Goal: Task Accomplishment & Management: Use online tool/utility

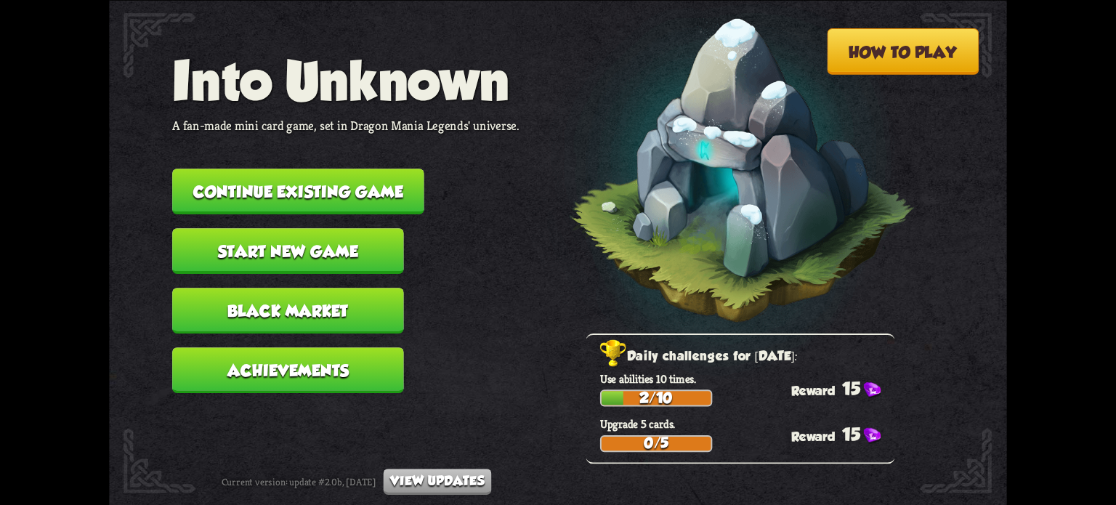
click at [252, 191] on button "Continue existing game" at bounding box center [298, 192] width 252 height 46
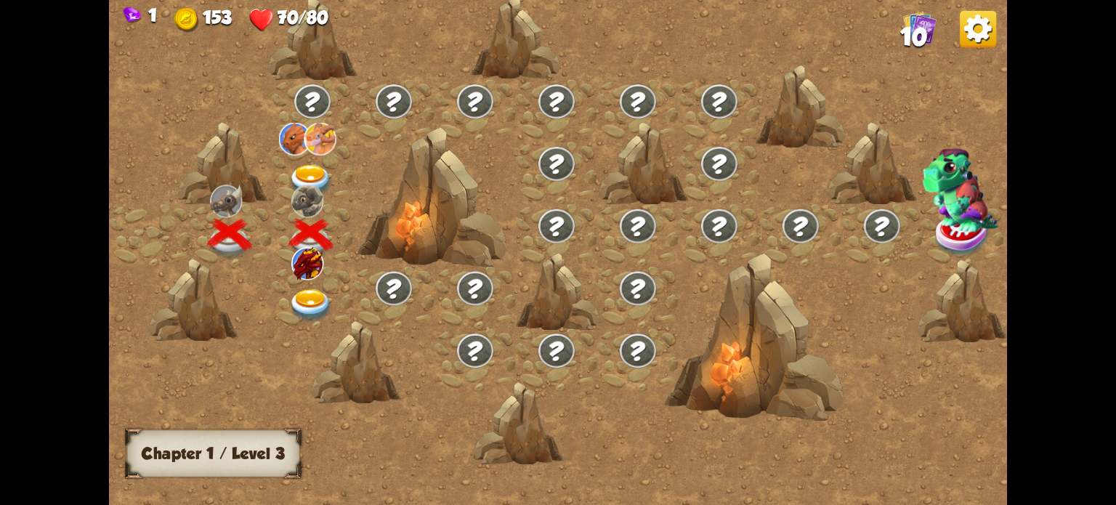
click at [305, 167] on img at bounding box center [310, 181] width 45 height 33
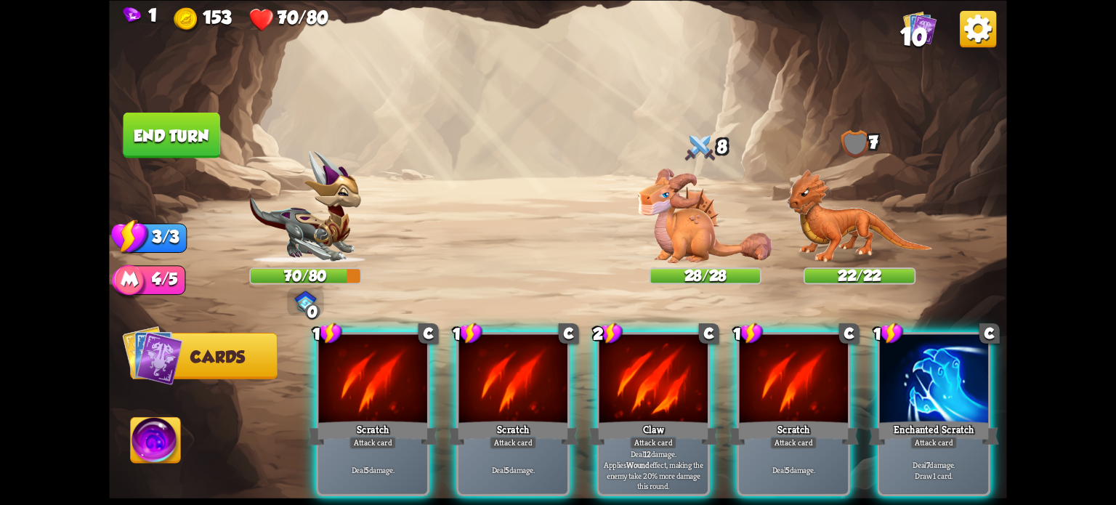
click at [971, 33] on img at bounding box center [978, 28] width 36 height 36
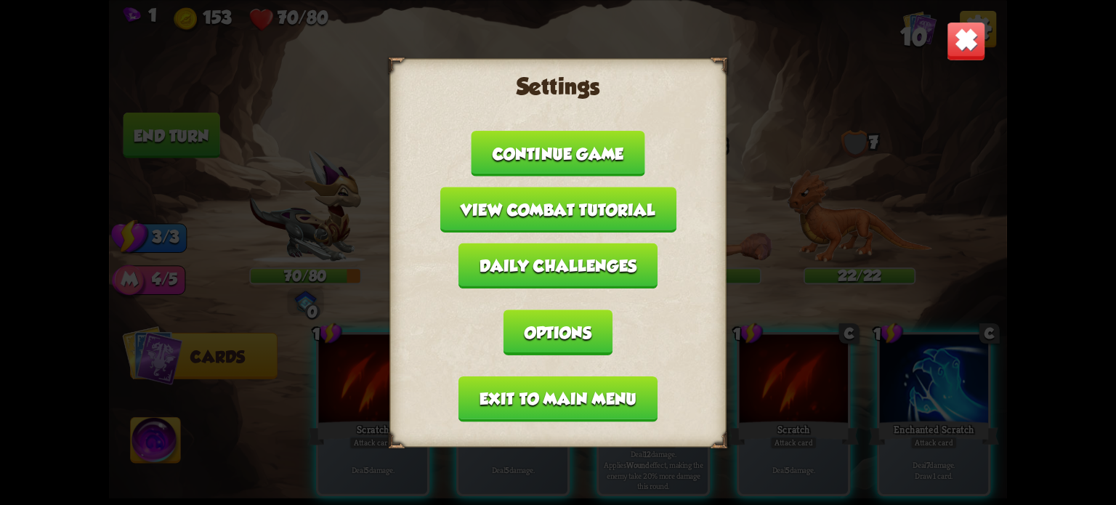
click at [556, 386] on button "Exit to main menu" at bounding box center [557, 399] width 199 height 46
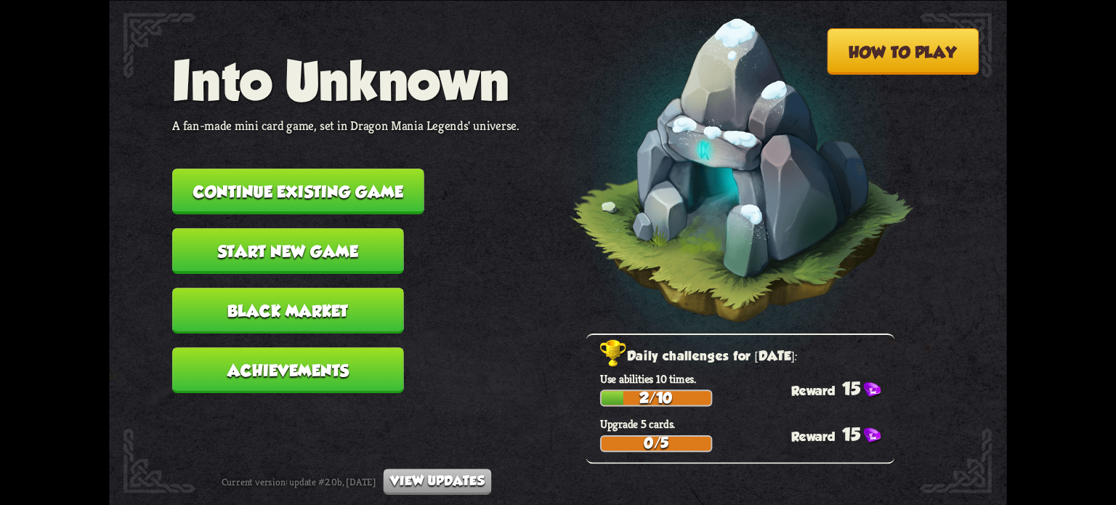
click at [331, 258] on button "Start new game" at bounding box center [288, 251] width 232 height 46
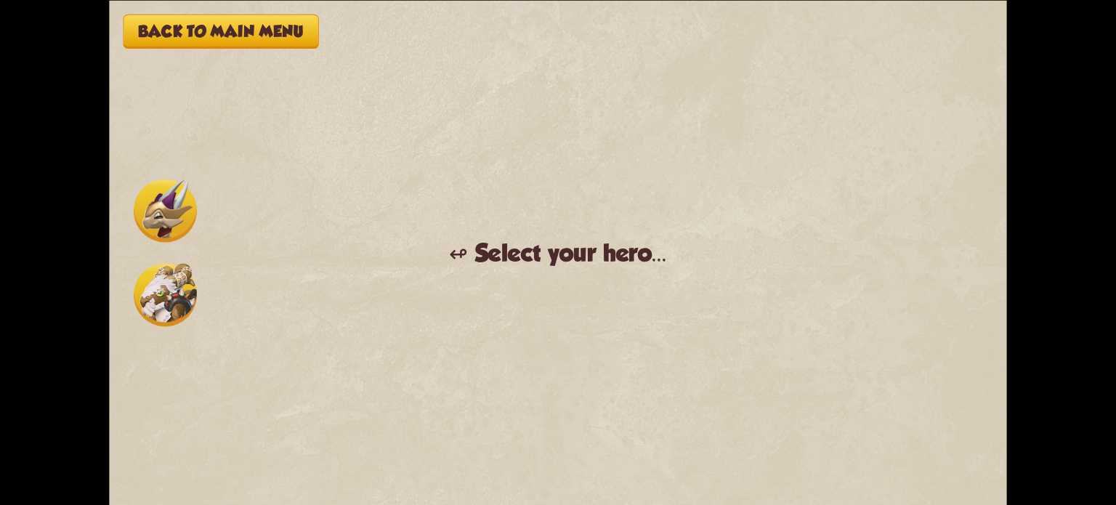
click at [171, 203] on img at bounding box center [165, 210] width 63 height 63
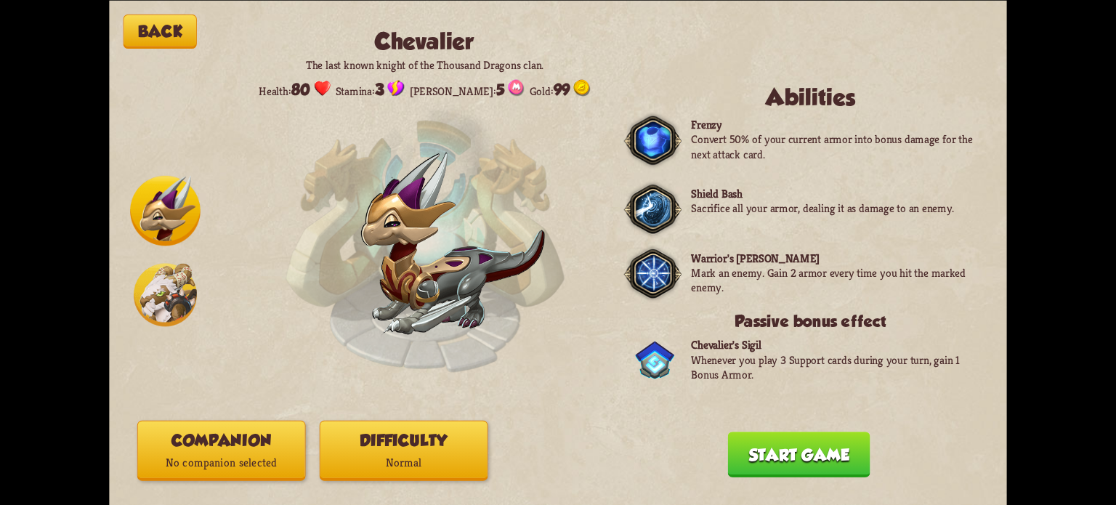
click at [146, 273] on img at bounding box center [165, 294] width 63 height 63
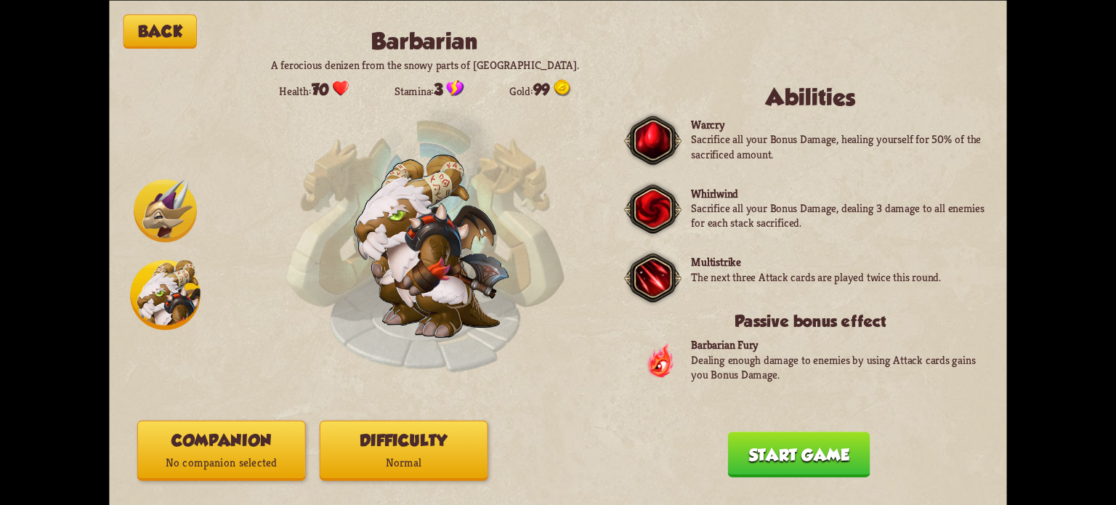
click at [160, 211] on img at bounding box center [165, 210] width 63 height 63
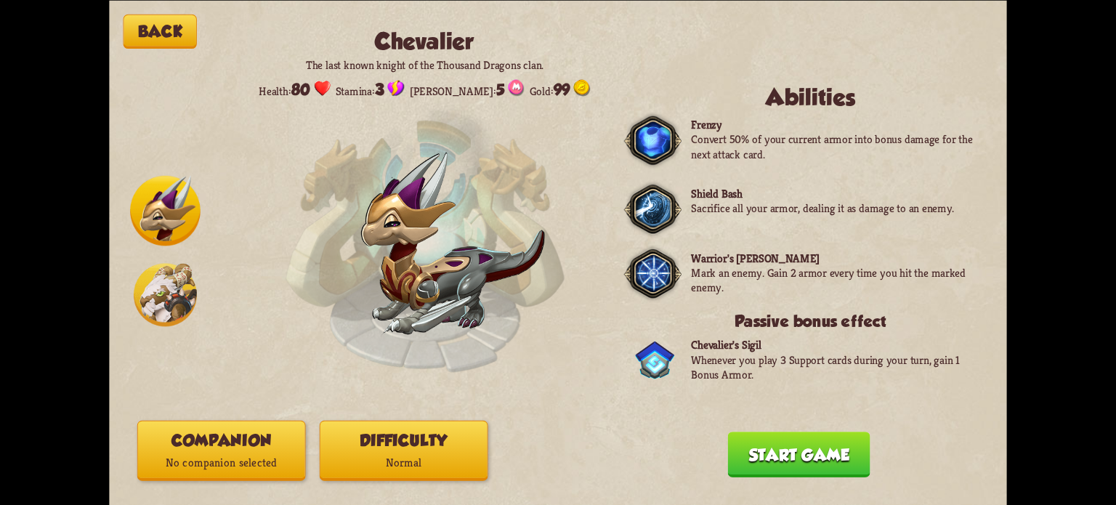
click at [793, 450] on button "Start game" at bounding box center [799, 455] width 142 height 46
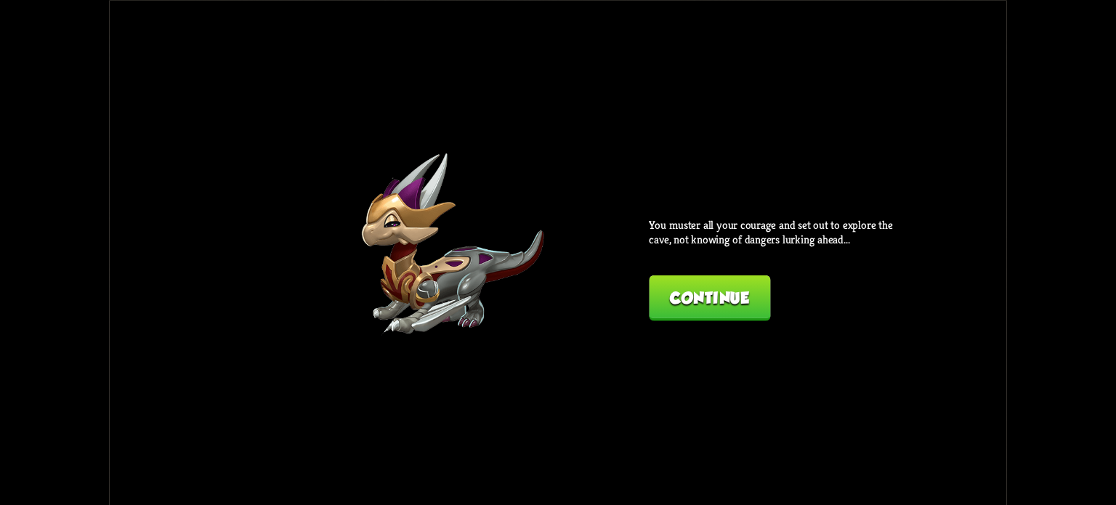
click at [665, 297] on button "Continue" at bounding box center [709, 298] width 121 height 46
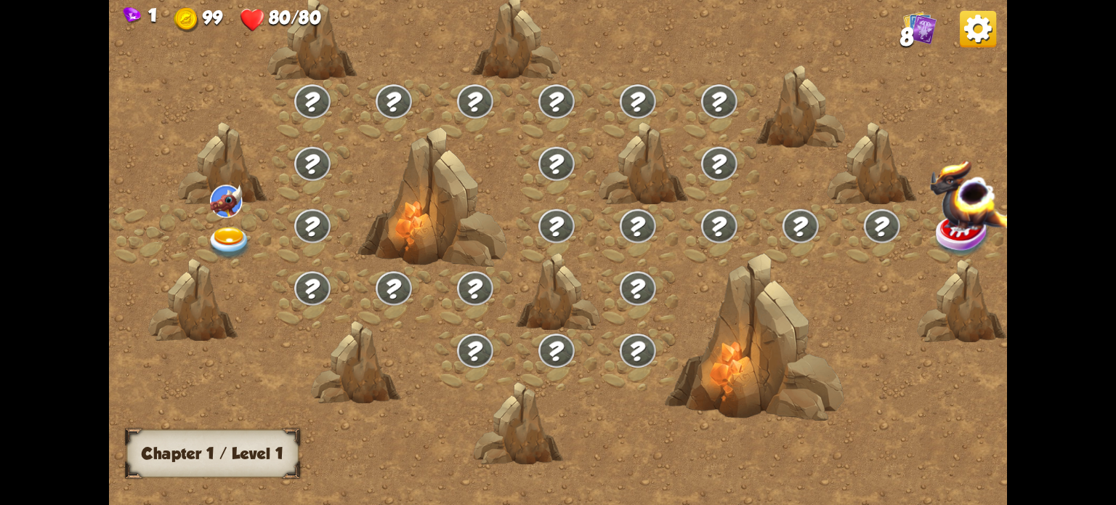
click at [220, 241] on img at bounding box center [229, 243] width 45 height 33
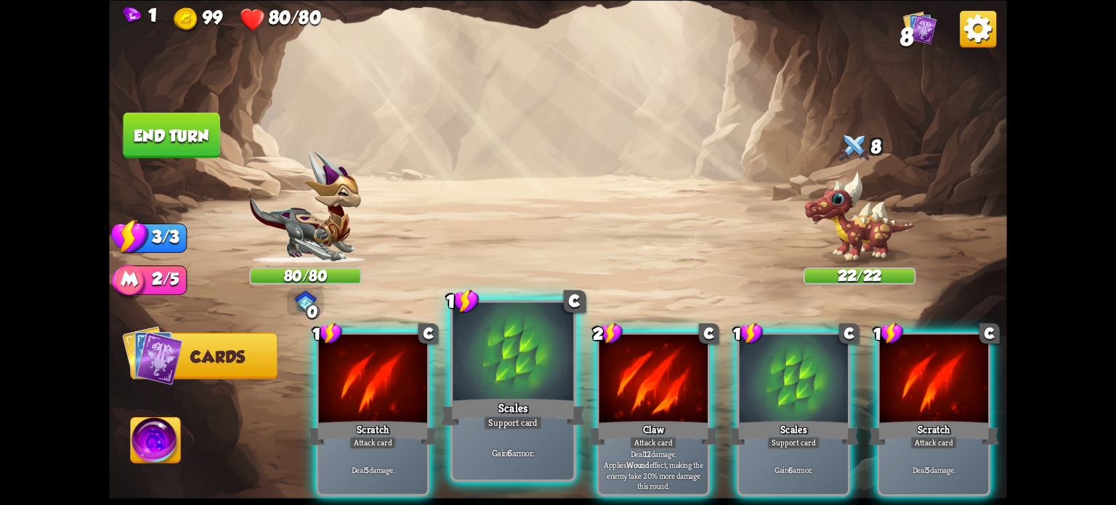
click at [511, 384] on div at bounding box center [513, 353] width 121 height 102
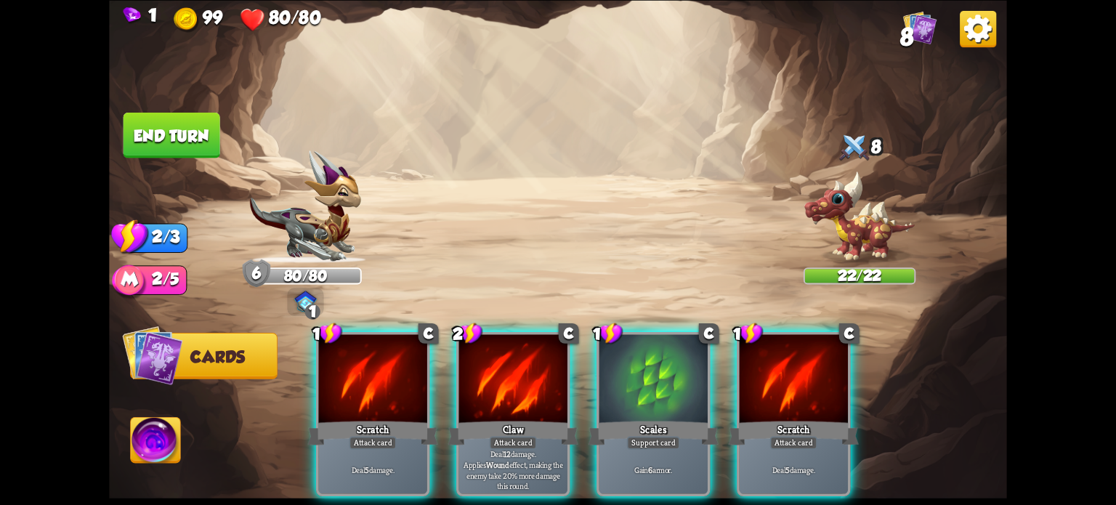
drag, startPoint x: 620, startPoint y: 392, endPoint x: 603, endPoint y: 403, distance: 20.4
click at [620, 392] on div at bounding box center [653, 380] width 108 height 92
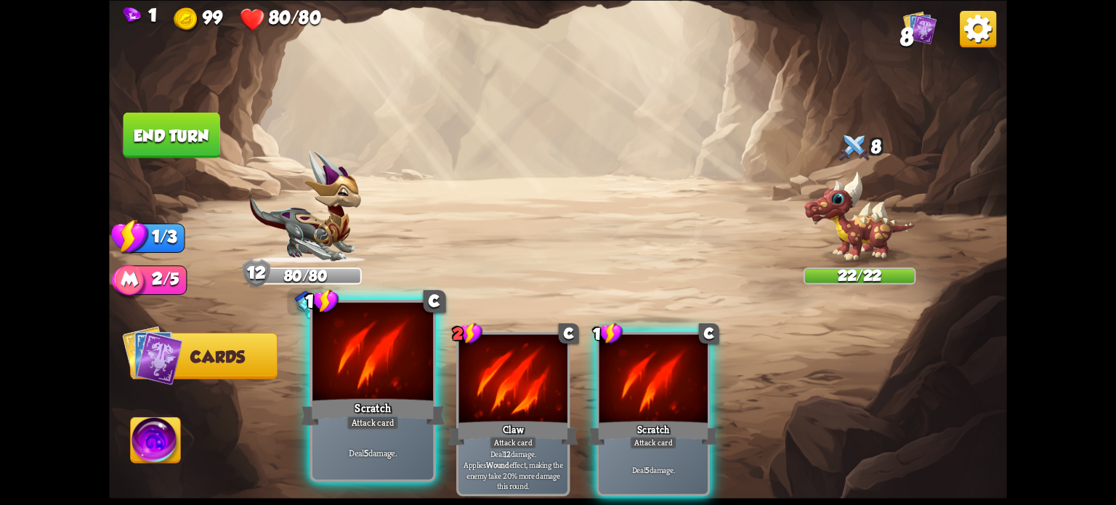
click at [364, 383] on div at bounding box center [372, 353] width 121 height 102
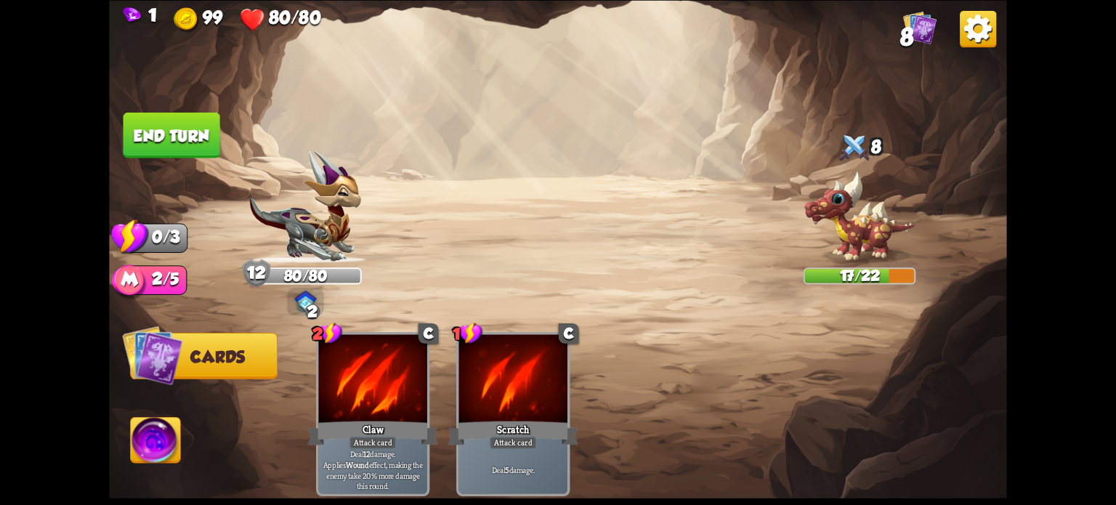
click at [179, 123] on button "End turn" at bounding box center [171, 135] width 99 height 46
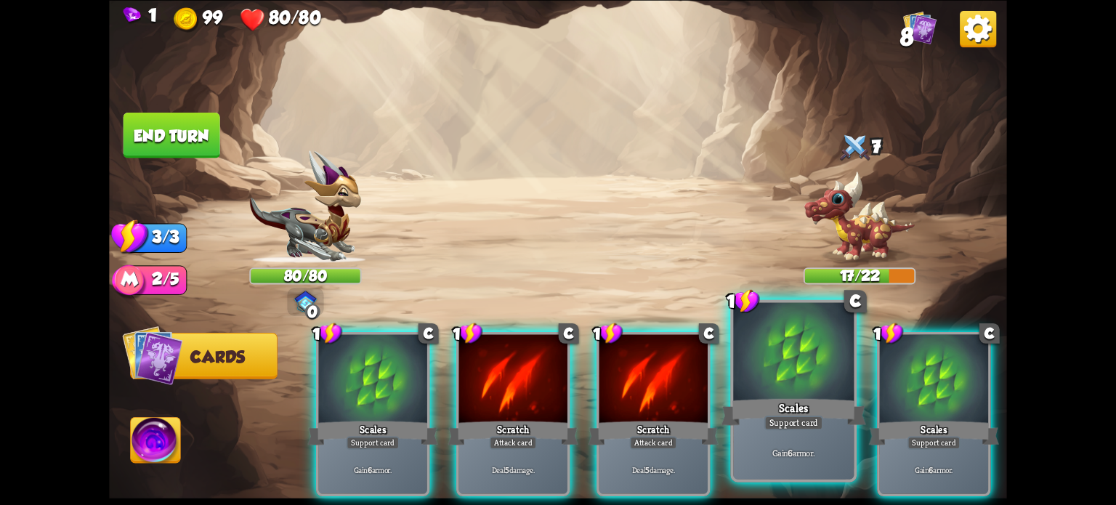
click at [814, 392] on div at bounding box center [793, 353] width 121 height 102
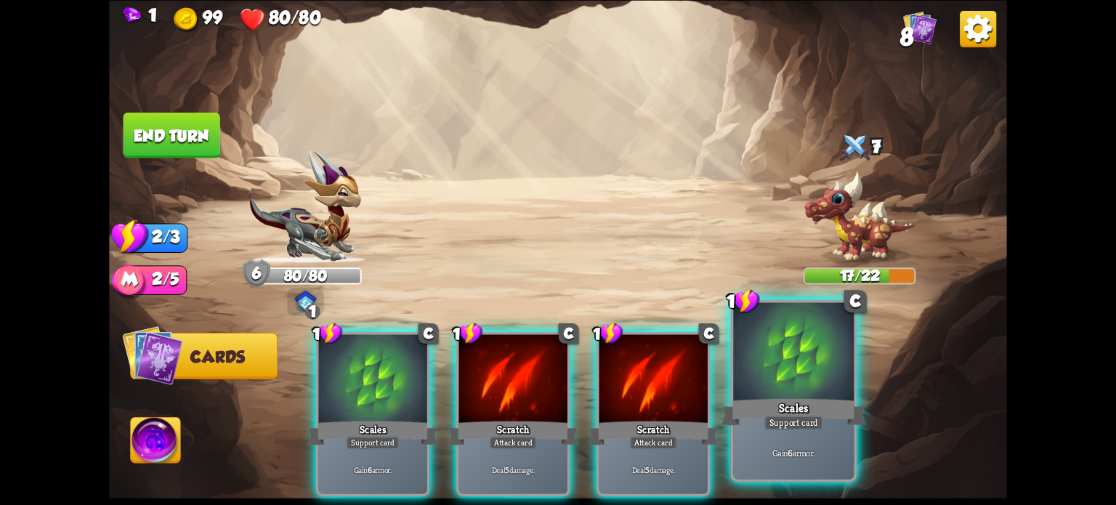
click at [818, 387] on div at bounding box center [793, 353] width 121 height 102
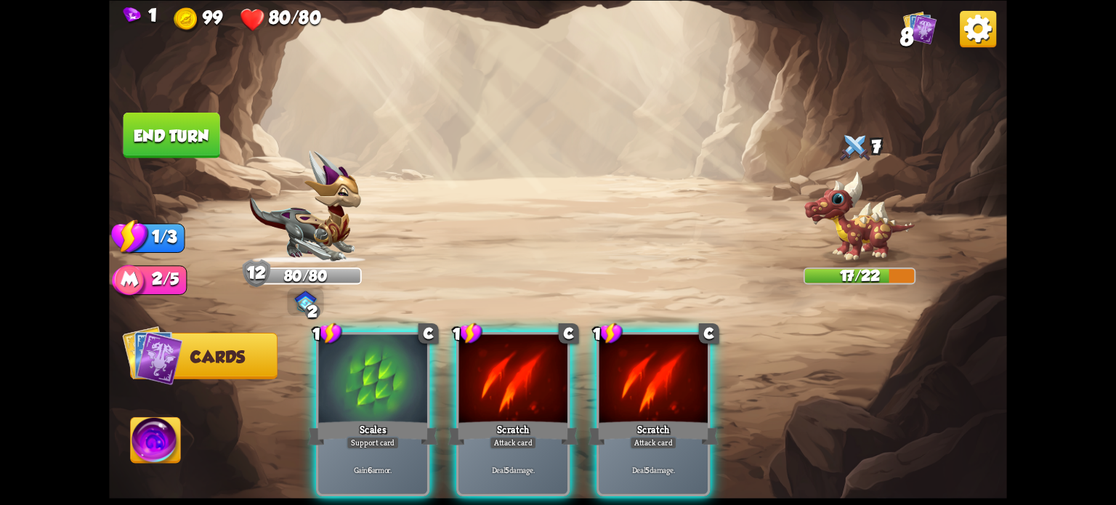
drag, startPoint x: 664, startPoint y: 389, endPoint x: 246, endPoint y: 156, distance: 478.0
click at [641, 378] on div at bounding box center [653, 380] width 108 height 92
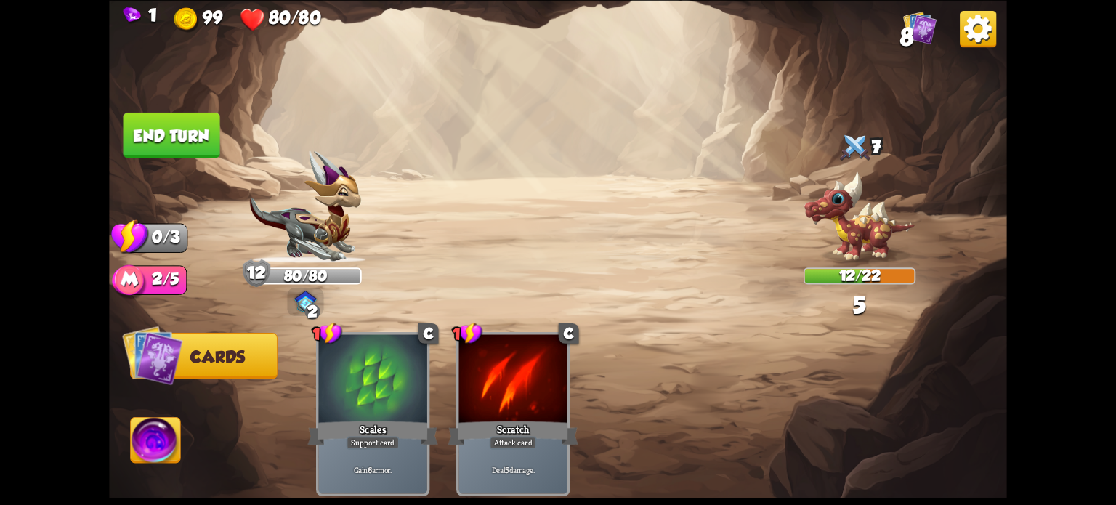
click at [164, 125] on button "End turn" at bounding box center [171, 135] width 97 height 46
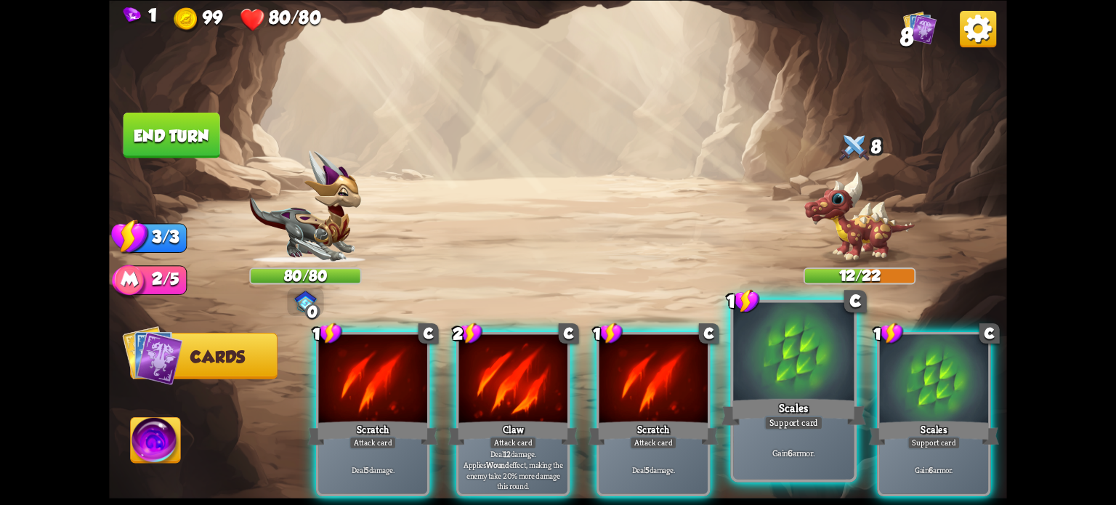
click at [797, 389] on div at bounding box center [793, 353] width 121 height 102
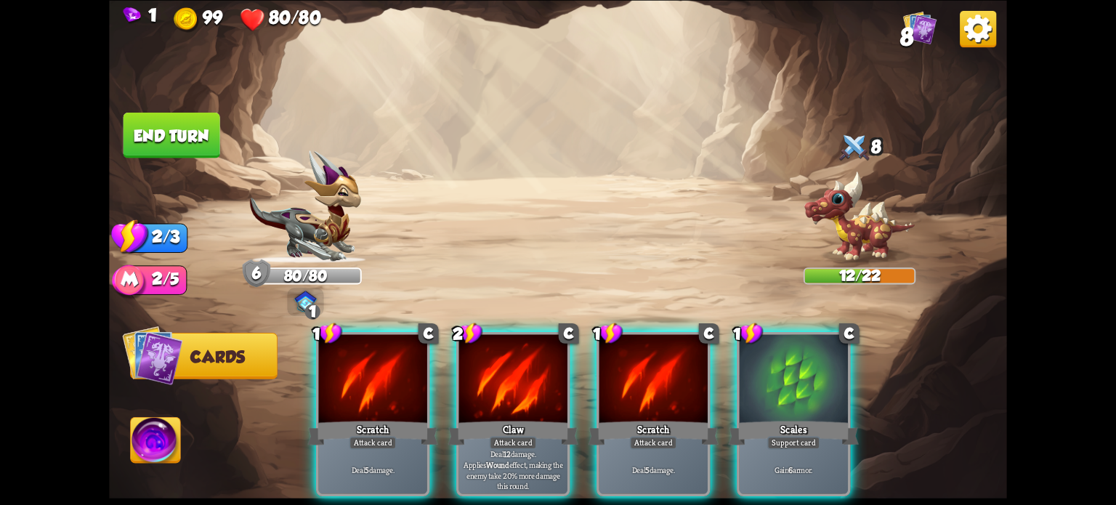
drag, startPoint x: 796, startPoint y: 389, endPoint x: 787, endPoint y: 394, distance: 11.1
click at [795, 389] on div at bounding box center [794, 380] width 108 height 92
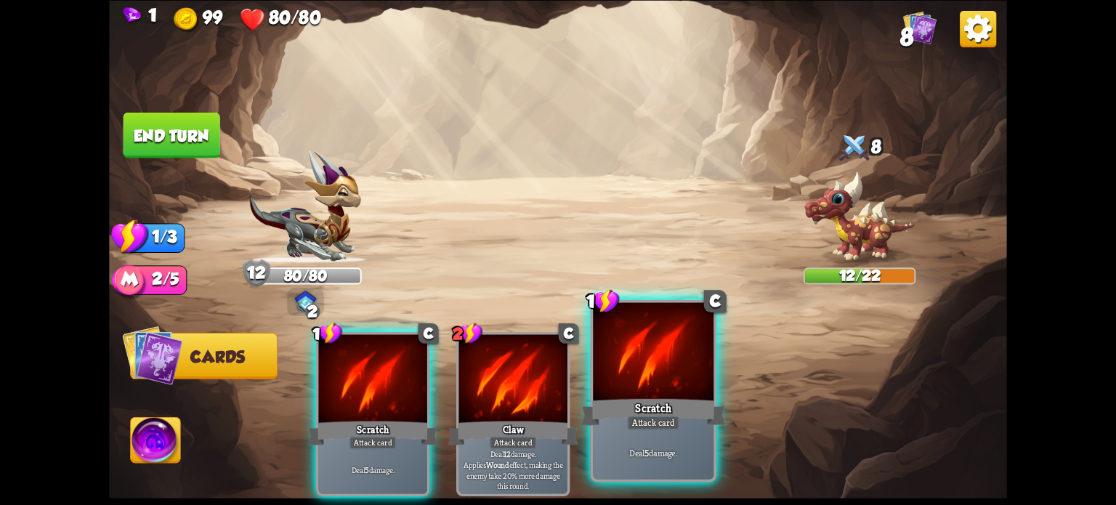
click at [661, 381] on div at bounding box center [653, 353] width 121 height 102
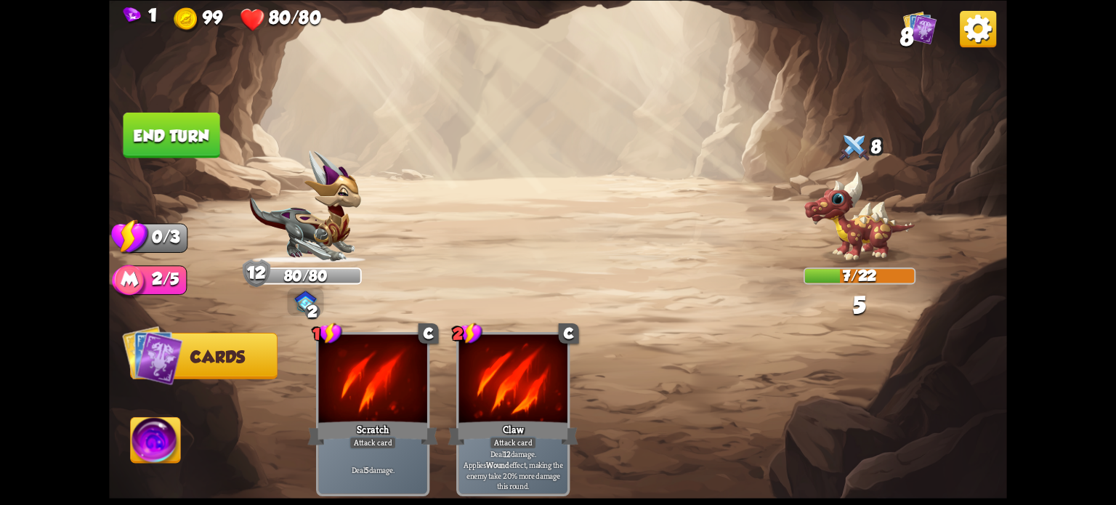
click at [163, 141] on button "End turn" at bounding box center [171, 135] width 97 height 46
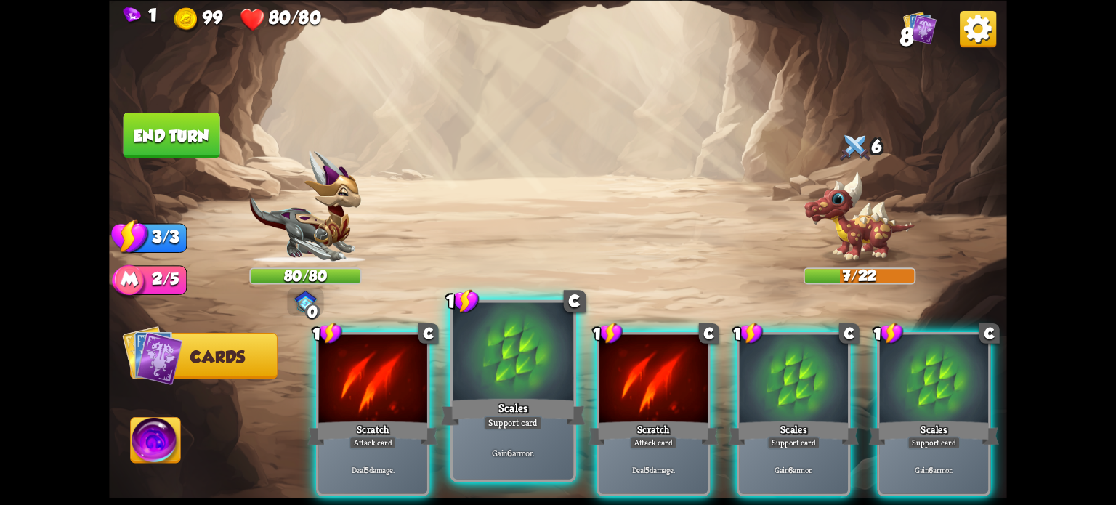
click at [514, 407] on div "Scales" at bounding box center [513, 411] width 145 height 32
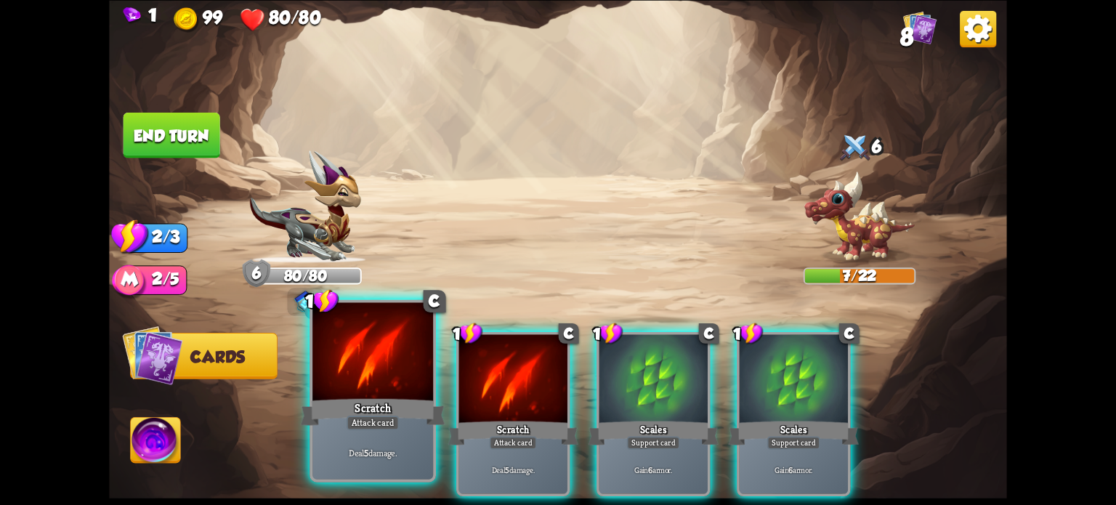
click at [363, 377] on div at bounding box center [372, 353] width 121 height 102
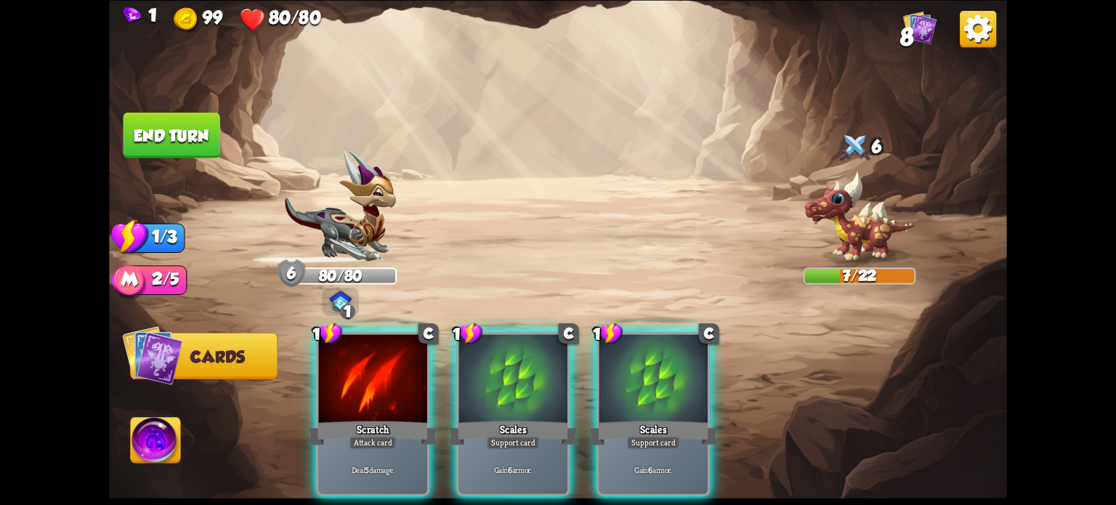
click at [363, 377] on div at bounding box center [372, 380] width 108 height 92
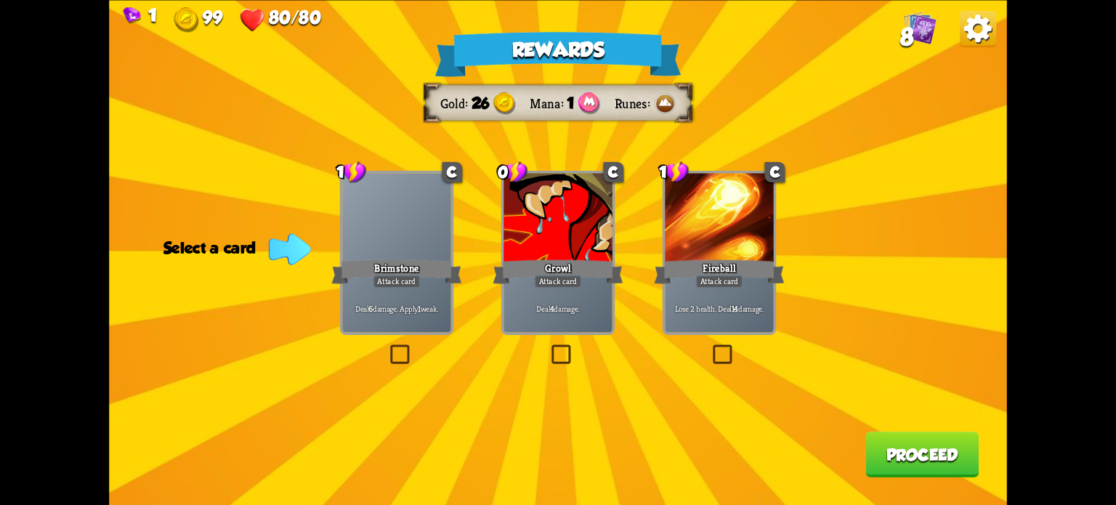
click at [387, 347] on label at bounding box center [387, 347] width 0 height 0
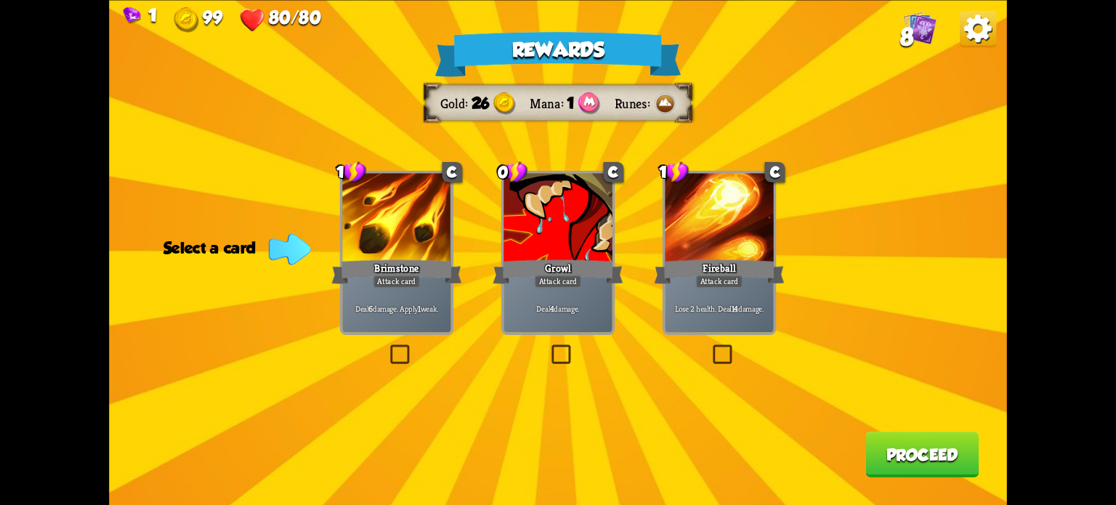
click at [0, 0] on input "checkbox" at bounding box center [0, 0] width 0 height 0
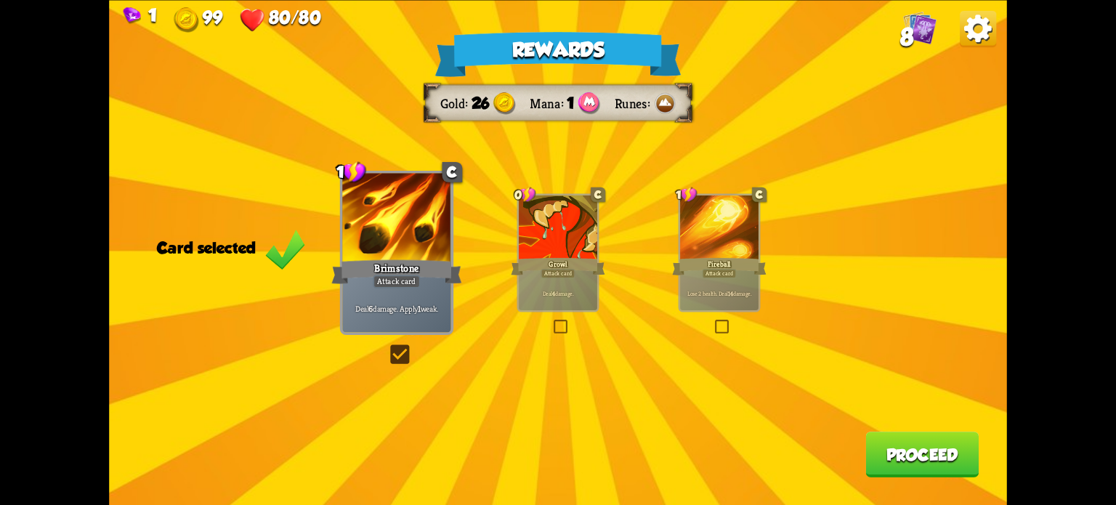
click at [946, 444] on button "Proceed" at bounding box center [921, 455] width 113 height 46
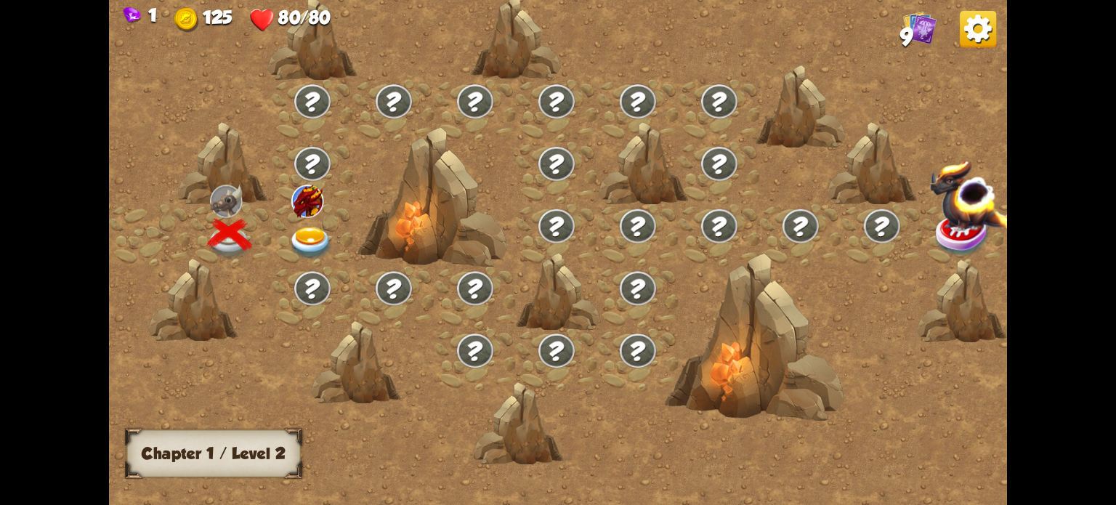
click at [299, 232] on img at bounding box center [310, 243] width 45 height 33
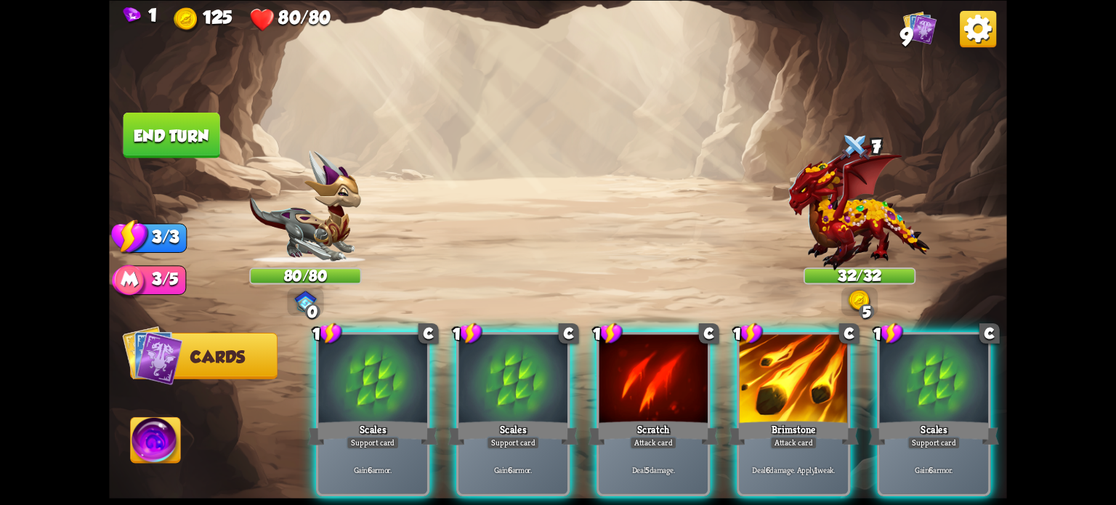
click at [986, 31] on img at bounding box center [978, 28] width 36 height 36
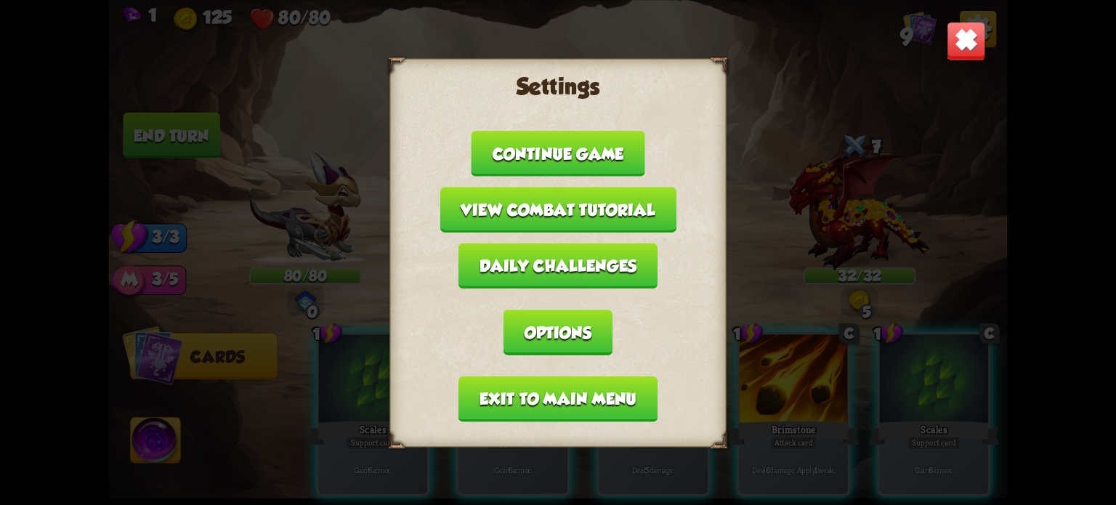
click at [607, 395] on button "Exit to main menu" at bounding box center [557, 399] width 199 height 46
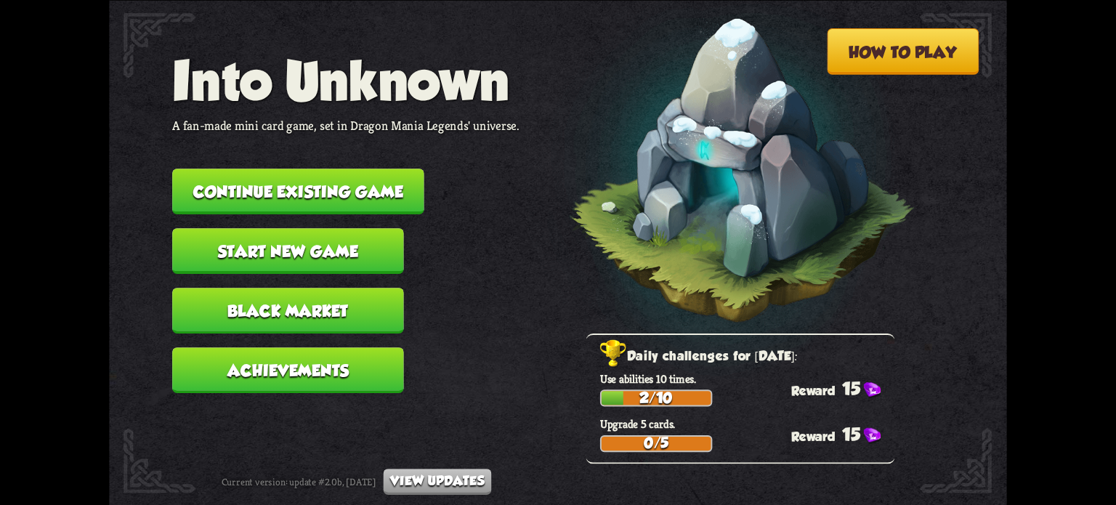
click at [353, 182] on button "Continue existing game" at bounding box center [298, 192] width 252 height 46
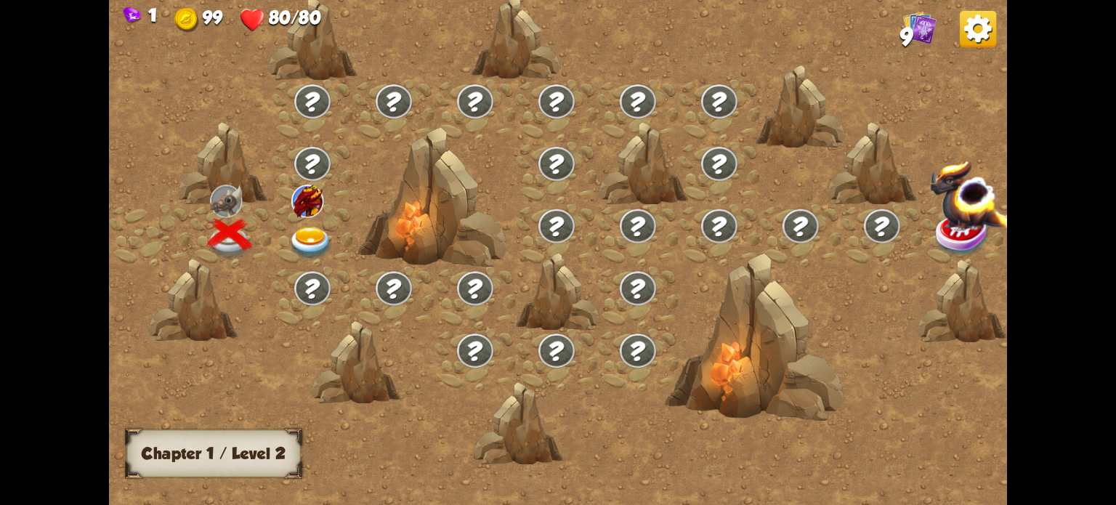
click at [308, 238] on img at bounding box center [310, 243] width 45 height 33
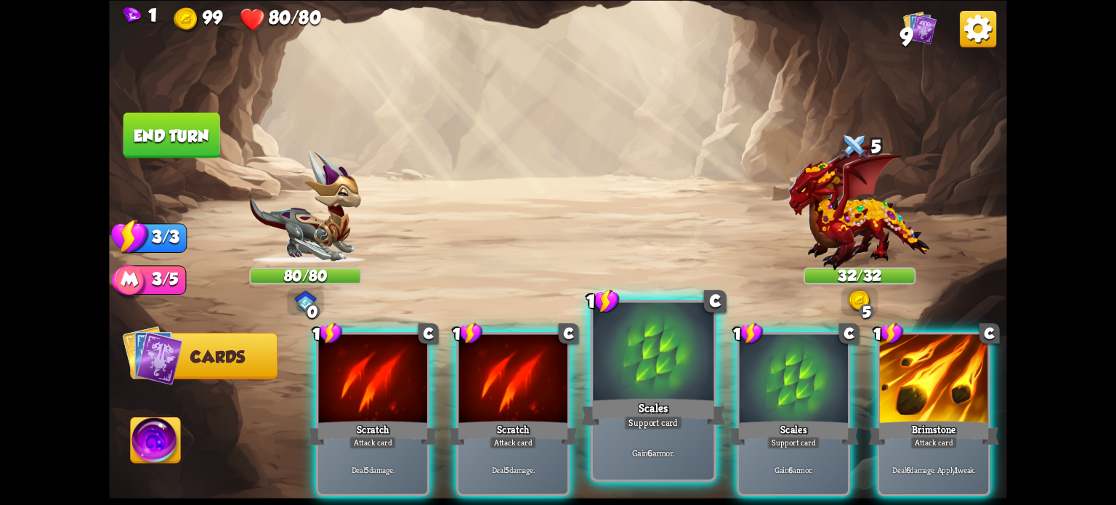
click at [653, 407] on div "Scales" at bounding box center [653, 411] width 145 height 32
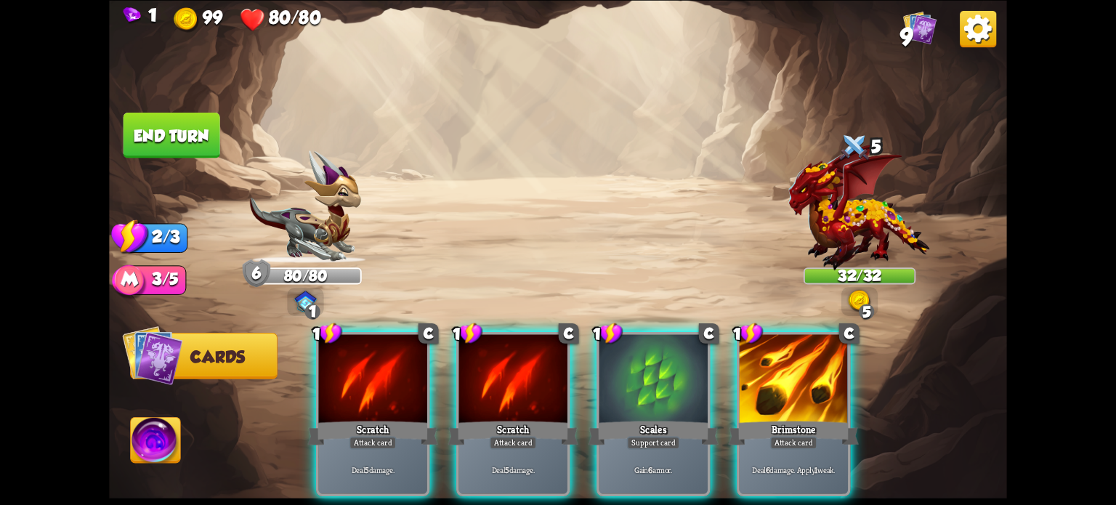
click at [798, 418] on div "Brimstone" at bounding box center [794, 432] width 130 height 29
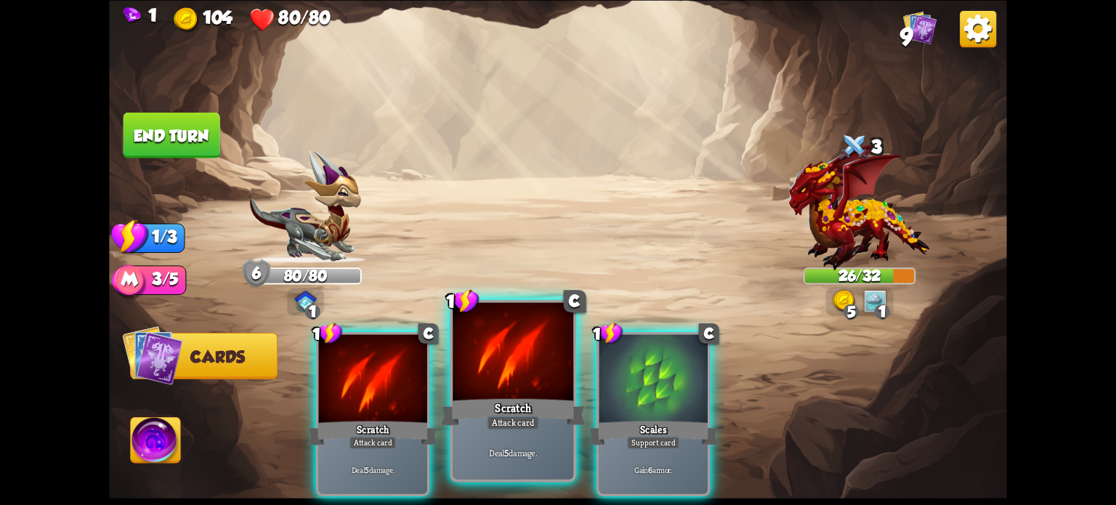
click at [514, 383] on div at bounding box center [513, 353] width 121 height 102
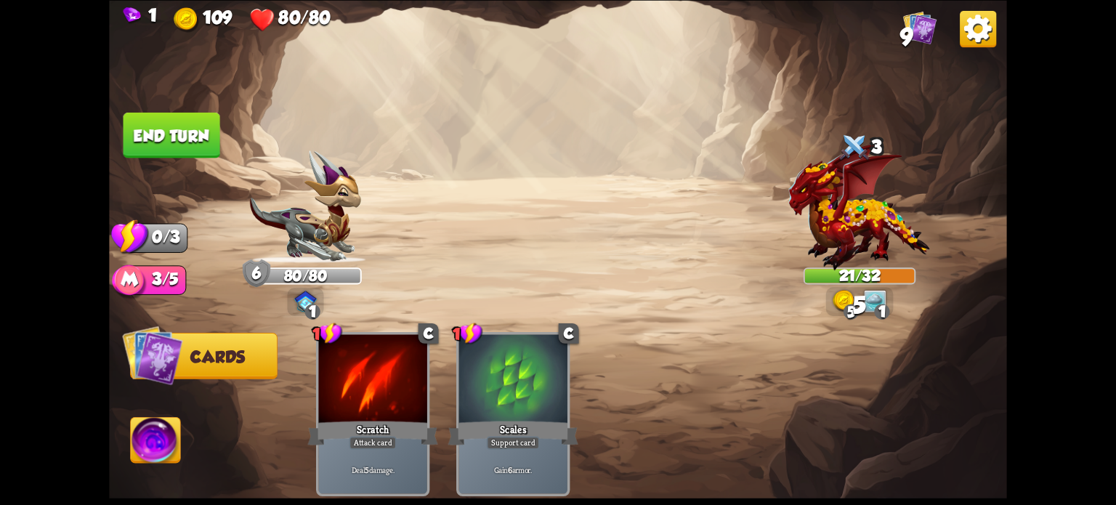
click at [203, 139] on button "End turn" at bounding box center [171, 135] width 97 height 46
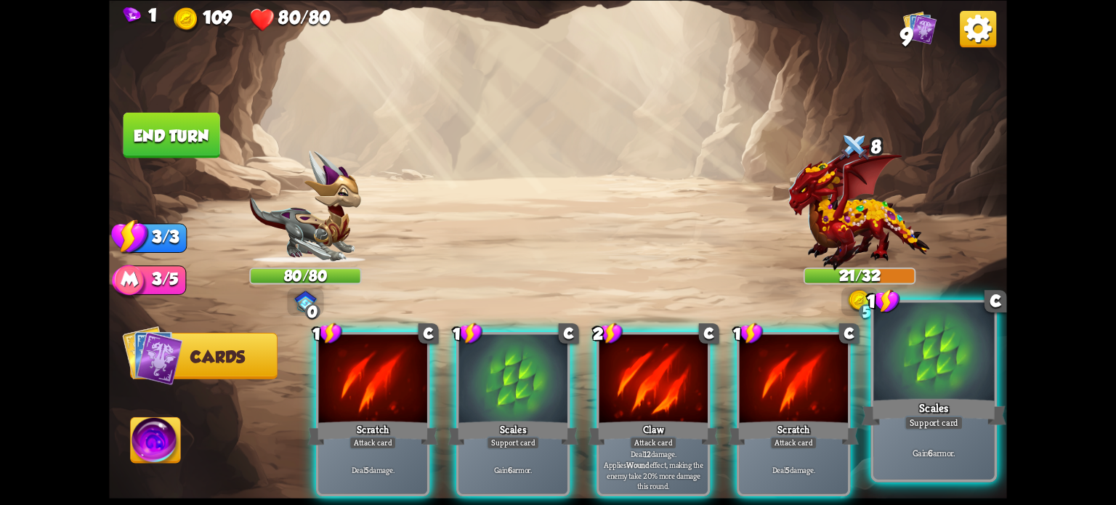
drag, startPoint x: 947, startPoint y: 367, endPoint x: 915, endPoint y: 363, distance: 31.5
click at [947, 366] on div at bounding box center [933, 353] width 121 height 102
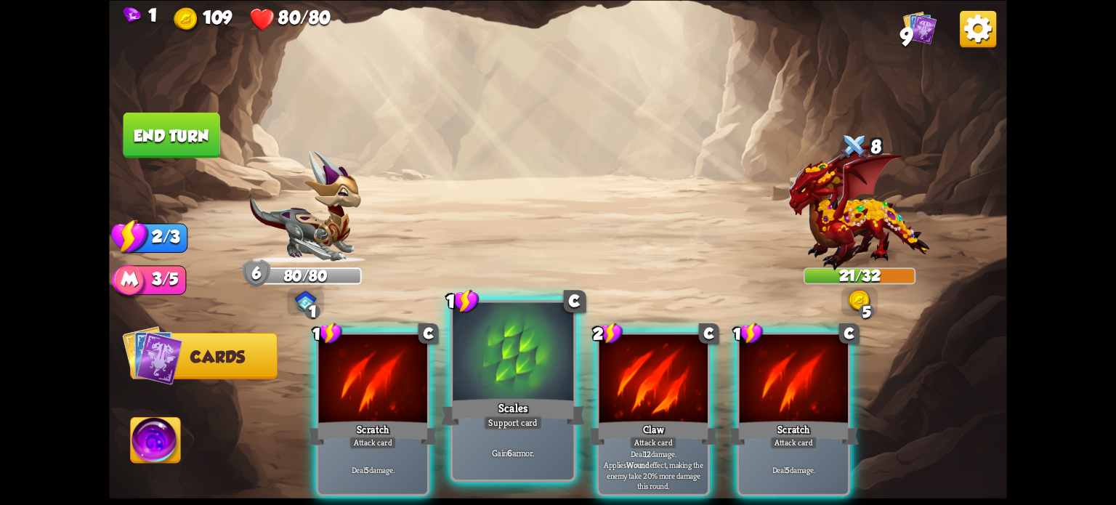
click at [470, 370] on div at bounding box center [513, 353] width 121 height 102
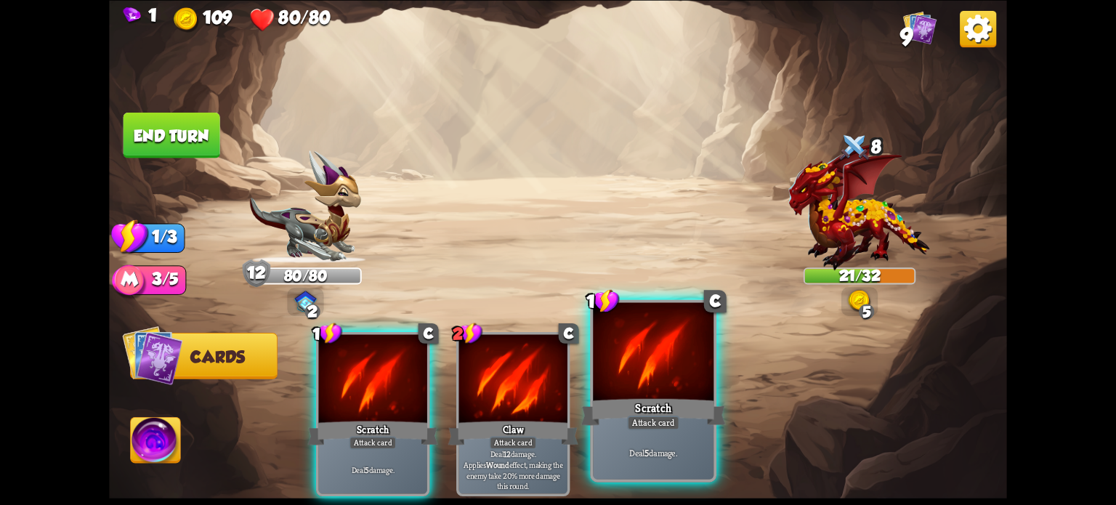
click at [660, 387] on div at bounding box center [653, 353] width 121 height 102
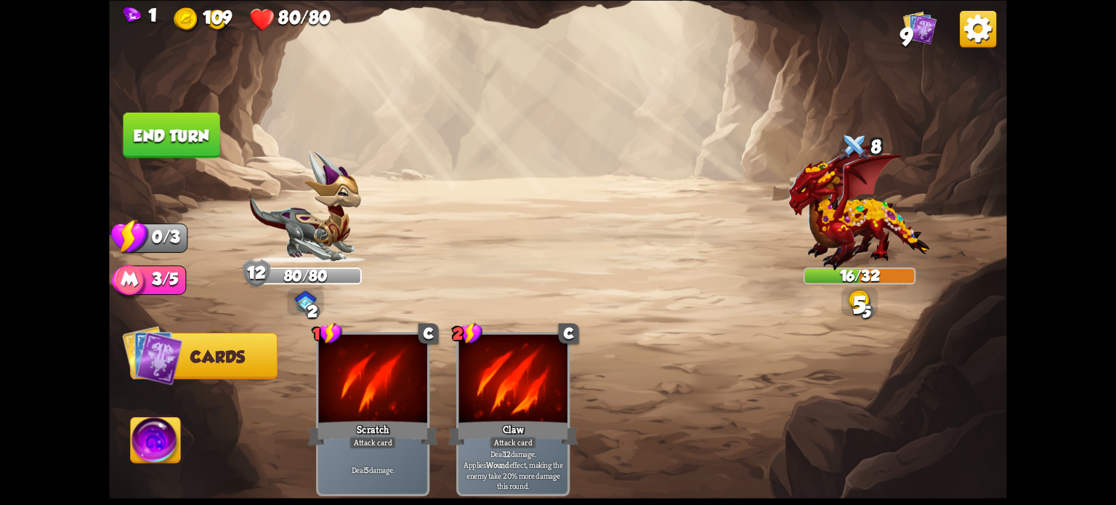
click at [187, 150] on button "End turn" at bounding box center [171, 135] width 97 height 46
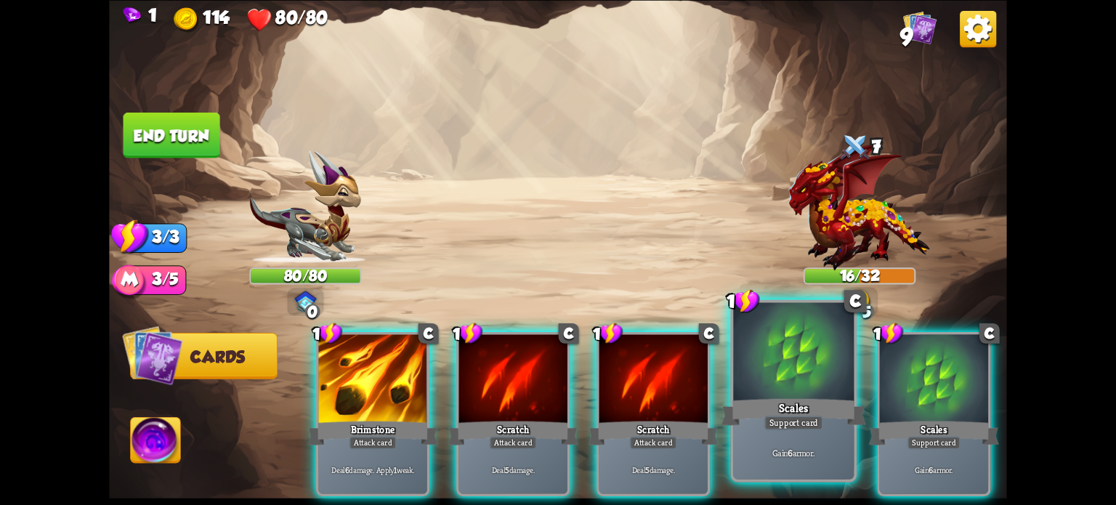
drag, startPoint x: 789, startPoint y: 389, endPoint x: 796, endPoint y: 392, distance: 7.8
click at [793, 392] on div at bounding box center [793, 353] width 121 height 102
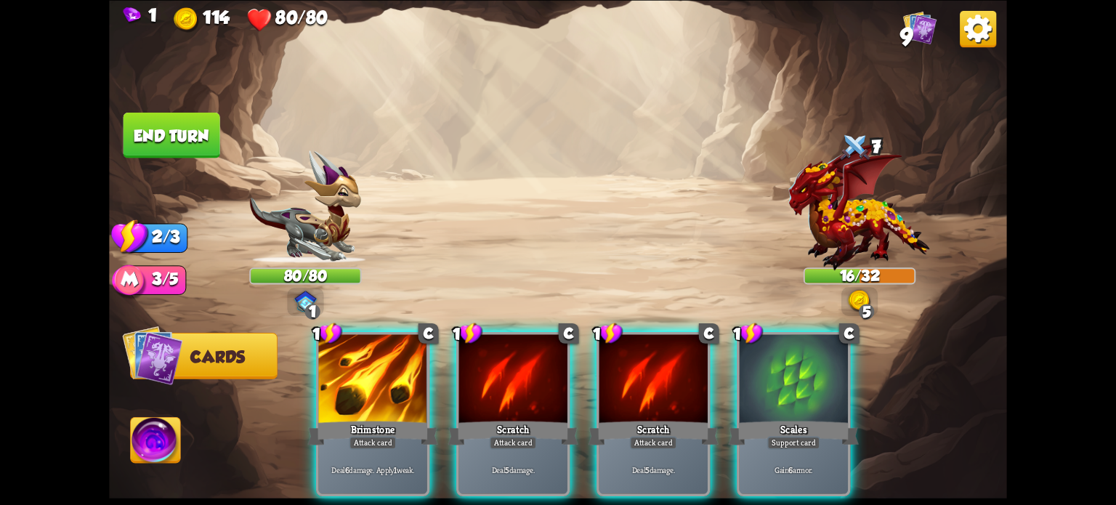
click at [799, 394] on div at bounding box center [794, 380] width 108 height 92
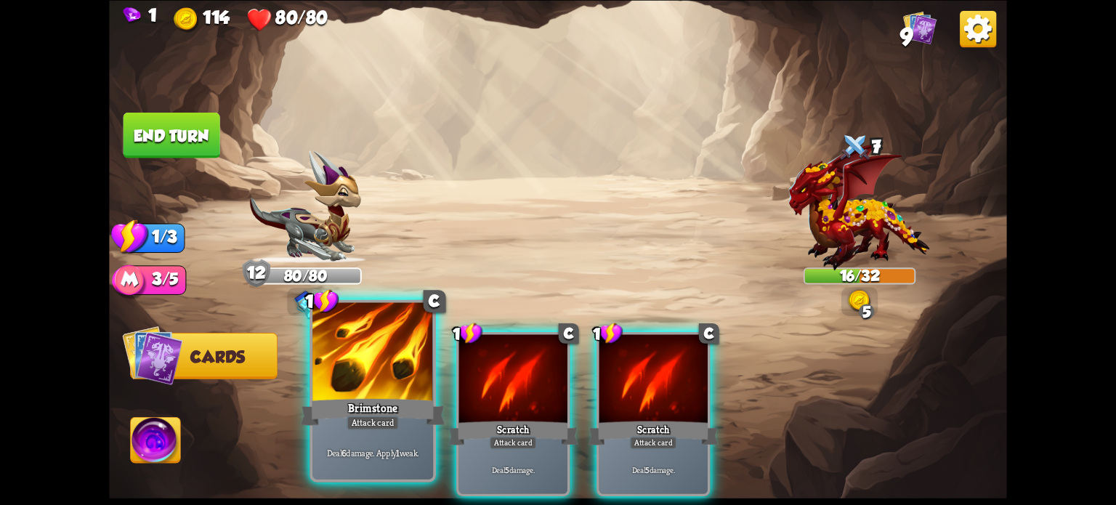
click at [383, 374] on div at bounding box center [372, 353] width 121 height 102
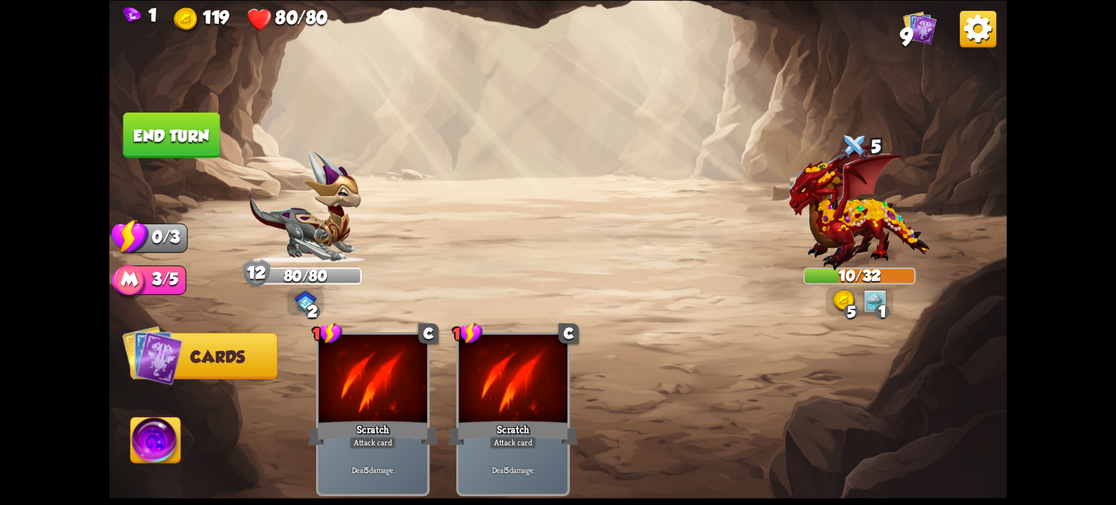
click at [158, 129] on button "End turn" at bounding box center [171, 135] width 97 height 46
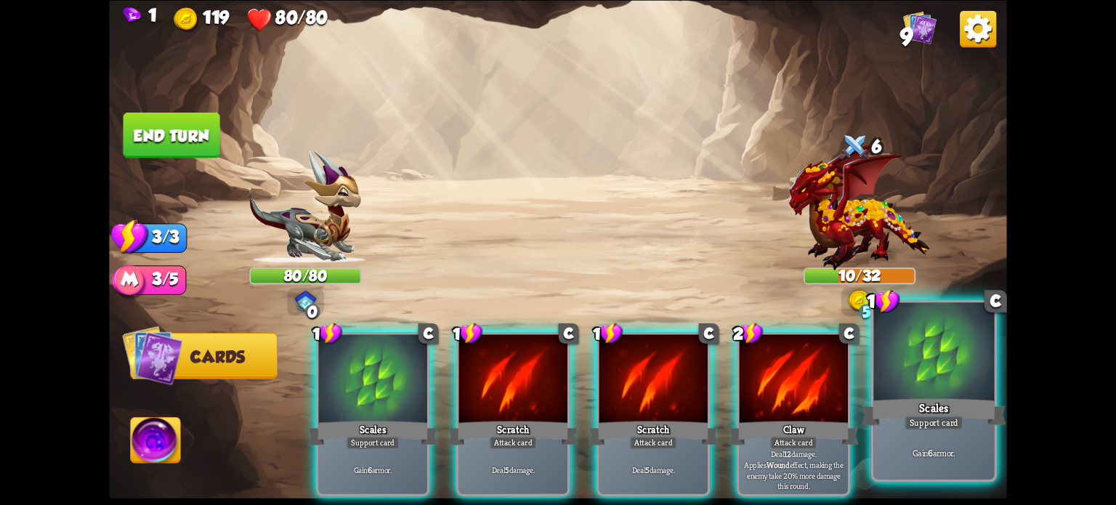
click at [926, 402] on div "Scales" at bounding box center [934, 411] width 145 height 32
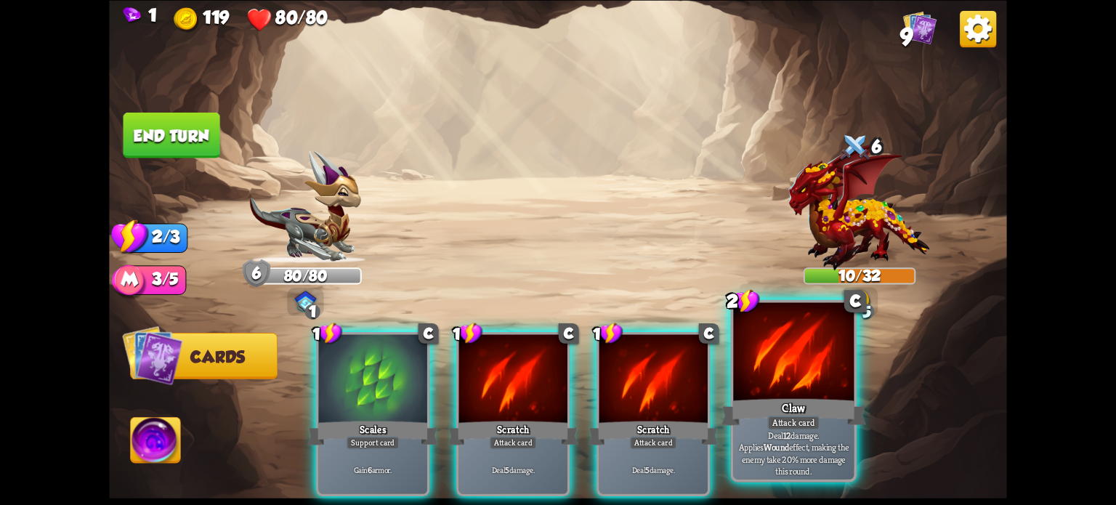
click at [802, 371] on div at bounding box center [793, 353] width 121 height 102
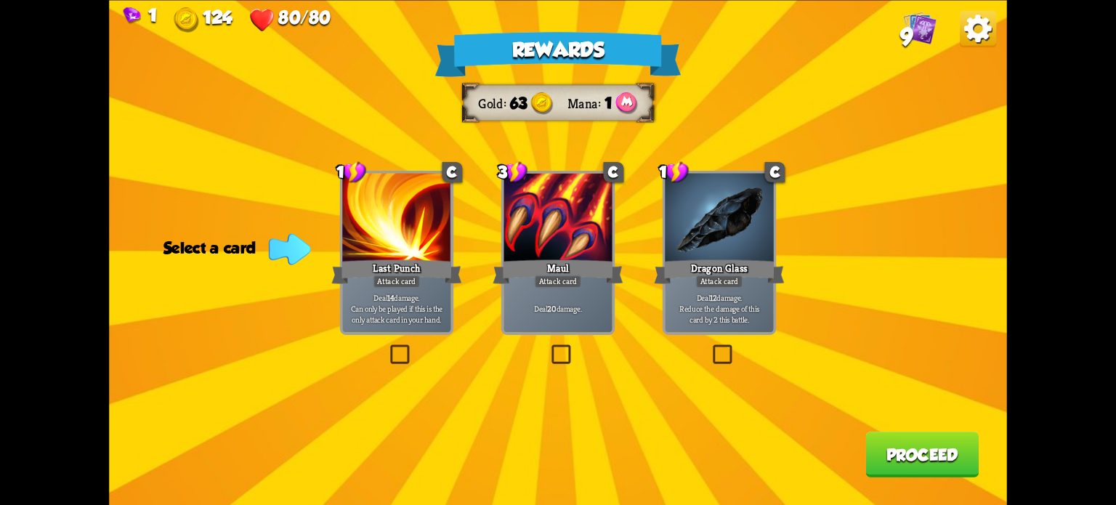
click at [710, 347] on label at bounding box center [710, 347] width 0 height 0
click at [0, 0] on input "checkbox" at bounding box center [0, 0] width 0 height 0
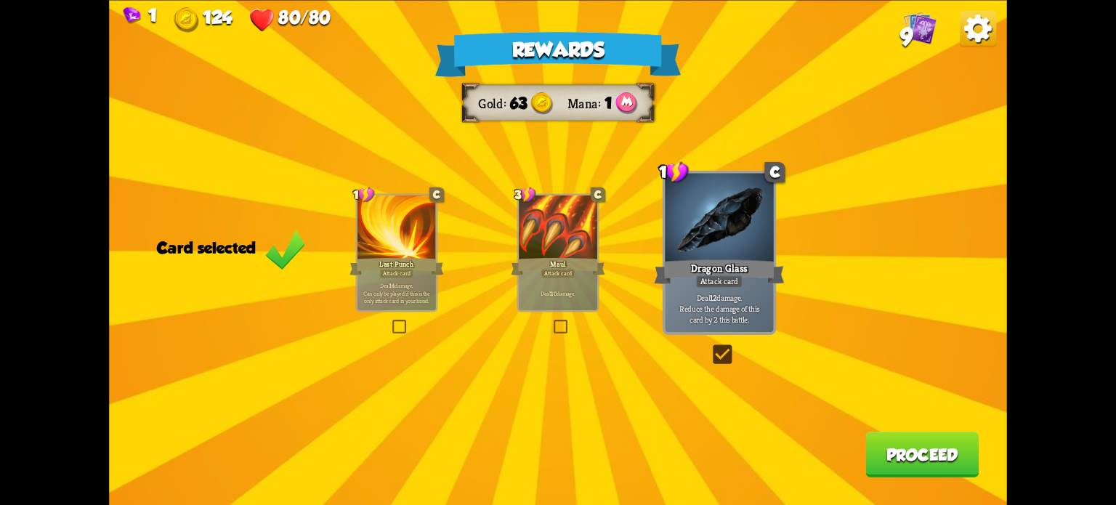
click at [910, 440] on button "Proceed" at bounding box center [921, 455] width 113 height 46
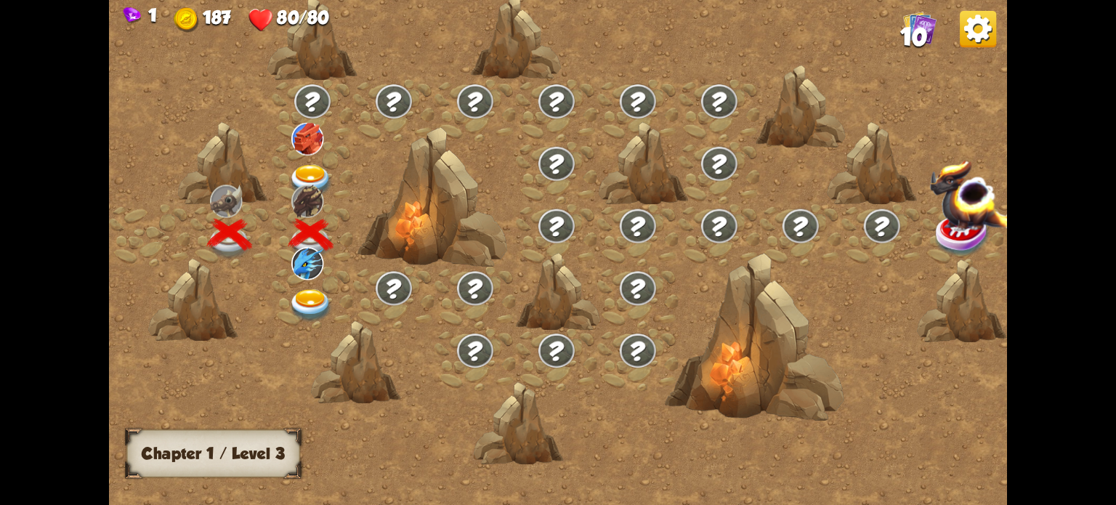
click at [304, 169] on img at bounding box center [310, 181] width 45 height 33
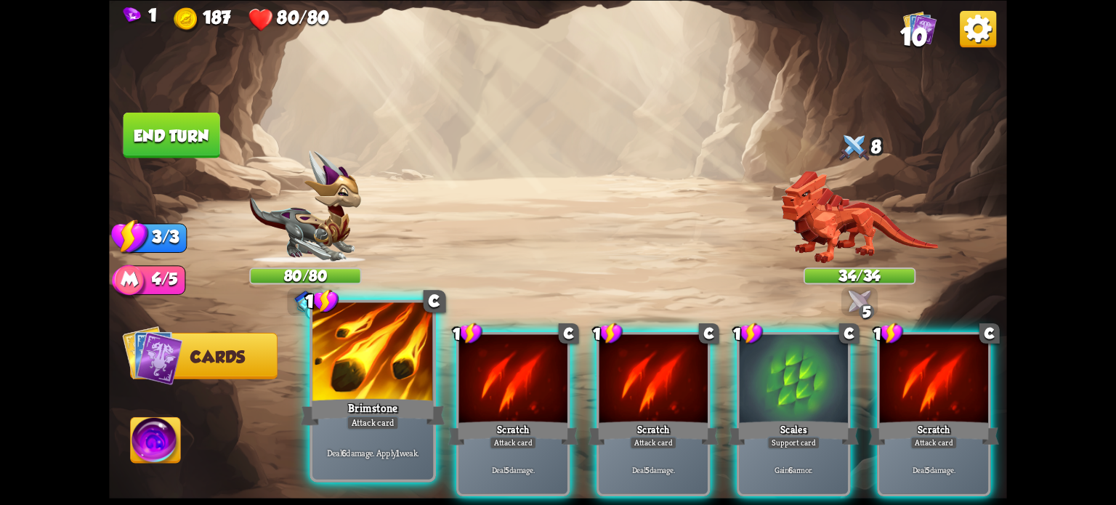
click at [386, 380] on div at bounding box center [372, 353] width 121 height 102
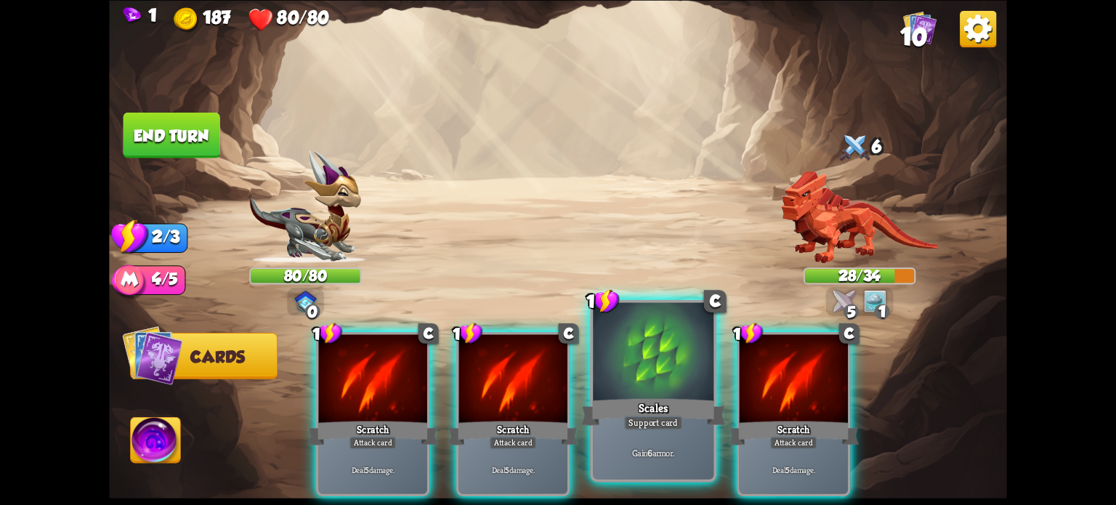
click at [633, 397] on div "Scales" at bounding box center [653, 411] width 145 height 32
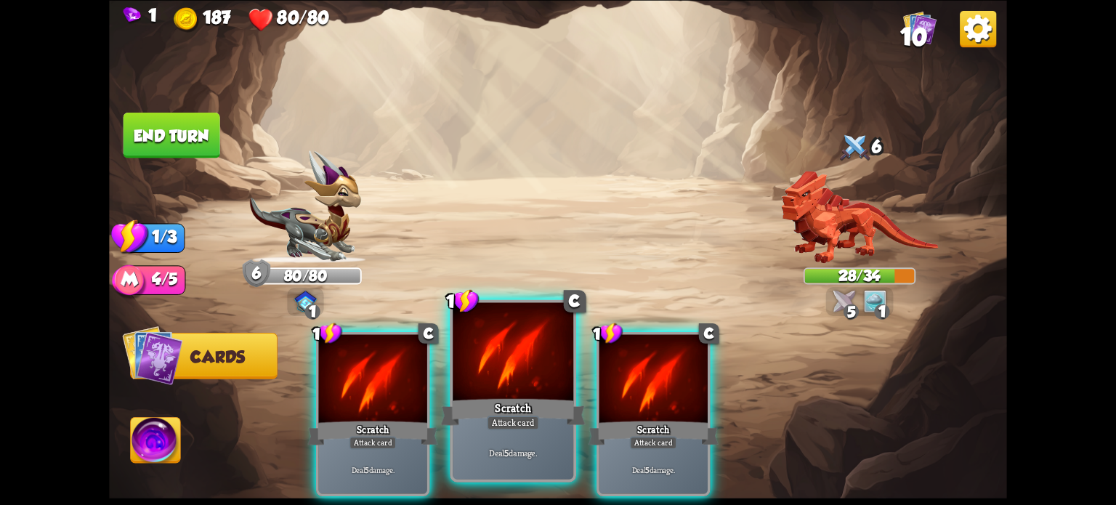
click at [487, 364] on div at bounding box center [513, 353] width 121 height 102
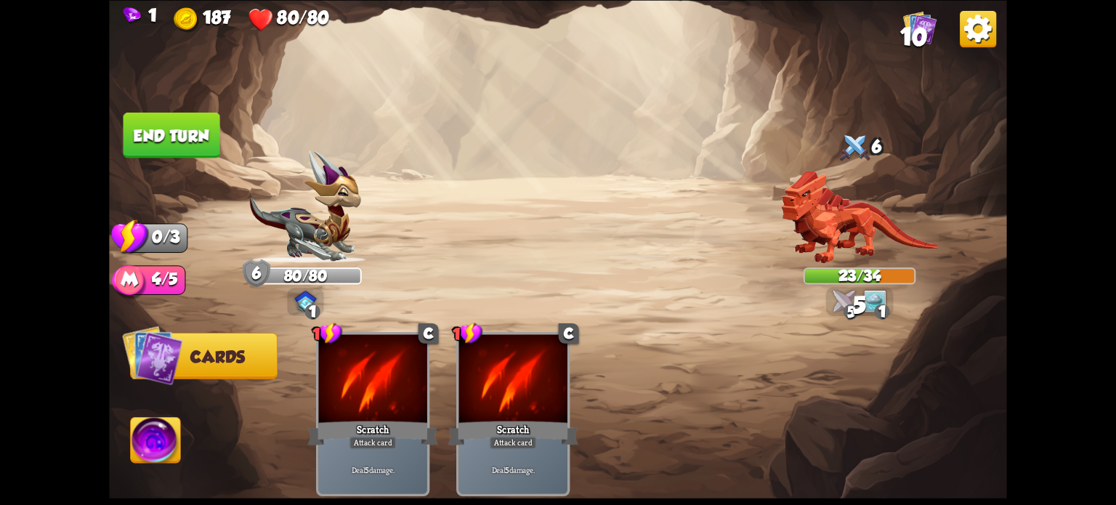
click at [166, 129] on button "End turn" at bounding box center [171, 135] width 97 height 46
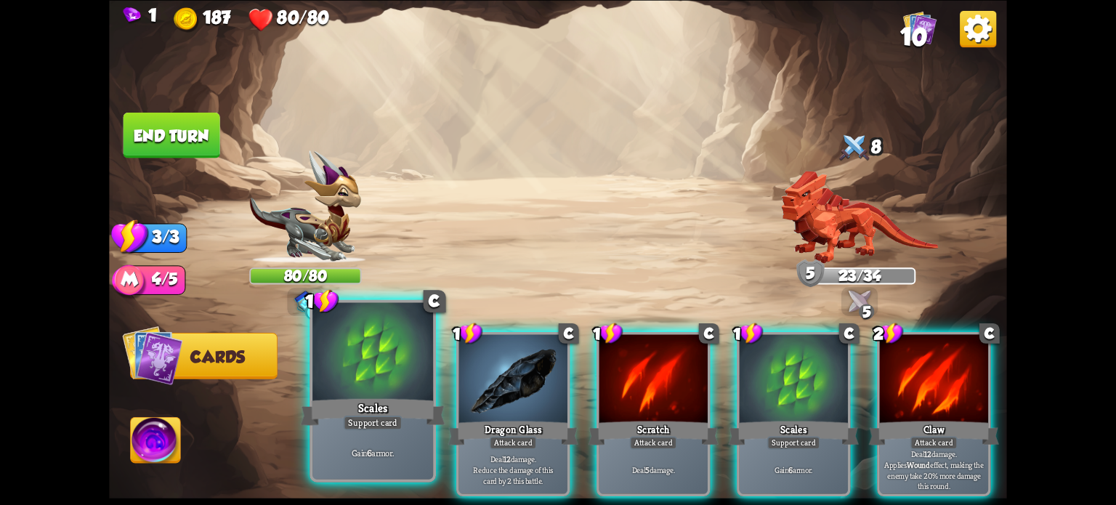
click at [357, 373] on div at bounding box center [372, 353] width 121 height 102
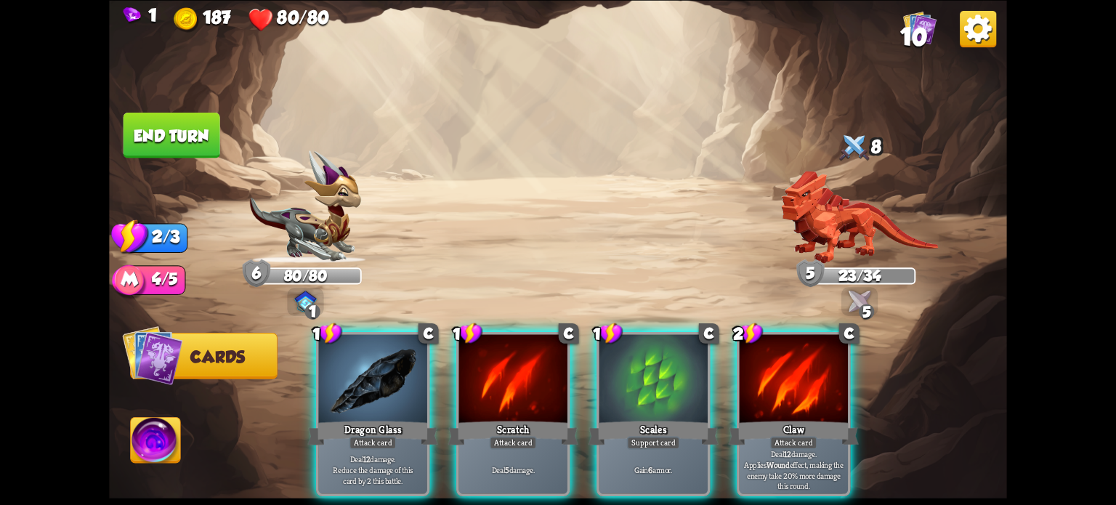
click at [650, 383] on div at bounding box center [653, 380] width 108 height 92
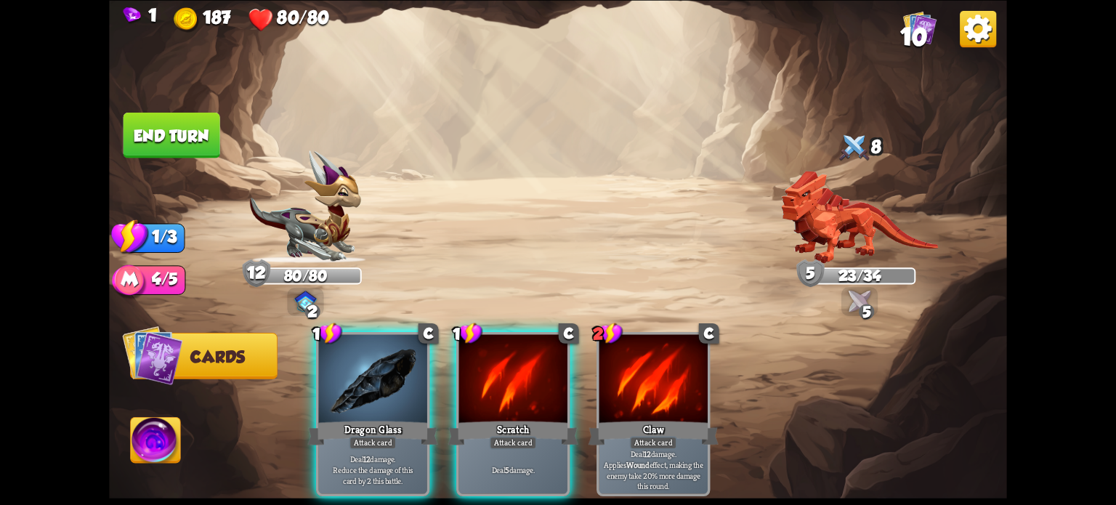
drag, startPoint x: 360, startPoint y: 387, endPoint x: 352, endPoint y: 377, distance: 13.4
click at [360, 386] on div at bounding box center [372, 380] width 108 height 92
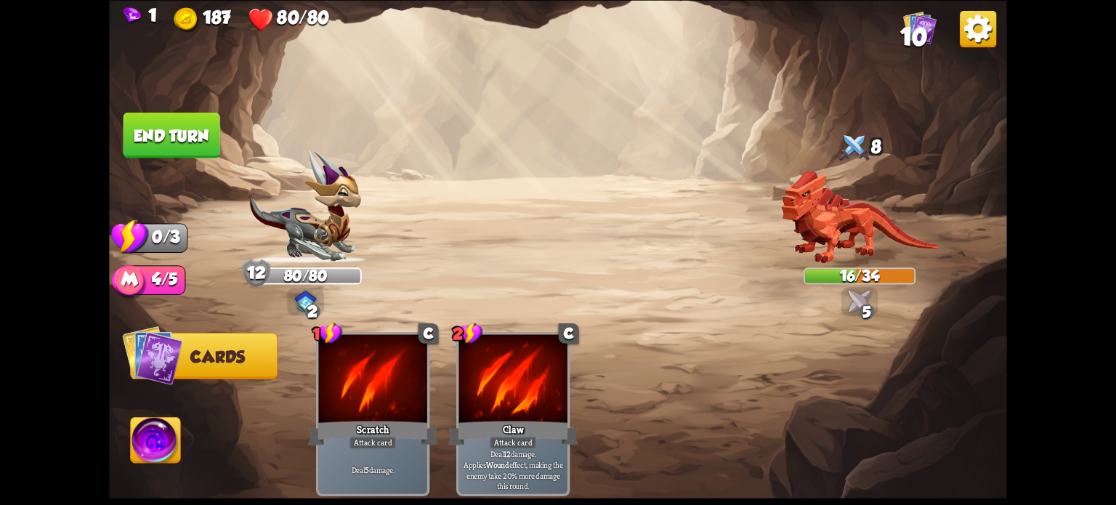
click at [185, 131] on button "End turn" at bounding box center [171, 135] width 97 height 46
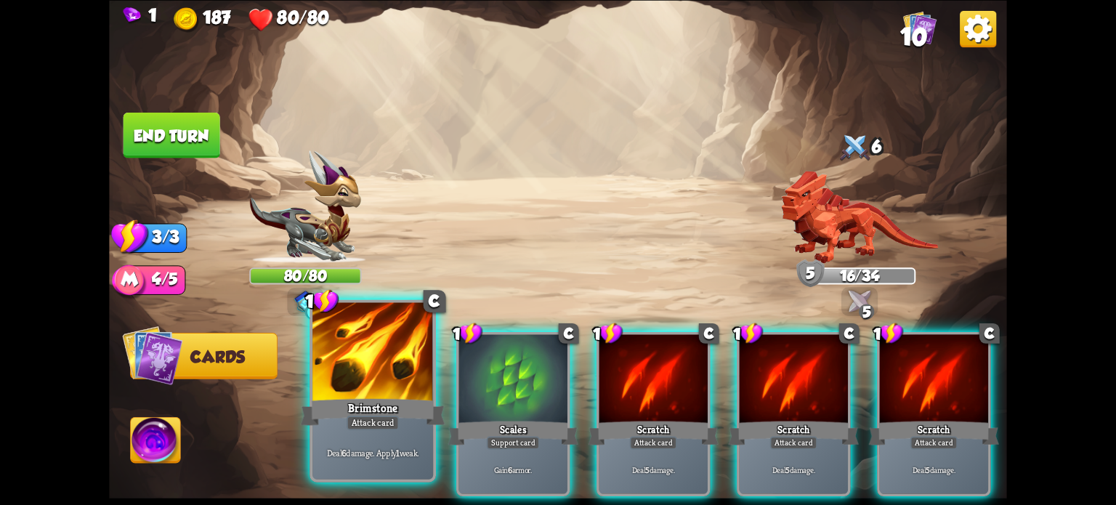
click at [350, 409] on div "Brimstone" at bounding box center [373, 411] width 145 height 32
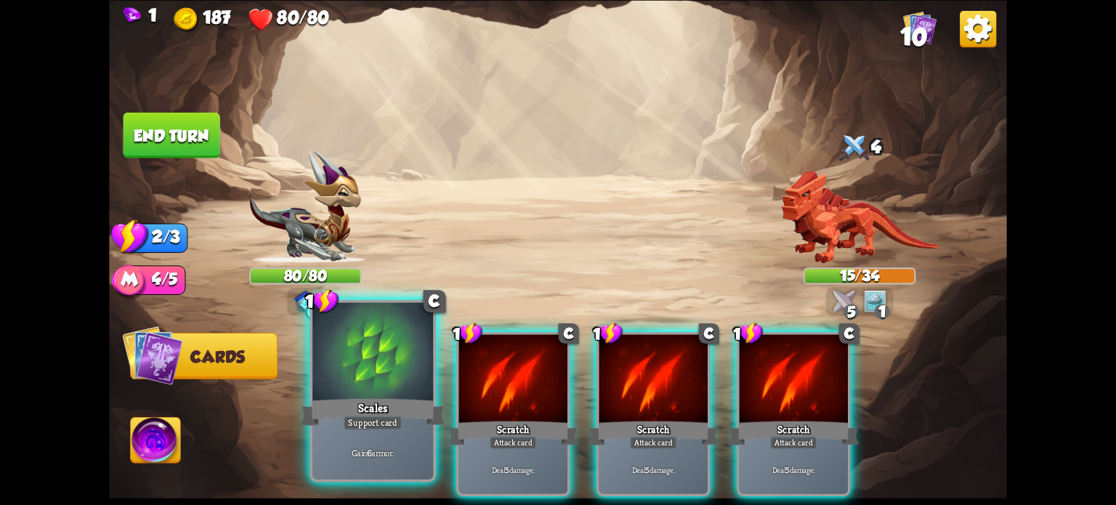
click at [388, 381] on div at bounding box center [372, 353] width 121 height 102
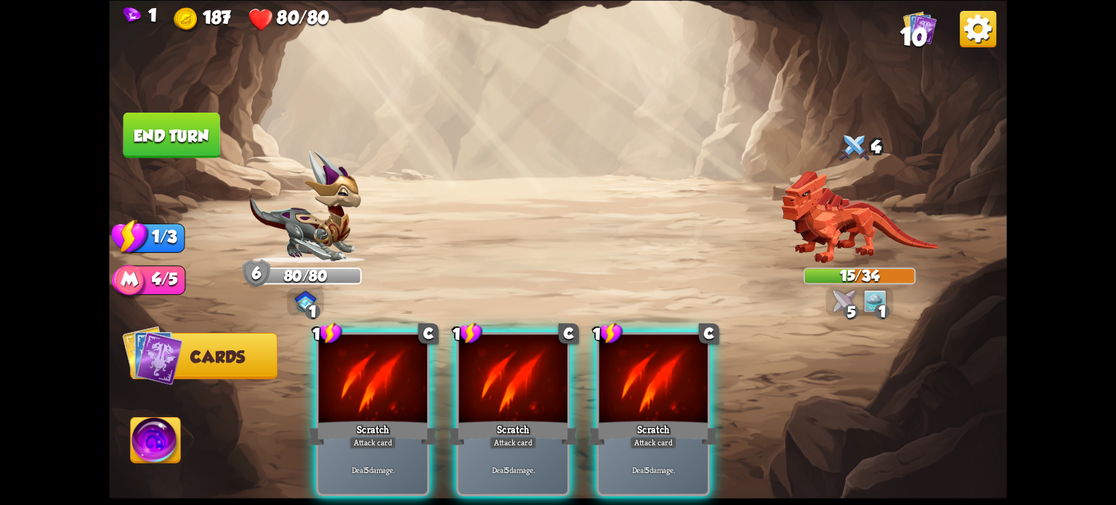
click at [381, 365] on div at bounding box center [372, 380] width 108 height 92
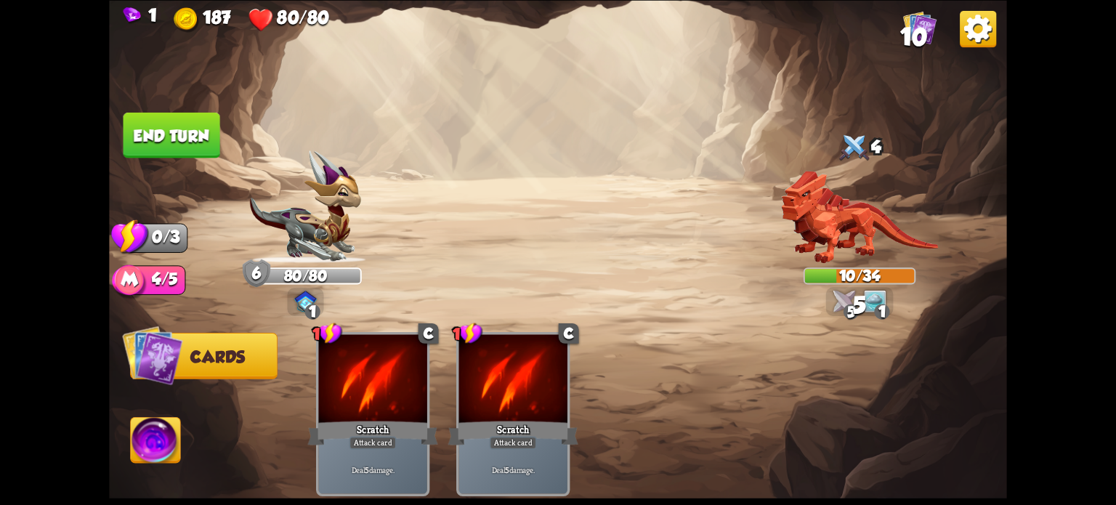
drag, startPoint x: 169, startPoint y: 127, endPoint x: 177, endPoint y: 122, distance: 10.1
click at [169, 127] on button "End turn" at bounding box center [171, 135] width 97 height 46
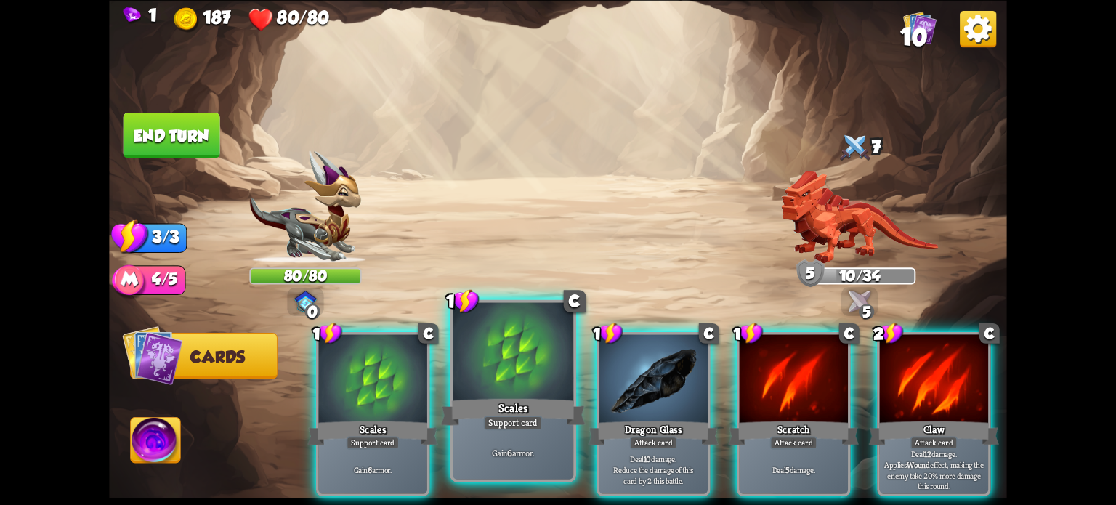
click at [491, 394] on div at bounding box center [513, 353] width 121 height 102
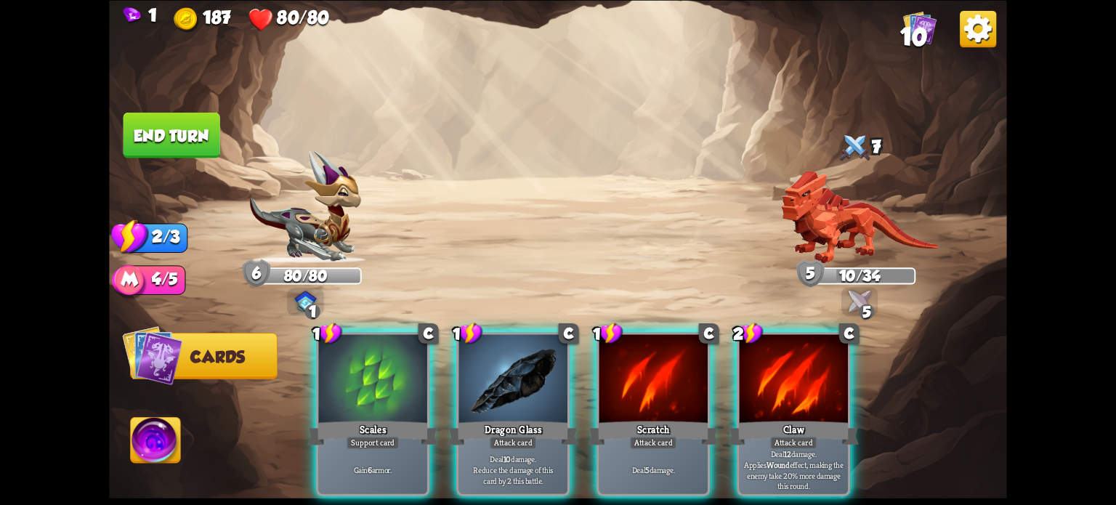
click at [370, 418] on div "Scales" at bounding box center [373, 432] width 130 height 29
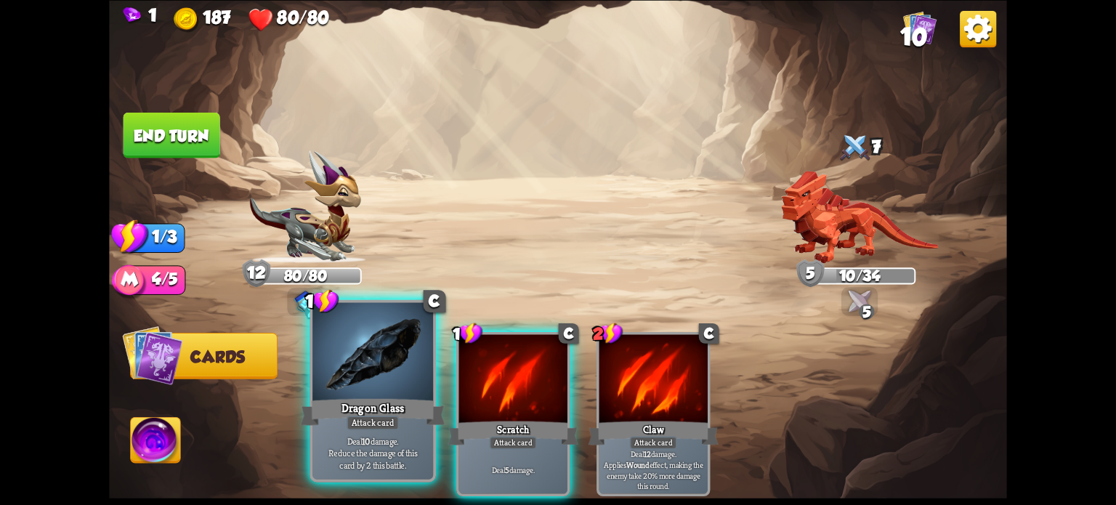
click at [373, 368] on div at bounding box center [372, 353] width 121 height 102
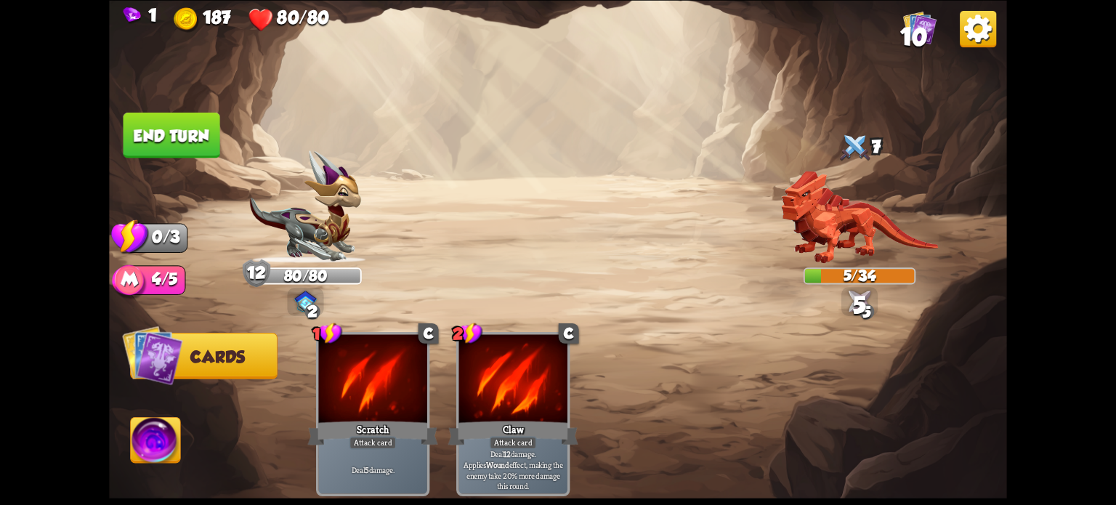
click at [174, 137] on button "End turn" at bounding box center [171, 135] width 97 height 46
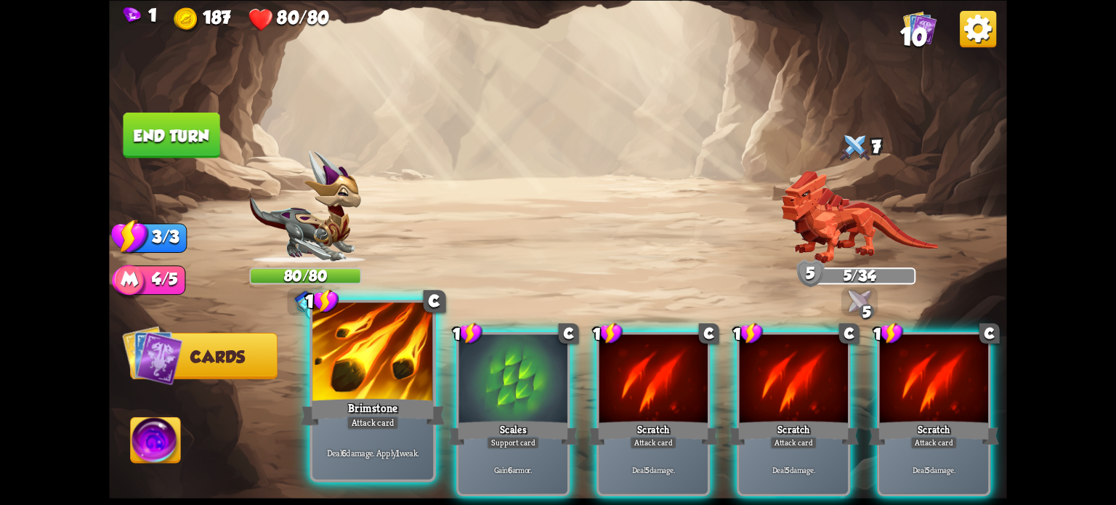
click at [376, 365] on div at bounding box center [372, 353] width 121 height 102
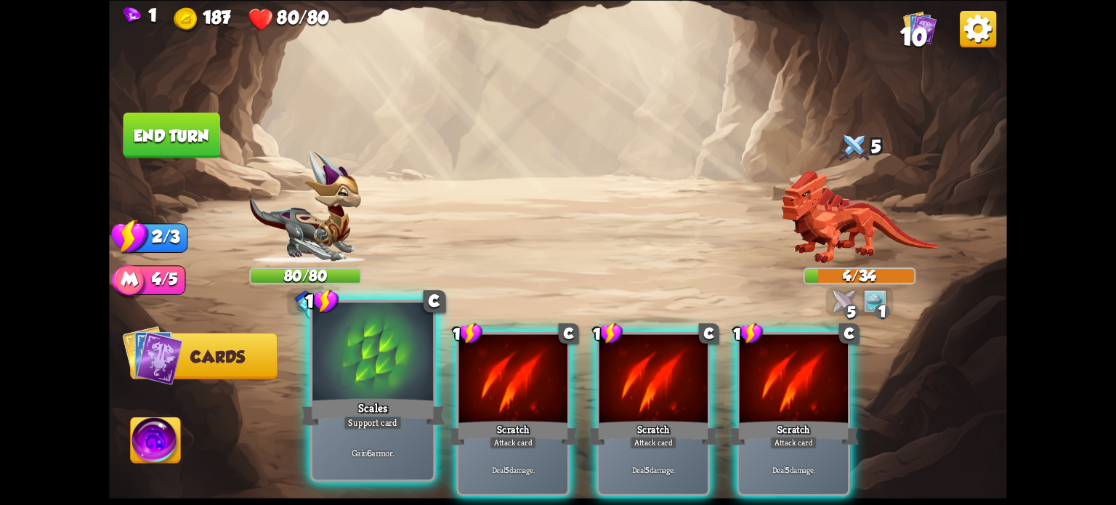
click at [376, 395] on div "Scales" at bounding box center [373, 411] width 145 height 32
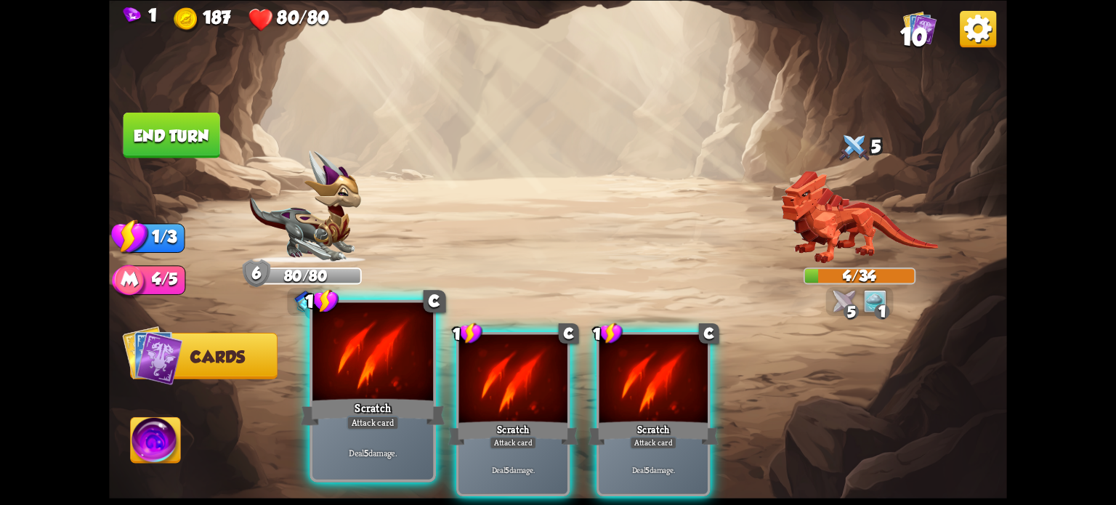
click at [379, 397] on div "Scratch" at bounding box center [373, 411] width 145 height 32
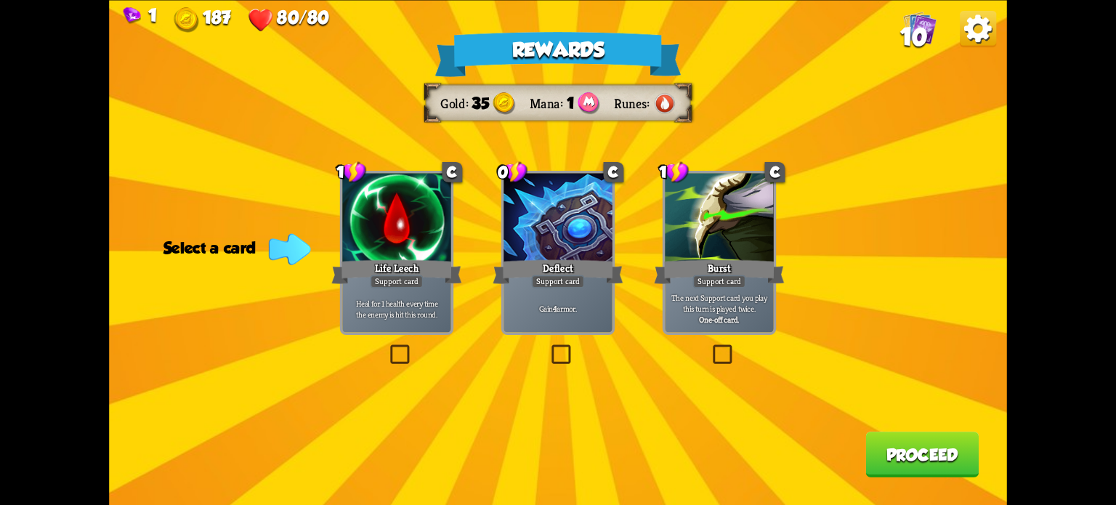
click at [387, 347] on label at bounding box center [387, 347] width 0 height 0
click at [0, 0] on input "checkbox" at bounding box center [0, 0] width 0 height 0
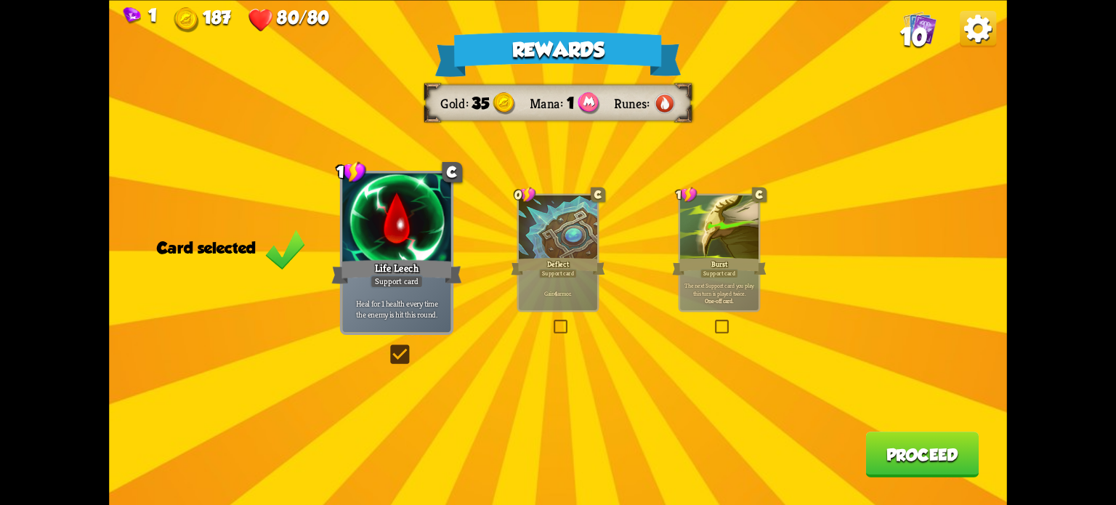
click at [910, 442] on button "Proceed" at bounding box center [921, 455] width 113 height 46
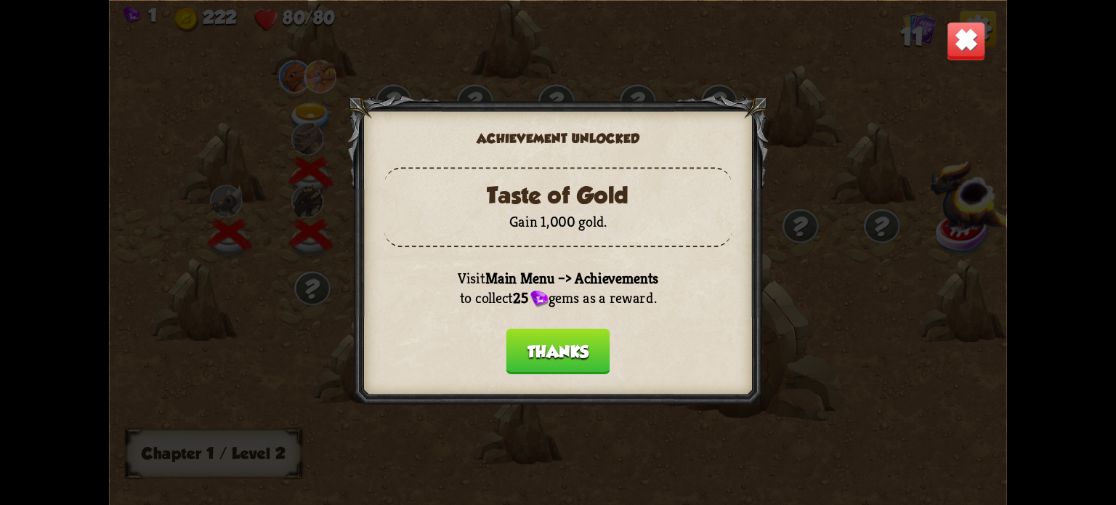
click at [556, 345] on button "Thanks" at bounding box center [558, 351] width 104 height 46
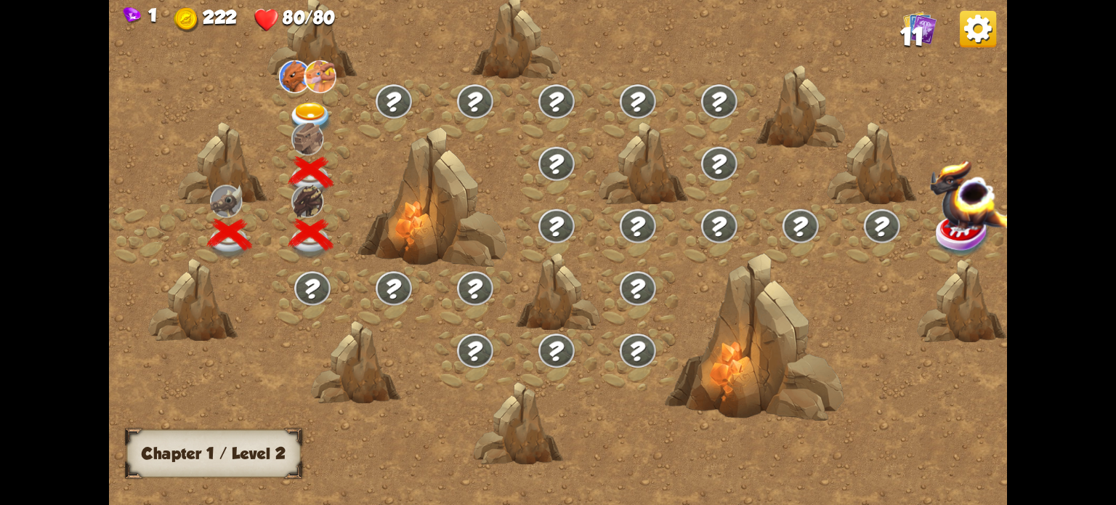
click at [304, 108] on img at bounding box center [310, 118] width 45 height 33
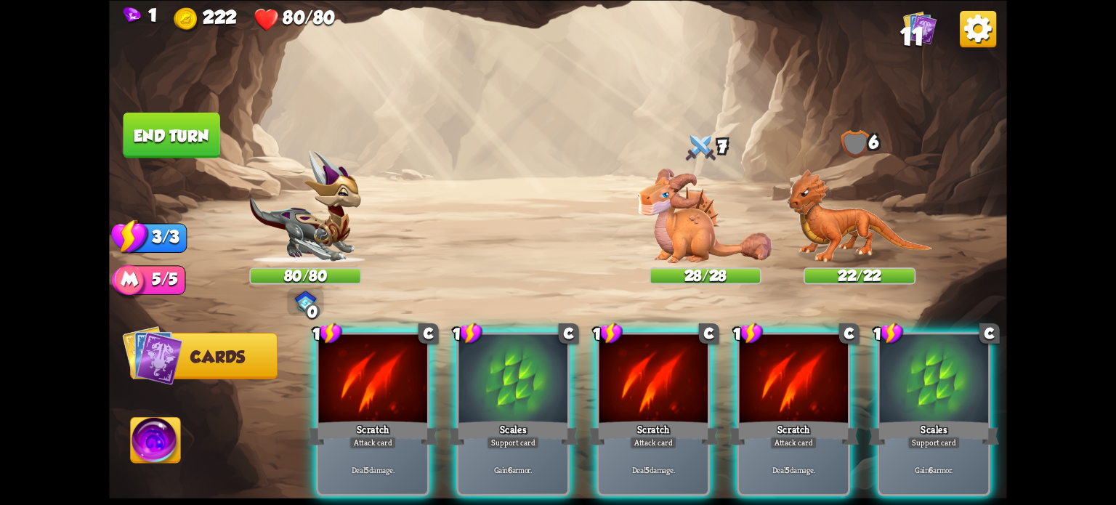
click at [495, 397] on div "1 C Scales Support card Gain 6 armor." at bounding box center [512, 414] width 113 height 164
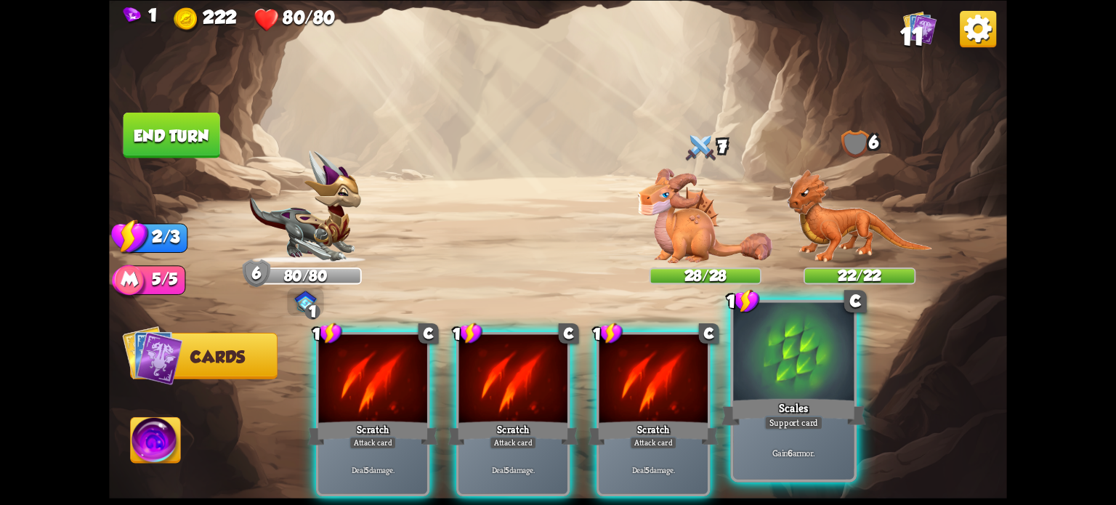
click at [793, 386] on div at bounding box center [793, 353] width 121 height 102
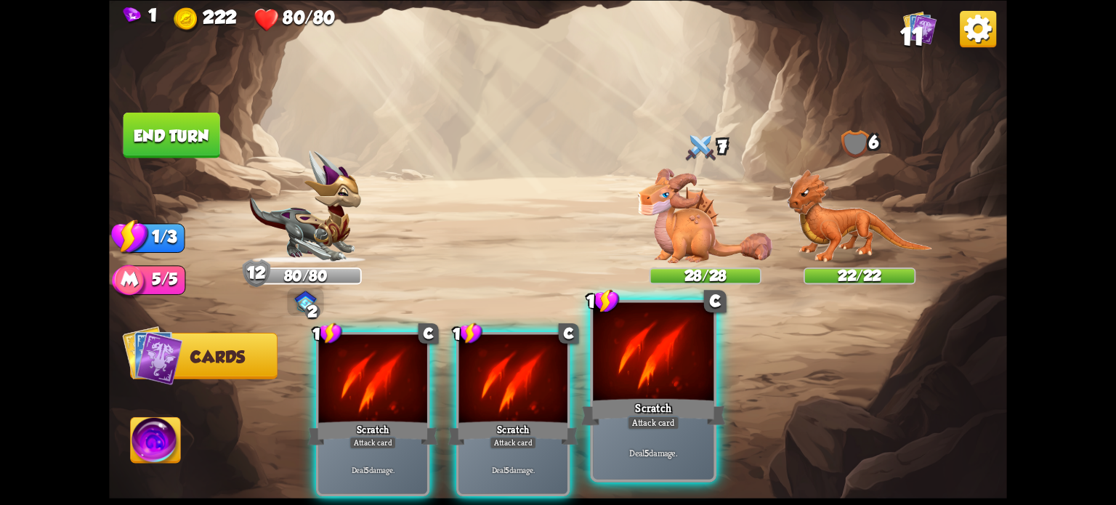
click at [649, 372] on div at bounding box center [653, 353] width 121 height 102
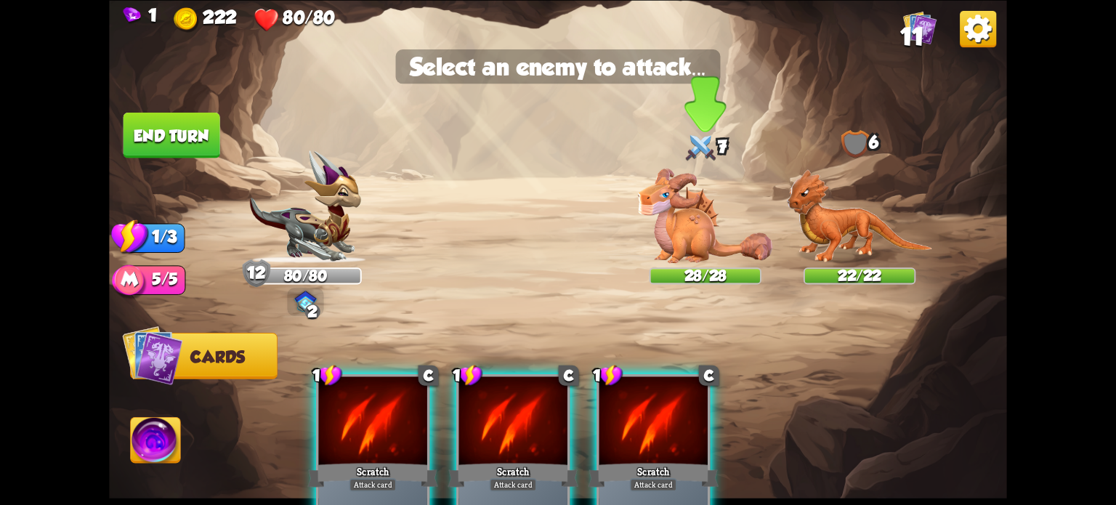
click at [687, 205] on img at bounding box center [705, 215] width 134 height 95
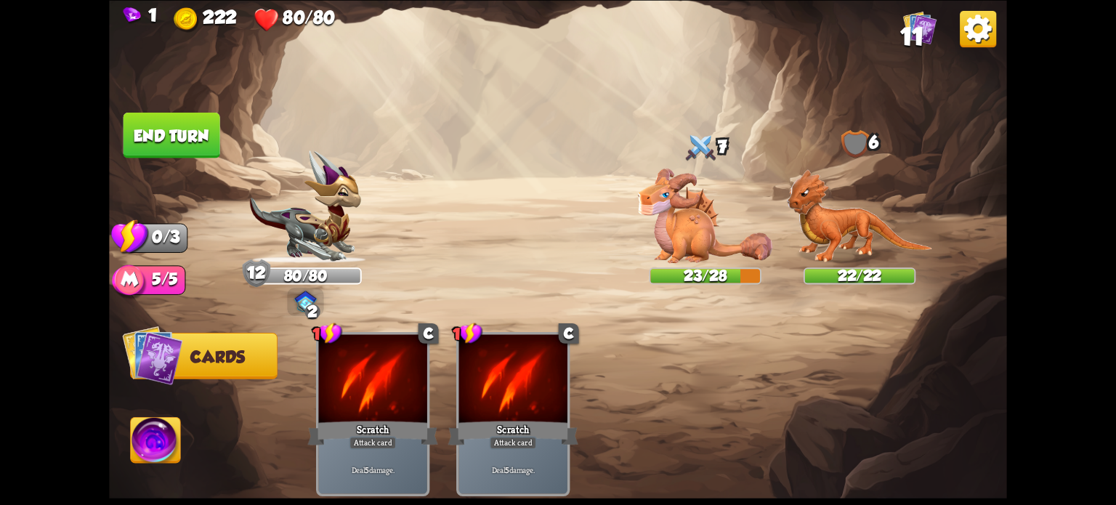
click at [157, 150] on button "End turn" at bounding box center [171, 135] width 97 height 46
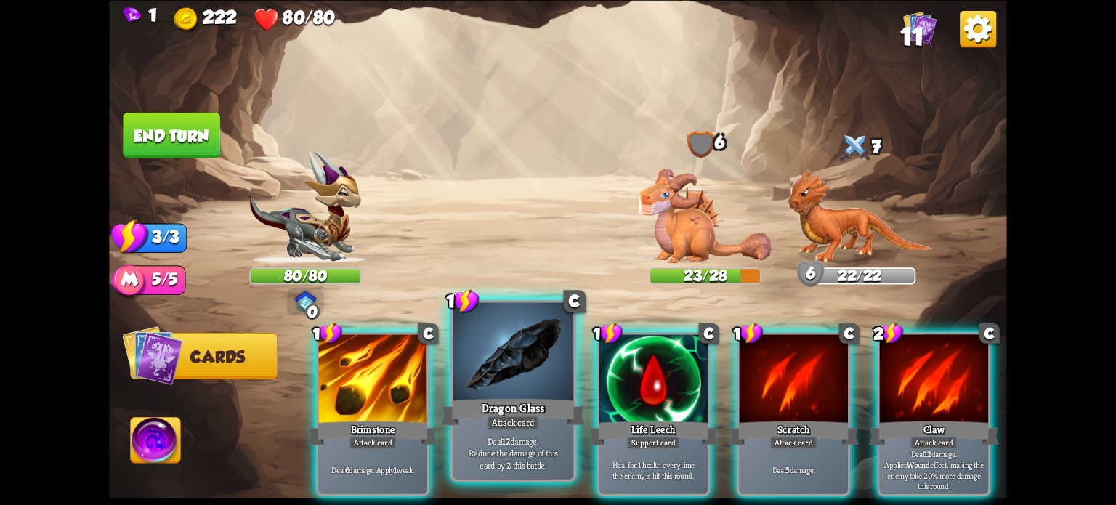
drag, startPoint x: 498, startPoint y: 416, endPoint x: 556, endPoint y: 370, distance: 73.5
click at [498, 416] on div "1 C Dragon Glass Attack card Deal 12 damage. Reduce the damage of this card by …" at bounding box center [513, 390] width 126 height 182
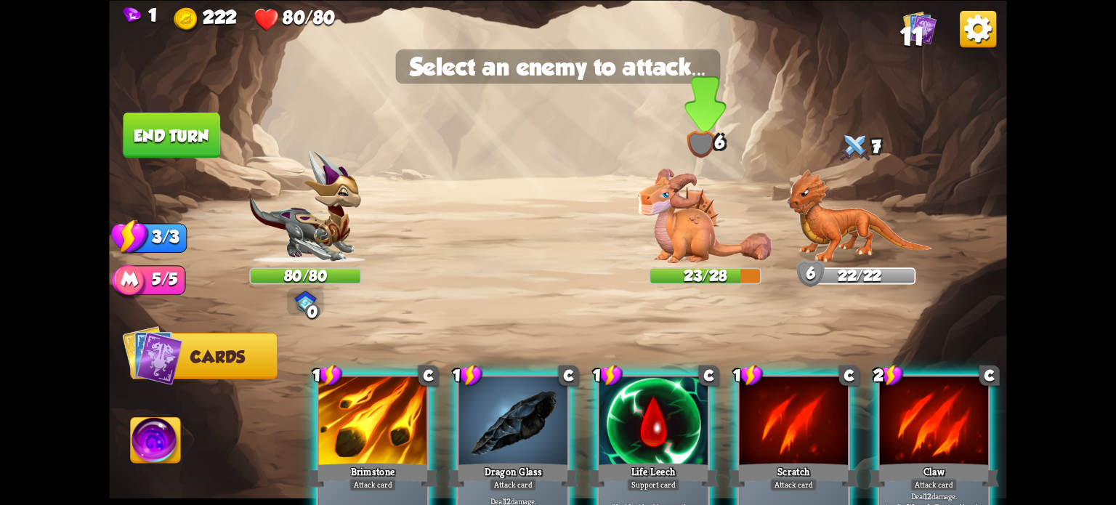
click at [689, 206] on img at bounding box center [705, 215] width 134 height 95
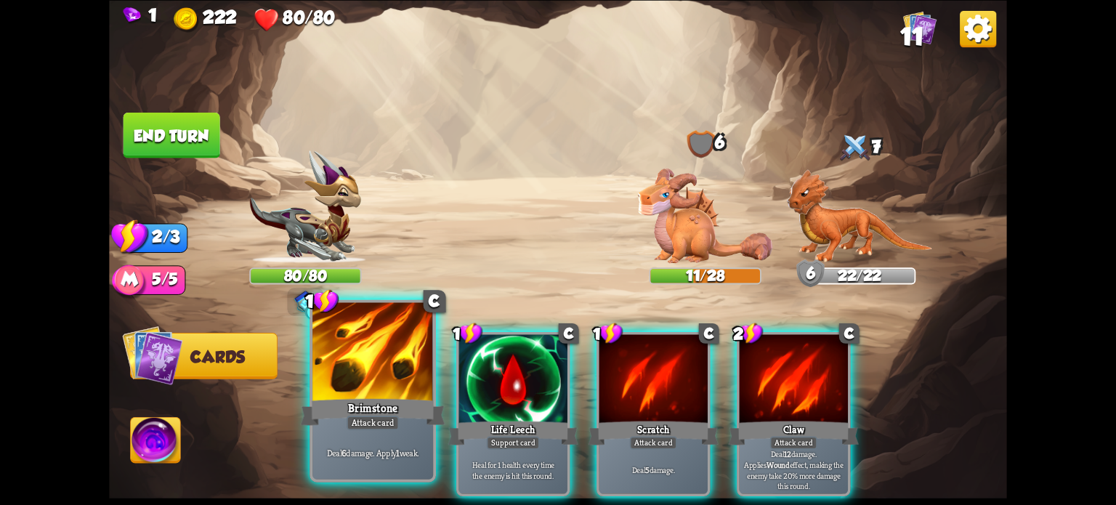
click at [357, 377] on div at bounding box center [372, 353] width 121 height 102
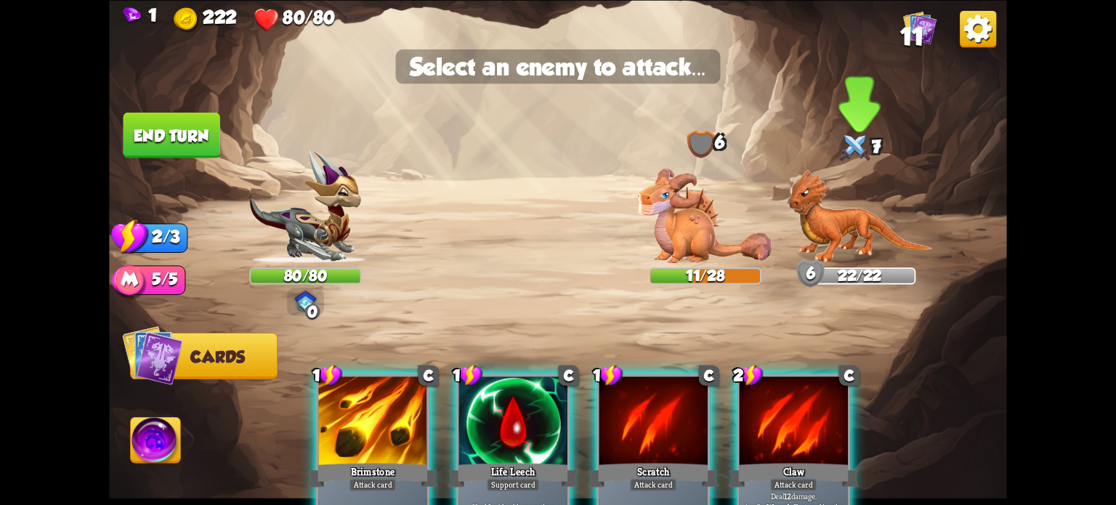
click at [830, 213] on img at bounding box center [860, 216] width 146 height 94
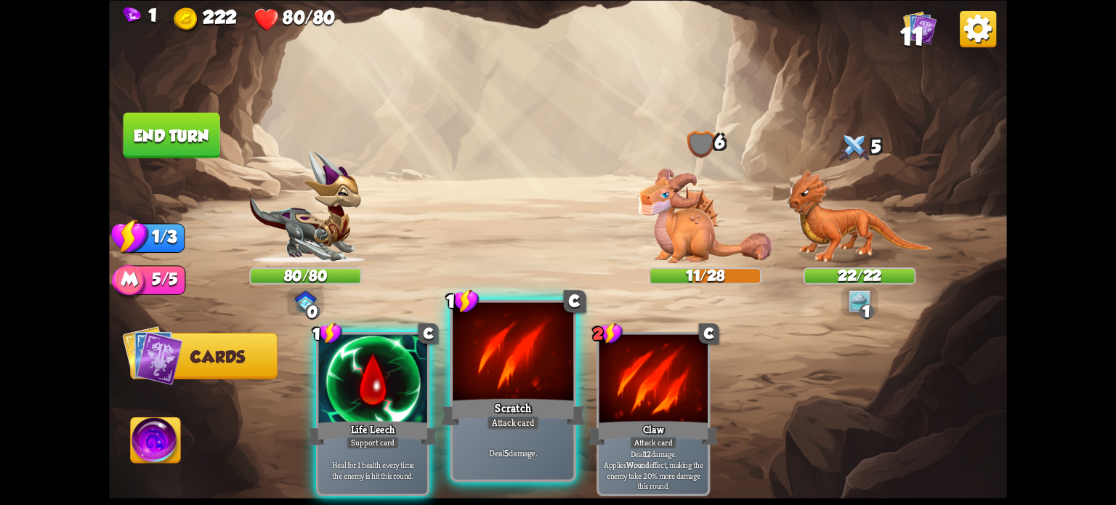
click at [541, 377] on div at bounding box center [513, 353] width 121 height 102
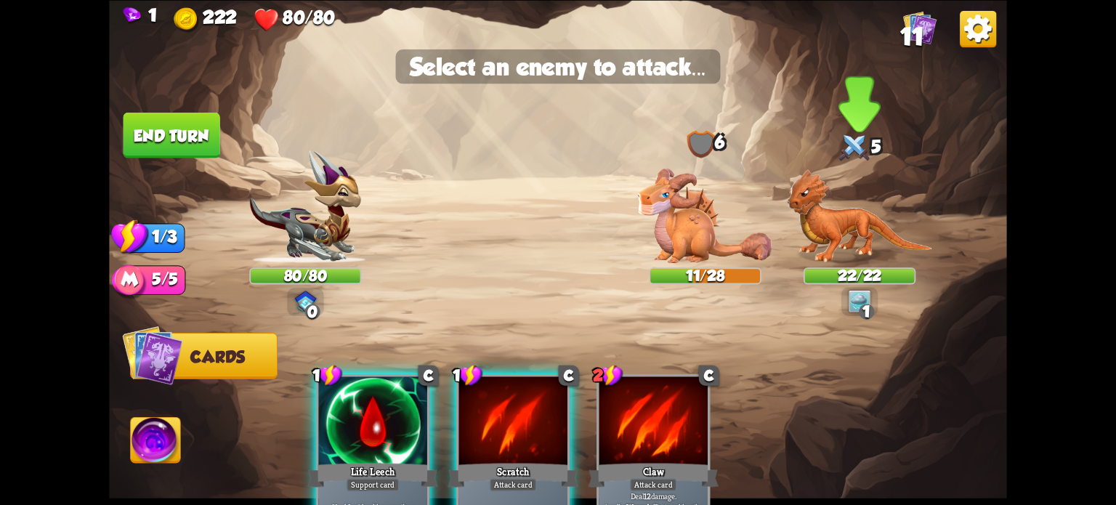
click at [841, 224] on img at bounding box center [860, 216] width 146 height 94
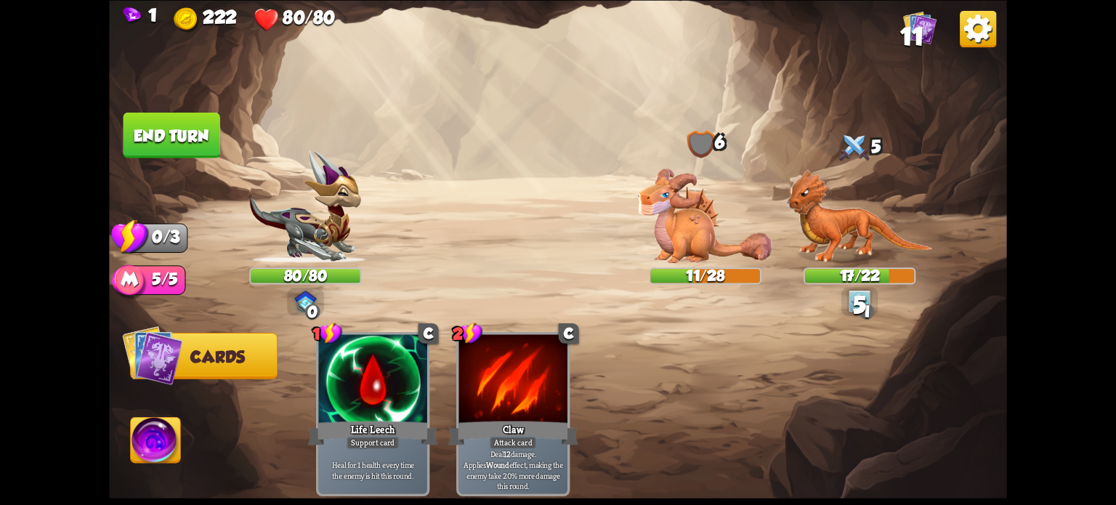
click at [187, 145] on button "End turn" at bounding box center [171, 135] width 97 height 46
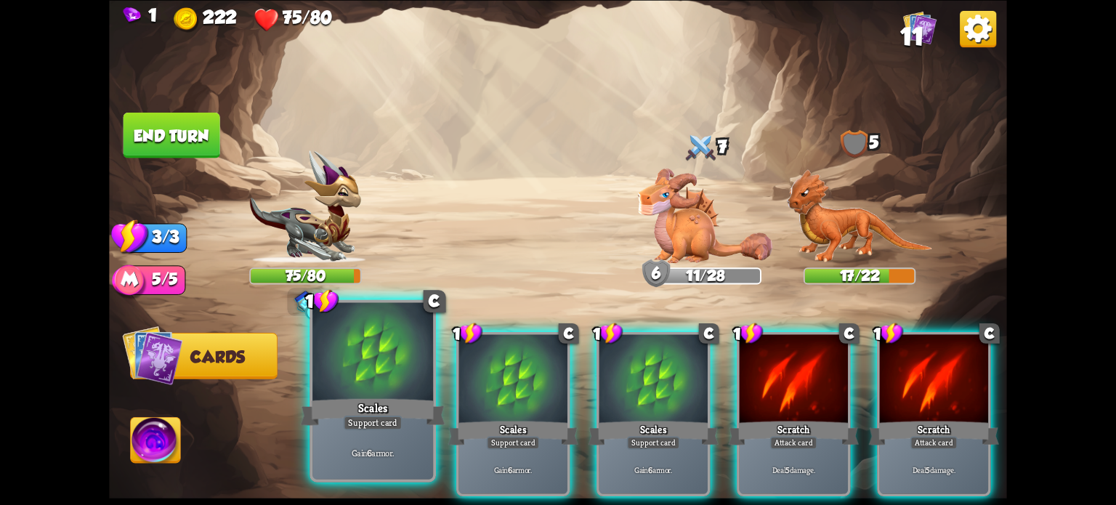
click at [389, 372] on div at bounding box center [372, 353] width 121 height 102
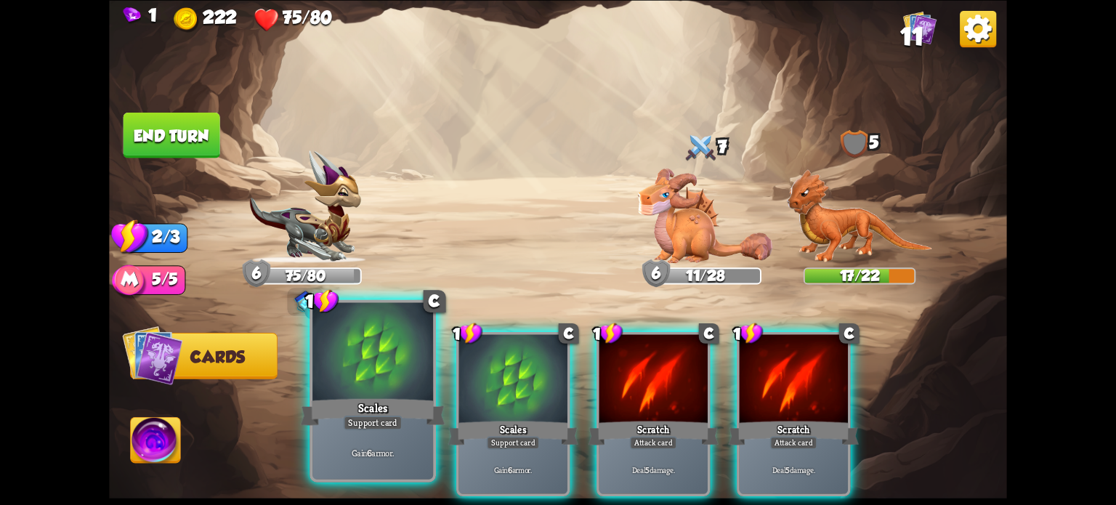
click at [397, 376] on div at bounding box center [372, 353] width 121 height 102
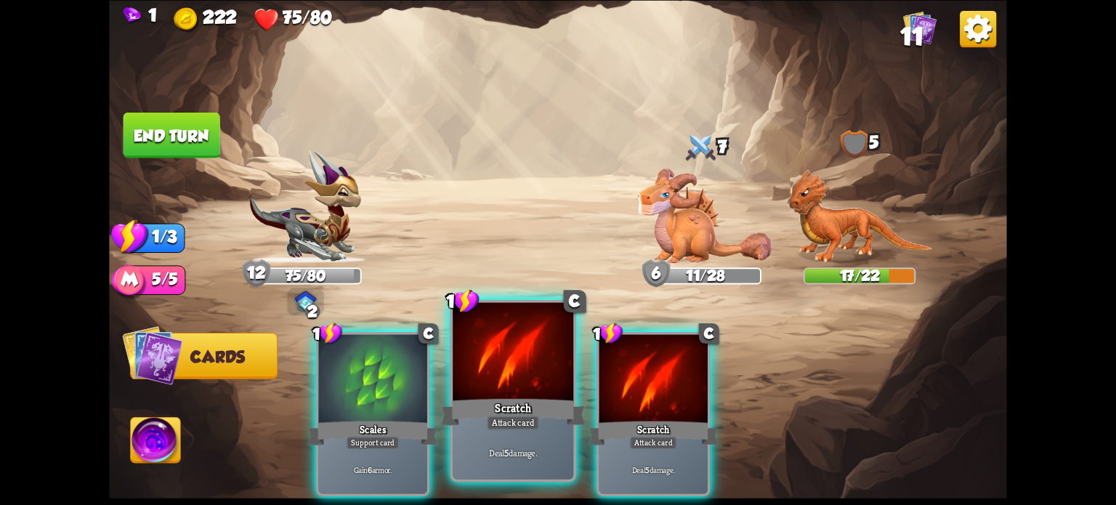
click at [523, 400] on div "Scratch" at bounding box center [513, 411] width 145 height 32
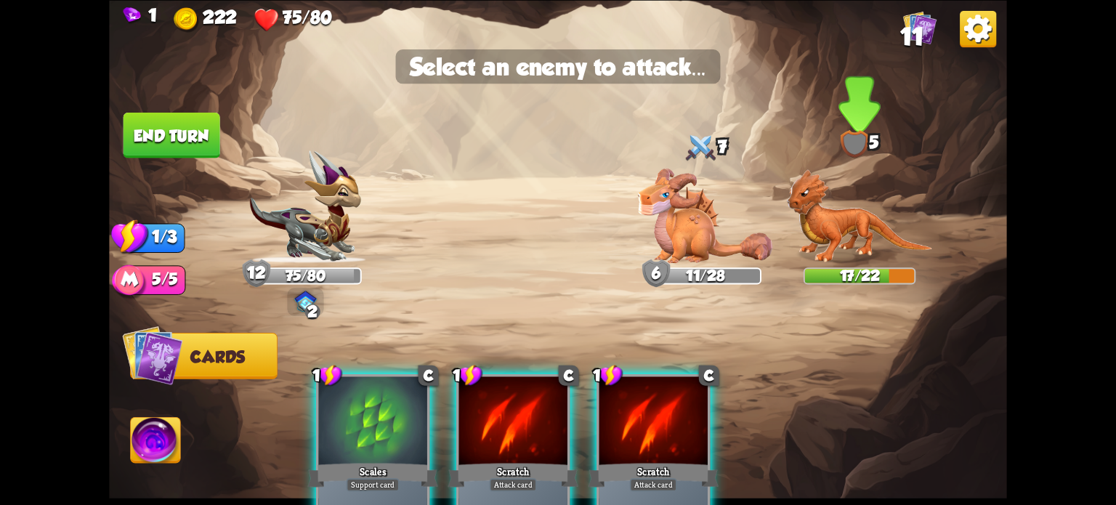
click at [837, 197] on img at bounding box center [860, 216] width 146 height 94
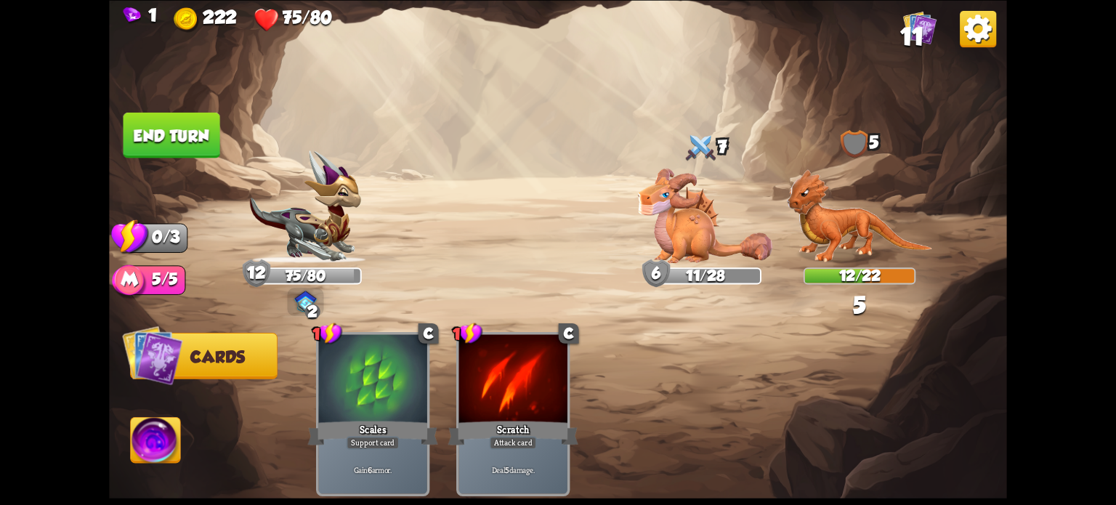
click at [134, 128] on button "End turn" at bounding box center [171, 135] width 97 height 46
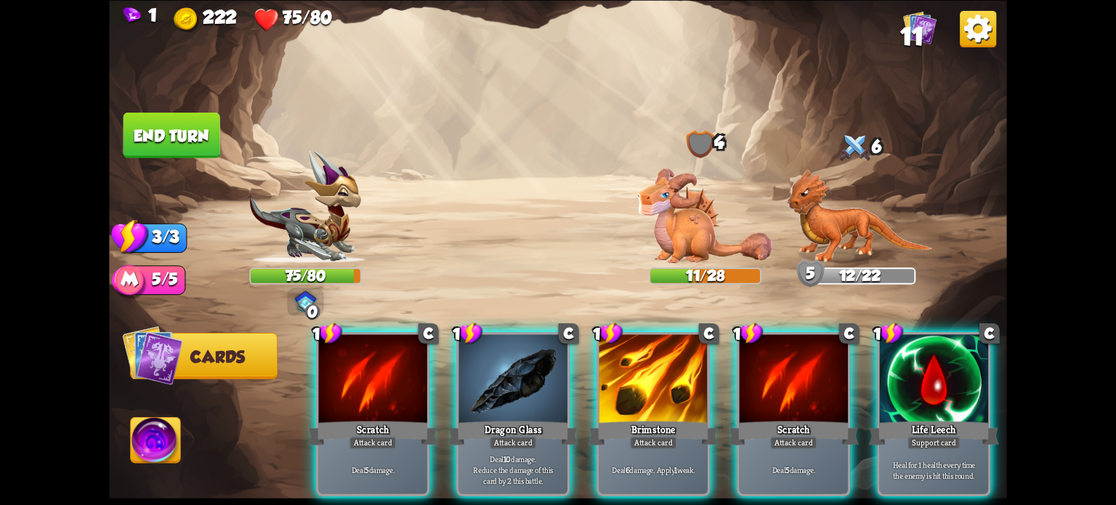
drag, startPoint x: 631, startPoint y: 397, endPoint x: 718, endPoint y: 296, distance: 133.9
click at [630, 393] on div "1 C Brimstone Attack card Deal 6 damage. Apply 1 weak." at bounding box center [652, 414] width 113 height 164
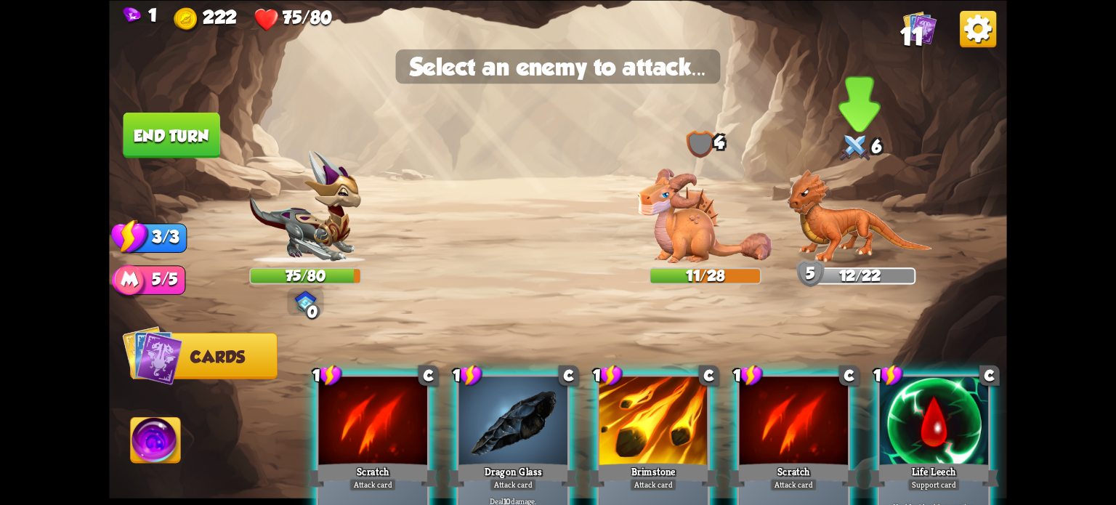
click at [834, 214] on img at bounding box center [860, 216] width 146 height 94
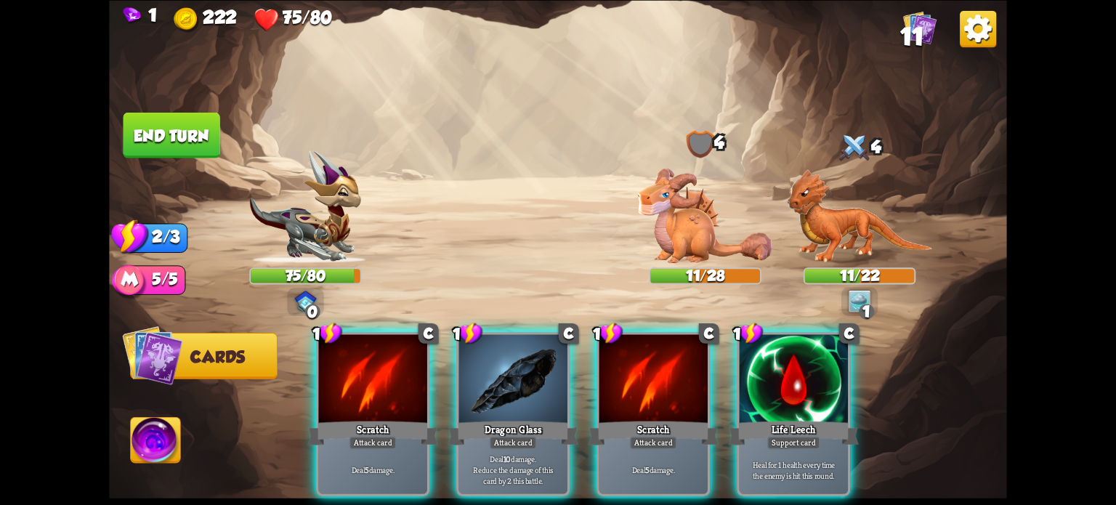
drag, startPoint x: 515, startPoint y: 372, endPoint x: 771, endPoint y: 318, distance: 261.3
click at [517, 370] on div at bounding box center [513, 380] width 108 height 92
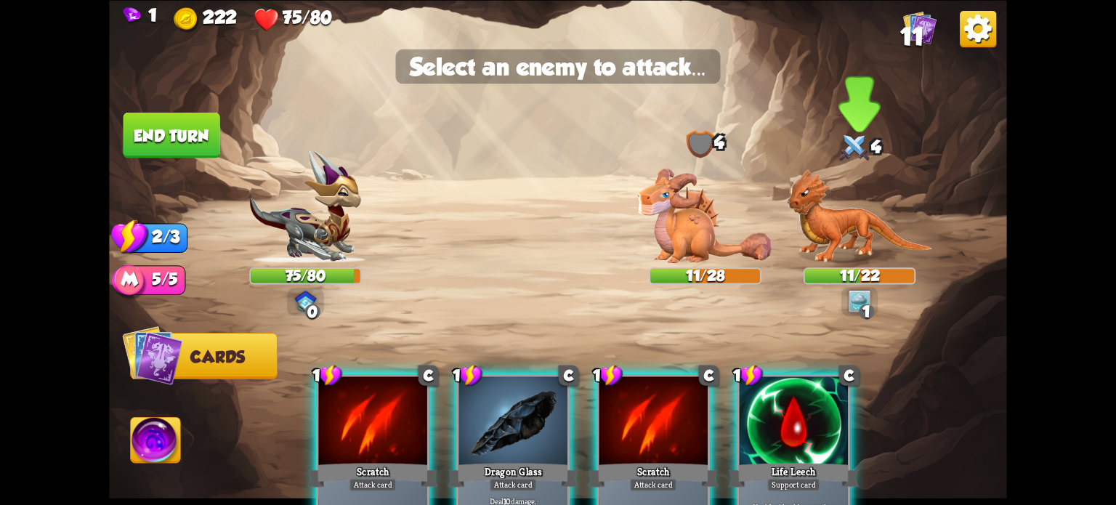
drag, startPoint x: 849, startPoint y: 227, endPoint x: 843, endPoint y: 237, distance: 11.4
click at [849, 228] on img at bounding box center [860, 216] width 146 height 94
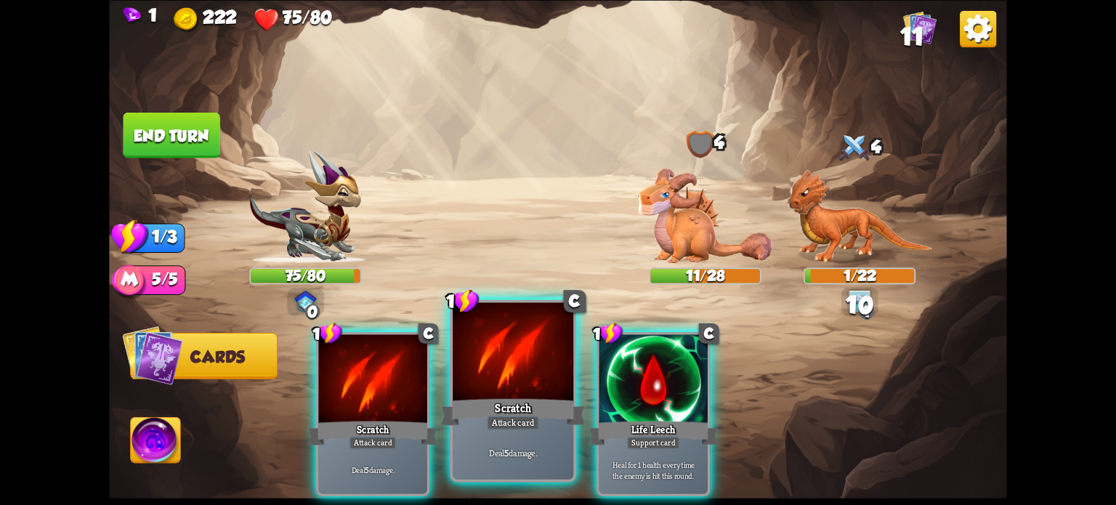
click at [514, 377] on div at bounding box center [513, 353] width 121 height 102
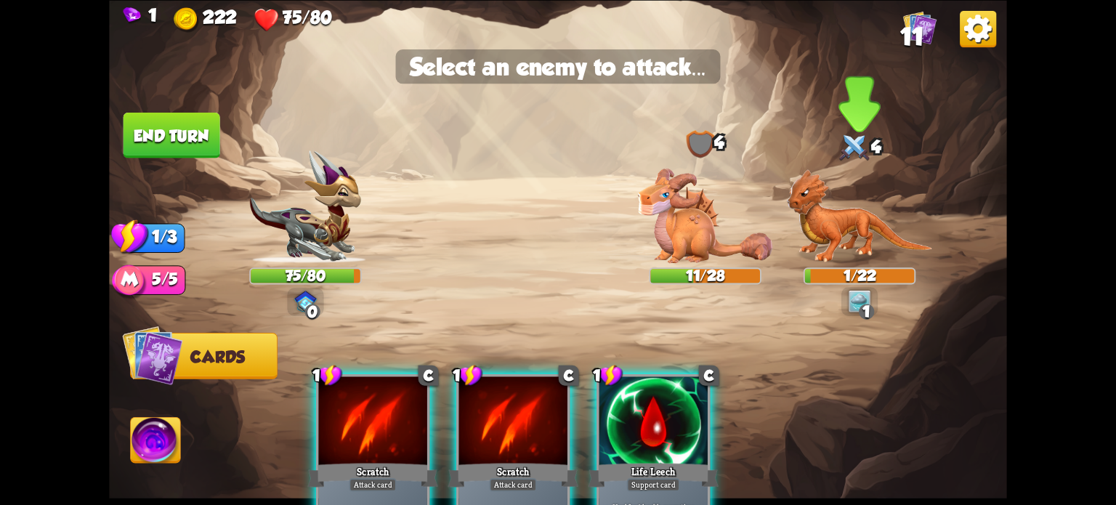
click at [851, 226] on img at bounding box center [860, 216] width 146 height 94
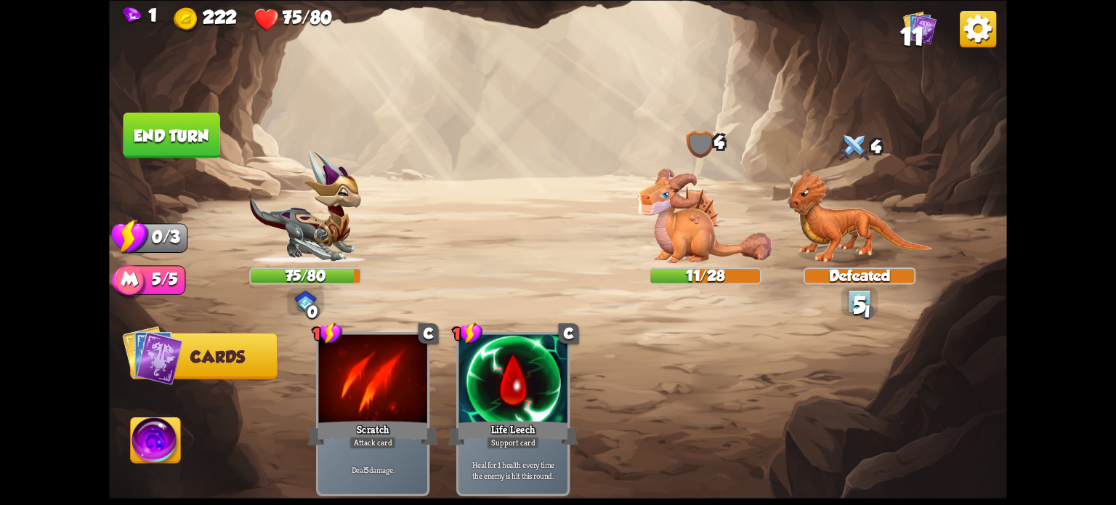
click at [179, 130] on button "End turn" at bounding box center [171, 135] width 97 height 46
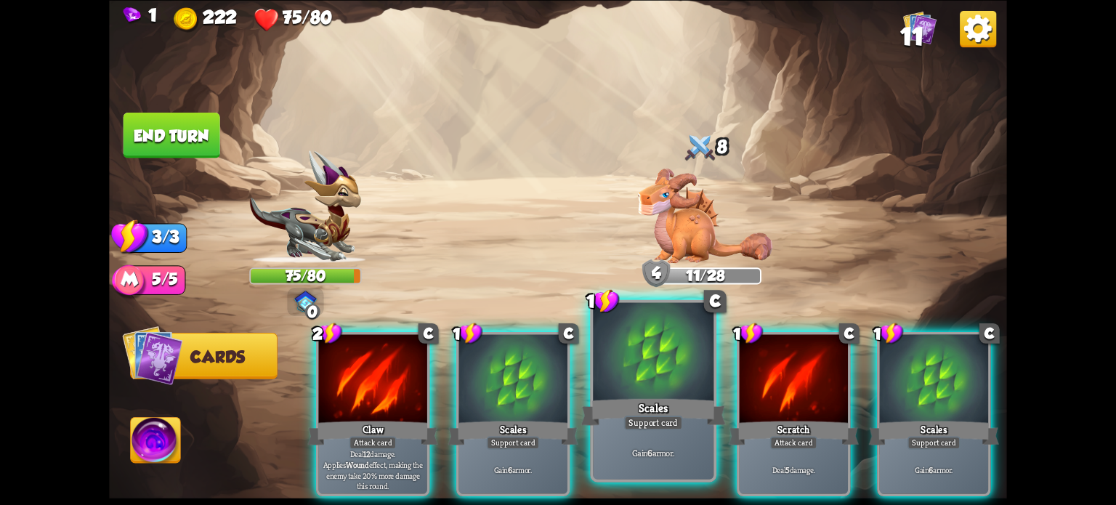
click at [646, 380] on div at bounding box center [653, 353] width 121 height 102
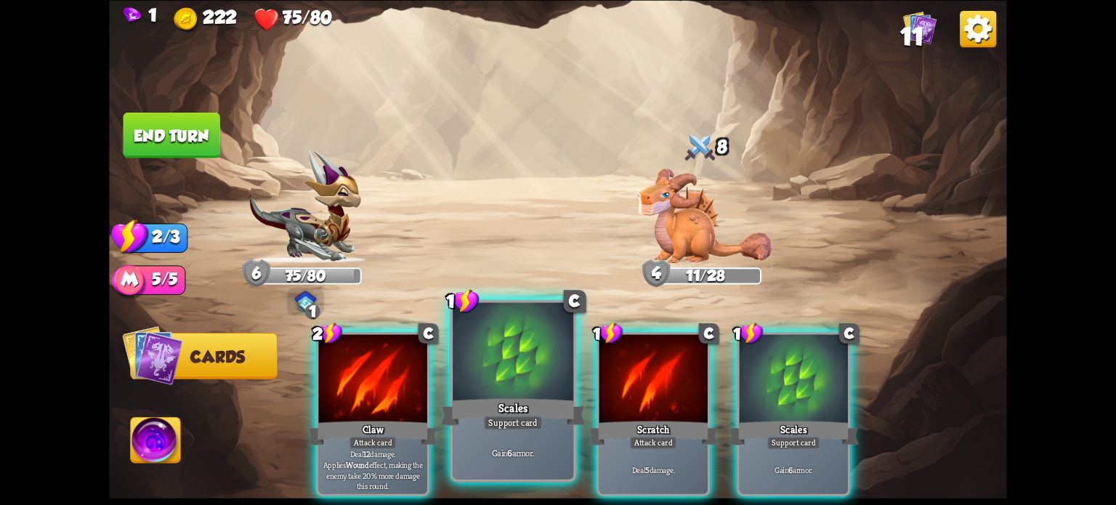
click at [502, 386] on div at bounding box center [513, 353] width 121 height 102
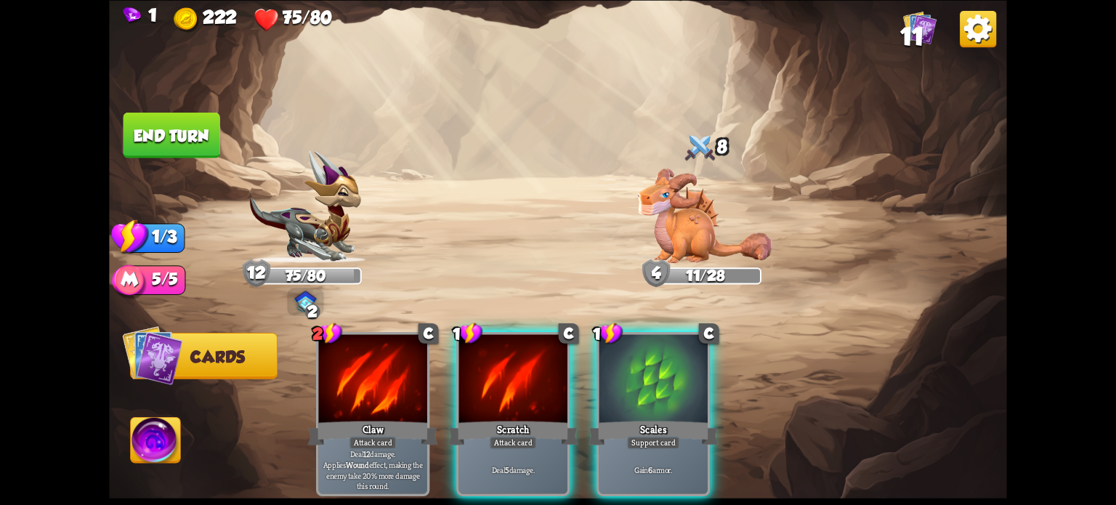
drag, startPoint x: 490, startPoint y: 395, endPoint x: 298, endPoint y: 377, distance: 193.4
click at [492, 418] on div "Scratch" at bounding box center [513, 432] width 130 height 29
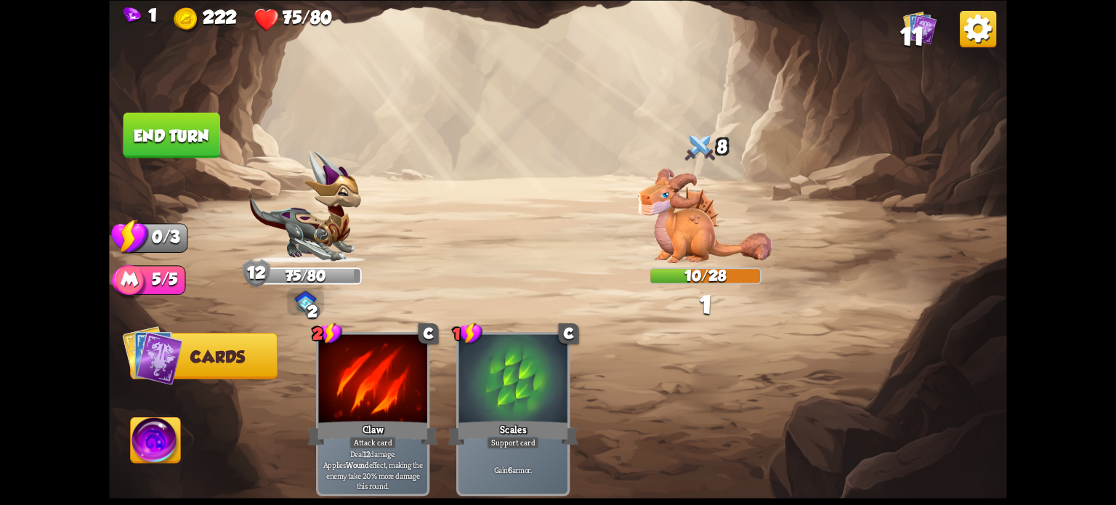
click at [156, 141] on button "End turn" at bounding box center [171, 135] width 97 height 46
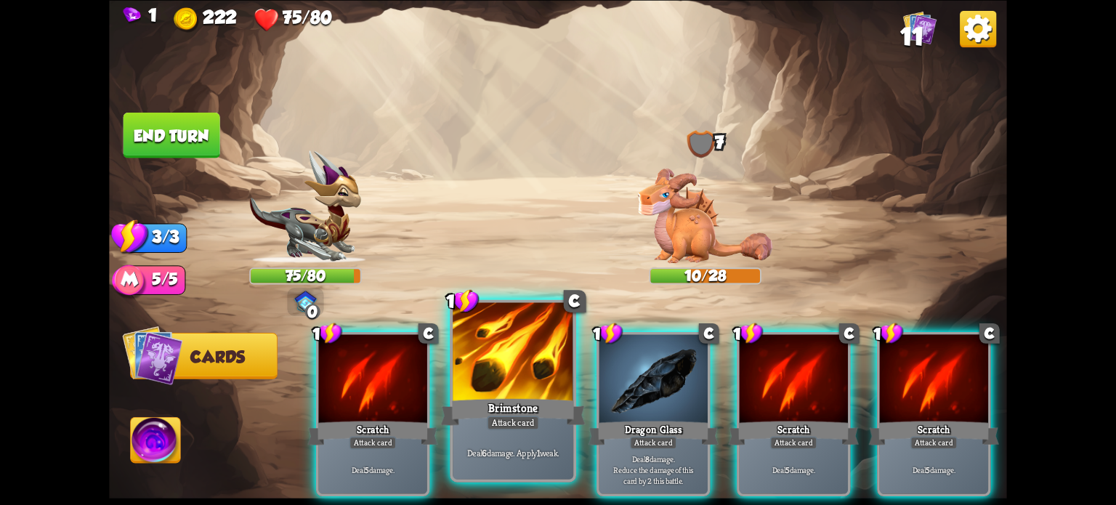
click at [506, 389] on div at bounding box center [513, 353] width 121 height 102
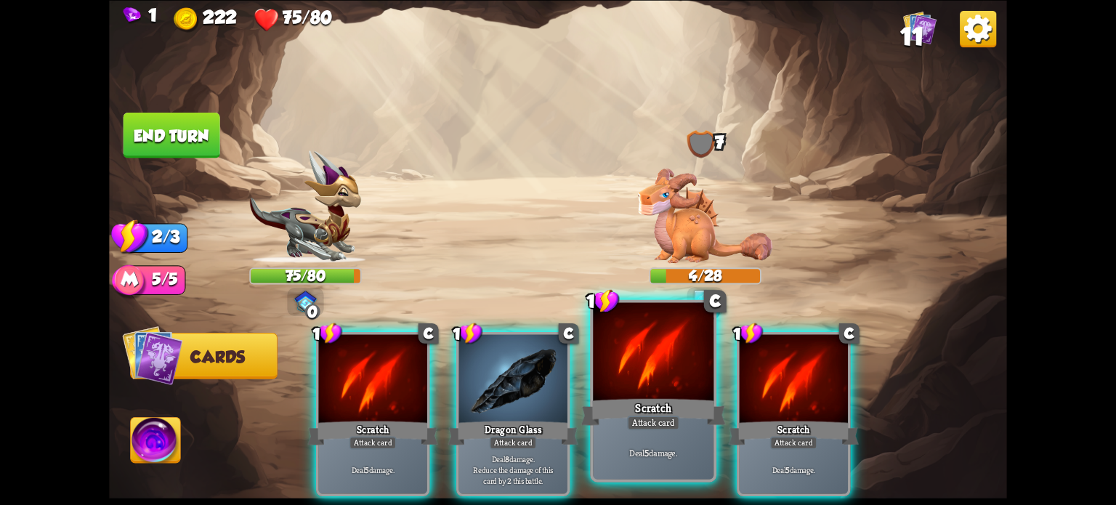
click at [654, 401] on div "Scratch" at bounding box center [653, 411] width 145 height 32
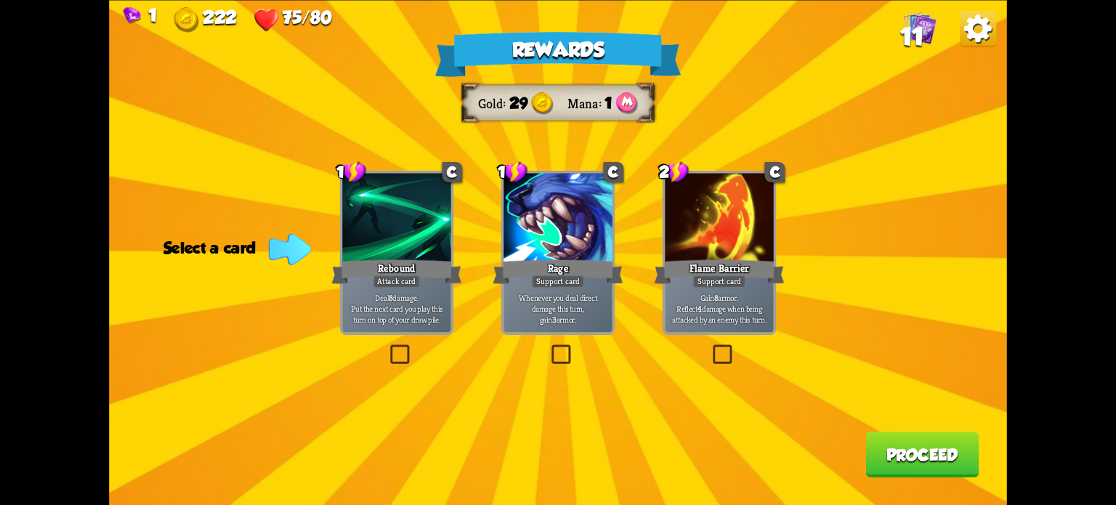
click at [710, 347] on label at bounding box center [710, 347] width 0 height 0
click at [0, 0] on input "checkbox" at bounding box center [0, 0] width 0 height 0
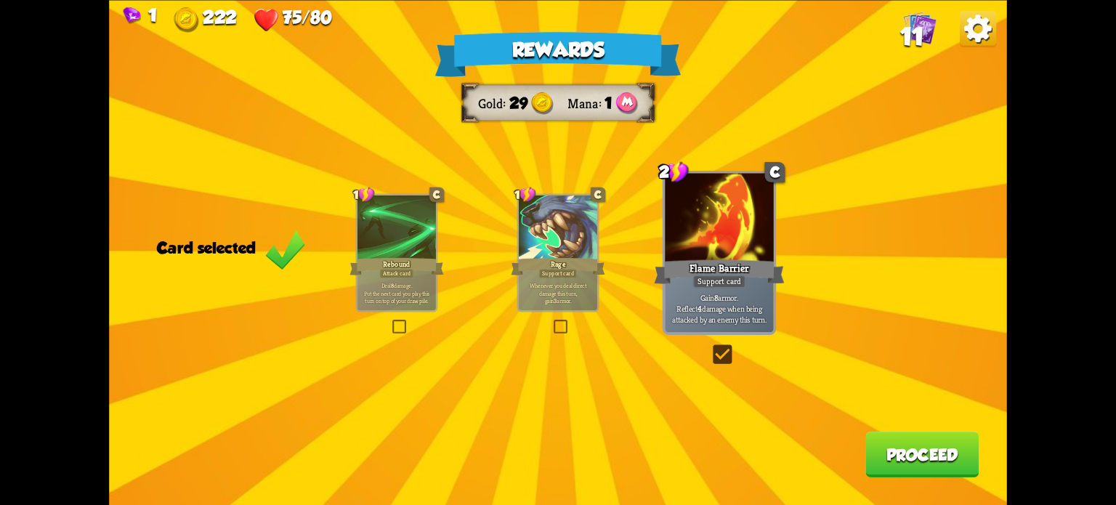
click at [918, 453] on button "Proceed" at bounding box center [921, 455] width 113 height 46
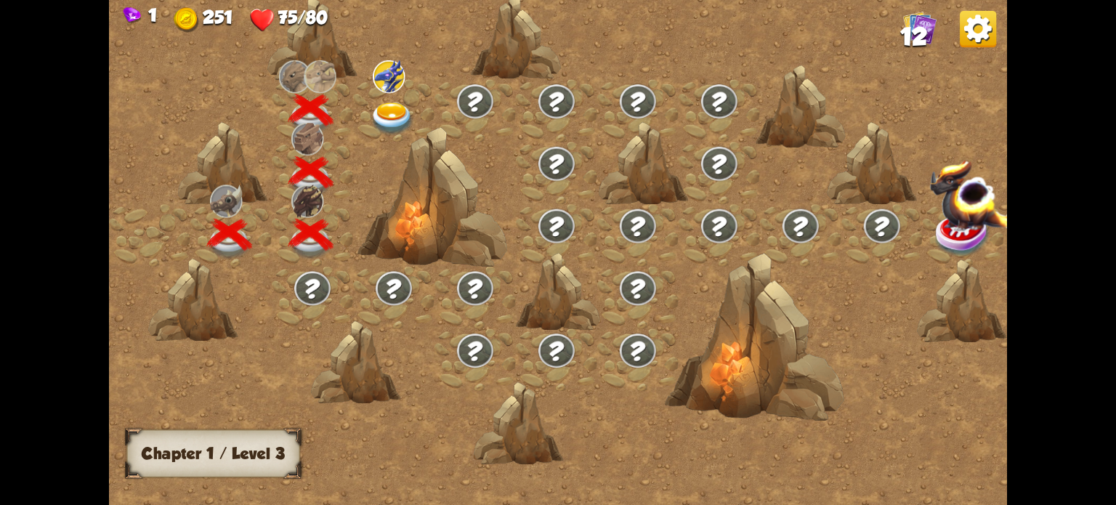
click at [393, 105] on img at bounding box center [392, 118] width 45 height 33
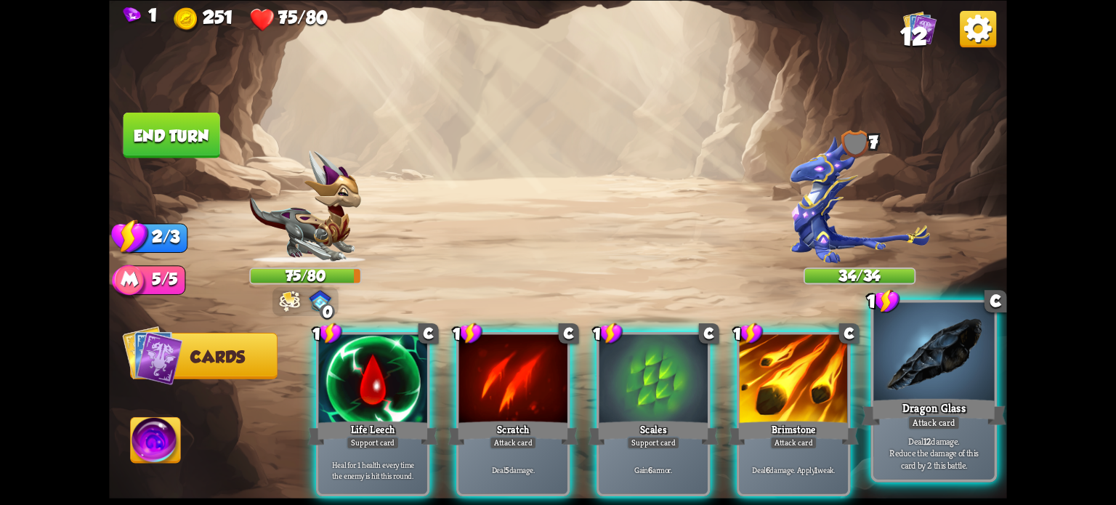
click at [950, 409] on div "Dragon Glass" at bounding box center [934, 411] width 145 height 32
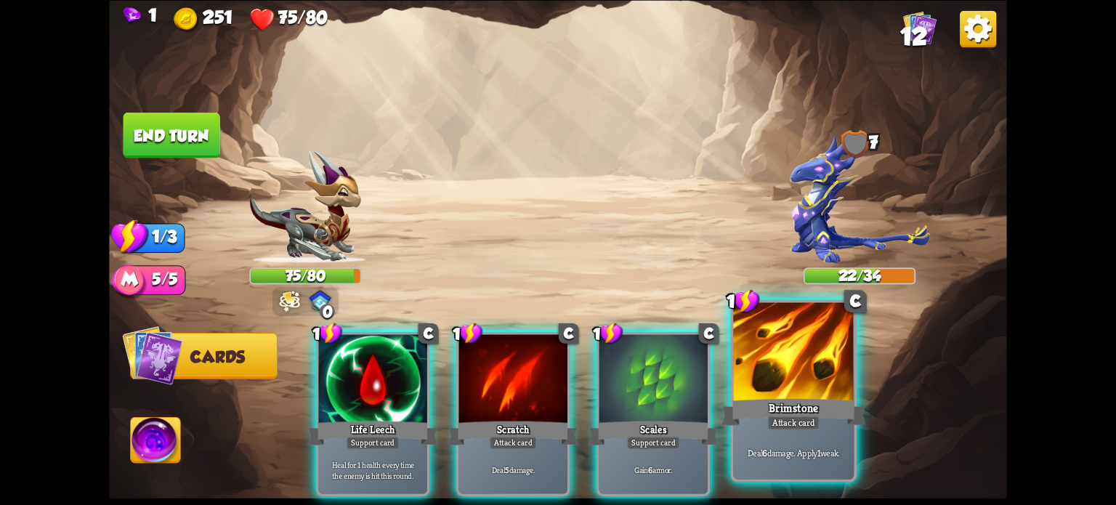
click at [811, 394] on div at bounding box center [793, 353] width 121 height 102
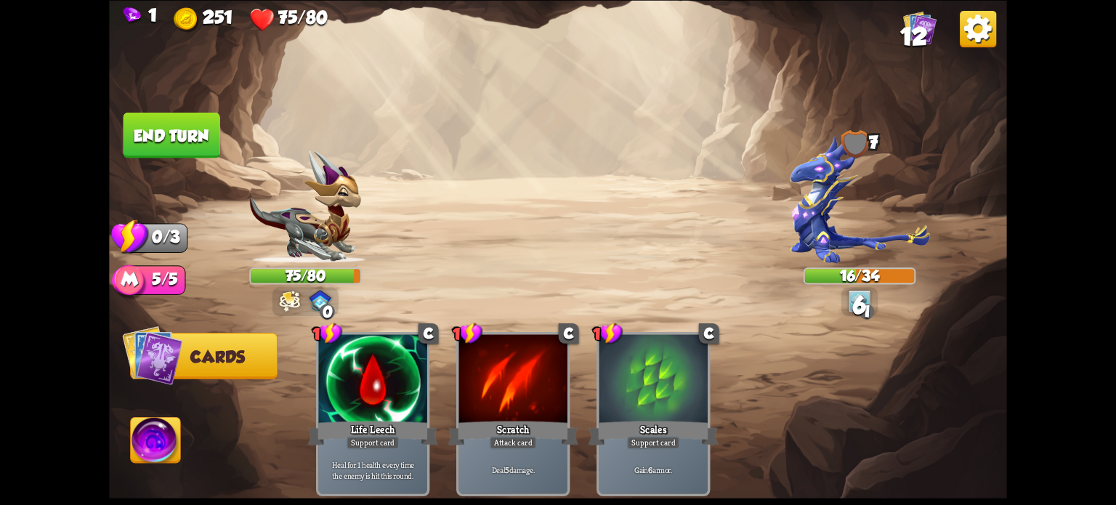
click at [194, 128] on button "End turn" at bounding box center [171, 135] width 97 height 46
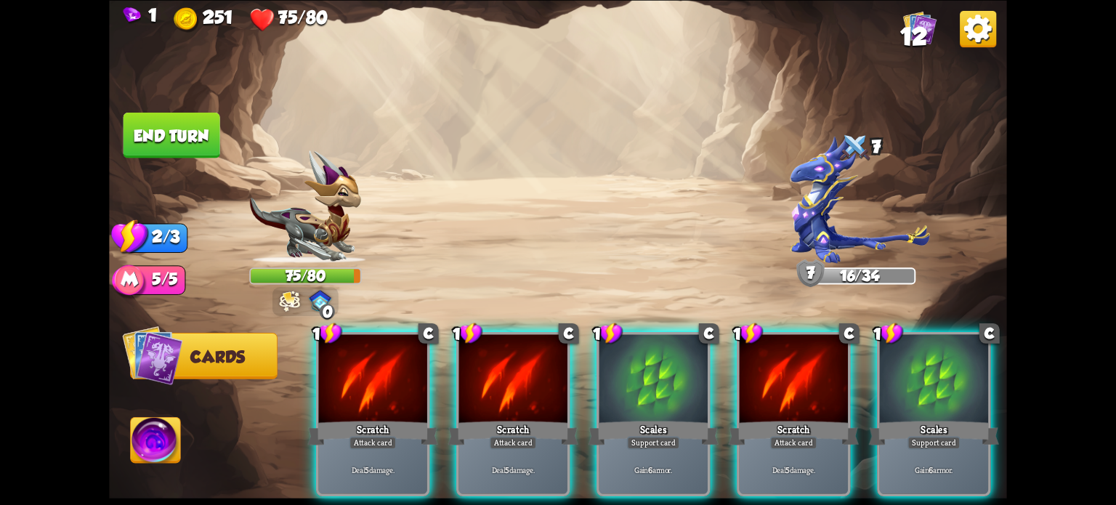
drag, startPoint x: 668, startPoint y: 383, endPoint x: 680, endPoint y: 382, distance: 11.6
click at [671, 383] on div at bounding box center [653, 380] width 108 height 92
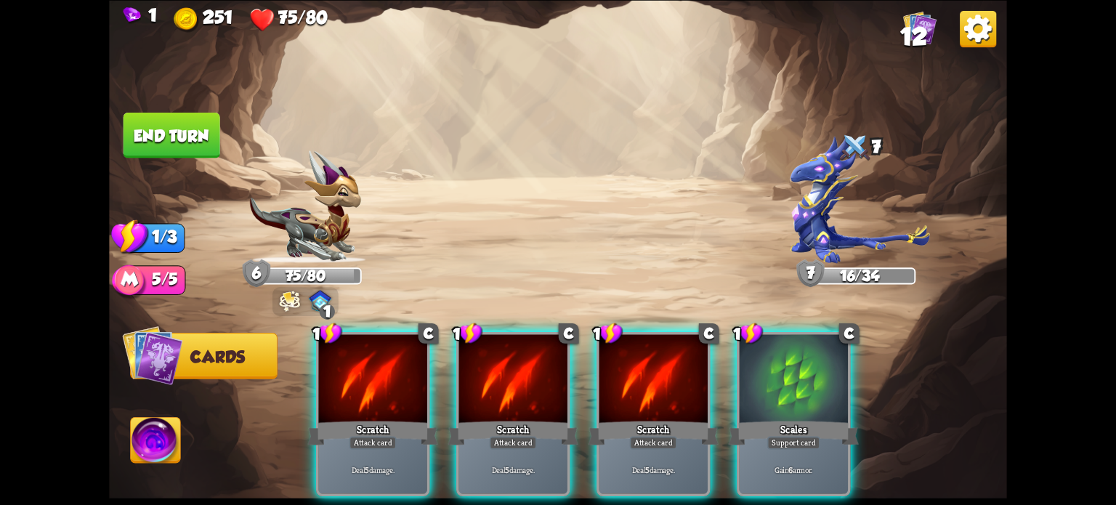
click at [806, 394] on div at bounding box center [794, 380] width 108 height 92
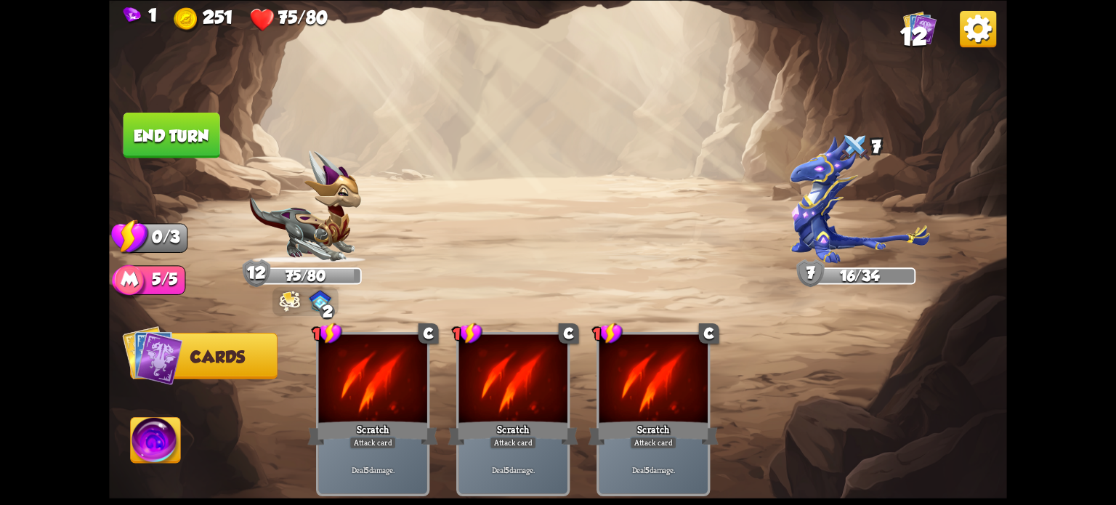
click at [184, 130] on button "End turn" at bounding box center [171, 135] width 97 height 46
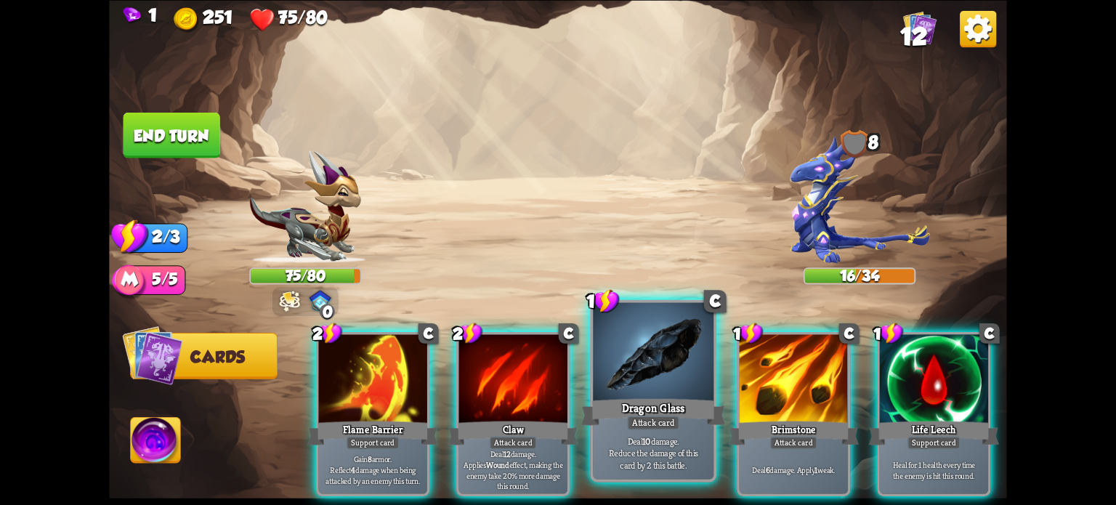
click at [639, 357] on div at bounding box center [653, 353] width 121 height 102
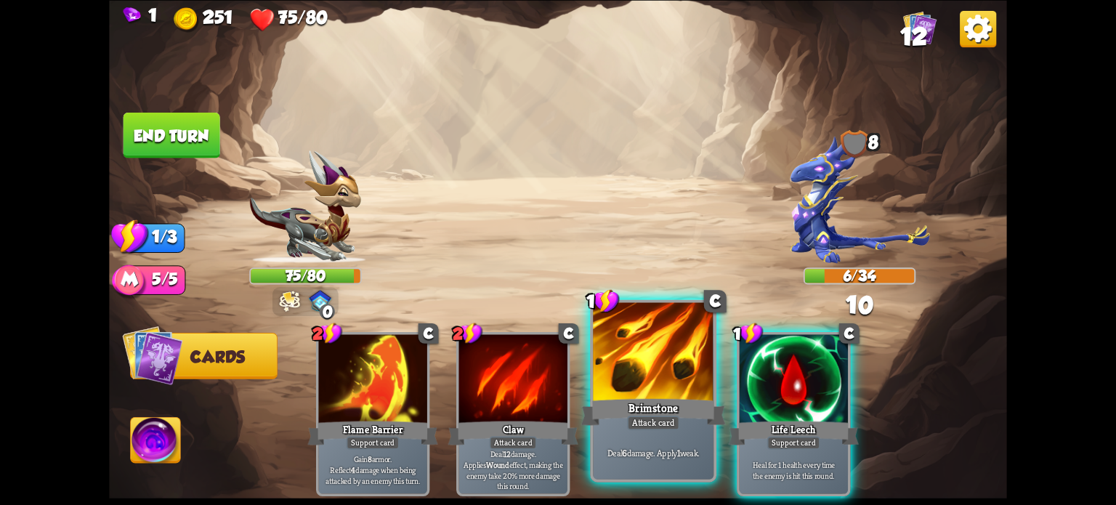
click at [621, 365] on div at bounding box center [653, 353] width 121 height 102
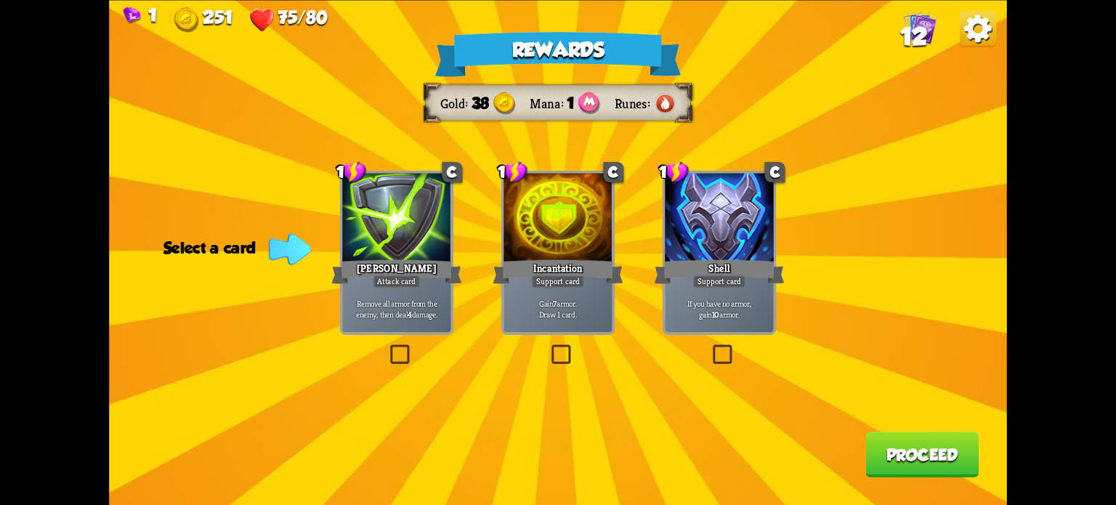
click at [387, 347] on label at bounding box center [387, 347] width 0 height 0
click at [0, 0] on input "checkbox" at bounding box center [0, 0] width 0 height 0
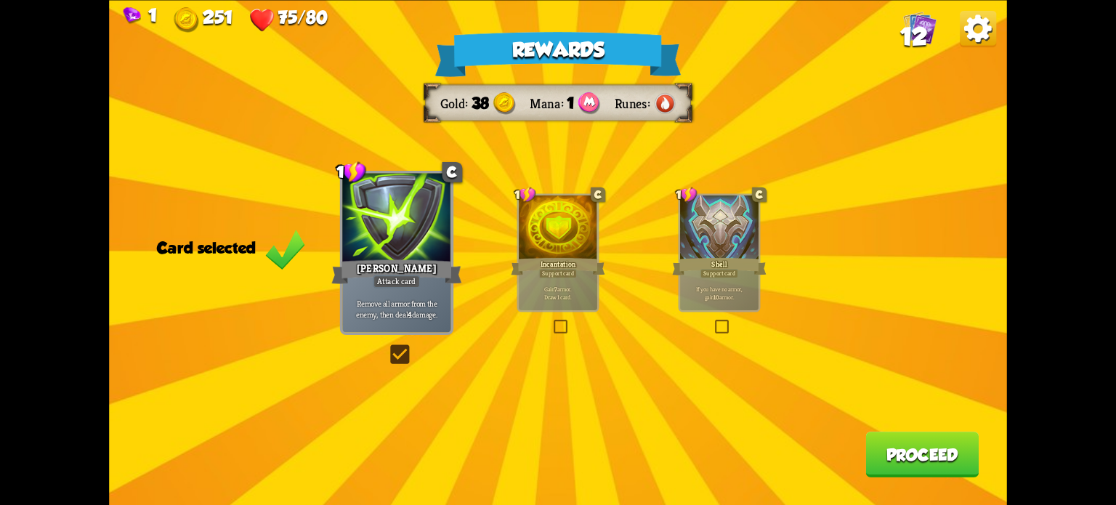
click at [900, 452] on button "Proceed" at bounding box center [921, 455] width 113 height 46
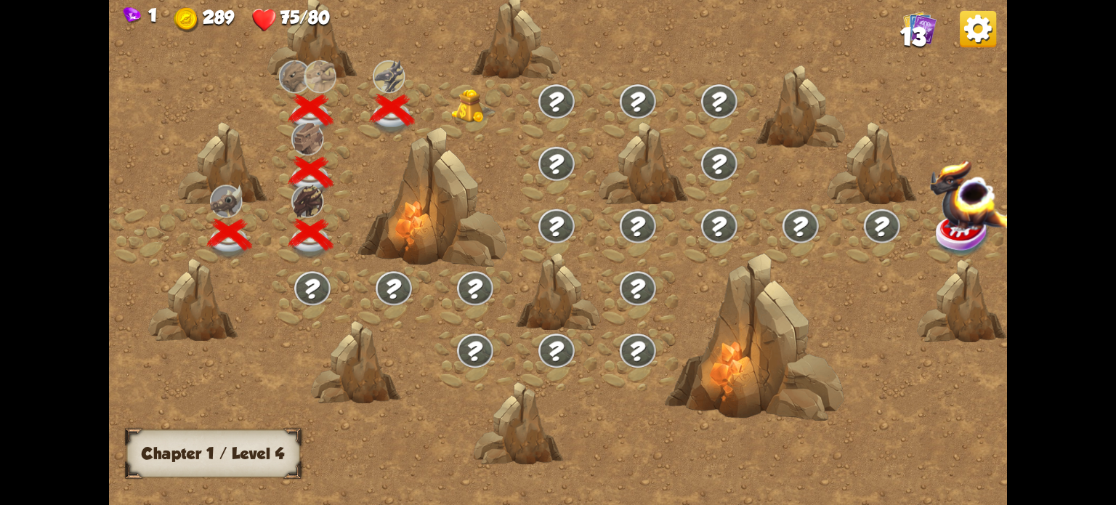
click at [476, 113] on img at bounding box center [473, 106] width 45 height 34
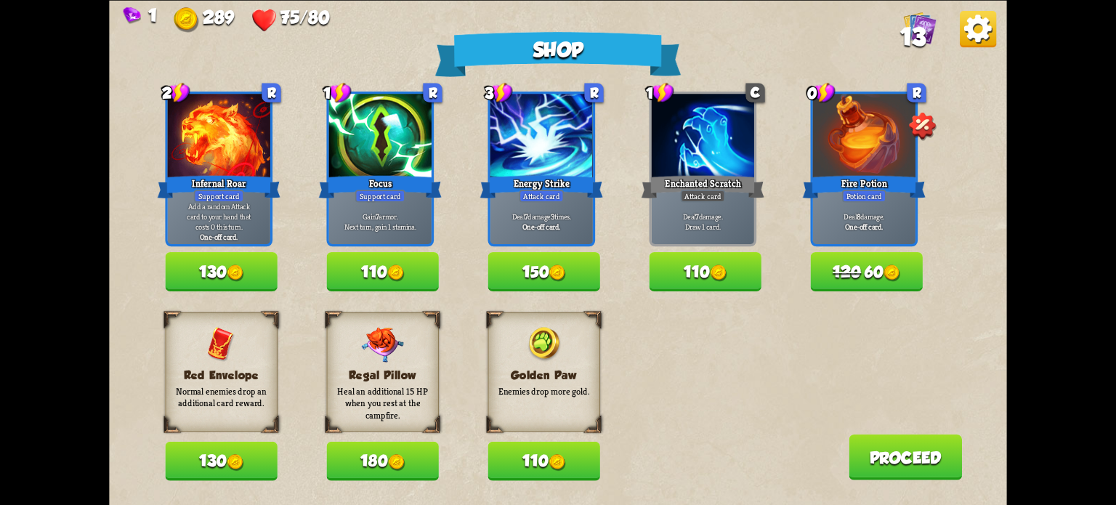
click at [389, 461] on img at bounding box center [396, 462] width 17 height 17
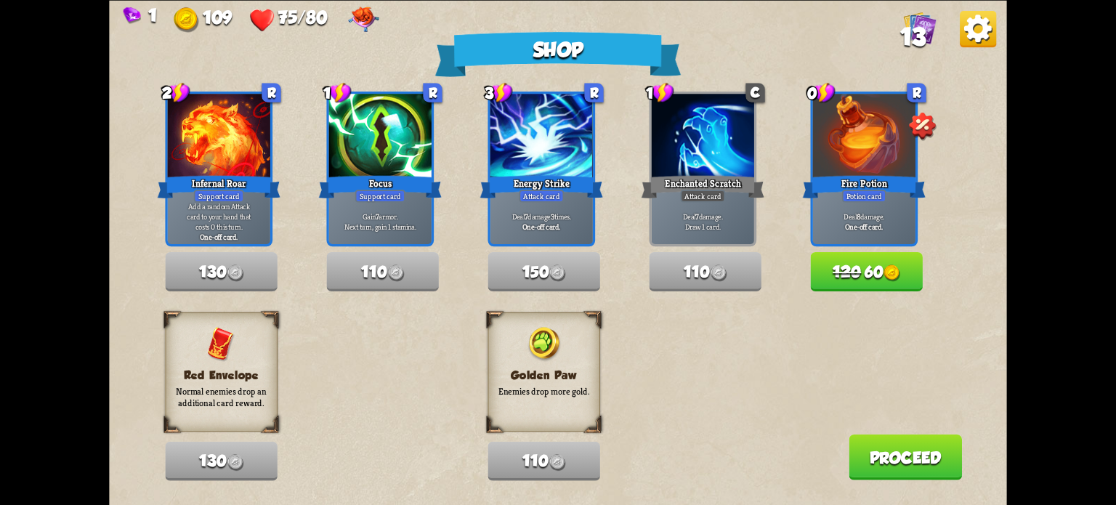
click at [880, 272] on button "120 60" at bounding box center [867, 271] width 112 height 39
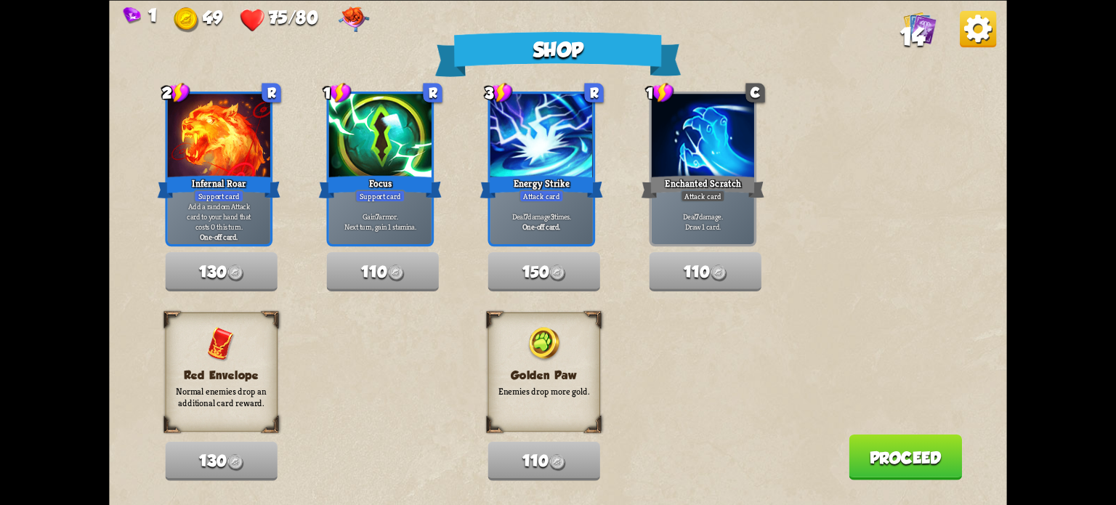
click at [893, 458] on button "Proceed" at bounding box center [905, 457] width 113 height 46
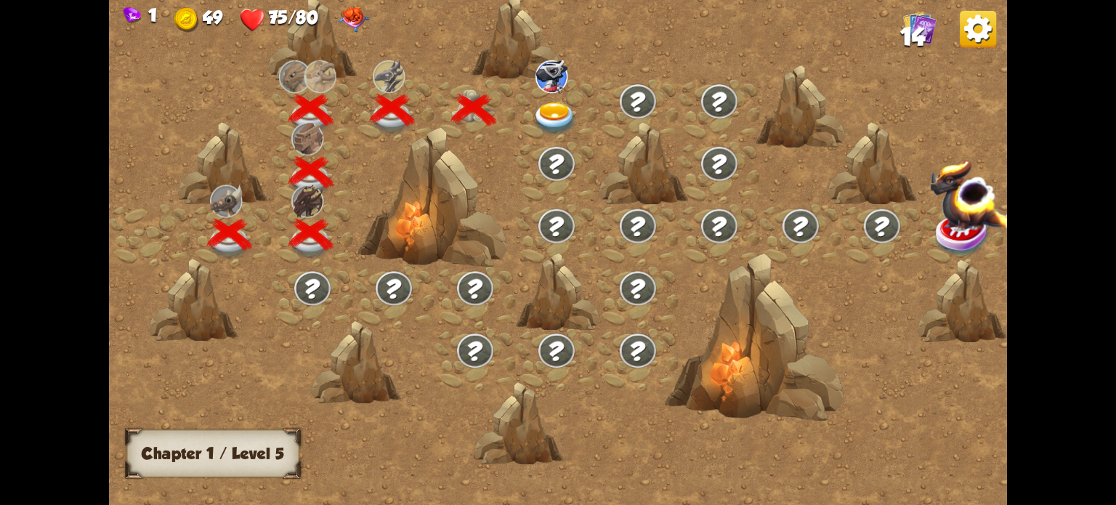
click at [548, 106] on img at bounding box center [554, 118] width 45 height 33
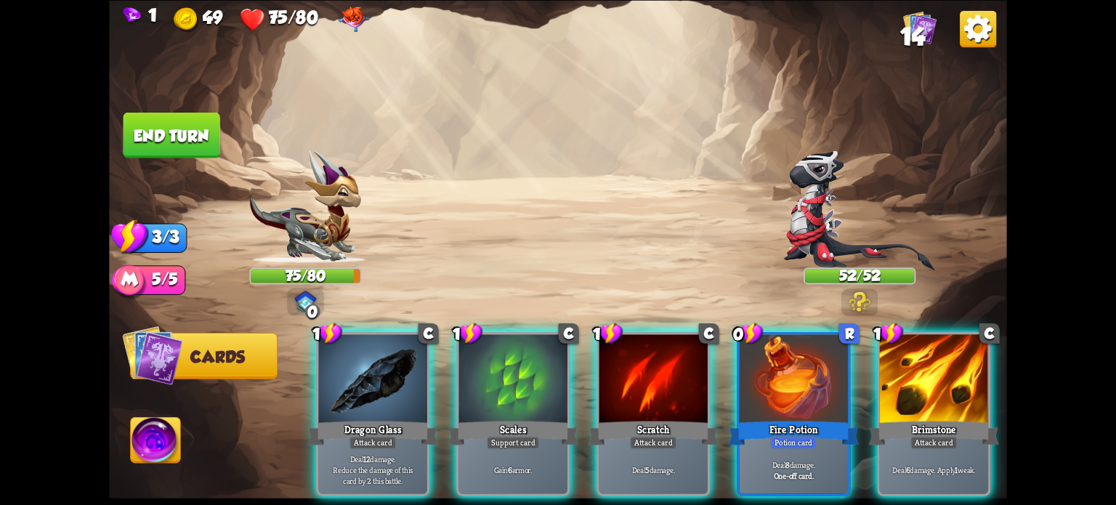
click at [779, 418] on div "Fire Potion" at bounding box center [794, 432] width 130 height 29
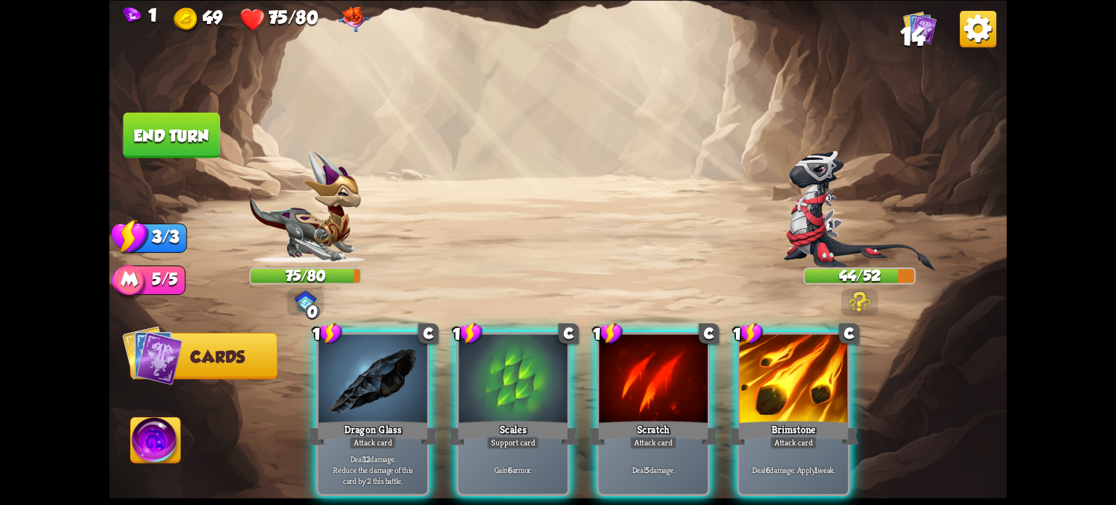
click at [492, 372] on div at bounding box center [513, 380] width 108 height 92
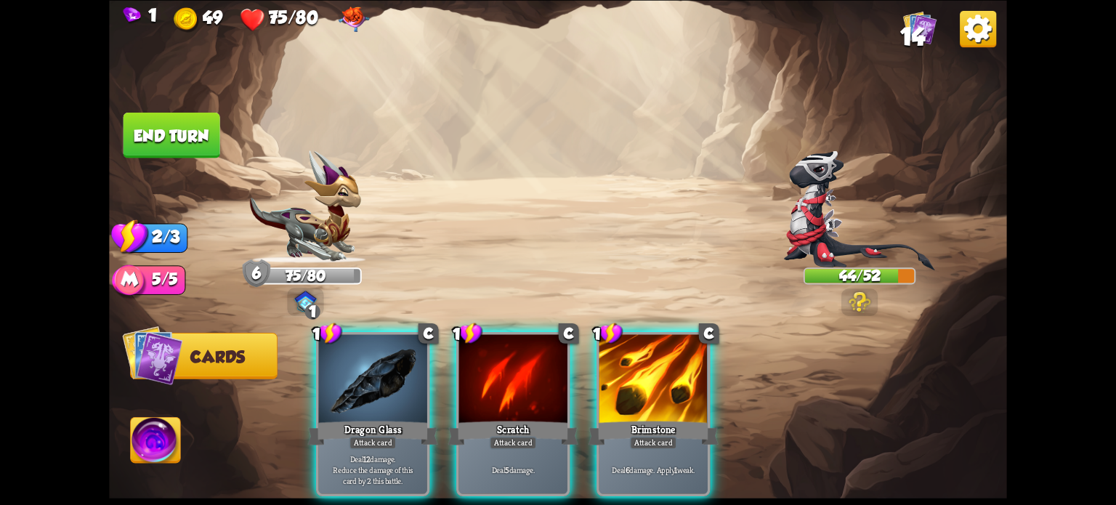
click at [394, 418] on div "Dragon Glass" at bounding box center [373, 432] width 130 height 29
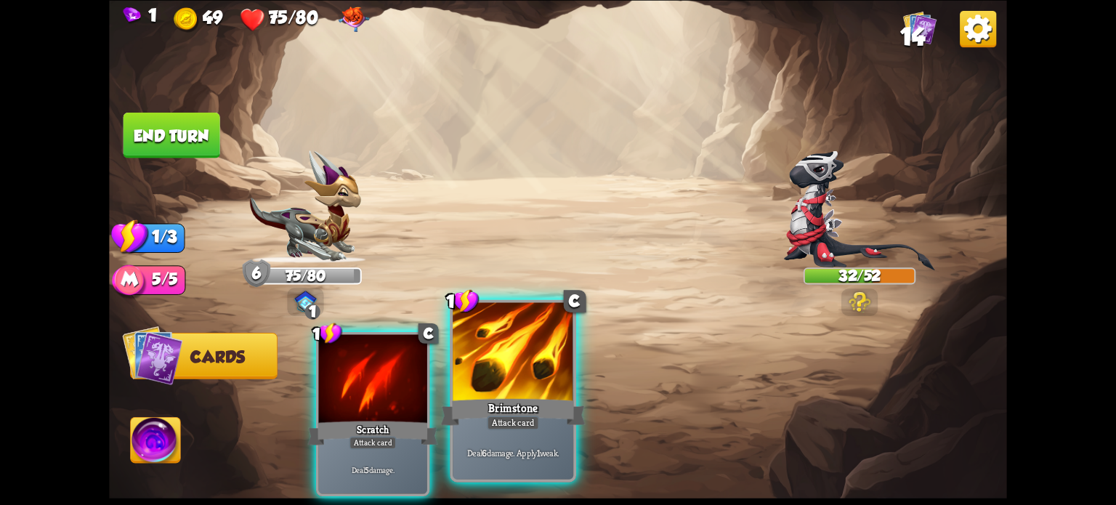
click at [506, 360] on div at bounding box center [513, 353] width 121 height 102
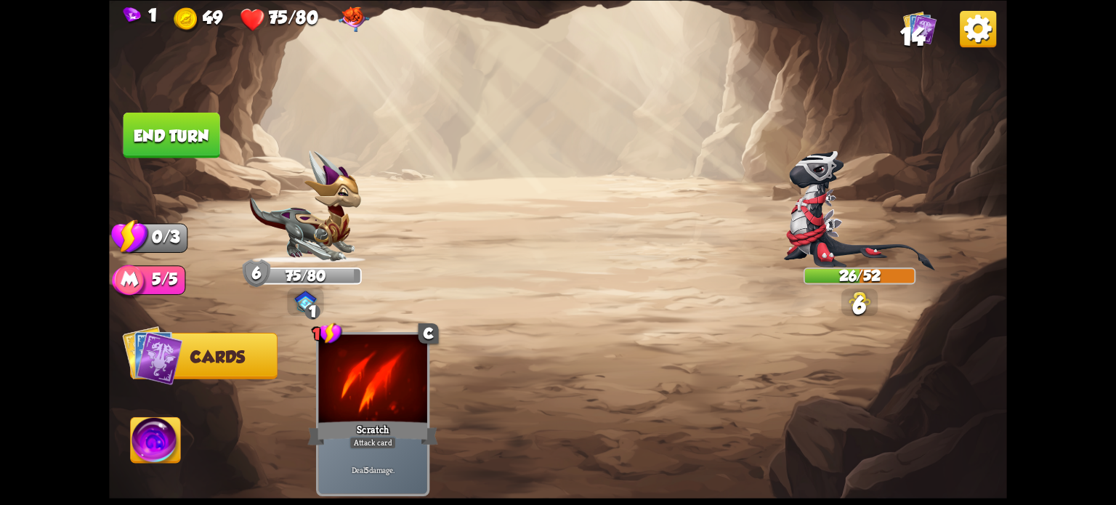
click at [171, 131] on button "End turn" at bounding box center [171, 135] width 97 height 46
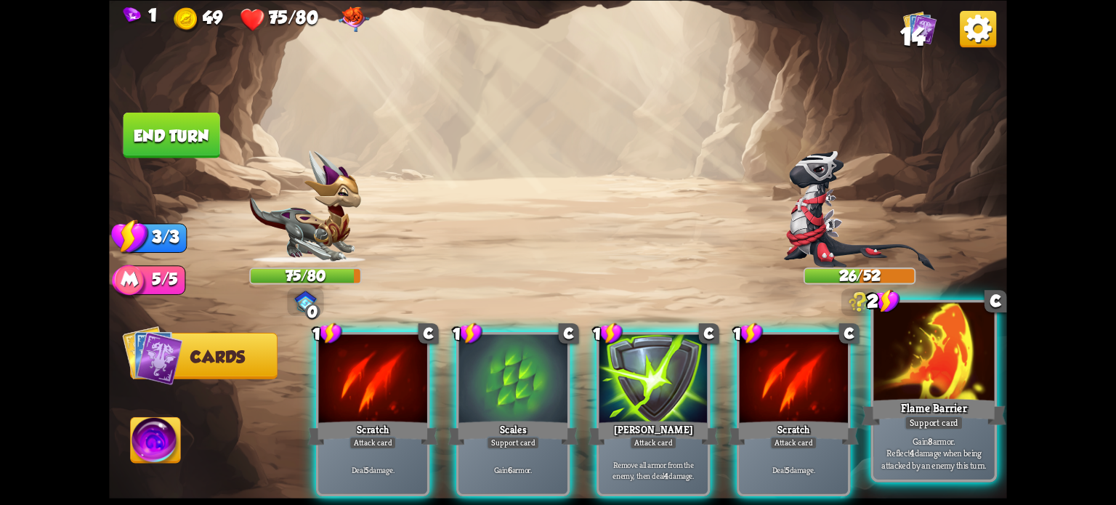
click at [936, 371] on div at bounding box center [933, 353] width 121 height 102
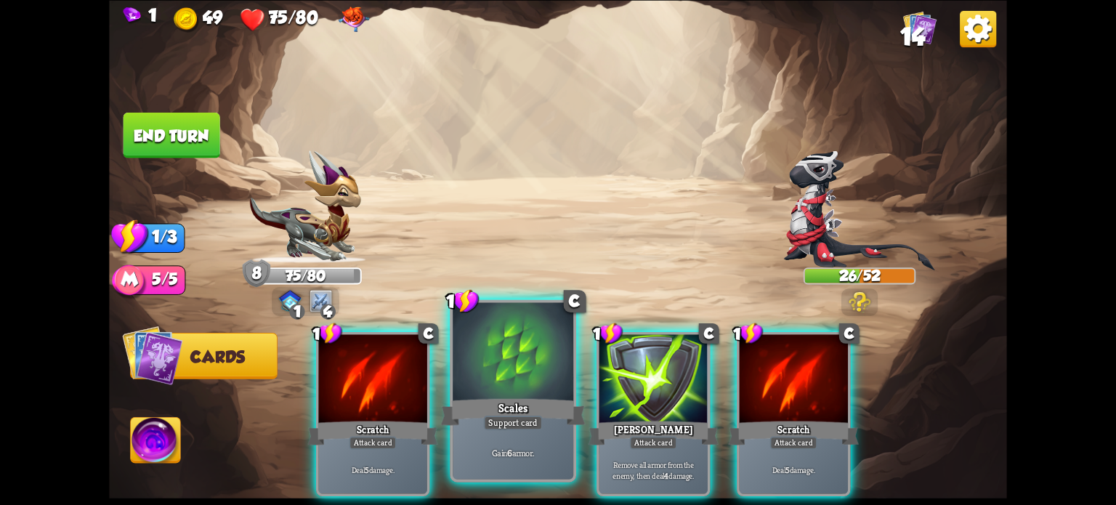
click at [534, 365] on div at bounding box center [513, 353] width 121 height 102
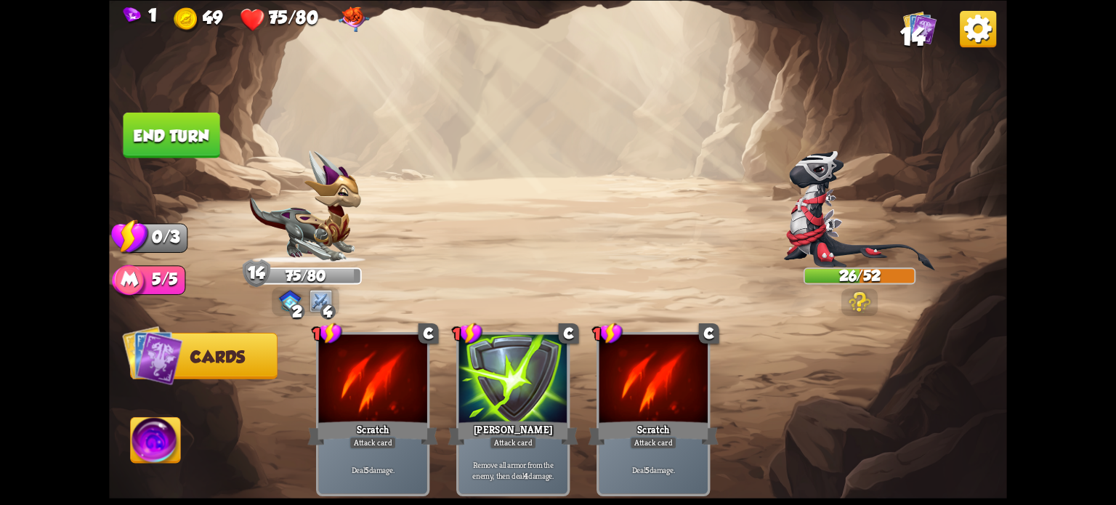
click at [161, 134] on button "End turn" at bounding box center [171, 135] width 97 height 46
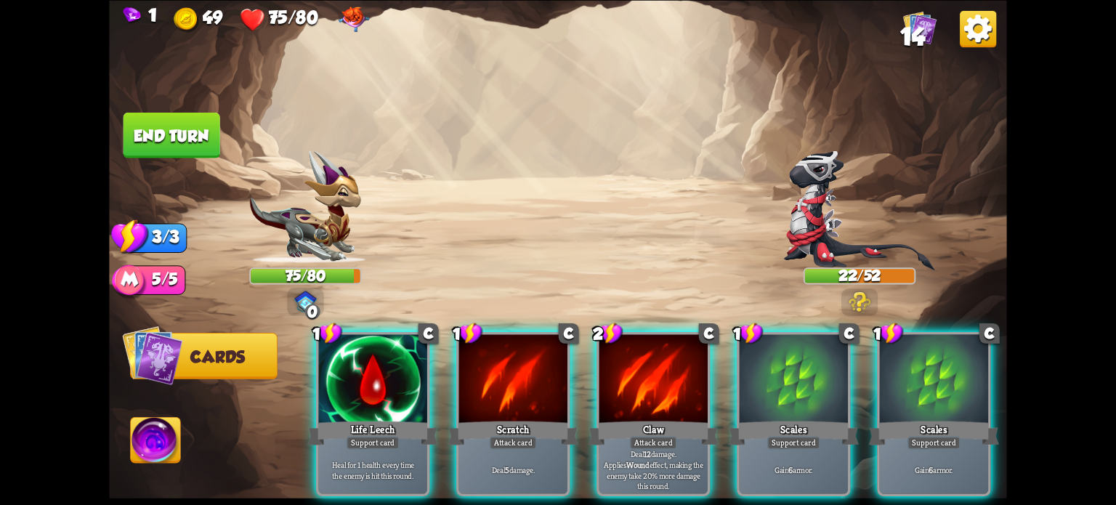
click at [782, 386] on div at bounding box center [794, 380] width 108 height 92
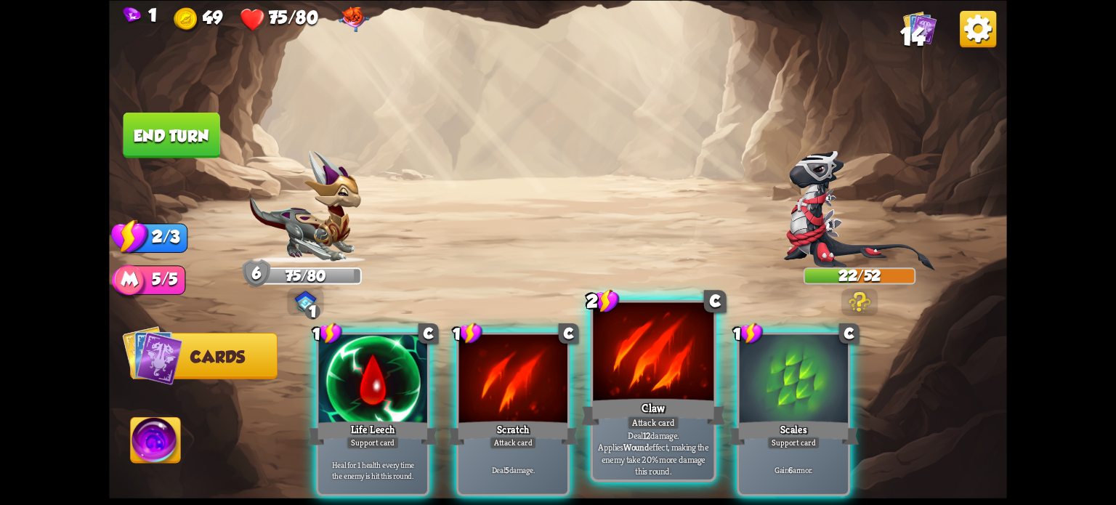
click at [625, 376] on div at bounding box center [653, 353] width 121 height 102
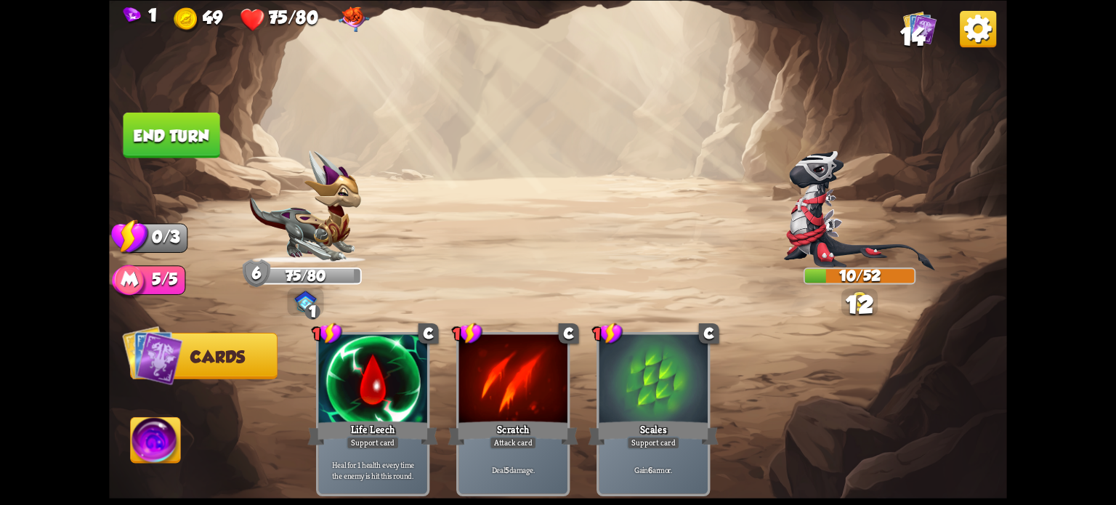
click at [170, 145] on button "End turn" at bounding box center [171, 135] width 97 height 46
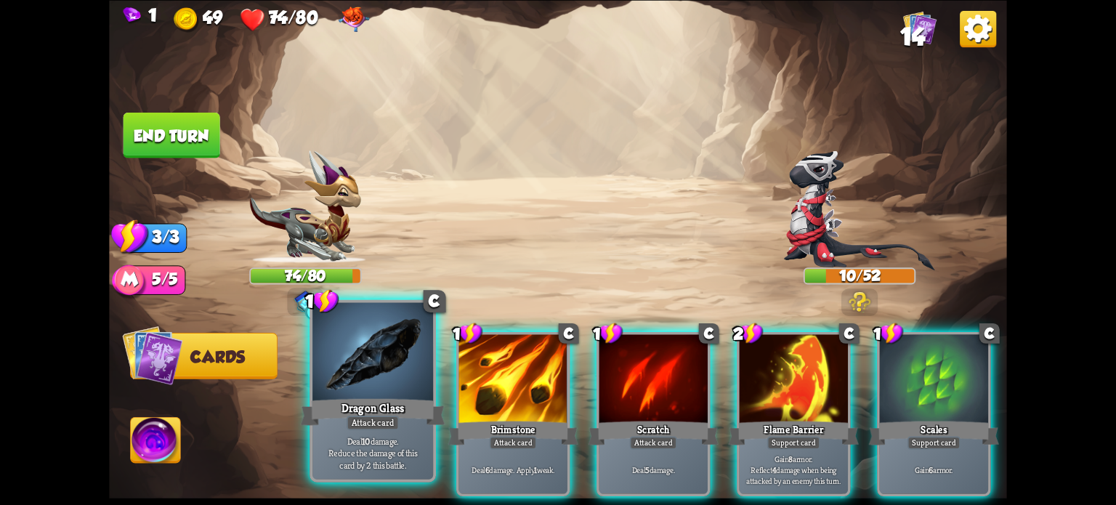
click at [378, 374] on div at bounding box center [372, 353] width 121 height 102
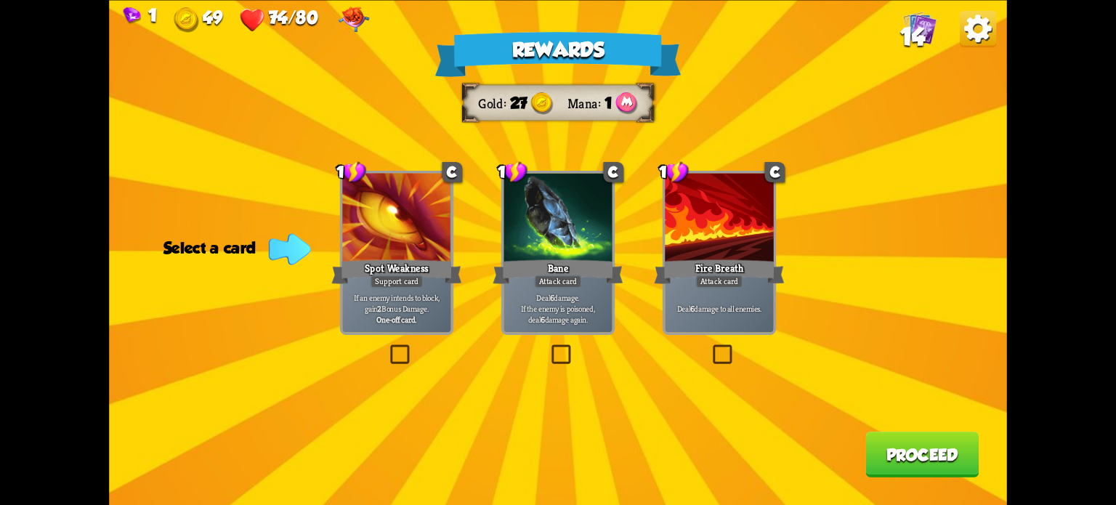
click at [548, 347] on label at bounding box center [548, 347] width 0 height 0
click at [0, 0] on input "checkbox" at bounding box center [0, 0] width 0 height 0
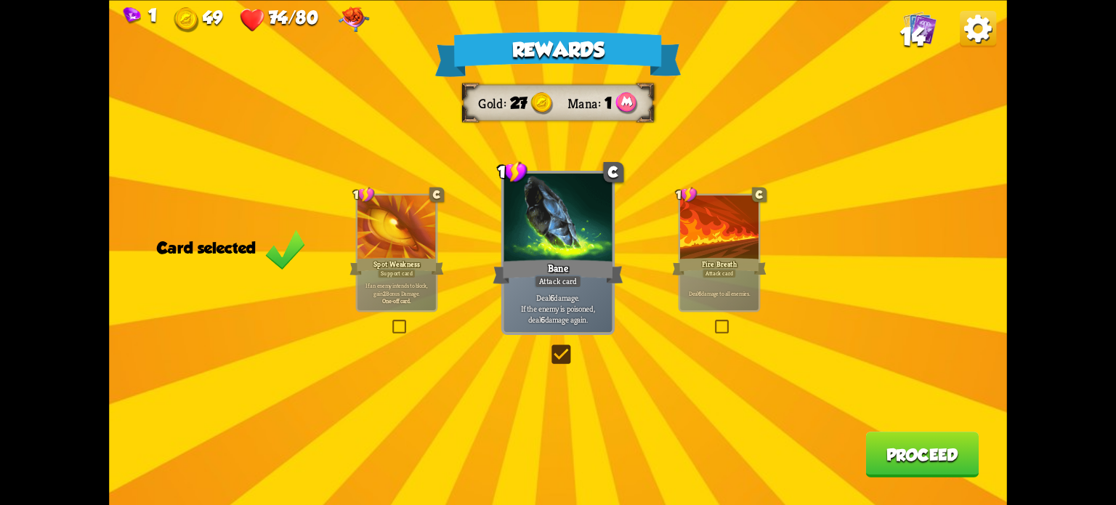
click at [719, 315] on div "Rewards Gold 27 Mana 1 Card selected 1 C Spot Weakness Support card If an enemy…" at bounding box center [558, 252] width 898 height 505
click at [953, 461] on button "Proceed" at bounding box center [921, 455] width 113 height 46
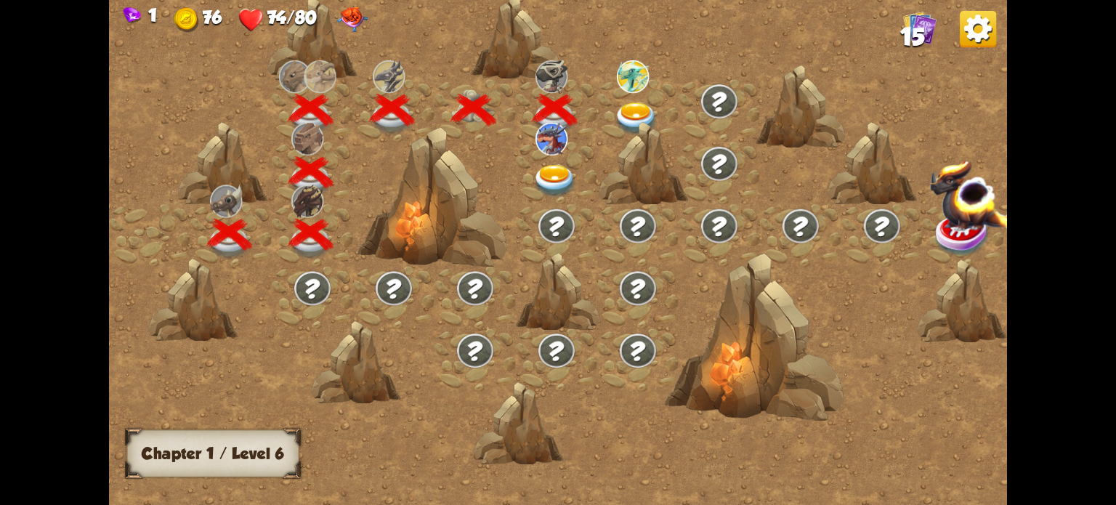
click at [633, 113] on img at bounding box center [636, 118] width 45 height 33
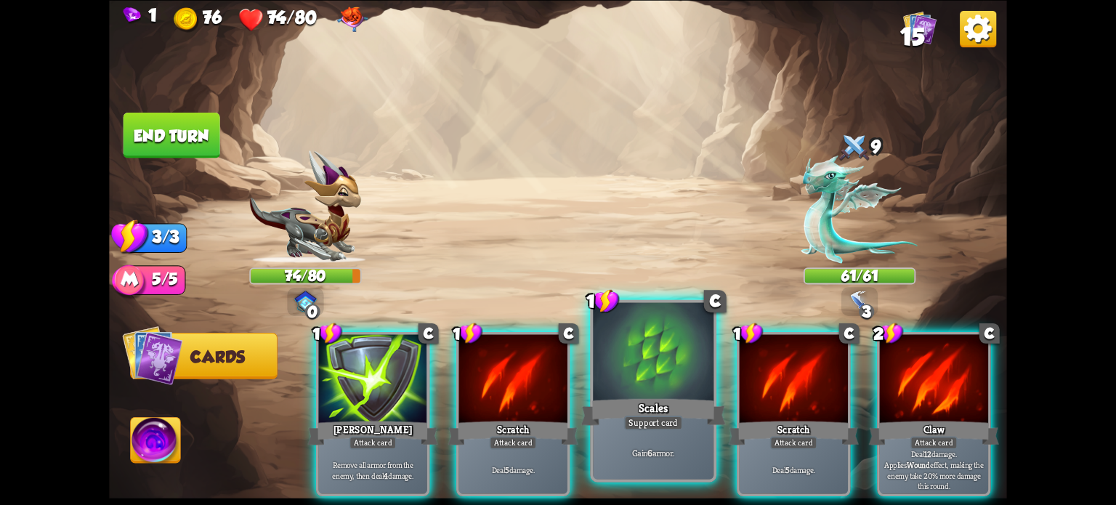
click at [643, 359] on div at bounding box center [653, 353] width 121 height 102
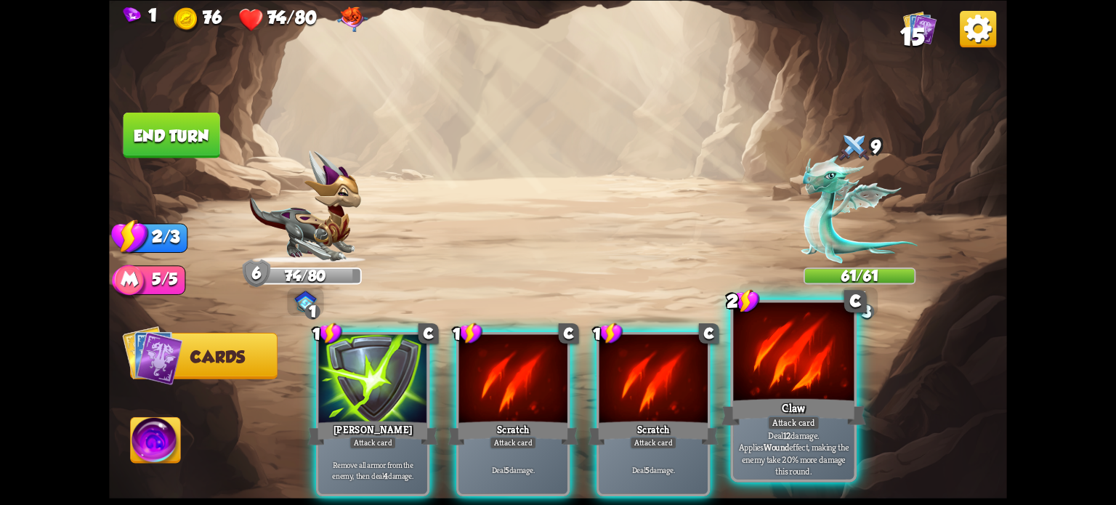
click at [799, 365] on div at bounding box center [793, 353] width 121 height 102
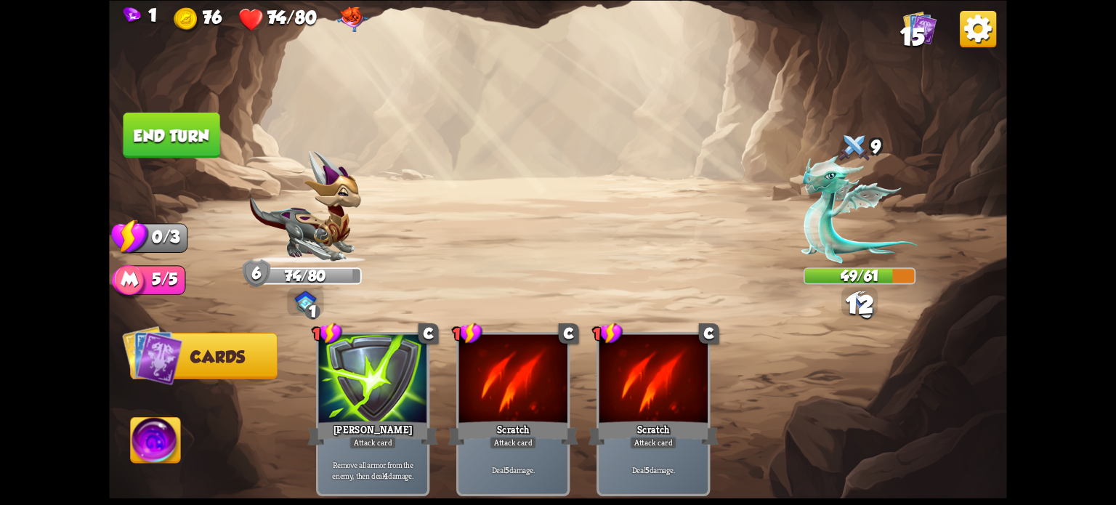
click at [172, 128] on button "End turn" at bounding box center [171, 135] width 97 height 46
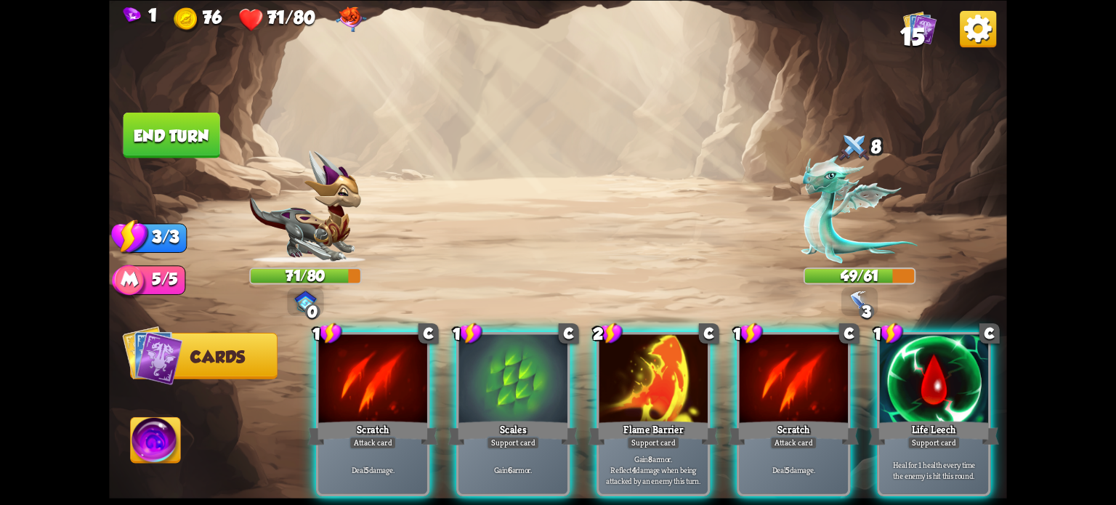
click at [653, 362] on div at bounding box center [653, 380] width 108 height 92
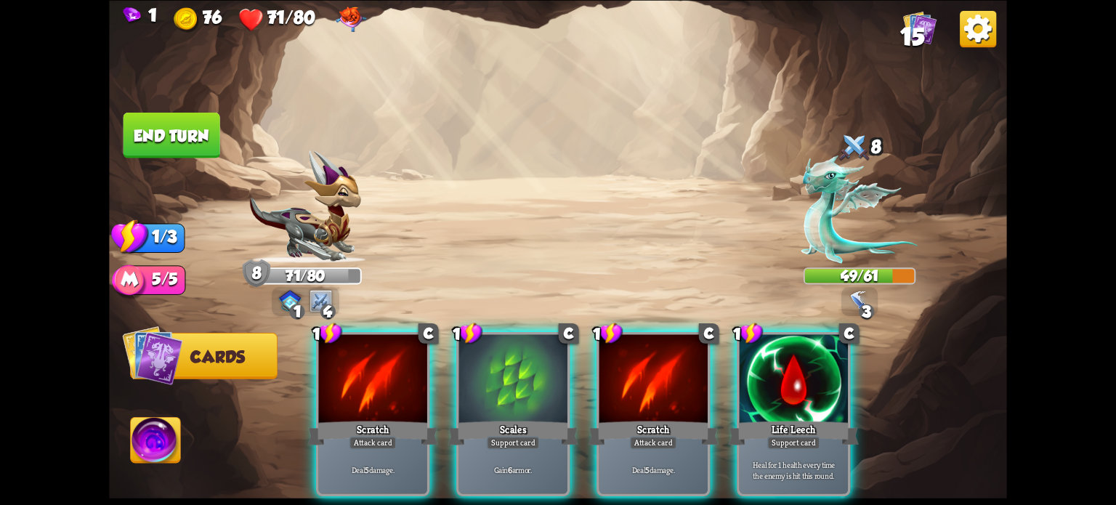
drag, startPoint x: 363, startPoint y: 380, endPoint x: 267, endPoint y: 305, distance: 122.2
click at [363, 380] on div at bounding box center [372, 380] width 108 height 92
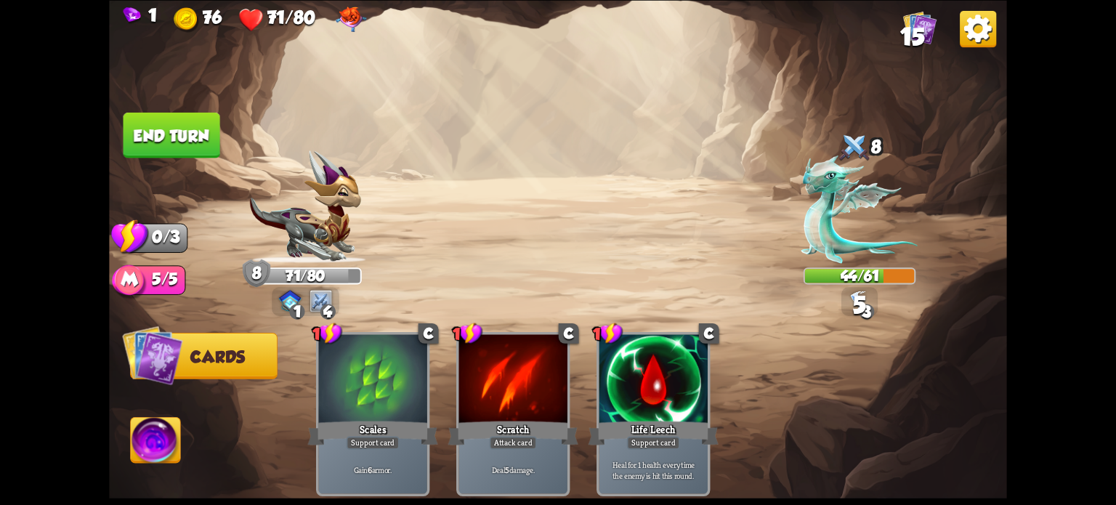
click at [171, 118] on button "End turn" at bounding box center [171, 135] width 97 height 46
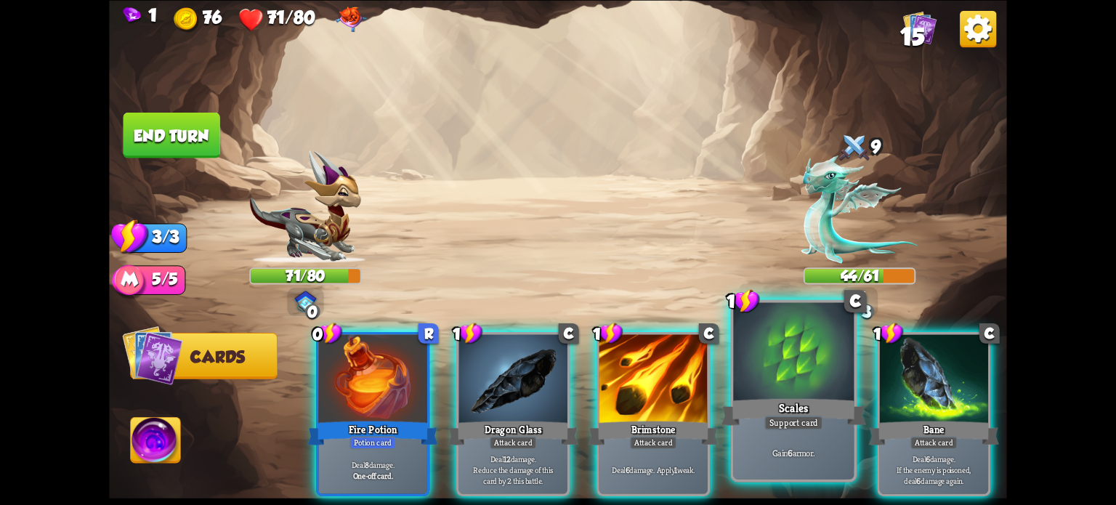
click at [770, 370] on div at bounding box center [793, 353] width 121 height 102
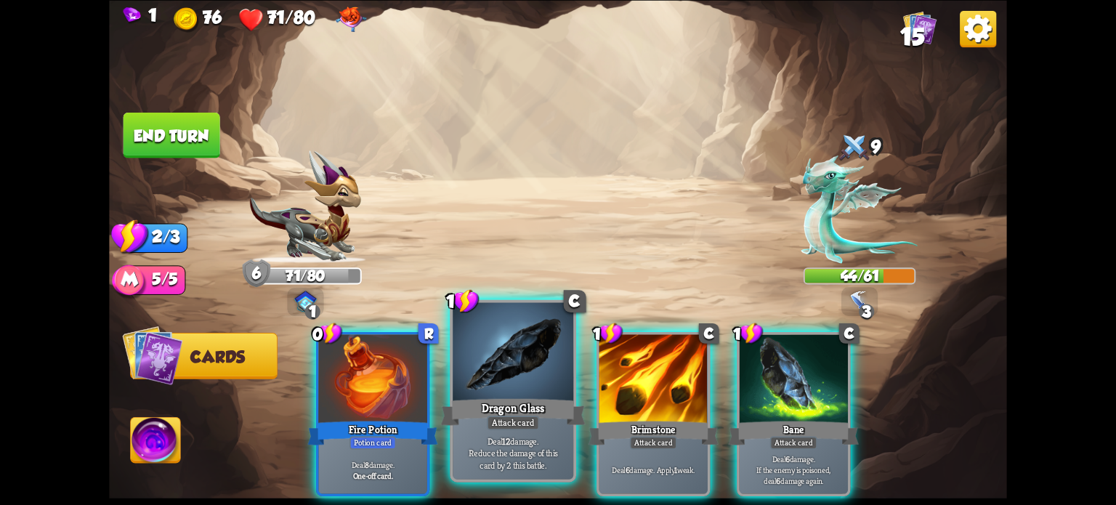
click at [517, 378] on div at bounding box center [513, 353] width 121 height 102
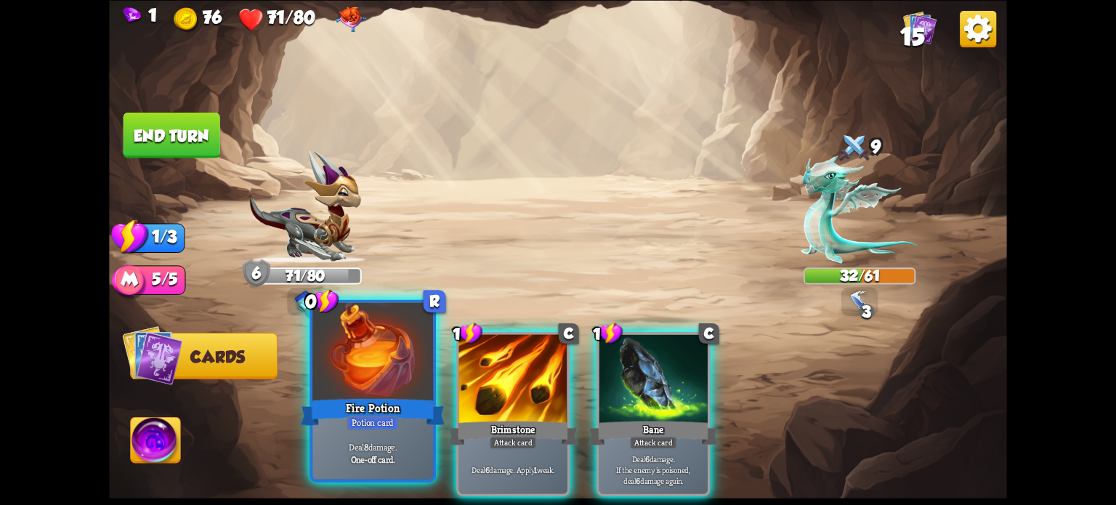
click at [389, 368] on div at bounding box center [372, 353] width 121 height 102
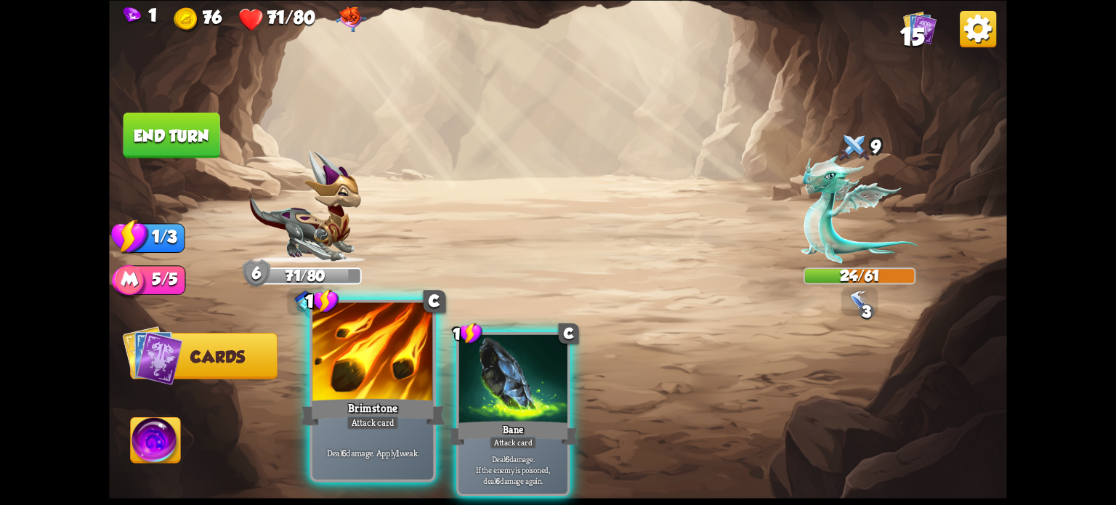
click at [379, 366] on div at bounding box center [372, 353] width 121 height 102
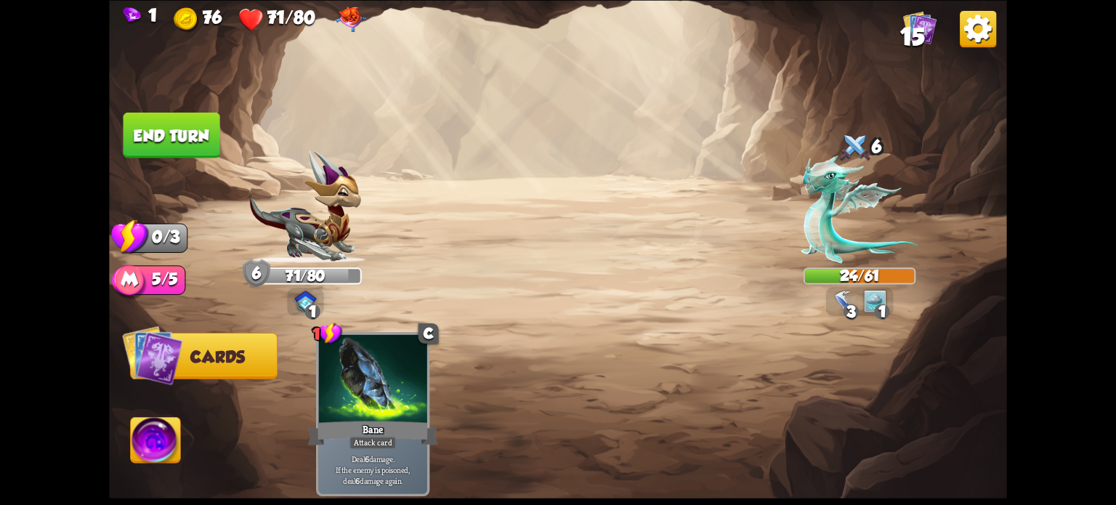
click at [175, 138] on button "End turn" at bounding box center [171, 135] width 97 height 46
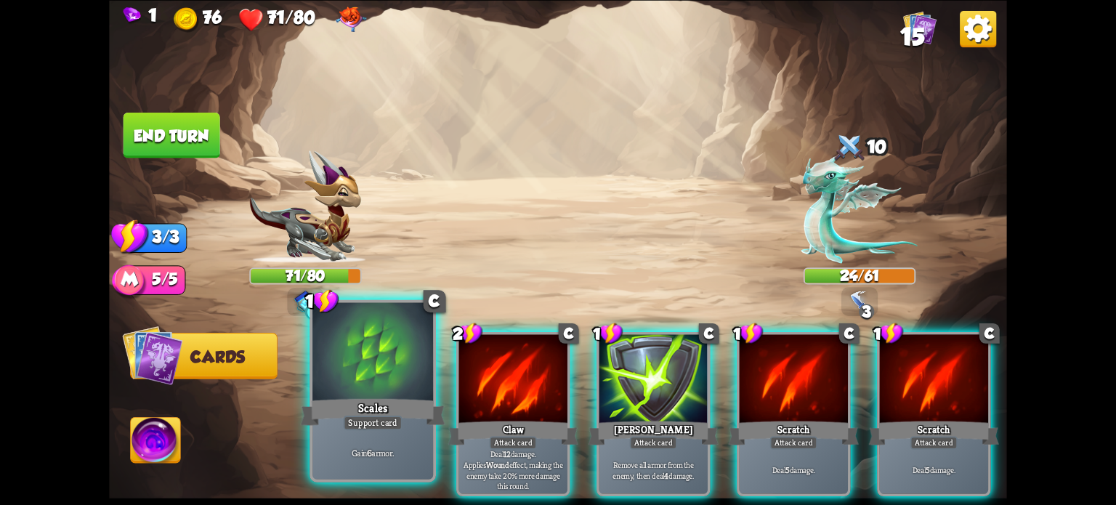
click at [366, 376] on div at bounding box center [372, 353] width 121 height 102
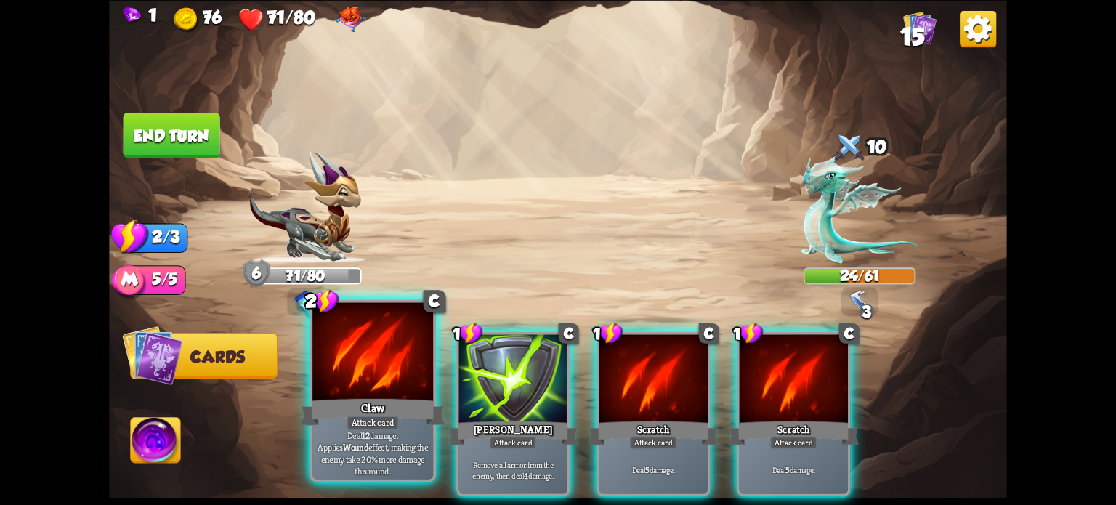
click at [360, 381] on div at bounding box center [372, 353] width 121 height 102
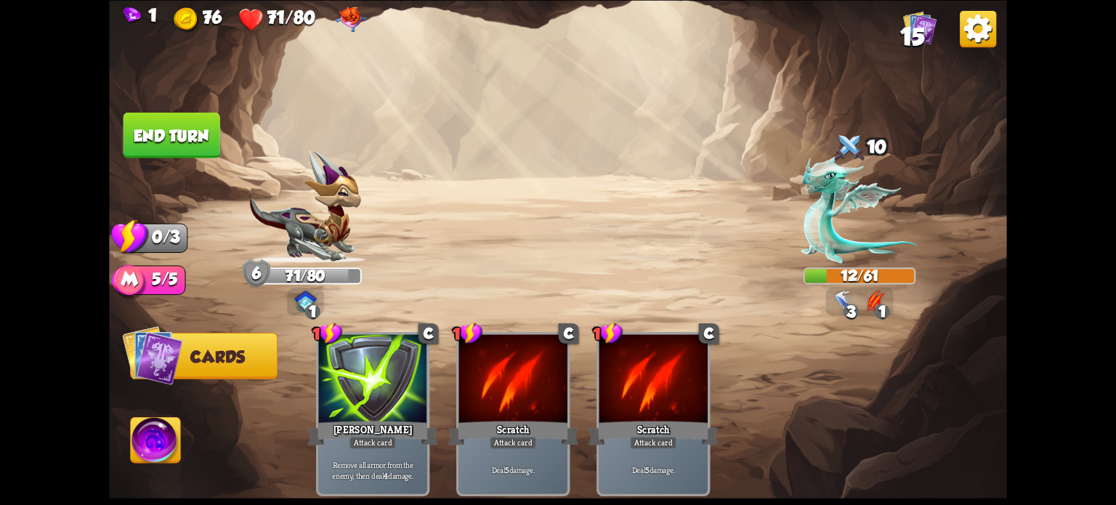
click at [142, 450] on img at bounding box center [156, 442] width 50 height 51
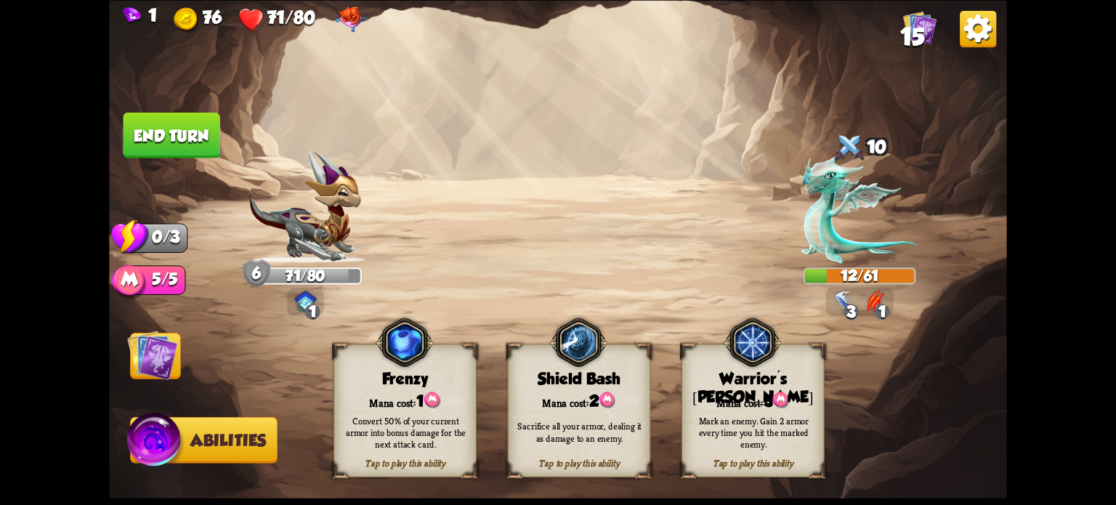
click at [171, 145] on button "End turn" at bounding box center [171, 135] width 97 height 46
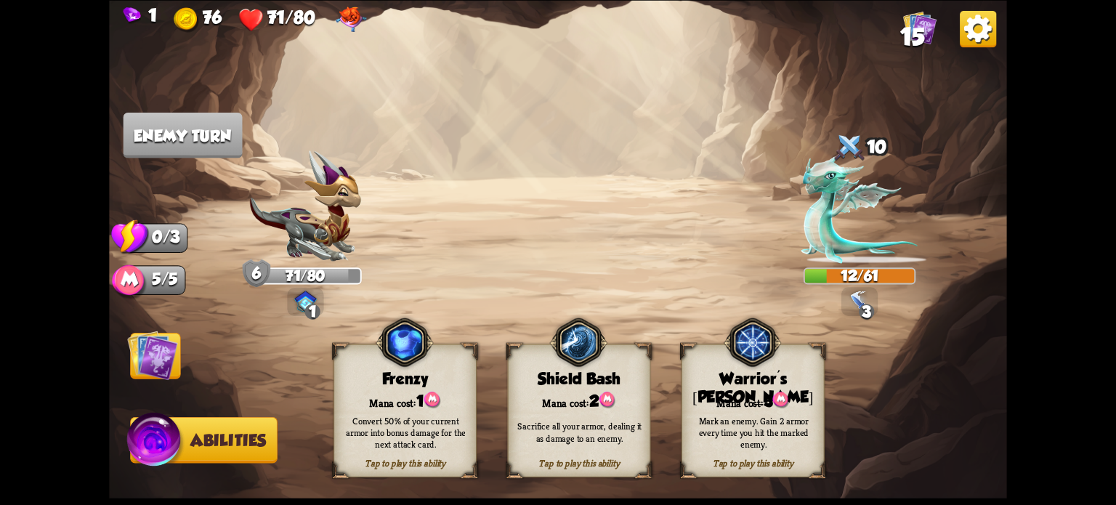
click at [169, 361] on img at bounding box center [152, 355] width 51 height 50
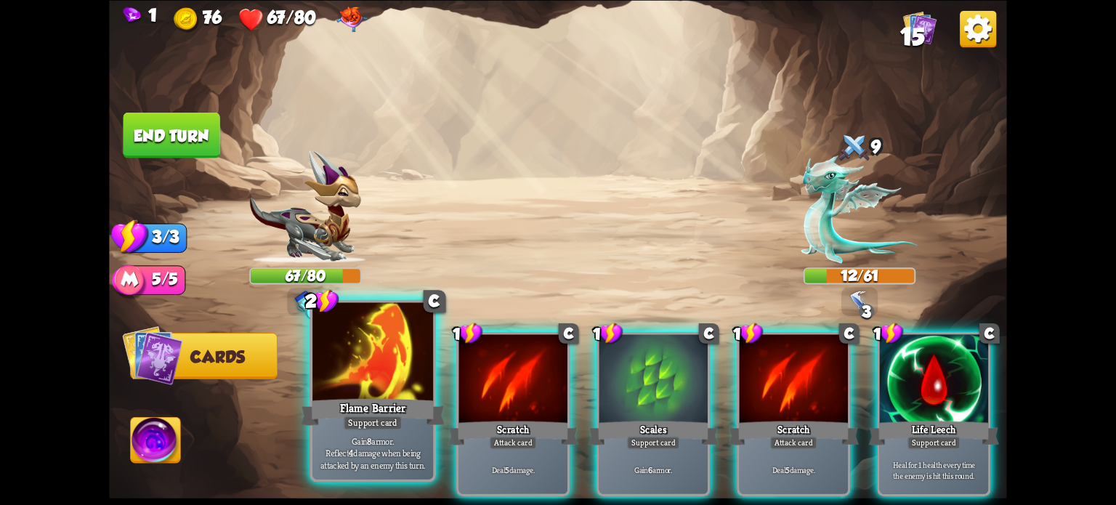
click at [360, 374] on div at bounding box center [372, 353] width 121 height 102
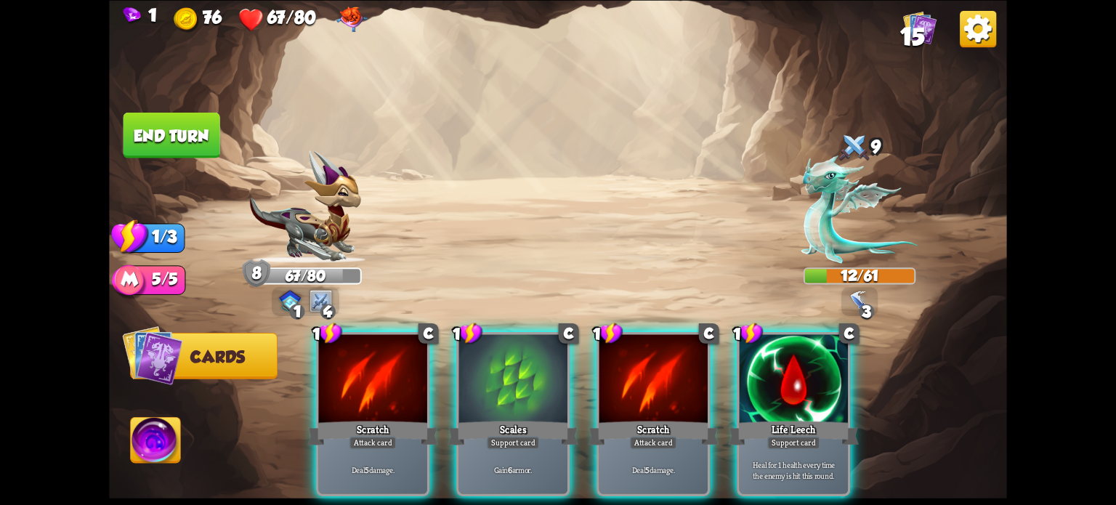
drag, startPoint x: 511, startPoint y: 382, endPoint x: 378, endPoint y: 296, distance: 158.6
click at [505, 378] on div at bounding box center [513, 380] width 108 height 92
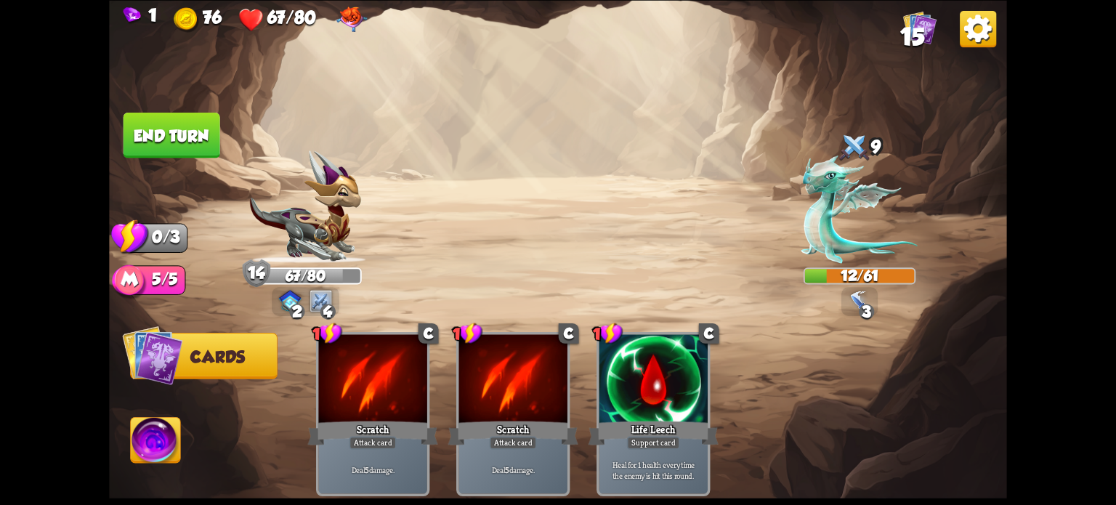
click at [171, 122] on button "End turn" at bounding box center [171, 135] width 97 height 46
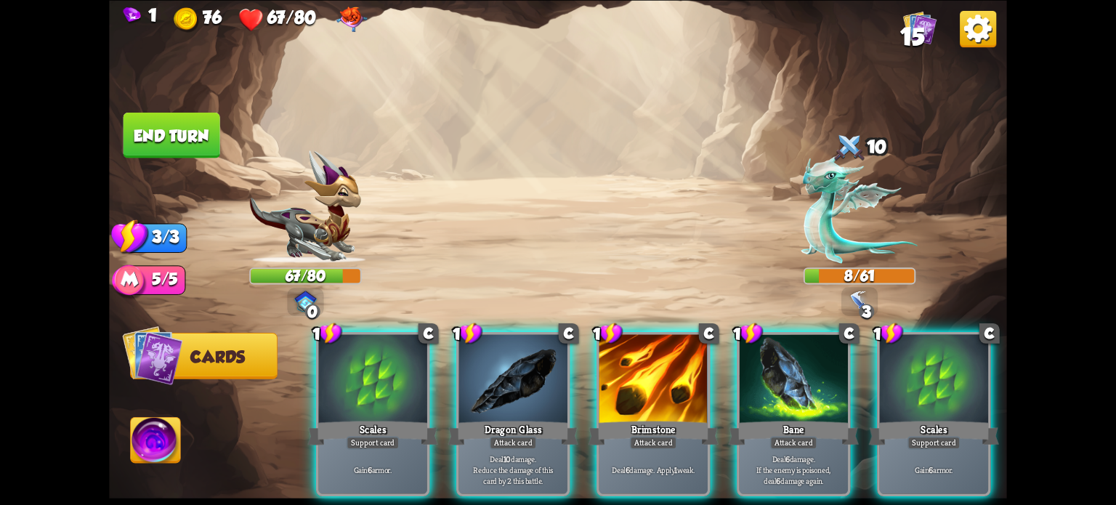
drag, startPoint x: 945, startPoint y: 386, endPoint x: 927, endPoint y: 363, distance: 28.9
click at [945, 383] on div at bounding box center [934, 380] width 108 height 92
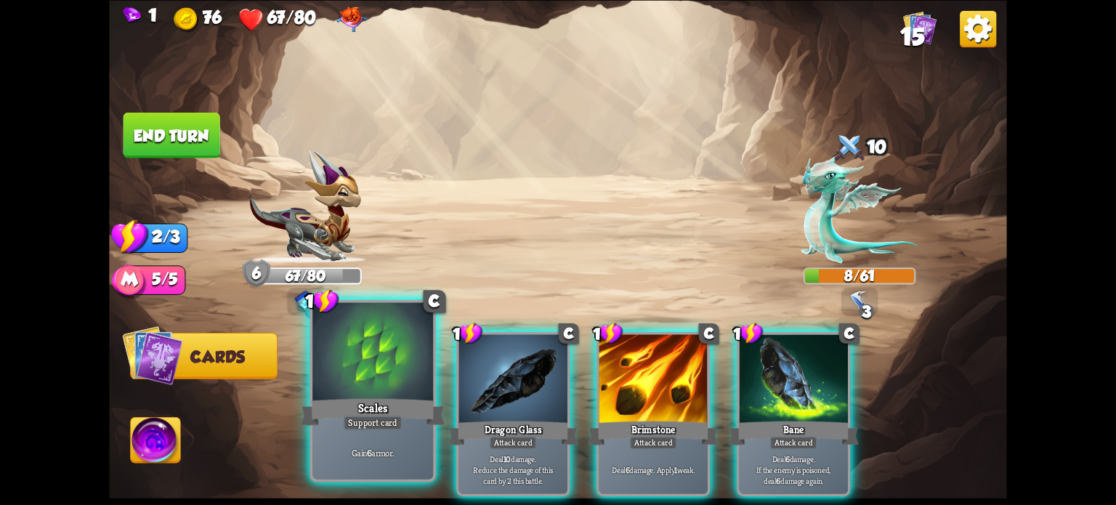
click at [346, 353] on div at bounding box center [372, 353] width 121 height 102
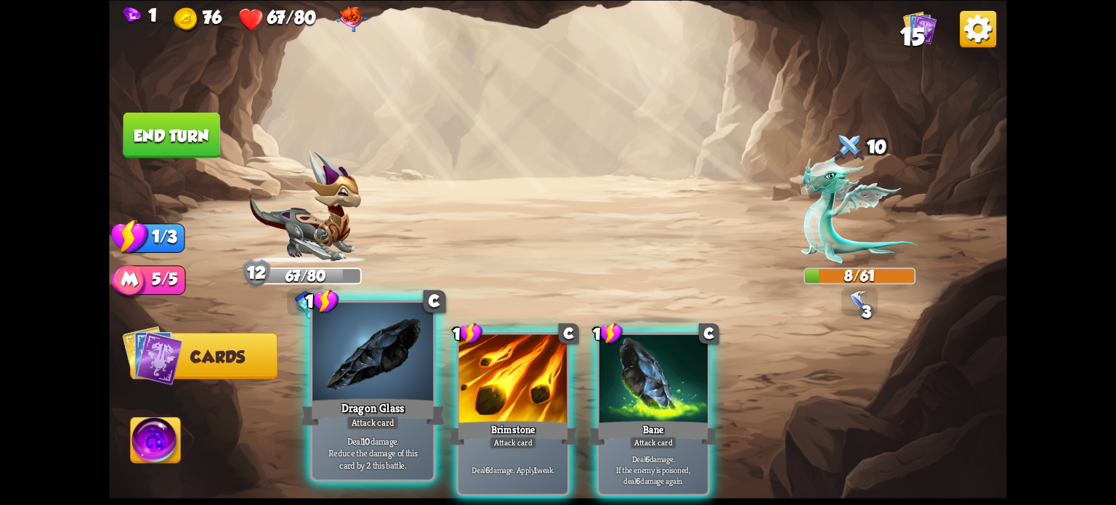
click at [387, 359] on div at bounding box center [372, 353] width 121 height 102
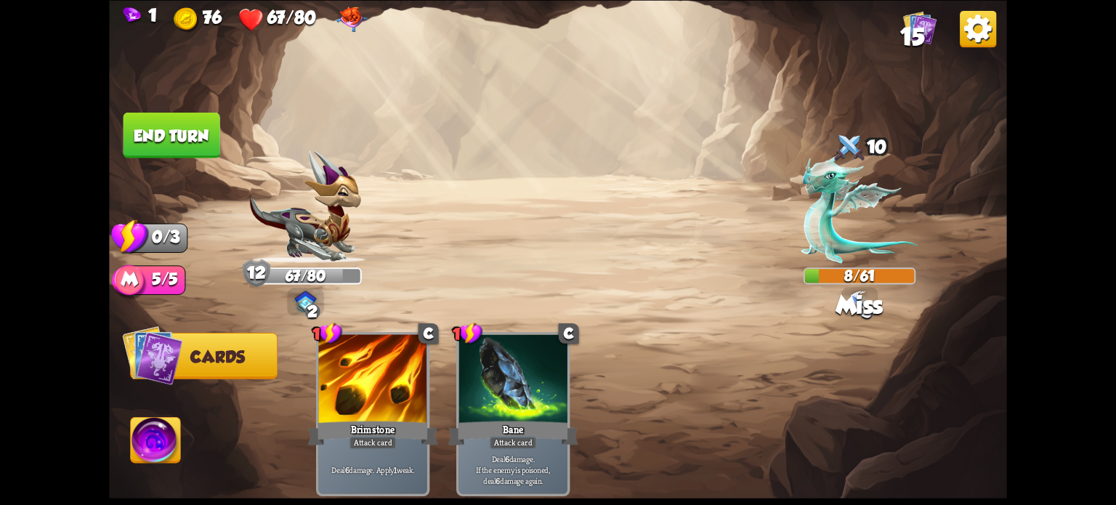
click at [171, 129] on button "End turn" at bounding box center [171, 135] width 97 height 46
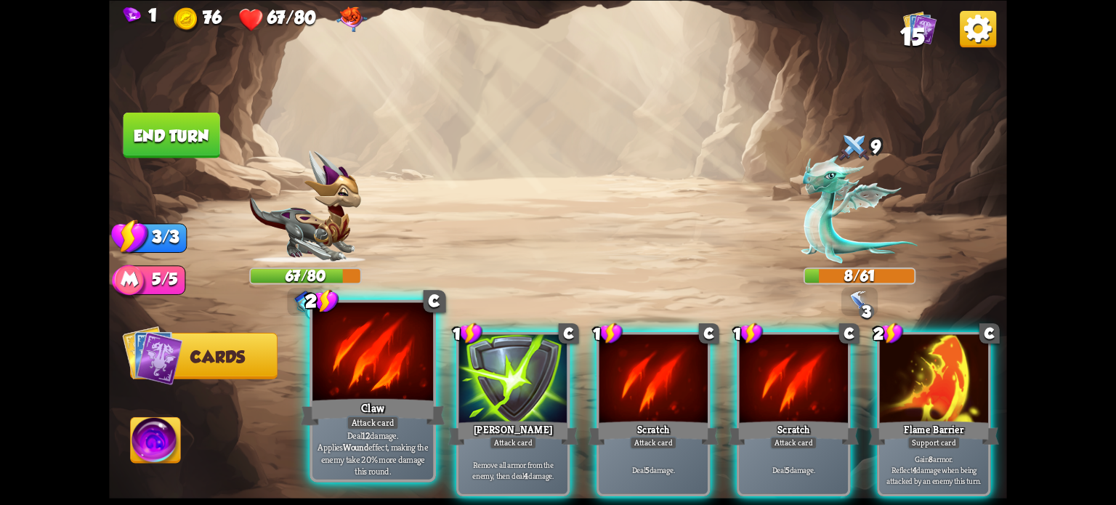
click at [341, 380] on div at bounding box center [372, 353] width 121 height 102
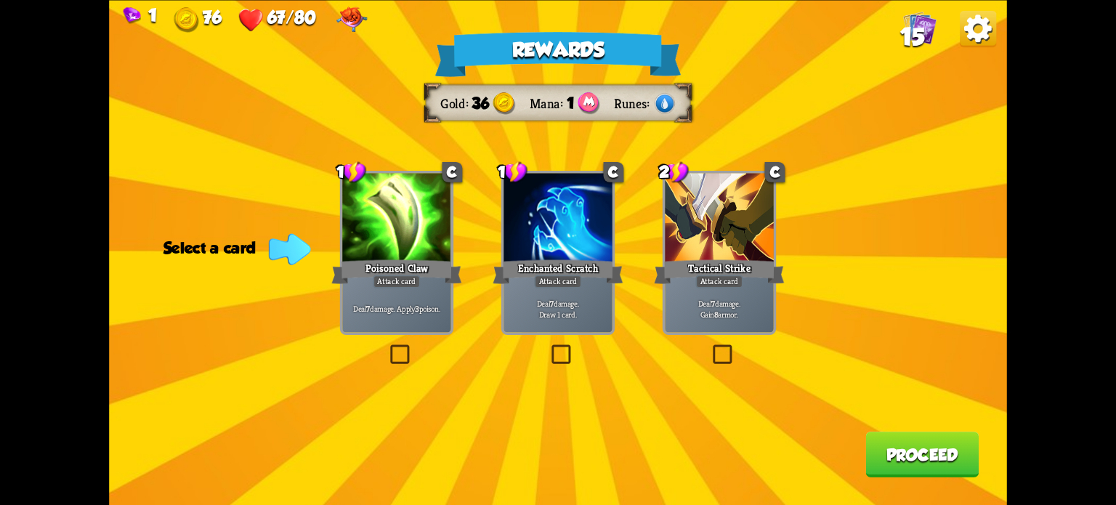
click at [344, 23] on img at bounding box center [351, 19] width 31 height 25
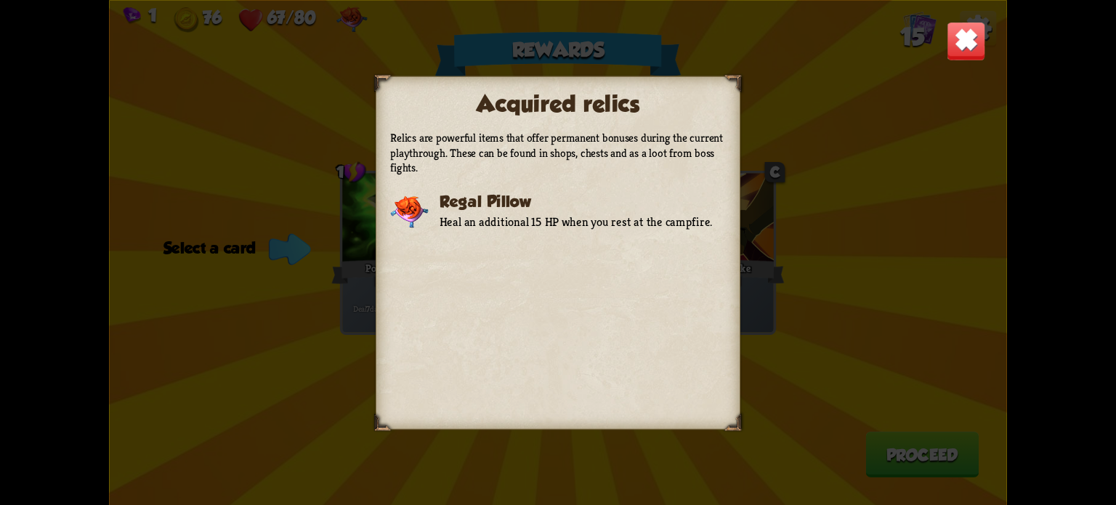
click at [957, 46] on img at bounding box center [966, 40] width 39 height 39
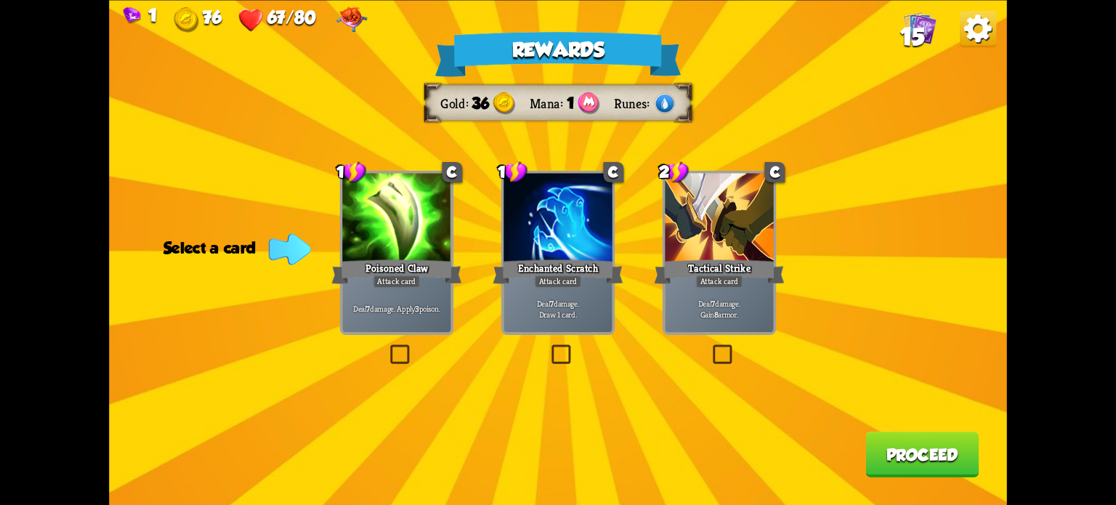
click at [710, 347] on label at bounding box center [710, 347] width 0 height 0
click at [0, 0] on input "checkbox" at bounding box center [0, 0] width 0 height 0
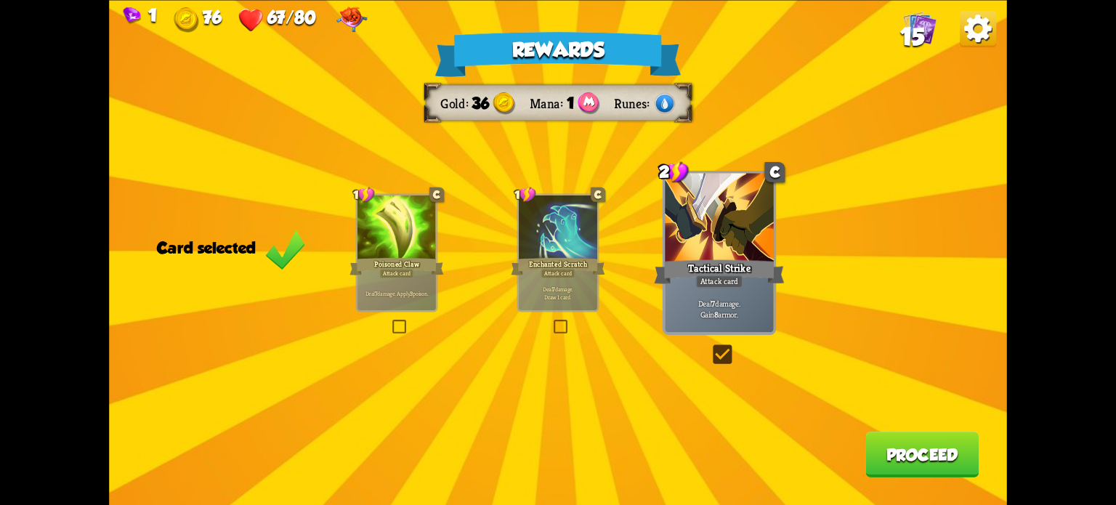
click at [390, 321] on label at bounding box center [390, 321] width 0 height 0
click at [0, 0] on input "checkbox" at bounding box center [0, 0] width 0 height 0
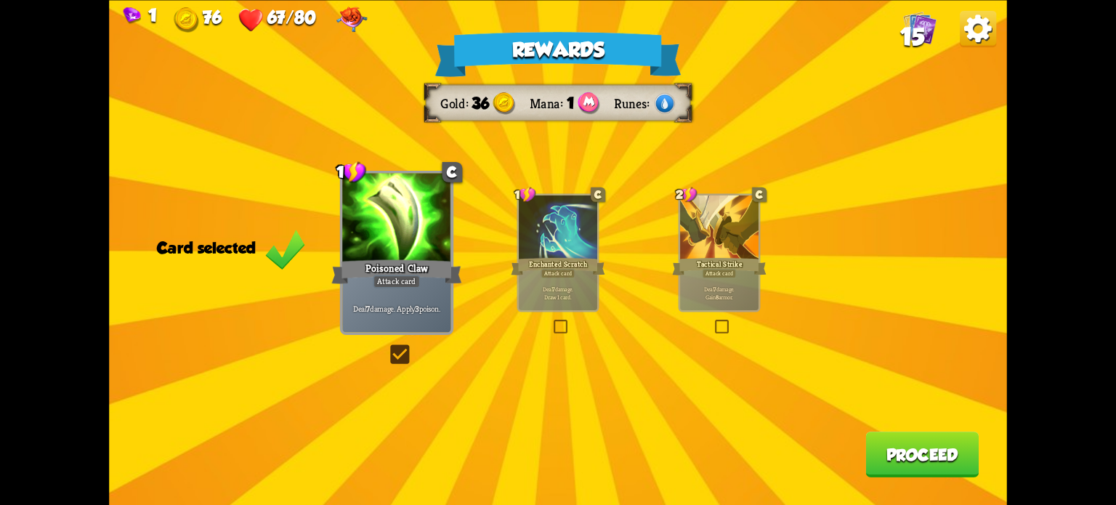
click at [892, 461] on button "Proceed" at bounding box center [921, 455] width 113 height 46
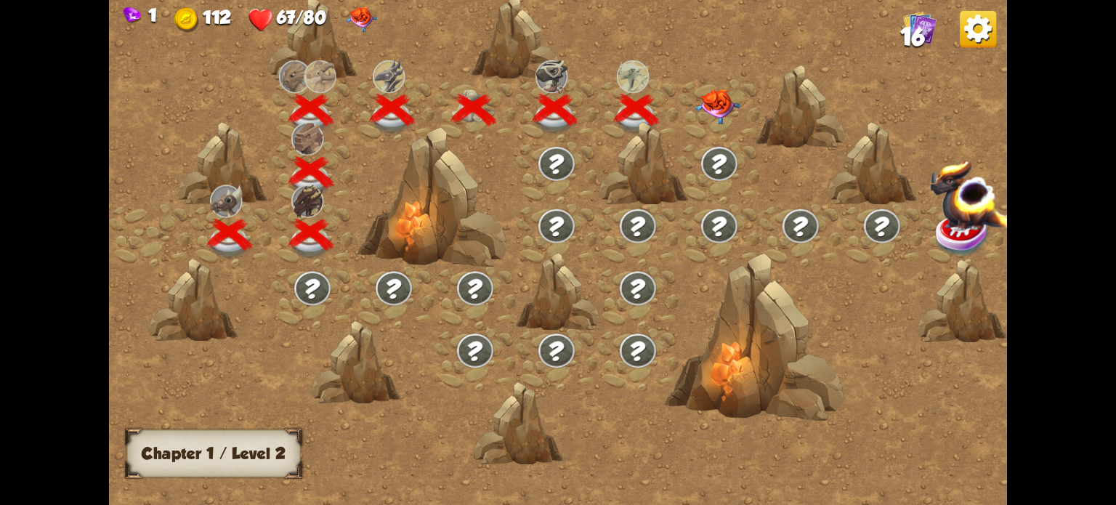
click at [724, 101] on img at bounding box center [717, 106] width 45 height 35
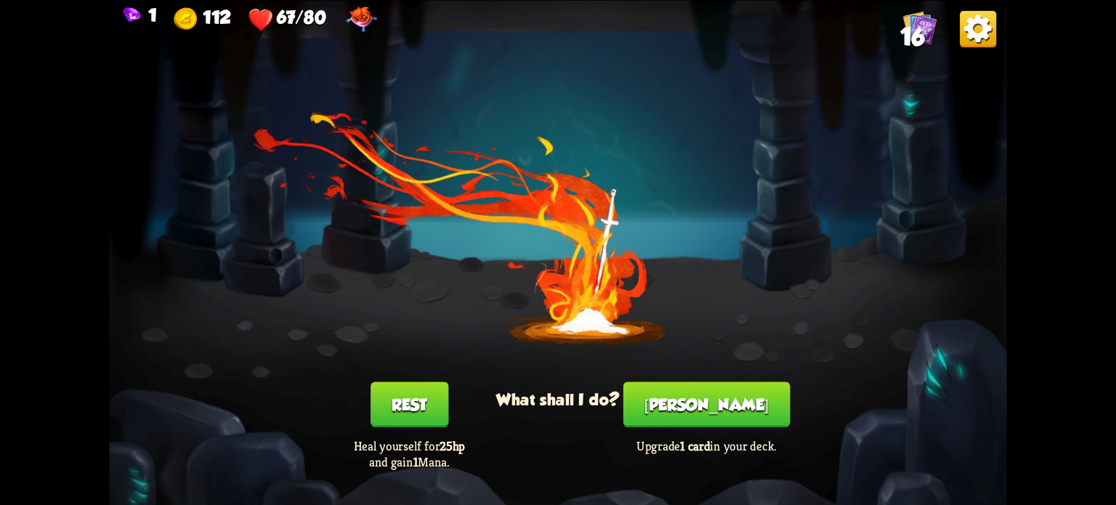
click at [581, 310] on div "You feel rested! What shall I do? Rest Heal yourself for 25hp and gain 1 Mana. …" at bounding box center [558, 252] width 898 height 505
click at [421, 389] on button "Rest" at bounding box center [409, 404] width 78 height 46
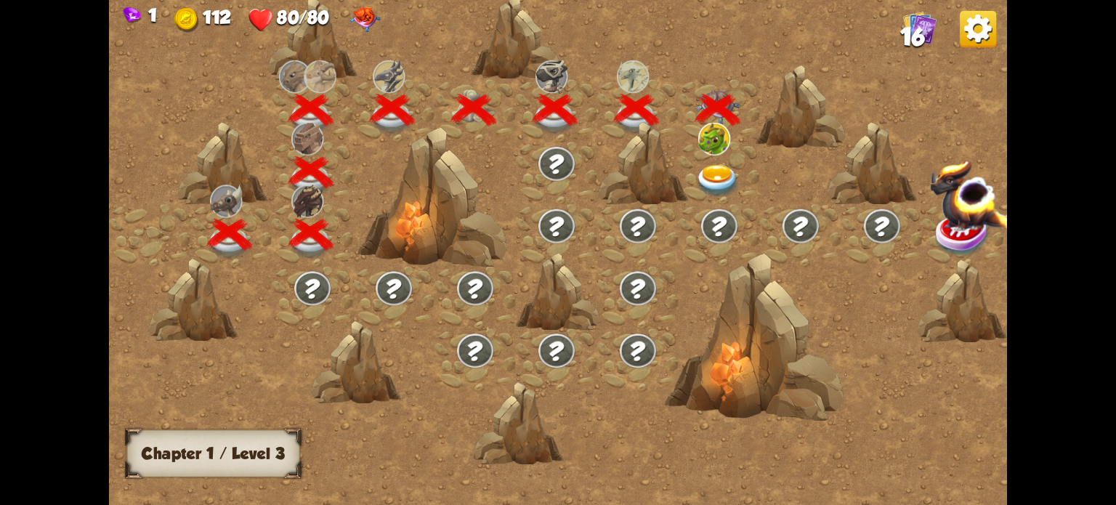
click at [368, 19] on img at bounding box center [365, 19] width 31 height 25
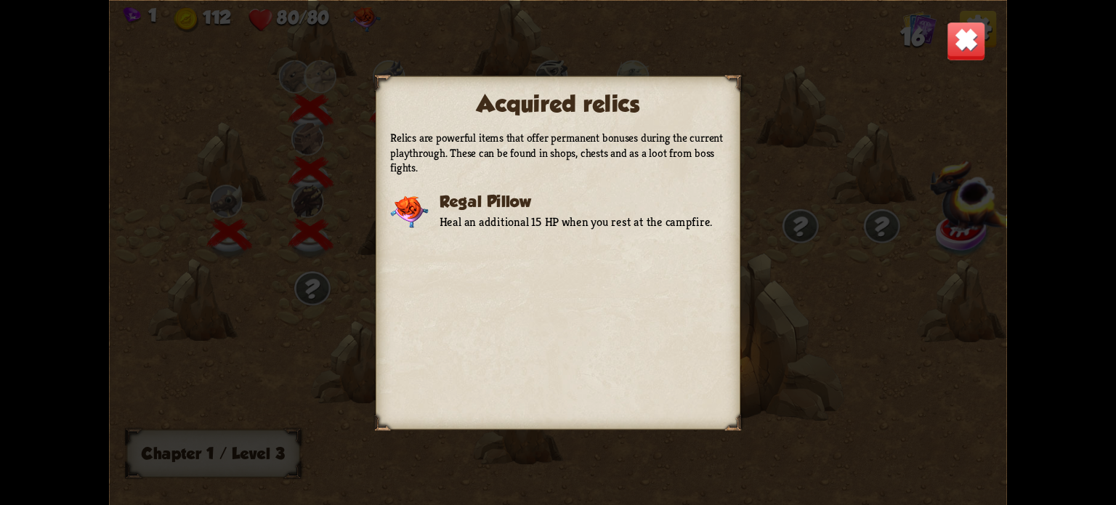
click at [978, 57] on img at bounding box center [966, 40] width 39 height 39
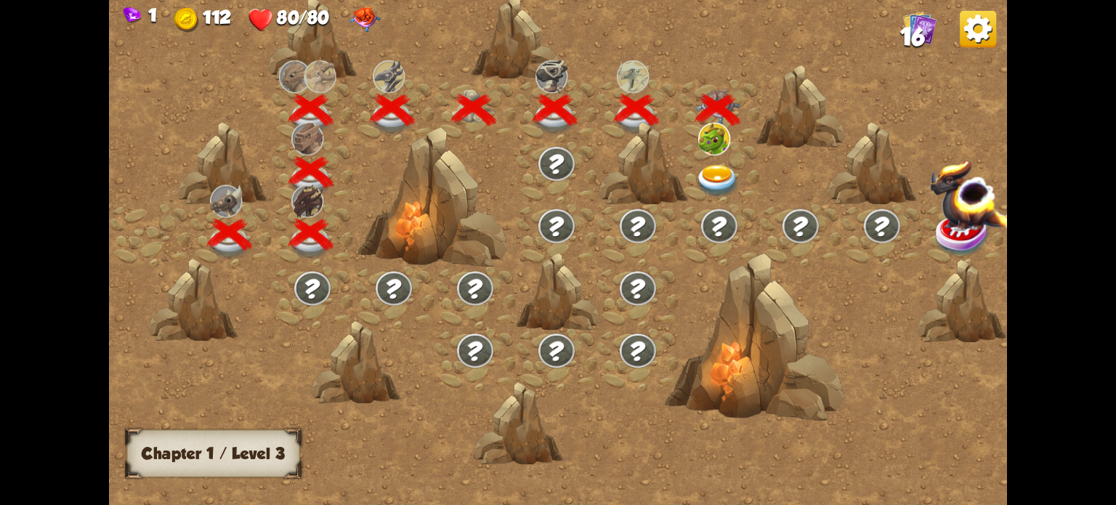
click at [720, 179] on img at bounding box center [717, 181] width 45 height 33
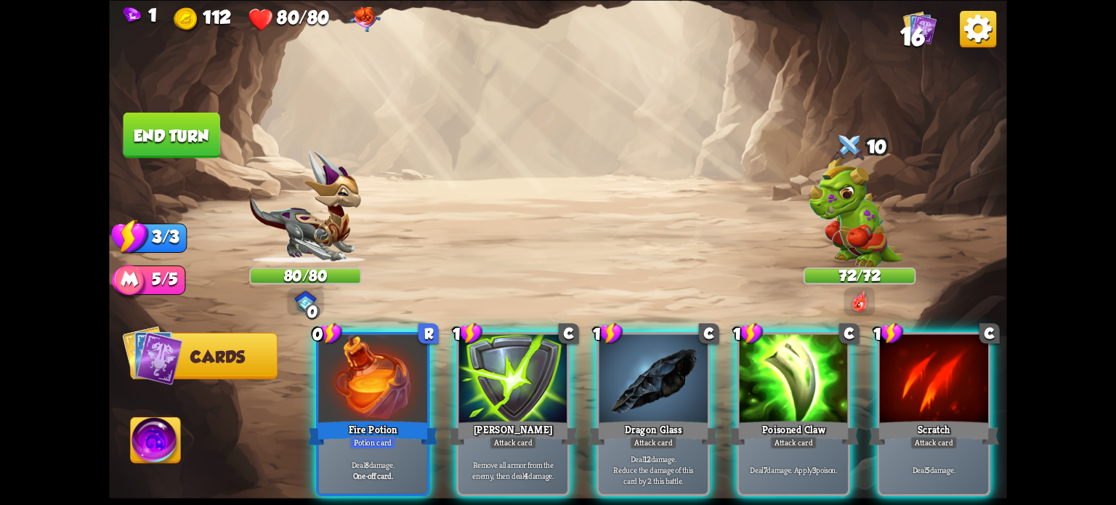
click at [355, 381] on div at bounding box center [372, 380] width 108 height 92
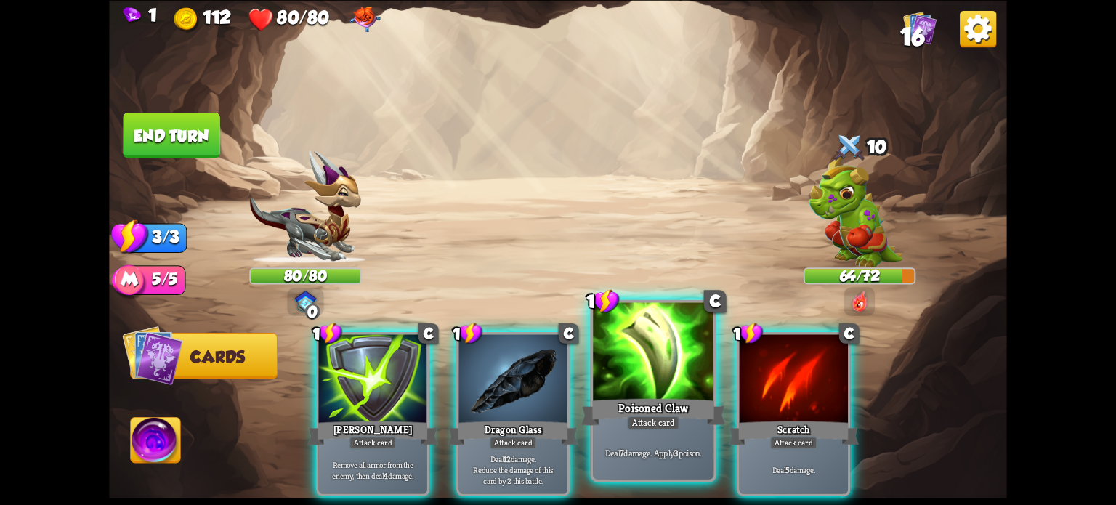
click at [627, 365] on div at bounding box center [653, 353] width 121 height 102
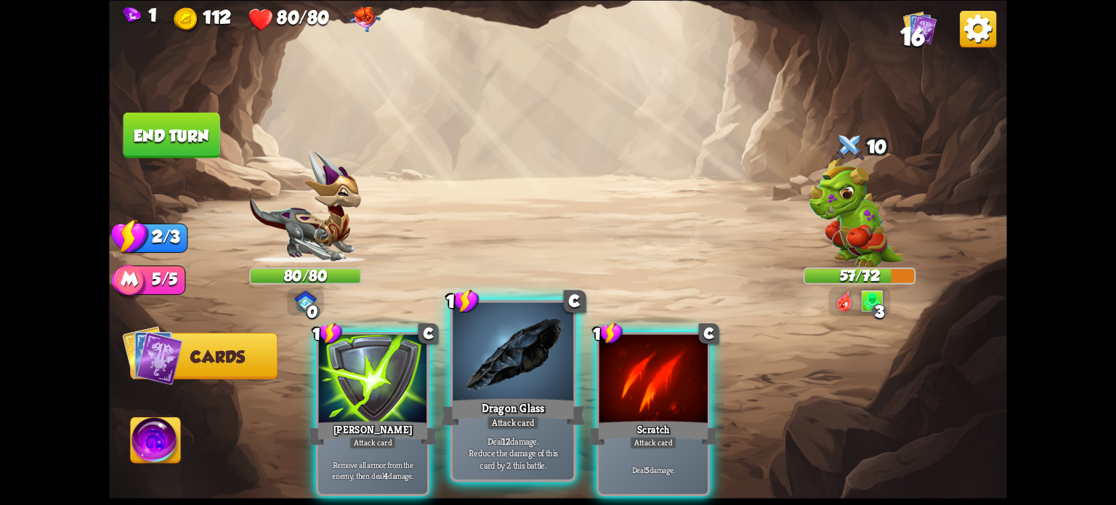
click at [517, 380] on div at bounding box center [513, 353] width 121 height 102
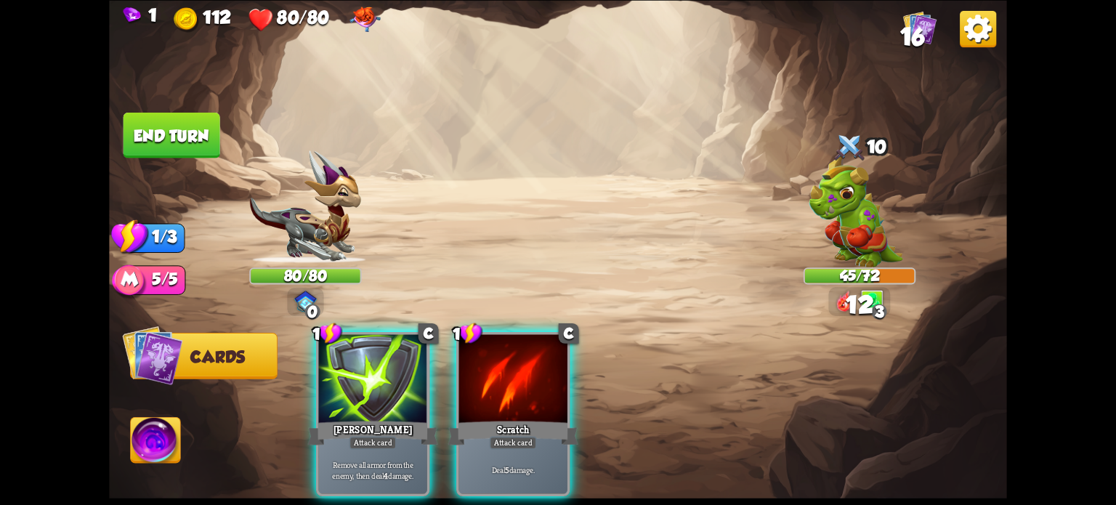
click at [169, 131] on button "End turn" at bounding box center [171, 135] width 97 height 46
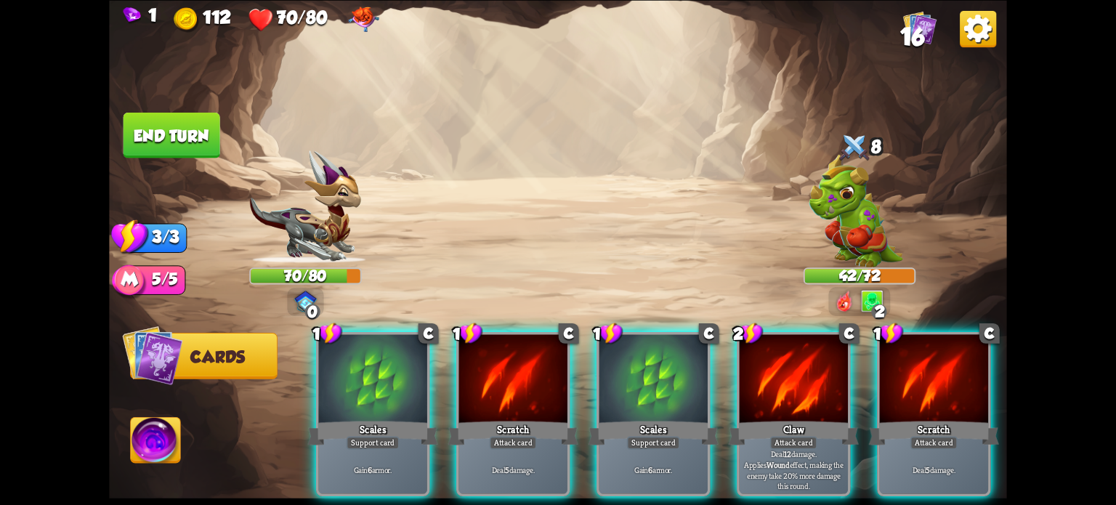
drag, startPoint x: 663, startPoint y: 394, endPoint x: 649, endPoint y: 389, distance: 14.3
click at [657, 392] on div "1 C Scales Support card Gain 6 armor." at bounding box center [652, 414] width 113 height 164
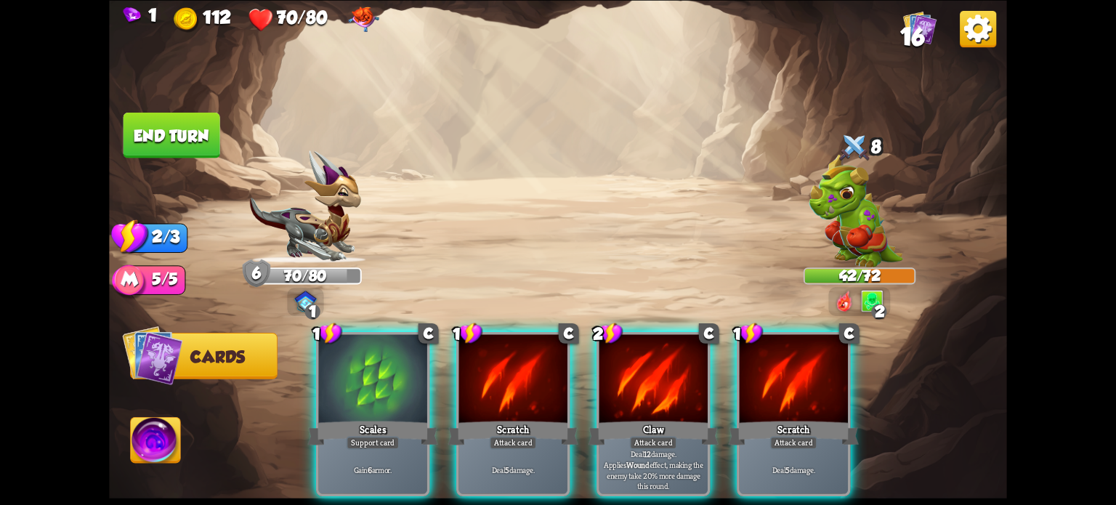
click at [368, 350] on div at bounding box center [372, 380] width 108 height 92
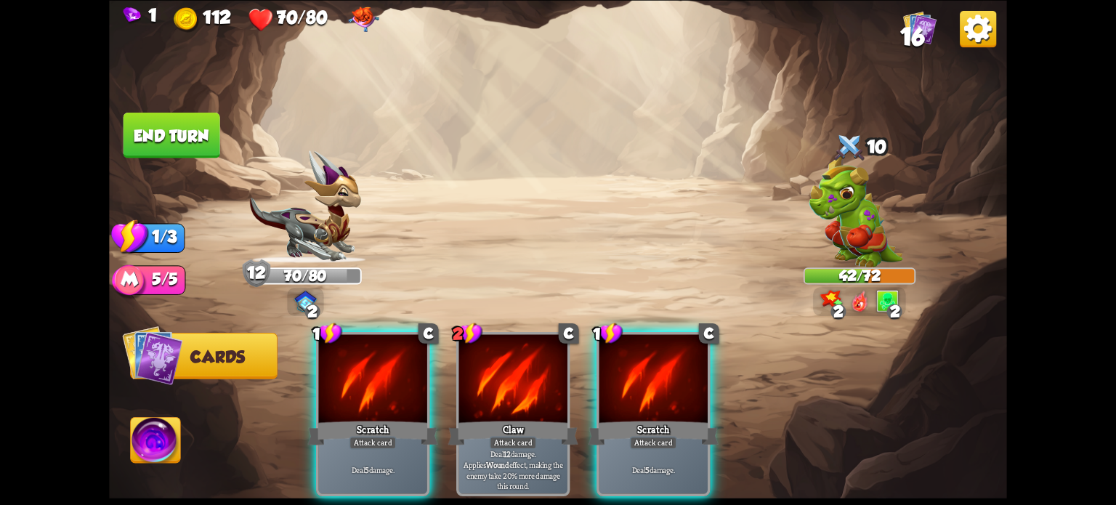
click at [638, 418] on div "Scratch" at bounding box center [653, 432] width 130 height 29
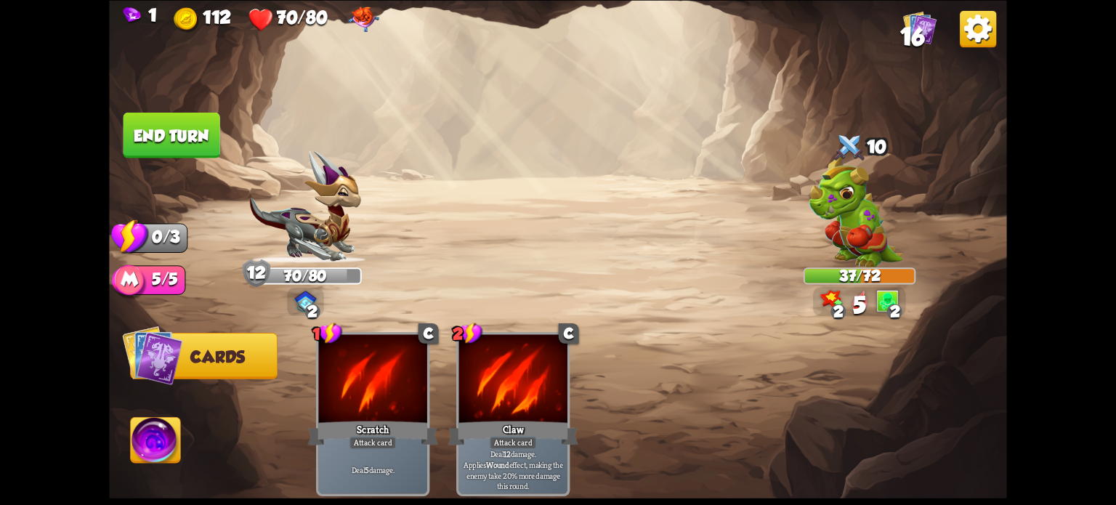
click at [145, 119] on button "End turn" at bounding box center [171, 135] width 97 height 46
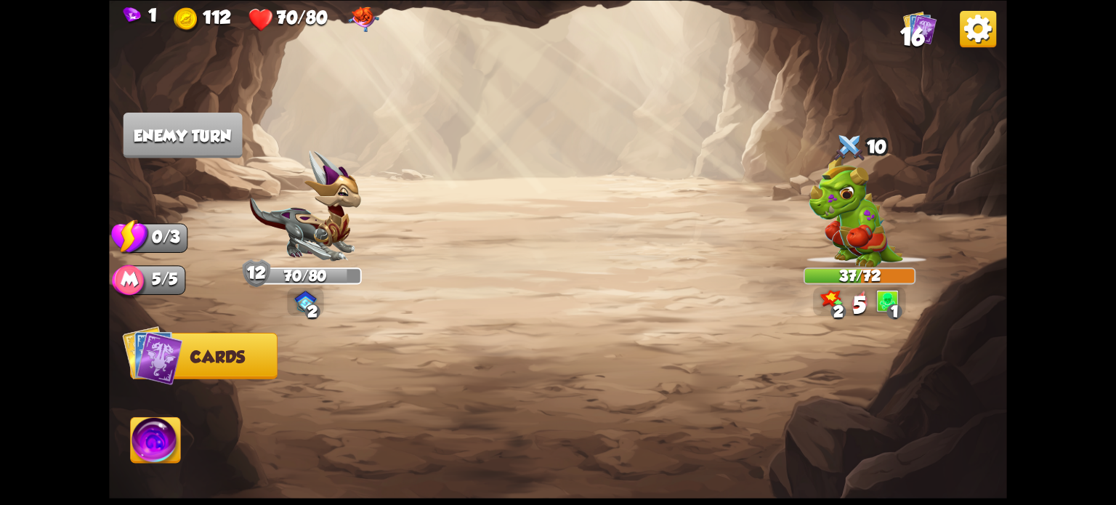
click at [180, 164] on img at bounding box center [558, 252] width 898 height 505
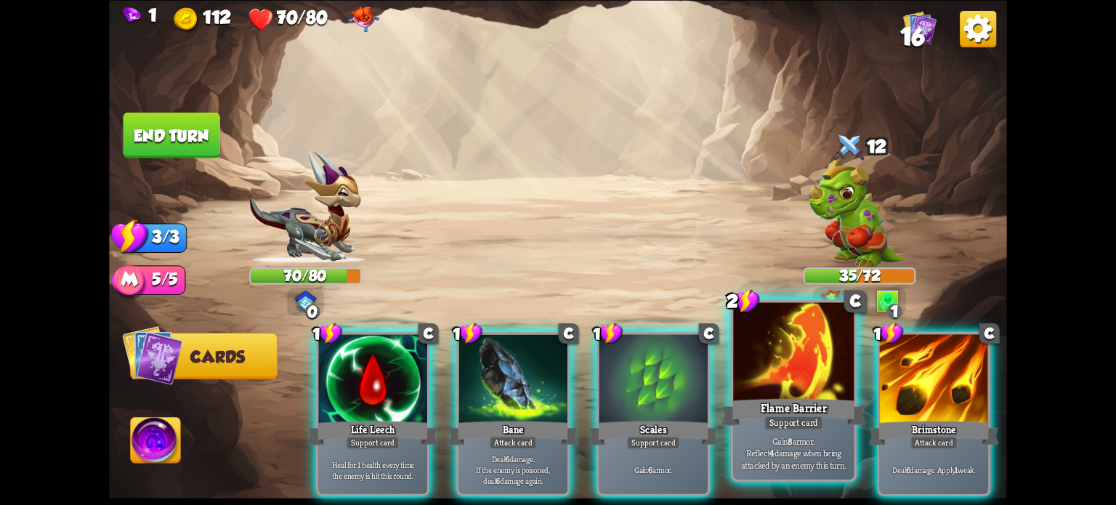
click at [813, 413] on div "Flame Barrier" at bounding box center [793, 411] width 145 height 32
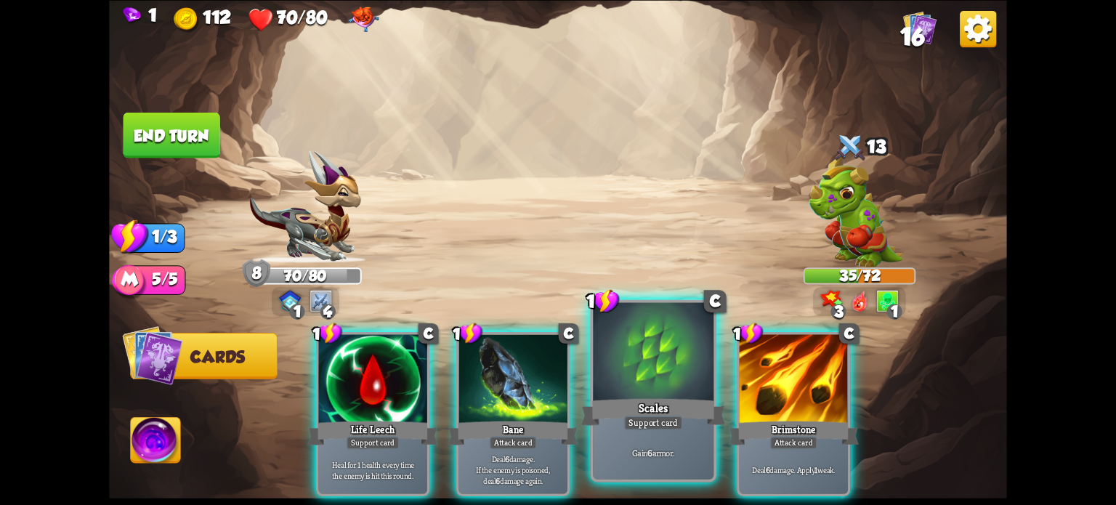
click at [612, 402] on div "Scales" at bounding box center [653, 411] width 145 height 32
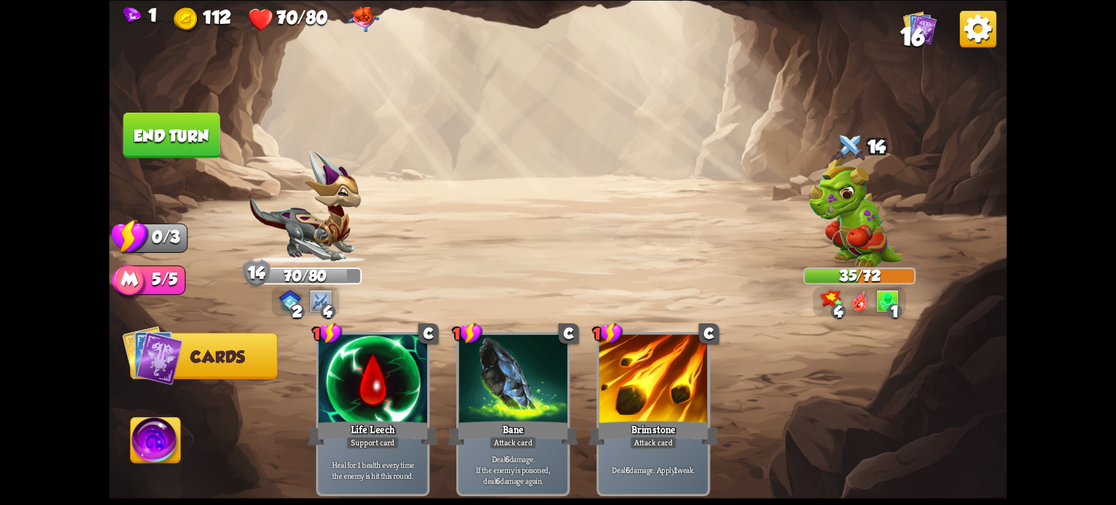
click at [198, 146] on button "End turn" at bounding box center [171, 135] width 97 height 46
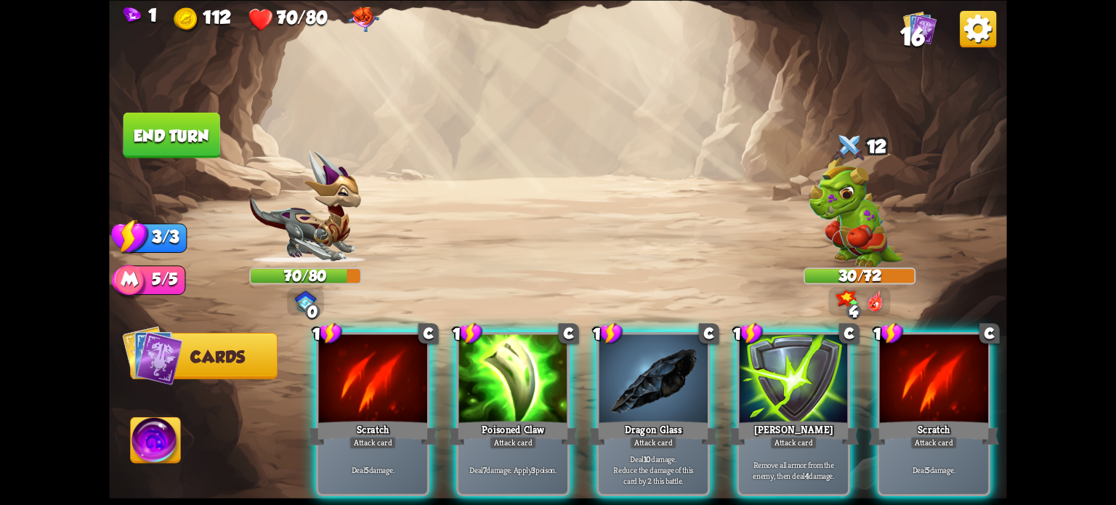
click at [543, 377] on div at bounding box center [513, 380] width 108 height 92
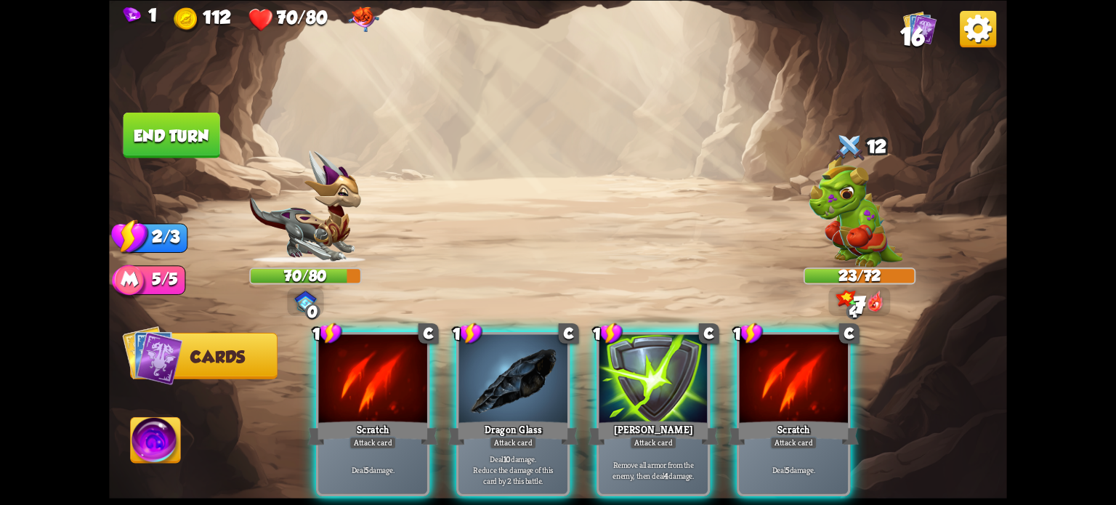
drag, startPoint x: 563, startPoint y: 377, endPoint x: 552, endPoint y: 374, distance: 11.3
click at [561, 377] on div at bounding box center [513, 380] width 108 height 92
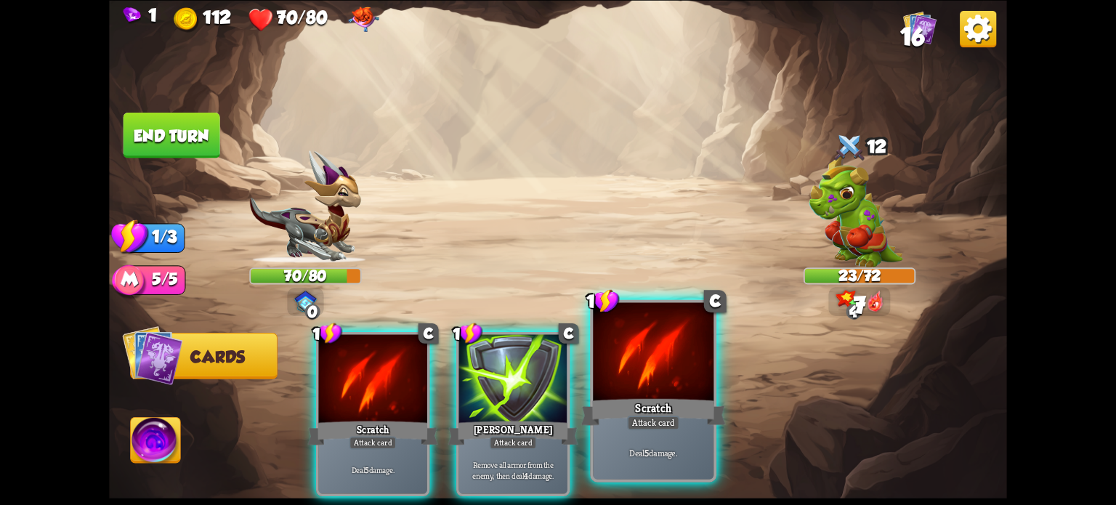
click at [686, 399] on div "Scratch" at bounding box center [653, 411] width 145 height 32
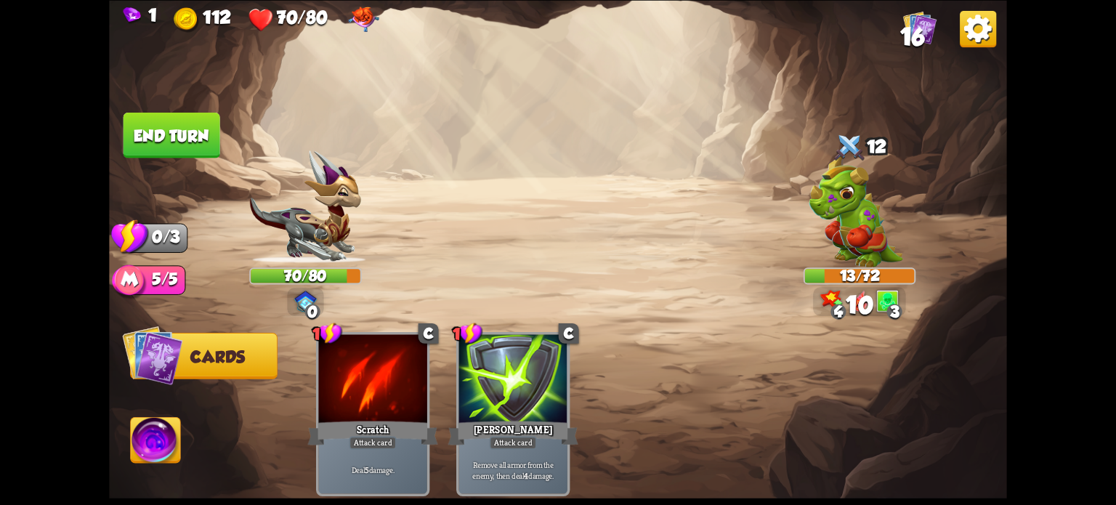
click at [169, 129] on button "End turn" at bounding box center [171, 135] width 97 height 46
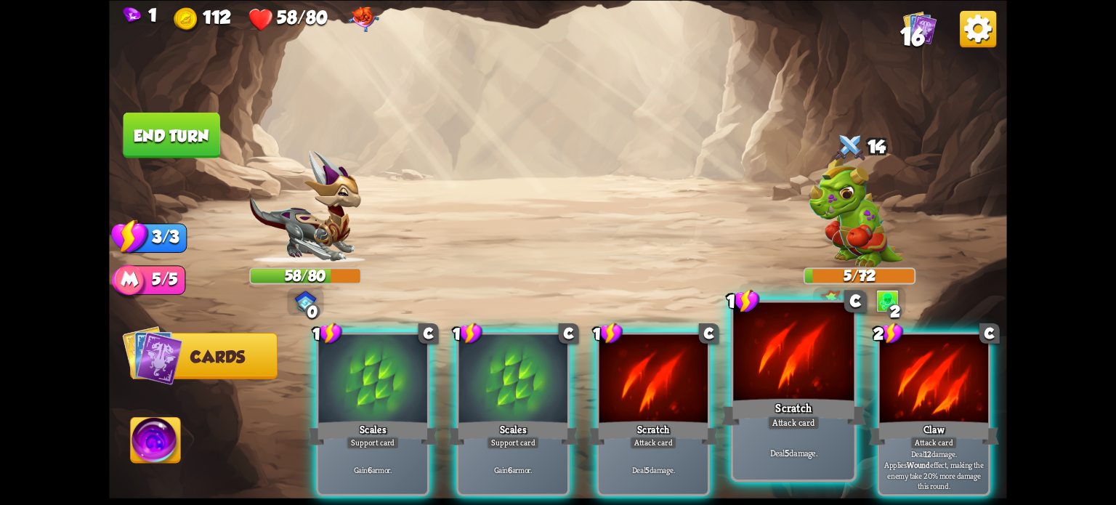
click at [776, 425] on div "Attack card" at bounding box center [793, 422] width 52 height 15
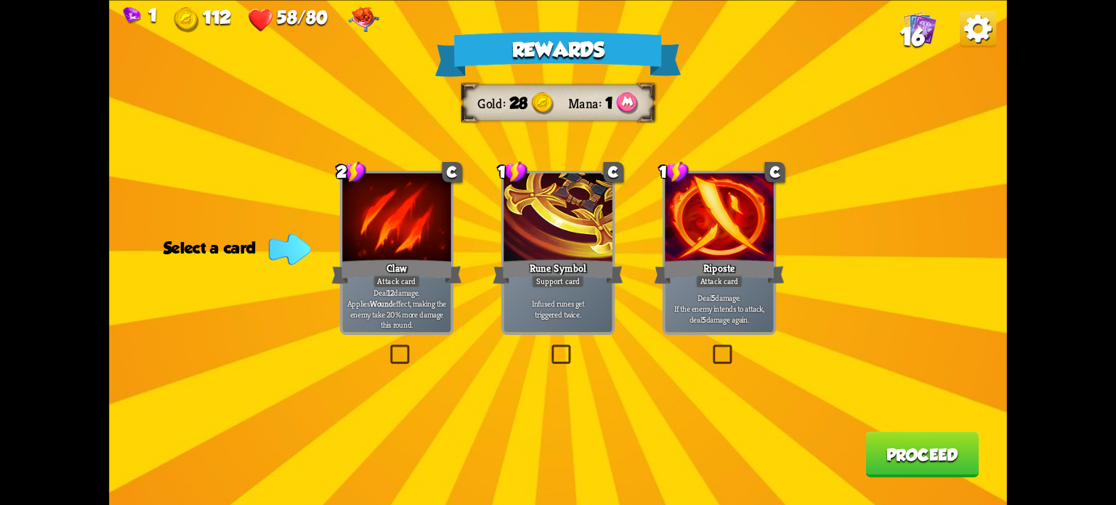
click at [710, 347] on label at bounding box center [710, 347] width 0 height 0
click at [0, 0] on input "checkbox" at bounding box center [0, 0] width 0 height 0
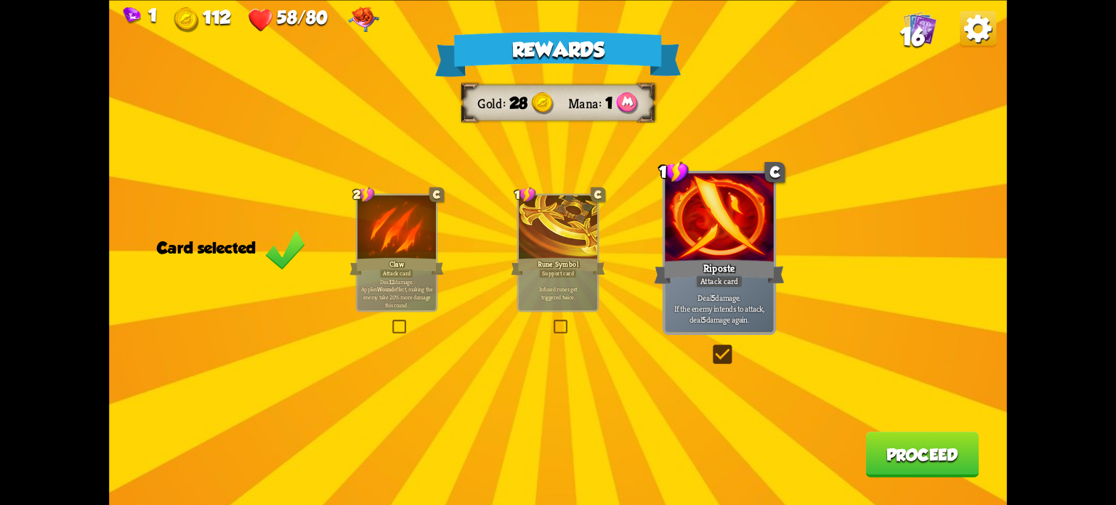
click at [896, 444] on button "Proceed" at bounding box center [921, 455] width 113 height 46
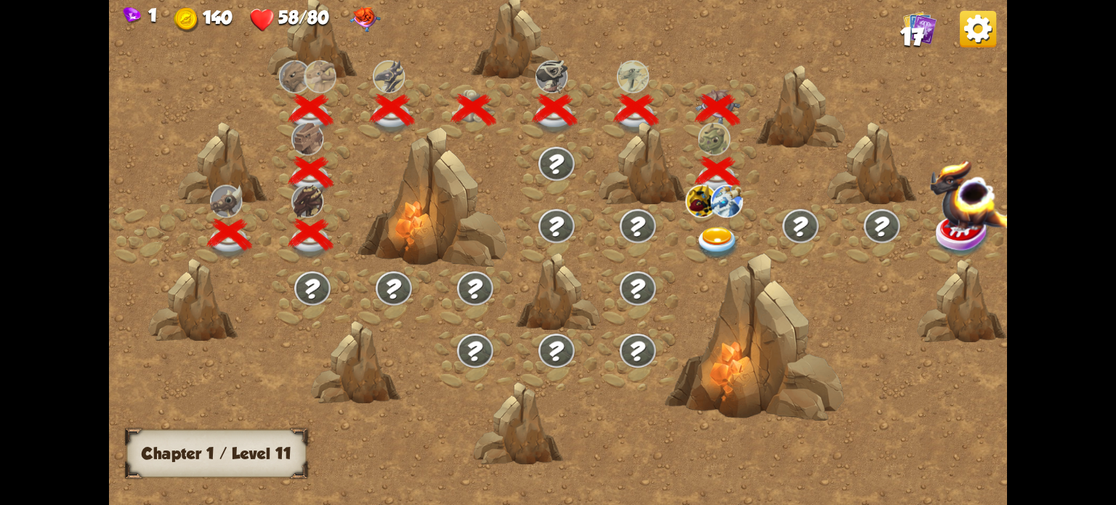
scroll to position [0, 221]
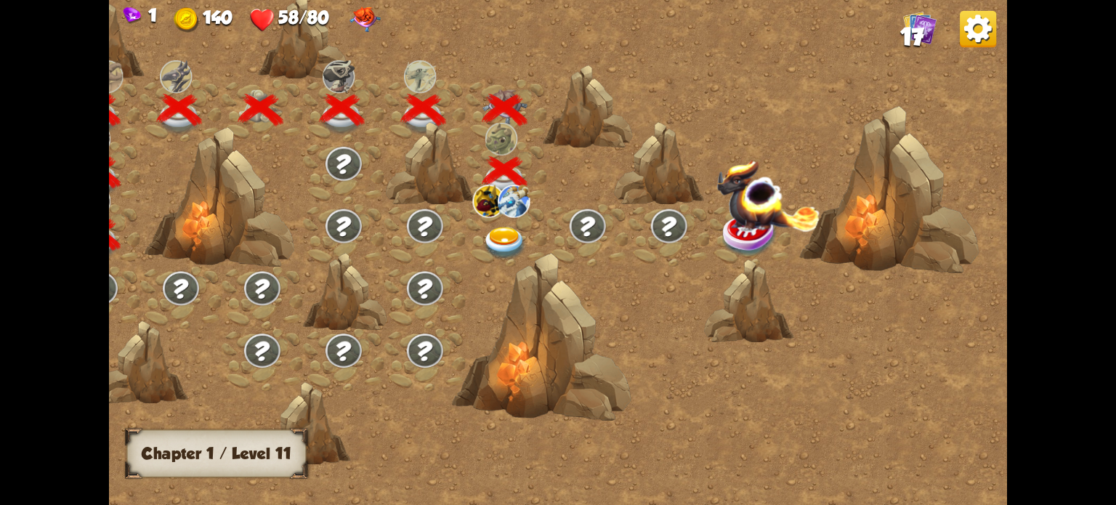
click at [505, 235] on img at bounding box center [504, 243] width 45 height 33
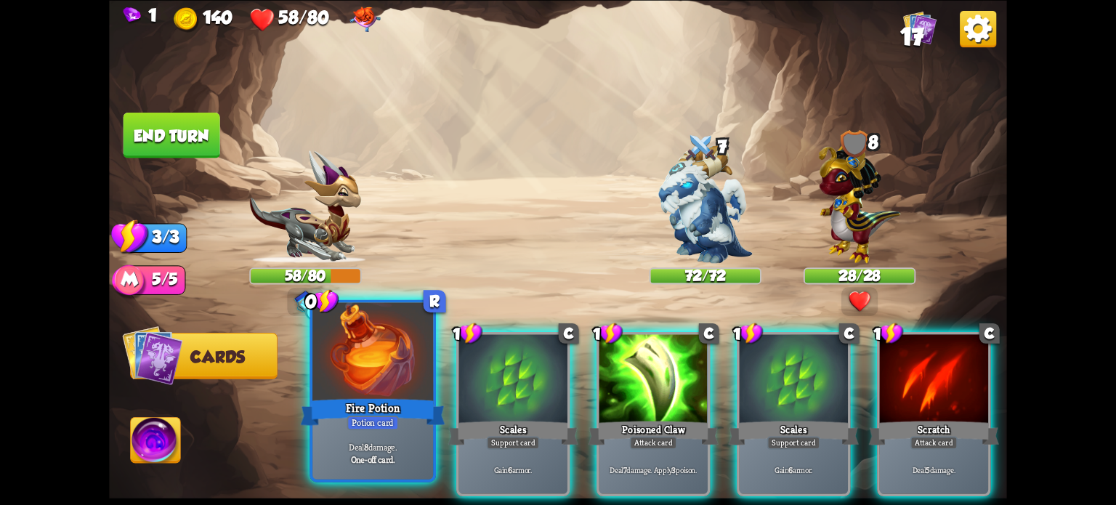
click at [393, 381] on div at bounding box center [372, 353] width 121 height 102
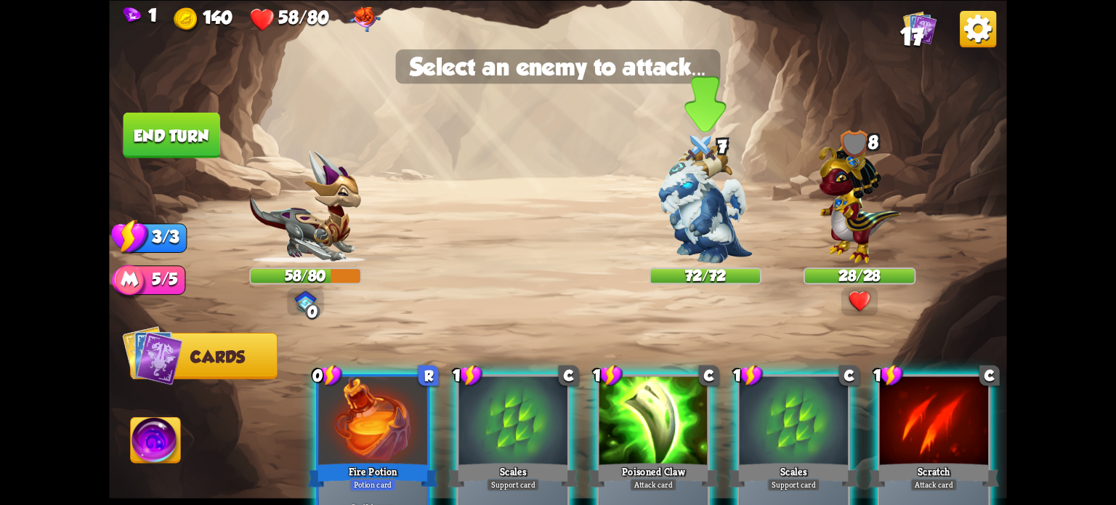
click at [690, 201] on img at bounding box center [705, 204] width 94 height 118
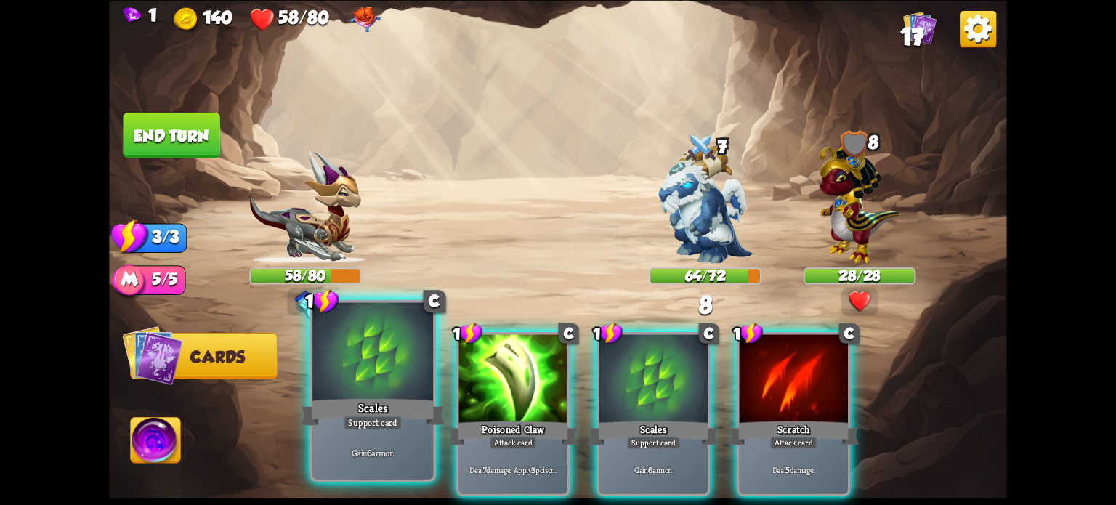
drag, startPoint x: 378, startPoint y: 365, endPoint x: 386, endPoint y: 360, distance: 10.1
click at [379, 365] on div at bounding box center [372, 353] width 121 height 102
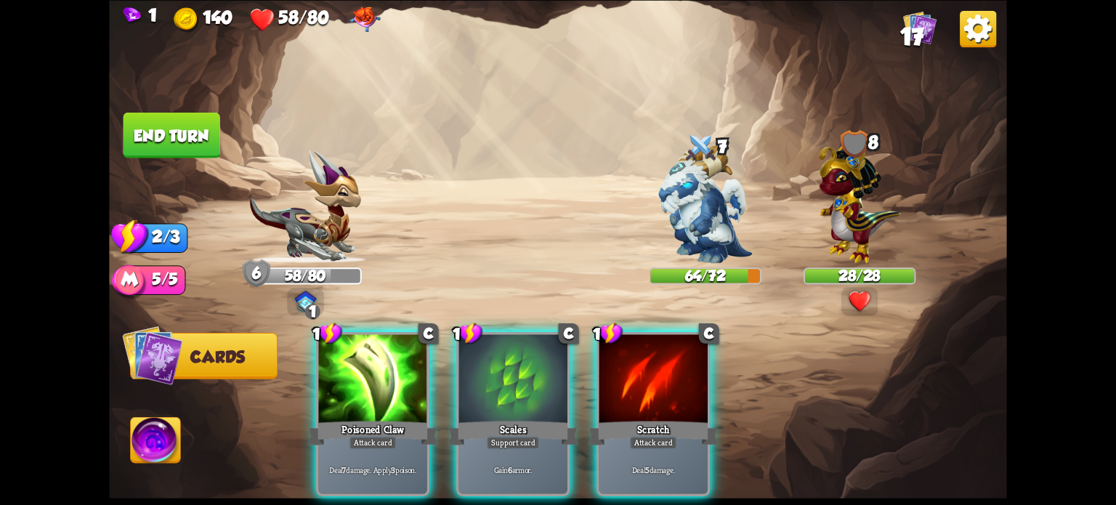
click at [490, 364] on div at bounding box center [513, 380] width 108 height 92
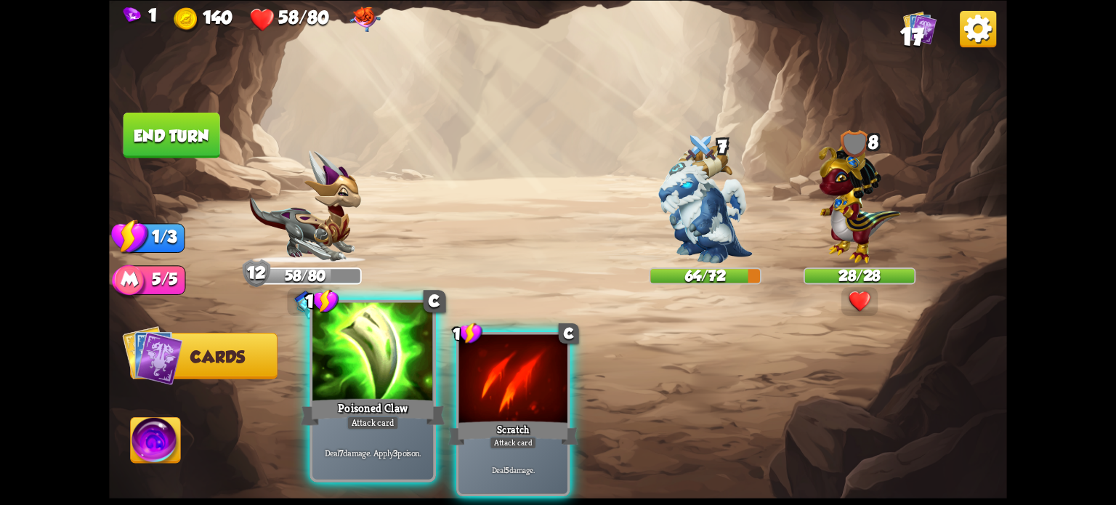
click at [413, 356] on div at bounding box center [372, 353] width 121 height 102
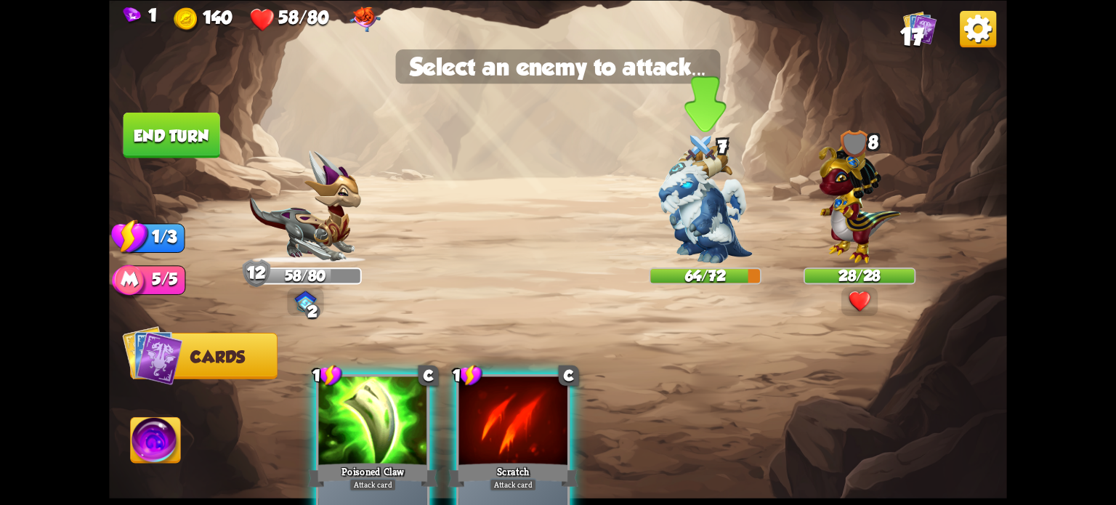
click at [706, 216] on img at bounding box center [705, 204] width 94 height 118
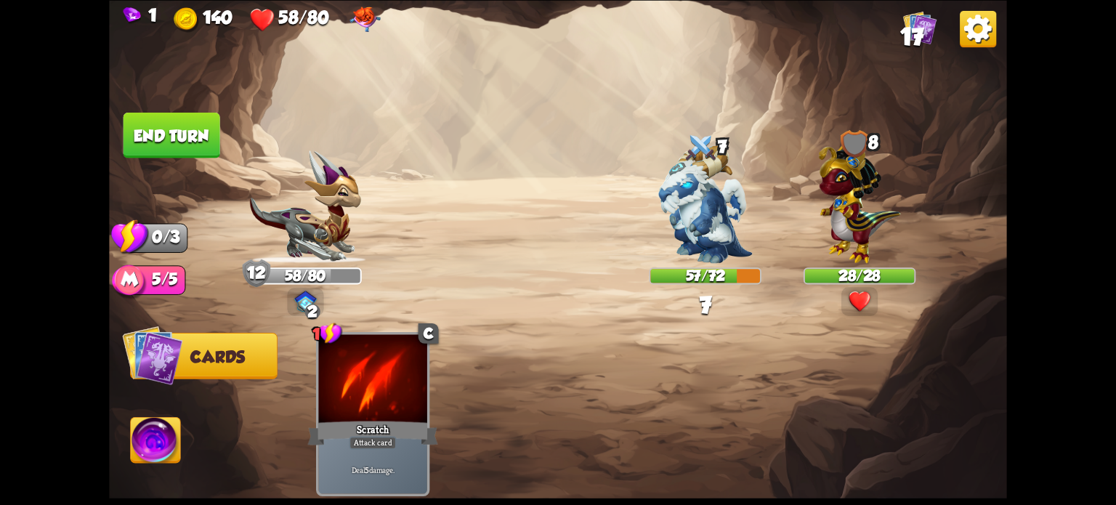
click at [147, 135] on button "End turn" at bounding box center [171, 135] width 97 height 46
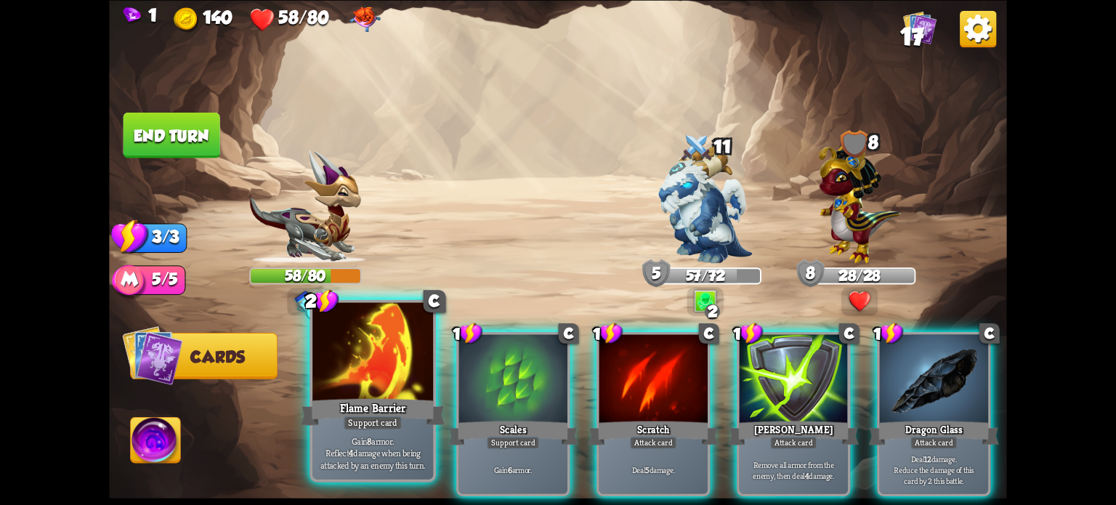
click at [353, 405] on div "Flame Barrier" at bounding box center [373, 411] width 145 height 32
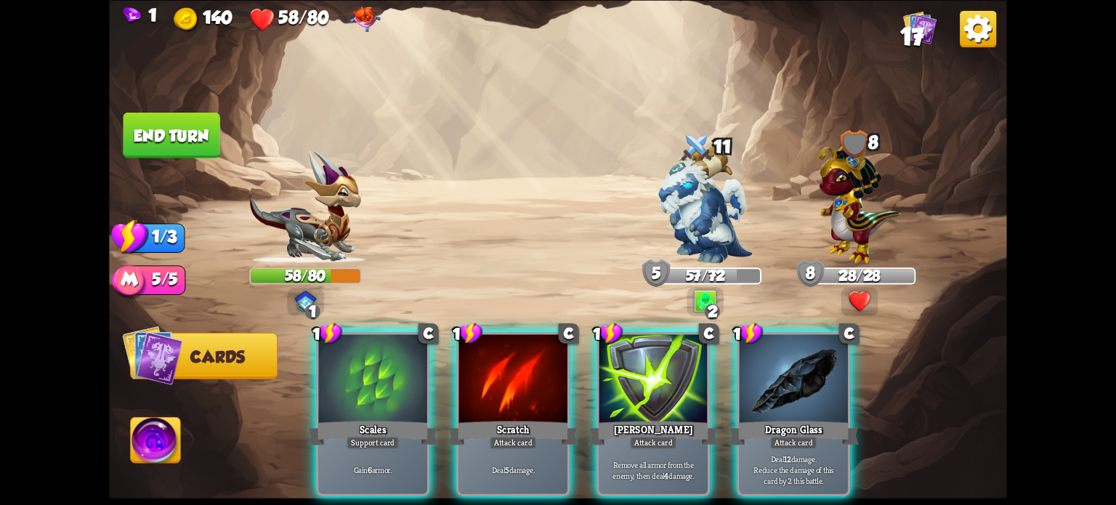
click at [354, 418] on div "Scales" at bounding box center [373, 432] width 130 height 29
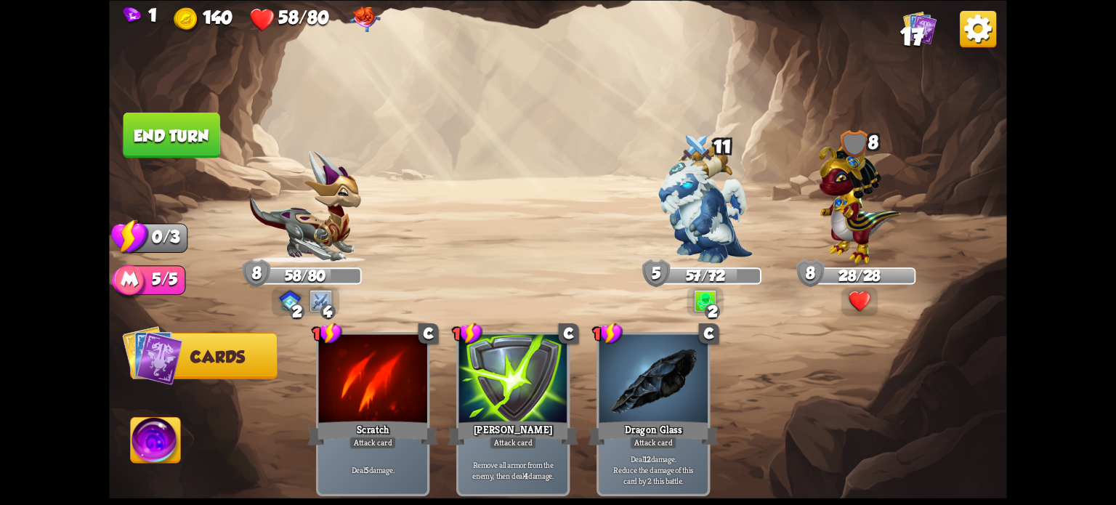
click at [166, 145] on button "End turn" at bounding box center [171, 135] width 97 height 46
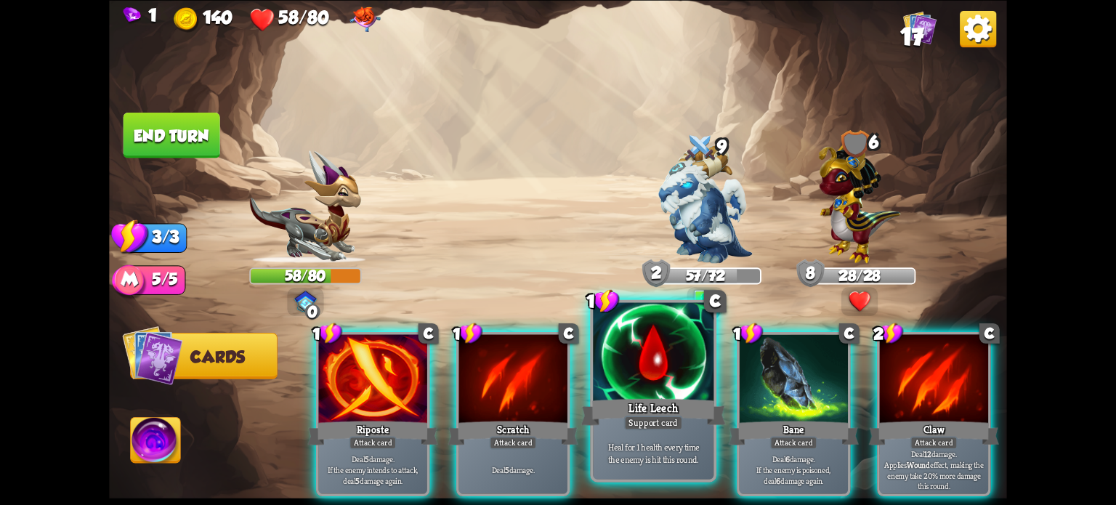
click at [632, 410] on div "Life Leech" at bounding box center [653, 411] width 145 height 32
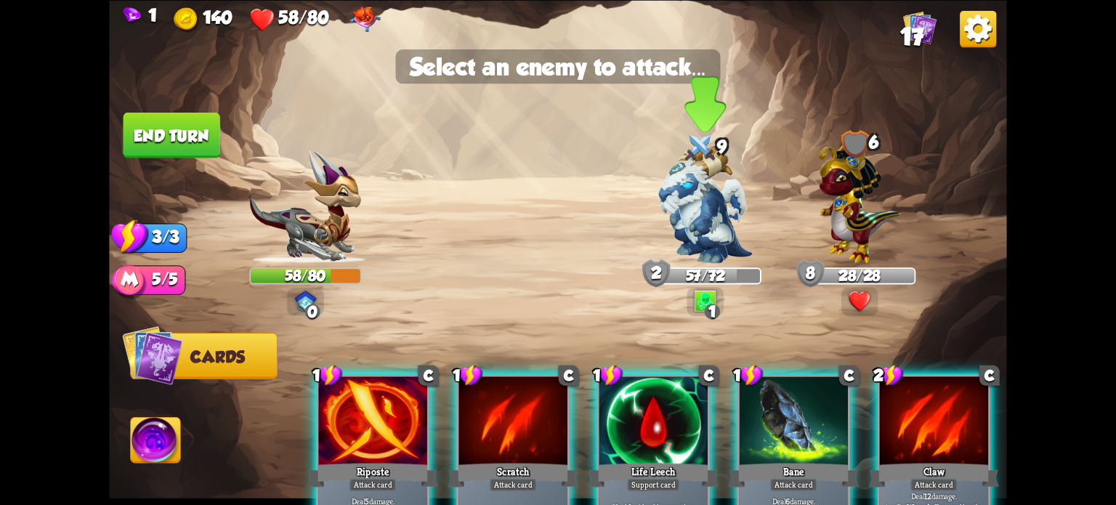
click at [697, 216] on img at bounding box center [705, 204] width 94 height 118
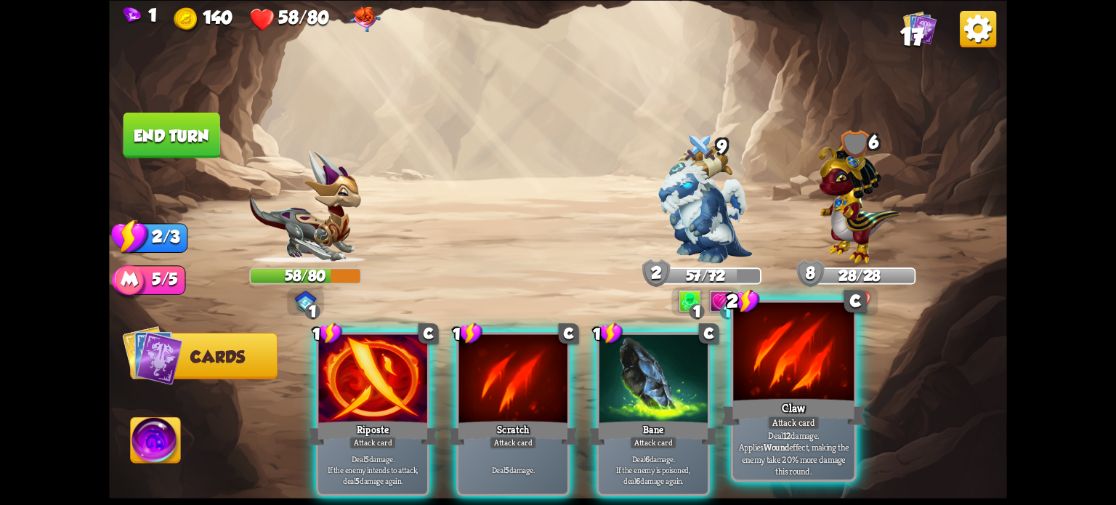
click at [768, 404] on div "Claw" at bounding box center [793, 411] width 145 height 32
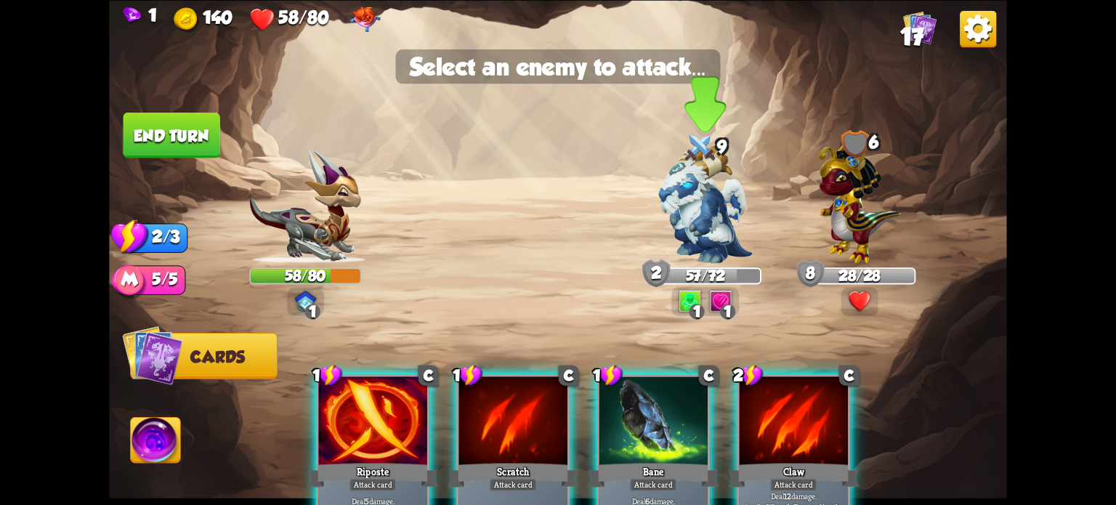
click at [700, 210] on img at bounding box center [705, 204] width 94 height 118
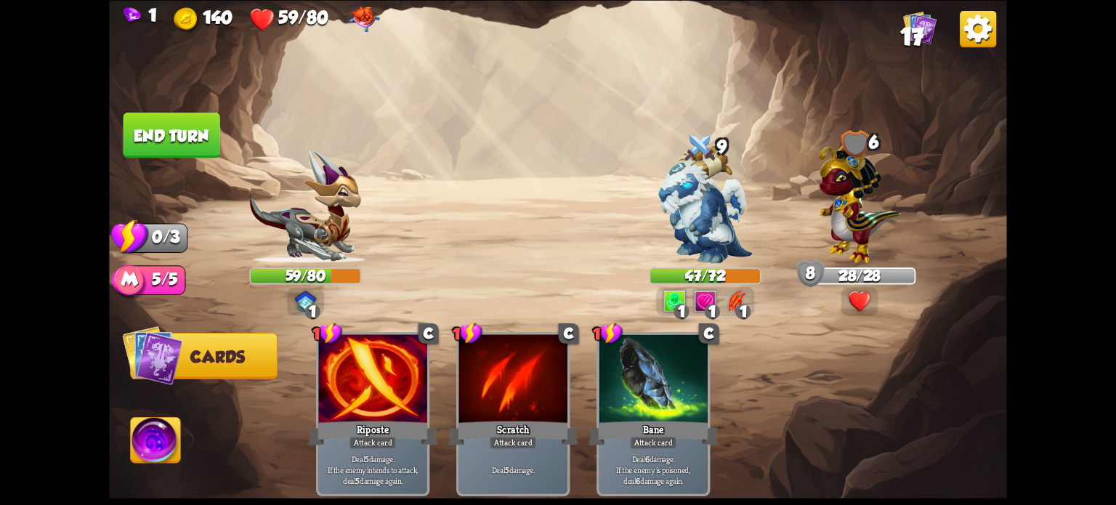
click at [149, 131] on button "End turn" at bounding box center [171, 135] width 97 height 46
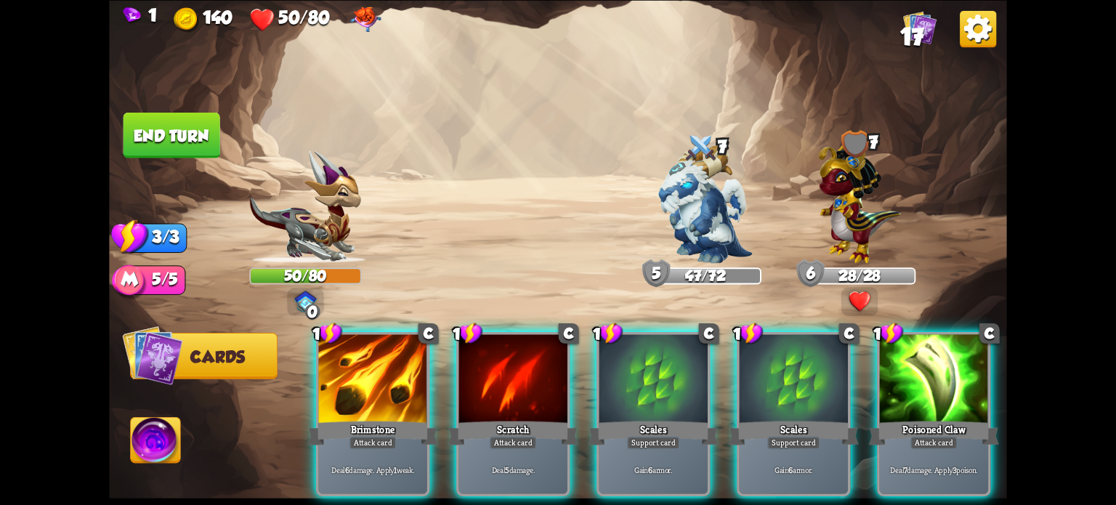
click at [673, 418] on div "Scales" at bounding box center [653, 432] width 130 height 29
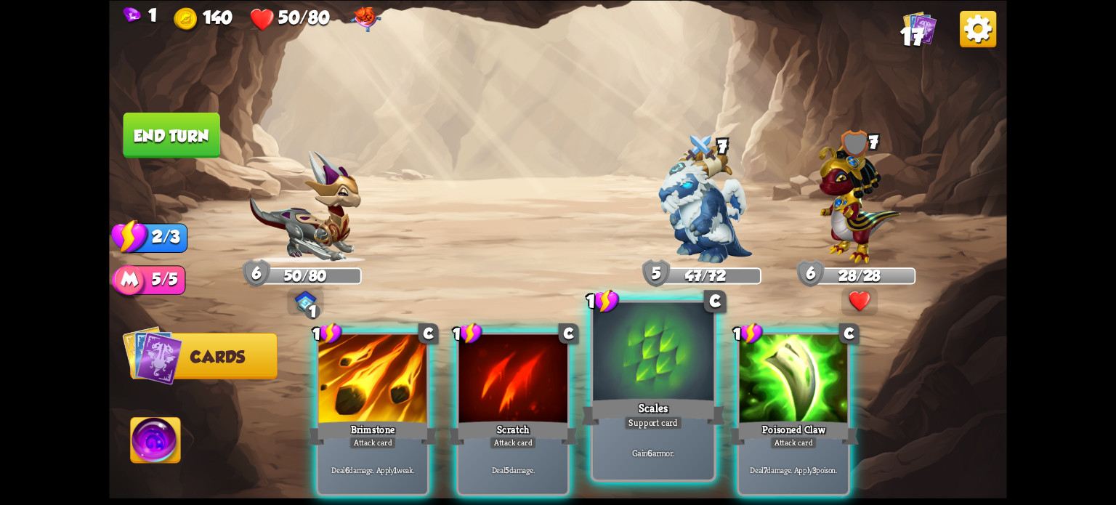
drag, startPoint x: 628, startPoint y: 403, endPoint x: 600, endPoint y: 402, distance: 27.6
click at [627, 403] on div "Scales" at bounding box center [653, 411] width 145 height 32
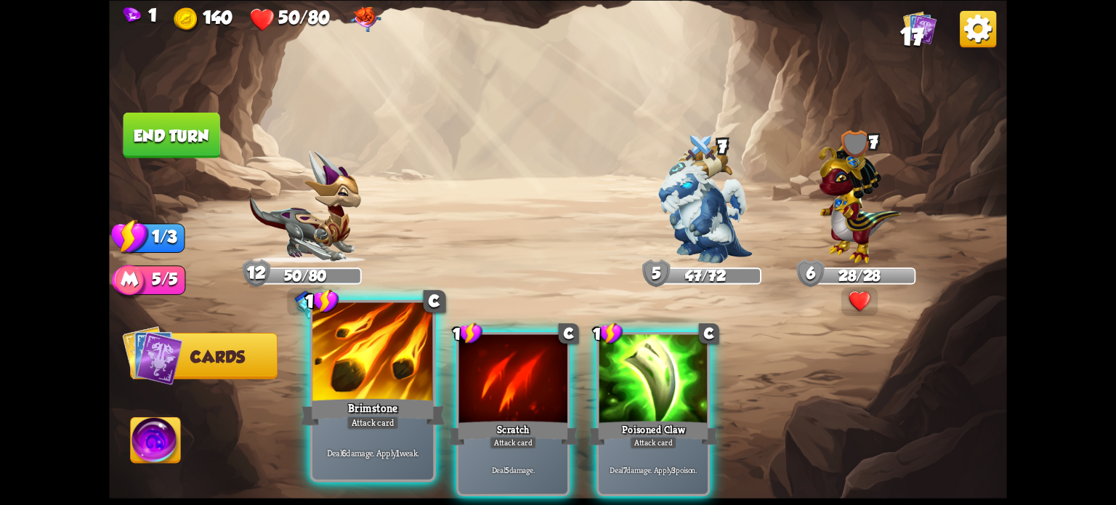
click at [373, 368] on div at bounding box center [372, 353] width 121 height 102
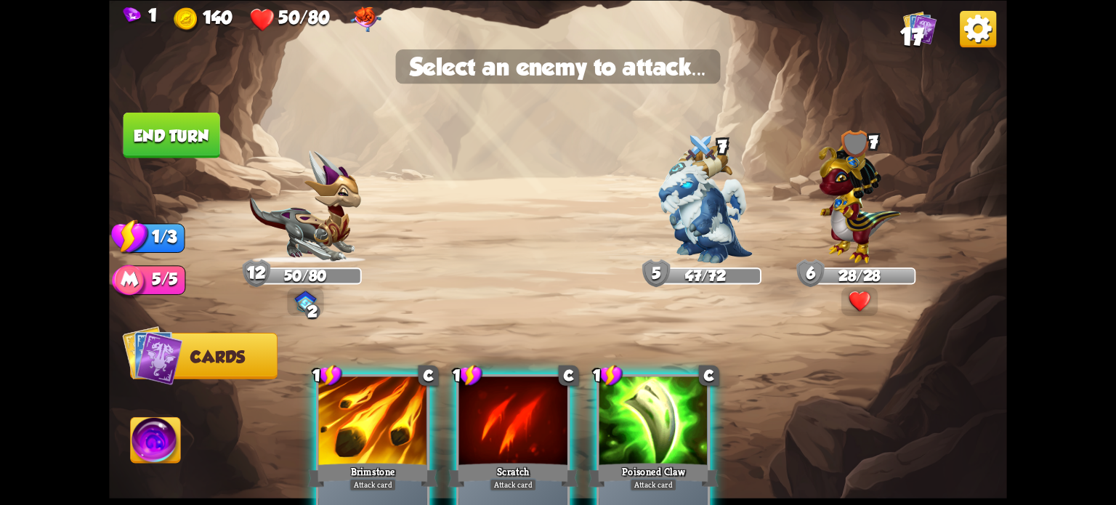
drag, startPoint x: 724, startPoint y: 219, endPoint x: 551, endPoint y: 186, distance: 176.0
click at [723, 217] on img at bounding box center [705, 204] width 94 height 118
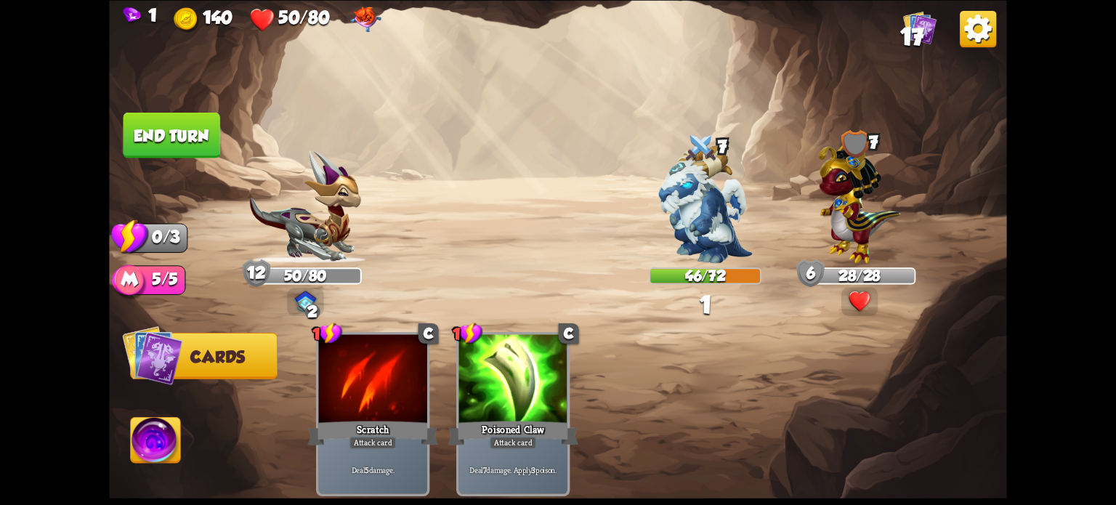
click at [180, 139] on button "End turn" at bounding box center [171, 135] width 97 height 46
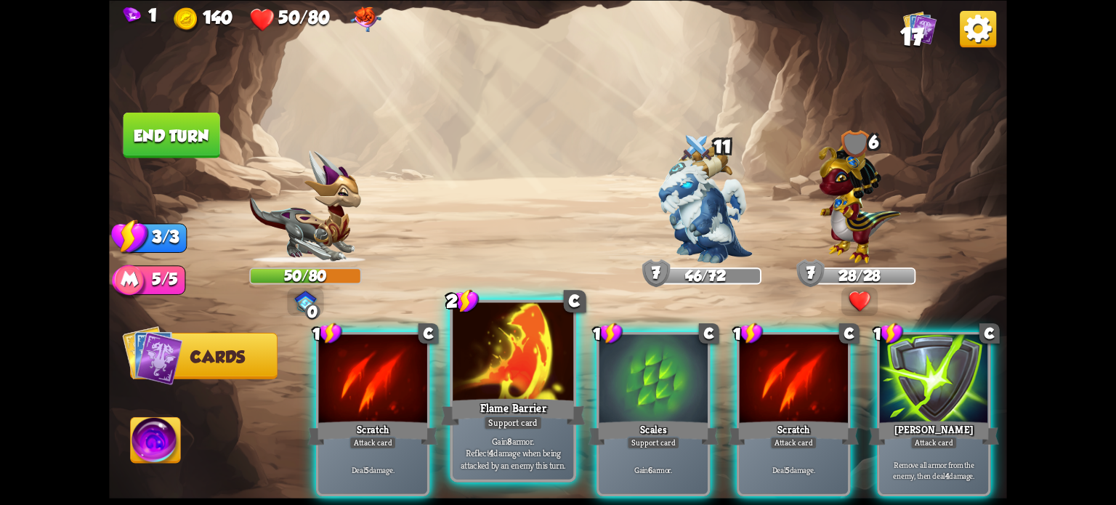
click at [492, 439] on p "Gain 8 armor. Reflect 4 damage when being attacked by an enemy this turn." at bounding box center [512, 452] width 115 height 36
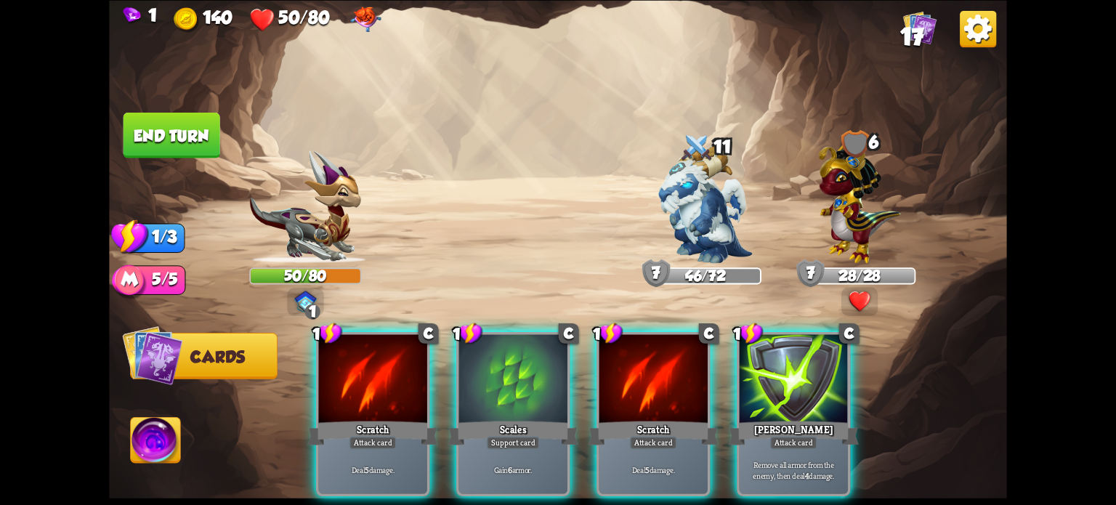
click at [491, 446] on div "Gain 6 armor." at bounding box center [513, 469] width 108 height 47
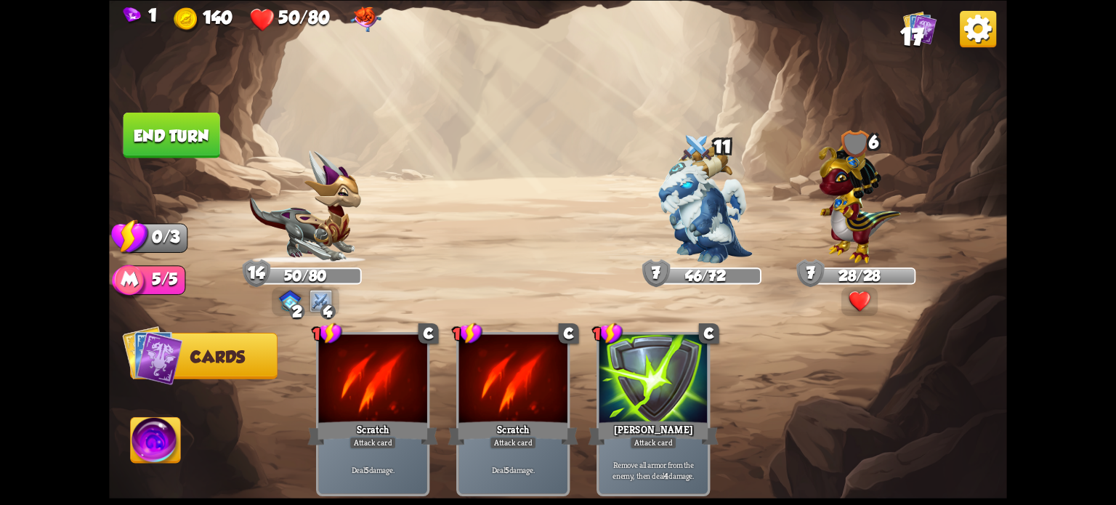
click at [182, 153] on button "End turn" at bounding box center [171, 135] width 97 height 46
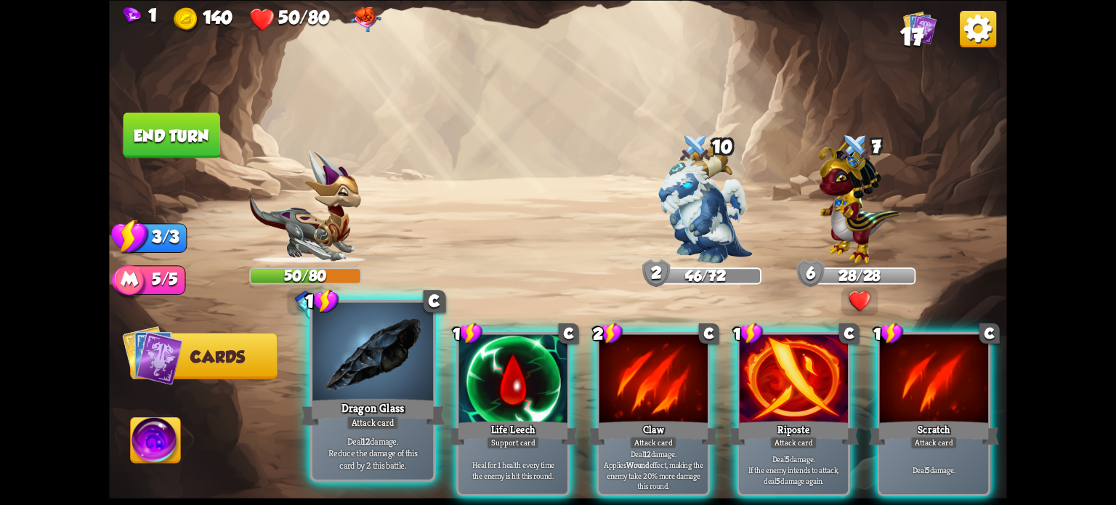
click at [381, 382] on div at bounding box center [372, 353] width 121 height 102
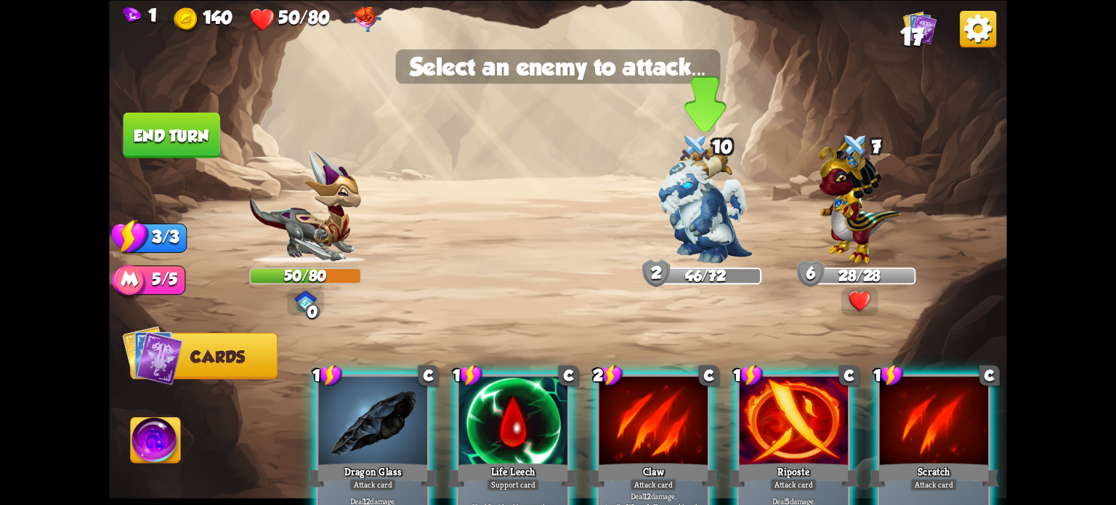
click at [702, 198] on img at bounding box center [705, 204] width 94 height 118
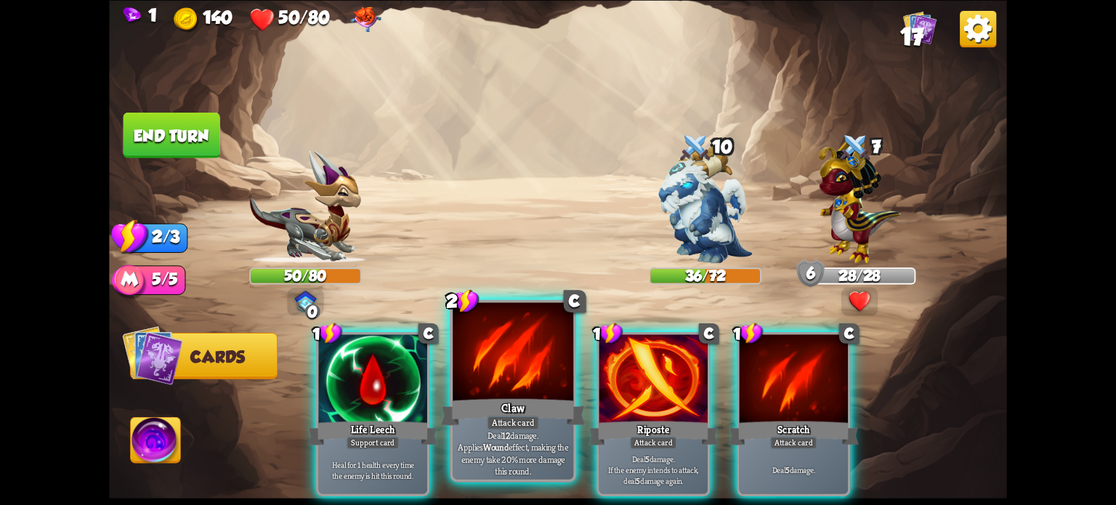
click at [509, 393] on div at bounding box center [513, 353] width 121 height 102
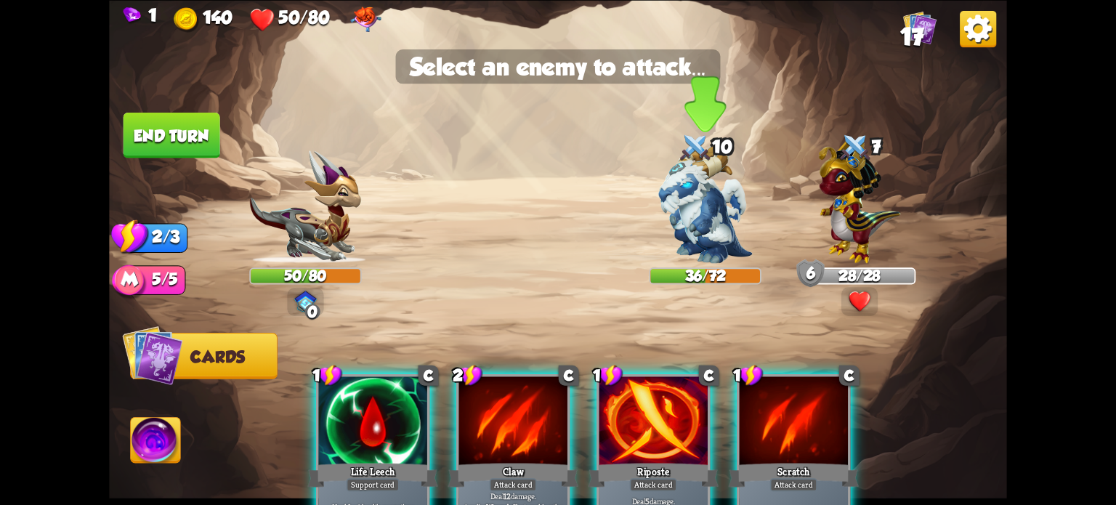
click at [707, 206] on img at bounding box center [705, 204] width 94 height 118
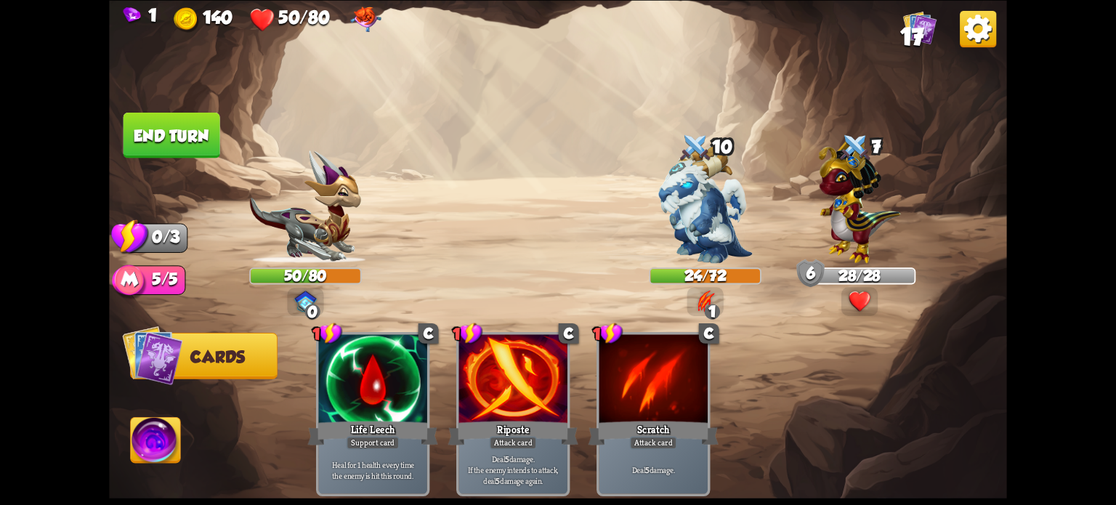
click at [163, 131] on button "End turn" at bounding box center [171, 135] width 97 height 46
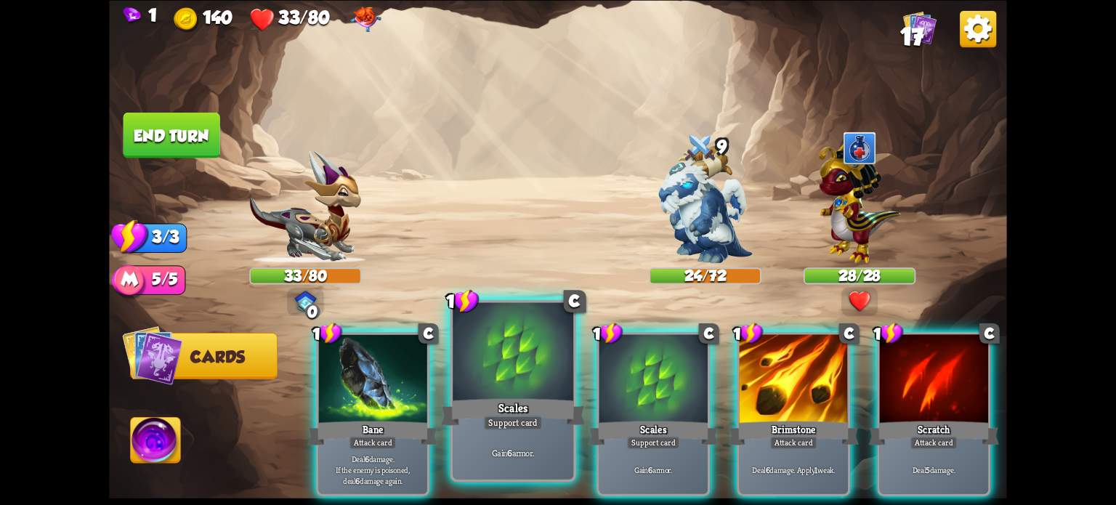
click at [511, 392] on div at bounding box center [513, 353] width 121 height 102
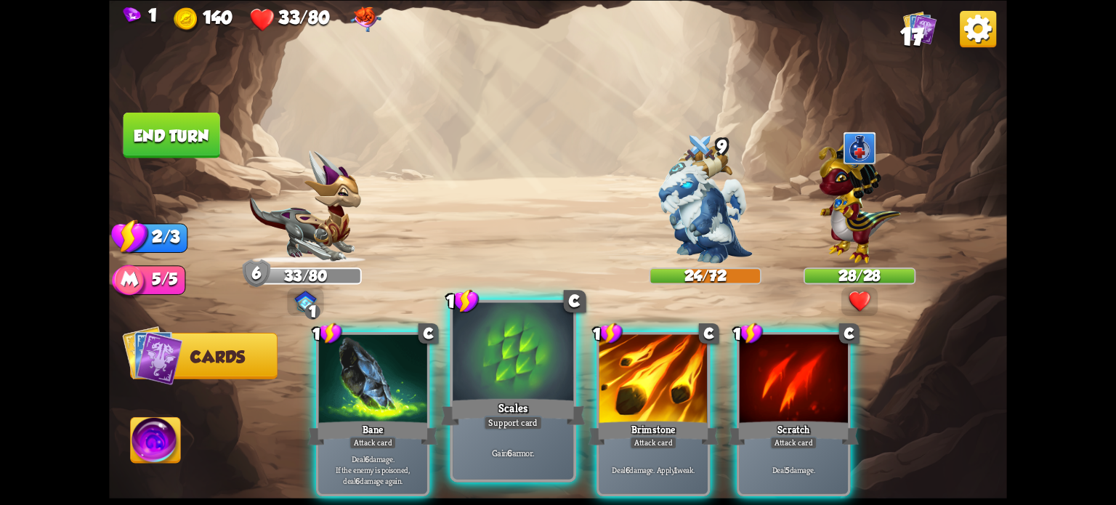
click at [511, 392] on div at bounding box center [513, 353] width 121 height 102
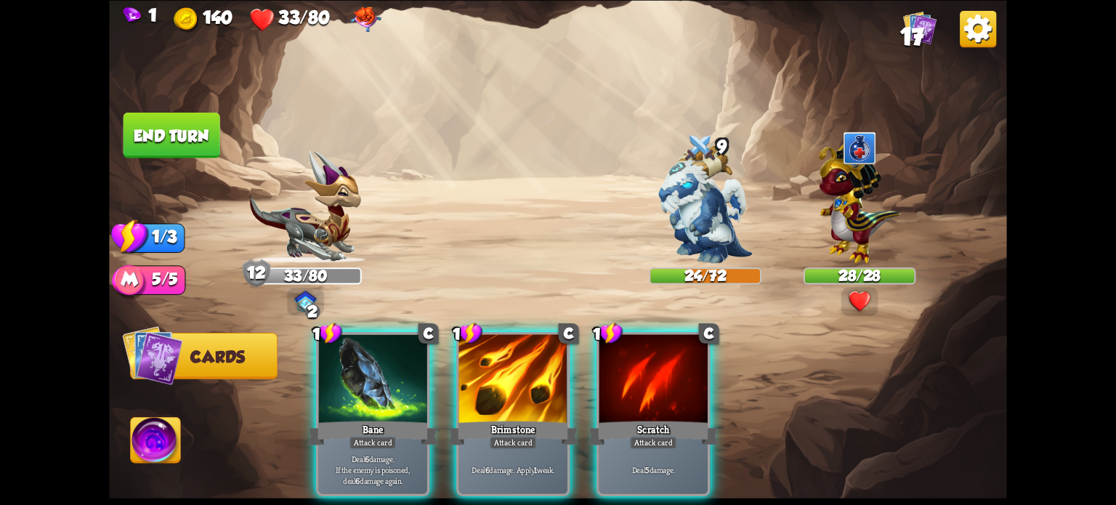
click at [511, 393] on div at bounding box center [513, 380] width 108 height 92
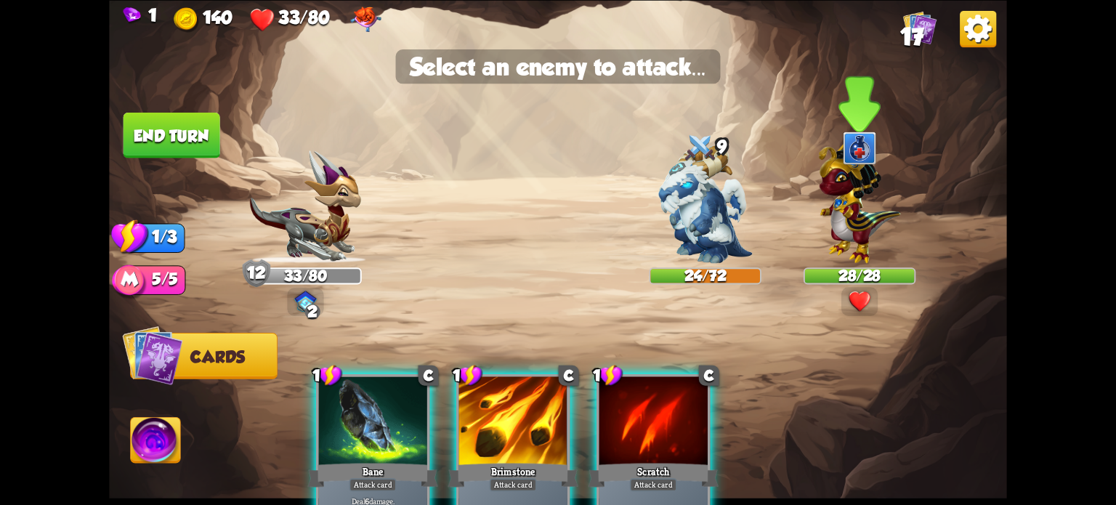
click at [837, 222] on img at bounding box center [860, 199] width 82 height 128
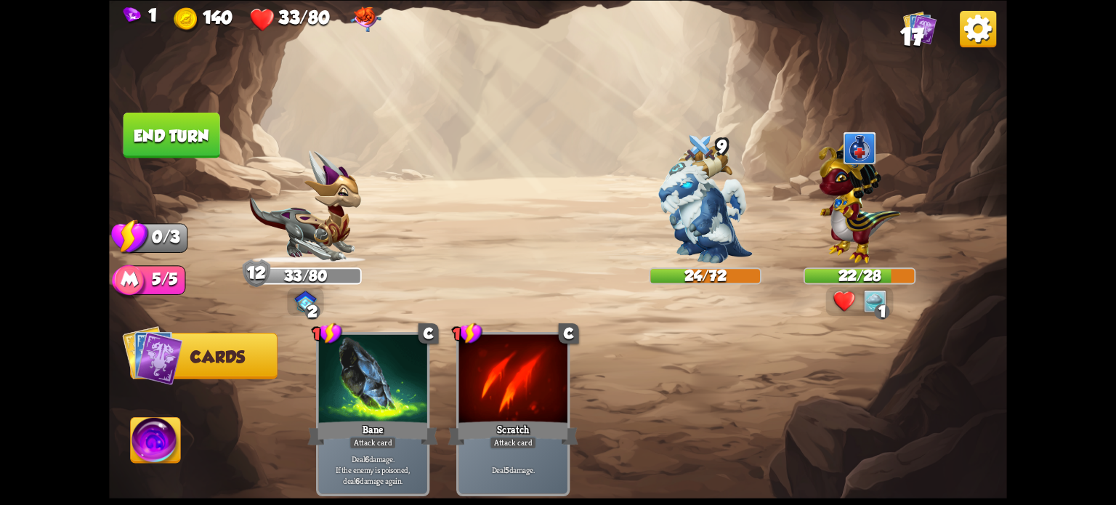
click at [133, 130] on button "End turn" at bounding box center [171, 135] width 97 height 46
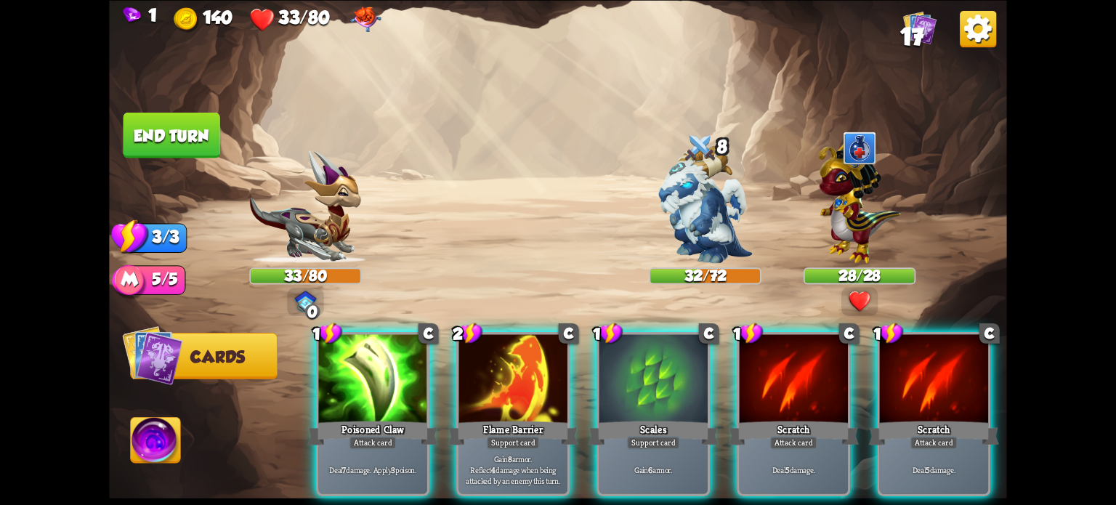
click at [971, 27] on img at bounding box center [978, 28] width 36 height 36
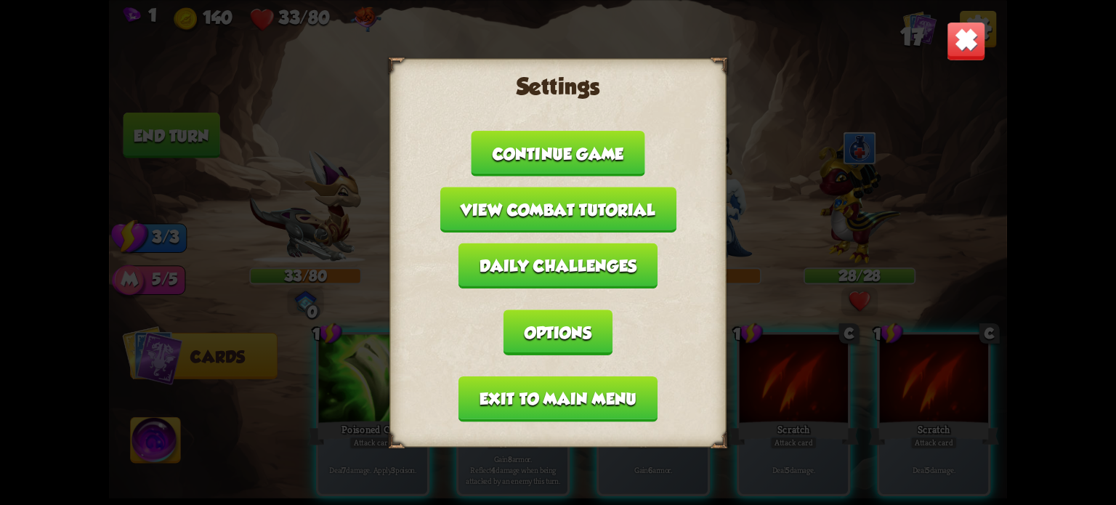
click at [583, 391] on button "Exit to main menu" at bounding box center [557, 399] width 199 height 46
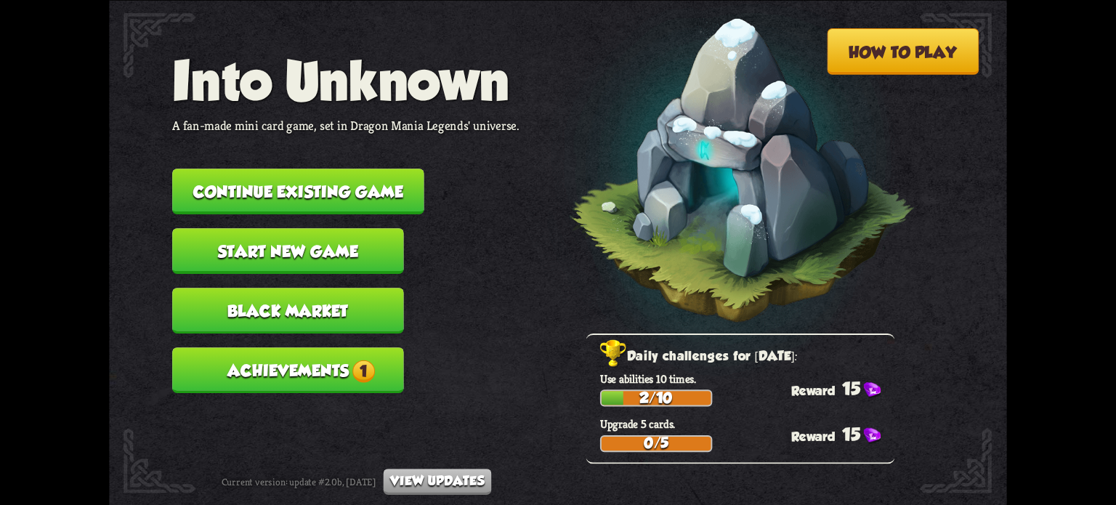
click at [328, 249] on button "Start new game" at bounding box center [288, 251] width 232 height 46
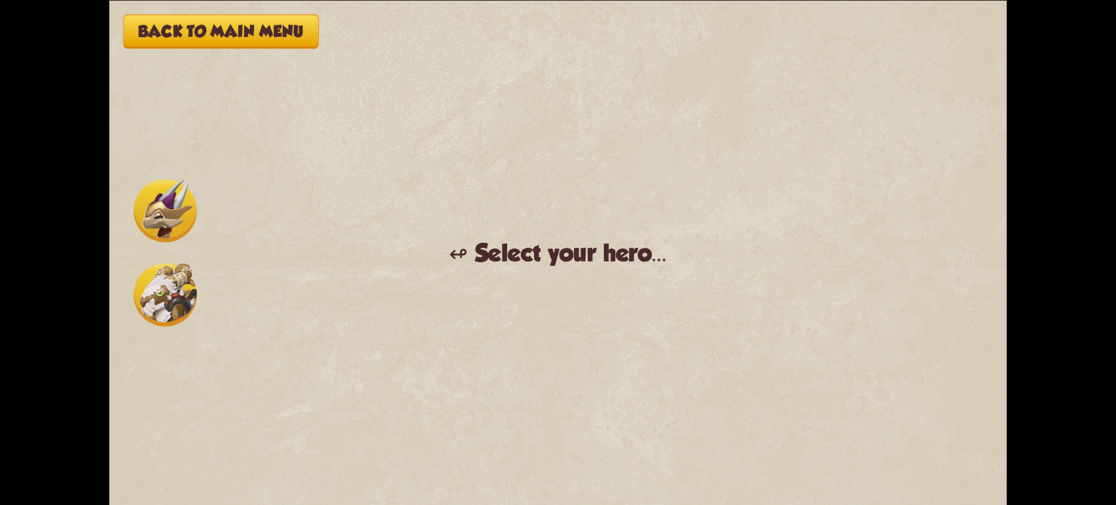
click at [186, 41] on button "Back to main menu" at bounding box center [220, 31] width 195 height 34
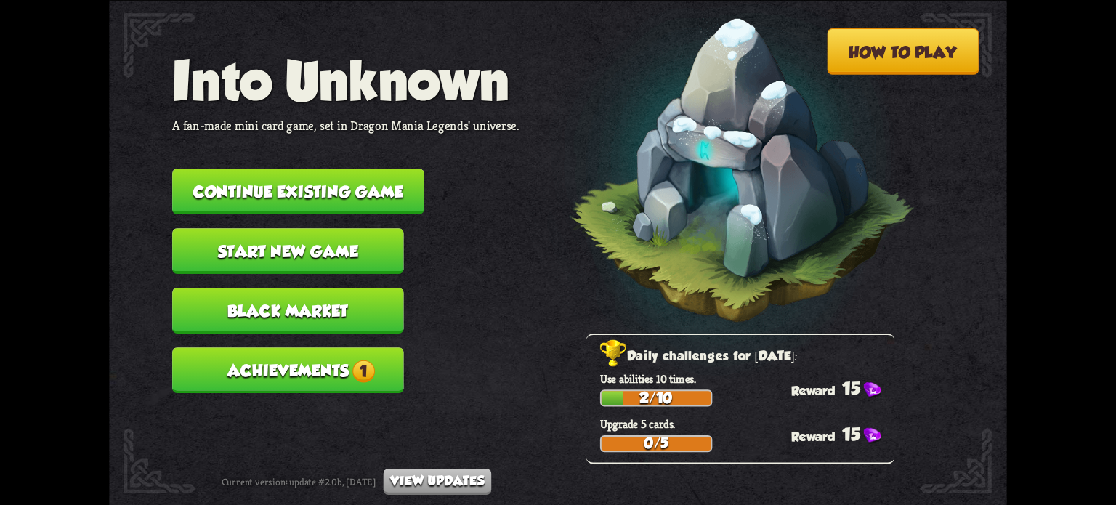
click at [299, 190] on button "Continue existing game" at bounding box center [298, 192] width 252 height 46
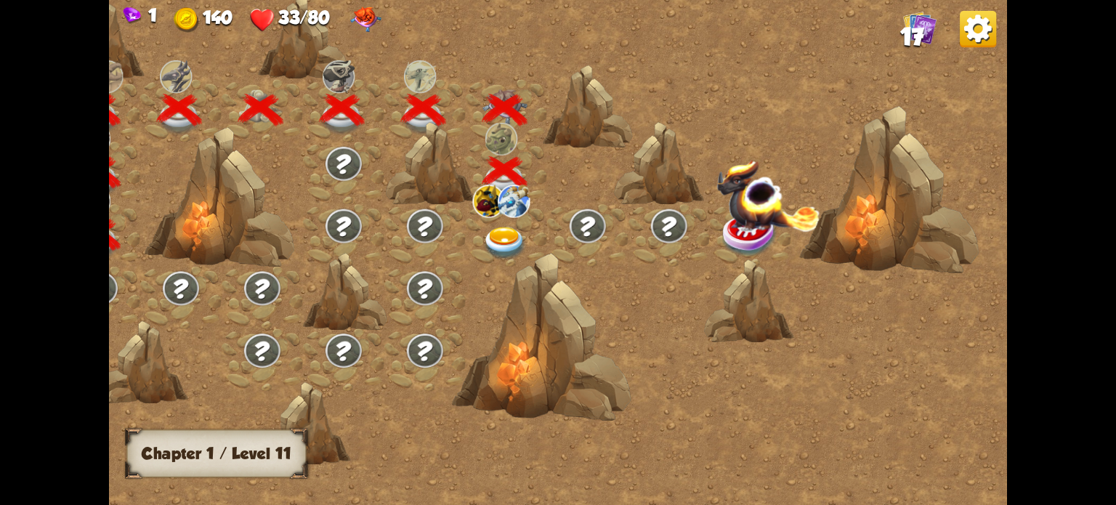
click at [507, 238] on img at bounding box center [504, 243] width 45 height 33
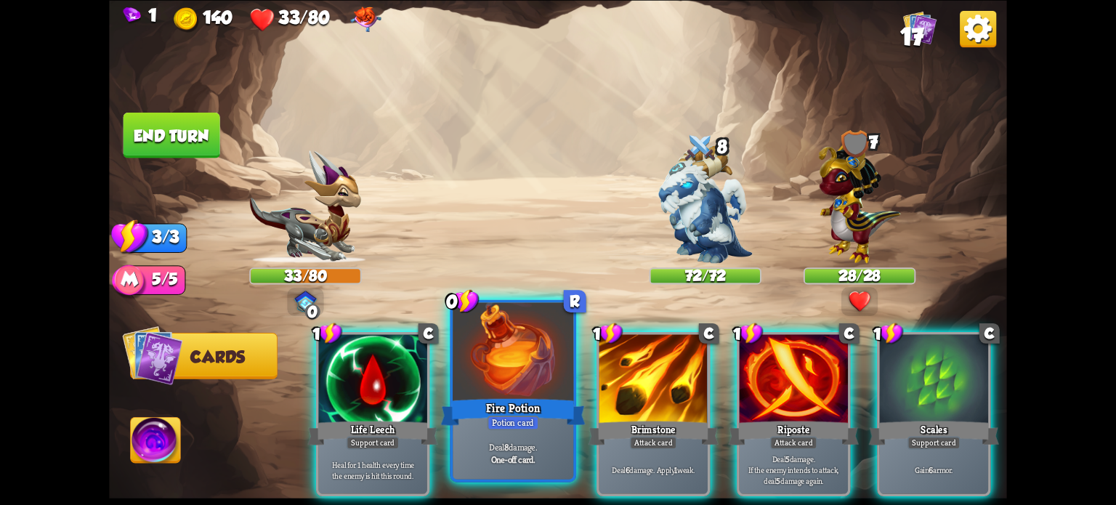
click at [526, 406] on div "Fire Potion" at bounding box center [513, 411] width 145 height 32
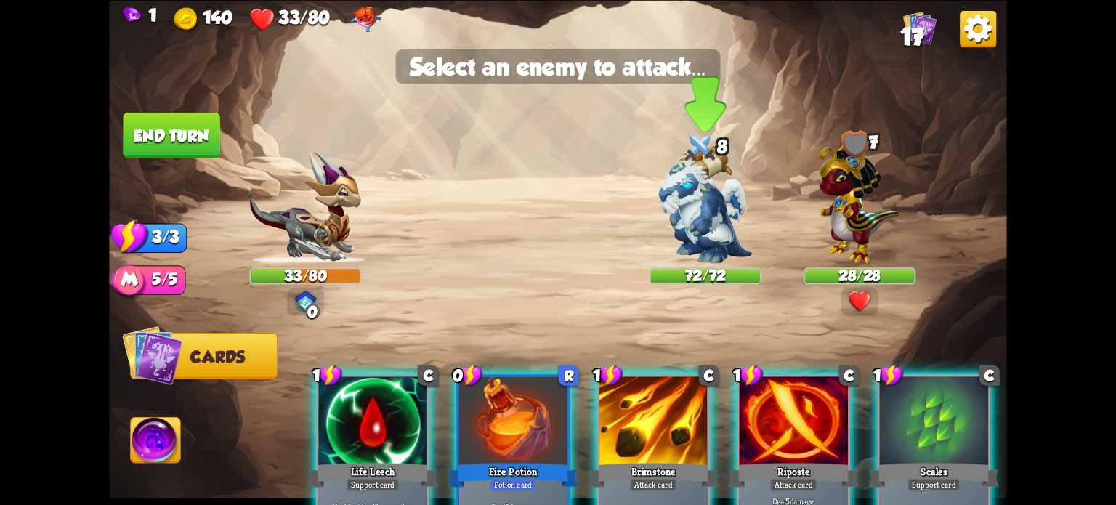
click at [711, 231] on img at bounding box center [705, 204] width 94 height 118
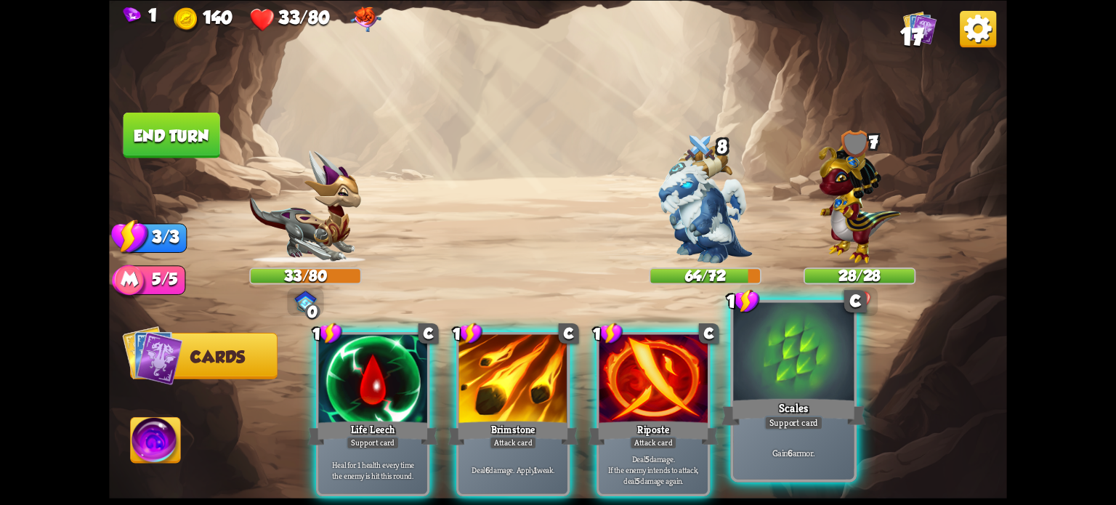
click at [800, 383] on div at bounding box center [793, 353] width 121 height 102
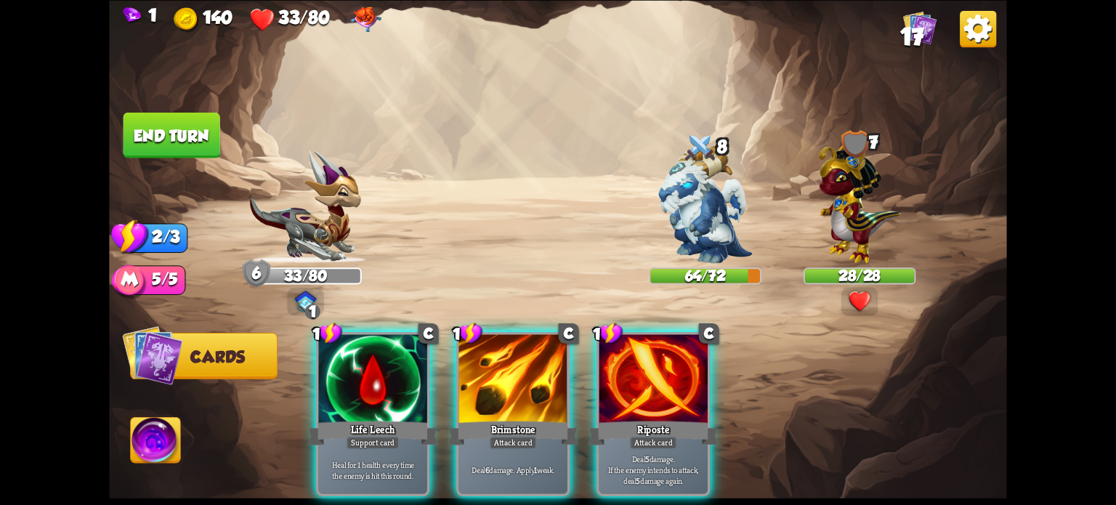
click at [187, 145] on button "End turn" at bounding box center [171, 135] width 97 height 46
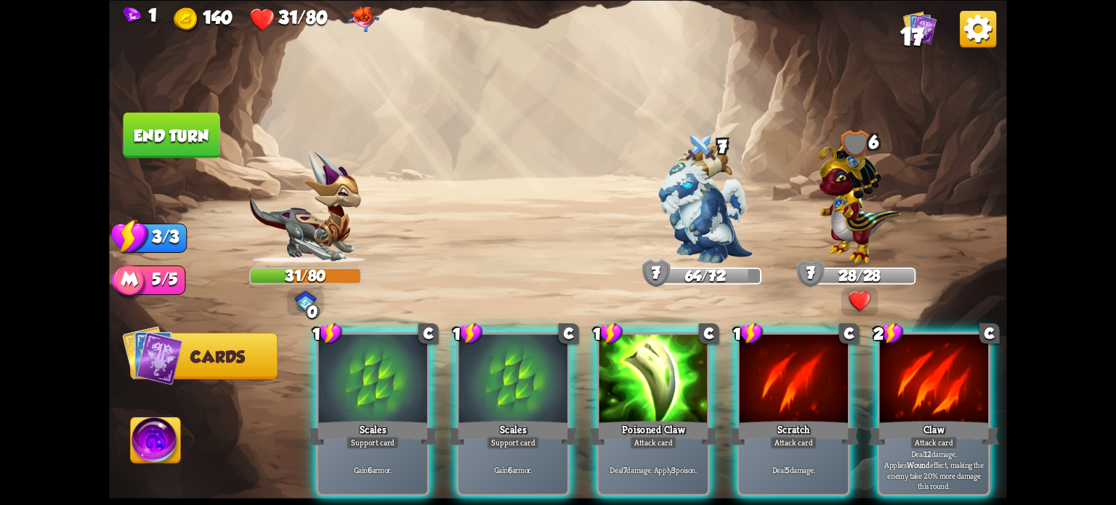
click at [344, 360] on div at bounding box center [372, 380] width 108 height 92
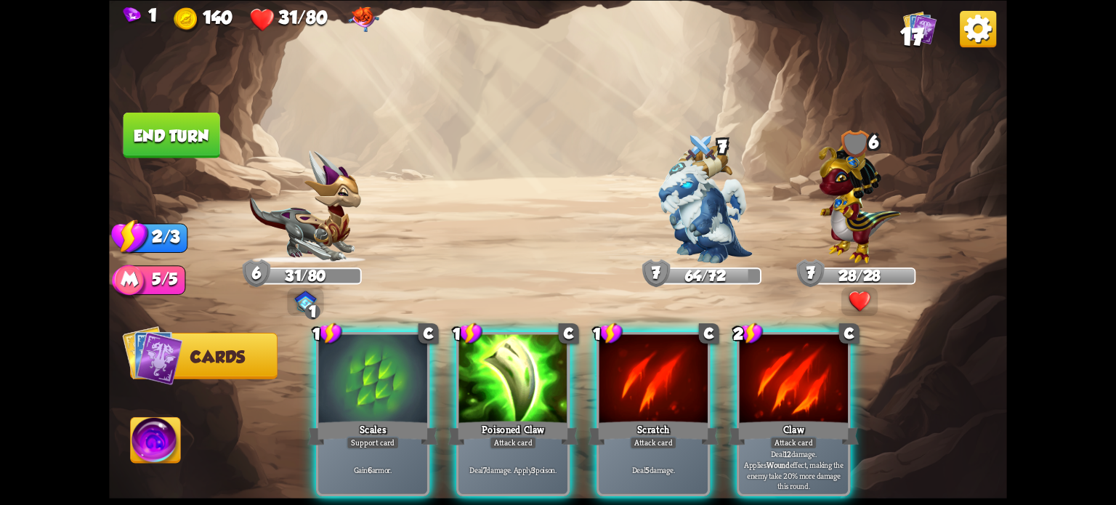
click at [343, 360] on div at bounding box center [372, 380] width 108 height 92
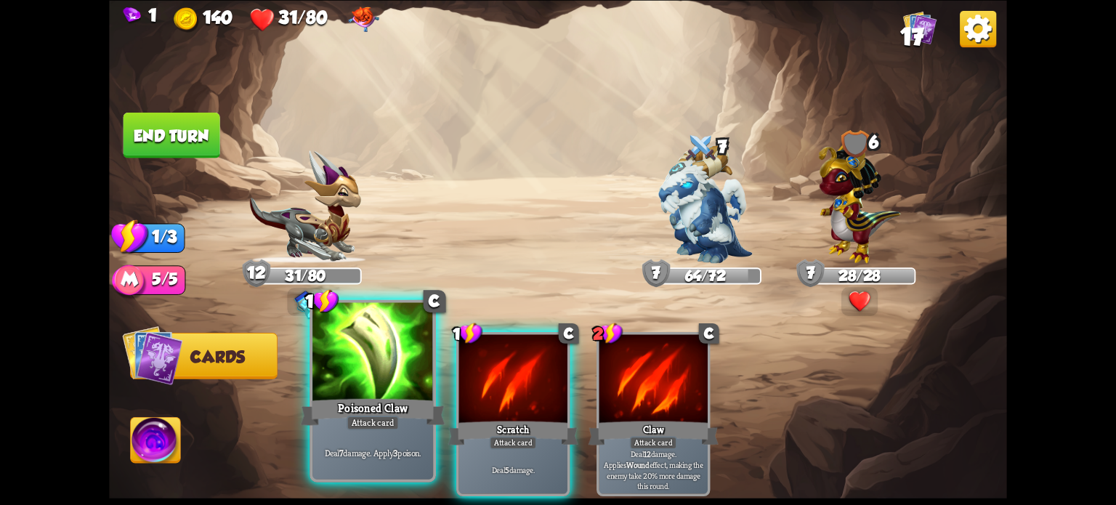
click at [343, 363] on div at bounding box center [372, 353] width 121 height 102
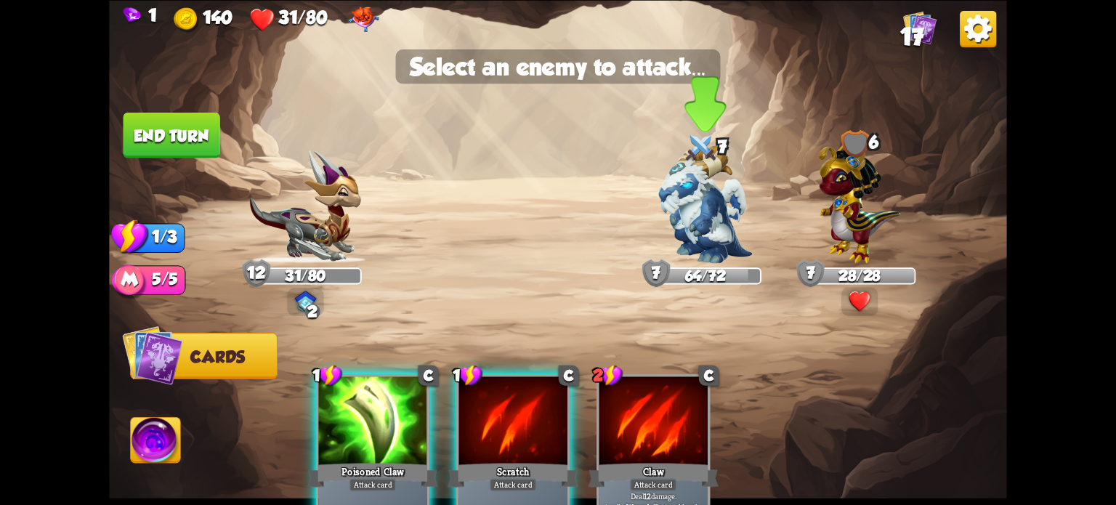
click at [709, 206] on img at bounding box center [705, 204] width 94 height 118
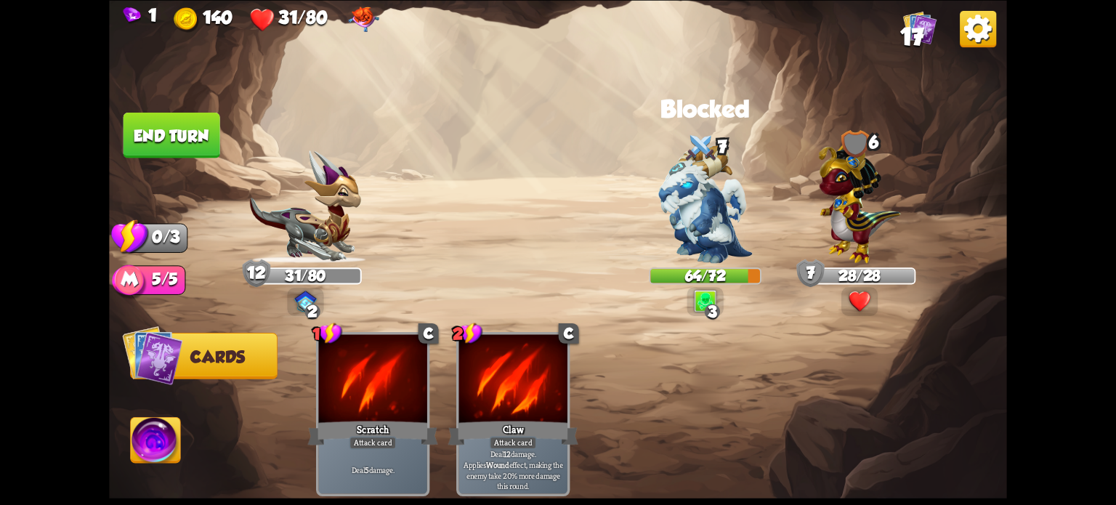
click at [158, 126] on button "End turn" at bounding box center [171, 135] width 97 height 46
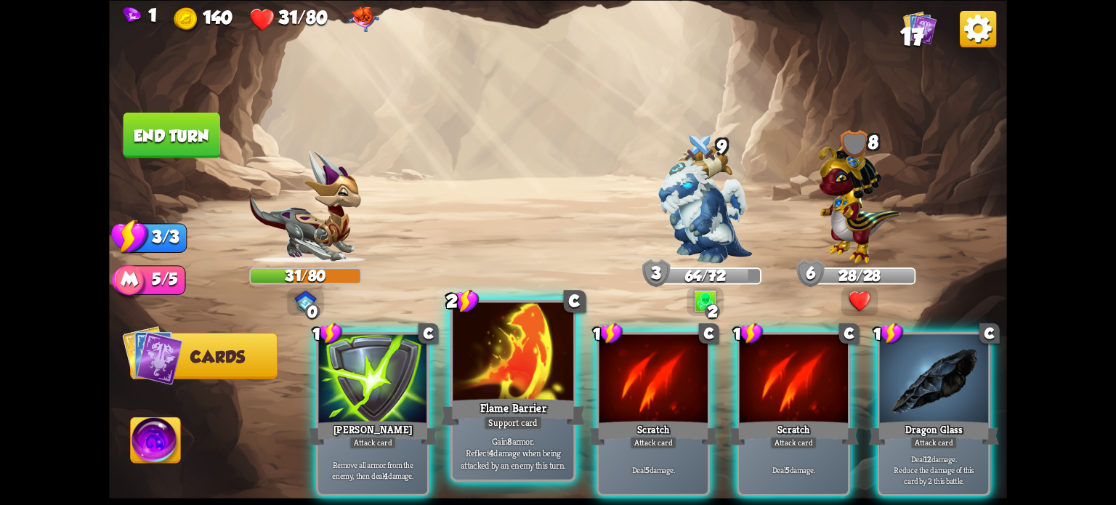
click at [479, 397] on div "Flame Barrier" at bounding box center [513, 411] width 145 height 32
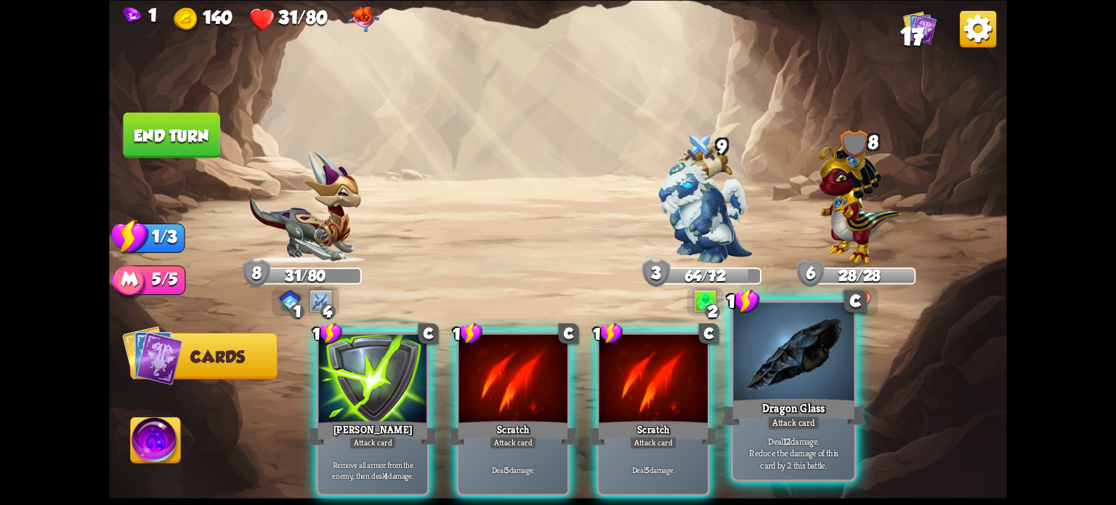
drag, startPoint x: 787, startPoint y: 434, endPoint x: 652, endPoint y: 342, distance: 163.6
click at [787, 434] on div "Deal 12 damage. Reduce the damage of this card by 2 this battle." at bounding box center [793, 452] width 121 height 52
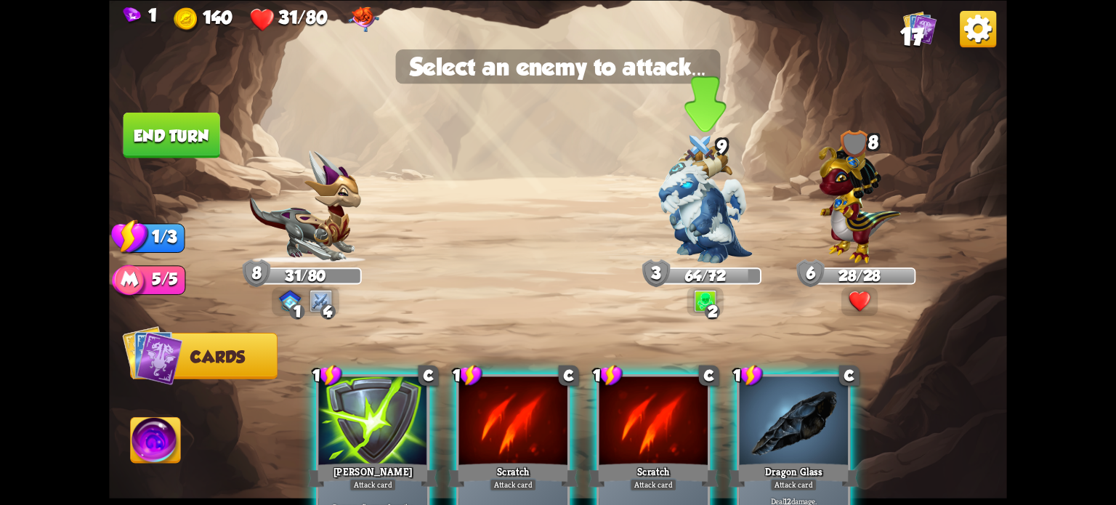
click at [713, 200] on img at bounding box center [705, 204] width 94 height 118
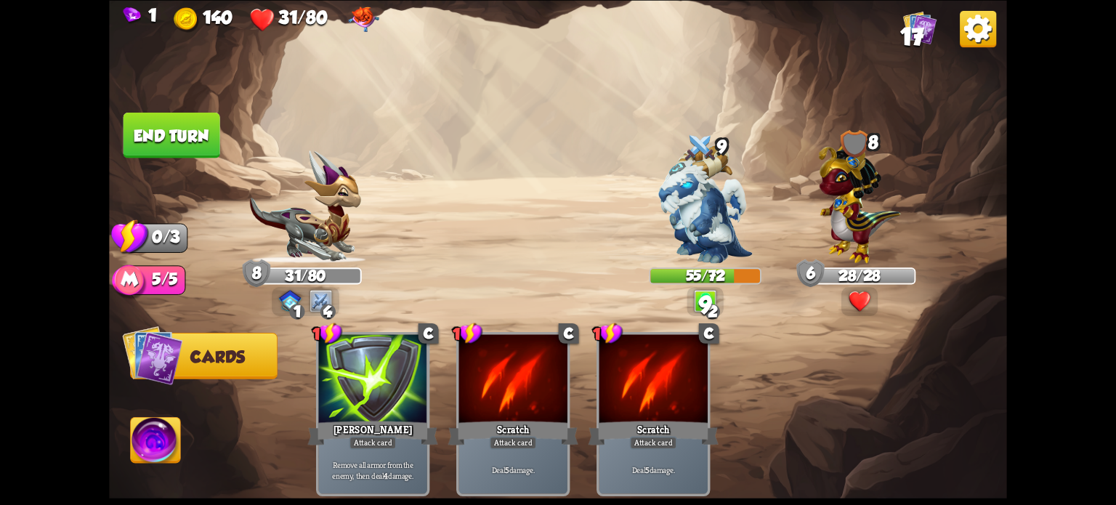
click at [206, 140] on button "End turn" at bounding box center [171, 135] width 97 height 46
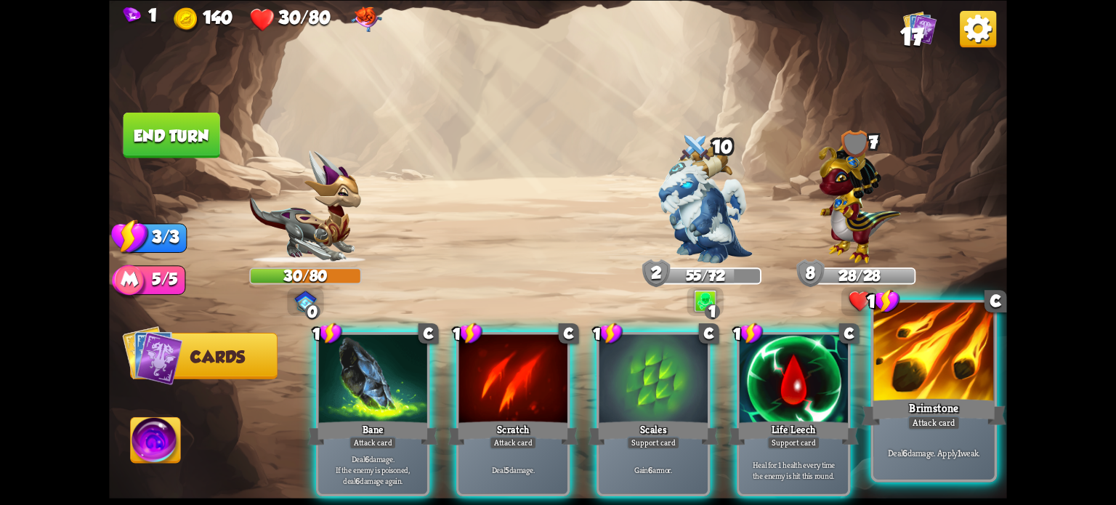
drag, startPoint x: 956, startPoint y: 378, endPoint x: 922, endPoint y: 362, distance: 38.0
click at [957, 379] on div at bounding box center [933, 353] width 121 height 102
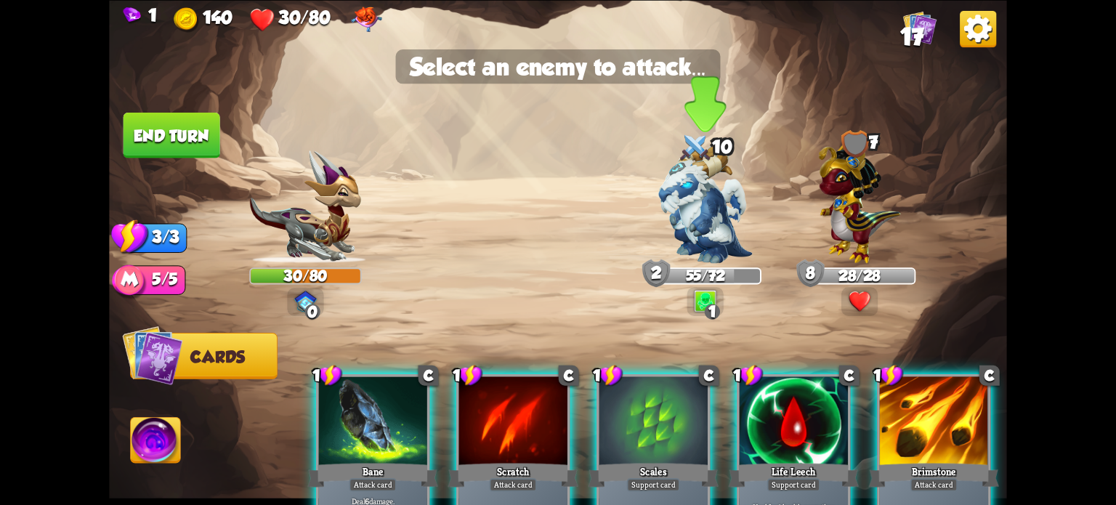
click at [683, 208] on img at bounding box center [705, 204] width 94 height 118
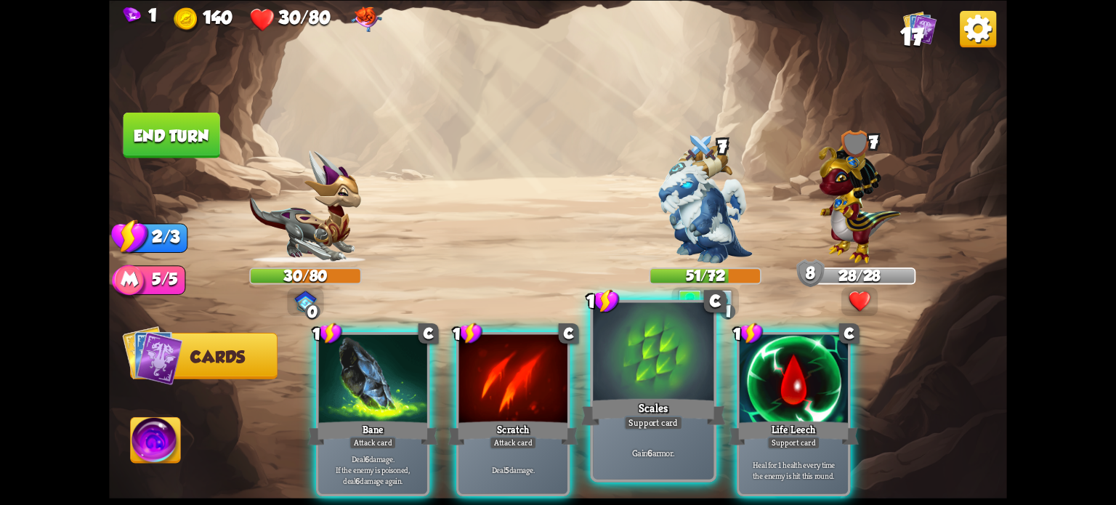
click at [642, 381] on div at bounding box center [653, 353] width 121 height 102
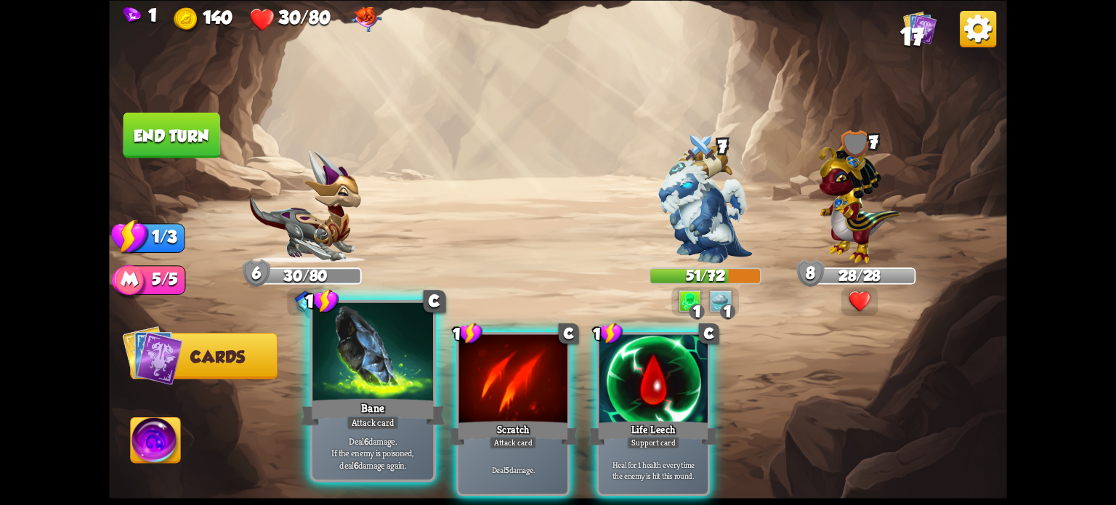
click at [374, 400] on div "Bane" at bounding box center [373, 411] width 145 height 32
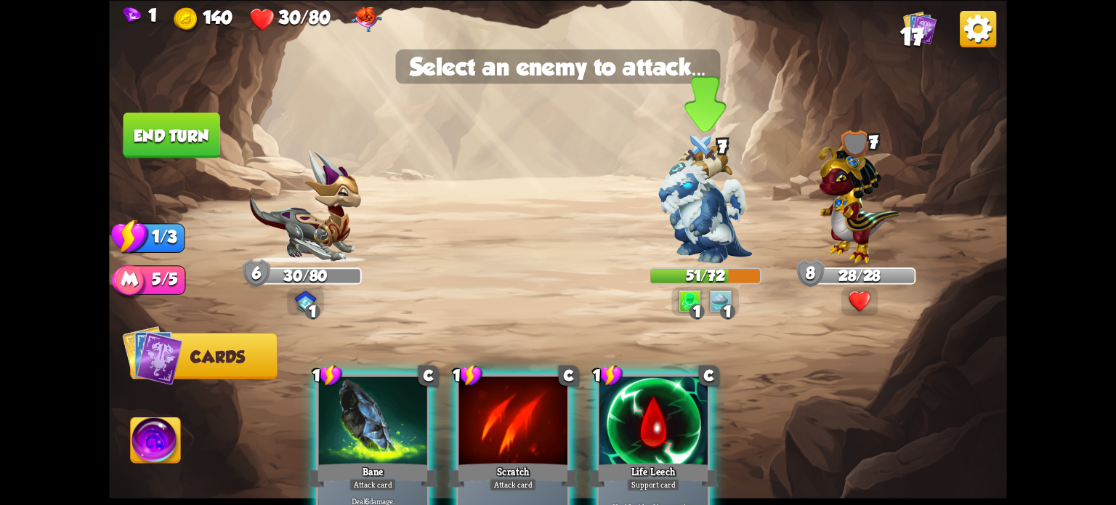
click at [681, 214] on img at bounding box center [705, 204] width 94 height 118
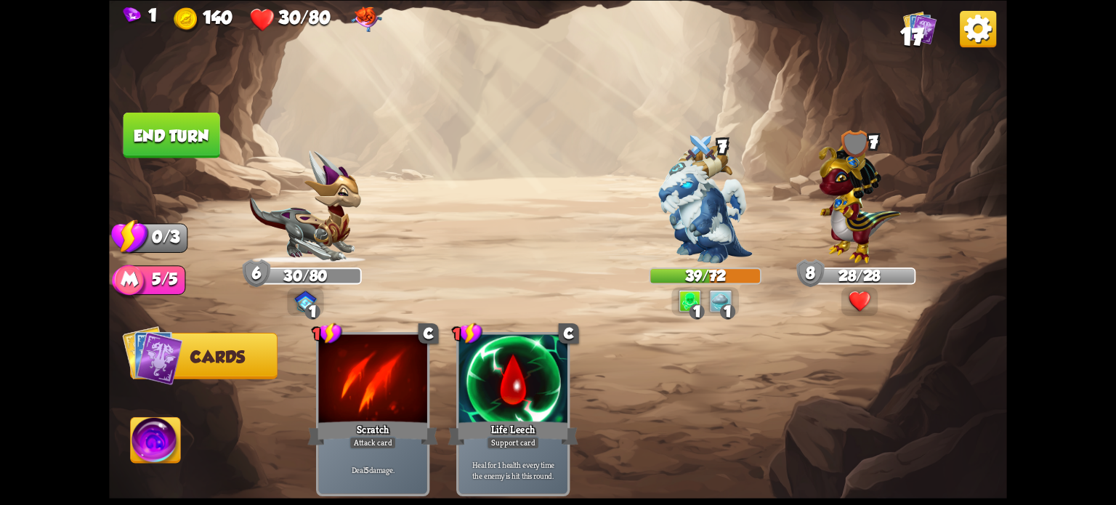
click at [169, 127] on button "End turn" at bounding box center [171, 135] width 97 height 46
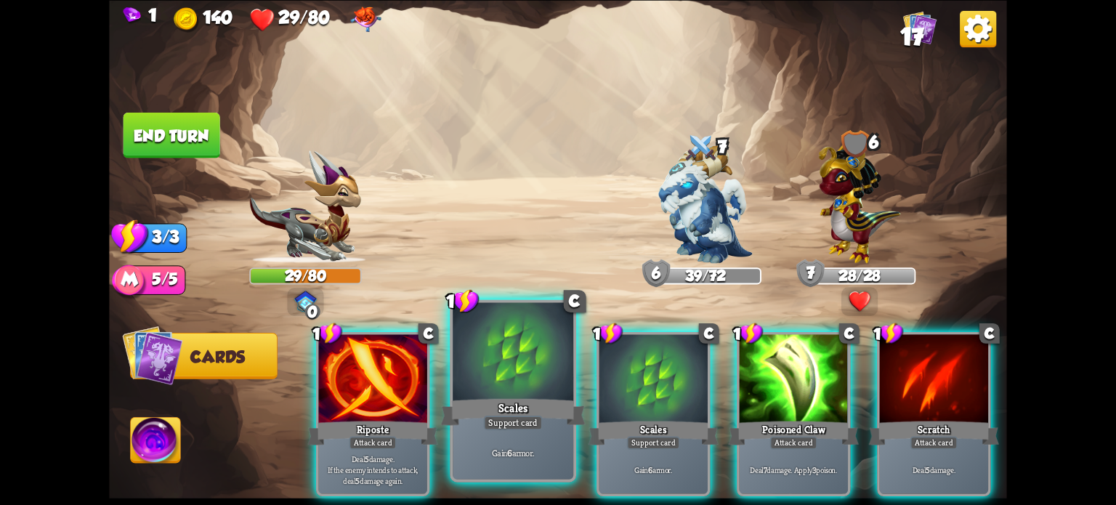
click at [511, 405] on div "Scales" at bounding box center [513, 411] width 145 height 32
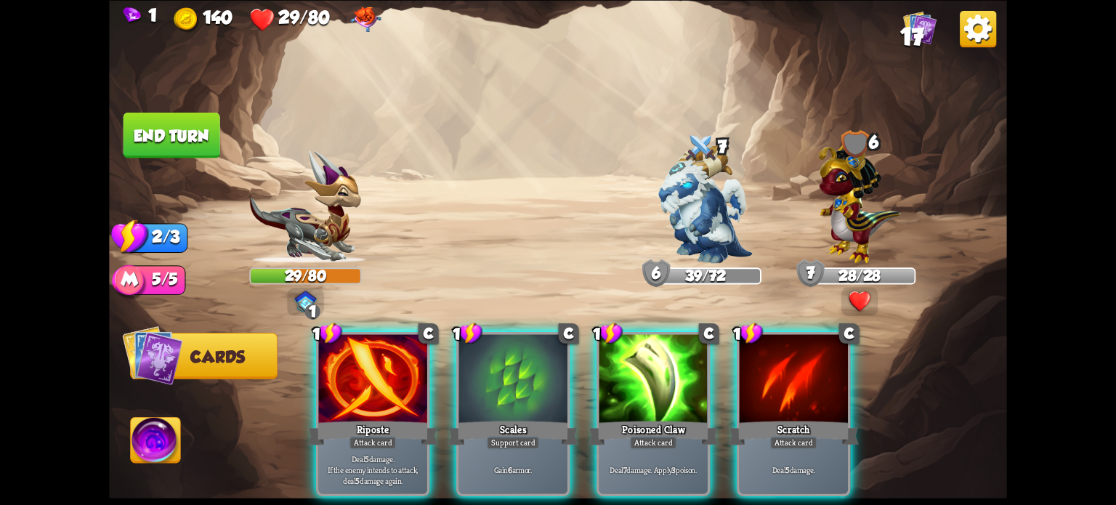
click at [511, 418] on div "Scales" at bounding box center [513, 432] width 130 height 29
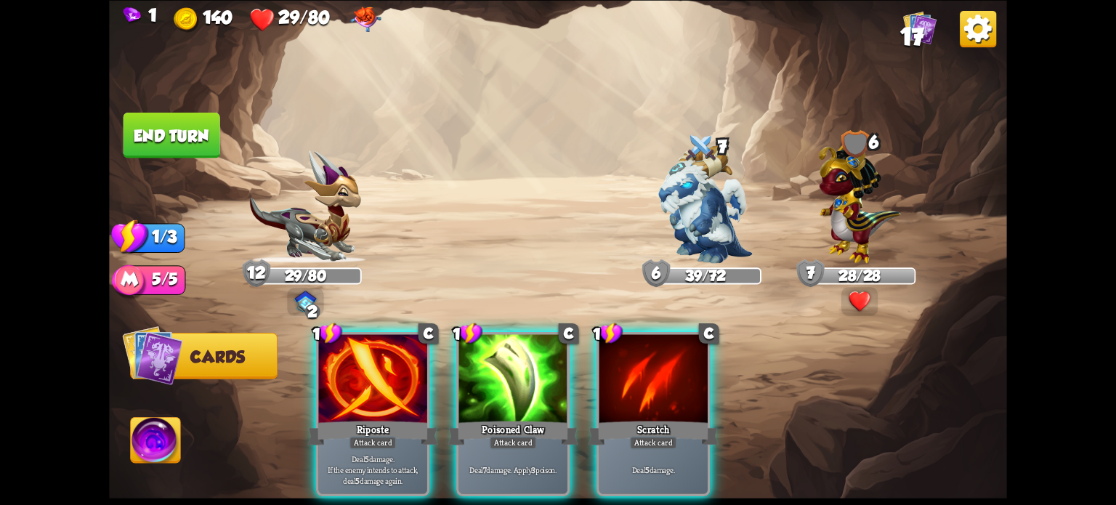
click at [511, 418] on div "Poisoned Claw" at bounding box center [513, 432] width 130 height 29
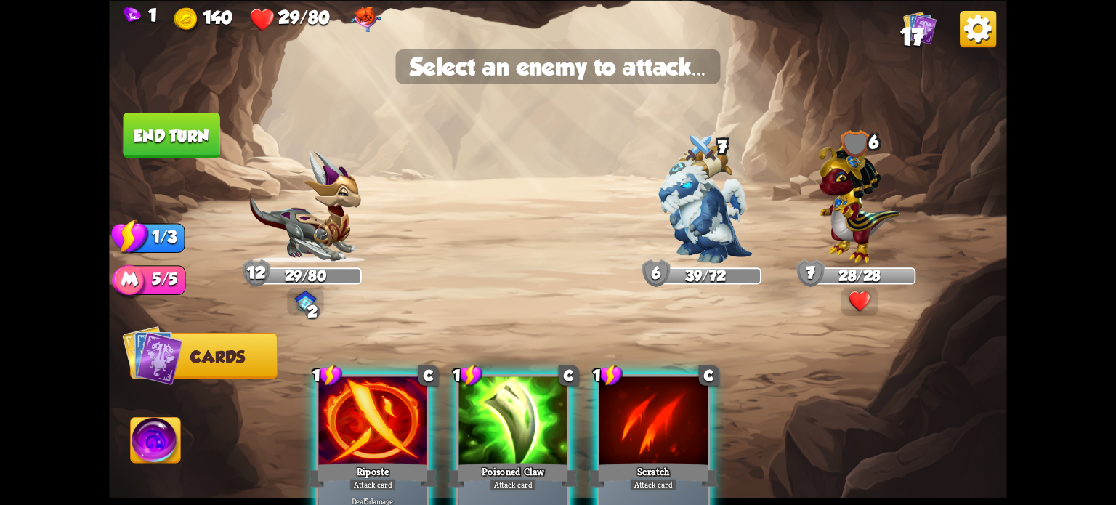
drag, startPoint x: 697, startPoint y: 189, endPoint x: 596, endPoint y: 235, distance: 110.2
click at [697, 190] on img at bounding box center [705, 204] width 94 height 118
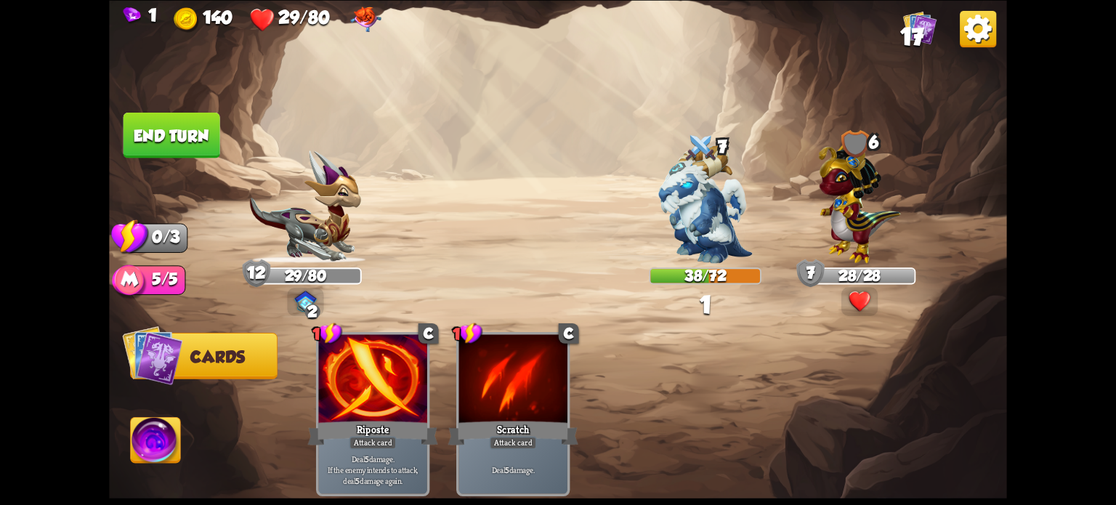
click at [180, 123] on button "End turn" at bounding box center [171, 135] width 97 height 46
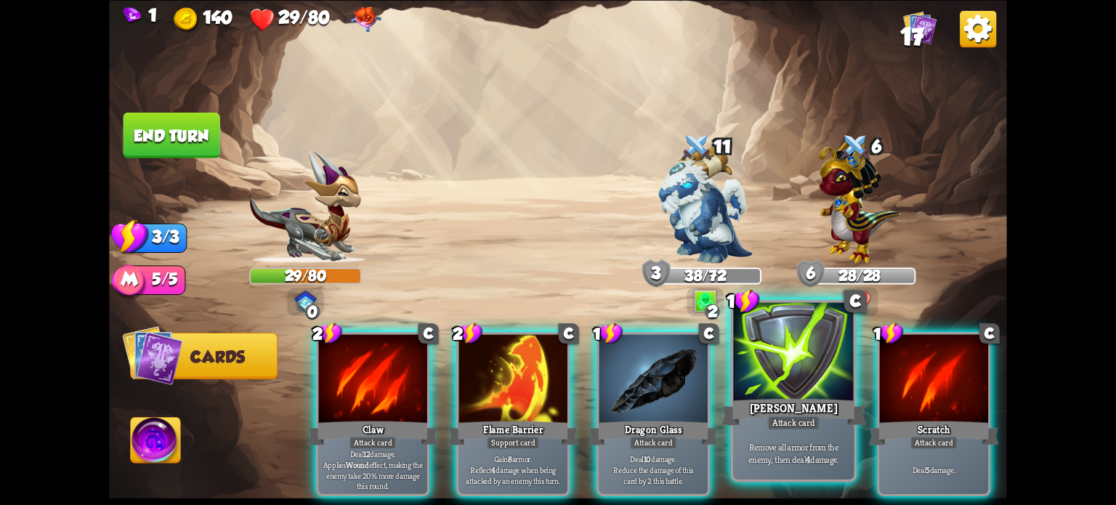
click at [785, 403] on div "[PERSON_NAME]" at bounding box center [793, 411] width 145 height 32
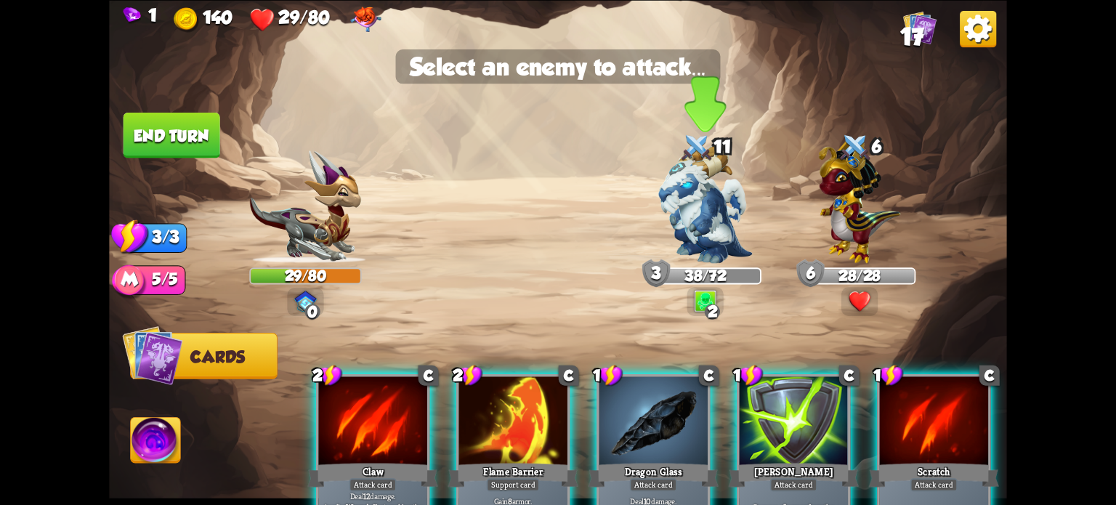
click at [703, 189] on img at bounding box center [705, 204] width 94 height 118
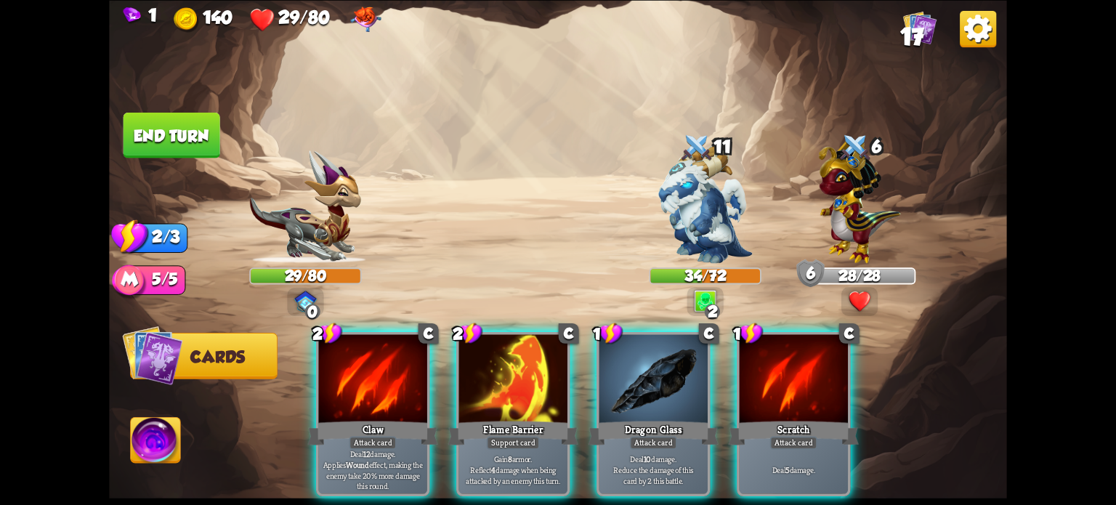
click at [498, 418] on div "Flame Barrier" at bounding box center [513, 432] width 130 height 29
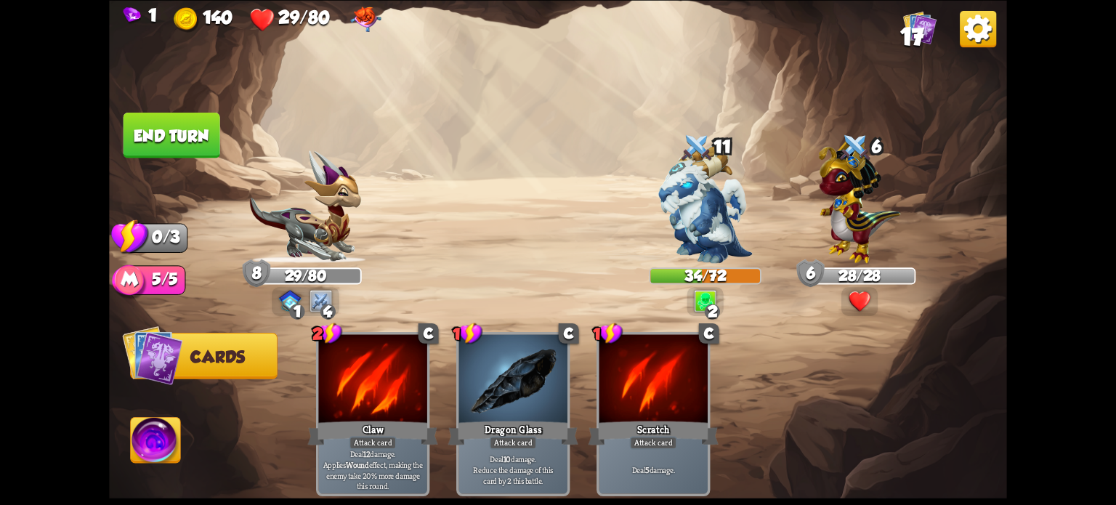
click at [196, 121] on button "End turn" at bounding box center [171, 135] width 97 height 46
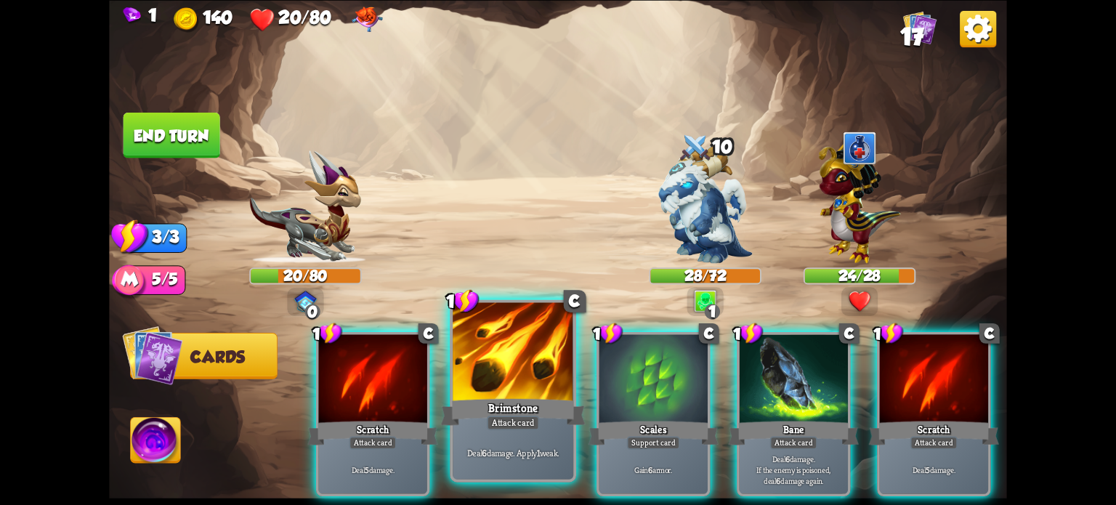
click at [503, 380] on div at bounding box center [513, 353] width 121 height 102
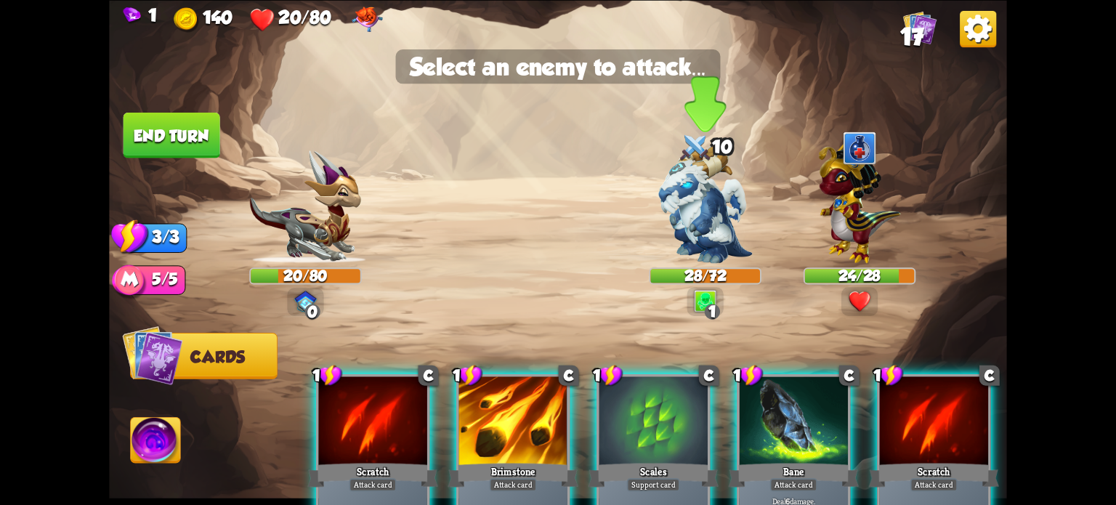
click at [702, 197] on img at bounding box center [705, 204] width 94 height 118
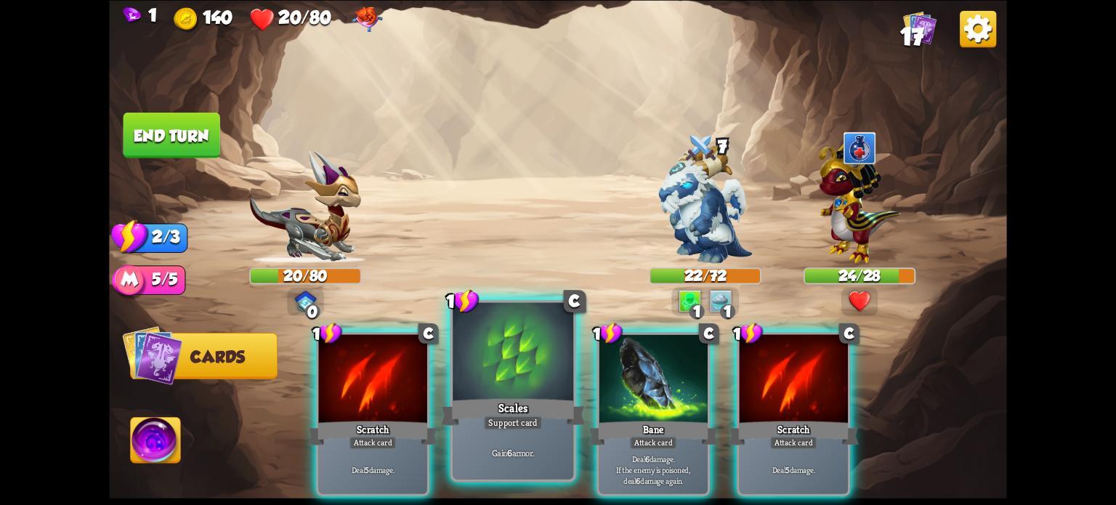
click at [511, 389] on div at bounding box center [513, 353] width 121 height 102
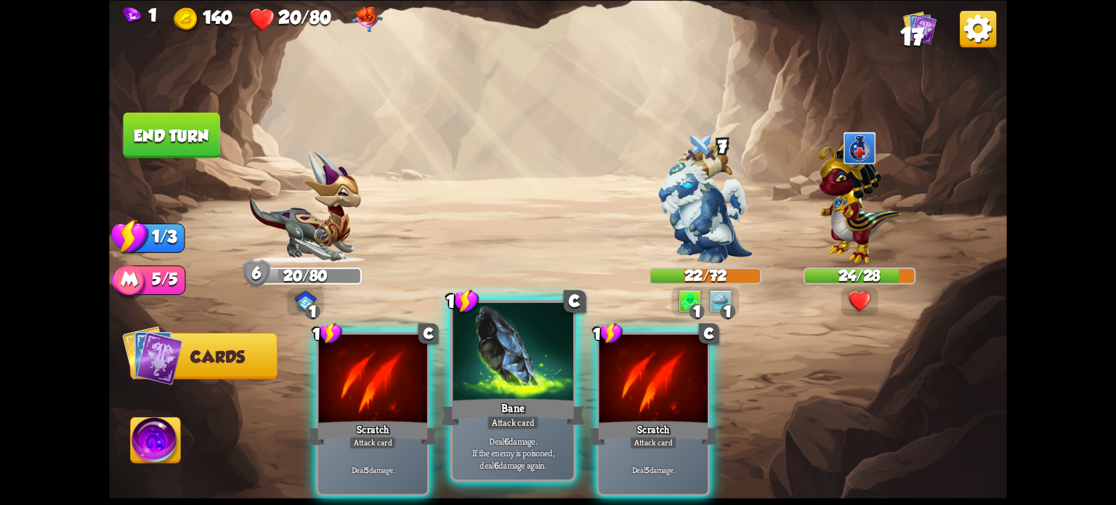
click at [511, 389] on div at bounding box center [513, 353] width 121 height 102
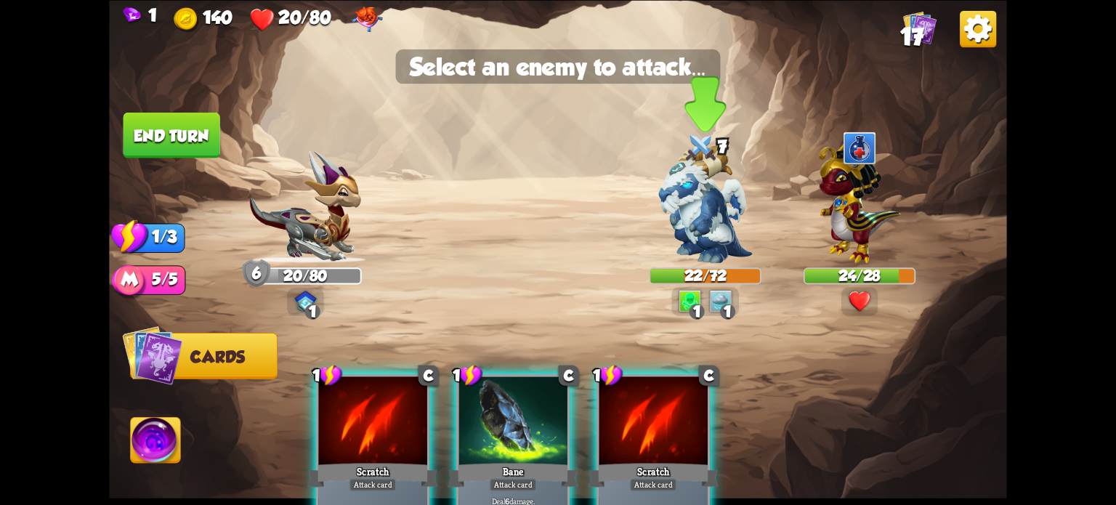
click at [681, 229] on img at bounding box center [705, 204] width 94 height 118
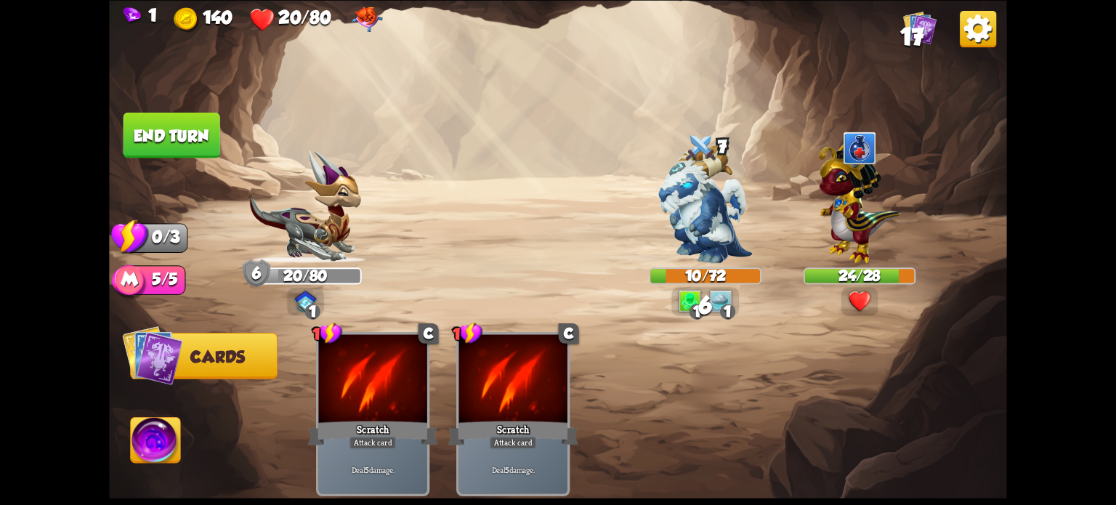
click at [199, 142] on button "End turn" at bounding box center [171, 135] width 97 height 46
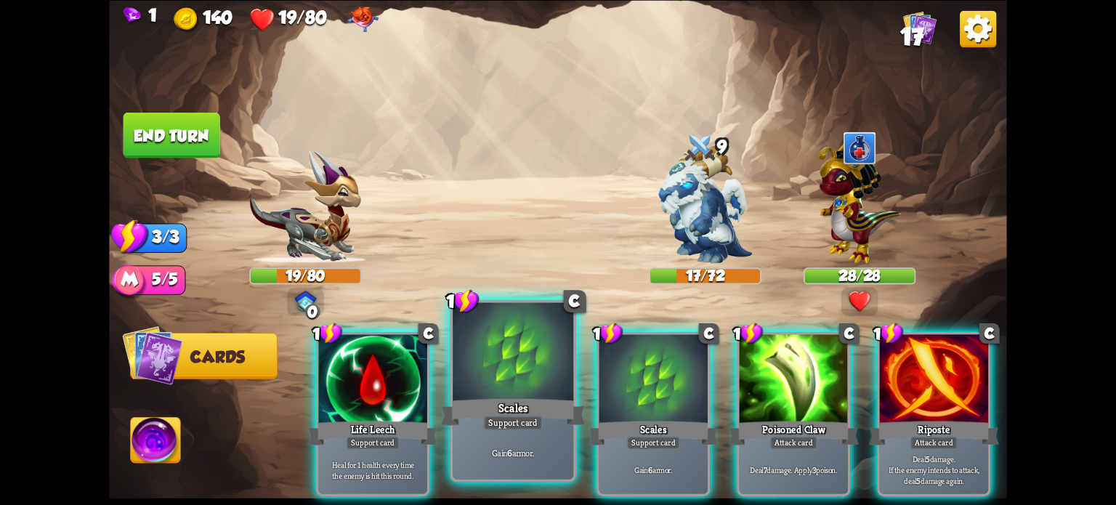
click at [518, 389] on div at bounding box center [513, 353] width 121 height 102
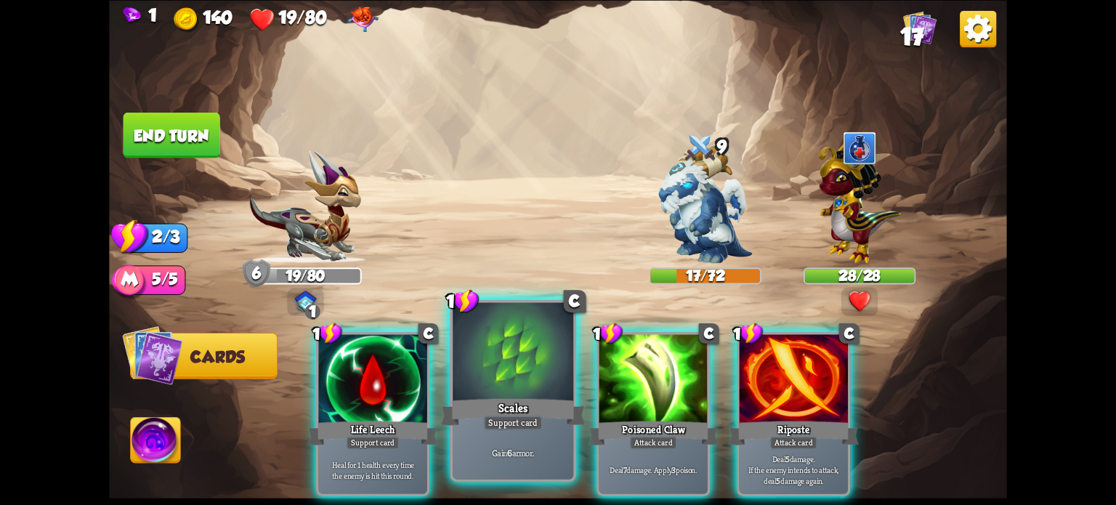
click at [517, 389] on div at bounding box center [513, 353] width 121 height 102
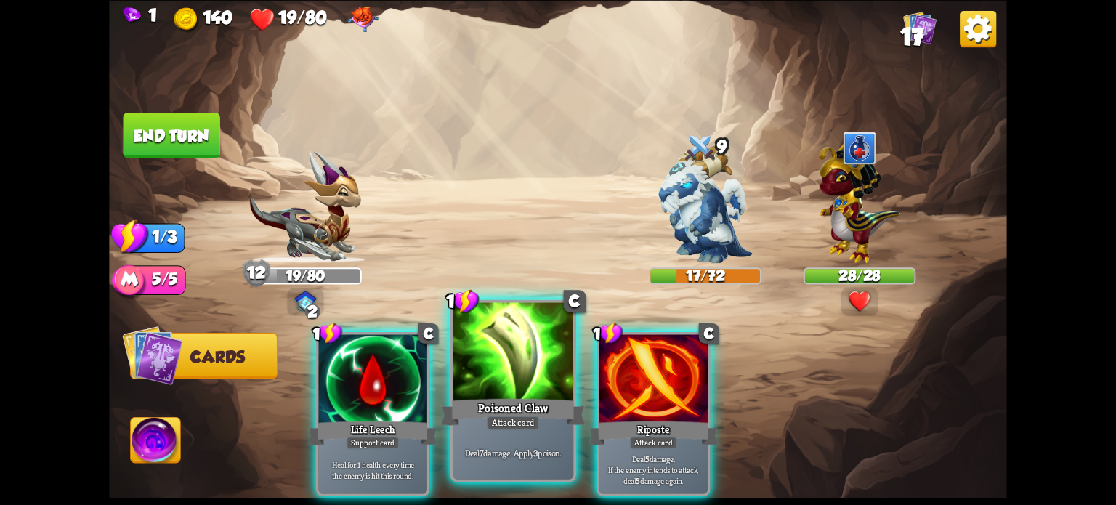
click at [504, 392] on div at bounding box center [513, 353] width 121 height 102
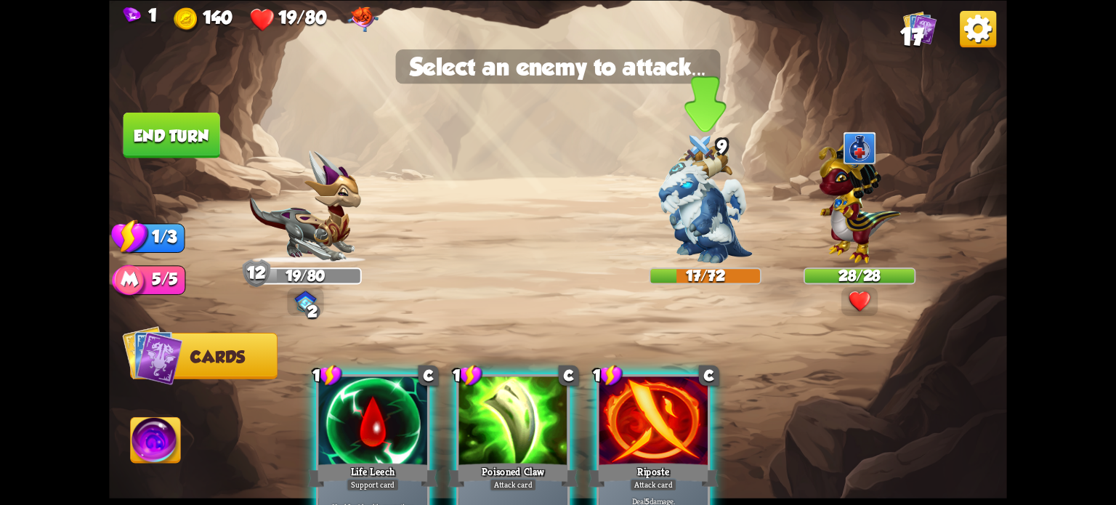
click at [687, 208] on img at bounding box center [705, 204] width 94 height 118
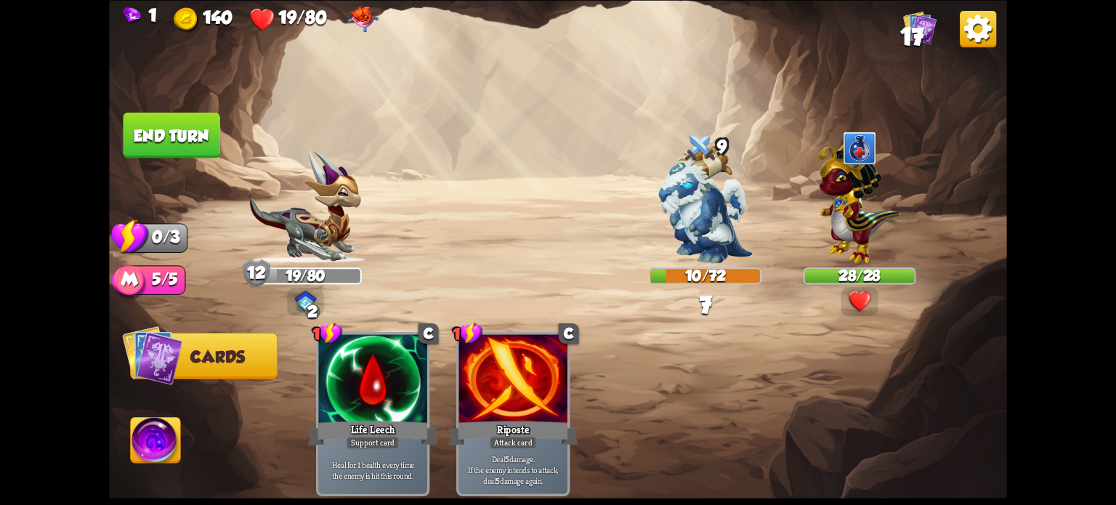
click at [172, 128] on button "End turn" at bounding box center [171, 135] width 97 height 46
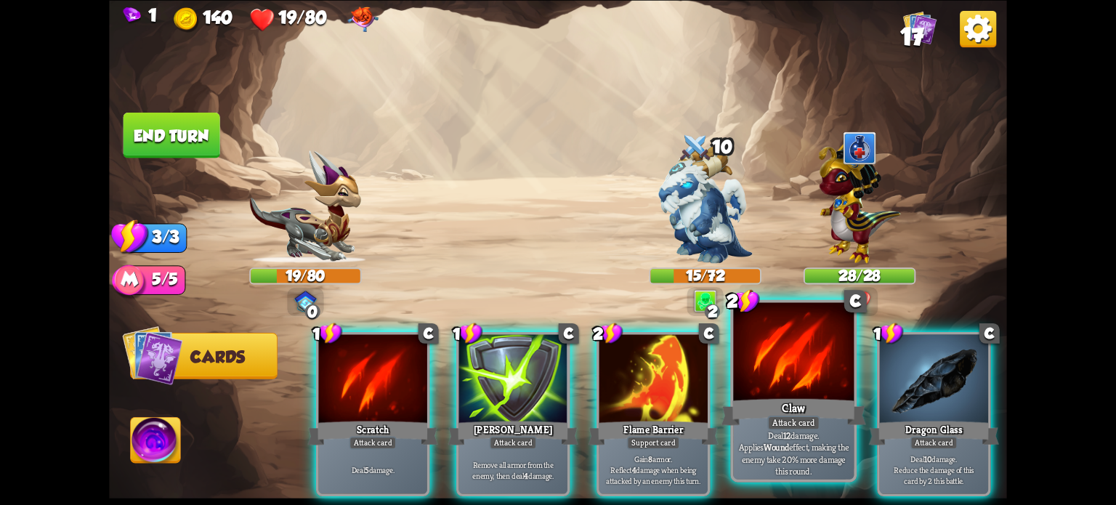
click at [777, 400] on div "Claw" at bounding box center [793, 411] width 145 height 32
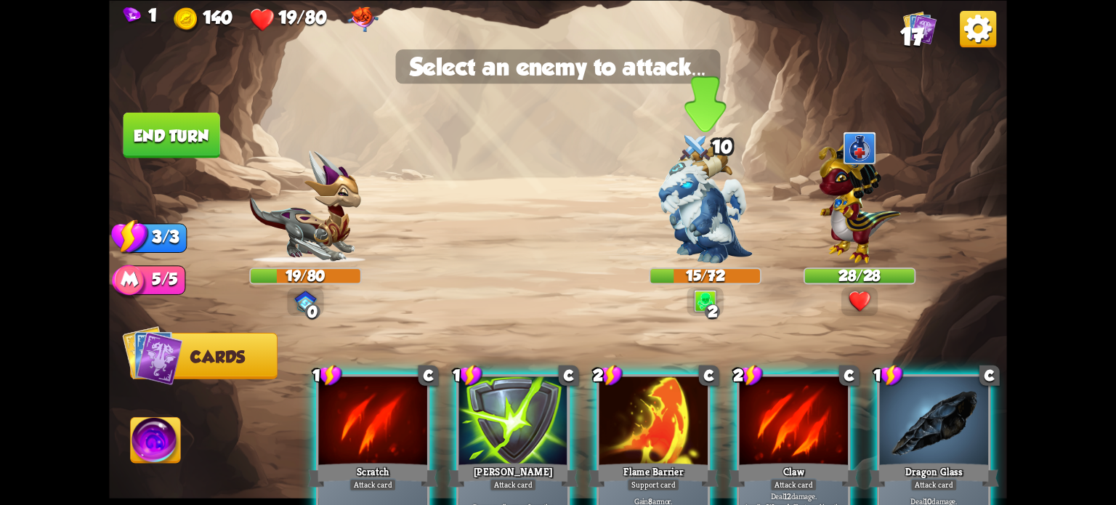
click at [703, 207] on img at bounding box center [705, 204] width 94 height 118
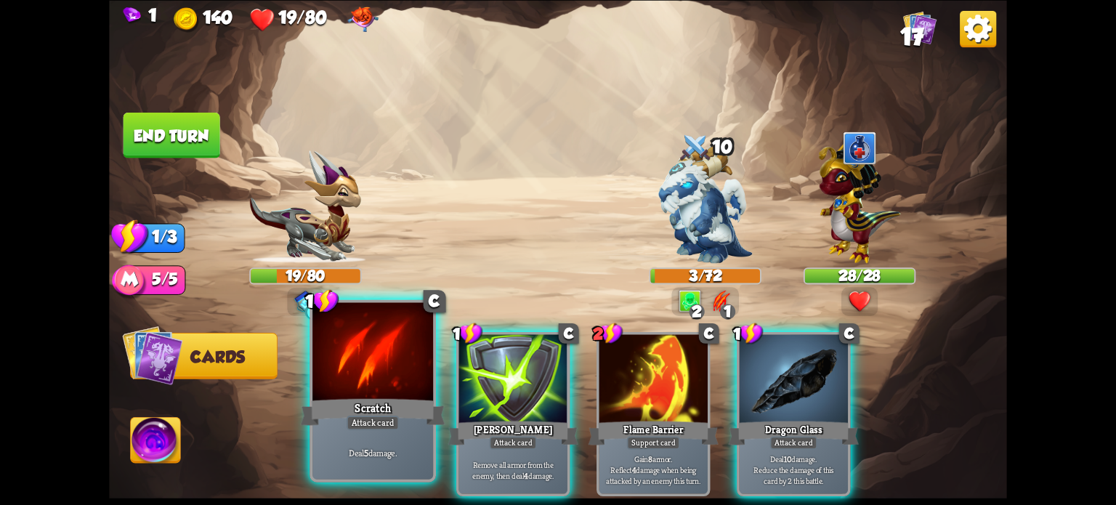
drag, startPoint x: 365, startPoint y: 390, endPoint x: 382, endPoint y: 380, distance: 19.6
click at [368, 390] on div at bounding box center [372, 353] width 121 height 102
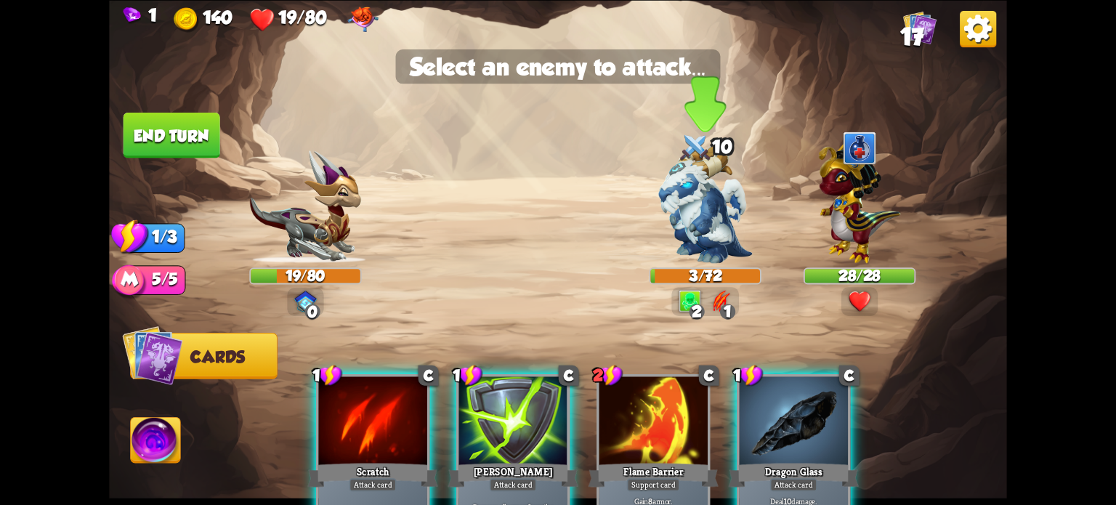
click at [694, 211] on img at bounding box center [705, 204] width 94 height 118
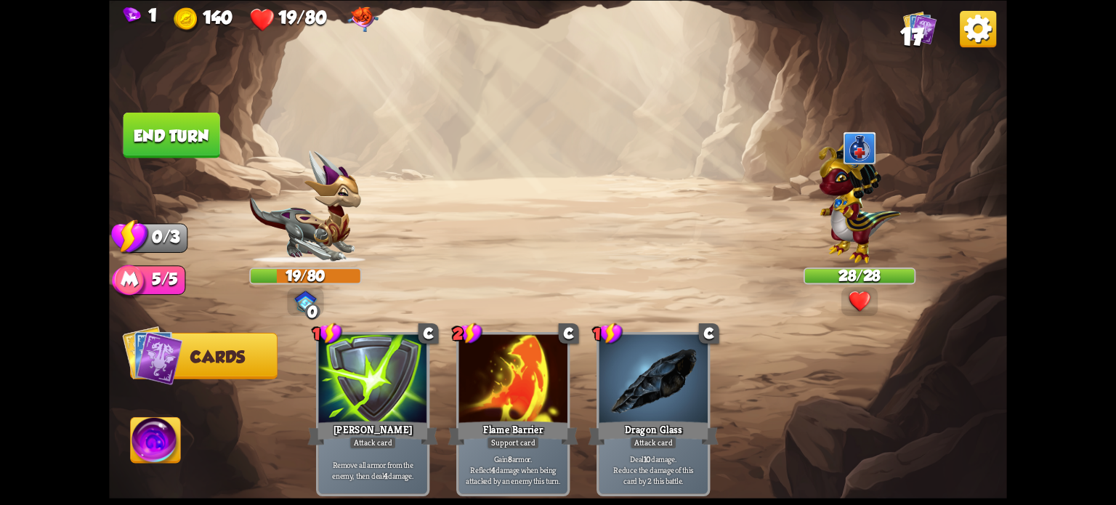
click at [133, 131] on button "End turn" at bounding box center [171, 135] width 97 height 46
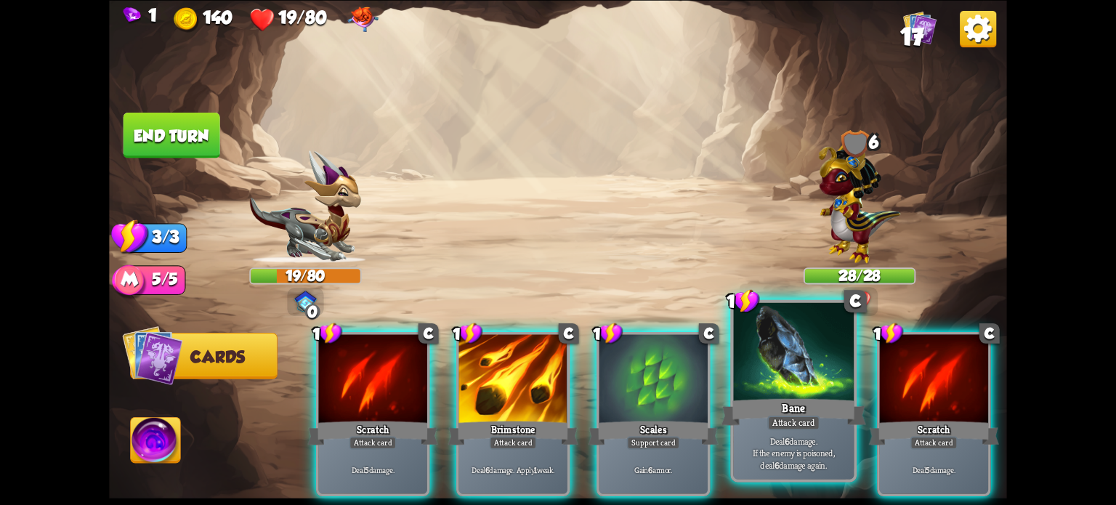
click at [790, 402] on div "Bane" at bounding box center [793, 411] width 145 height 32
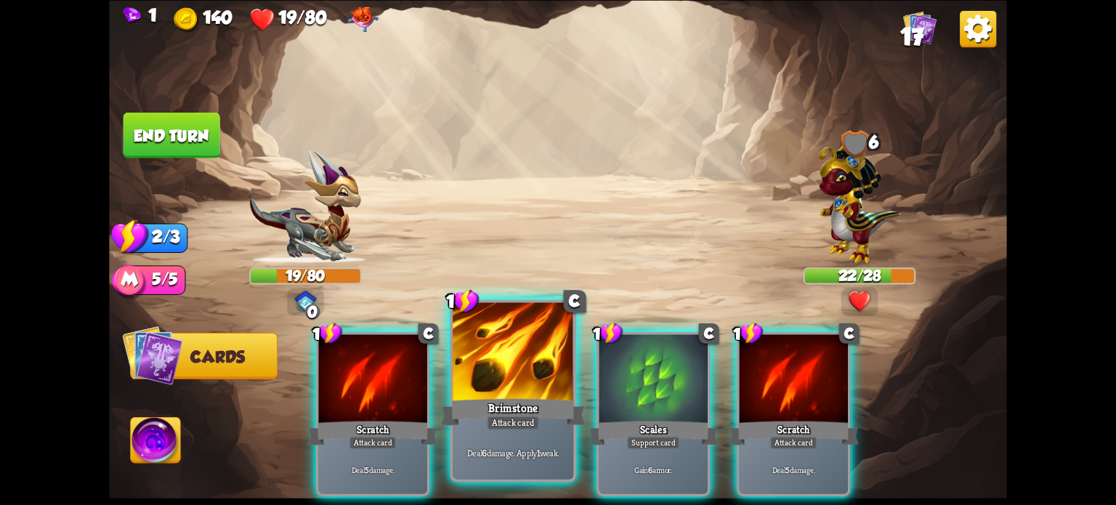
click at [485, 405] on div "Brimstone" at bounding box center [513, 411] width 145 height 32
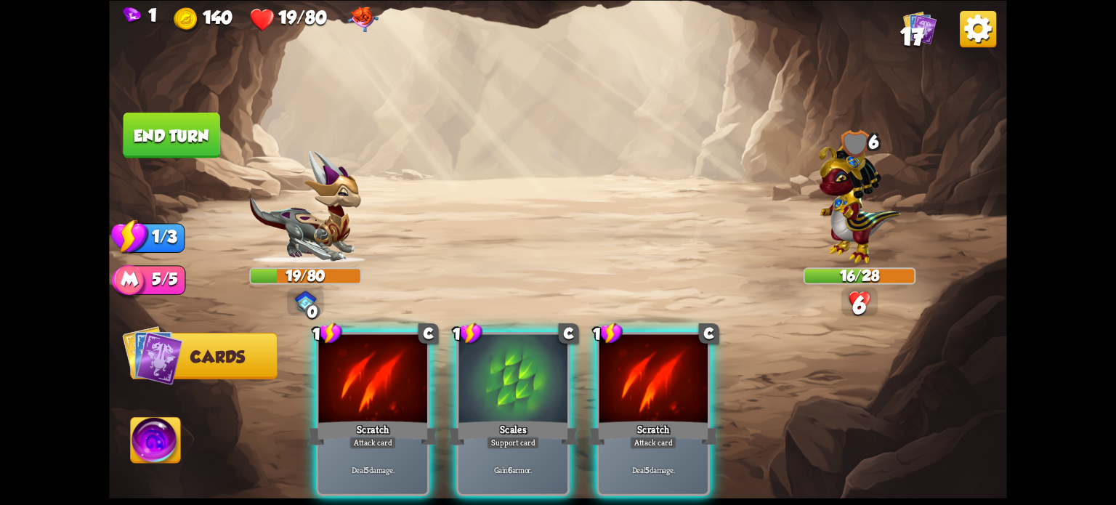
drag, startPoint x: 361, startPoint y: 405, endPoint x: 357, endPoint y: 399, distance: 7.5
click at [361, 418] on div "Scratch" at bounding box center [373, 432] width 130 height 29
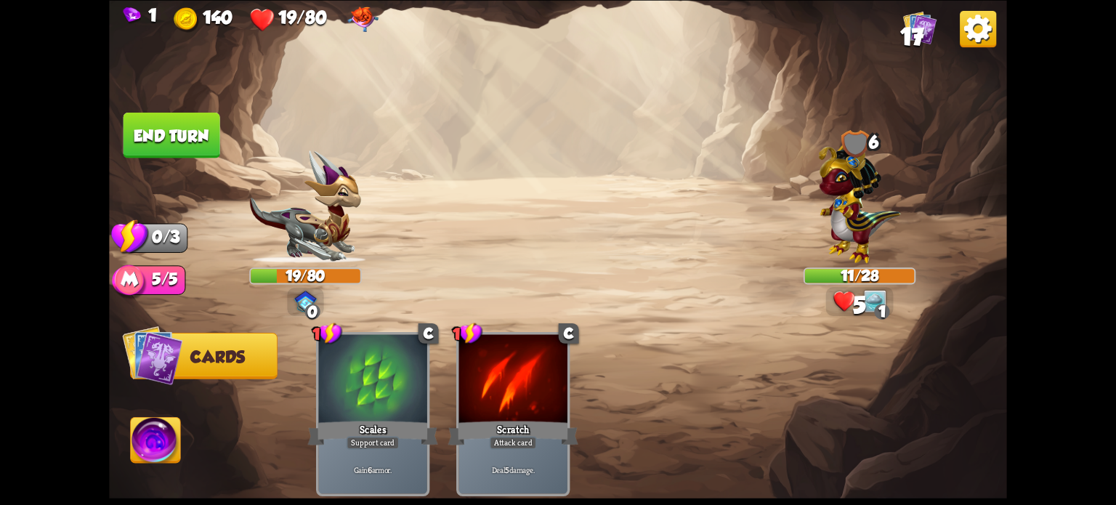
click at [155, 136] on button "End turn" at bounding box center [171, 135] width 97 height 46
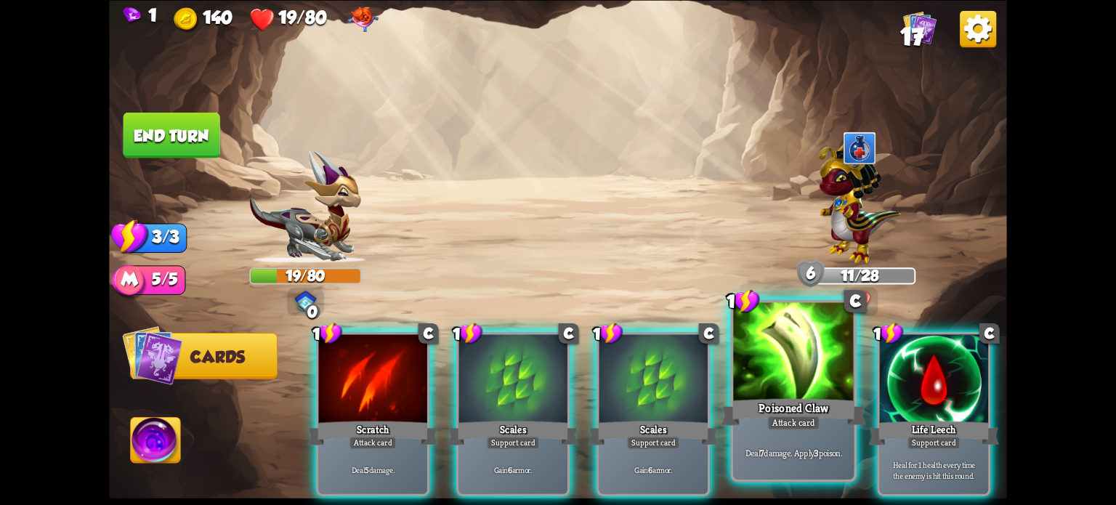
click at [785, 397] on div "Poisoned Claw" at bounding box center [793, 411] width 145 height 32
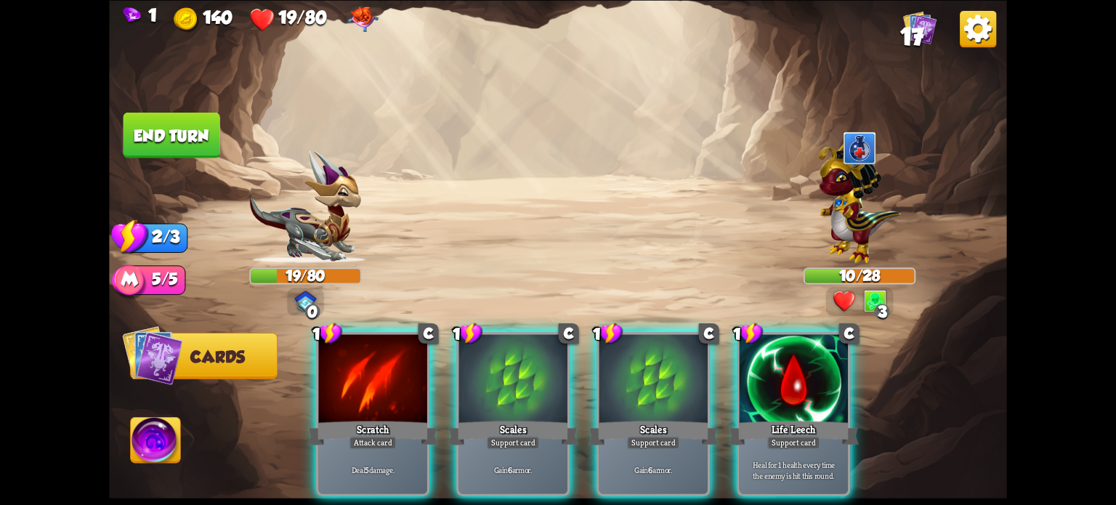
click at [361, 365] on div at bounding box center [372, 380] width 108 height 92
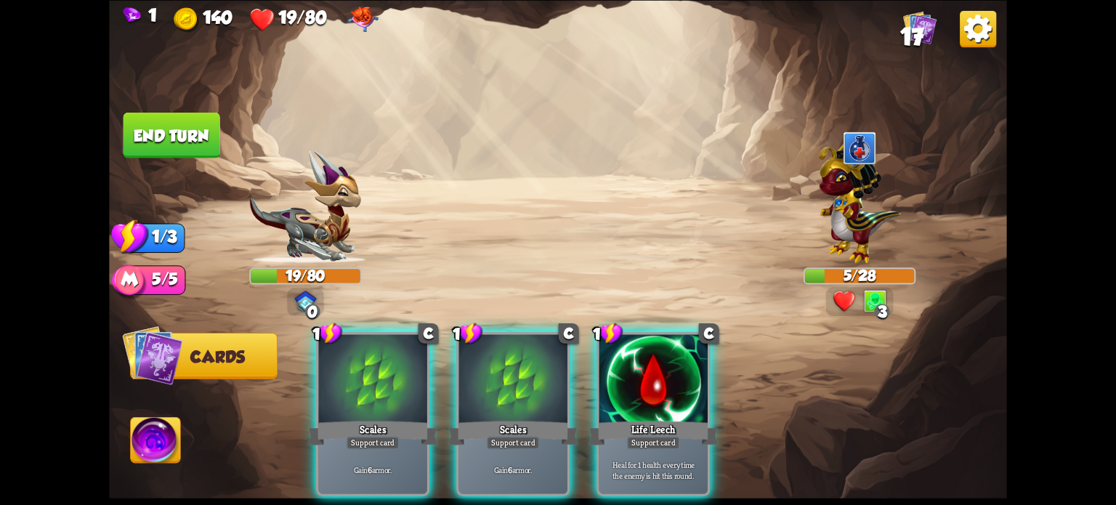
click at [175, 130] on button "End turn" at bounding box center [171, 135] width 97 height 46
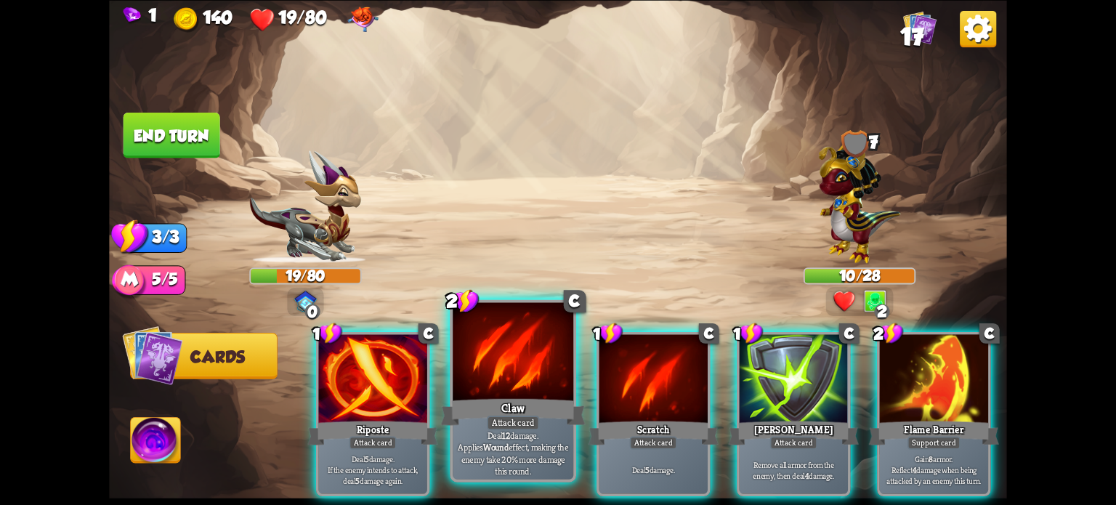
click at [504, 412] on div "Claw" at bounding box center [513, 411] width 145 height 32
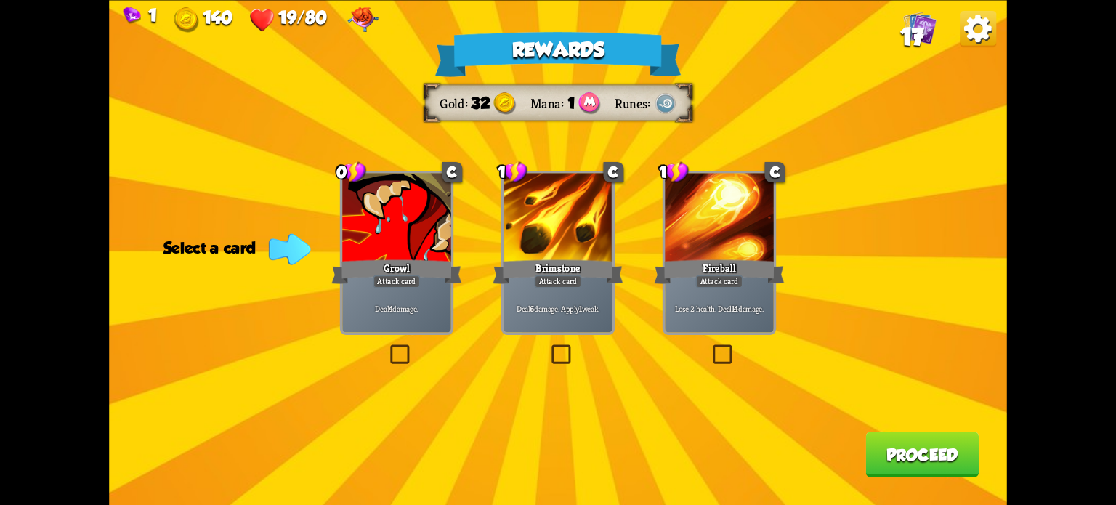
click at [710, 347] on label at bounding box center [710, 347] width 0 height 0
click at [0, 0] on input "checkbox" at bounding box center [0, 0] width 0 height 0
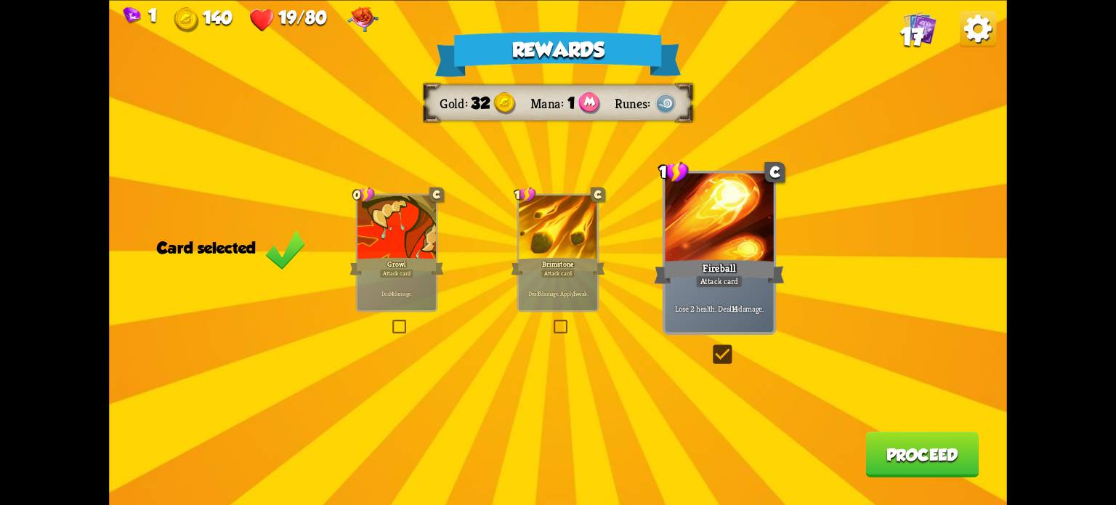
click at [907, 472] on button "Proceed" at bounding box center [921, 455] width 113 height 46
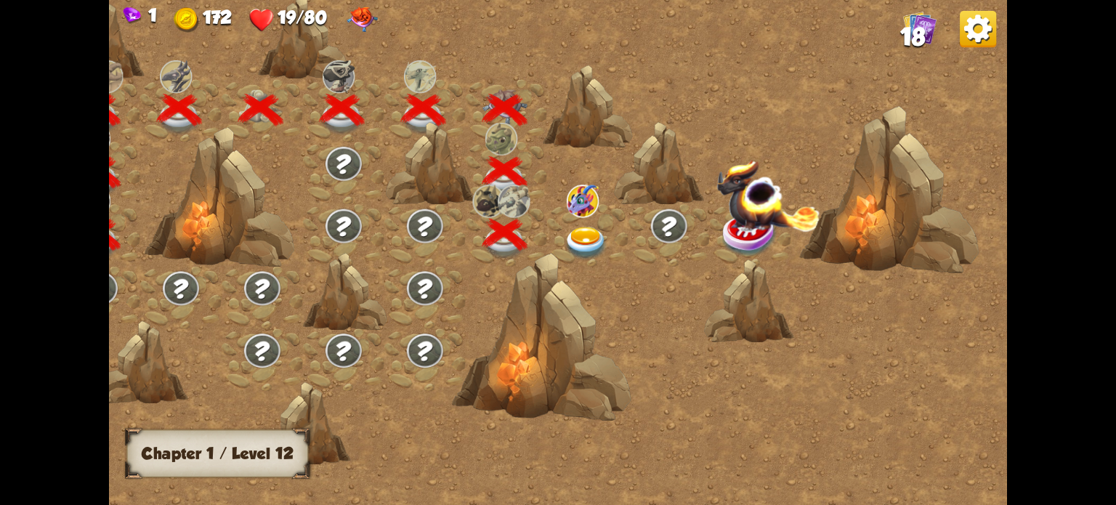
click at [588, 238] on img at bounding box center [586, 243] width 45 height 33
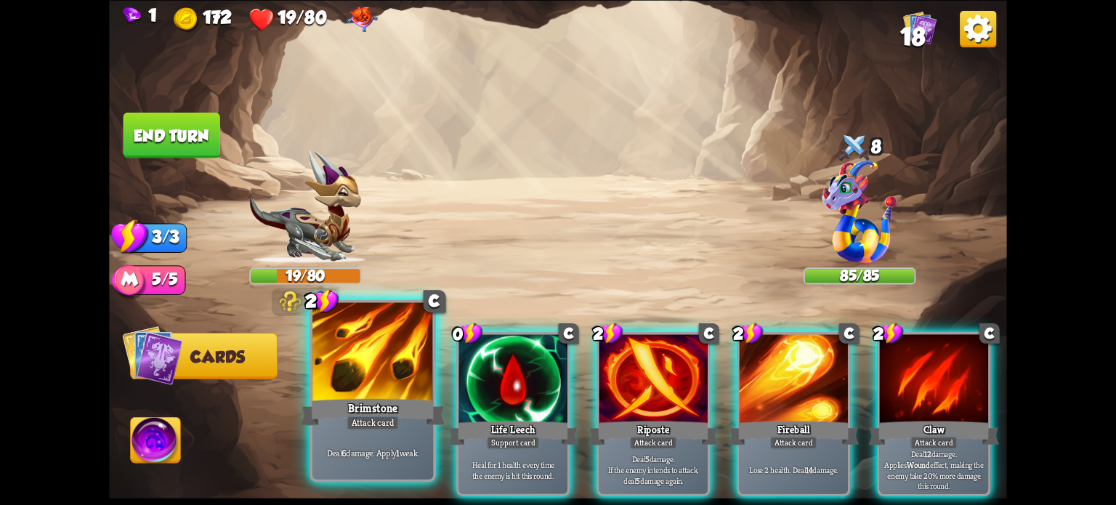
click at [358, 398] on div "Brimstone" at bounding box center [373, 411] width 145 height 32
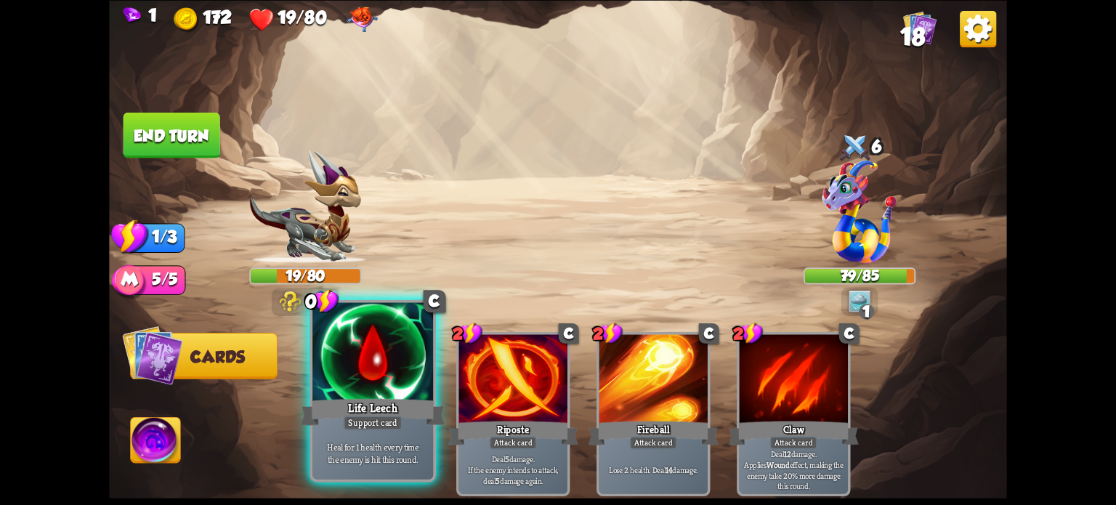
click at [383, 384] on div at bounding box center [372, 353] width 121 height 102
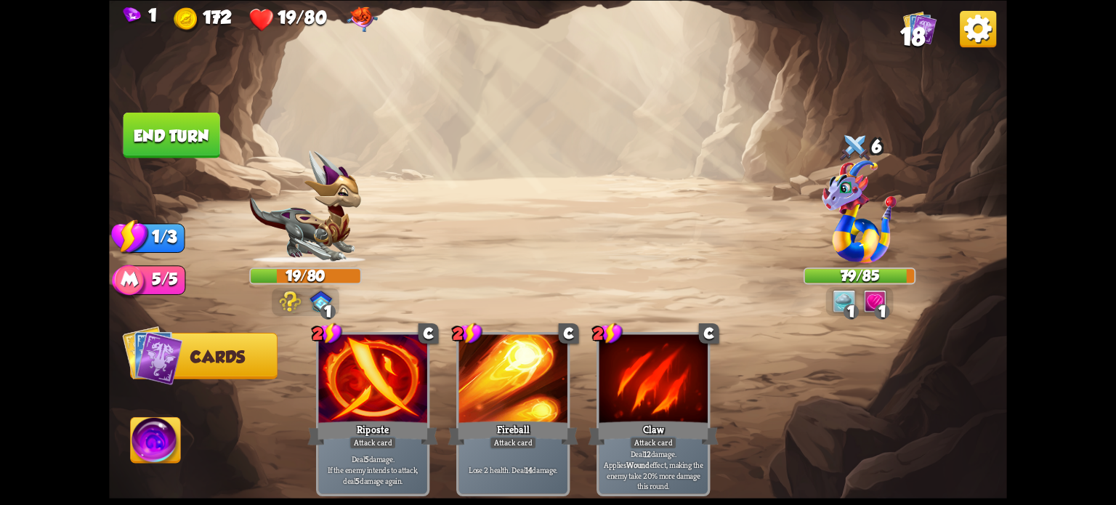
click at [177, 126] on button "End turn" at bounding box center [171, 135] width 97 height 46
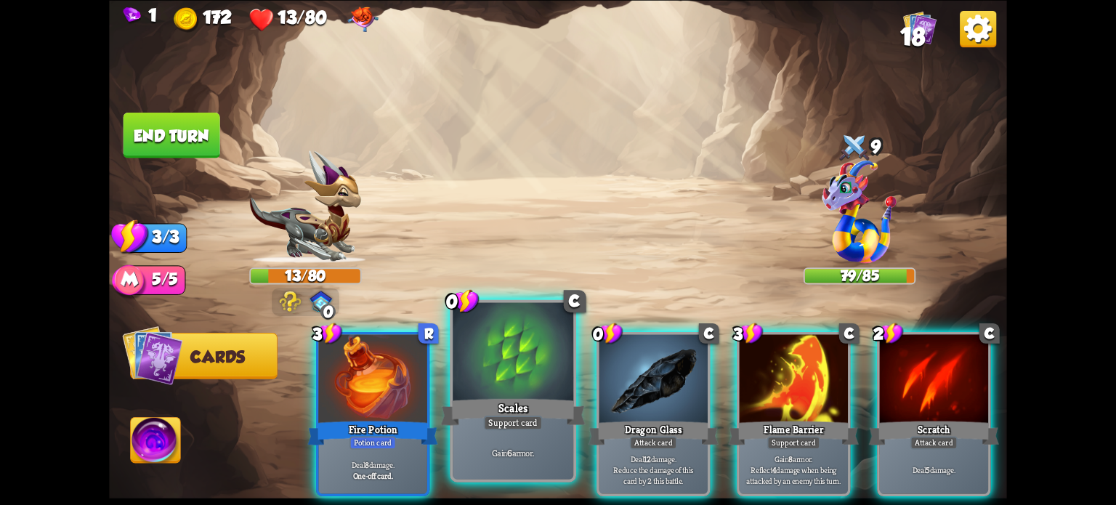
click at [511, 374] on div at bounding box center [513, 353] width 121 height 102
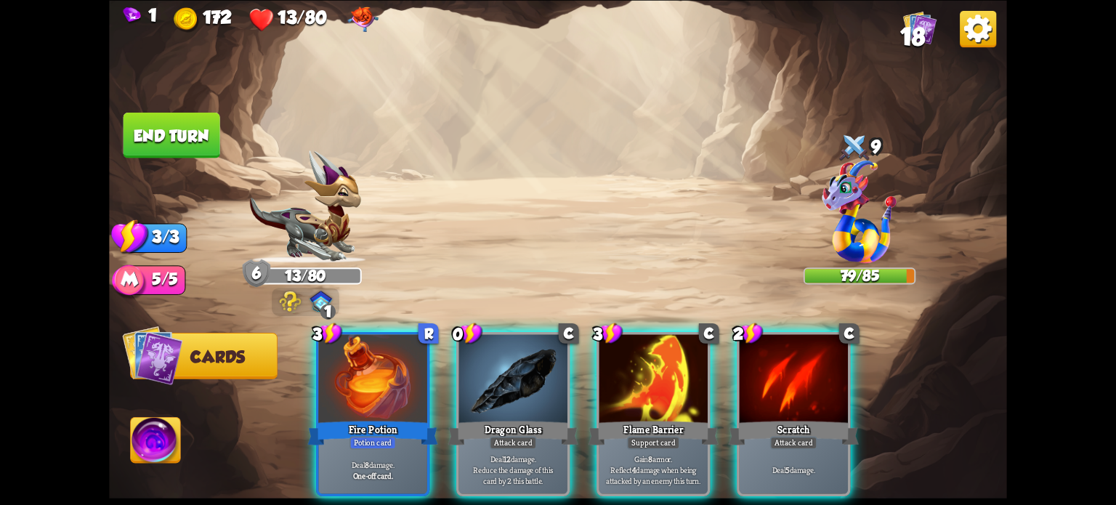
click at [511, 374] on div at bounding box center [513, 380] width 108 height 92
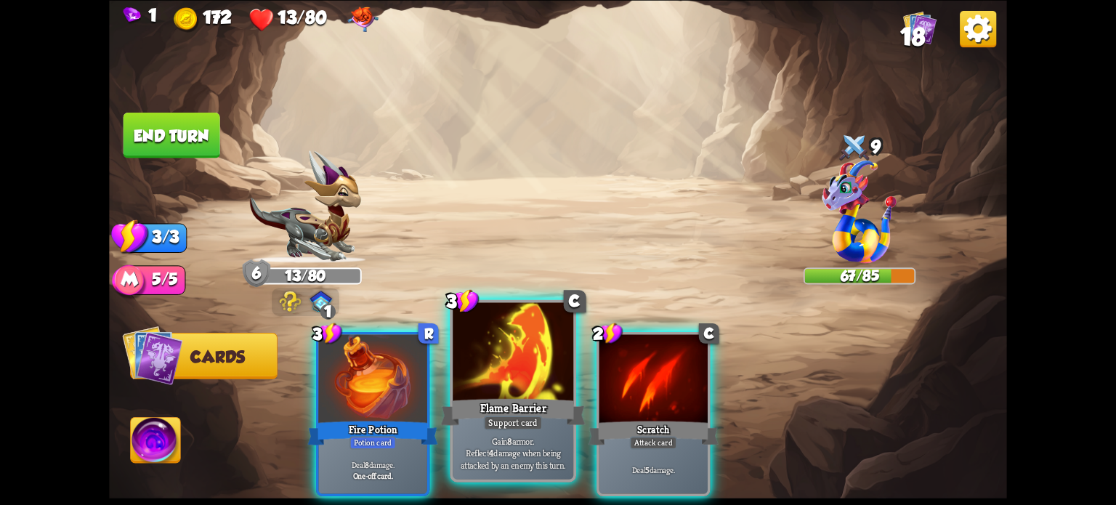
click at [523, 410] on div "Flame Barrier" at bounding box center [513, 411] width 145 height 32
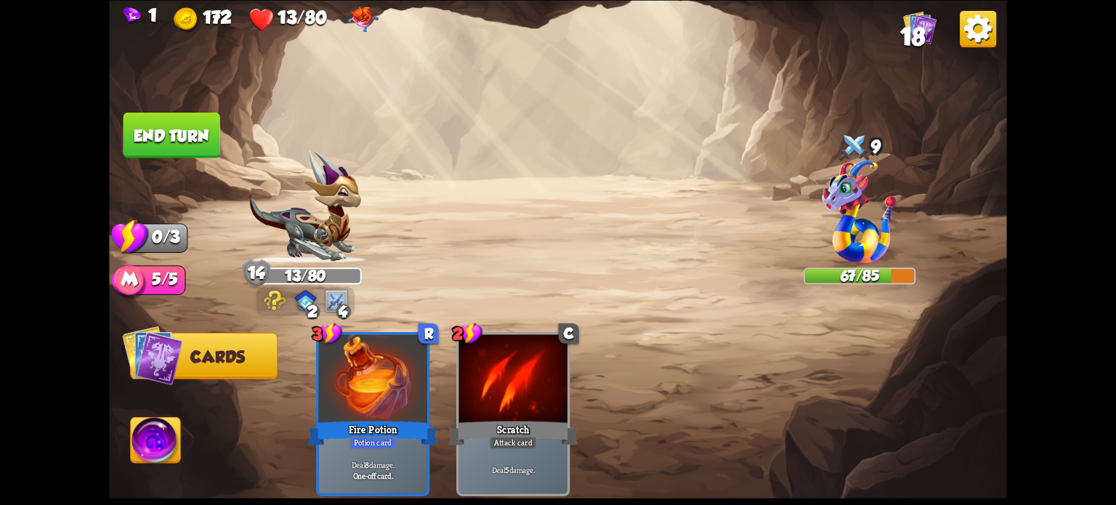
click at [166, 125] on button "End turn" at bounding box center [171, 135] width 97 height 46
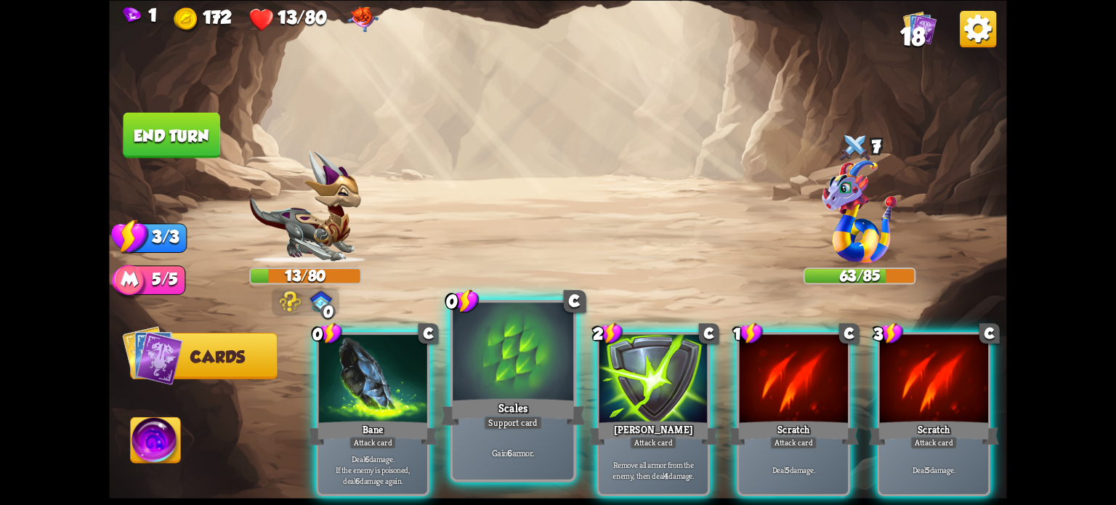
click at [512, 400] on div "Scales" at bounding box center [513, 411] width 145 height 32
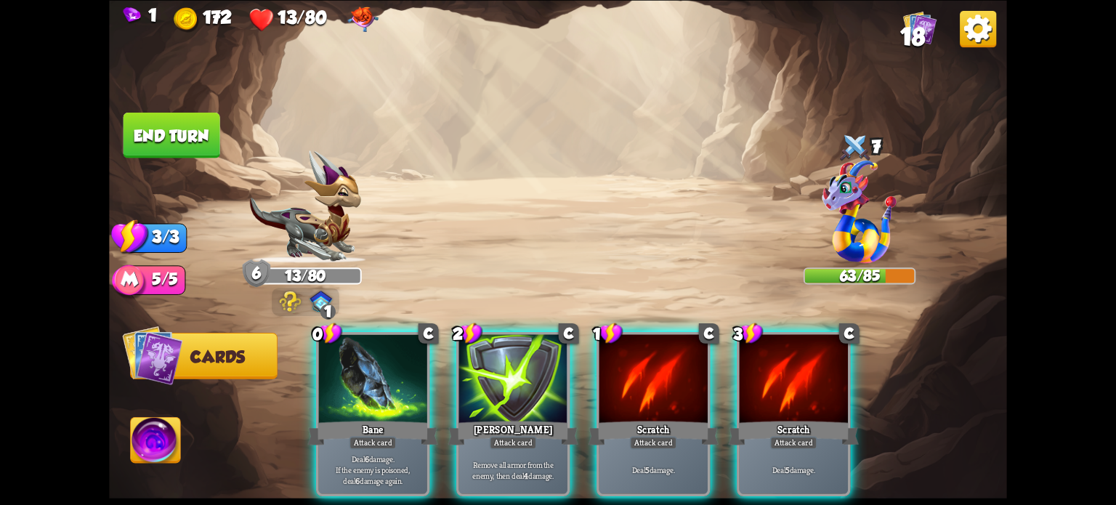
click at [386, 393] on div at bounding box center [372, 380] width 108 height 92
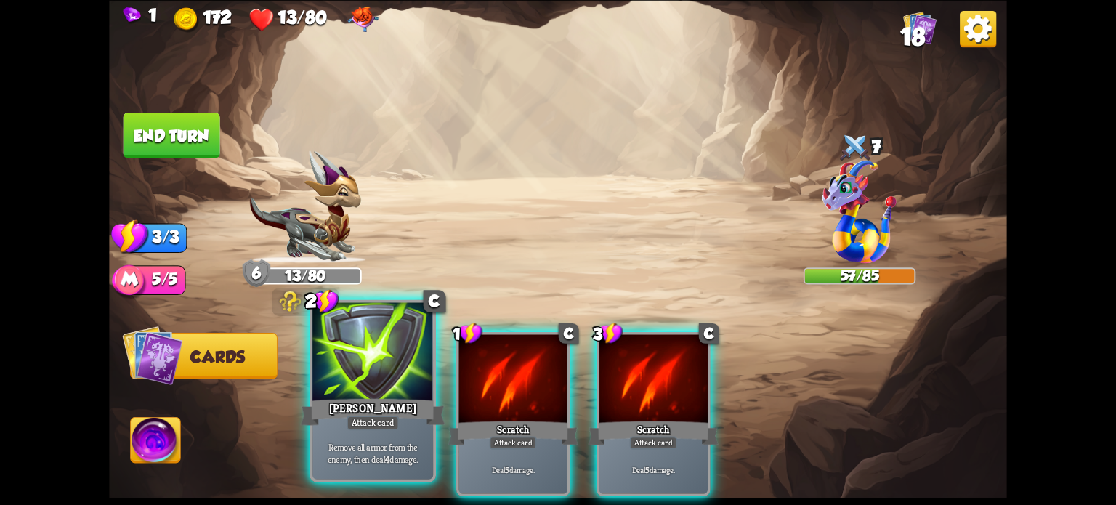
click at [381, 397] on div "[PERSON_NAME]" at bounding box center [373, 411] width 145 height 32
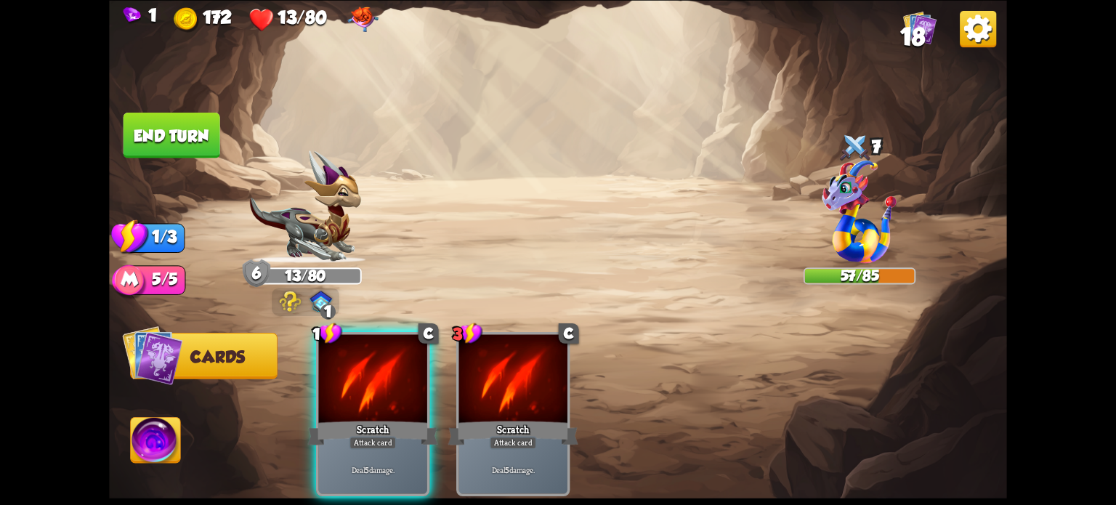
click at [381, 418] on div "Scratch" at bounding box center [373, 432] width 130 height 29
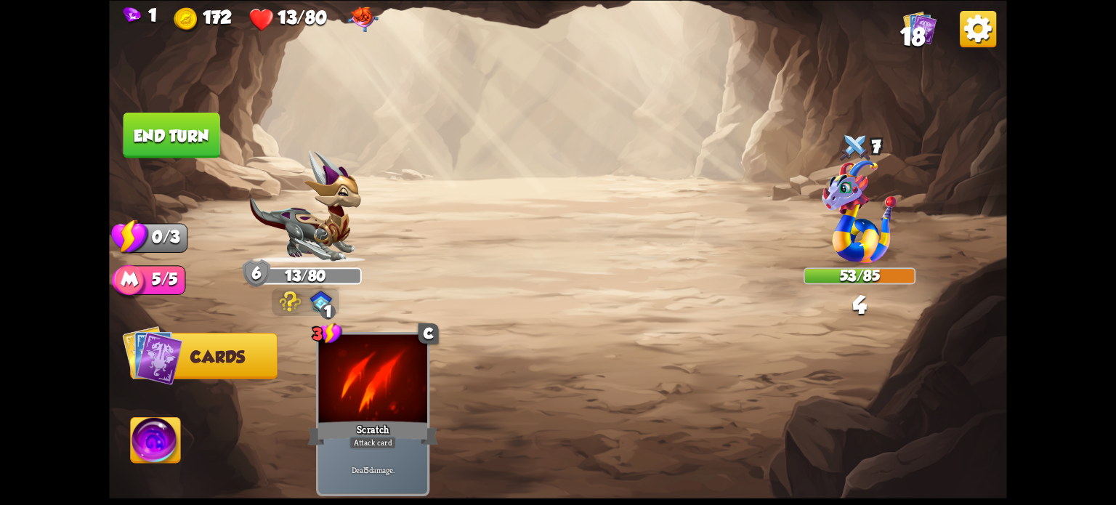
click at [148, 134] on button "End turn" at bounding box center [171, 135] width 97 height 46
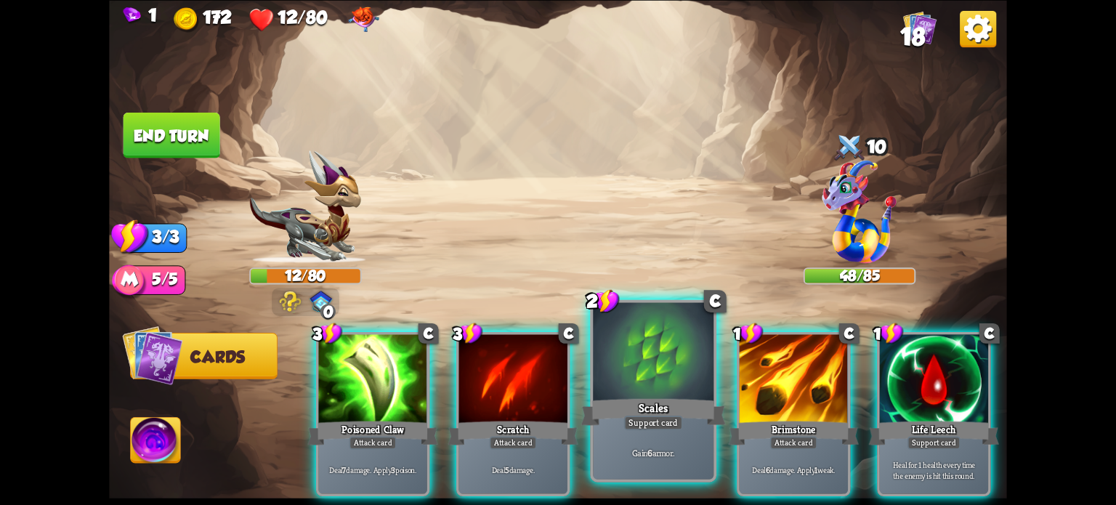
click at [644, 403] on div "Scales" at bounding box center [653, 411] width 145 height 32
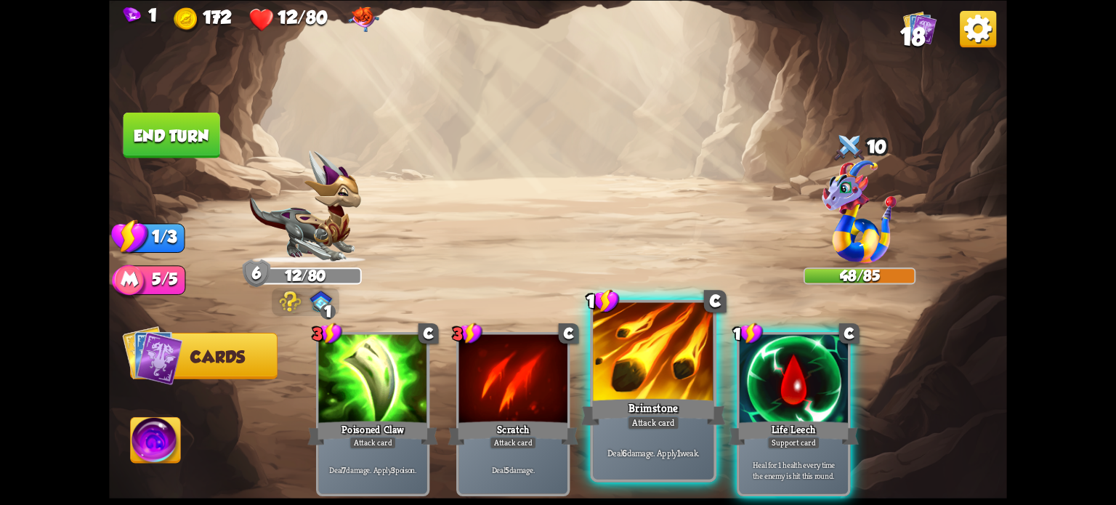
click at [635, 400] on div "Brimstone" at bounding box center [653, 411] width 145 height 32
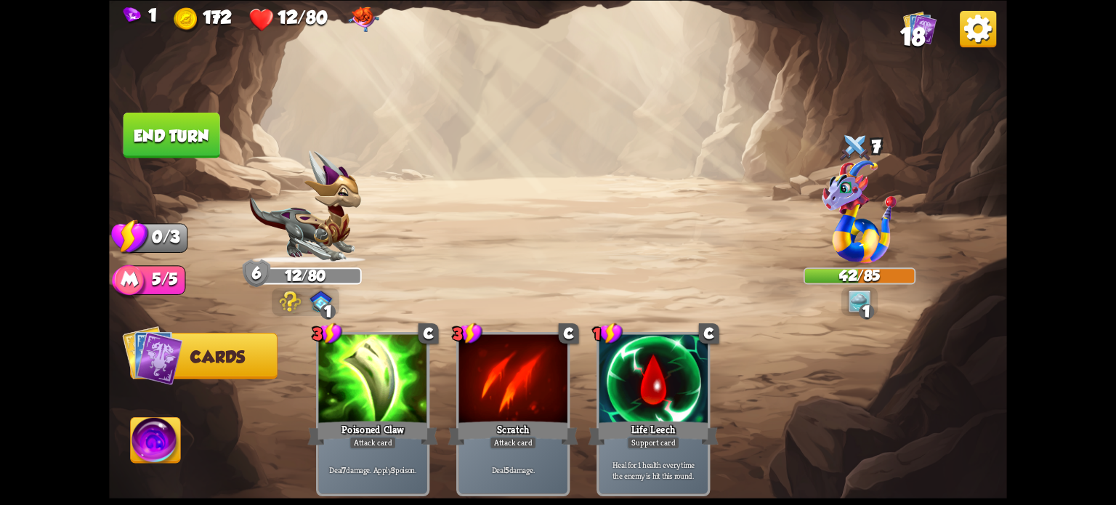
click at [175, 146] on button "End turn" at bounding box center [171, 135] width 97 height 46
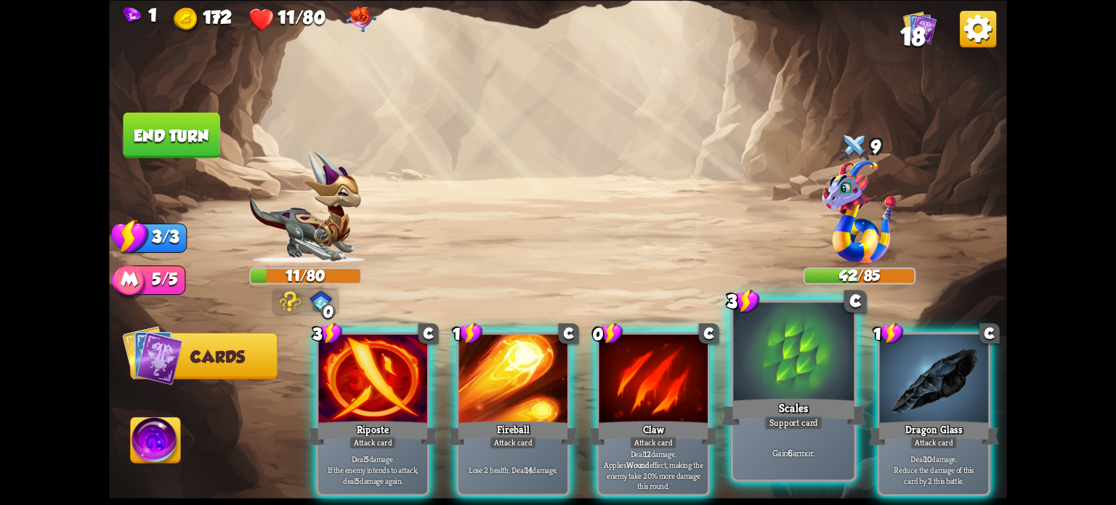
click at [788, 365] on div at bounding box center [793, 353] width 121 height 102
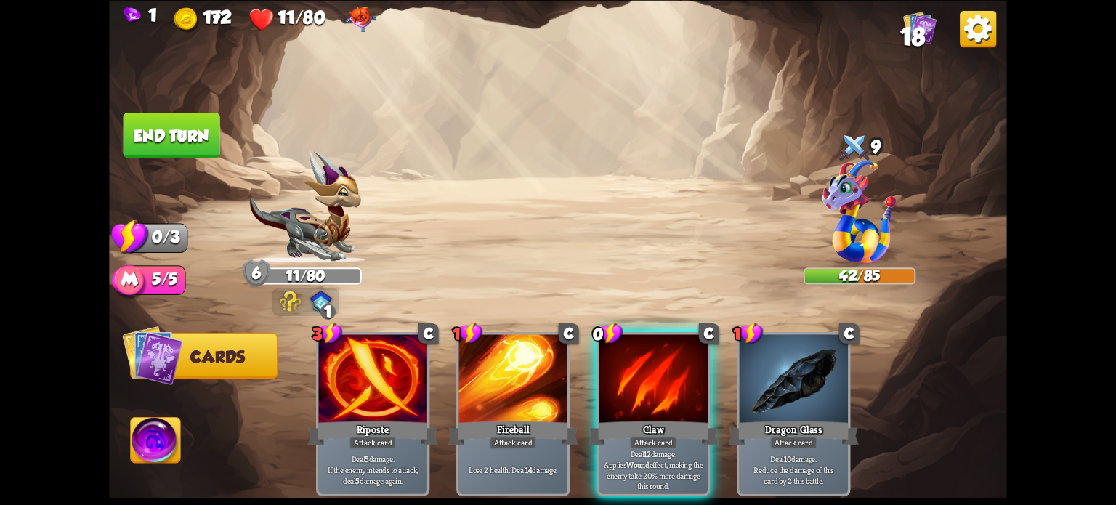
click at [169, 126] on button "End turn" at bounding box center [171, 135] width 97 height 46
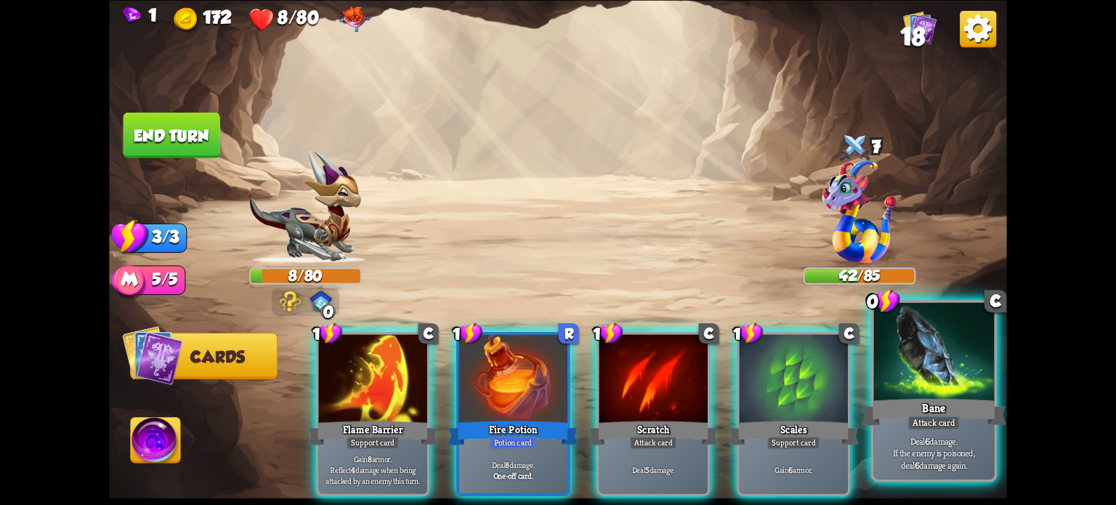
click at [927, 403] on div "Bane" at bounding box center [934, 411] width 145 height 32
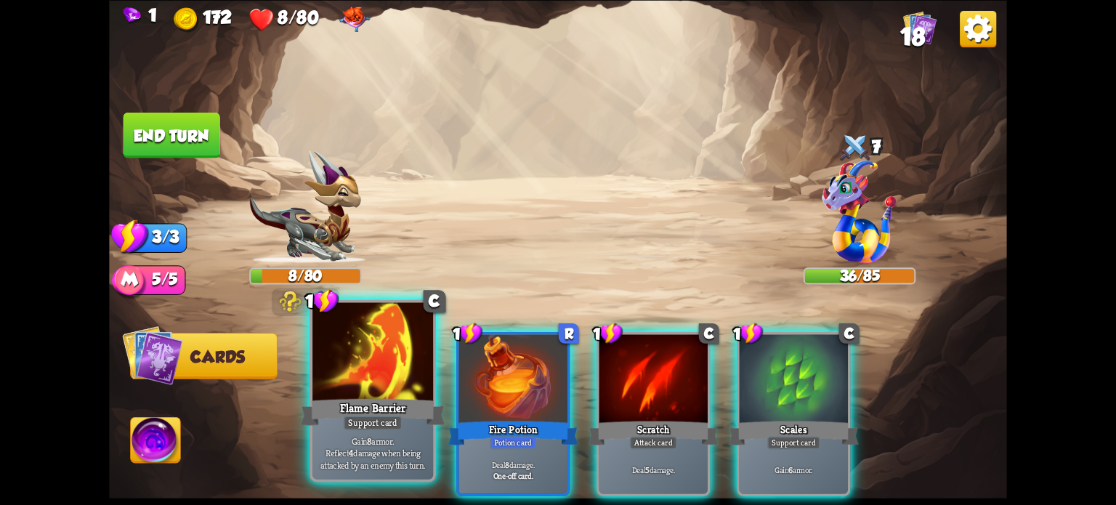
click at [363, 385] on div at bounding box center [372, 353] width 121 height 102
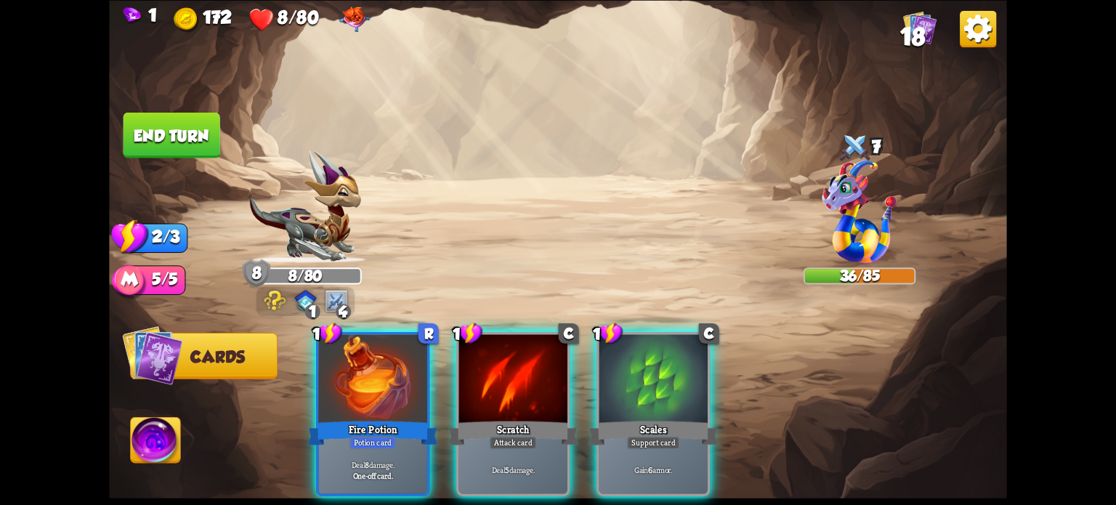
click at [363, 385] on div at bounding box center [372, 380] width 108 height 92
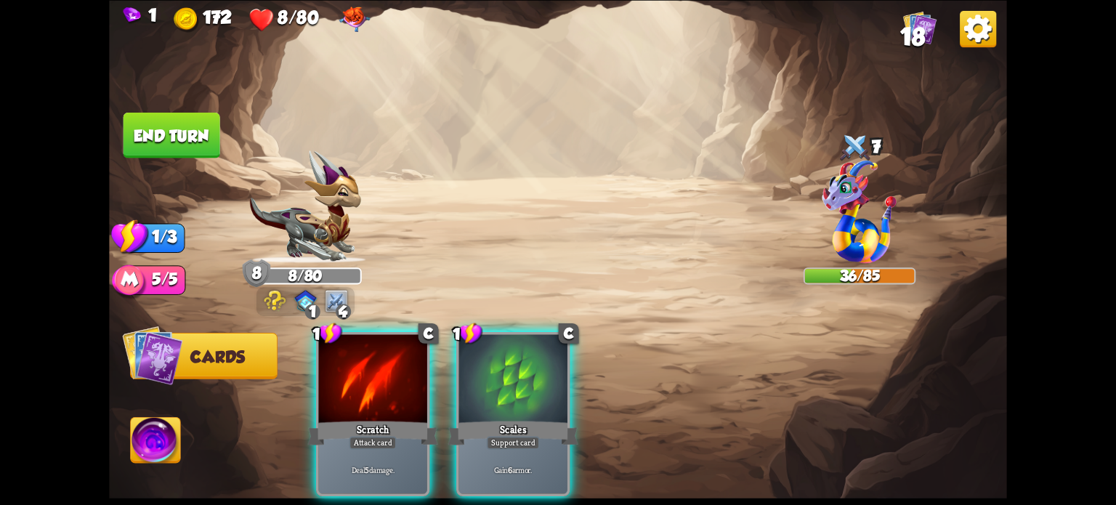
click at [363, 385] on div at bounding box center [372, 380] width 108 height 92
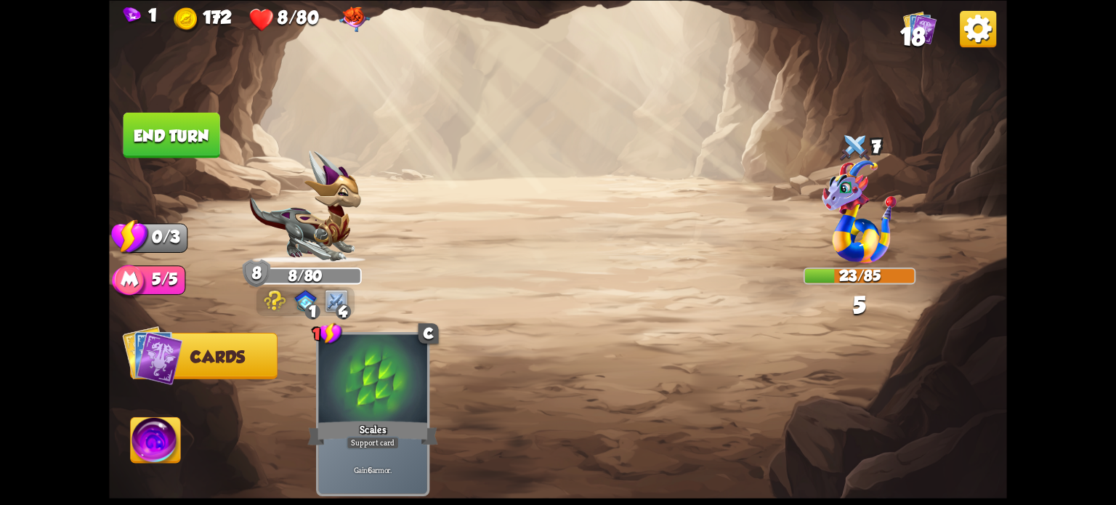
click at [193, 144] on button "End turn" at bounding box center [171, 135] width 97 height 46
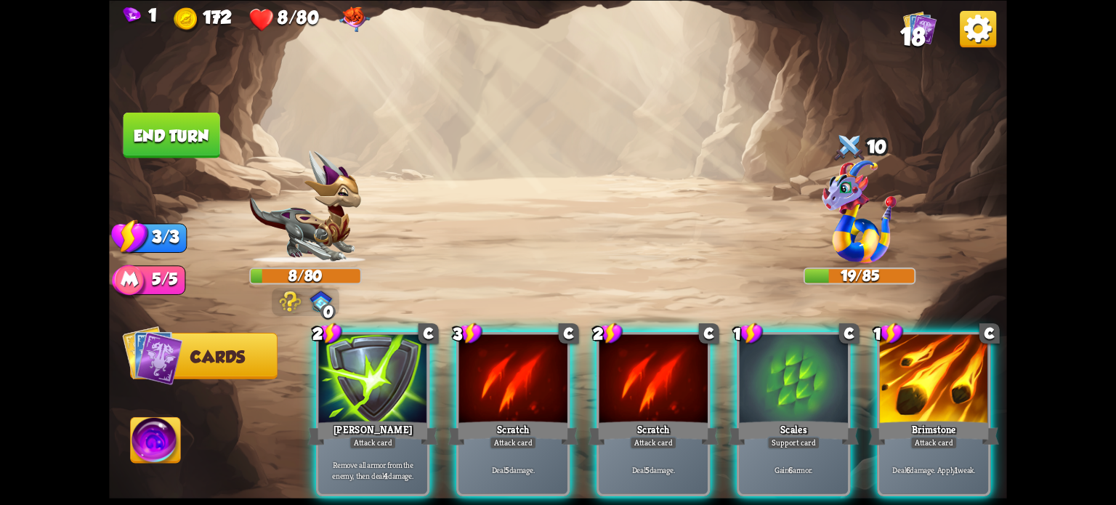
click at [984, 418] on div "Brimstone" at bounding box center [934, 432] width 130 height 29
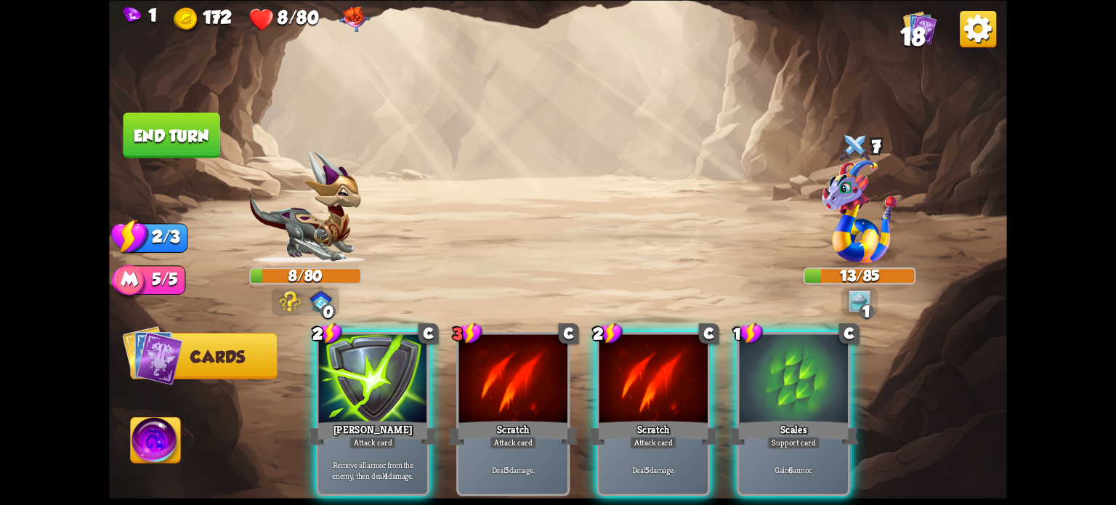
click at [802, 385] on div at bounding box center [794, 380] width 108 height 92
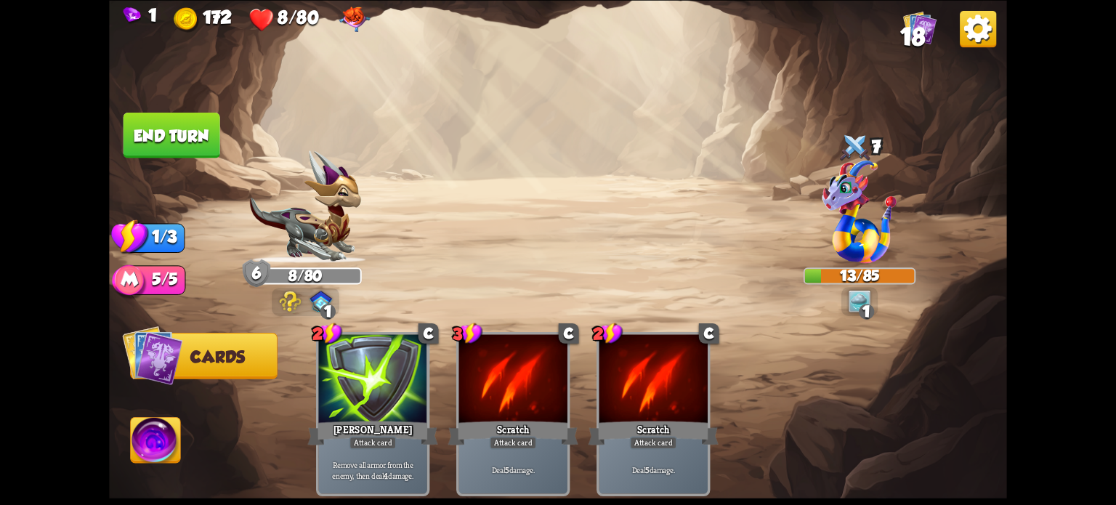
click at [157, 134] on button "End turn" at bounding box center [171, 135] width 97 height 46
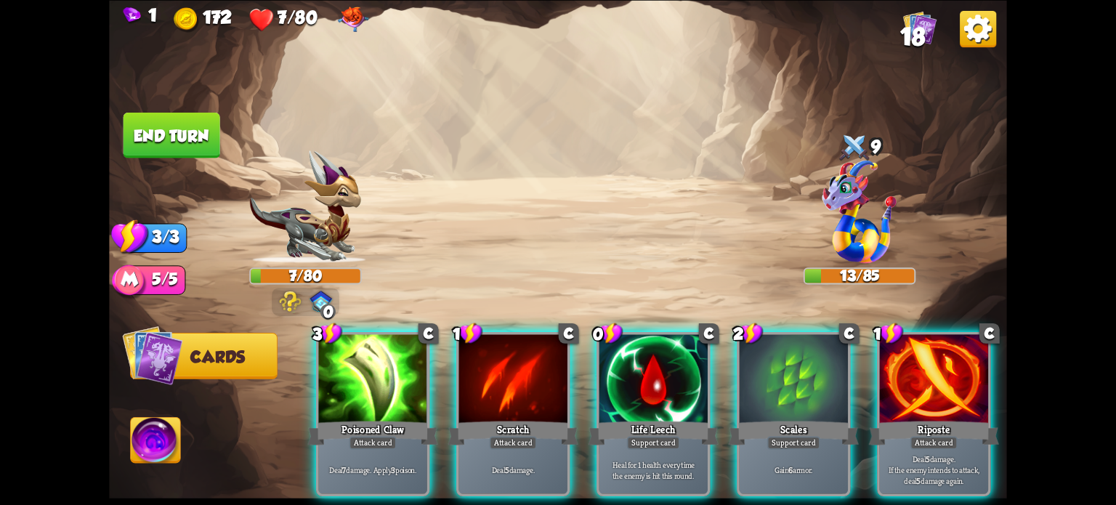
click at [655, 389] on div at bounding box center [653, 380] width 108 height 92
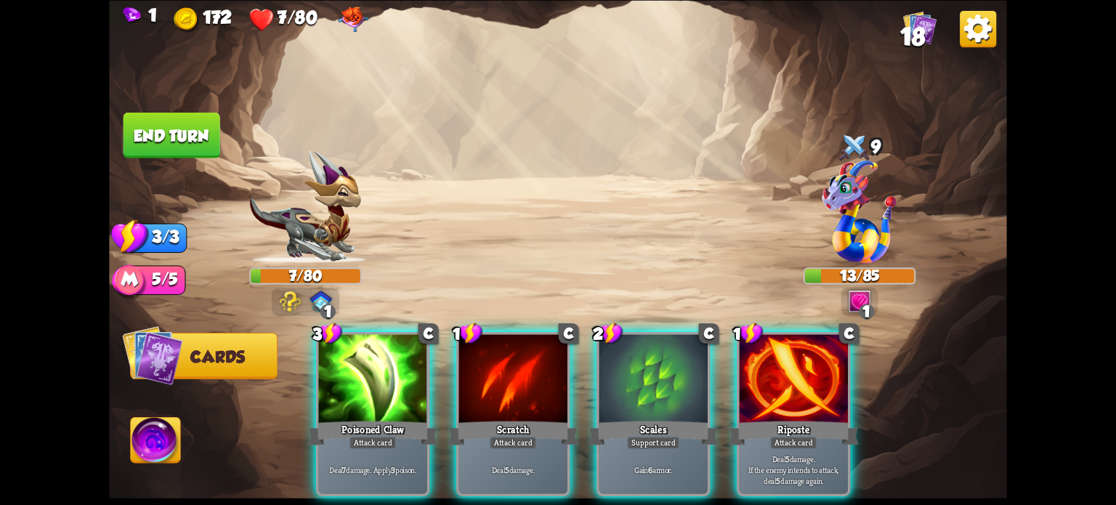
click at [493, 371] on div at bounding box center [513, 380] width 108 height 92
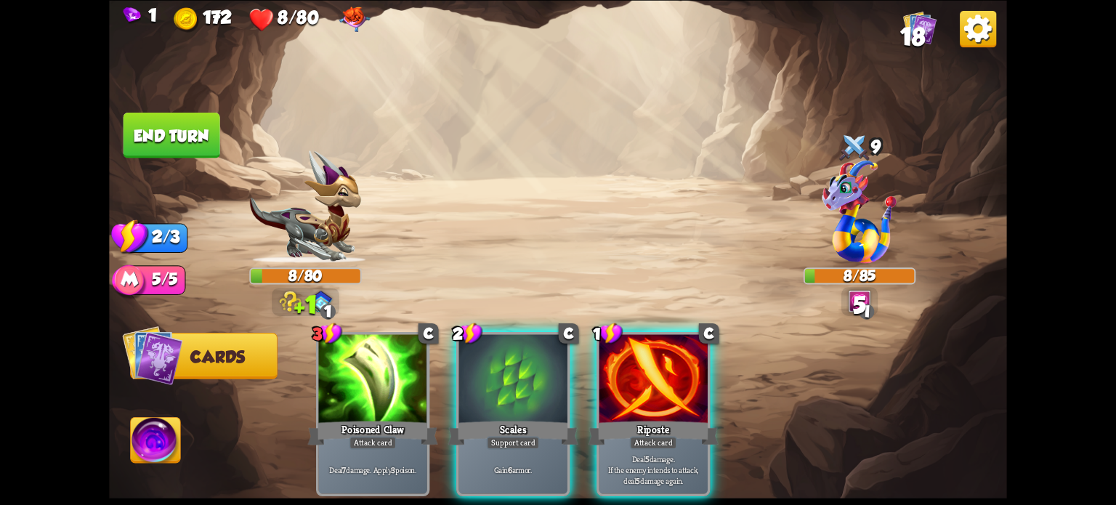
click at [652, 364] on div at bounding box center [653, 380] width 108 height 92
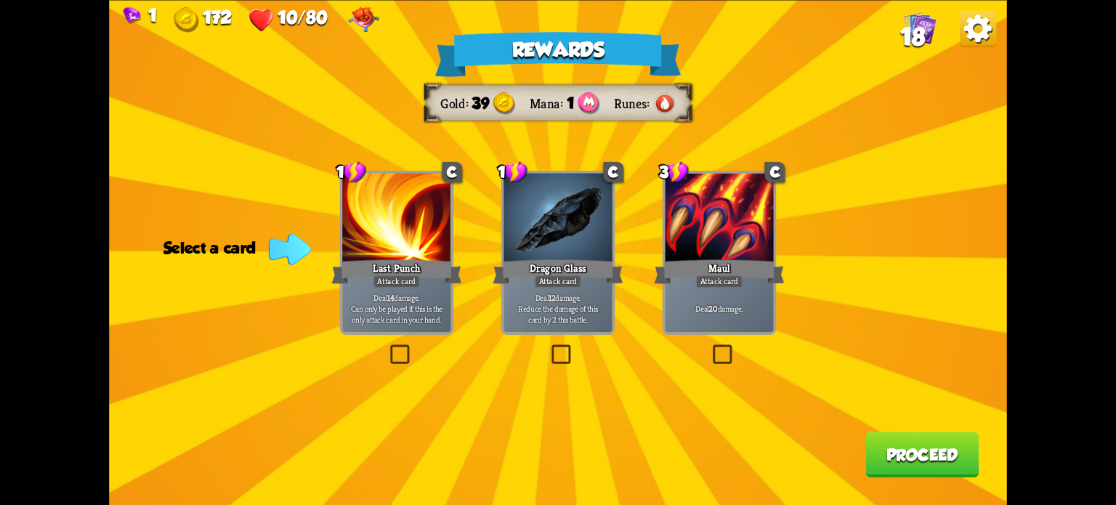
click at [710, 347] on label at bounding box center [710, 347] width 0 height 0
click at [0, 0] on input "checkbox" at bounding box center [0, 0] width 0 height 0
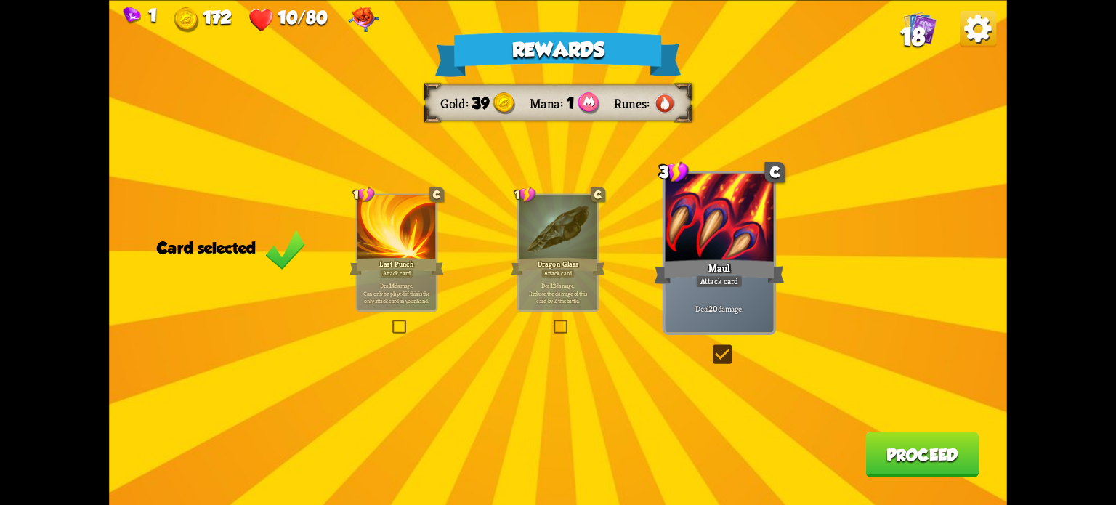
click at [903, 459] on button "Proceed" at bounding box center [921, 455] width 113 height 46
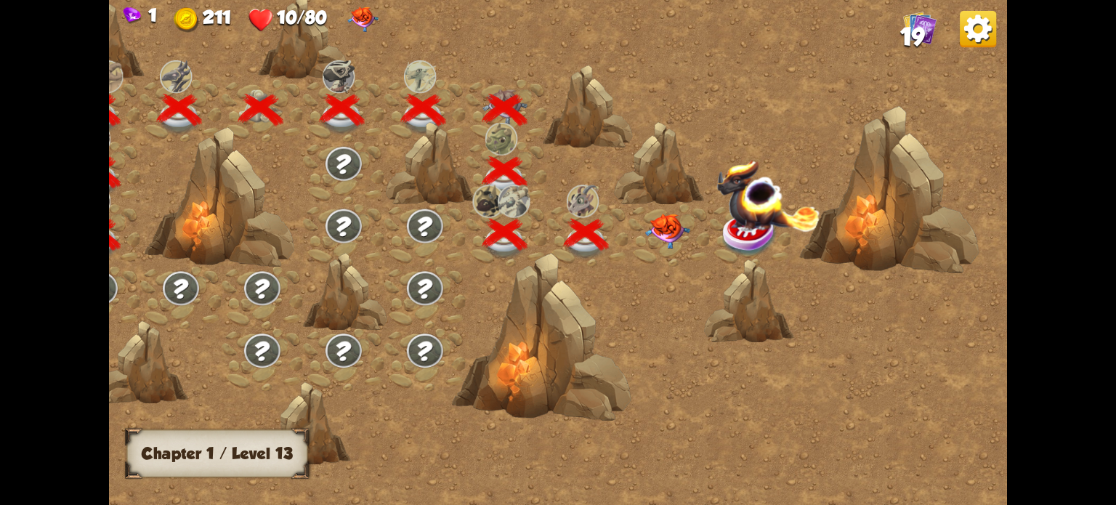
click at [670, 229] on img at bounding box center [667, 231] width 45 height 35
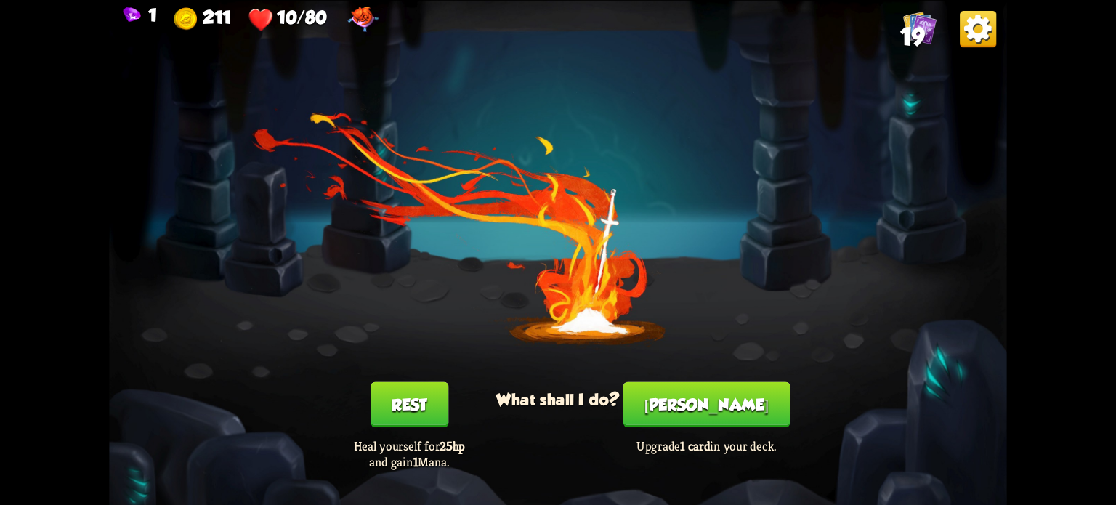
click at [417, 410] on button "Rest" at bounding box center [409, 404] width 78 height 46
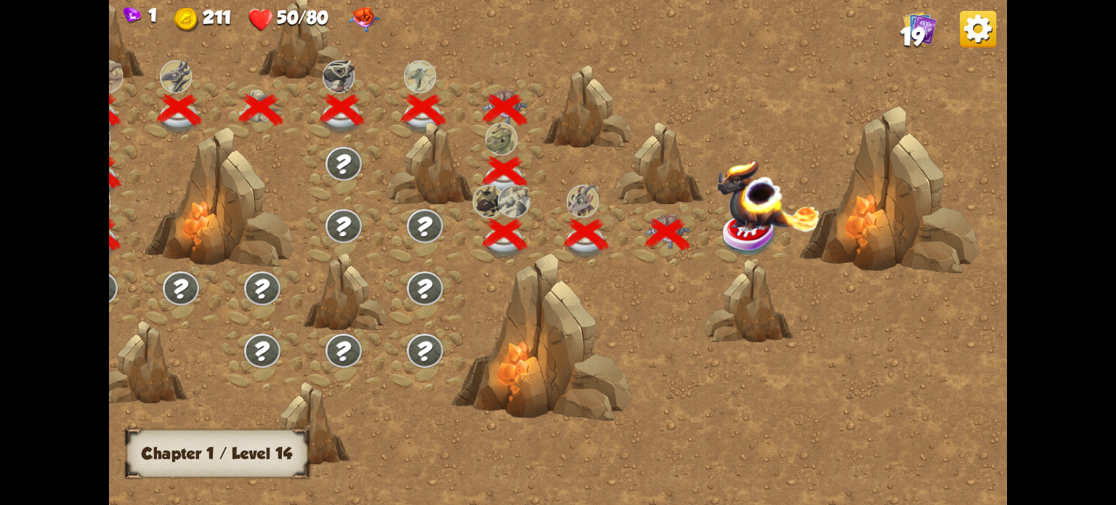
click at [744, 226] on img at bounding box center [768, 195] width 104 height 73
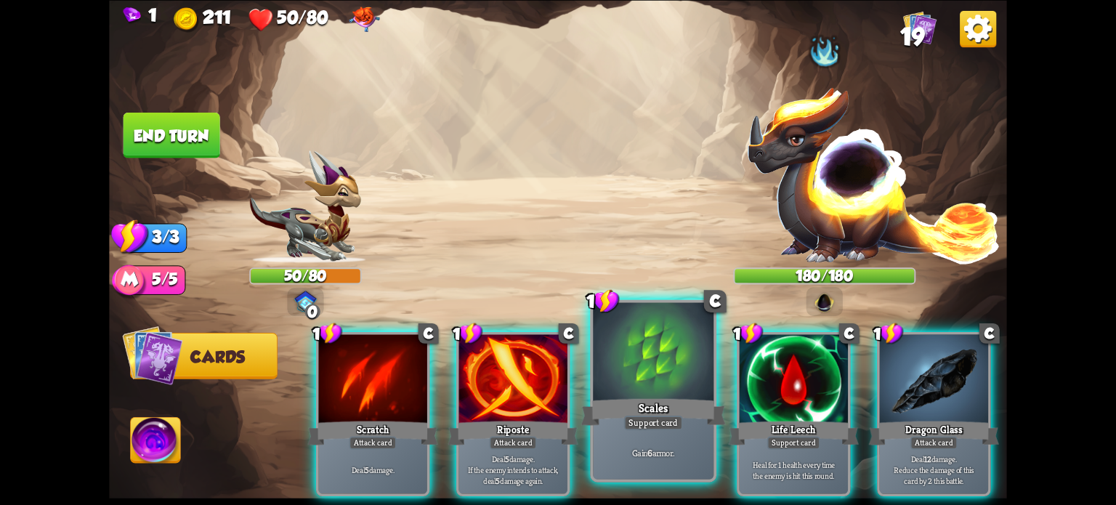
click at [631, 392] on div at bounding box center [653, 353] width 121 height 102
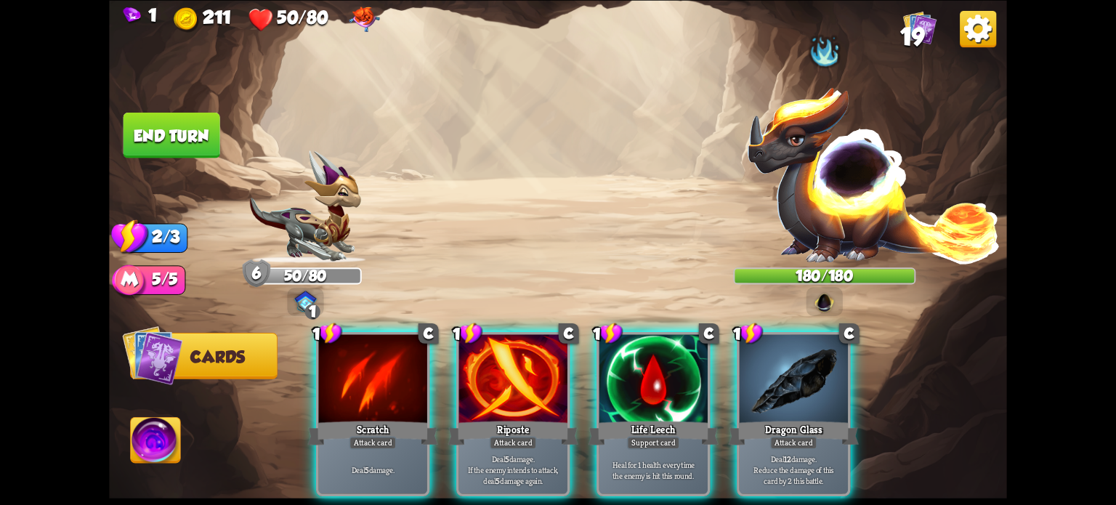
click at [776, 377] on div at bounding box center [794, 380] width 108 height 92
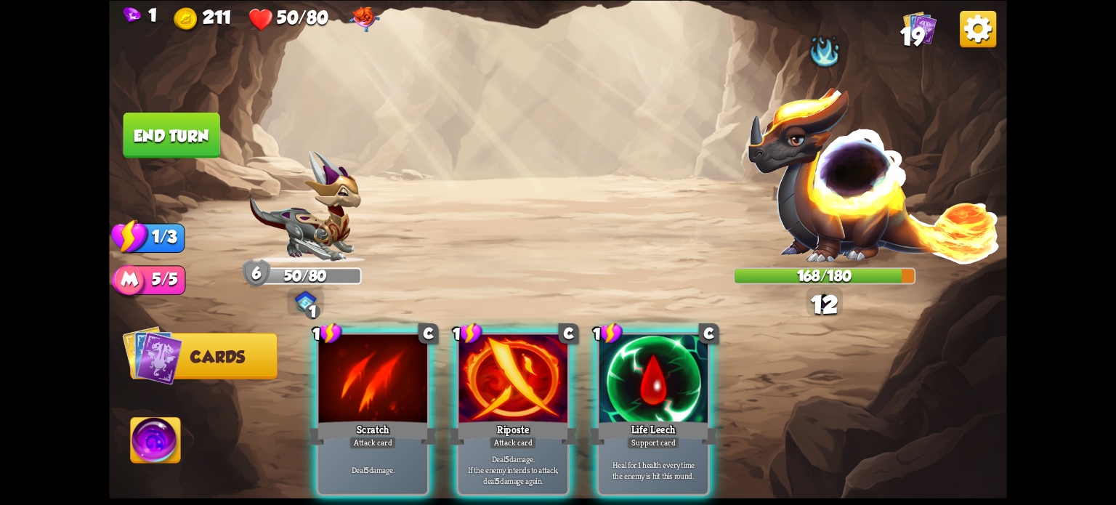
drag, startPoint x: 519, startPoint y: 372, endPoint x: 519, endPoint y: 361, distance: 10.9
click at [519, 368] on div at bounding box center [513, 380] width 108 height 92
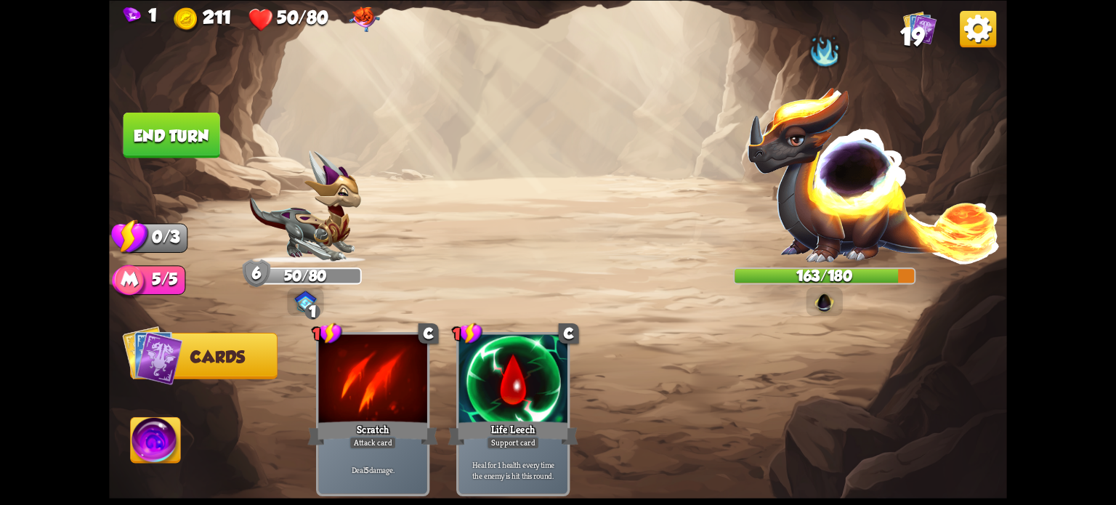
click at [195, 134] on button "End turn" at bounding box center [171, 135] width 97 height 46
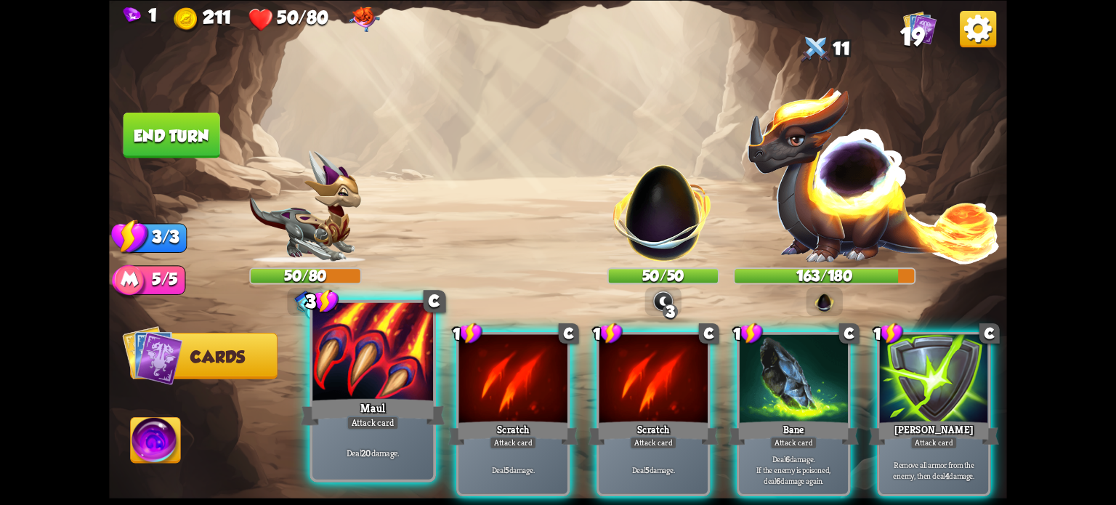
click at [386, 361] on div at bounding box center [372, 353] width 121 height 102
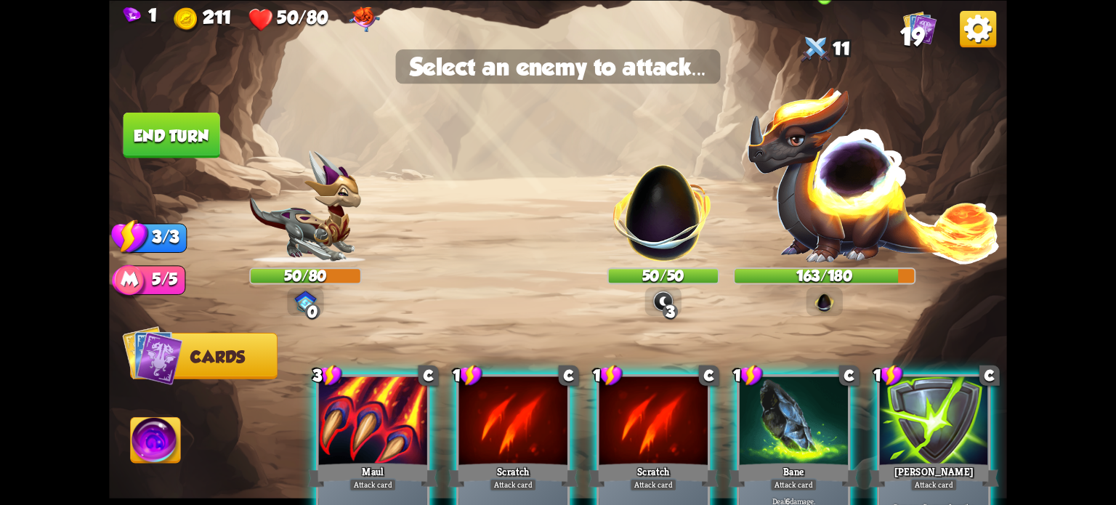
drag, startPoint x: 884, startPoint y: 187, endPoint x: 862, endPoint y: 201, distance: 26.4
click at [883, 187] on img at bounding box center [873, 174] width 255 height 178
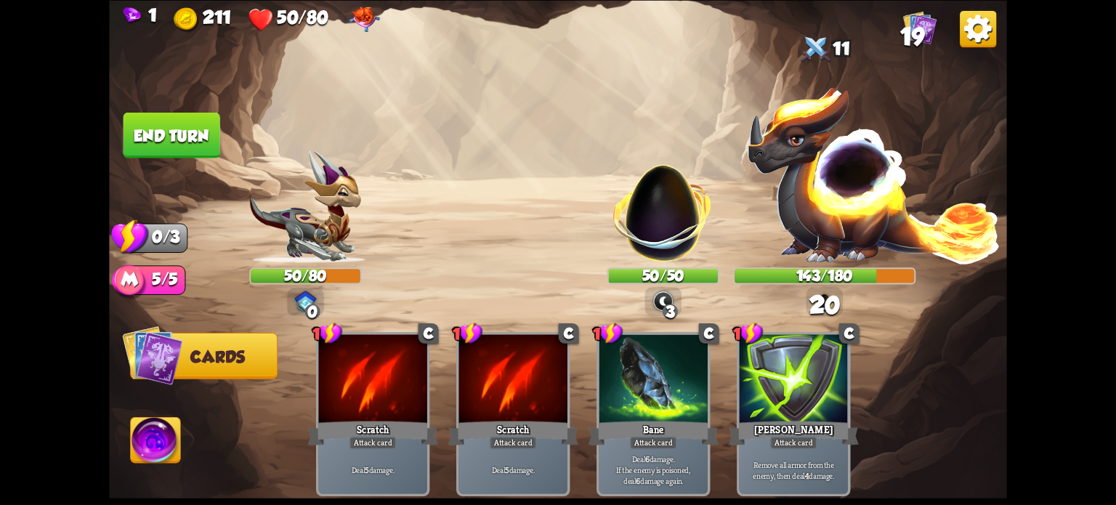
click at [180, 142] on button "End turn" at bounding box center [171, 135] width 97 height 46
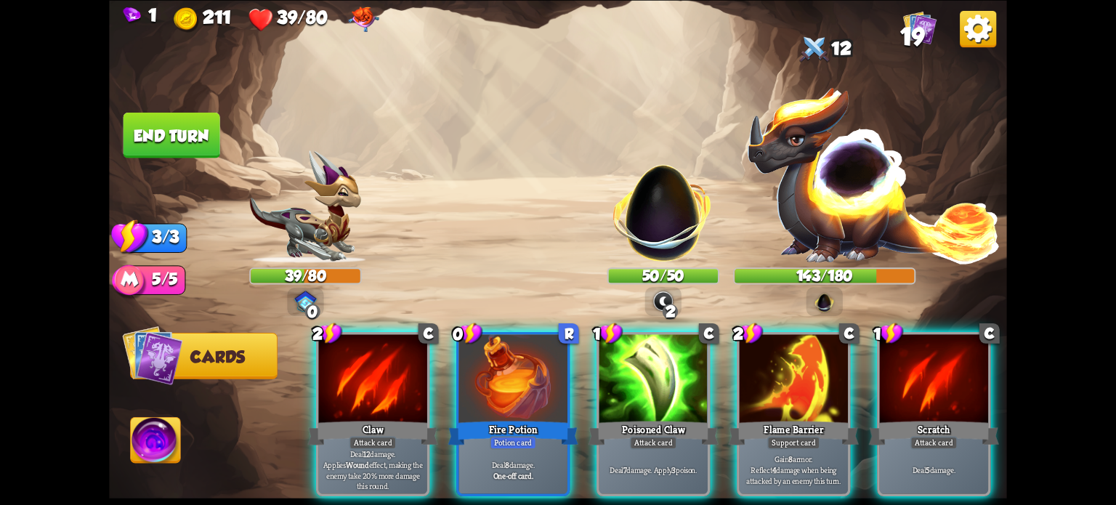
click at [781, 392] on div at bounding box center [794, 380] width 108 height 92
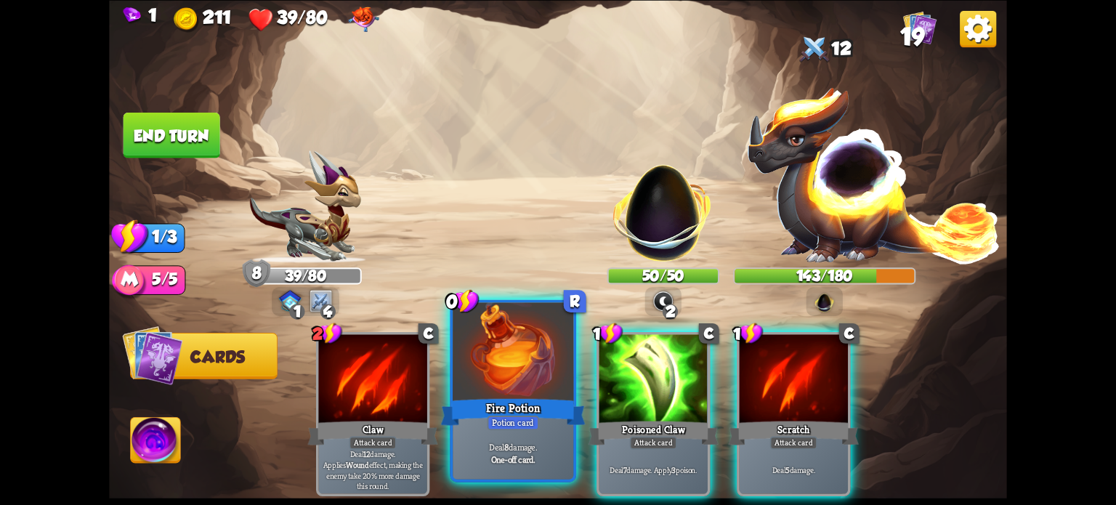
click at [495, 392] on div at bounding box center [513, 353] width 121 height 102
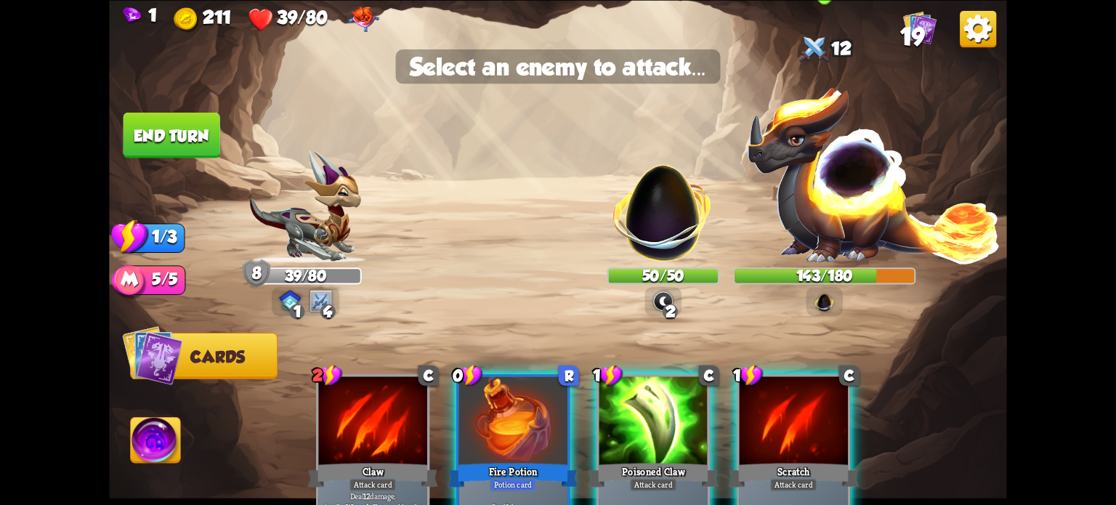
click at [800, 163] on img at bounding box center [873, 174] width 255 height 178
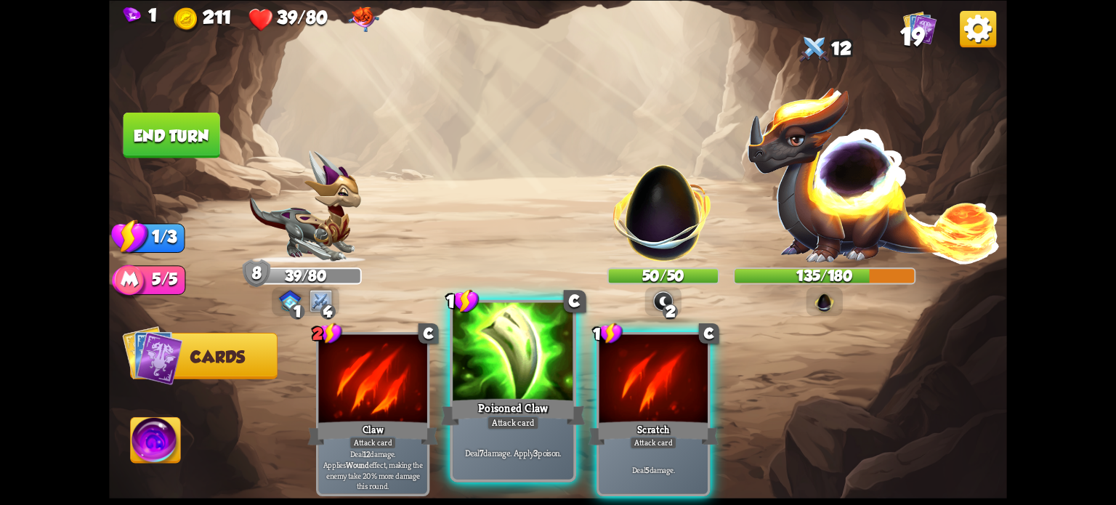
drag, startPoint x: 500, startPoint y: 392, endPoint x: 552, endPoint y: 369, distance: 57.2
click at [501, 392] on div at bounding box center [513, 353] width 121 height 102
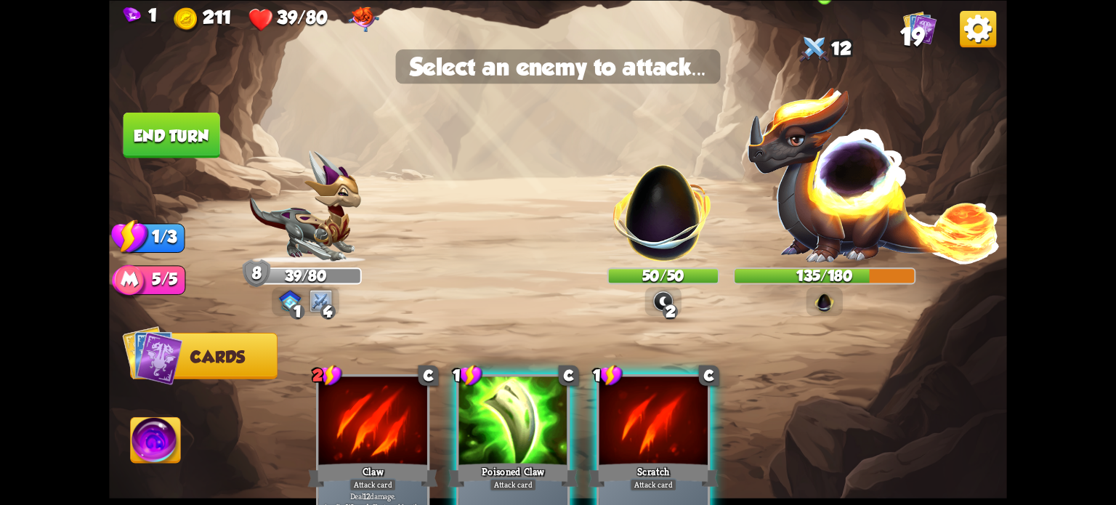
click at [874, 199] on img at bounding box center [873, 174] width 255 height 178
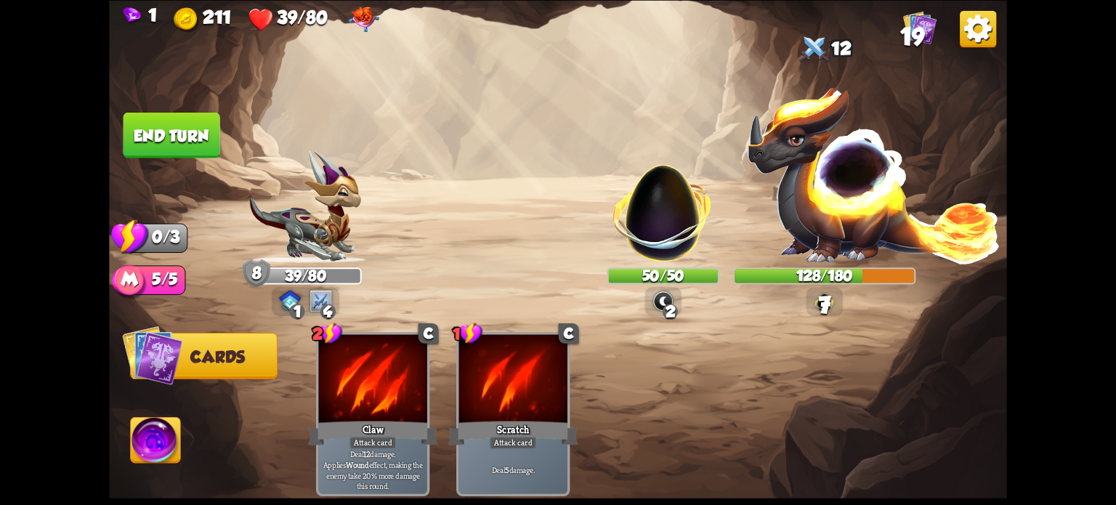
click at [185, 126] on button "End turn" at bounding box center [171, 135] width 97 height 46
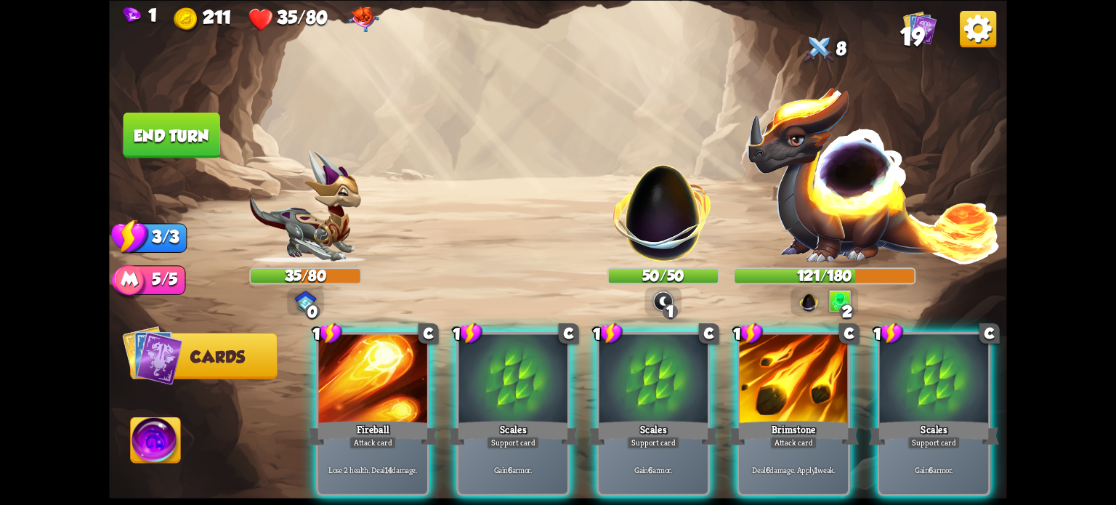
click at [503, 386] on div at bounding box center [513, 380] width 108 height 92
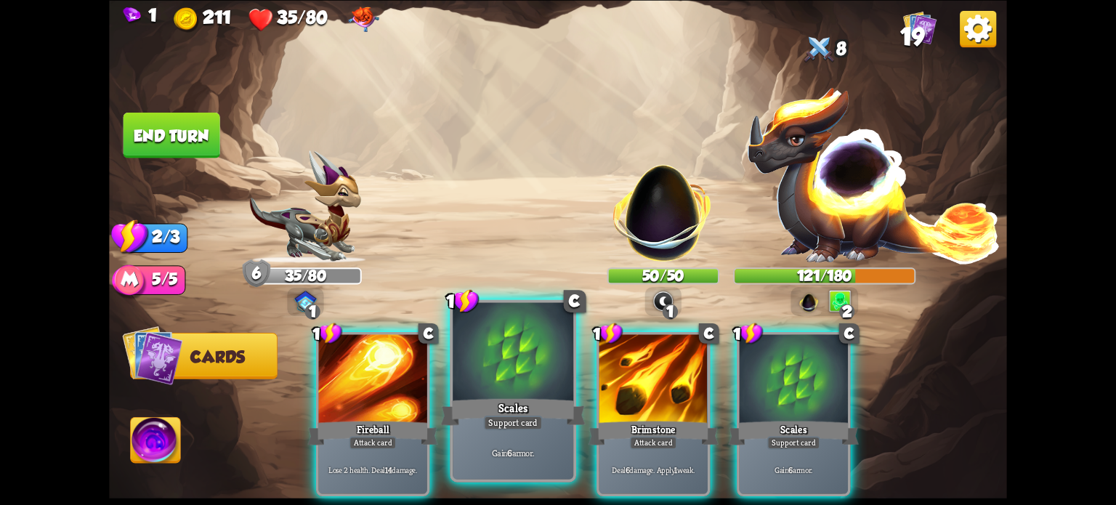
click at [503, 384] on div at bounding box center [513, 353] width 121 height 102
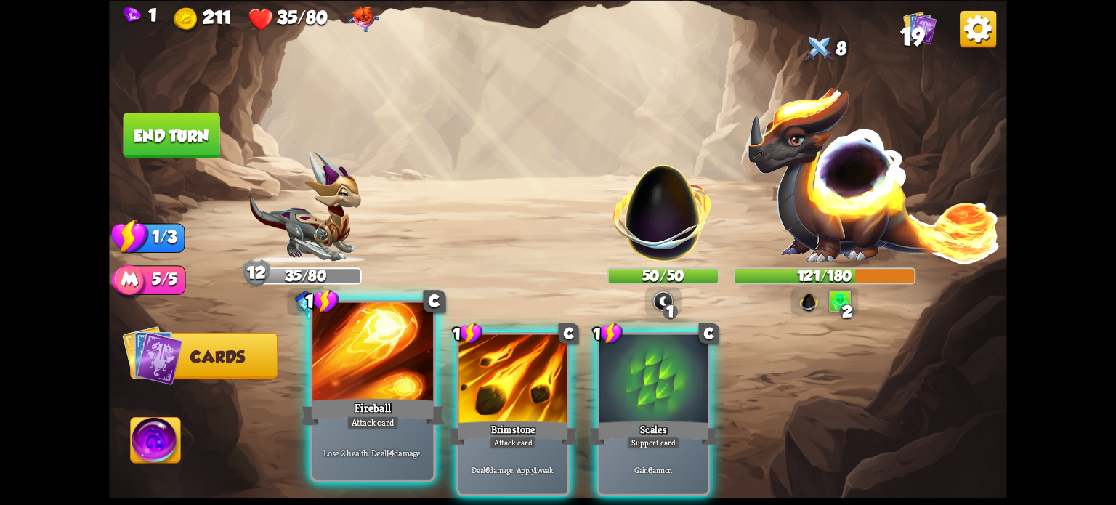
click at [364, 403] on div "Fireball" at bounding box center [373, 411] width 145 height 32
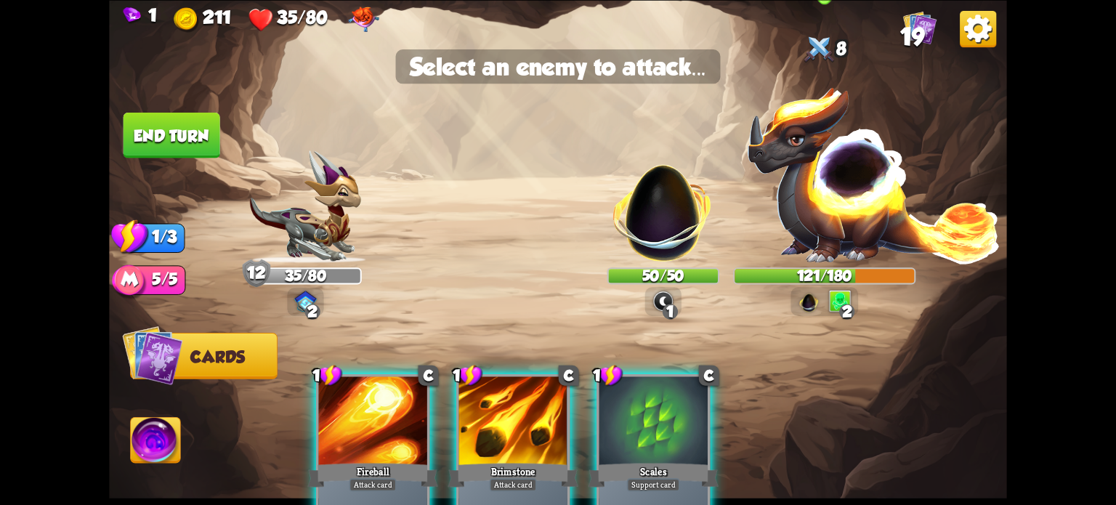
click at [822, 165] on img at bounding box center [873, 174] width 255 height 178
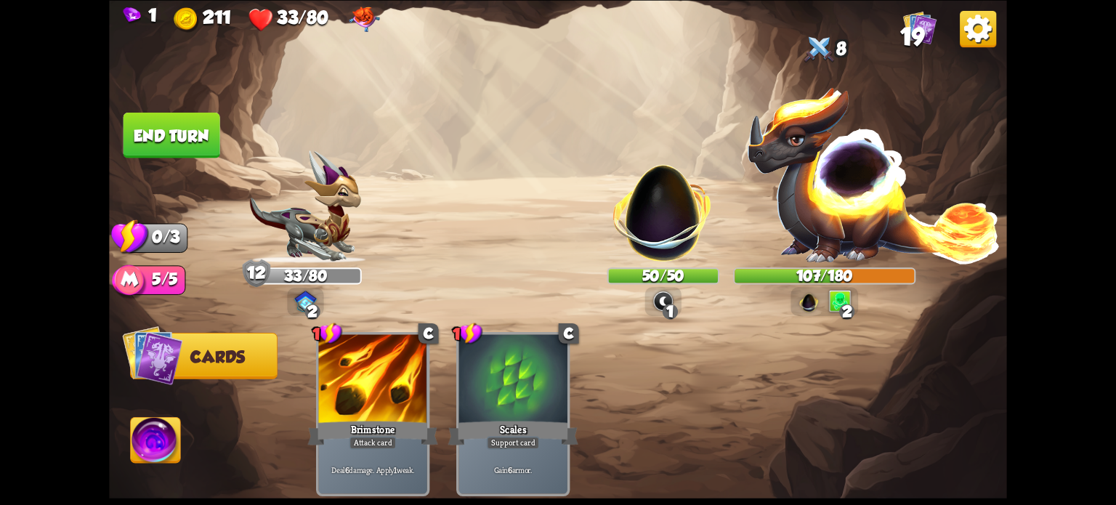
click at [165, 129] on button "End turn" at bounding box center [171, 135] width 97 height 46
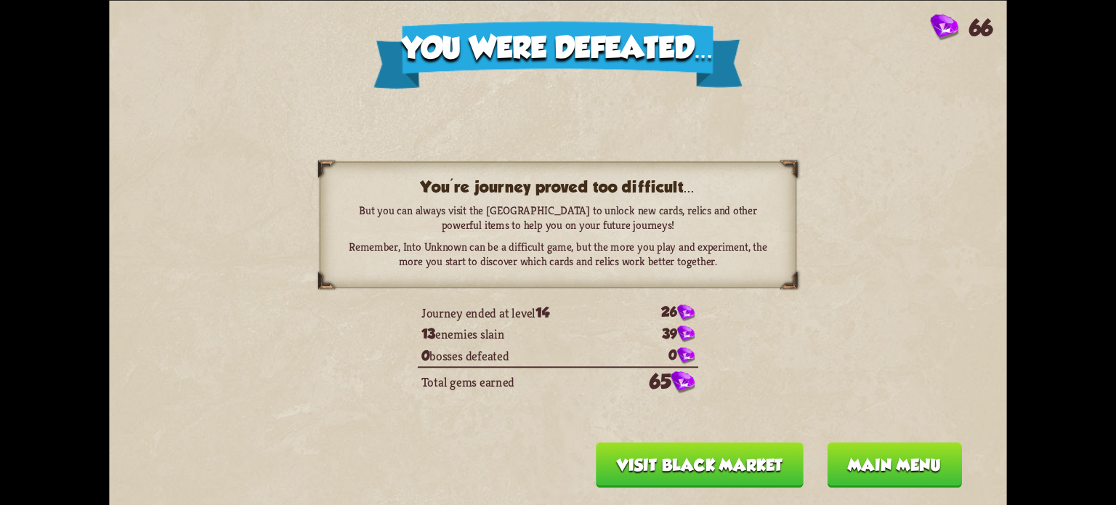
click at [866, 452] on button "Main menu" at bounding box center [894, 465] width 135 height 46
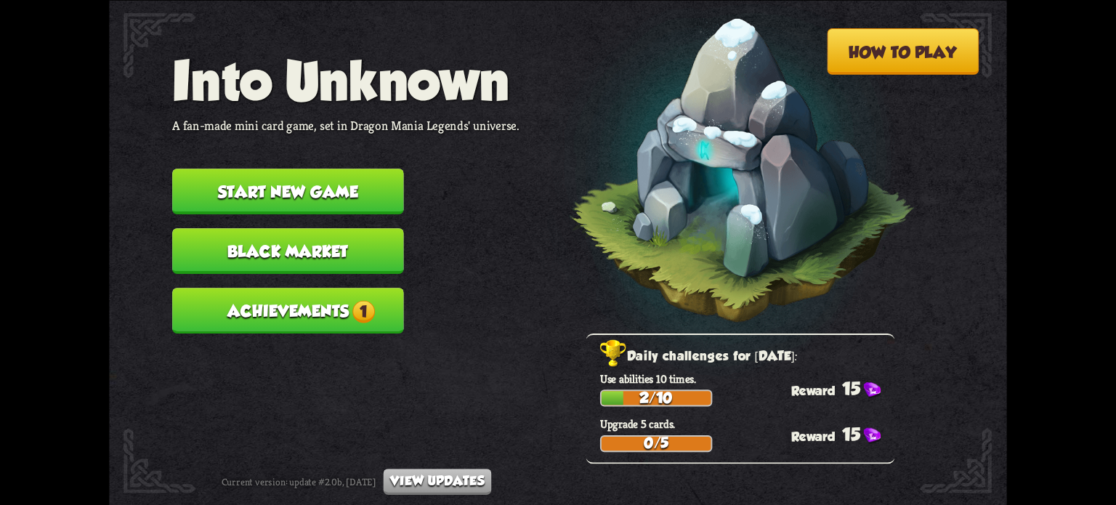
click at [274, 328] on button "Achievements 1" at bounding box center [288, 311] width 232 height 46
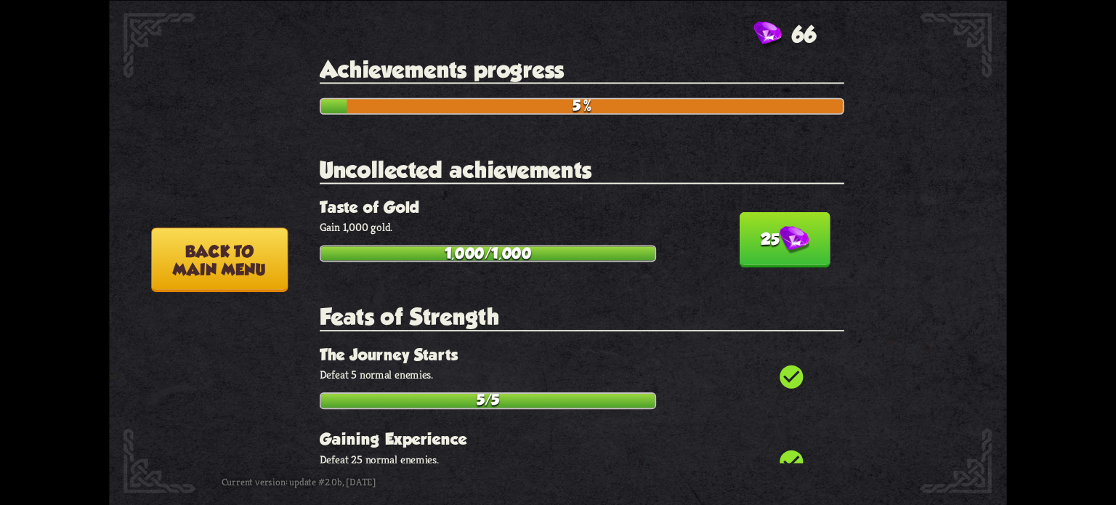
click at [761, 234] on button "25" at bounding box center [785, 239] width 91 height 55
click at [746, 226] on button "25" at bounding box center [785, 239] width 91 height 55
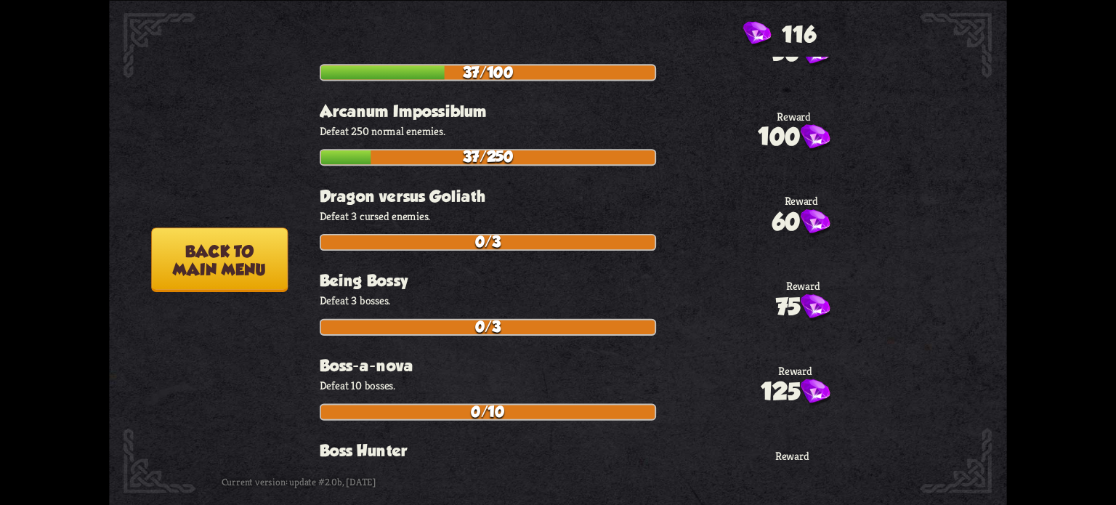
scroll to position [0, 0]
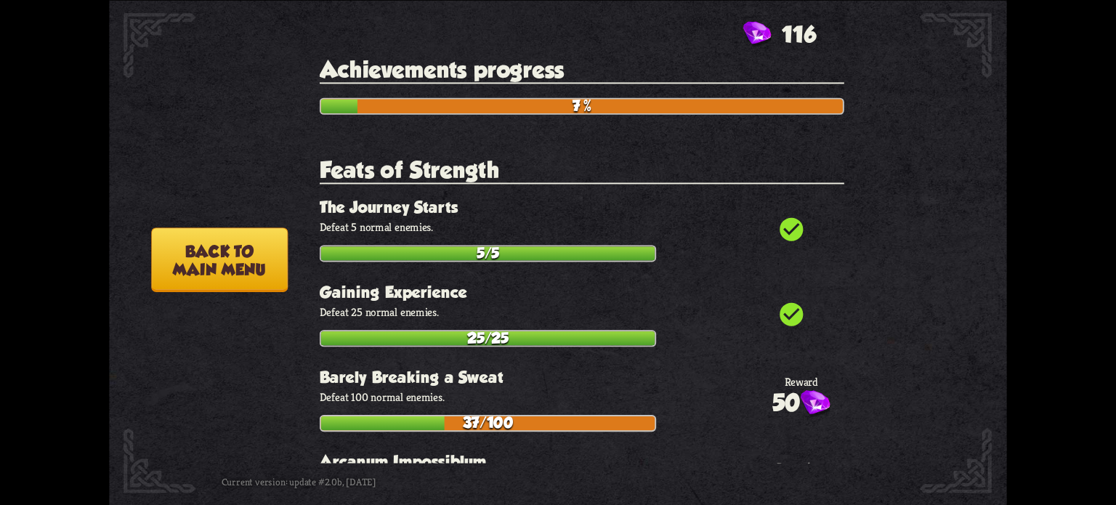
click at [219, 243] on button "Back to main menu" at bounding box center [219, 259] width 137 height 65
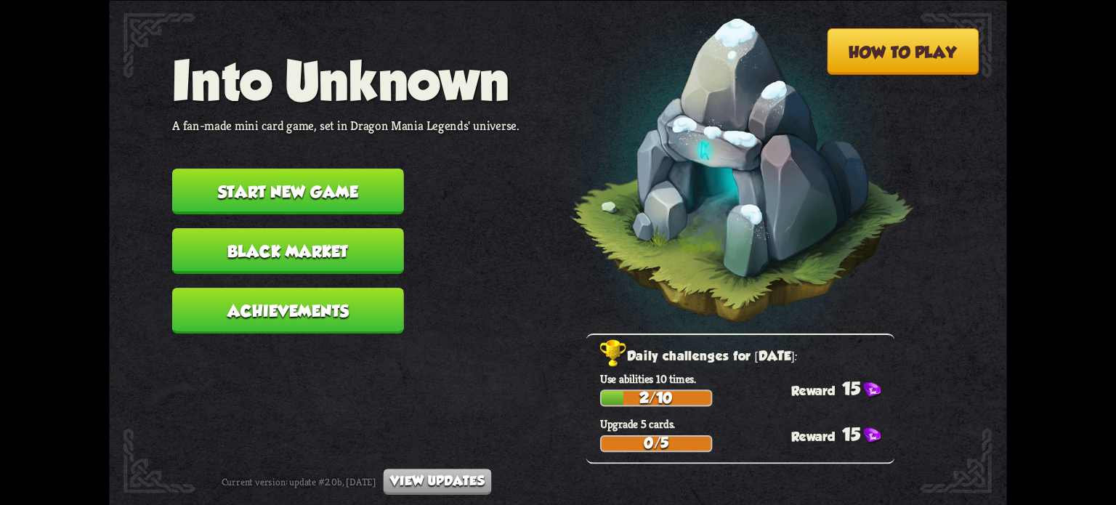
click at [326, 183] on button "Start new game" at bounding box center [288, 192] width 232 height 46
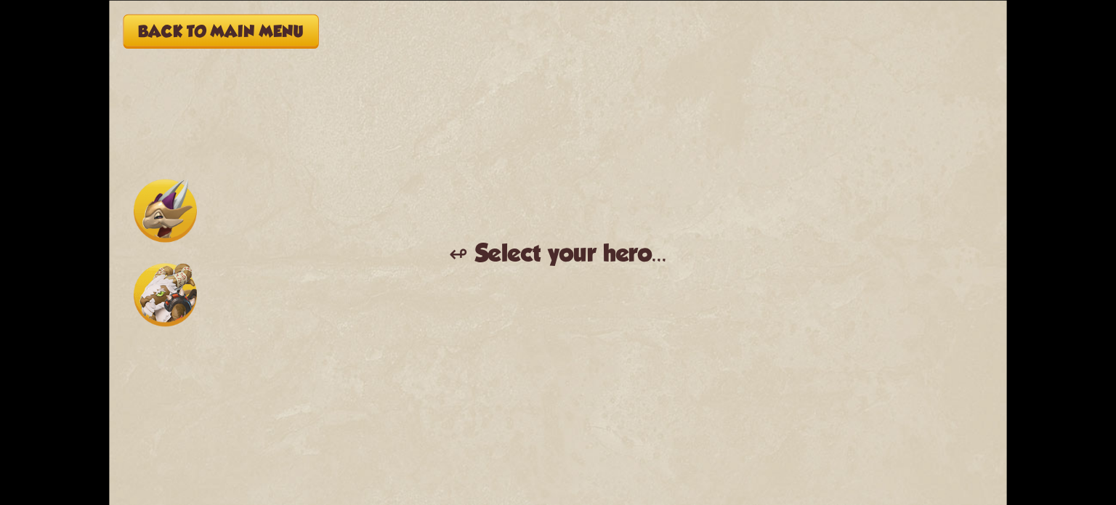
click at [147, 317] on img at bounding box center [165, 294] width 63 height 63
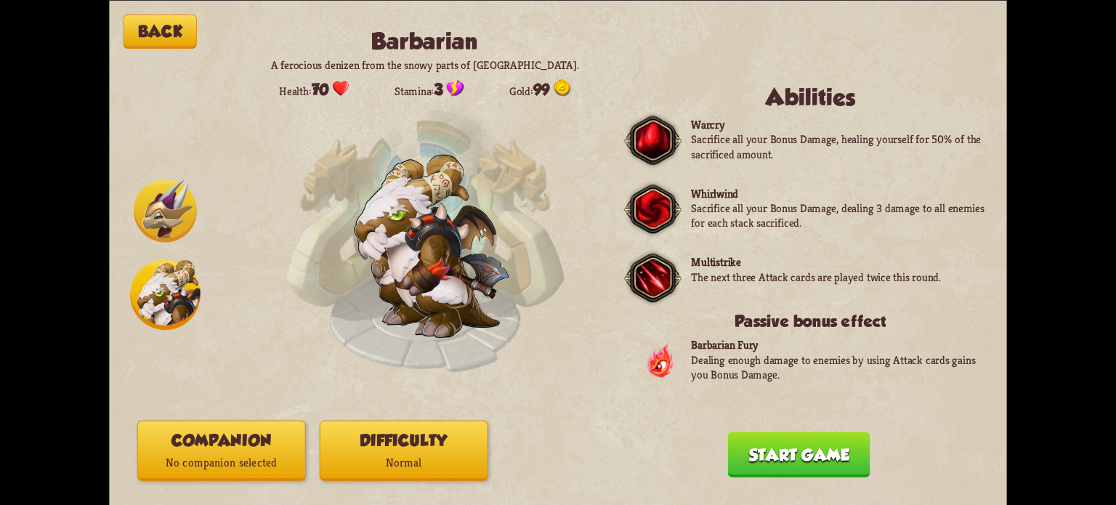
click at [779, 461] on button "Start game" at bounding box center [799, 455] width 142 height 46
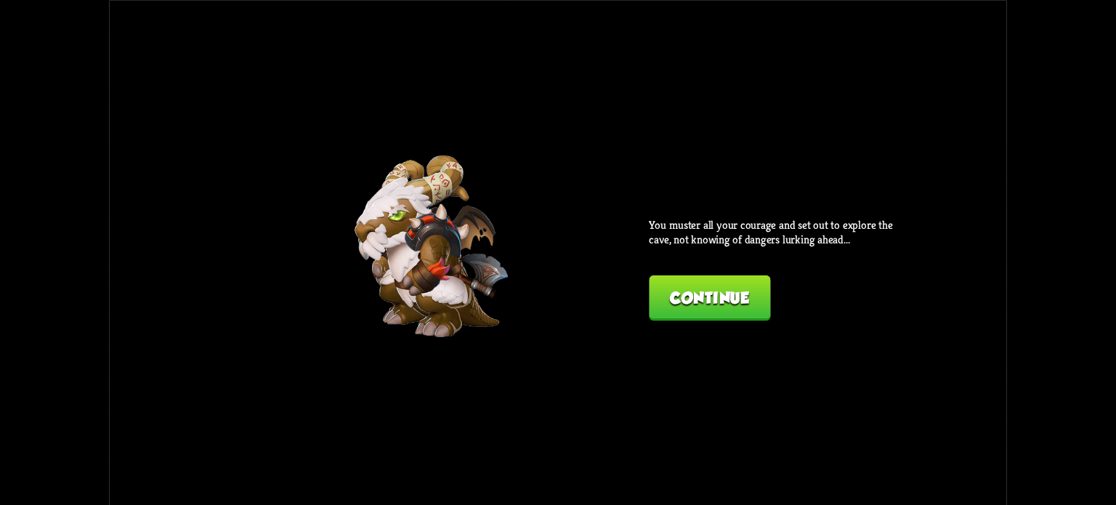
click at [695, 293] on button "Continue" at bounding box center [709, 298] width 121 height 46
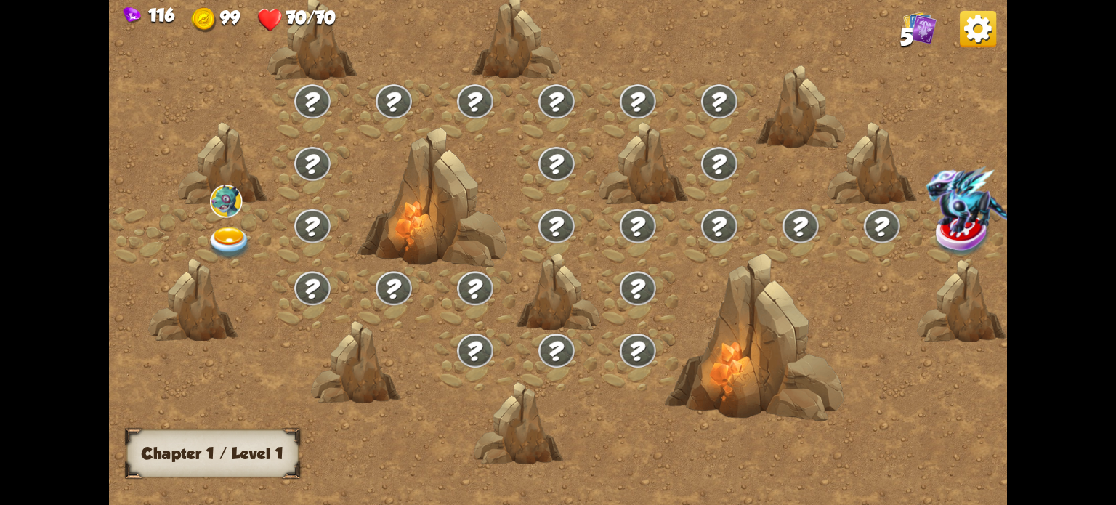
click at [223, 240] on img at bounding box center [229, 243] width 45 height 33
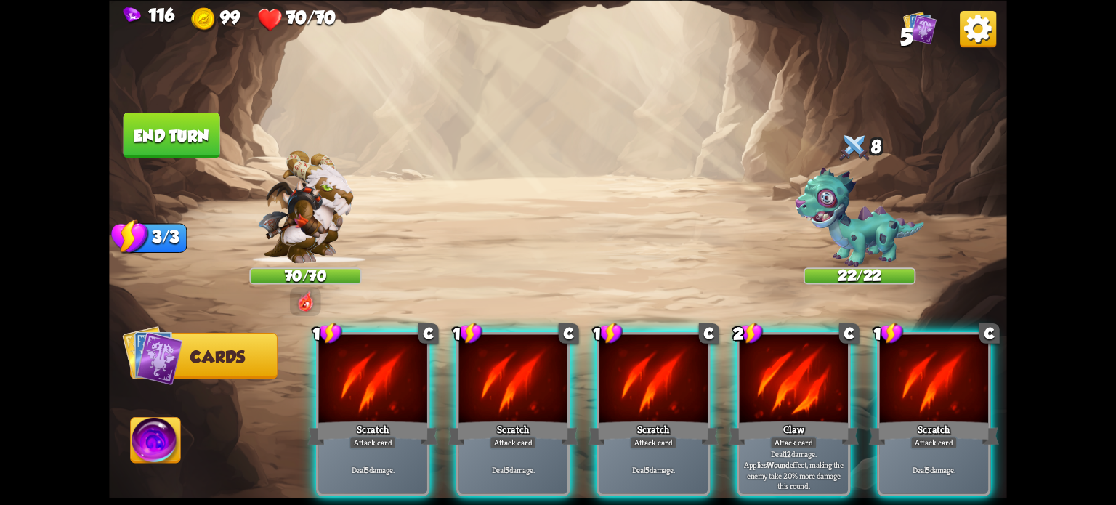
click at [785, 418] on div "Claw" at bounding box center [794, 432] width 130 height 29
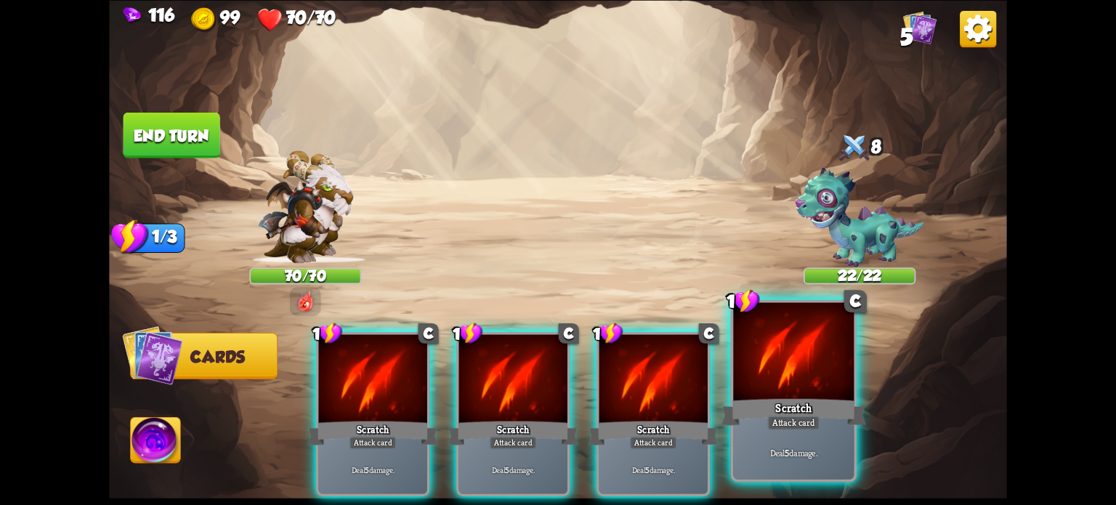
click at [785, 402] on div "1 C Scratch Attack card Deal 5 damage. 1 C Scratch Attack card Deal 5 damage. 1…" at bounding box center [647, 392] width 718 height 224
click at [778, 400] on div "Scratch" at bounding box center [793, 411] width 145 height 32
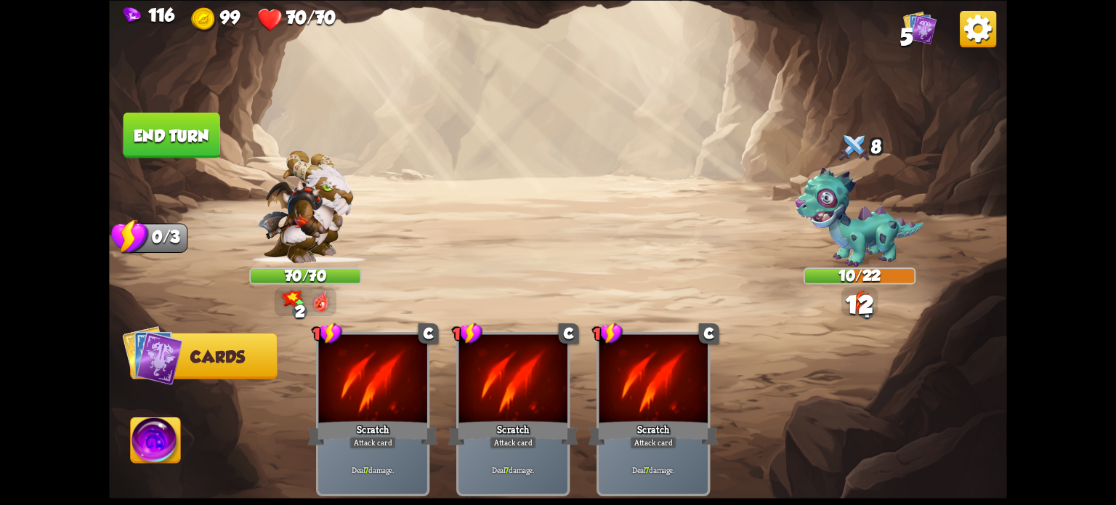
click at [136, 130] on button "End turn" at bounding box center [171, 135] width 97 height 46
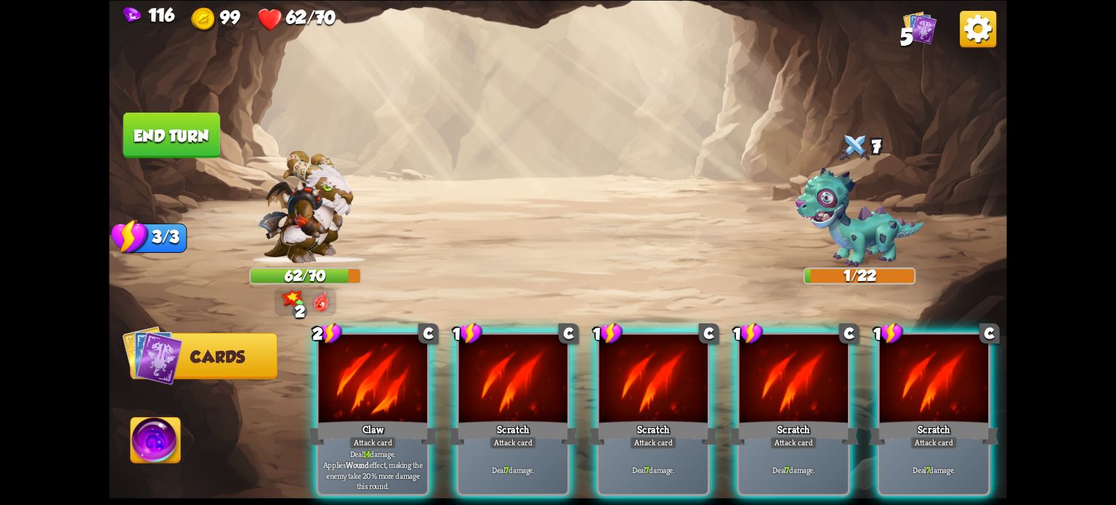
drag, startPoint x: 522, startPoint y: 409, endPoint x: 310, endPoint y: 238, distance: 272.2
click at [520, 418] on div "Scratch" at bounding box center [513, 432] width 130 height 29
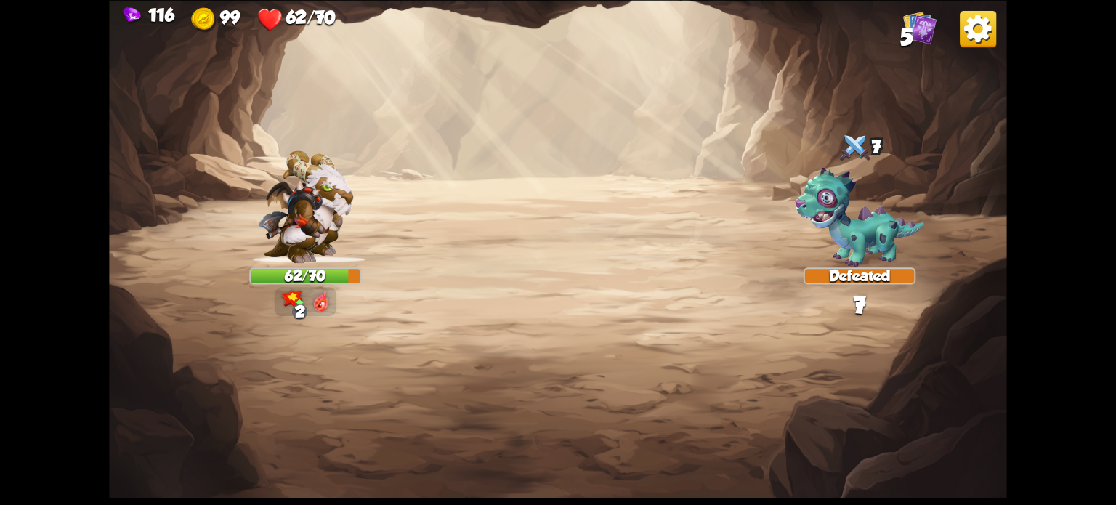
click at [179, 141] on img at bounding box center [558, 252] width 898 height 505
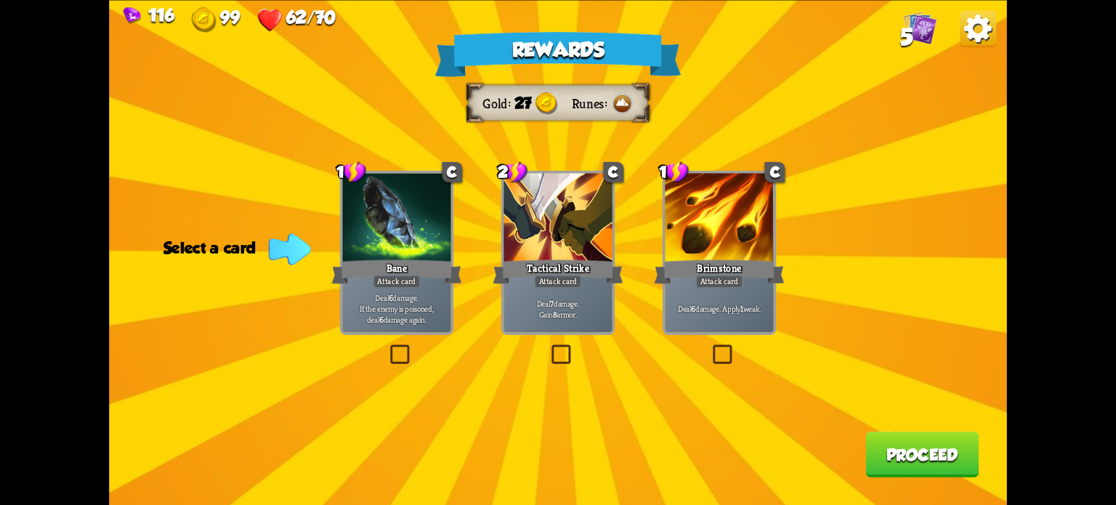
click at [548, 347] on label at bounding box center [548, 347] width 0 height 0
click at [0, 0] on input "checkbox" at bounding box center [0, 0] width 0 height 0
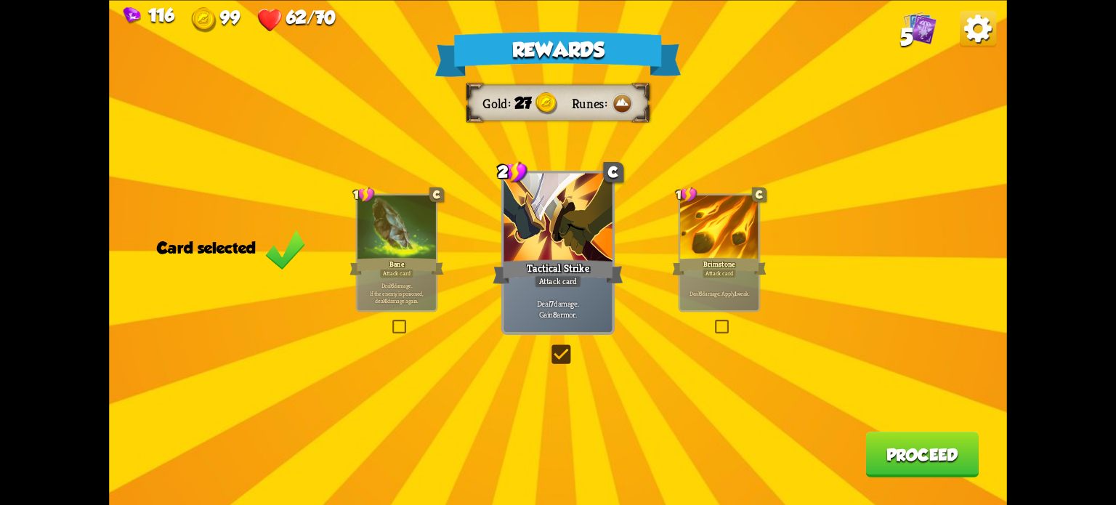
click at [969, 451] on button "Proceed" at bounding box center [921, 455] width 113 height 46
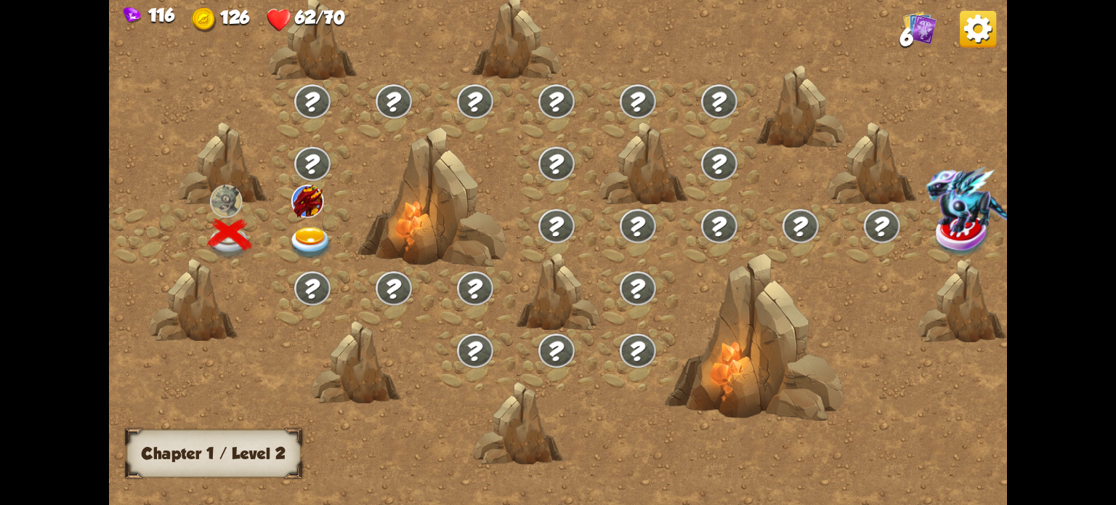
click at [312, 228] on img at bounding box center [310, 243] width 45 height 33
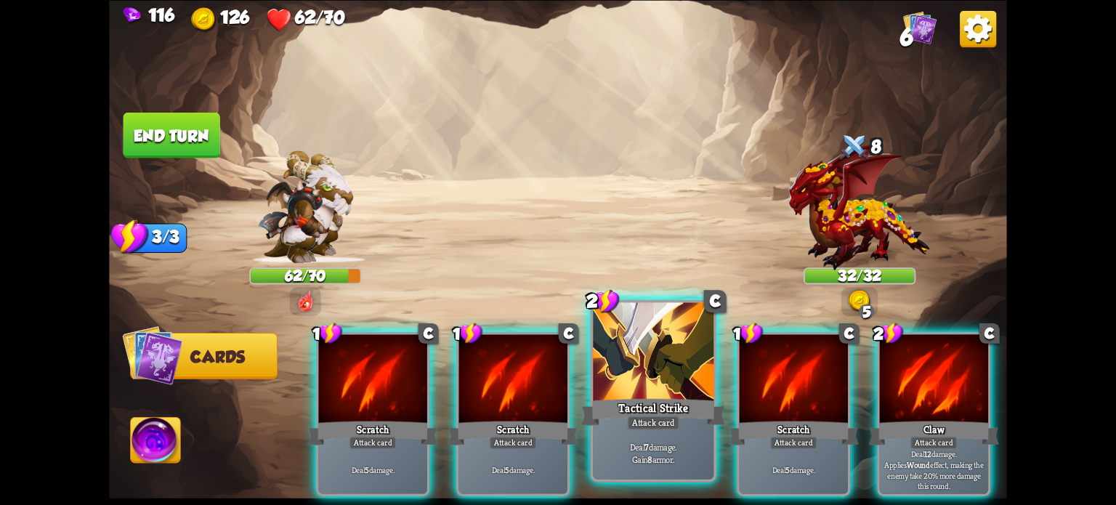
click at [659, 388] on div at bounding box center [653, 353] width 121 height 102
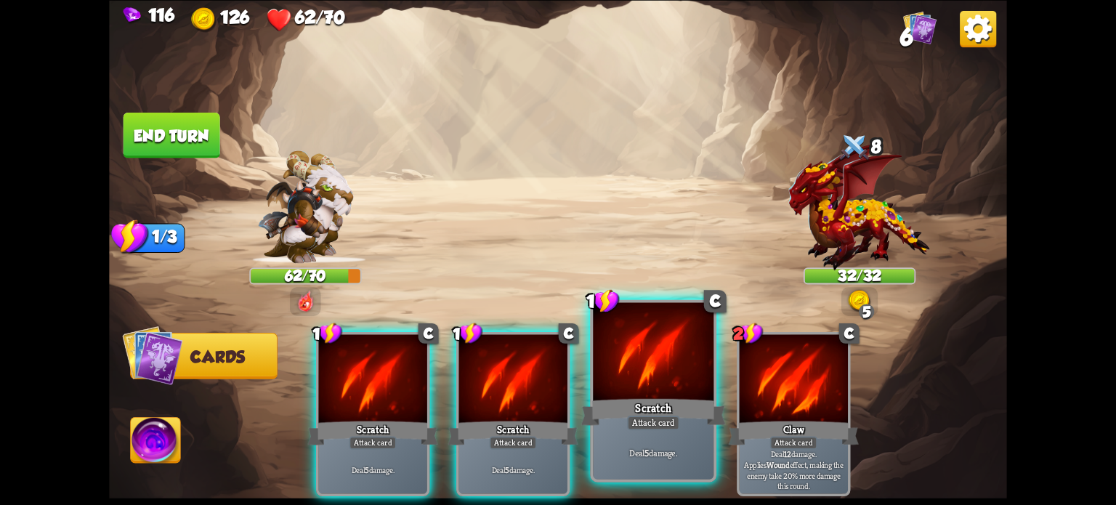
click at [659, 387] on div "1 C Scratch Attack card Deal 5 damage. 1 C Scratch Attack card Deal 5 damage. 1…" at bounding box center [647, 392] width 718 height 224
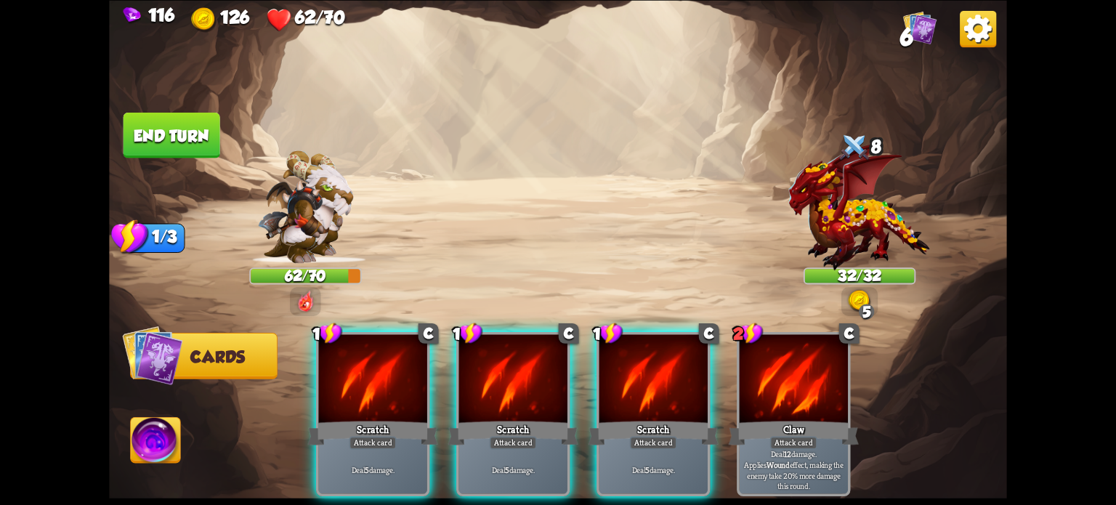
drag, startPoint x: 659, startPoint y: 387, endPoint x: 652, endPoint y: 381, distance: 8.7
click at [660, 388] on div at bounding box center [653, 380] width 108 height 92
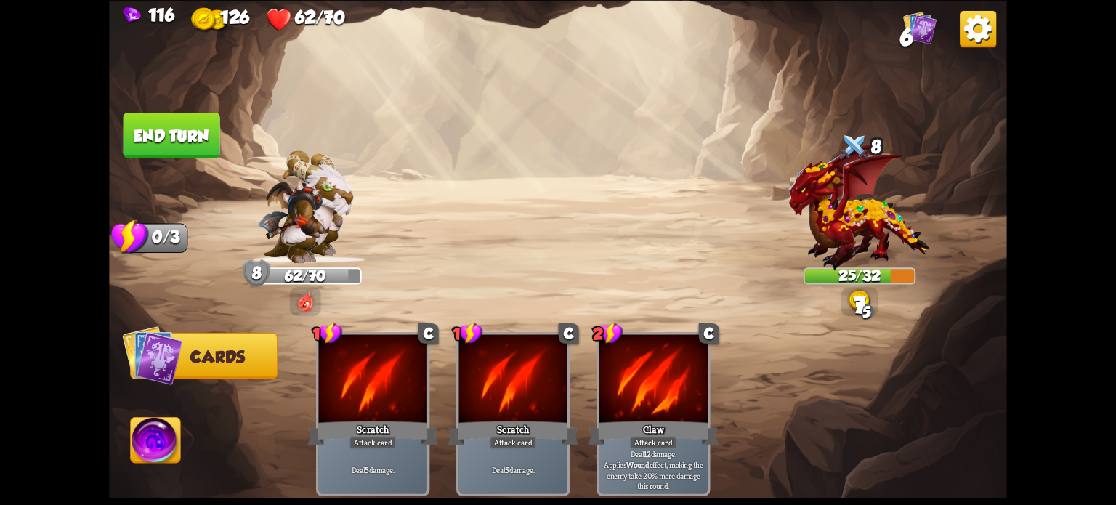
click at [189, 131] on button "End turn" at bounding box center [171, 135] width 97 height 46
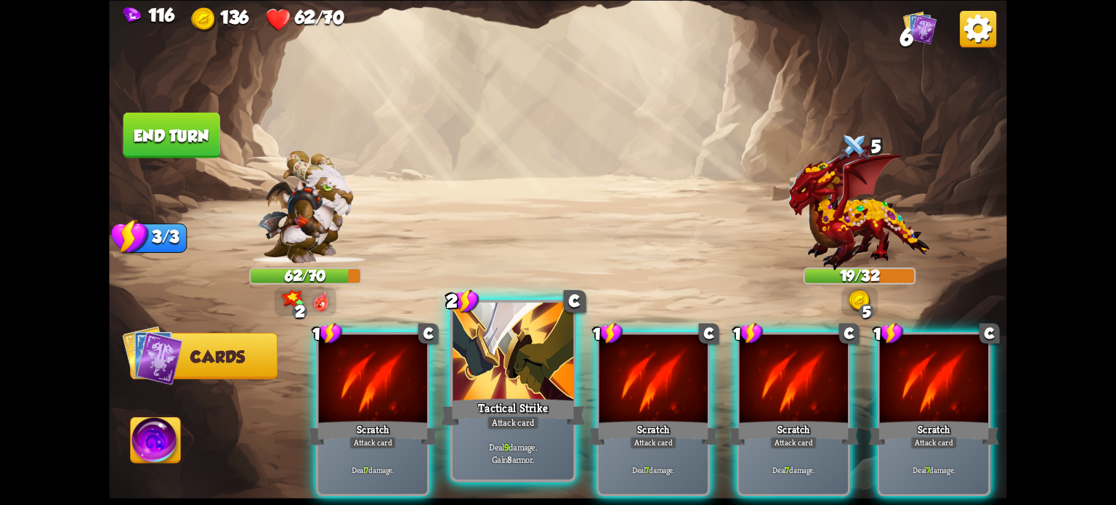
click at [514, 414] on div "Tactical Strike" at bounding box center [513, 411] width 145 height 32
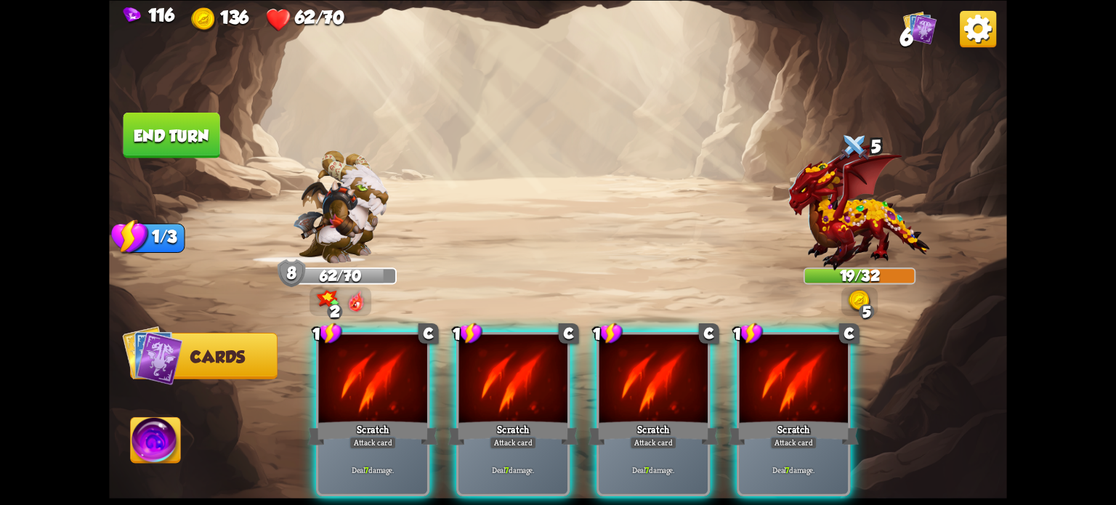
click at [514, 418] on div "Scratch" at bounding box center [513, 432] width 130 height 29
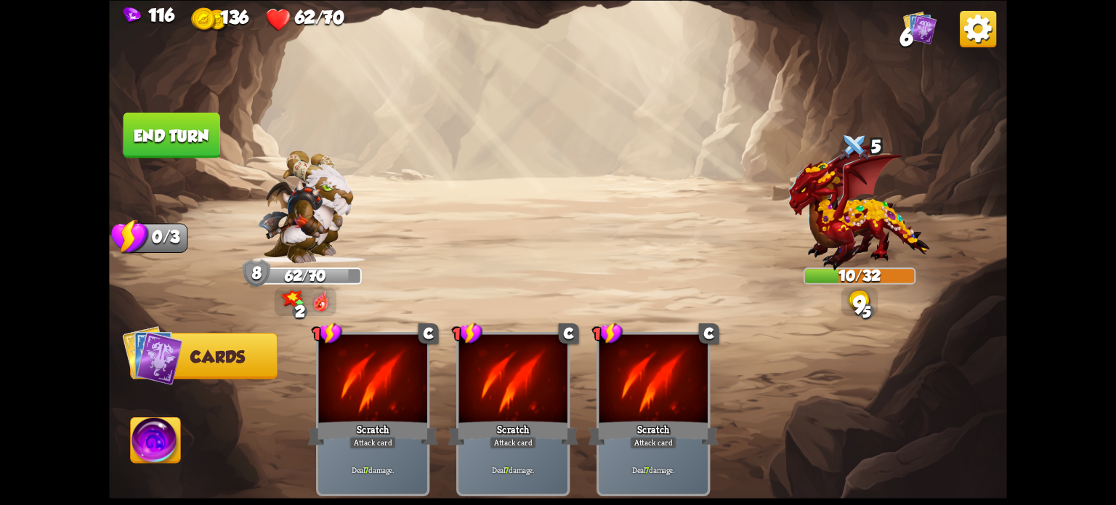
click at [186, 127] on button "End turn" at bounding box center [171, 135] width 97 height 46
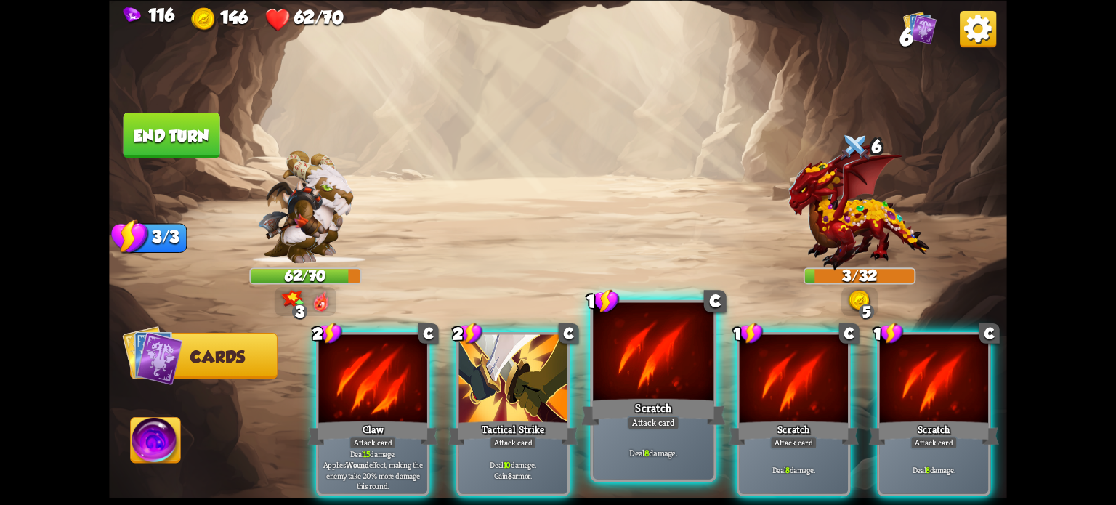
click at [663, 404] on div "Scratch" at bounding box center [653, 411] width 145 height 32
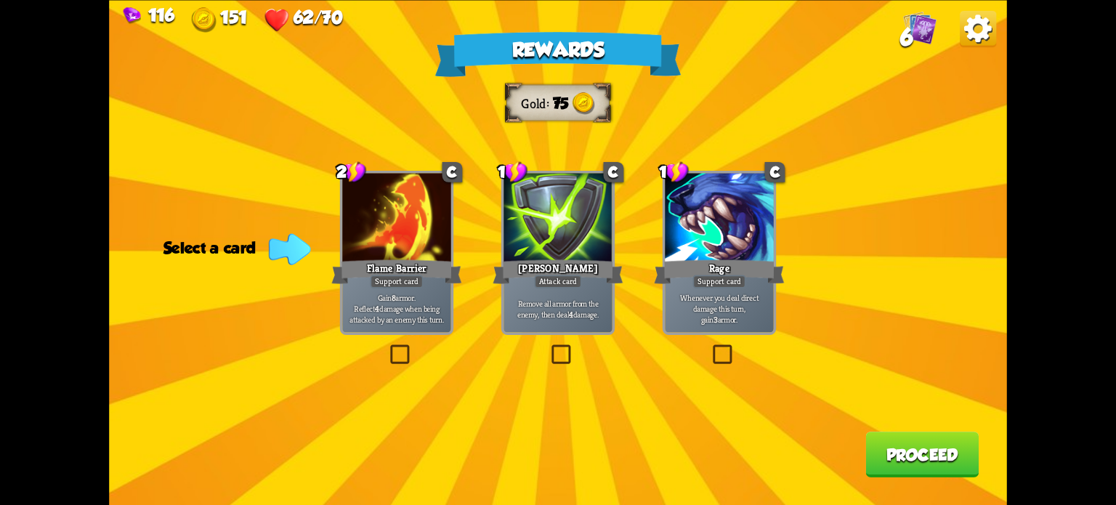
click at [387, 347] on label at bounding box center [387, 347] width 0 height 0
click at [0, 0] on input "checkbox" at bounding box center [0, 0] width 0 height 0
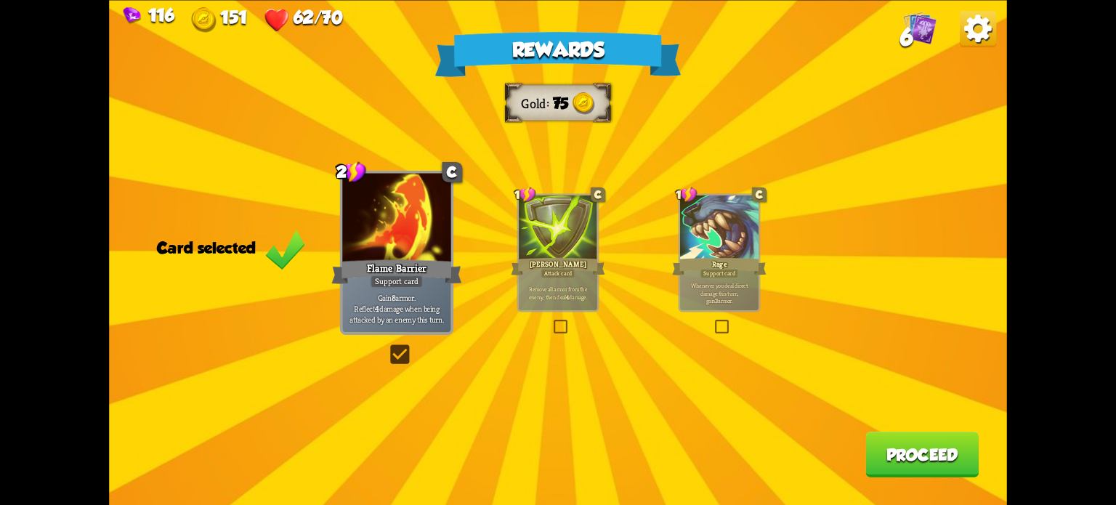
click at [931, 448] on button "Proceed" at bounding box center [921, 455] width 113 height 46
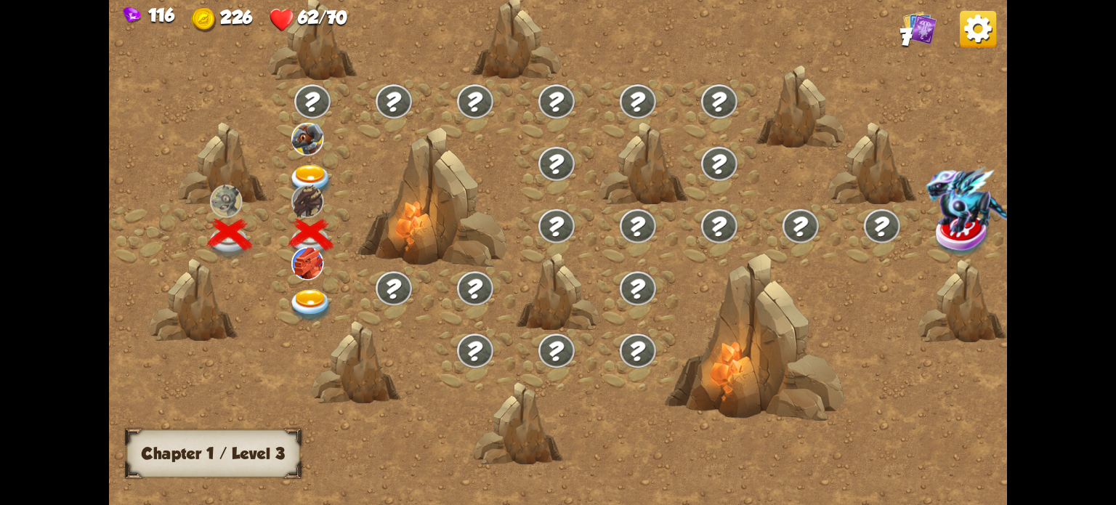
click at [314, 298] on img at bounding box center [310, 305] width 45 height 33
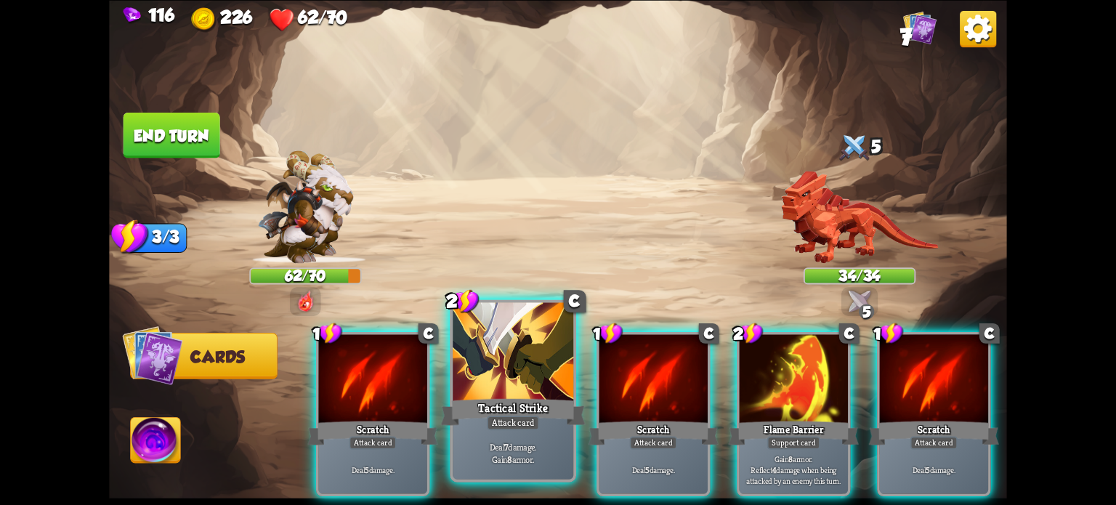
click at [512, 370] on div at bounding box center [513, 353] width 121 height 102
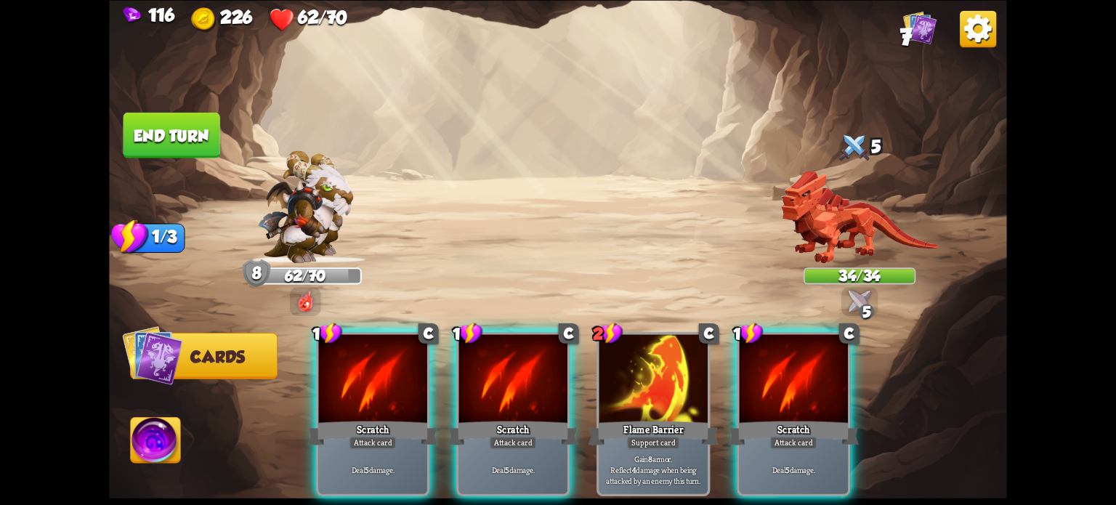
drag, startPoint x: 511, startPoint y: 369, endPoint x: 503, endPoint y: 360, distance: 12.4
click at [510, 368] on div at bounding box center [513, 380] width 108 height 92
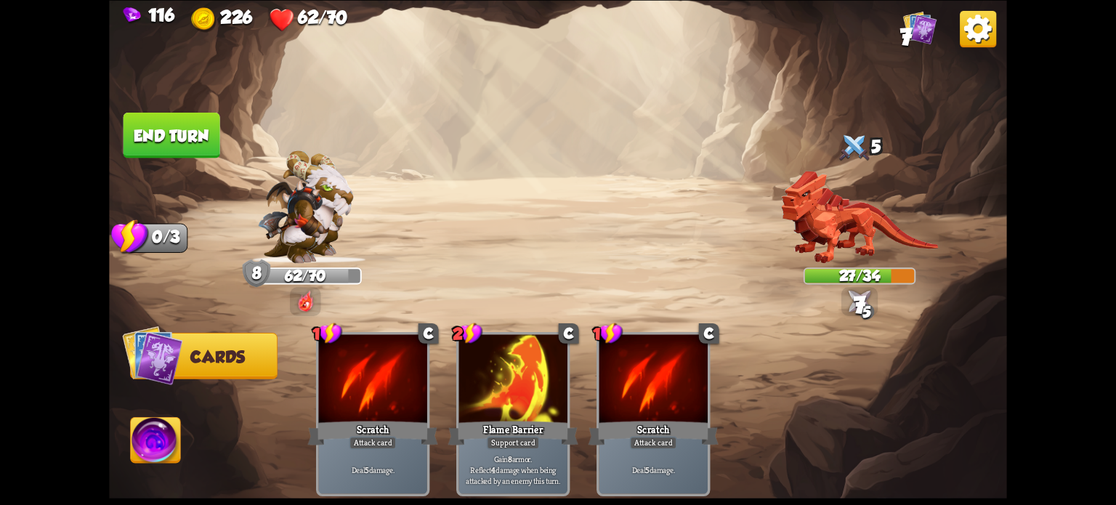
click at [139, 140] on button "End turn" at bounding box center [171, 135] width 97 height 46
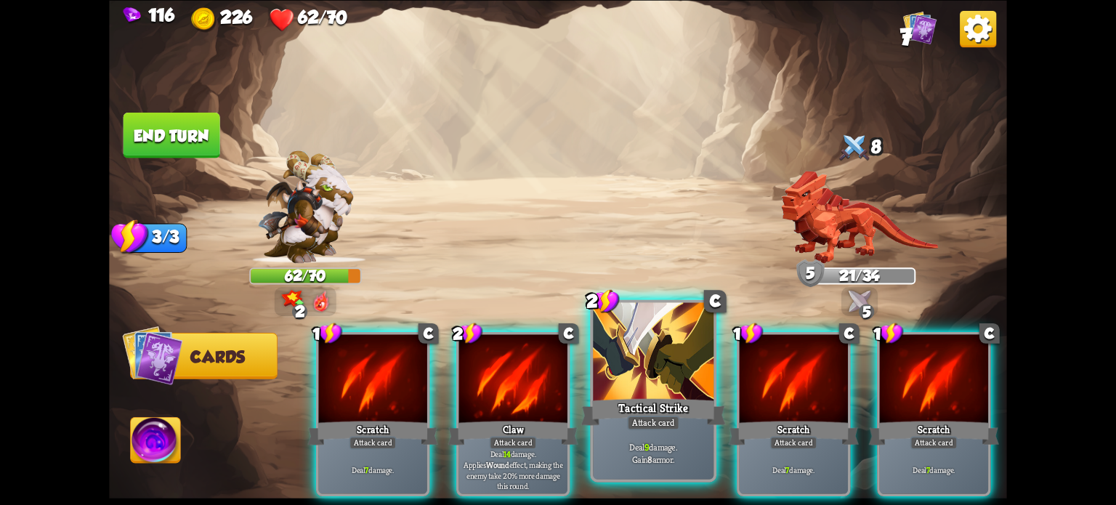
click at [648, 362] on div at bounding box center [653, 353] width 121 height 102
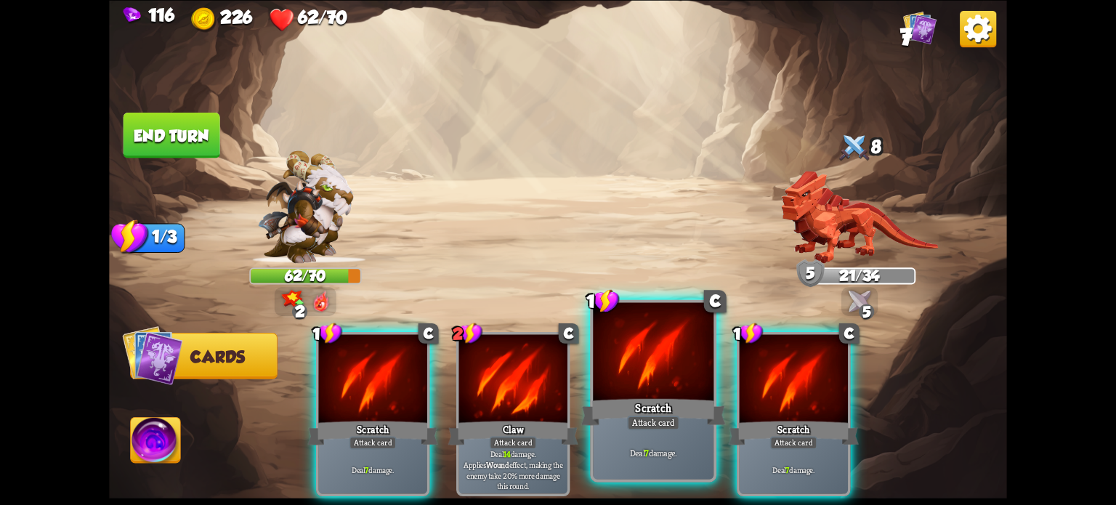
click at [648, 360] on div "1 C Scratch Attack card Deal 7 damage. 2 C Claw Attack card Deal 14 damage. App…" at bounding box center [647, 392] width 718 height 224
click at [648, 360] on div at bounding box center [653, 353] width 121 height 102
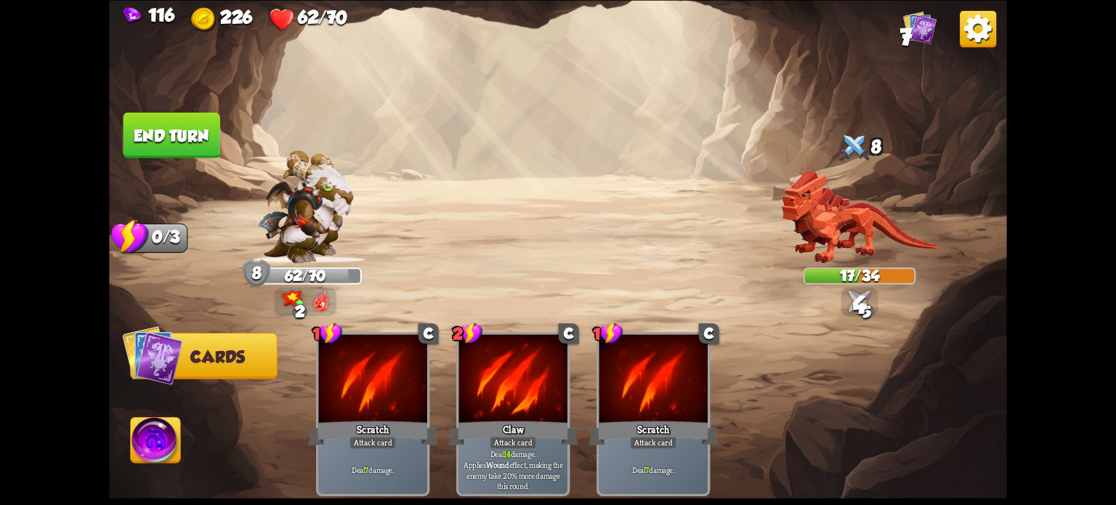
click at [201, 127] on button "End turn" at bounding box center [171, 135] width 97 height 46
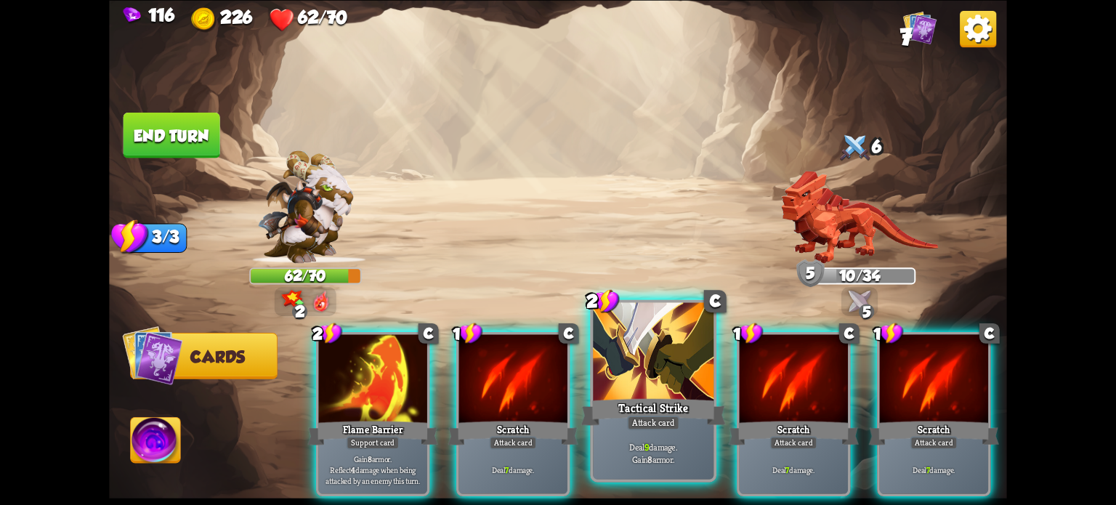
click at [654, 366] on div at bounding box center [653, 353] width 121 height 102
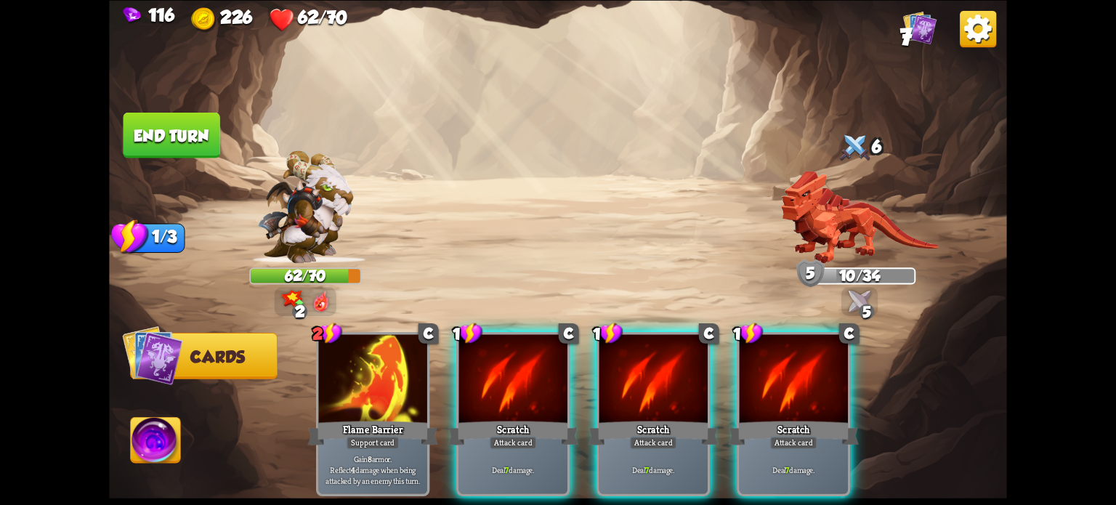
click at [658, 360] on div "2 C Flame Barrier Support card Gain 8 armor. Reflect 4 damage when being attack…" at bounding box center [647, 392] width 718 height 224
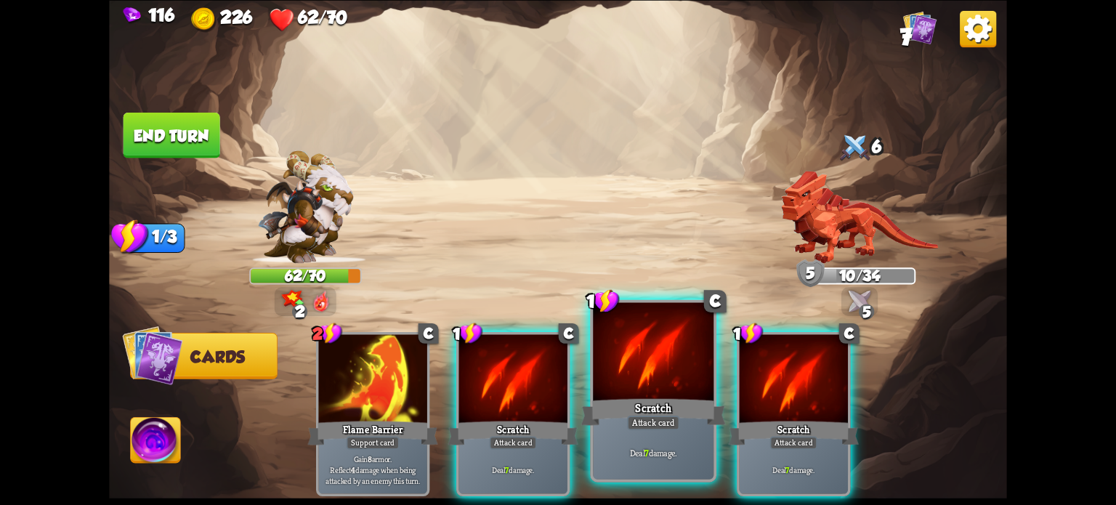
click at [658, 360] on div at bounding box center [653, 353] width 121 height 102
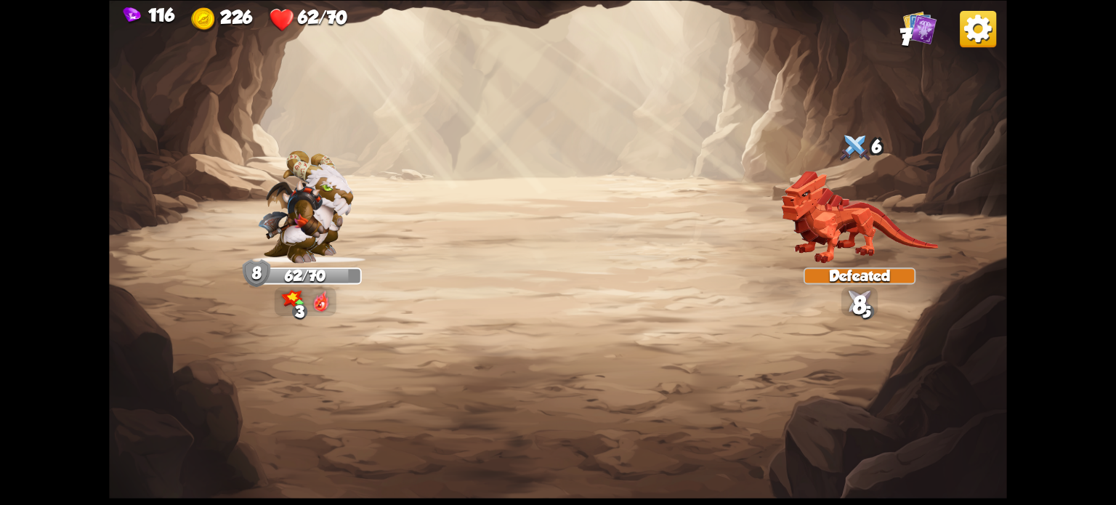
click at [187, 128] on img at bounding box center [558, 252] width 898 height 505
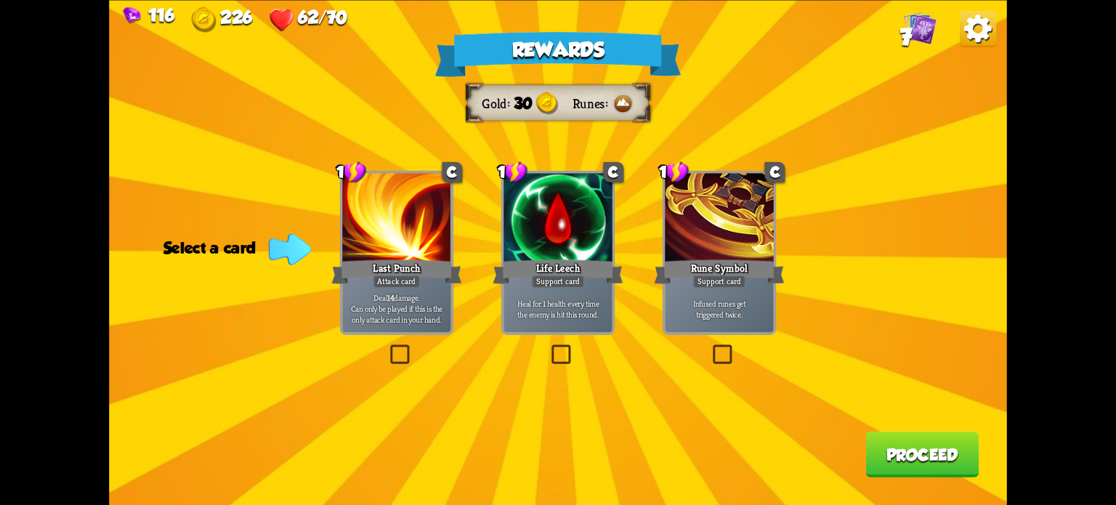
click at [710, 347] on label at bounding box center [710, 347] width 0 height 0
click at [0, 0] on input "checkbox" at bounding box center [0, 0] width 0 height 0
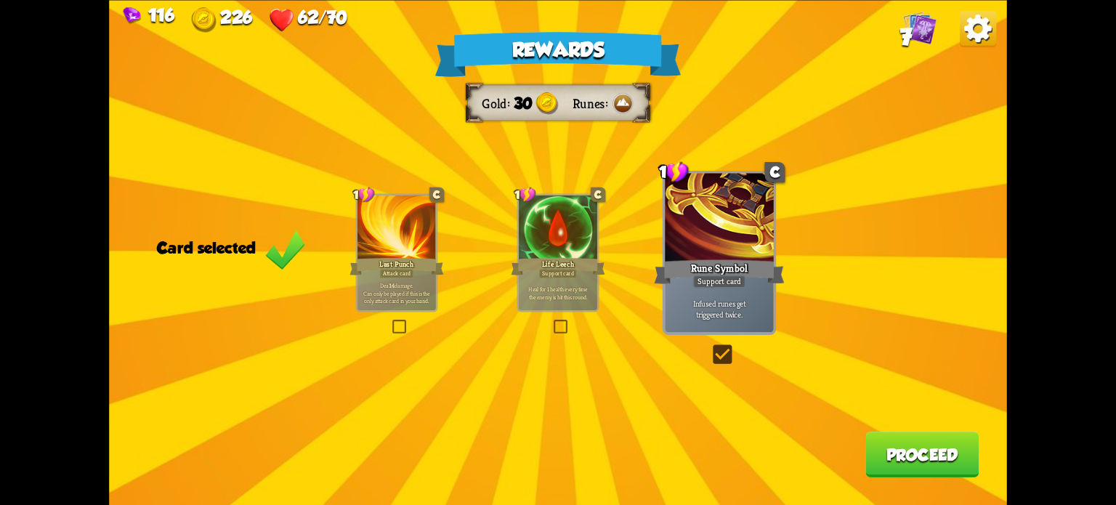
click at [921, 464] on button "Proceed" at bounding box center [921, 455] width 113 height 46
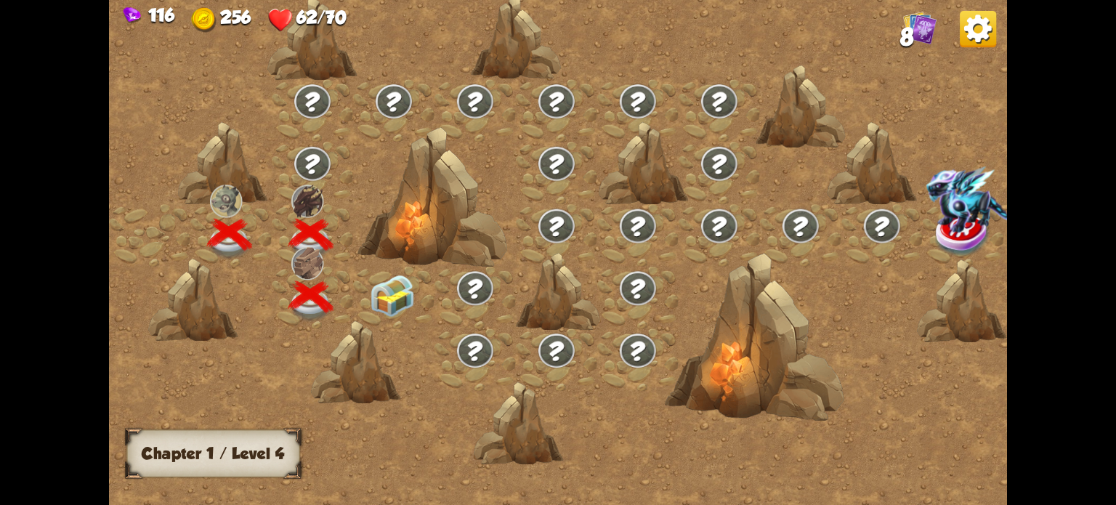
click at [380, 301] on img at bounding box center [392, 296] width 45 height 42
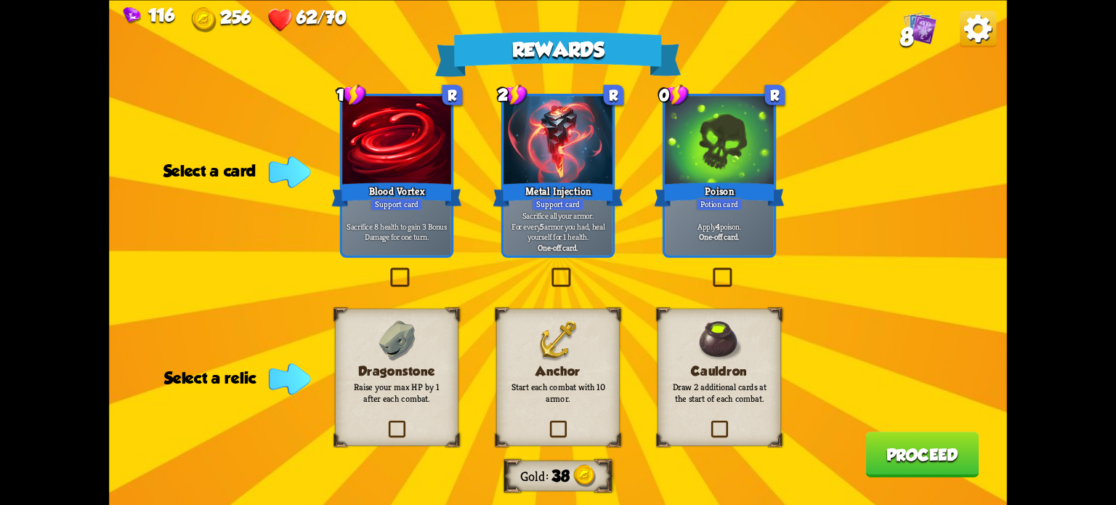
click at [710, 270] on label at bounding box center [710, 270] width 0 height 0
click at [0, 0] on input "checkbox" at bounding box center [0, 0] width 0 height 0
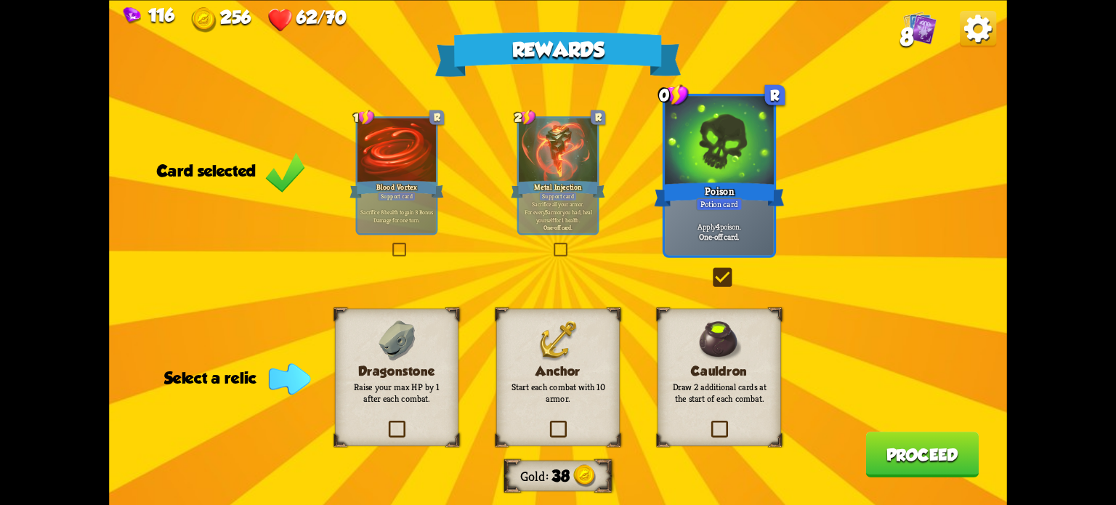
click at [386, 423] on label at bounding box center [386, 423] width 0 height 0
click at [0, 0] on input "checkbox" at bounding box center [0, 0] width 0 height 0
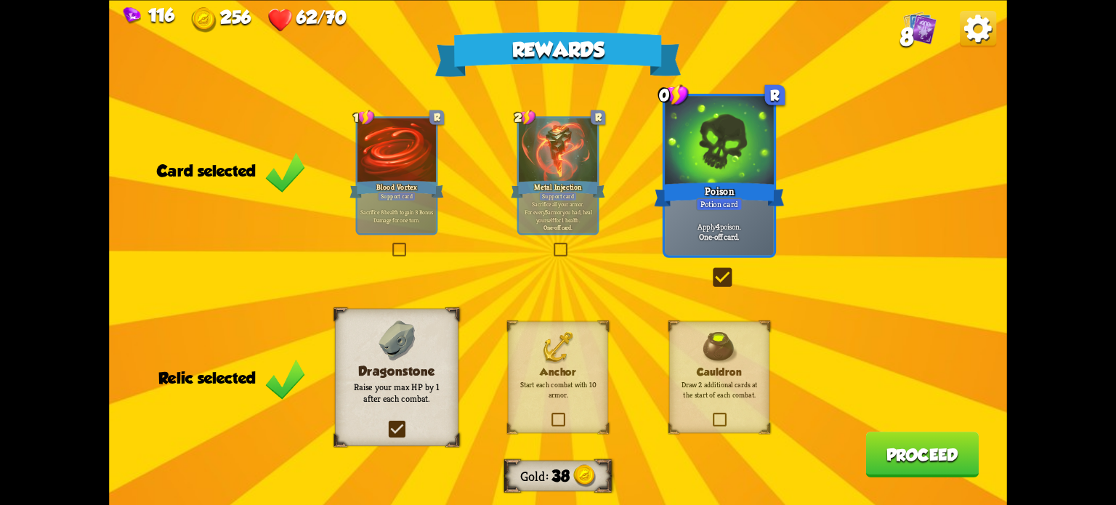
click at [915, 464] on button "Proceed" at bounding box center [921, 455] width 113 height 46
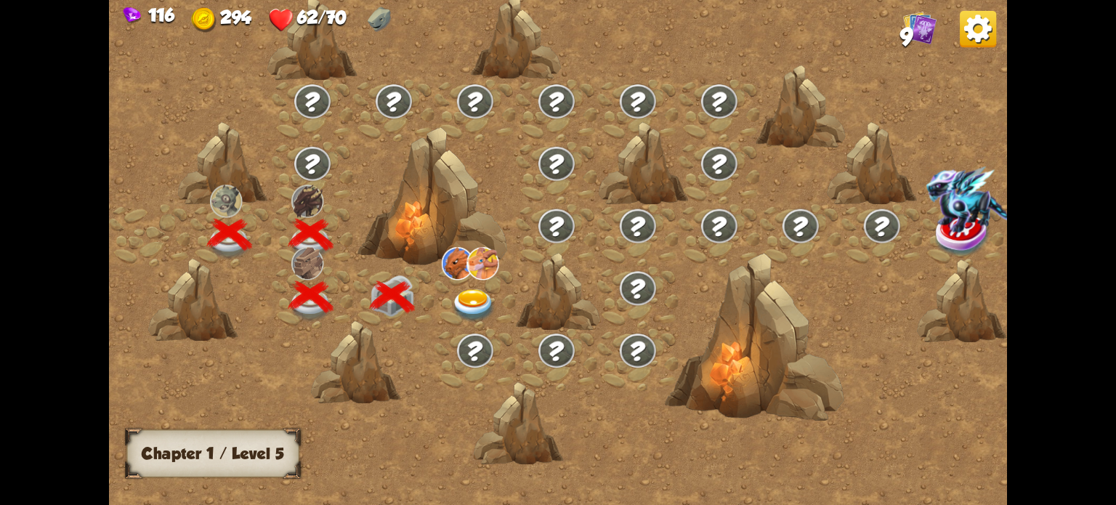
click at [461, 295] on img at bounding box center [473, 305] width 45 height 33
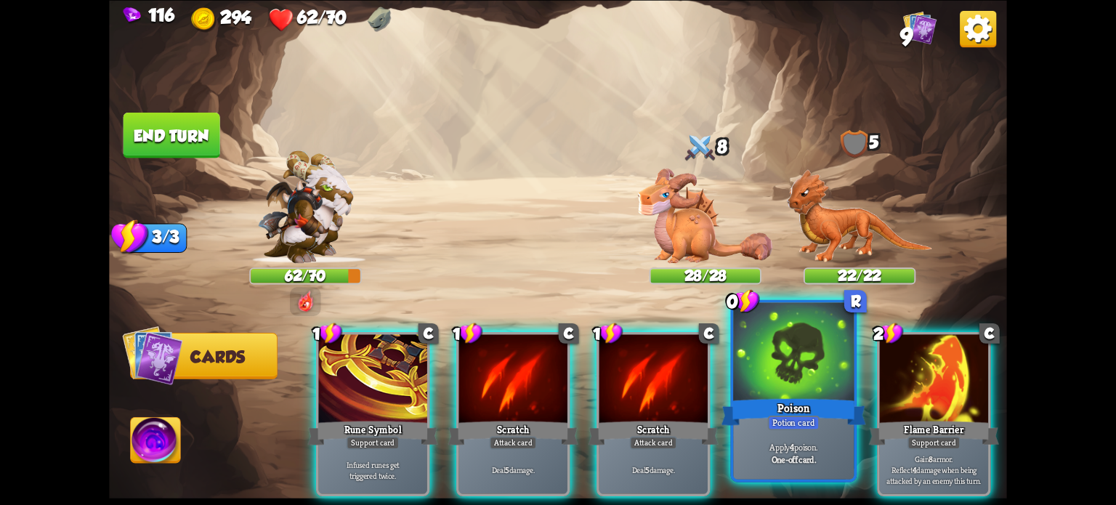
click at [778, 393] on div at bounding box center [793, 353] width 121 height 102
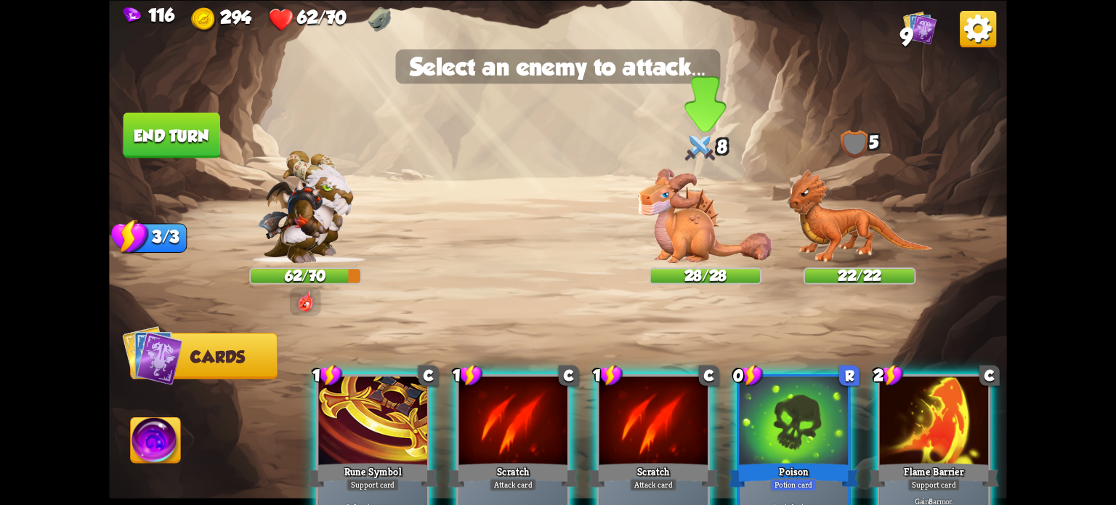
click at [690, 226] on img at bounding box center [705, 215] width 134 height 95
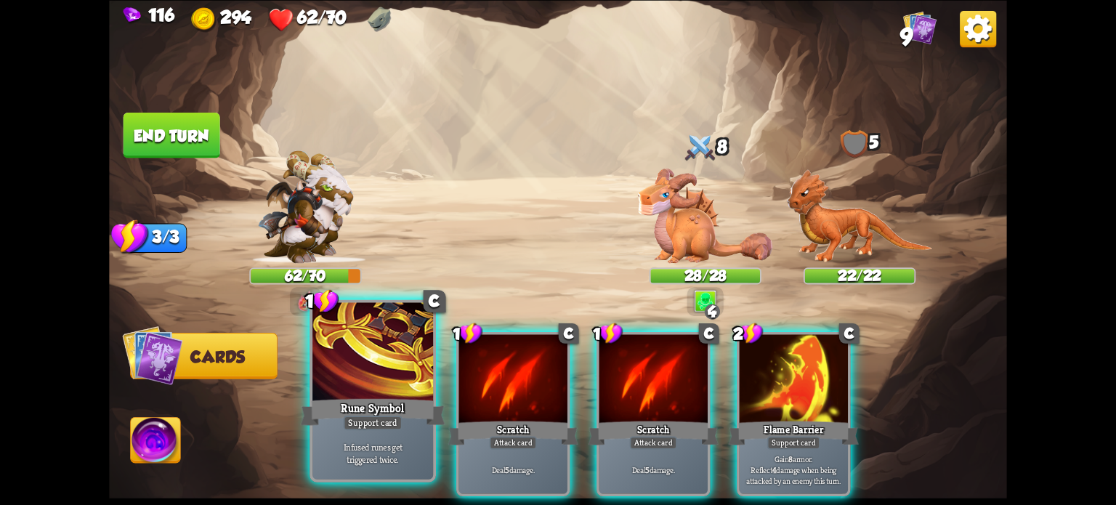
click at [367, 421] on div "Support card" at bounding box center [373, 422] width 59 height 15
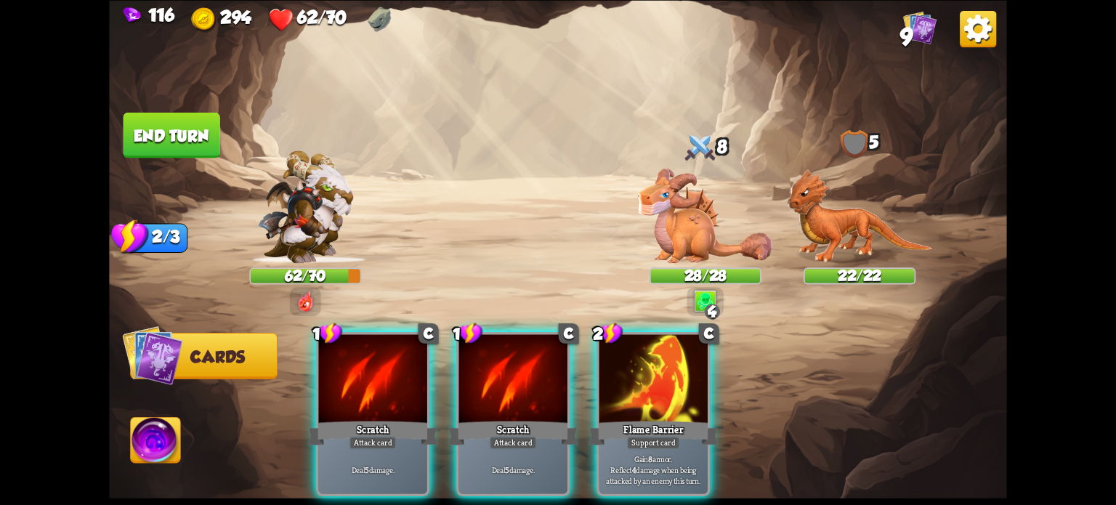
click at [695, 242] on img at bounding box center [705, 215] width 134 height 95
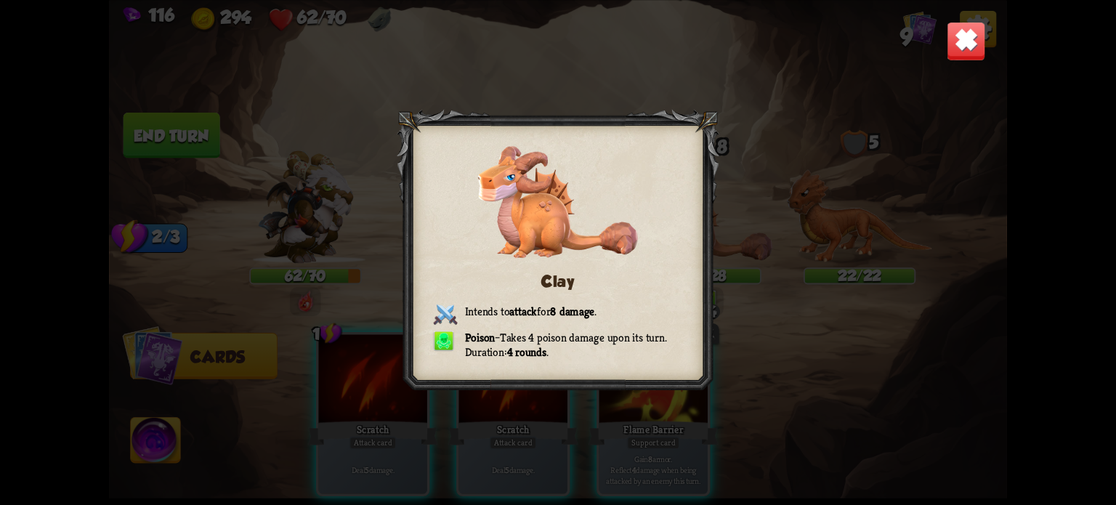
click at [962, 49] on img at bounding box center [966, 40] width 39 height 39
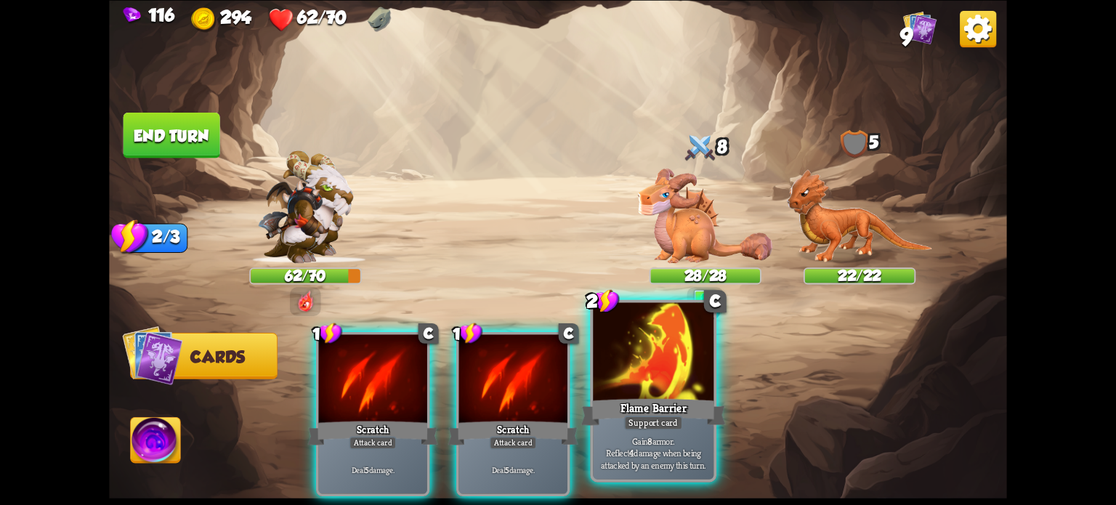
click at [648, 409] on div "Flame Barrier" at bounding box center [653, 411] width 145 height 32
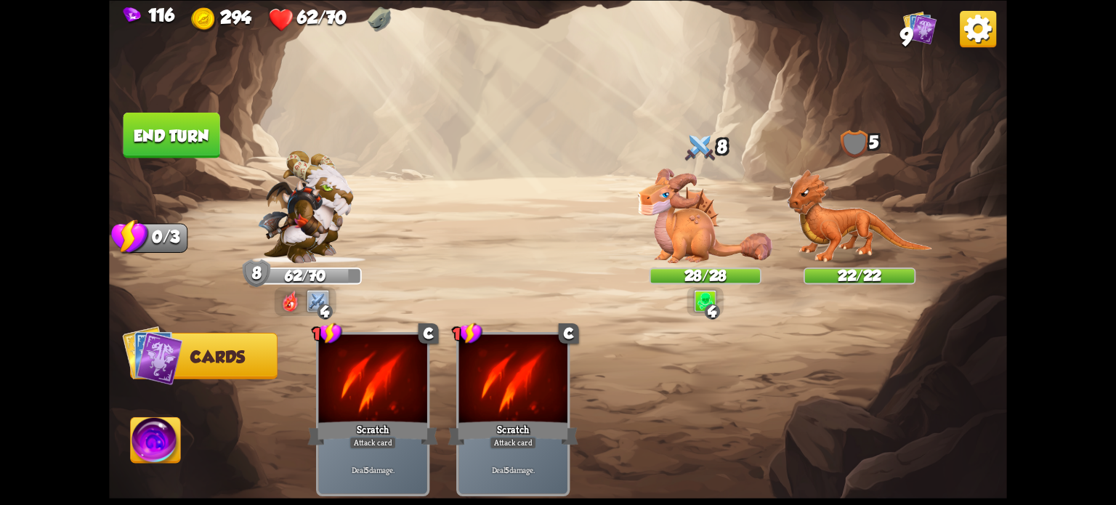
click at [166, 142] on button "End turn" at bounding box center [171, 135] width 97 height 46
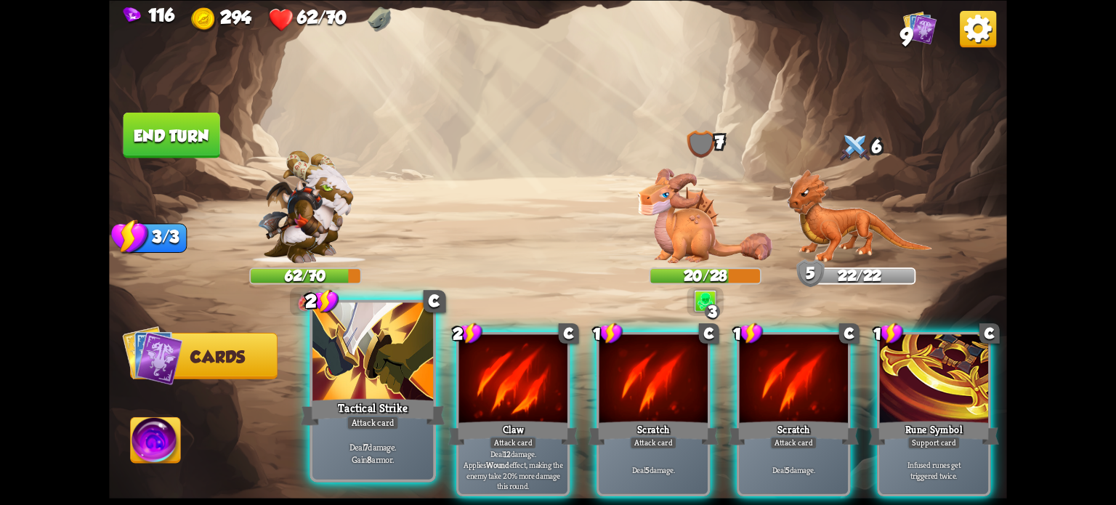
click at [369, 421] on div "Attack card" at bounding box center [373, 422] width 52 height 15
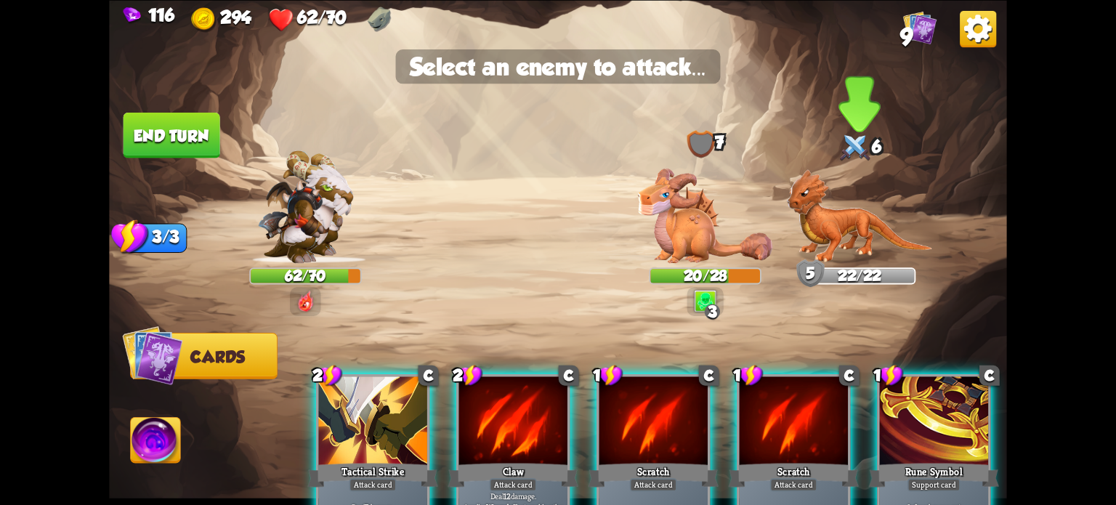
click at [819, 227] on img at bounding box center [860, 216] width 146 height 94
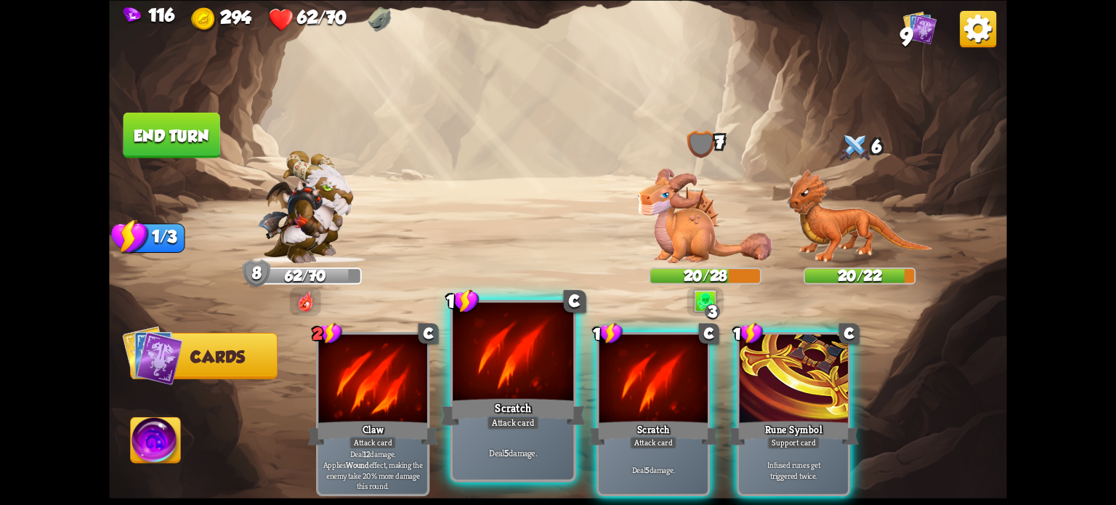
click at [488, 355] on div at bounding box center [513, 353] width 121 height 102
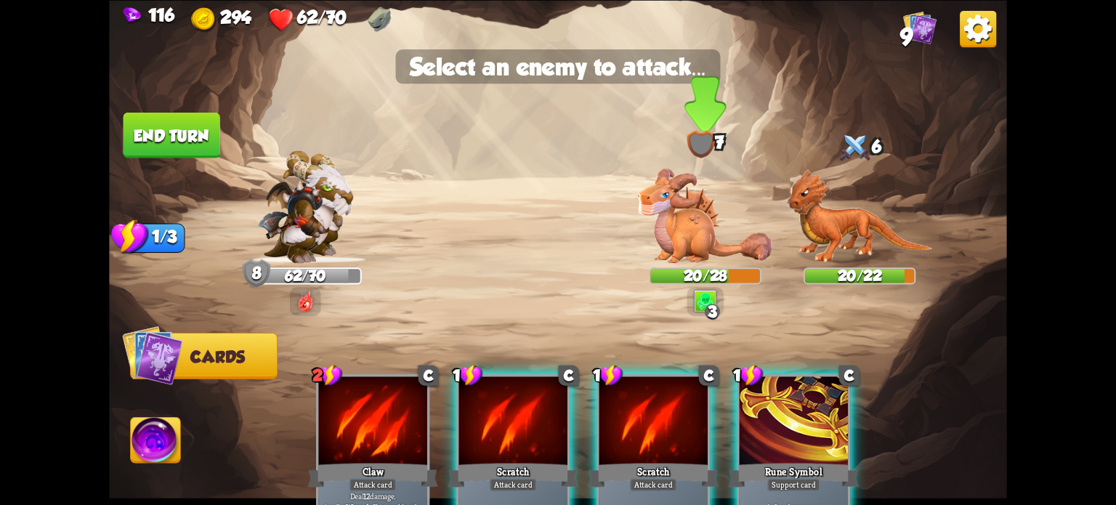
click at [690, 215] on img at bounding box center [705, 215] width 134 height 95
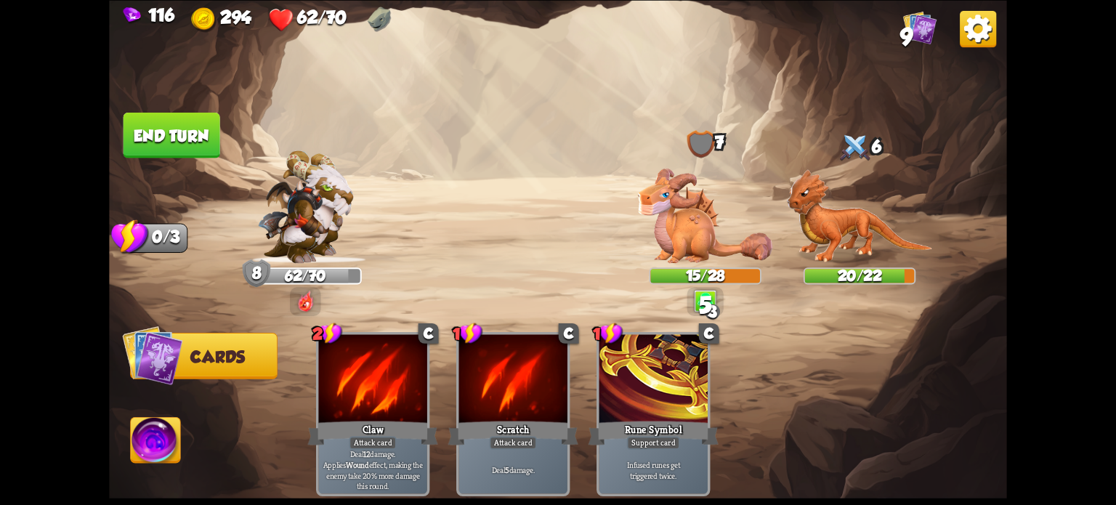
click at [171, 144] on button "End turn" at bounding box center [171, 135] width 97 height 46
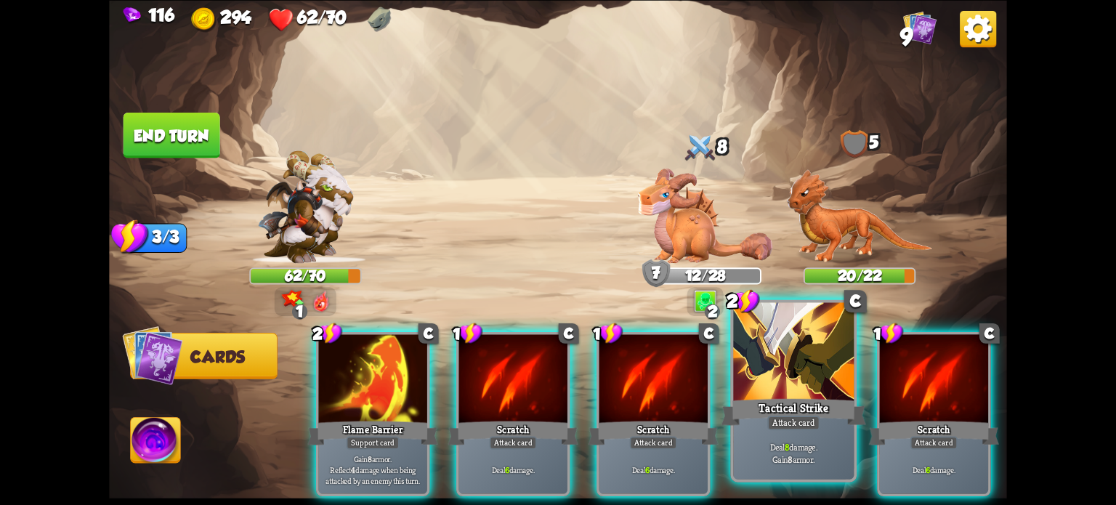
click at [799, 408] on div "Tactical Strike" at bounding box center [793, 411] width 145 height 32
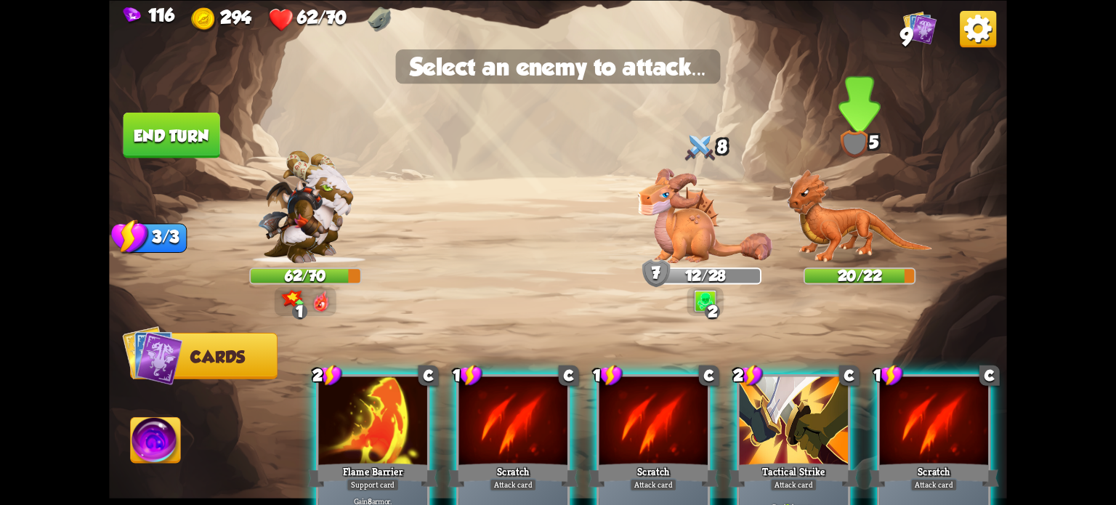
click at [845, 222] on img at bounding box center [860, 216] width 146 height 94
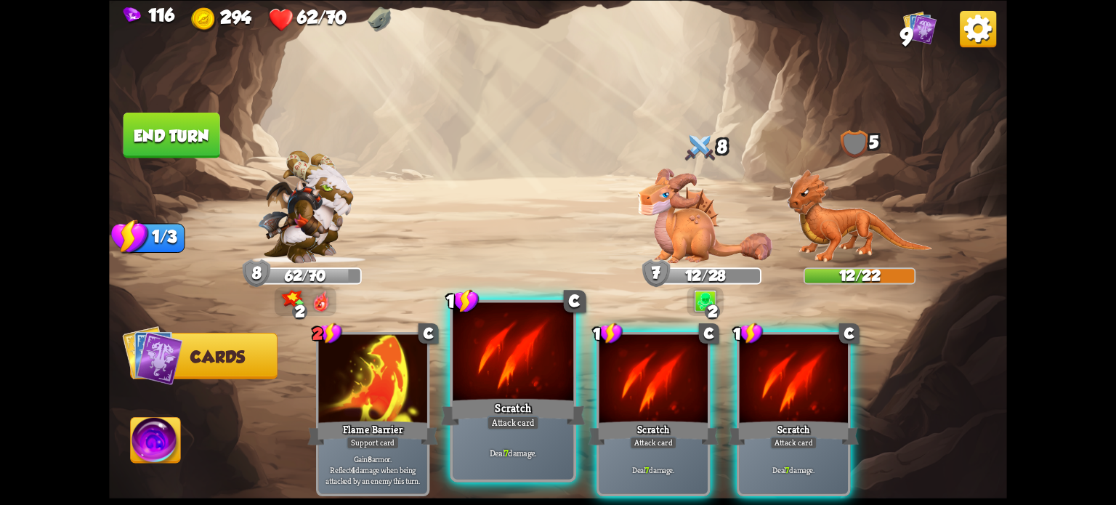
click at [497, 373] on div at bounding box center [513, 353] width 121 height 102
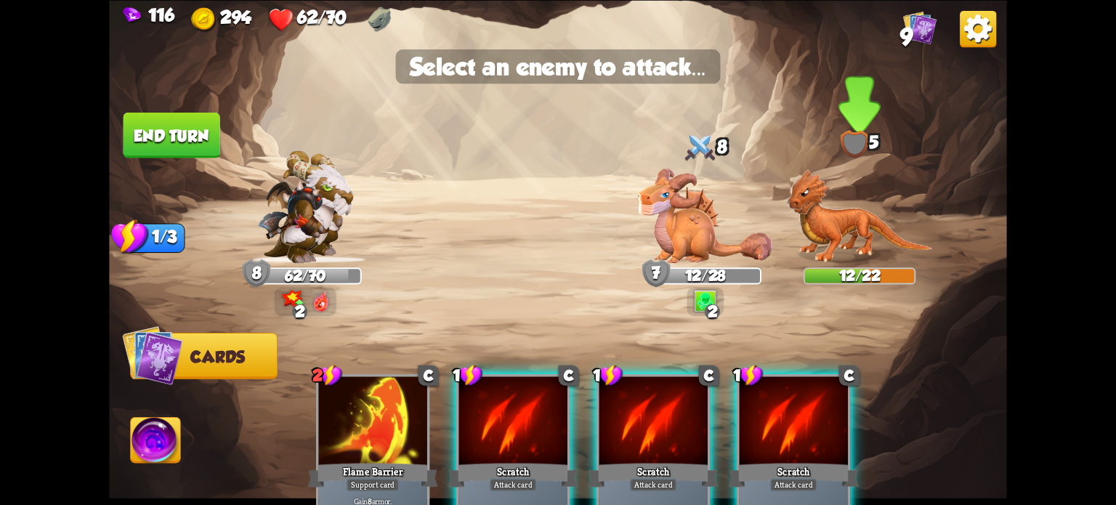
click at [817, 238] on img at bounding box center [860, 216] width 146 height 94
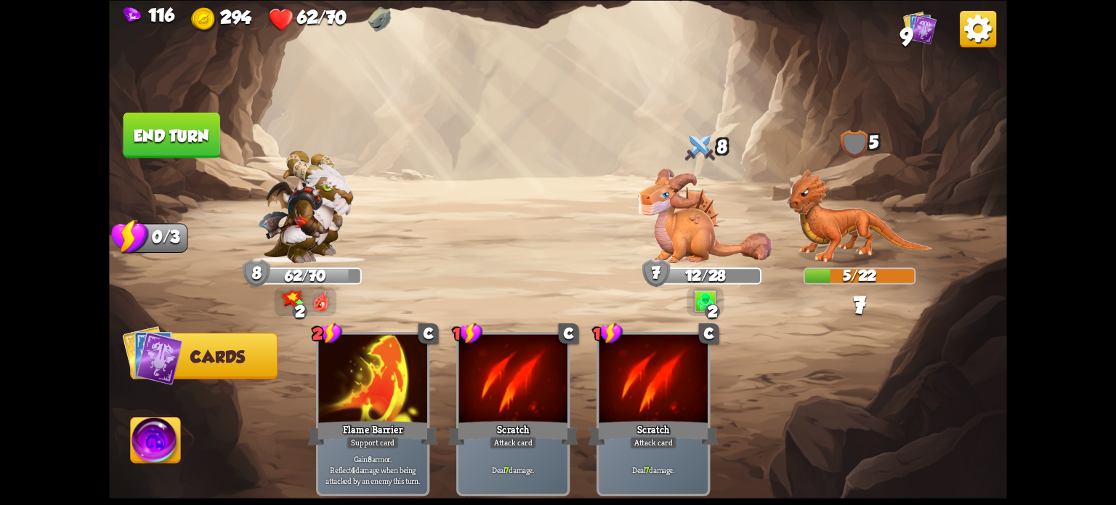
click at [188, 118] on button "End turn" at bounding box center [171, 135] width 97 height 46
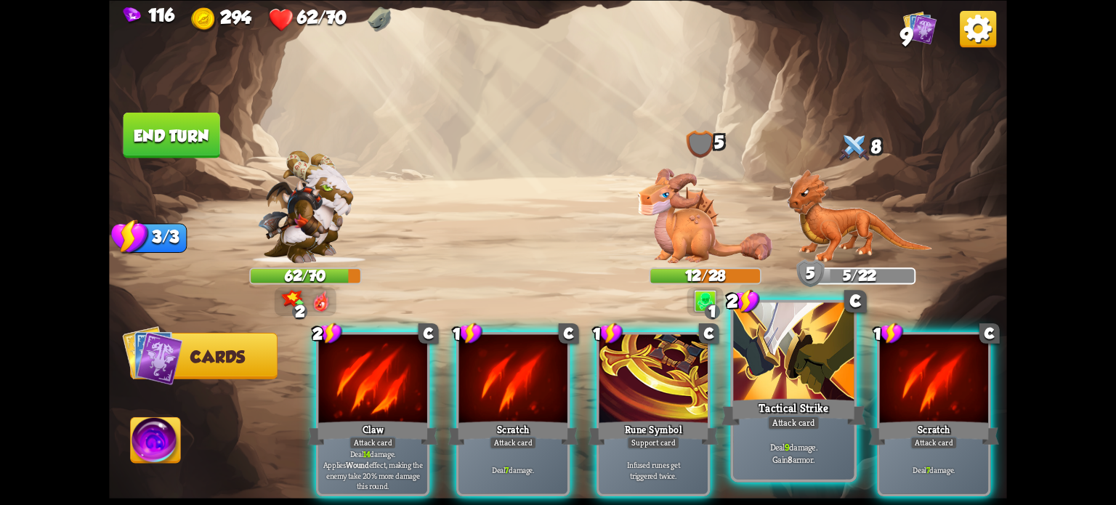
click at [779, 403] on div "Tactical Strike" at bounding box center [793, 411] width 145 height 32
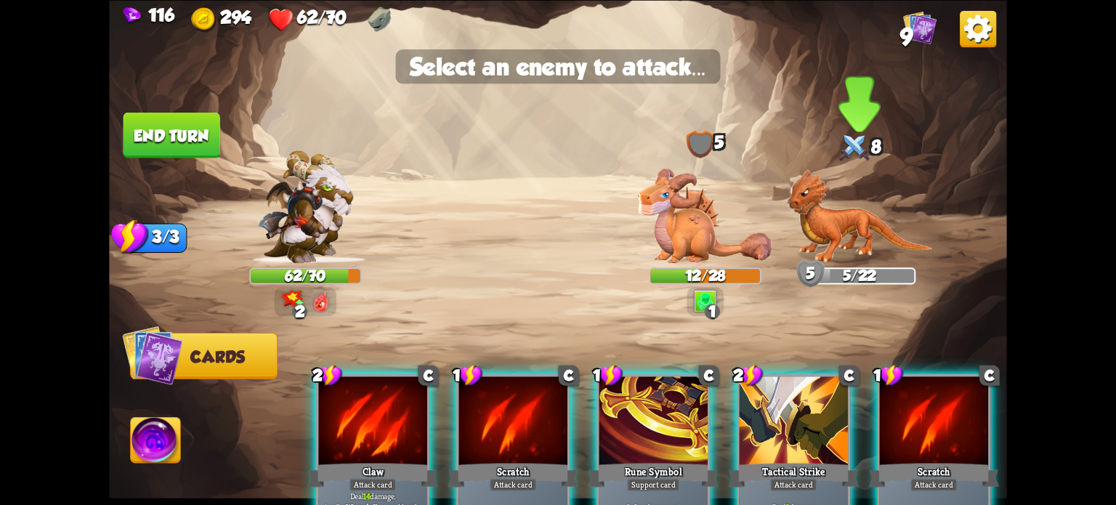
click at [843, 223] on img at bounding box center [860, 216] width 146 height 94
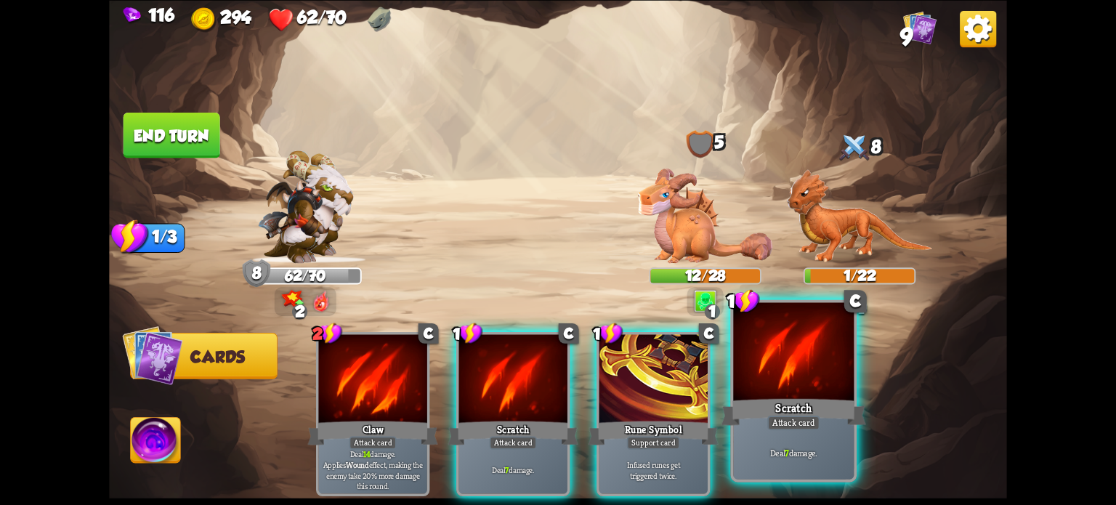
drag, startPoint x: 812, startPoint y: 379, endPoint x: 833, endPoint y: 226, distance: 154.6
click at [813, 377] on div at bounding box center [793, 353] width 121 height 102
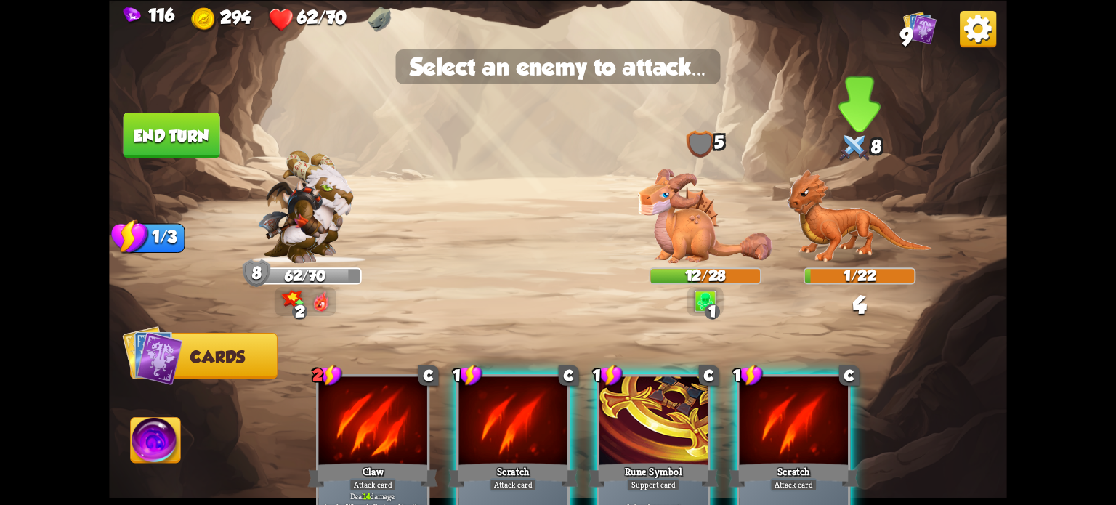
click at [835, 211] on img at bounding box center [860, 216] width 146 height 94
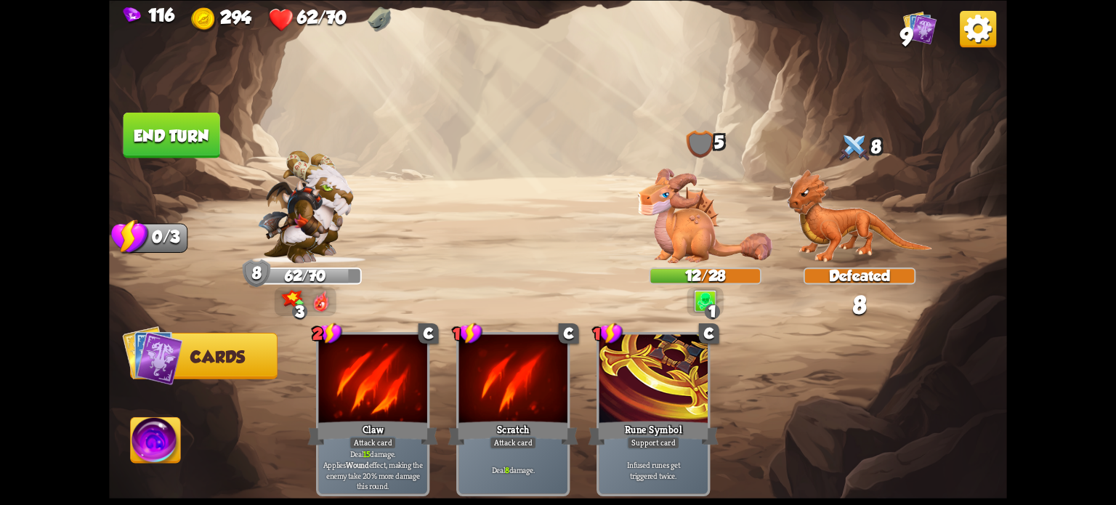
click at [182, 145] on button "End turn" at bounding box center [171, 135] width 97 height 46
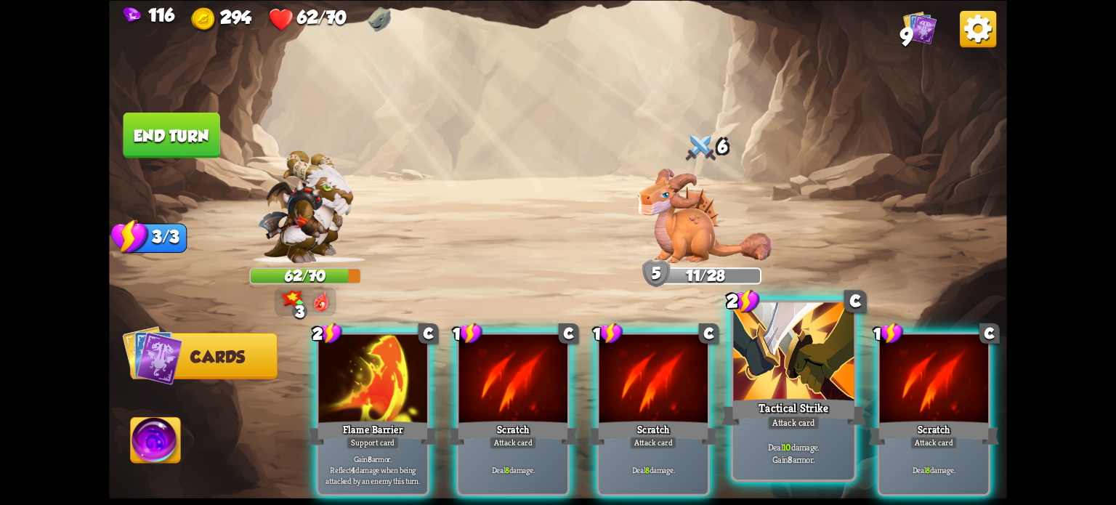
click at [782, 427] on div "Attack card" at bounding box center [793, 422] width 52 height 15
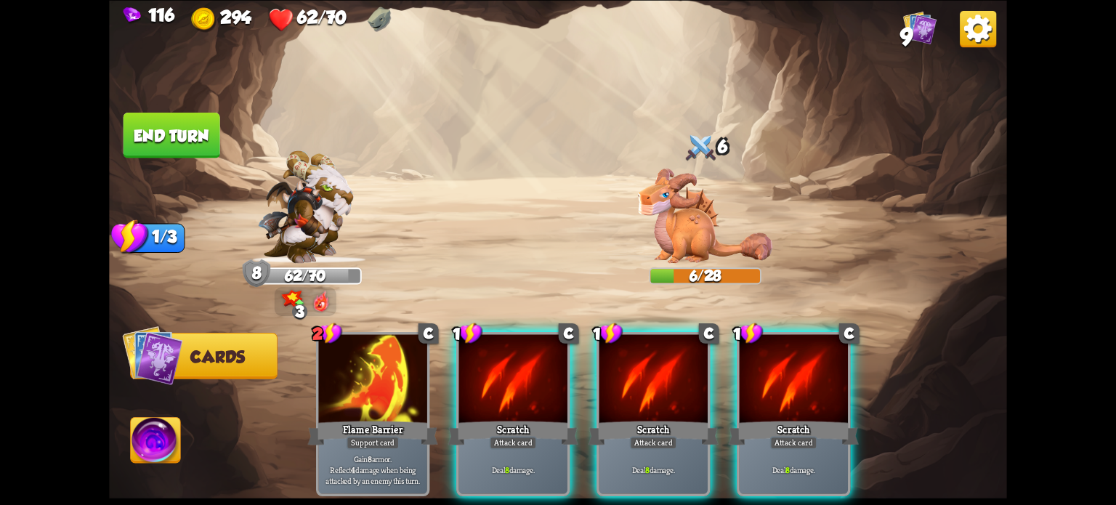
click at [522, 383] on div at bounding box center [513, 380] width 108 height 92
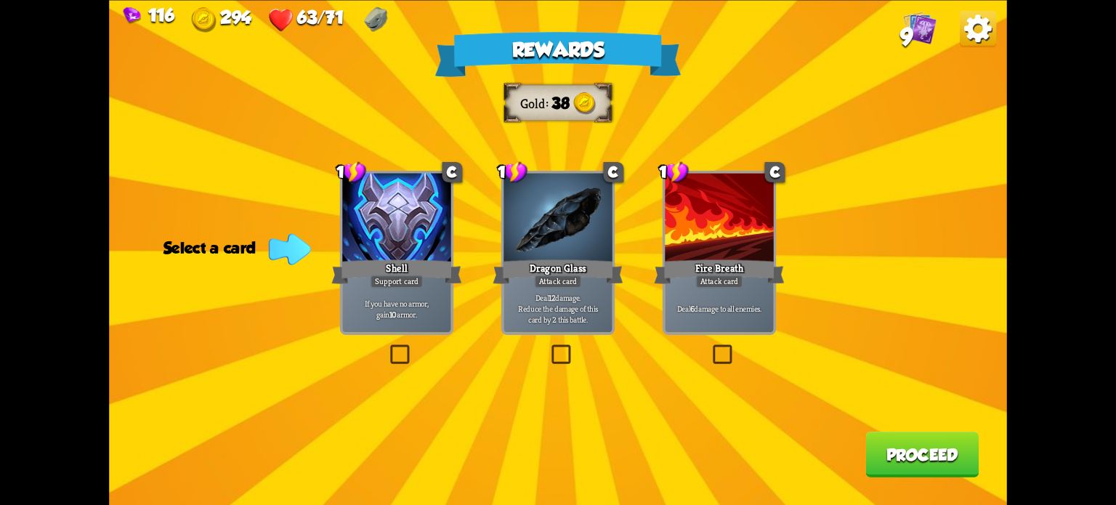
click at [387, 347] on label at bounding box center [387, 347] width 0 height 0
click at [0, 0] on input "checkbox" at bounding box center [0, 0] width 0 height 0
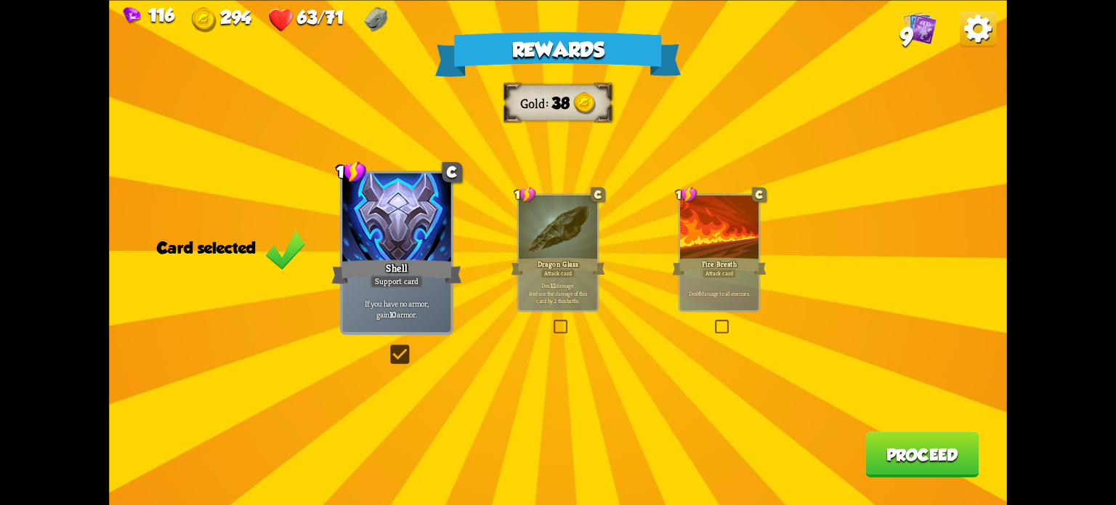
click at [551, 321] on label at bounding box center [551, 321] width 0 height 0
click at [0, 0] on input "checkbox" at bounding box center [0, 0] width 0 height 0
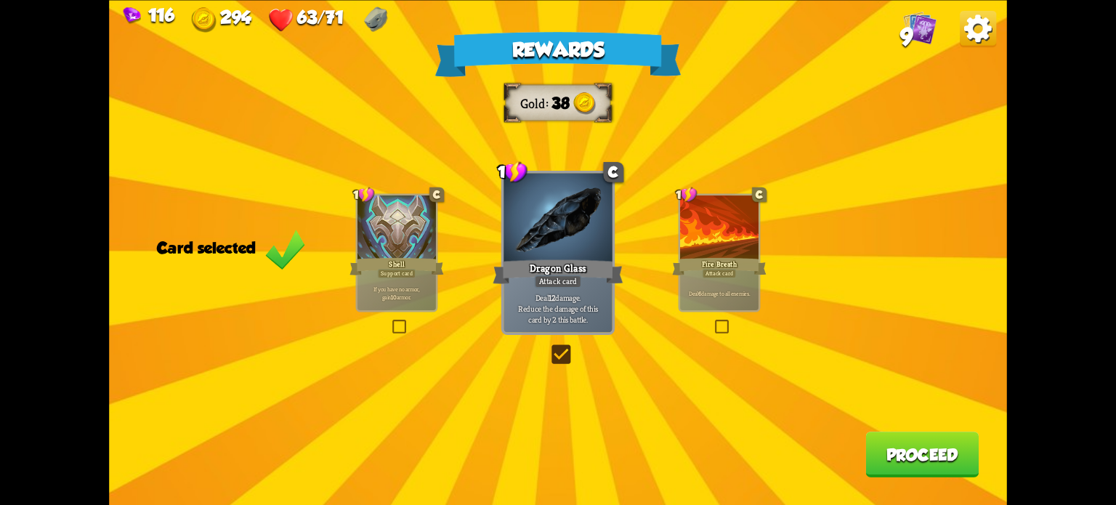
click at [928, 433] on button "Proceed" at bounding box center [921, 455] width 113 height 46
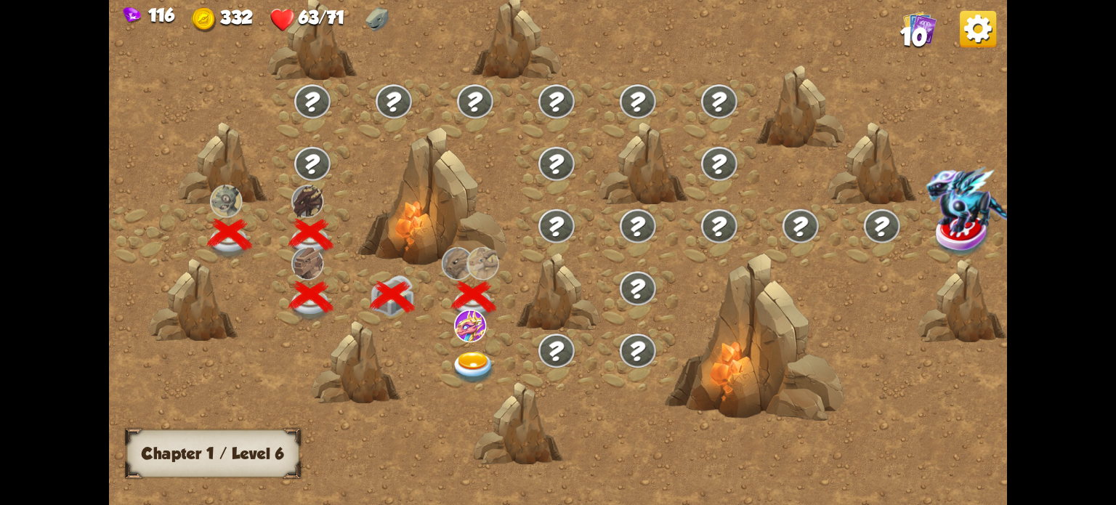
click at [471, 360] on img at bounding box center [473, 368] width 45 height 33
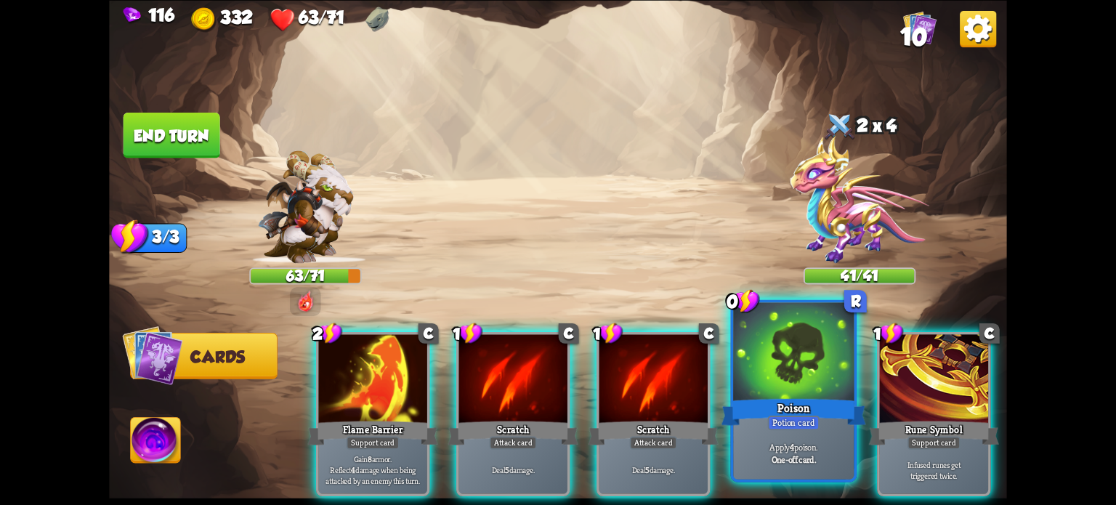
click at [771, 386] on div at bounding box center [793, 353] width 121 height 102
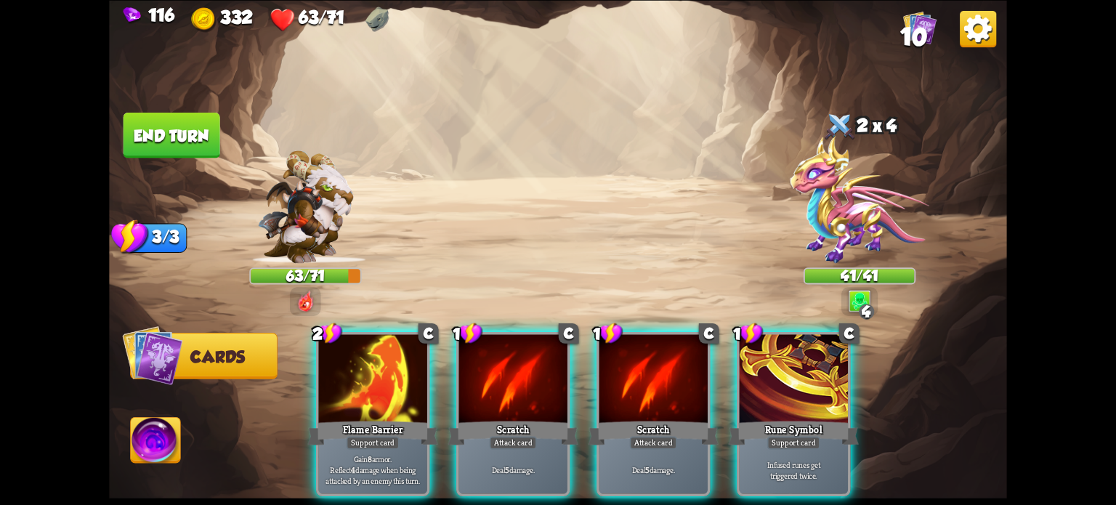
click at [373, 418] on div "Flame Barrier" at bounding box center [373, 432] width 130 height 29
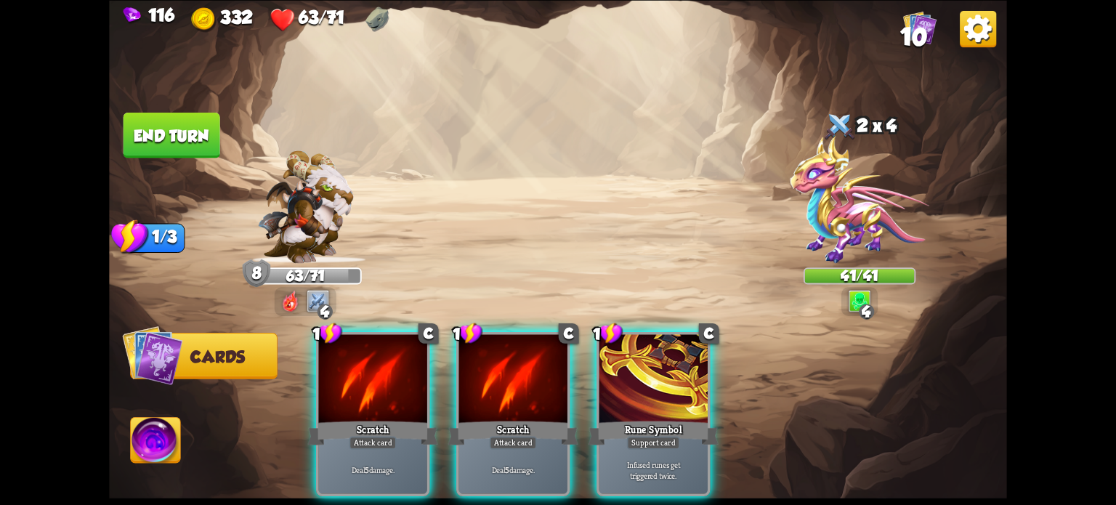
drag, startPoint x: 502, startPoint y: 400, endPoint x: 479, endPoint y: 394, distance: 23.8
click at [500, 418] on div "Scratch" at bounding box center [513, 432] width 130 height 29
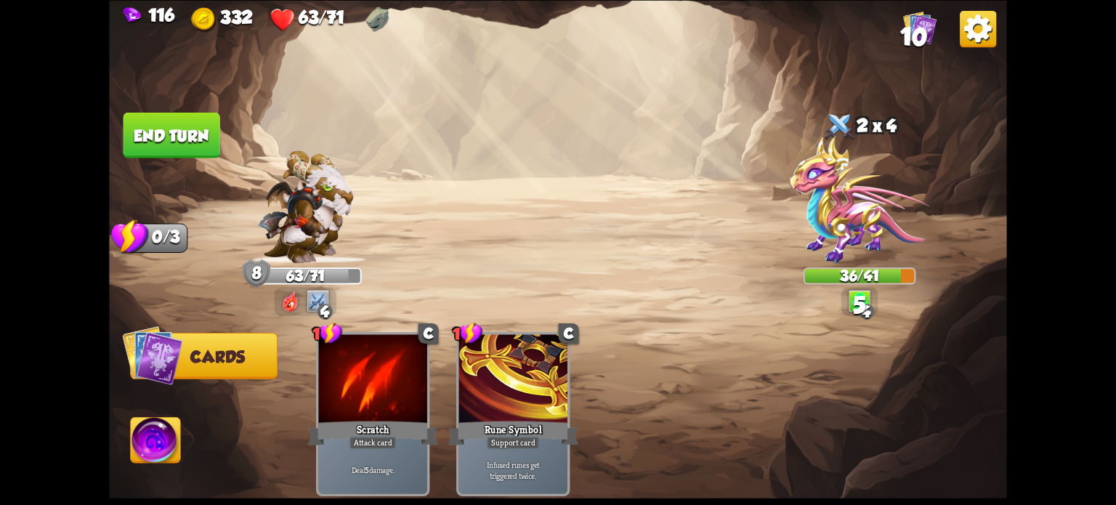
click at [171, 130] on button "End turn" at bounding box center [171, 135] width 97 height 46
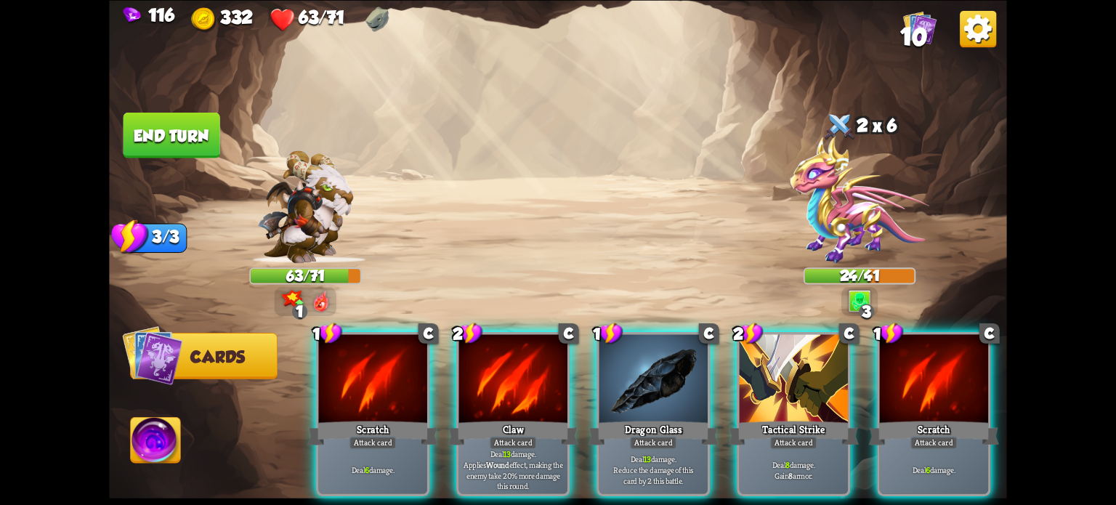
drag, startPoint x: 773, startPoint y: 372, endPoint x: 740, endPoint y: 365, distance: 34.1
click at [772, 372] on div at bounding box center [794, 380] width 108 height 92
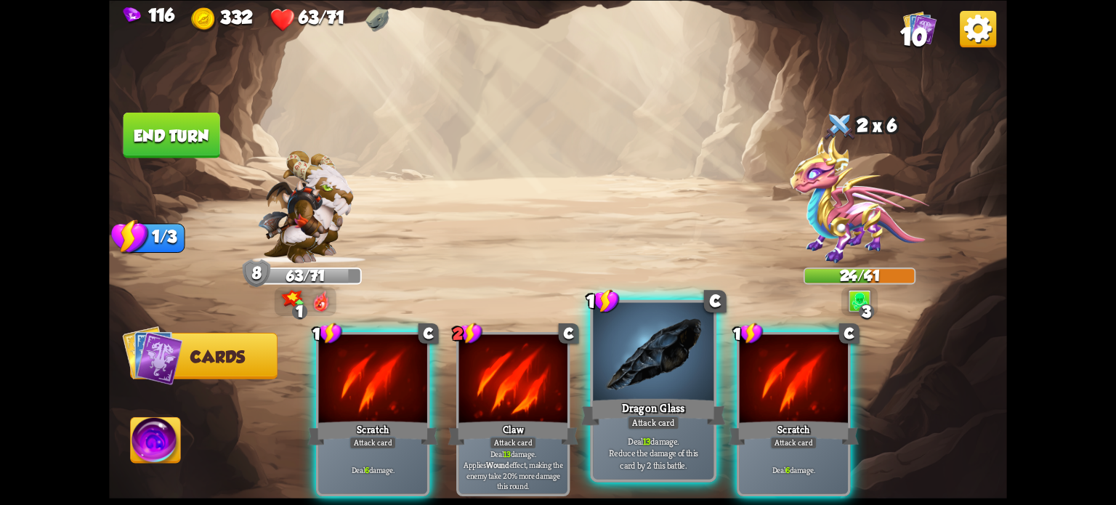
drag, startPoint x: 646, startPoint y: 378, endPoint x: 588, endPoint y: 341, distance: 68.5
click at [646, 377] on div at bounding box center [653, 353] width 121 height 102
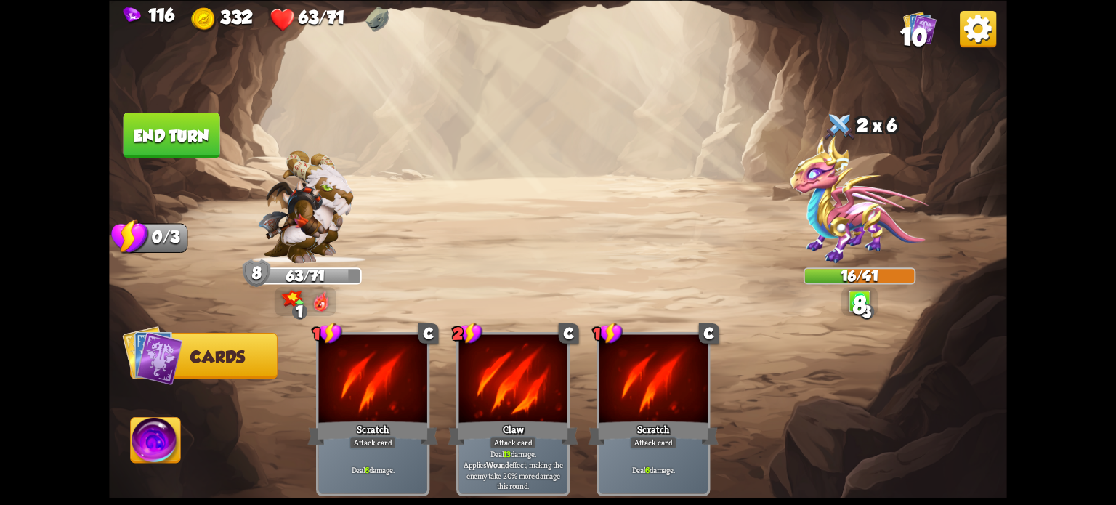
click at [171, 137] on button "End turn" at bounding box center [171, 135] width 97 height 46
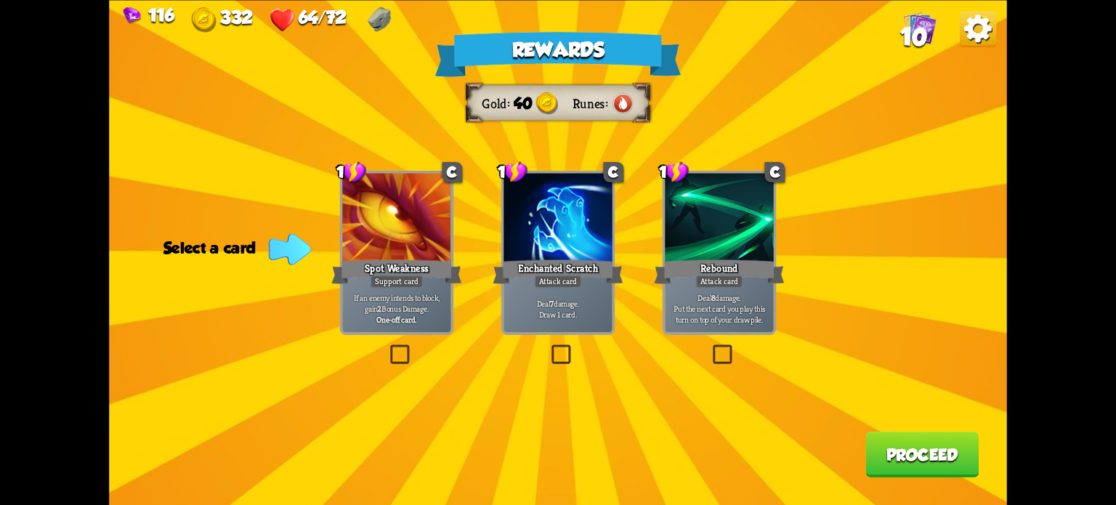
click at [548, 347] on label at bounding box center [548, 347] width 0 height 0
click at [0, 0] on input "checkbox" at bounding box center [0, 0] width 0 height 0
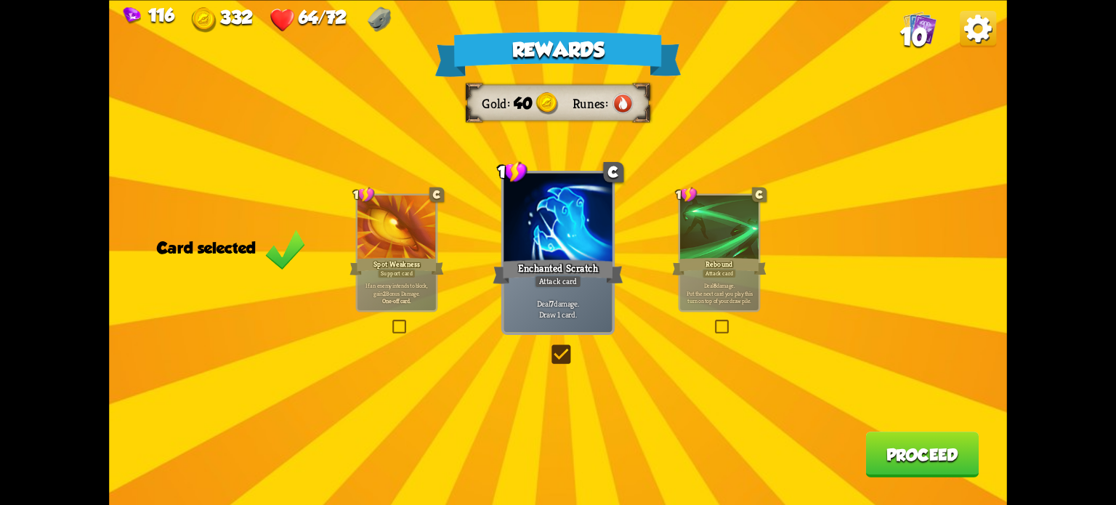
click at [902, 458] on button "Proceed" at bounding box center [921, 455] width 113 height 46
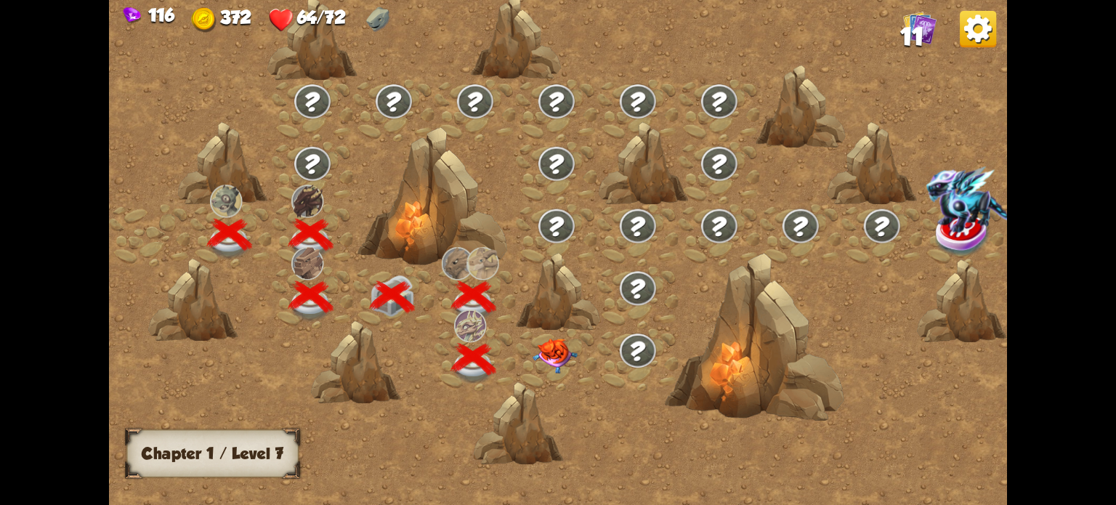
click at [560, 365] on img at bounding box center [554, 356] width 45 height 35
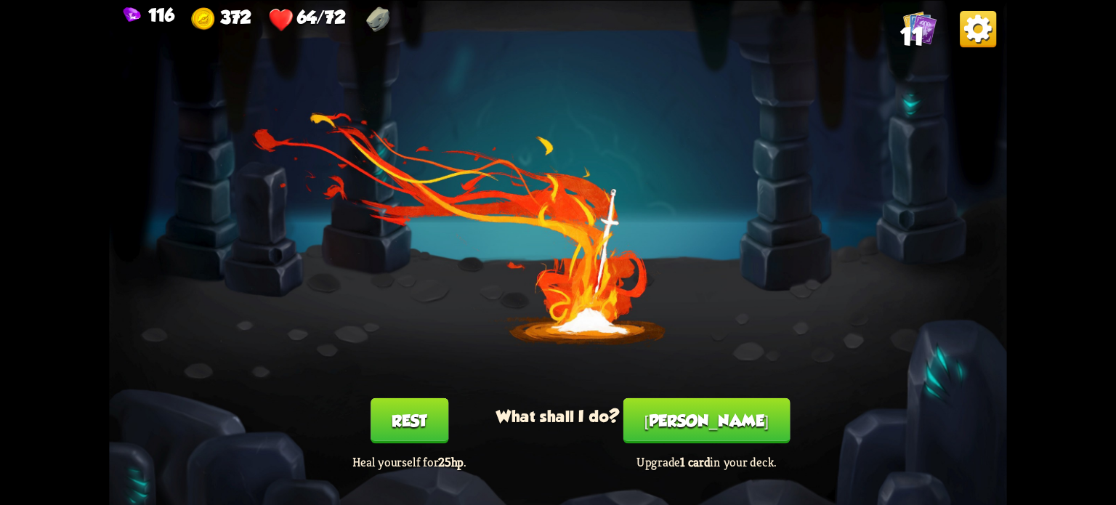
click at [718, 424] on button "[PERSON_NAME]" at bounding box center [706, 420] width 167 height 46
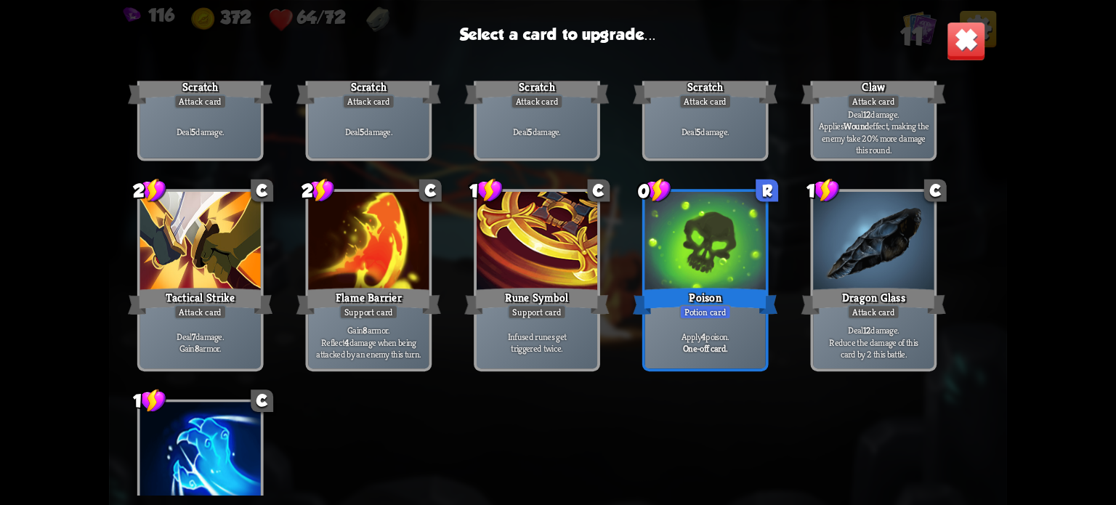
scroll to position [239, 0]
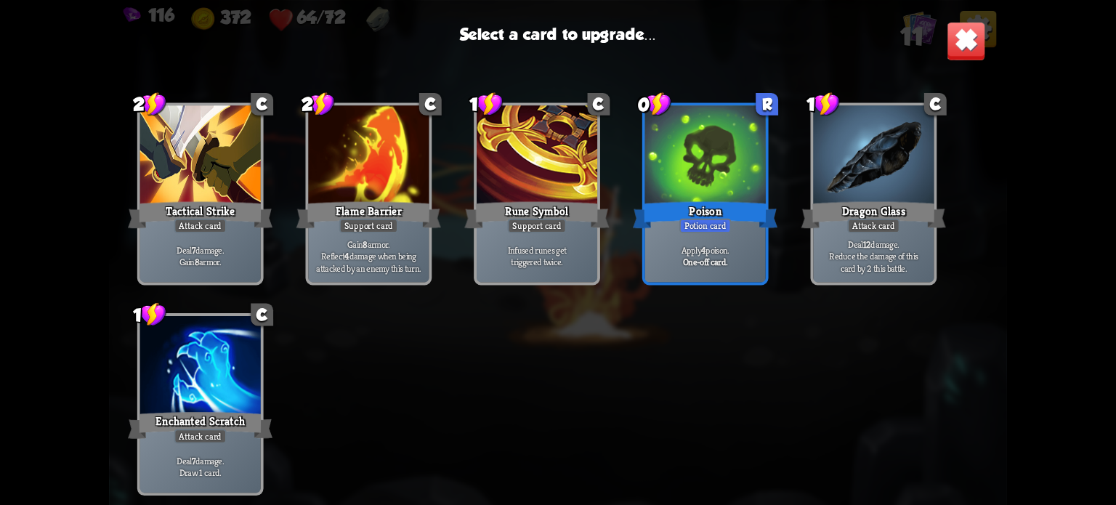
click at [953, 44] on img at bounding box center [966, 40] width 39 height 39
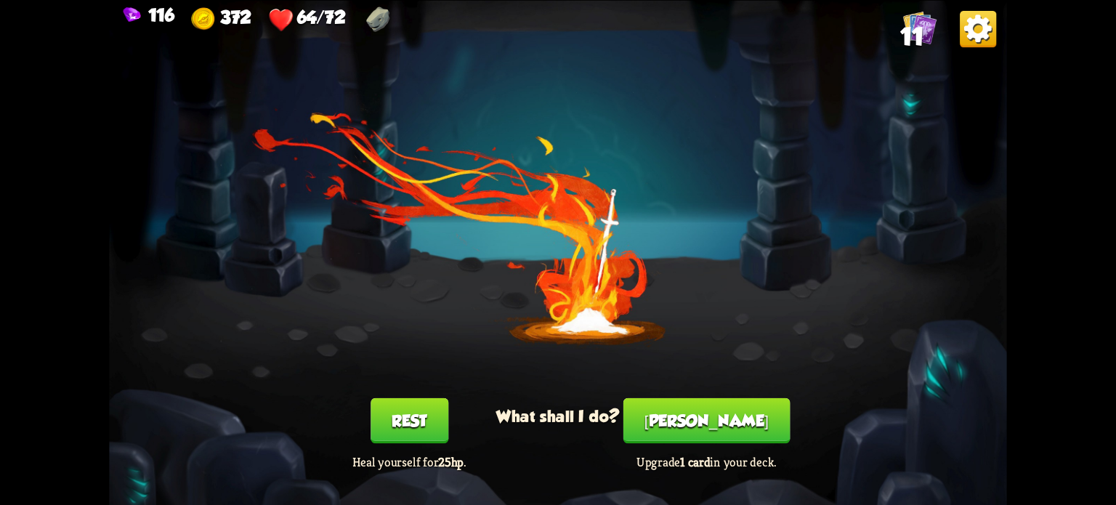
click at [393, 420] on button "Rest" at bounding box center [409, 420] width 78 height 46
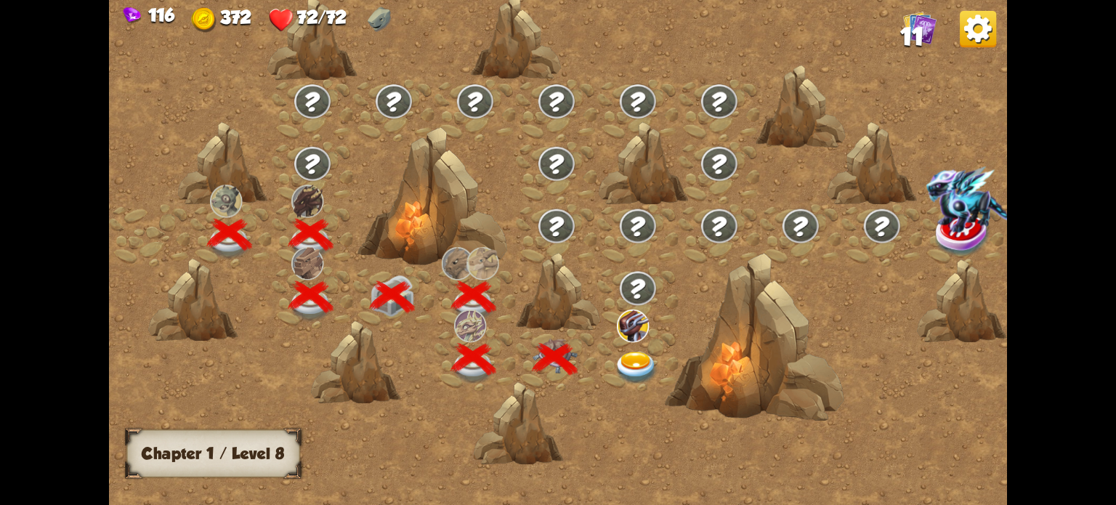
click at [633, 356] on img at bounding box center [636, 368] width 45 height 33
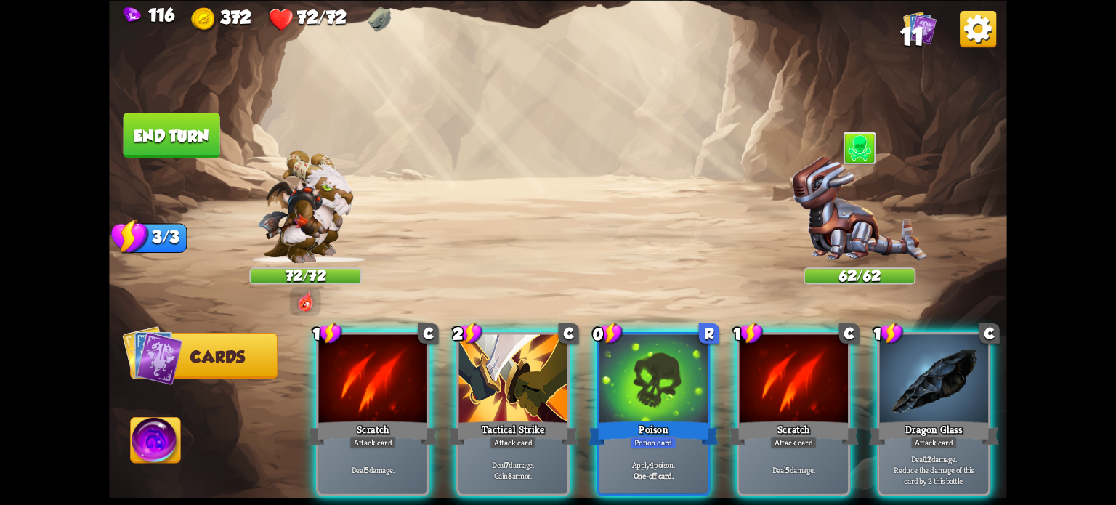
click at [639, 418] on div "Poison" at bounding box center [653, 432] width 130 height 29
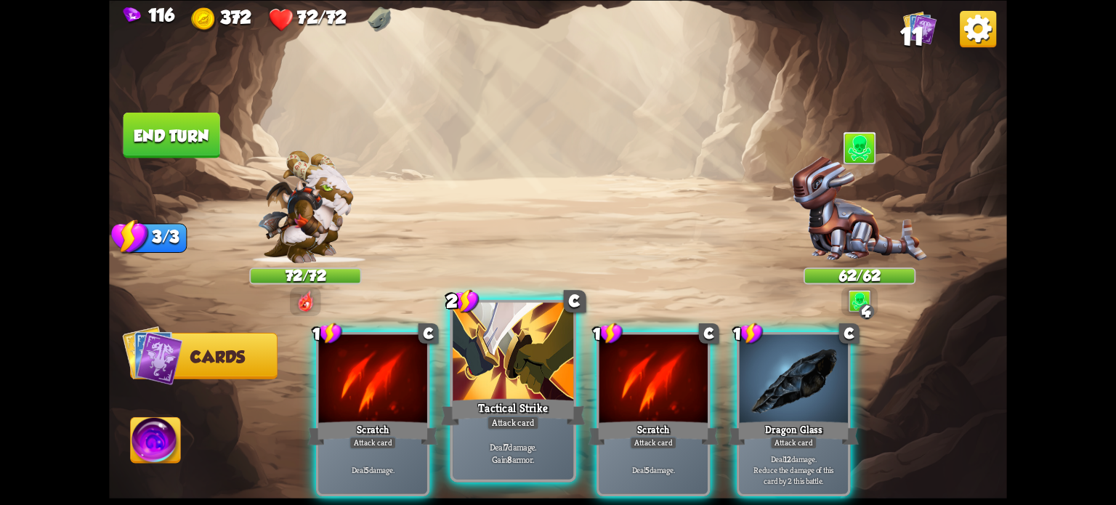
click at [510, 355] on div at bounding box center [513, 353] width 121 height 102
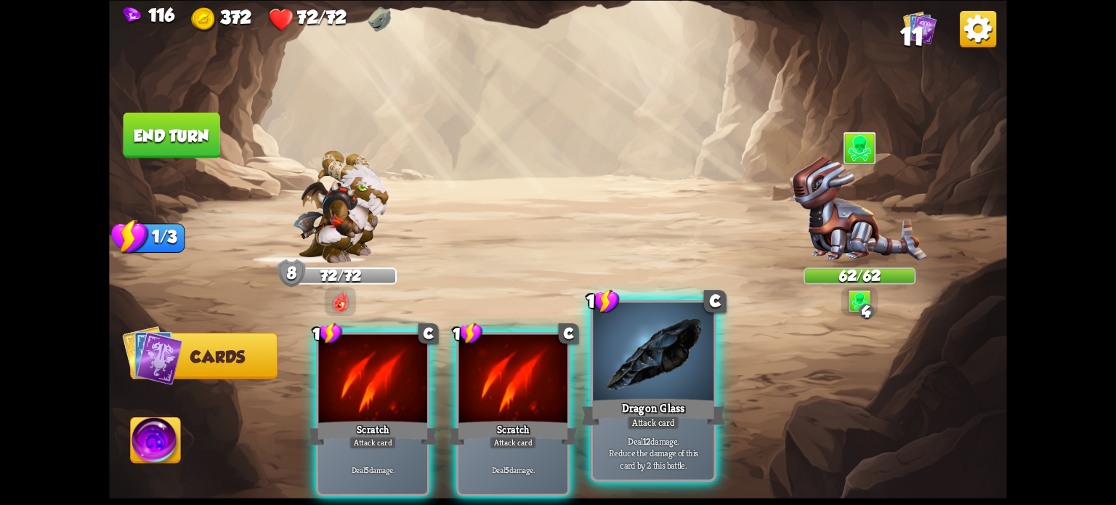
click at [657, 349] on div at bounding box center [653, 353] width 121 height 102
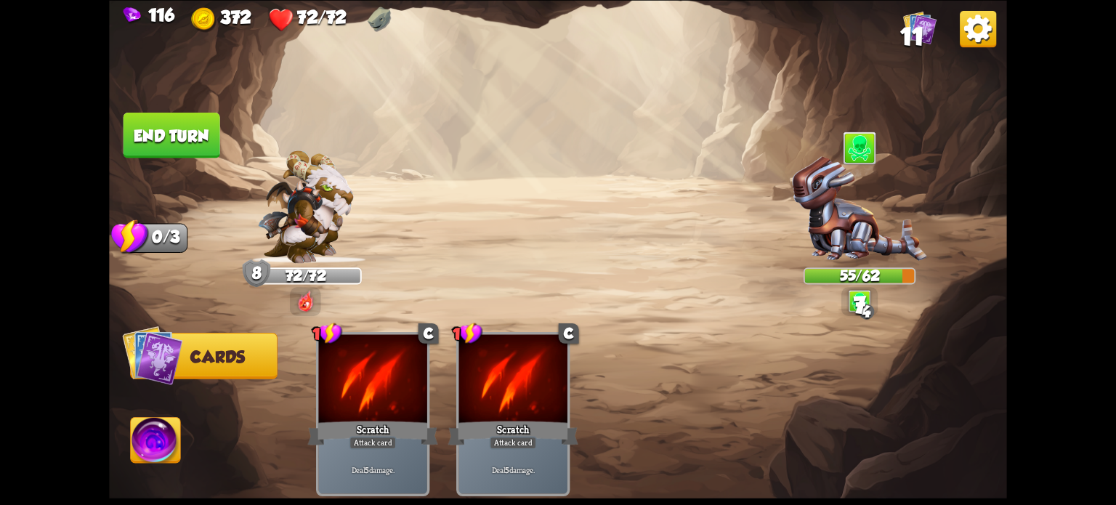
click at [167, 148] on button "End turn" at bounding box center [171, 135] width 97 height 46
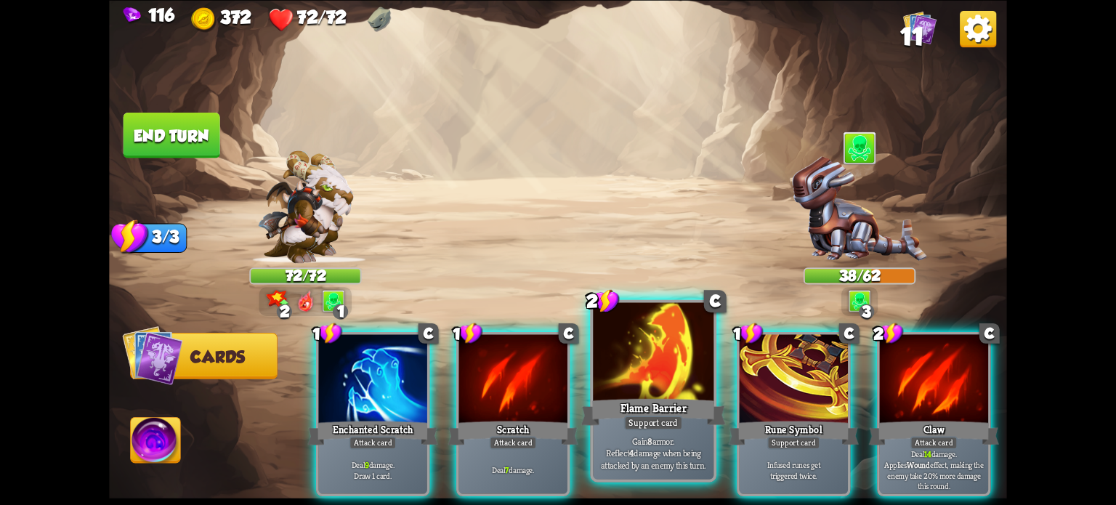
click at [644, 410] on div "Flame Barrier" at bounding box center [653, 411] width 145 height 32
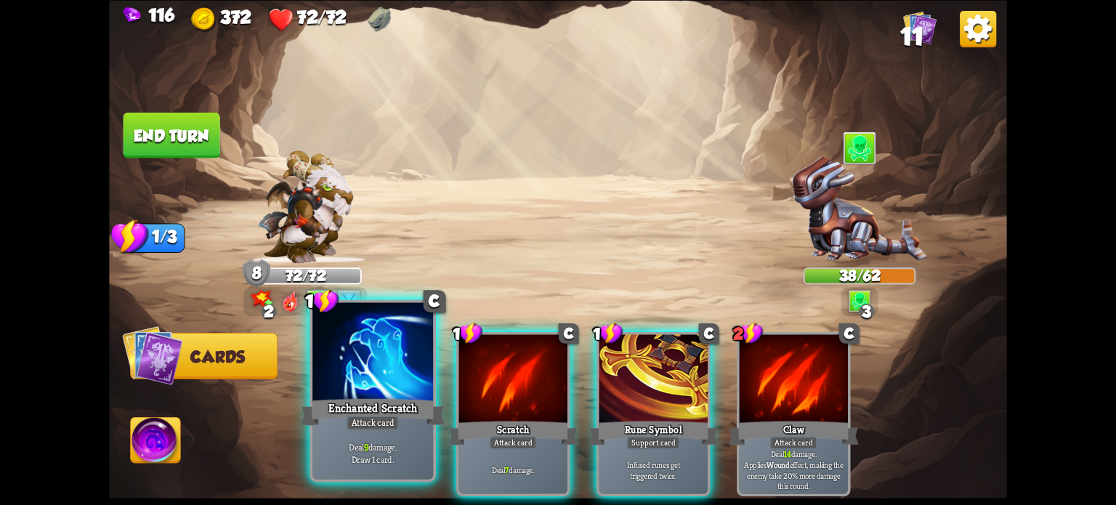
click at [372, 379] on div at bounding box center [372, 353] width 121 height 102
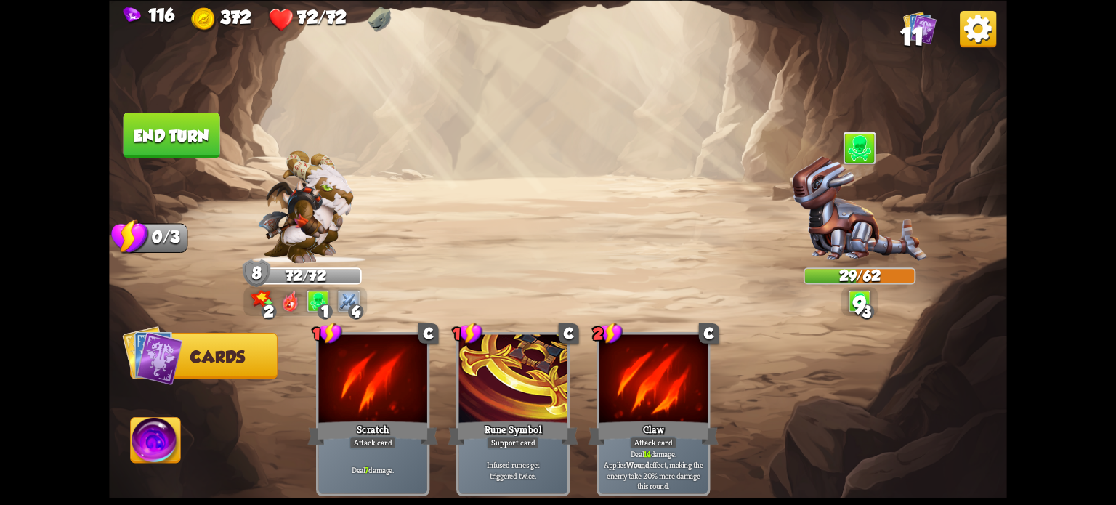
click at [174, 131] on button "End turn" at bounding box center [171, 135] width 97 height 46
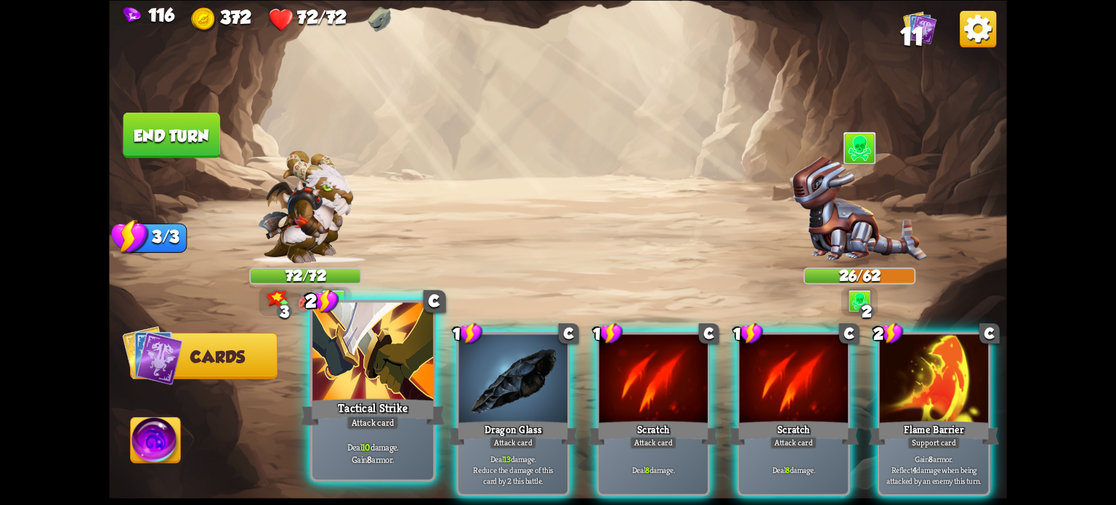
click at [388, 403] on div "Tactical Strike" at bounding box center [373, 411] width 145 height 32
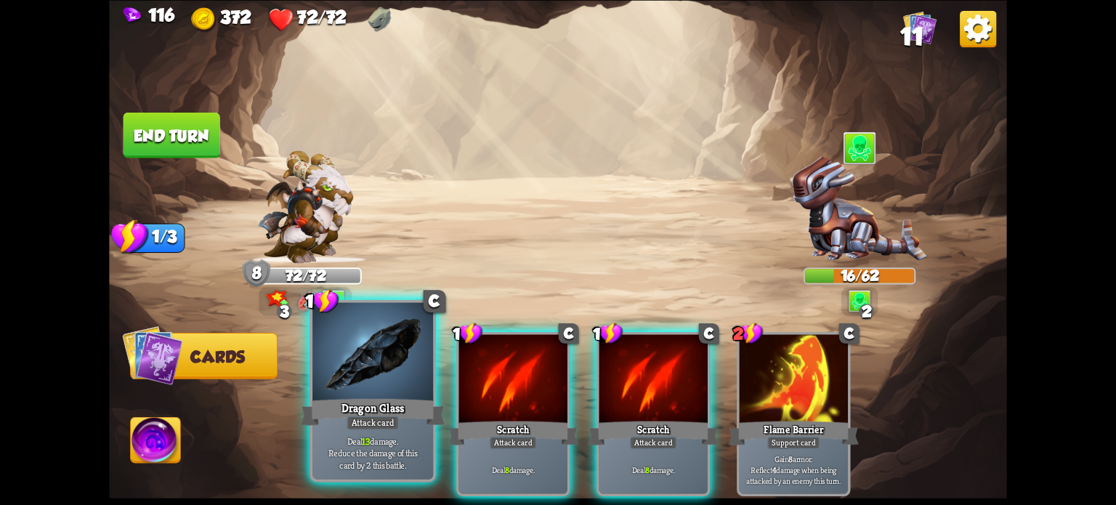
click at [386, 402] on div "Dragon Glass" at bounding box center [373, 411] width 145 height 32
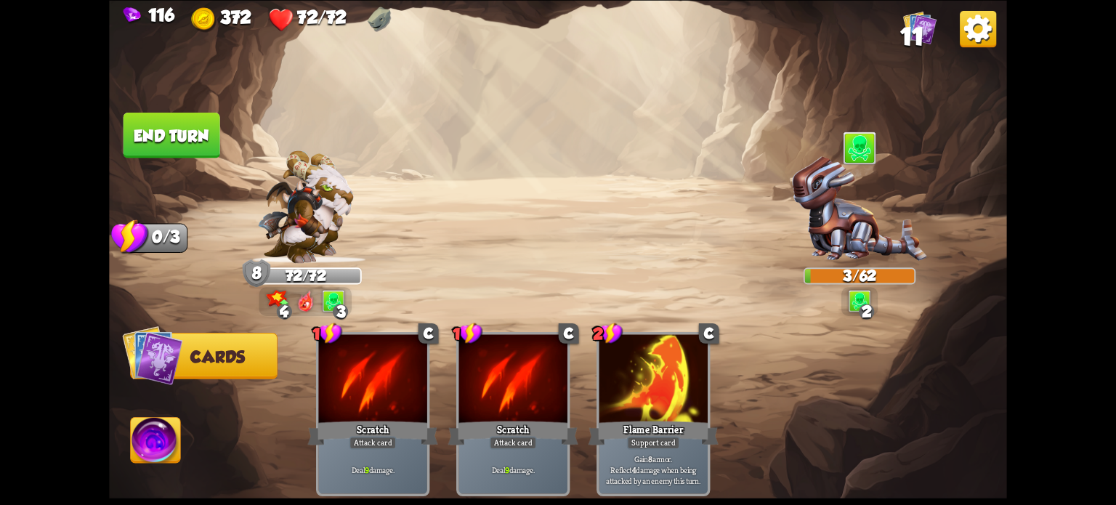
click at [169, 133] on button "End turn" at bounding box center [171, 135] width 97 height 46
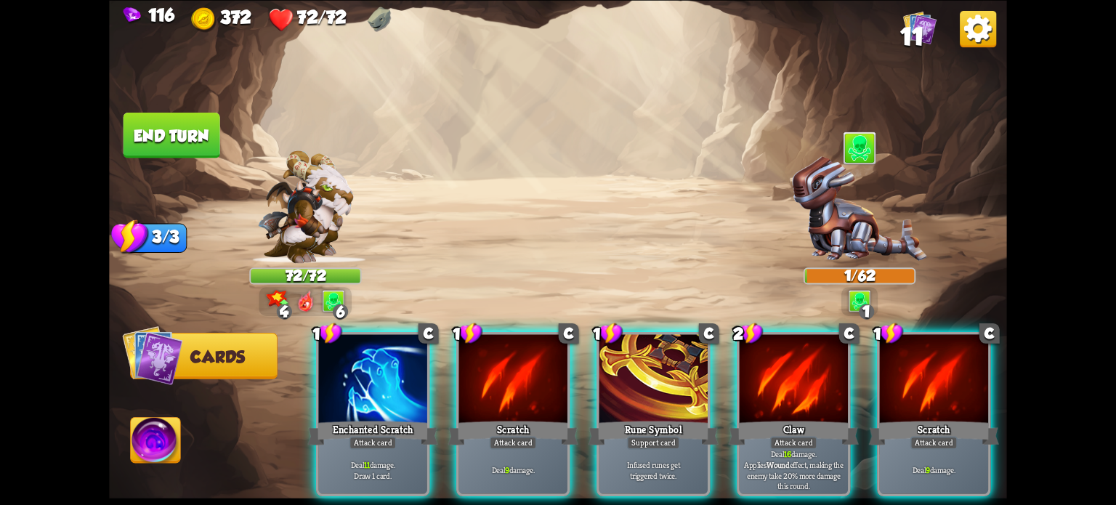
click at [525, 376] on div at bounding box center [513, 380] width 108 height 92
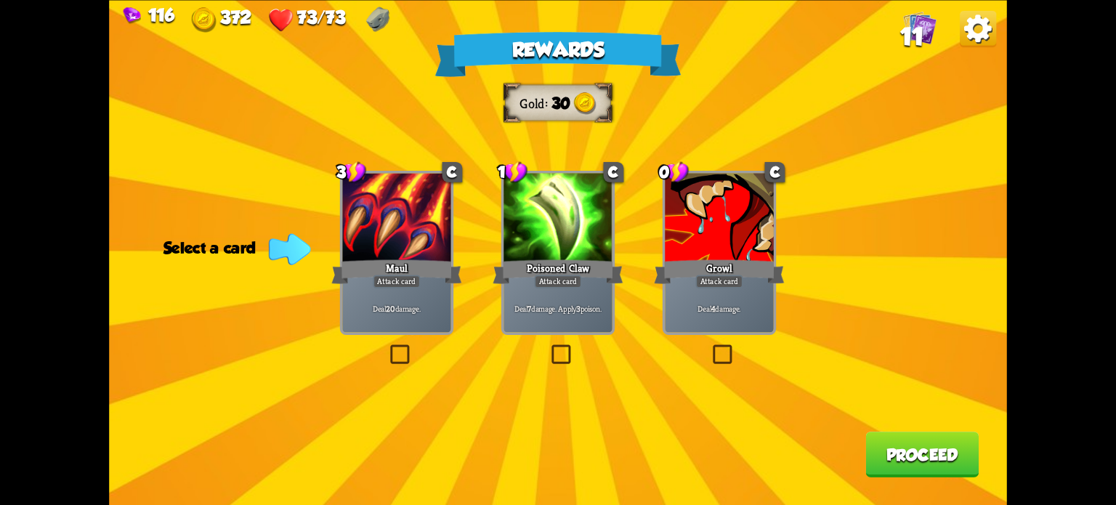
click at [387, 347] on label at bounding box center [387, 347] width 0 height 0
click at [0, 0] on input "checkbox" at bounding box center [0, 0] width 0 height 0
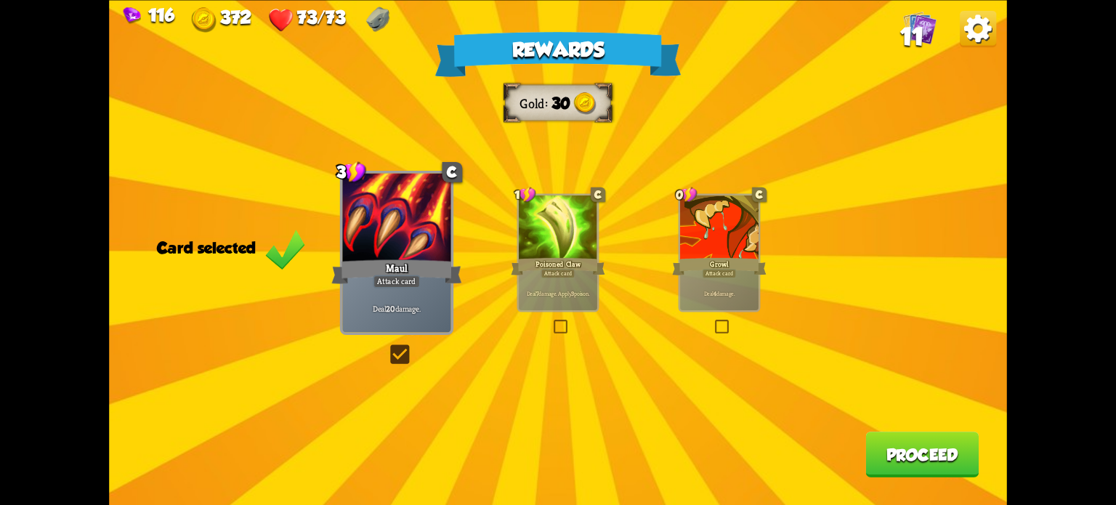
click at [932, 457] on button "Proceed" at bounding box center [921, 455] width 113 height 46
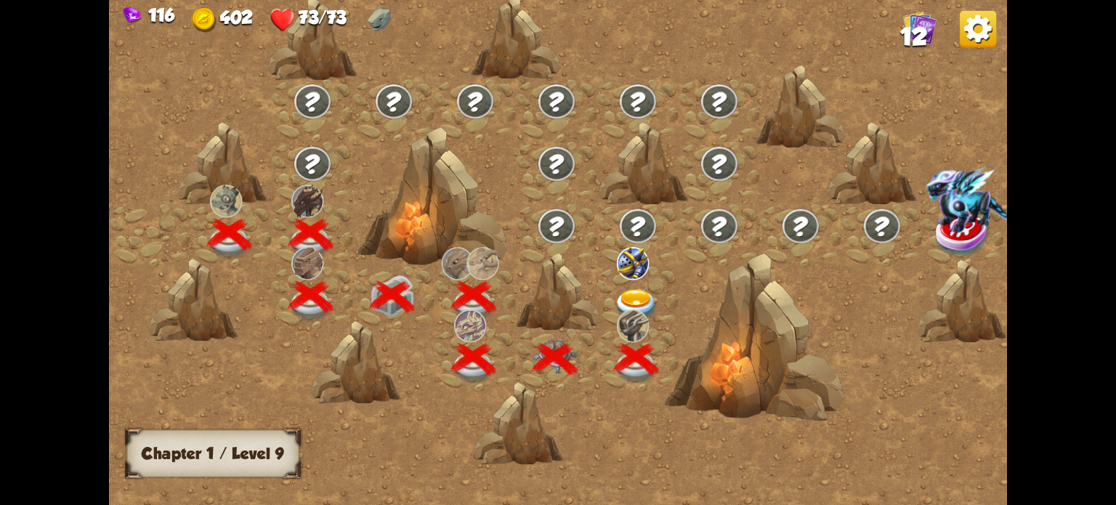
click at [637, 296] on img at bounding box center [636, 305] width 45 height 33
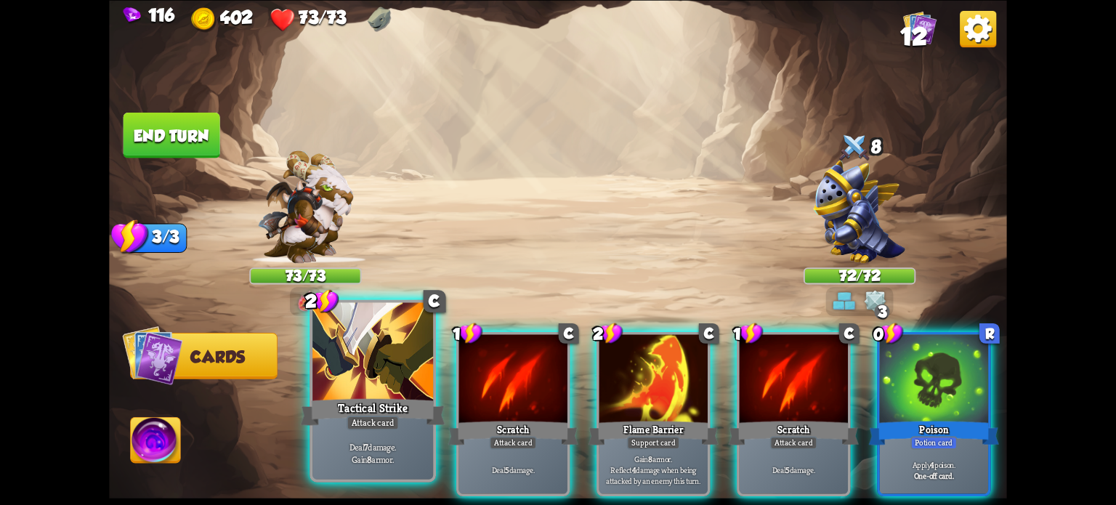
click at [367, 416] on div "Attack card" at bounding box center [373, 422] width 52 height 15
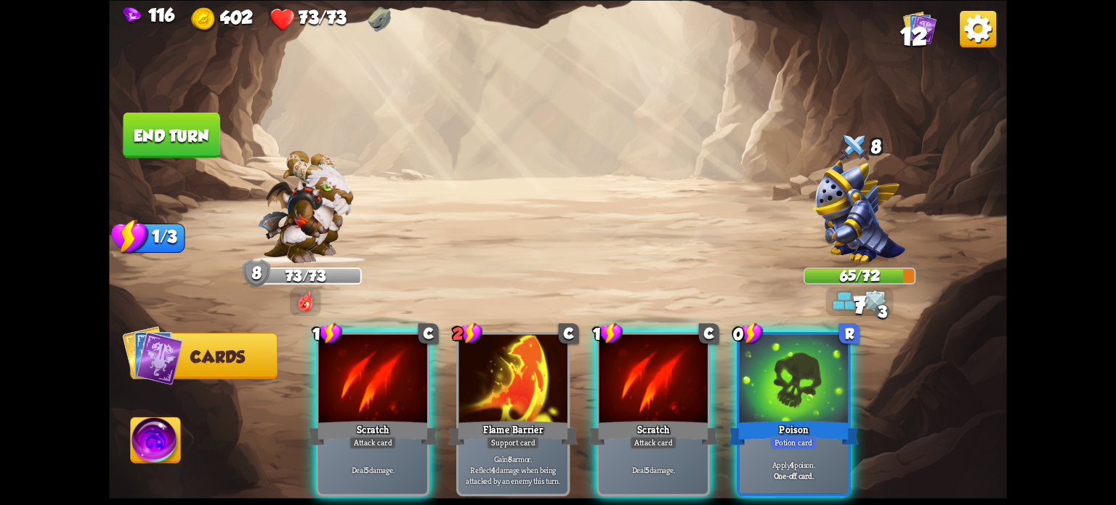
click at [774, 418] on div "Poison" at bounding box center [794, 432] width 130 height 29
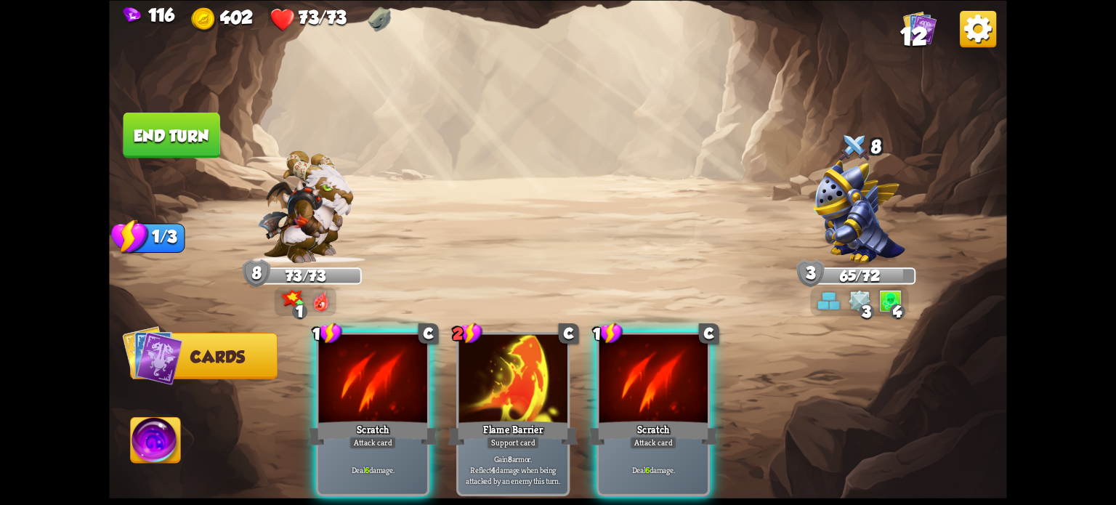
click at [663, 418] on div "Scratch" at bounding box center [653, 432] width 130 height 29
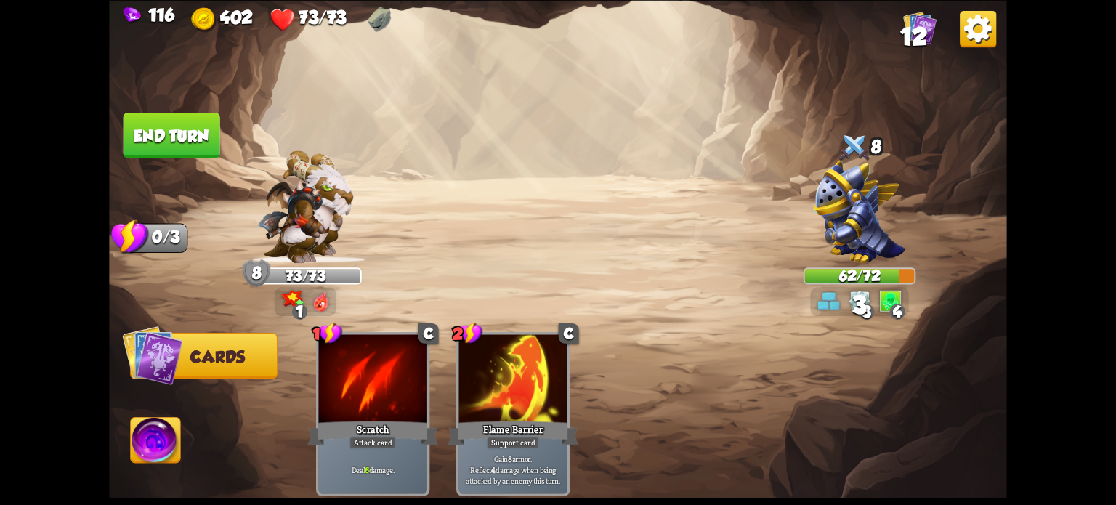
drag, startPoint x: 182, startPoint y: 139, endPoint x: 189, endPoint y: 136, distance: 7.8
click at [182, 139] on button "End turn" at bounding box center [171, 135] width 97 height 46
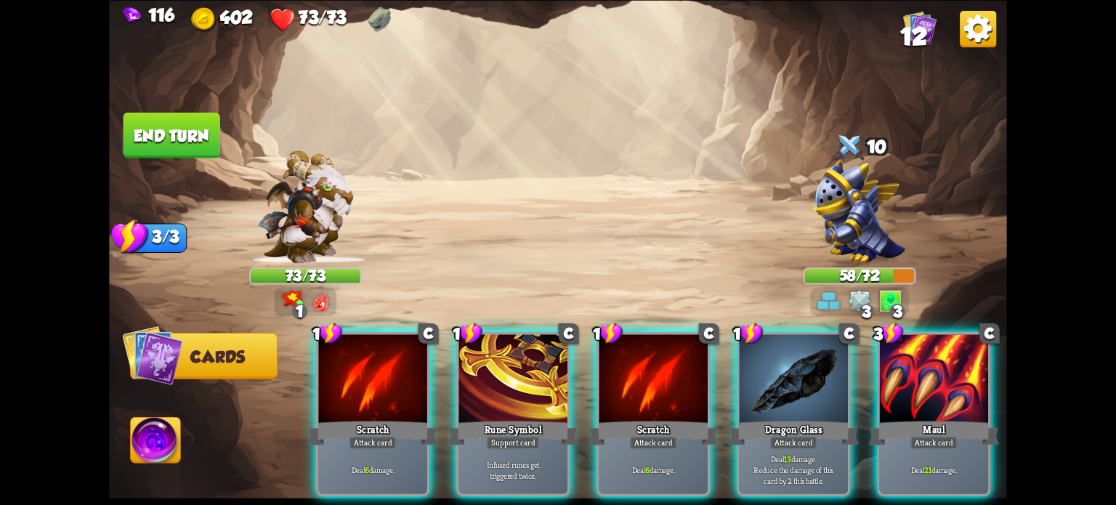
click at [931, 418] on div "Maul" at bounding box center [934, 432] width 130 height 29
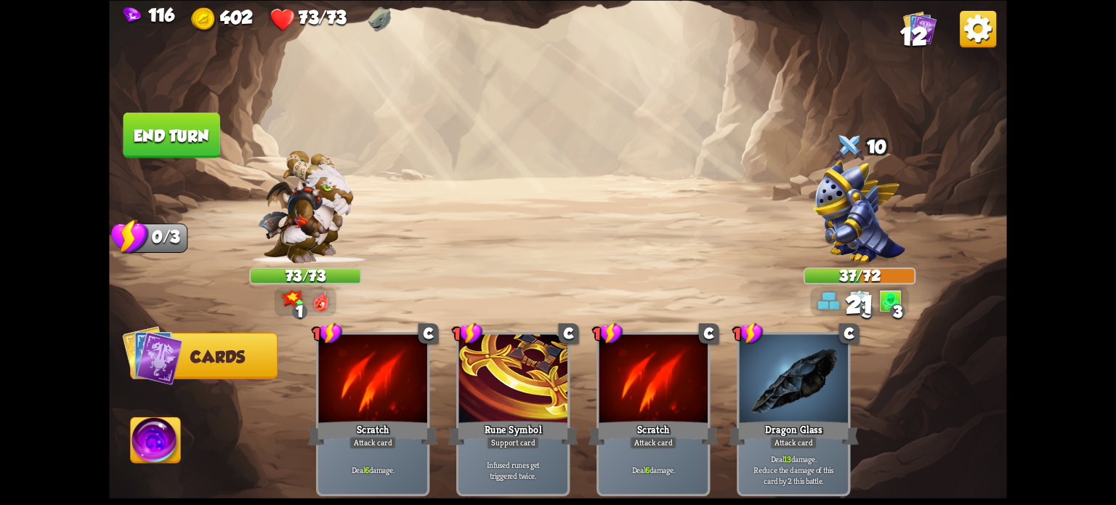
click at [199, 129] on button "End turn" at bounding box center [171, 135] width 97 height 46
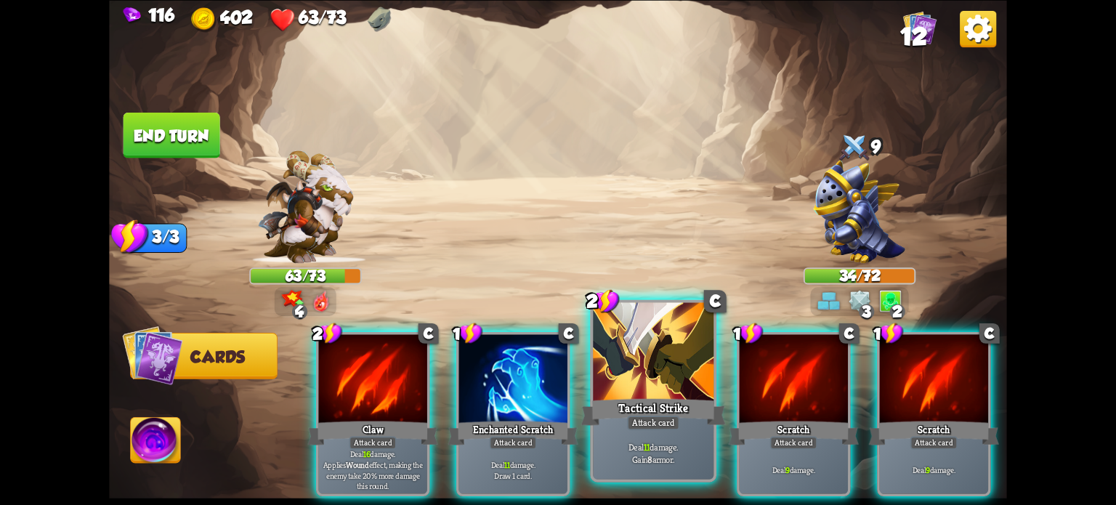
click at [633, 371] on div at bounding box center [653, 353] width 121 height 102
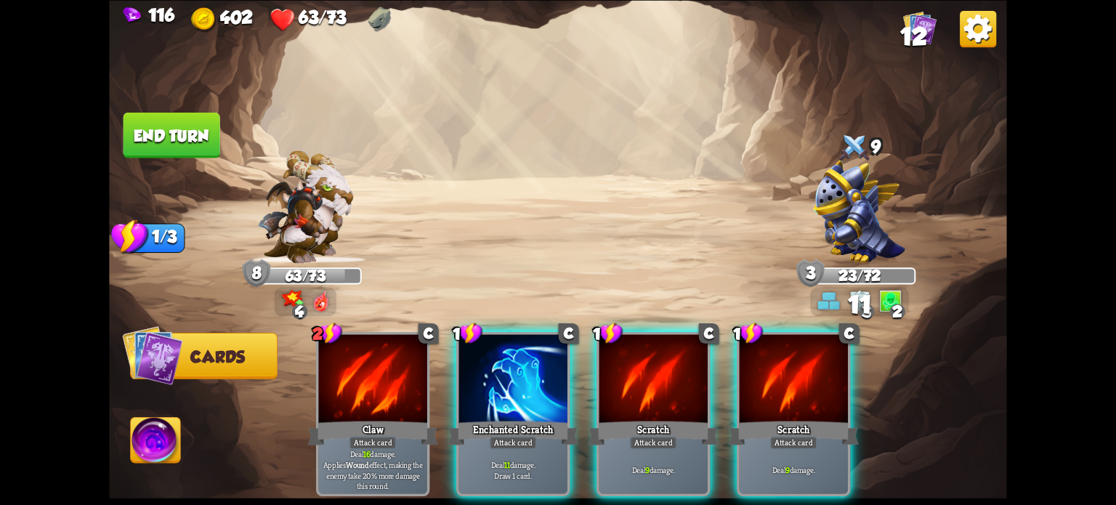
drag, startPoint x: 507, startPoint y: 385, endPoint x: 443, endPoint y: 347, distance: 74.3
click at [507, 384] on div at bounding box center [513, 380] width 108 height 92
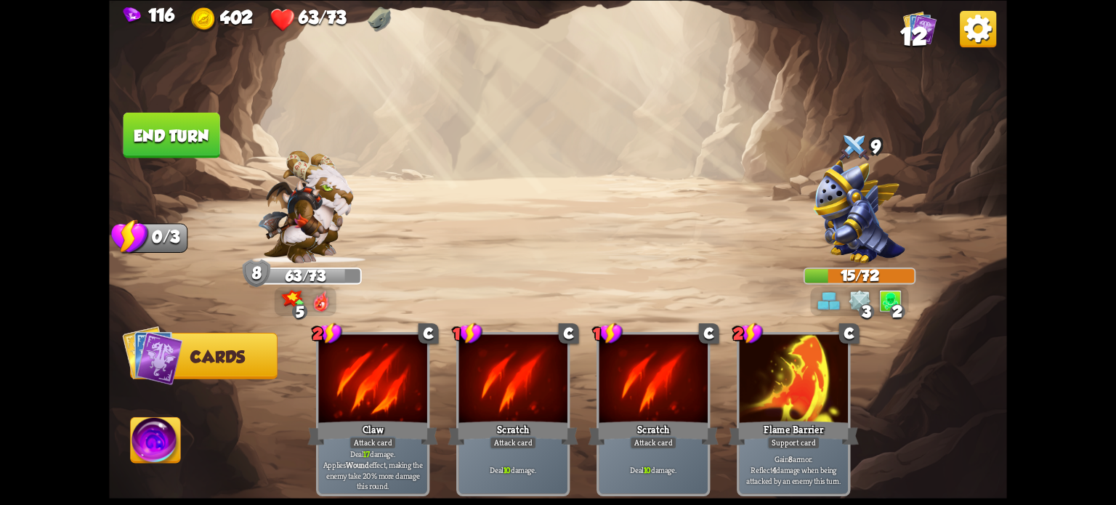
click at [185, 134] on button "End turn" at bounding box center [171, 135] width 97 height 46
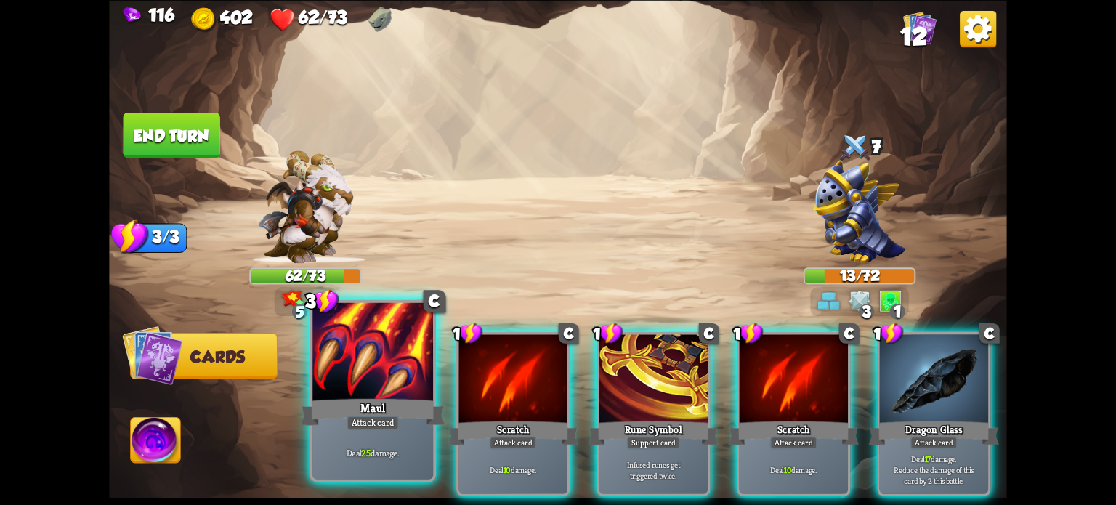
click at [365, 366] on div at bounding box center [372, 353] width 121 height 102
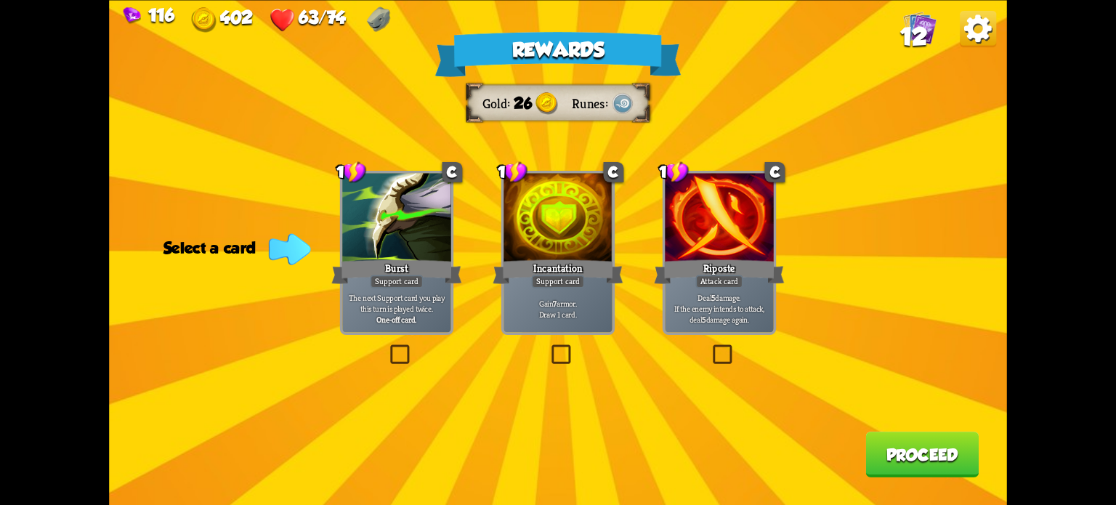
click at [387, 347] on label at bounding box center [387, 347] width 0 height 0
click at [0, 0] on input "checkbox" at bounding box center [0, 0] width 0 height 0
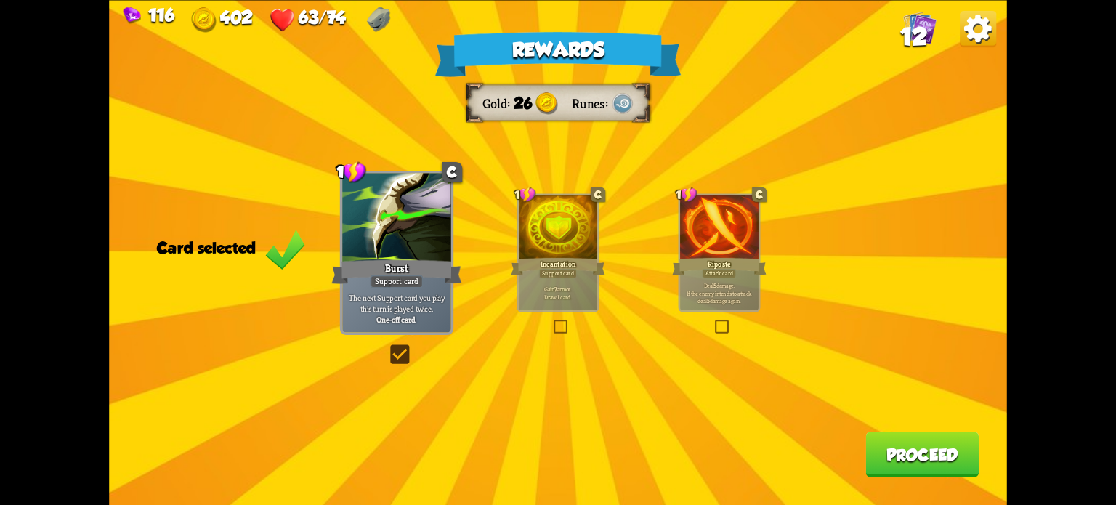
click at [896, 450] on button "Proceed" at bounding box center [921, 455] width 113 height 46
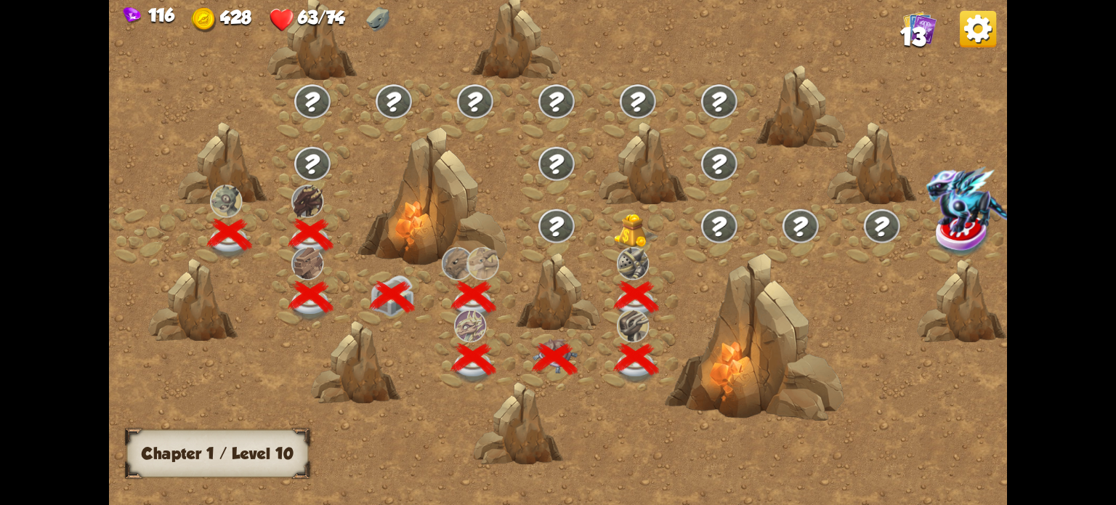
click at [626, 233] on img at bounding box center [636, 231] width 45 height 34
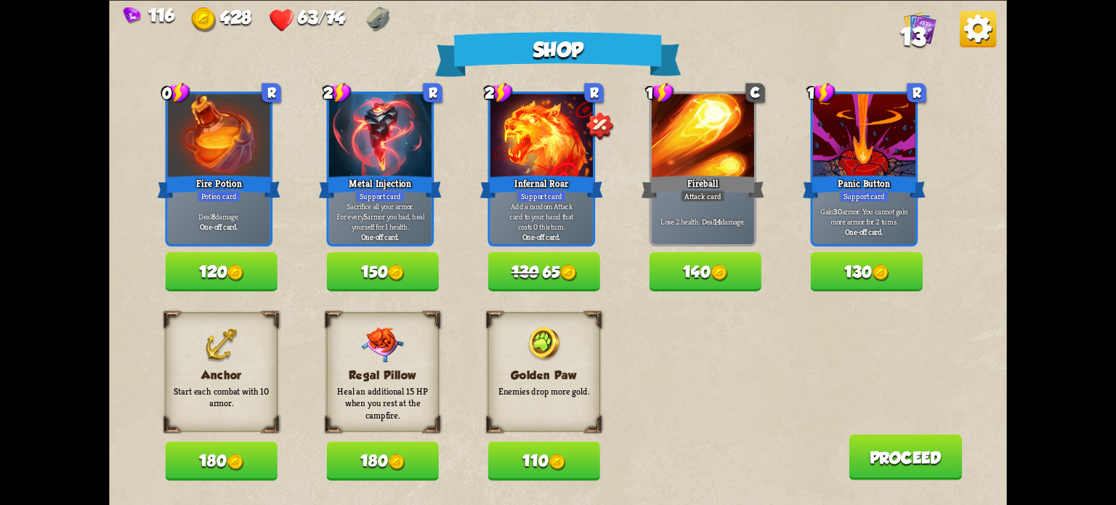
click at [395, 461] on img at bounding box center [396, 462] width 17 height 17
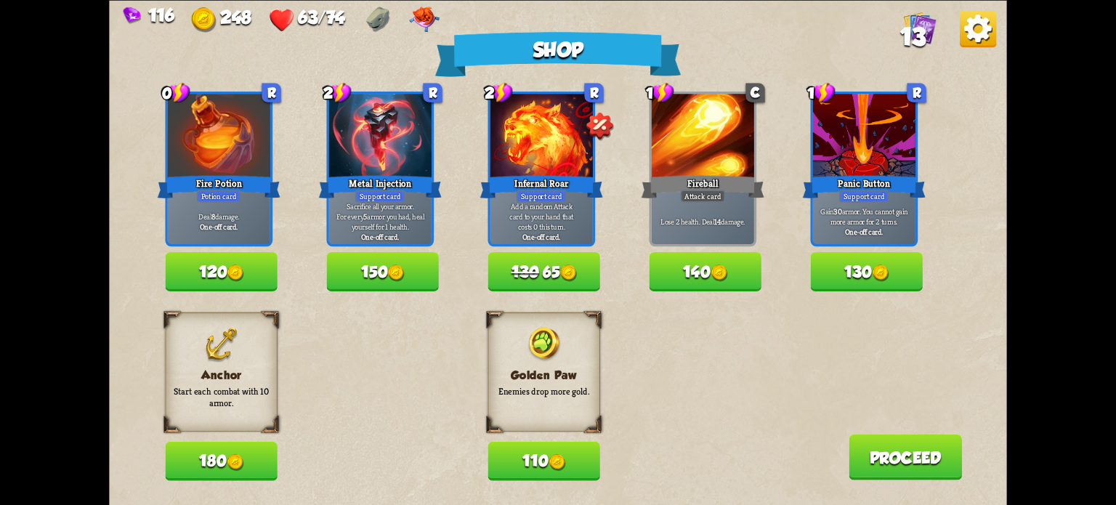
click at [850, 261] on button "130" at bounding box center [867, 271] width 112 height 39
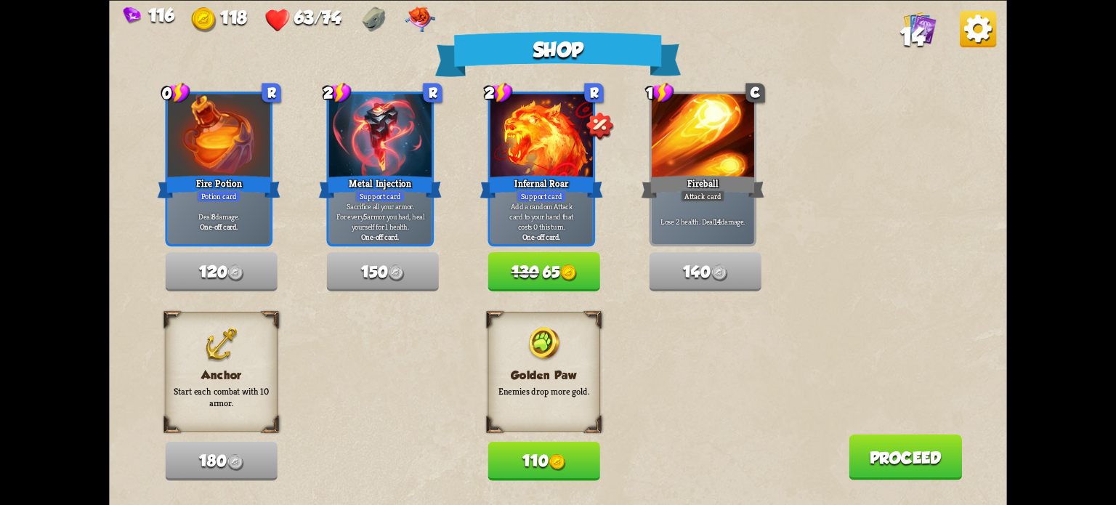
click at [554, 270] on button "130 65" at bounding box center [543, 271] width 112 height 39
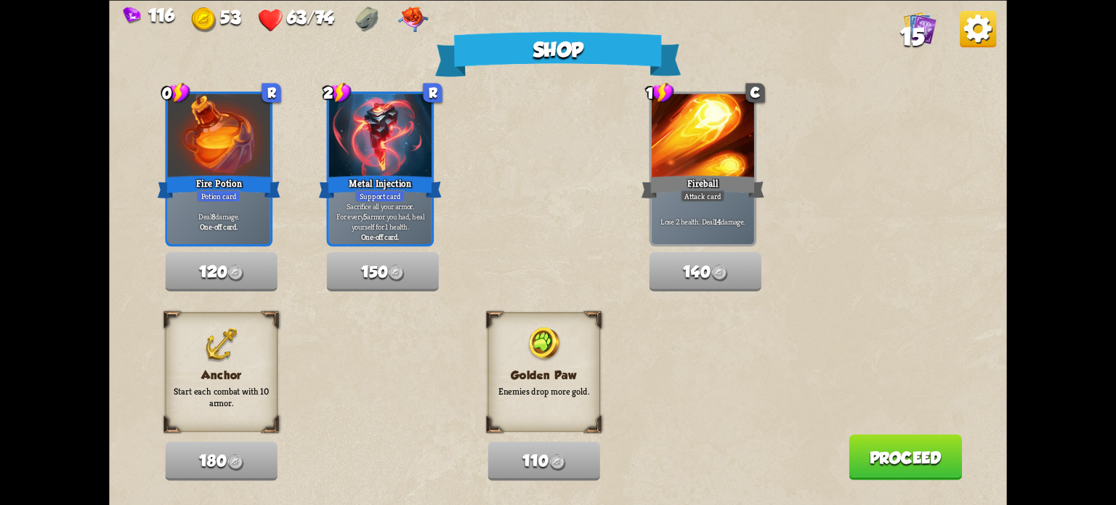
click at [912, 450] on button "Proceed" at bounding box center [905, 457] width 113 height 46
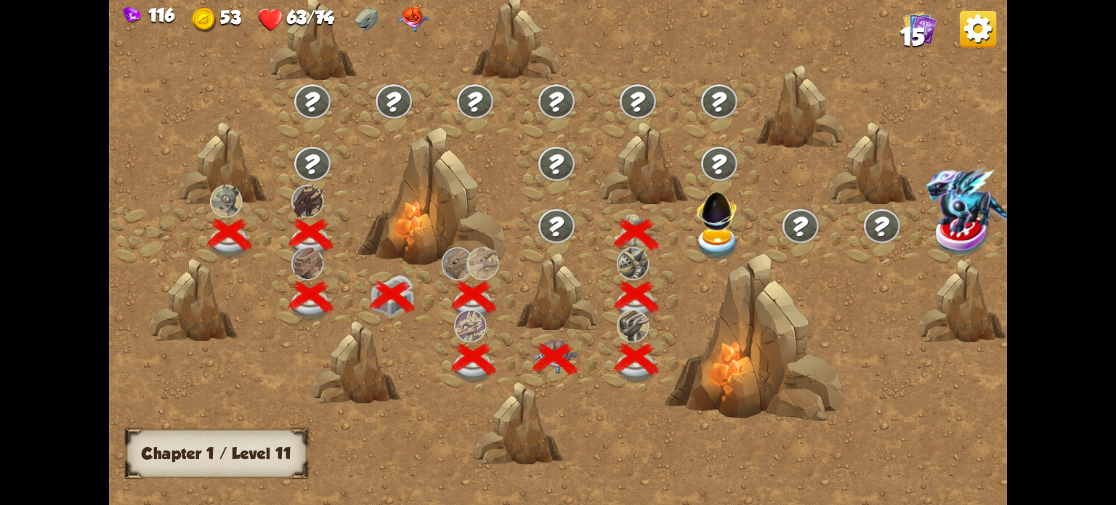
scroll to position [0, 221]
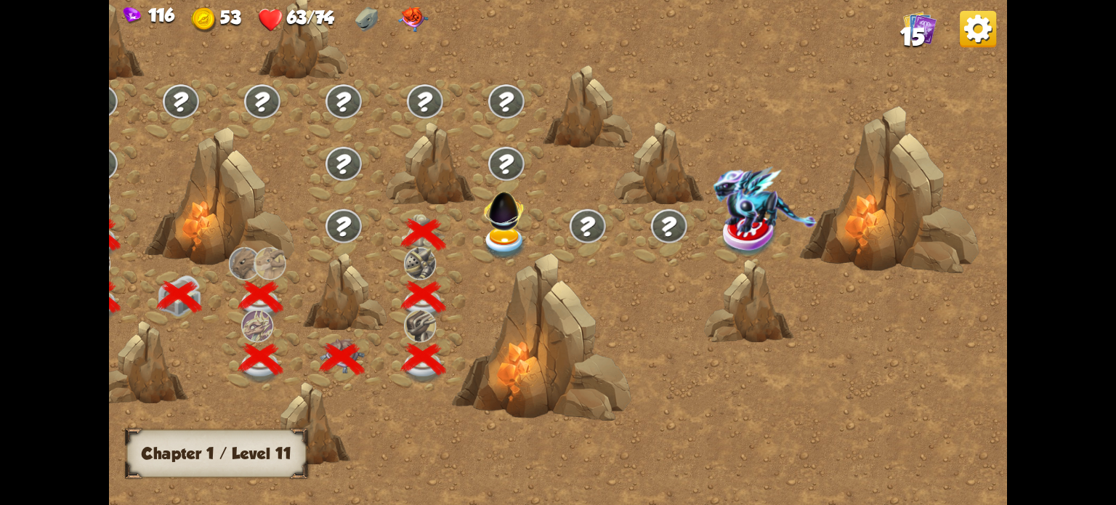
click at [508, 236] on img at bounding box center [504, 243] width 45 height 33
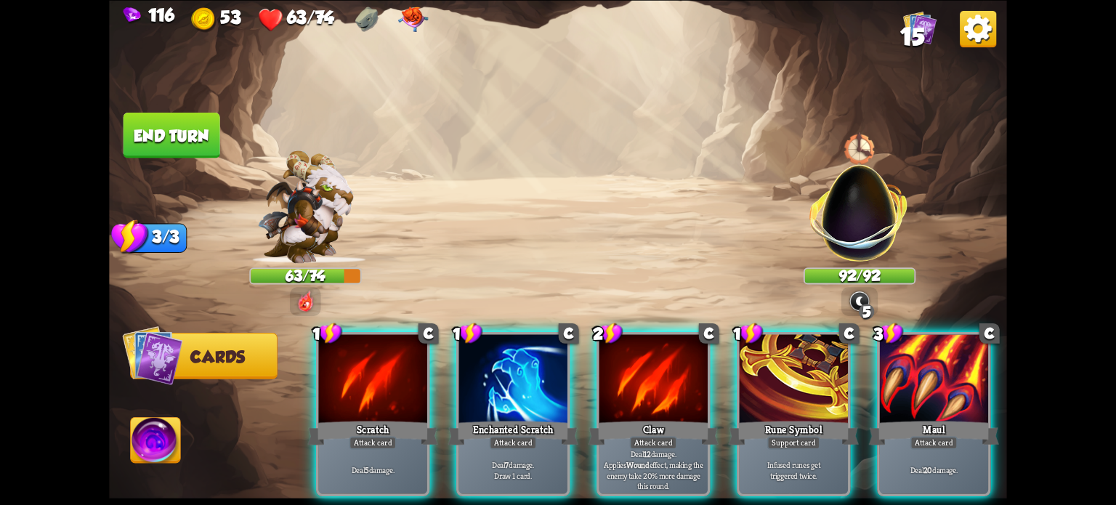
click at [527, 418] on div "Enchanted Scratch" at bounding box center [513, 432] width 130 height 29
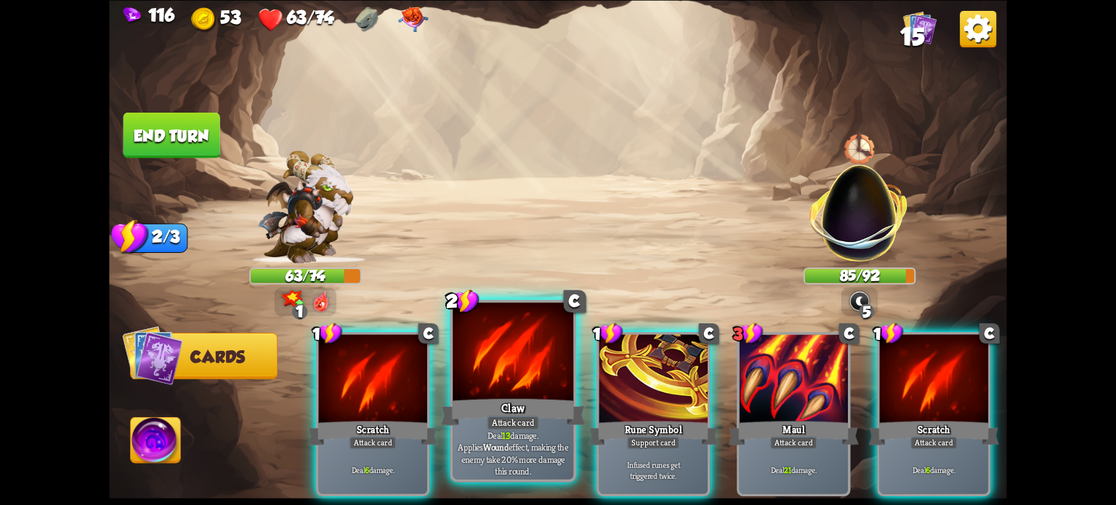
click at [531, 397] on div "Claw" at bounding box center [513, 411] width 145 height 32
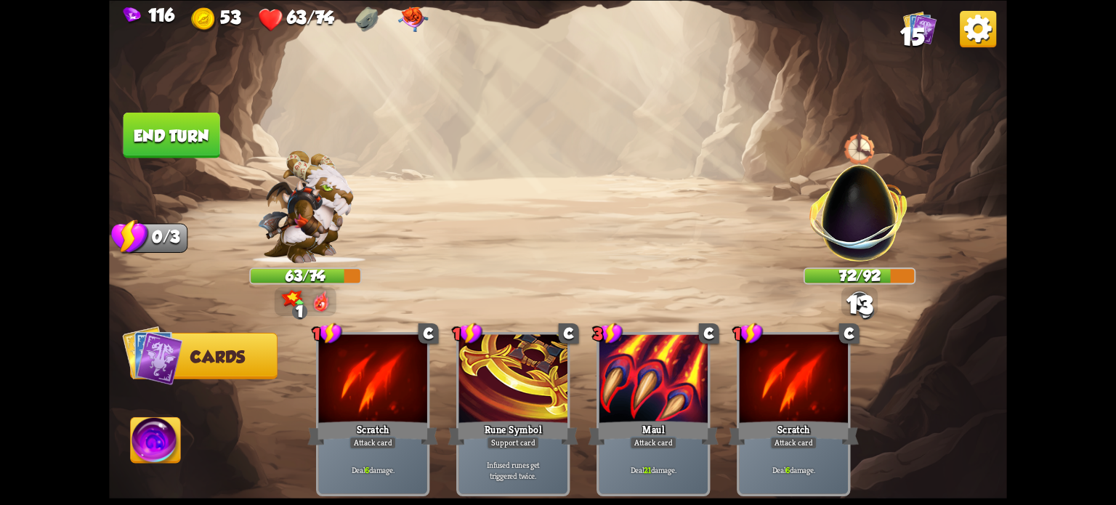
click at [157, 148] on button "End turn" at bounding box center [171, 135] width 97 height 46
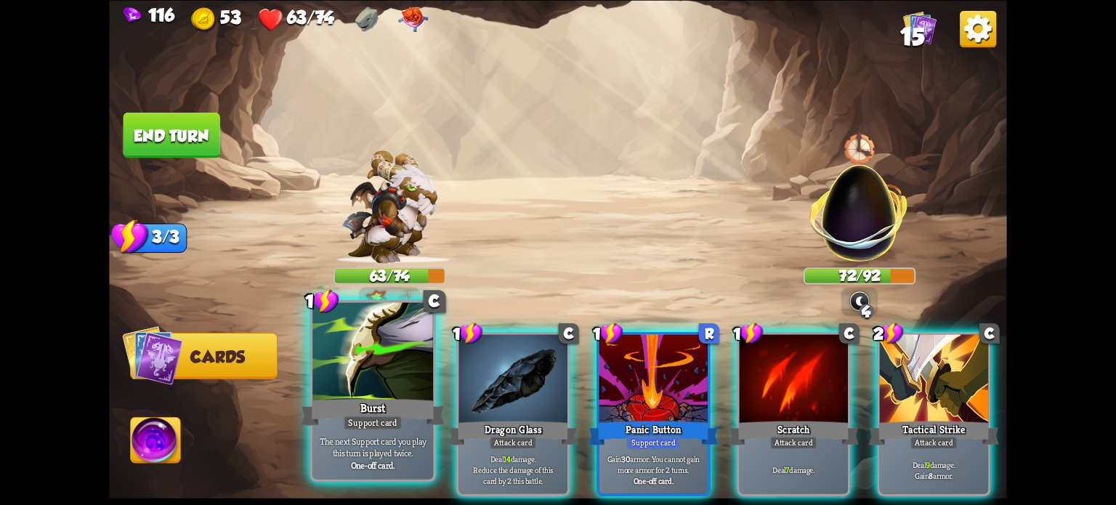
click at [337, 386] on div at bounding box center [372, 353] width 121 height 102
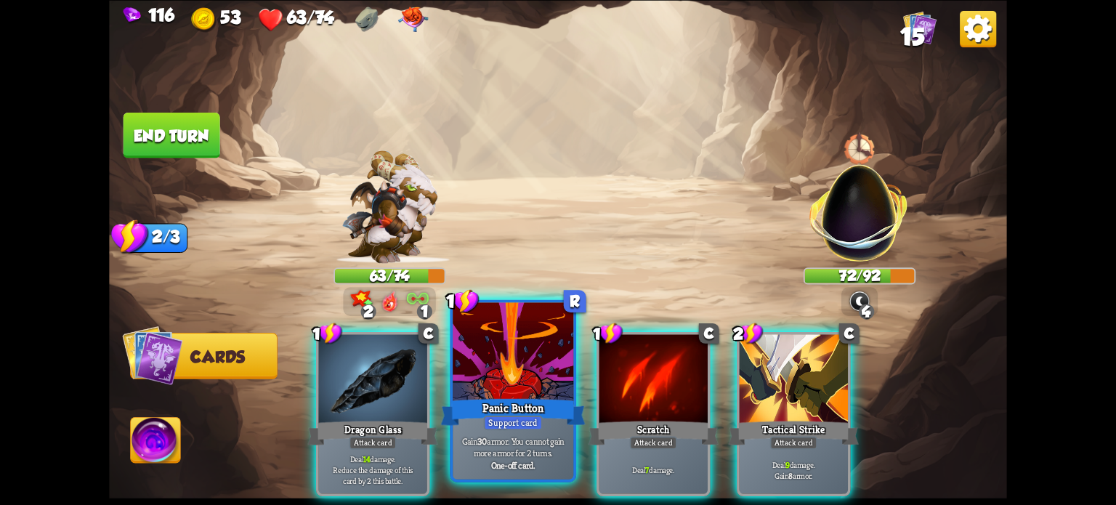
click at [503, 433] on div "Gain 30 armor. You cannot gain more armor for 2 turns. One-off card." at bounding box center [513, 452] width 121 height 52
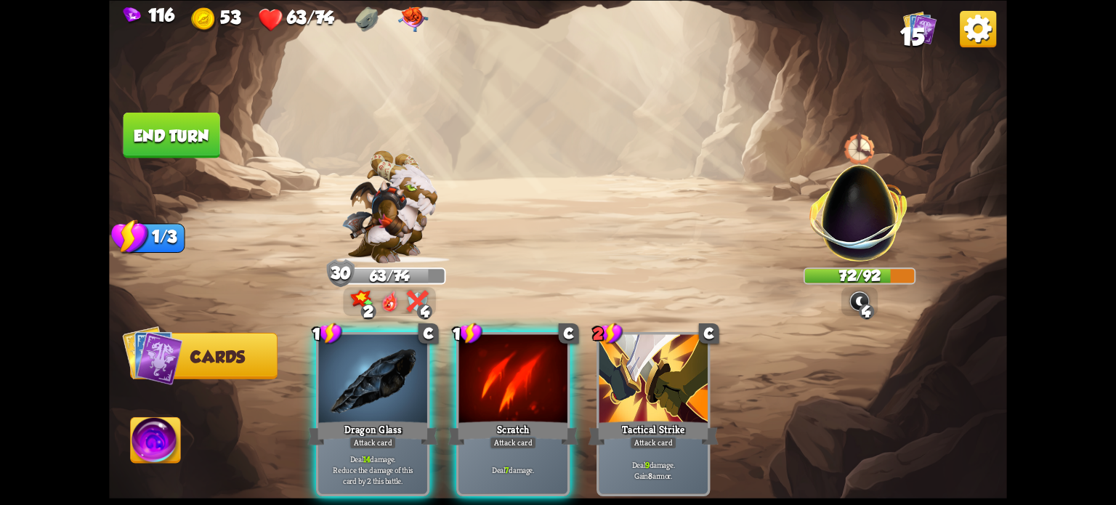
click at [342, 446] on div "Deal 14 damage. Reduce the damage of this card by 2 this battle." at bounding box center [372, 469] width 108 height 47
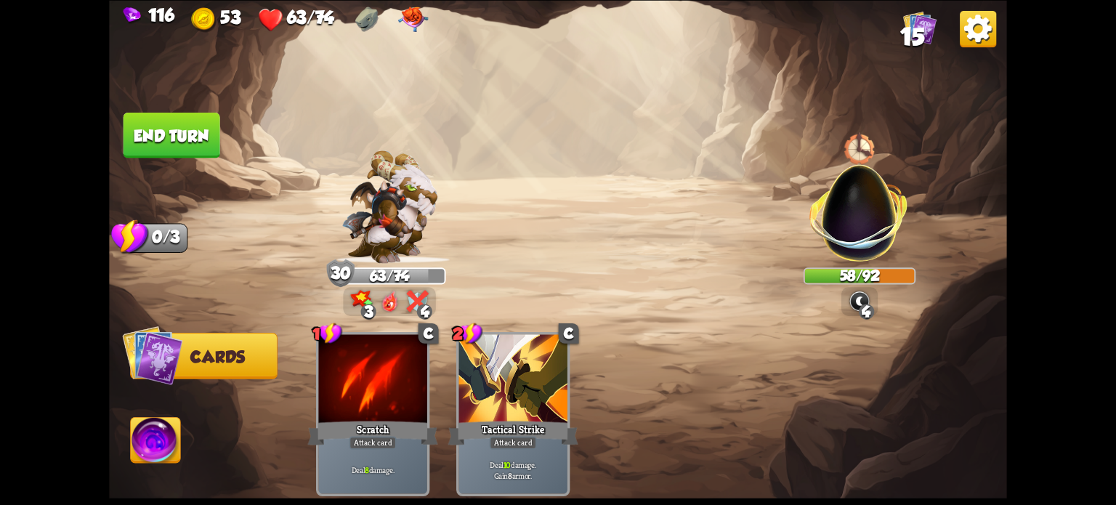
click at [197, 137] on button "End turn" at bounding box center [171, 135] width 97 height 46
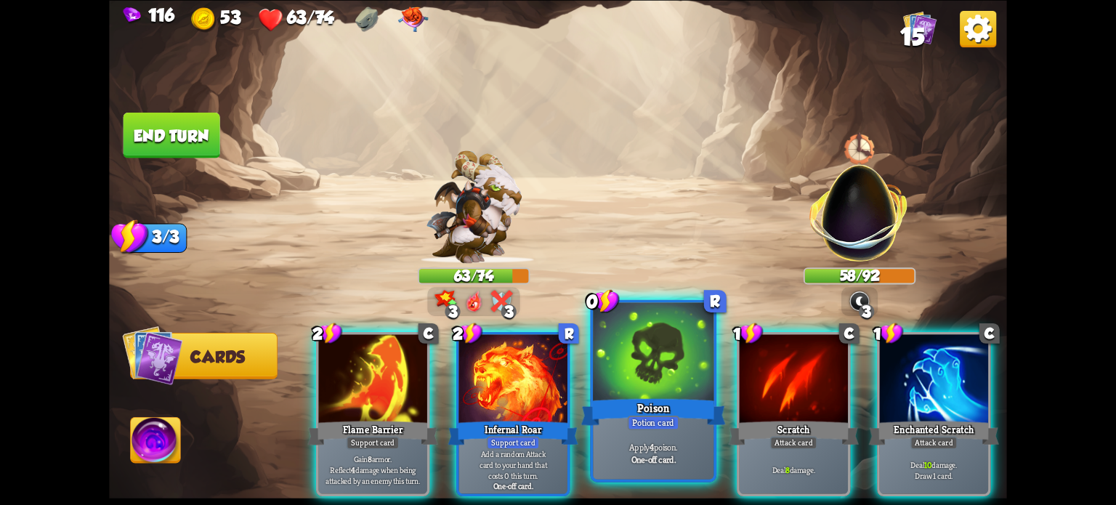
click at [670, 426] on div "Potion card" at bounding box center [654, 422] width 52 height 15
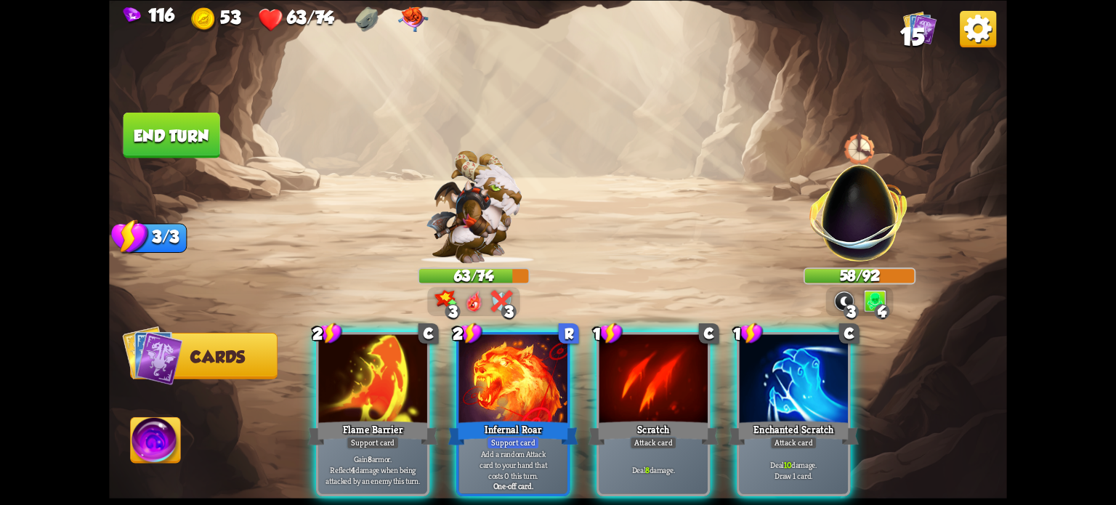
click at [670, 436] on div "Attack card" at bounding box center [653, 442] width 47 height 13
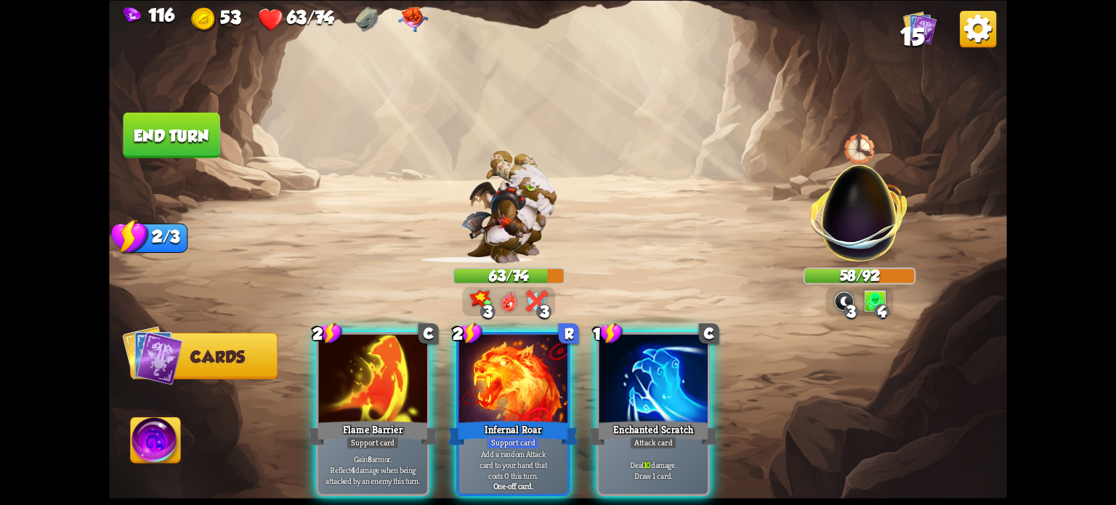
click at [670, 436] on div "Attack card" at bounding box center [653, 442] width 47 height 13
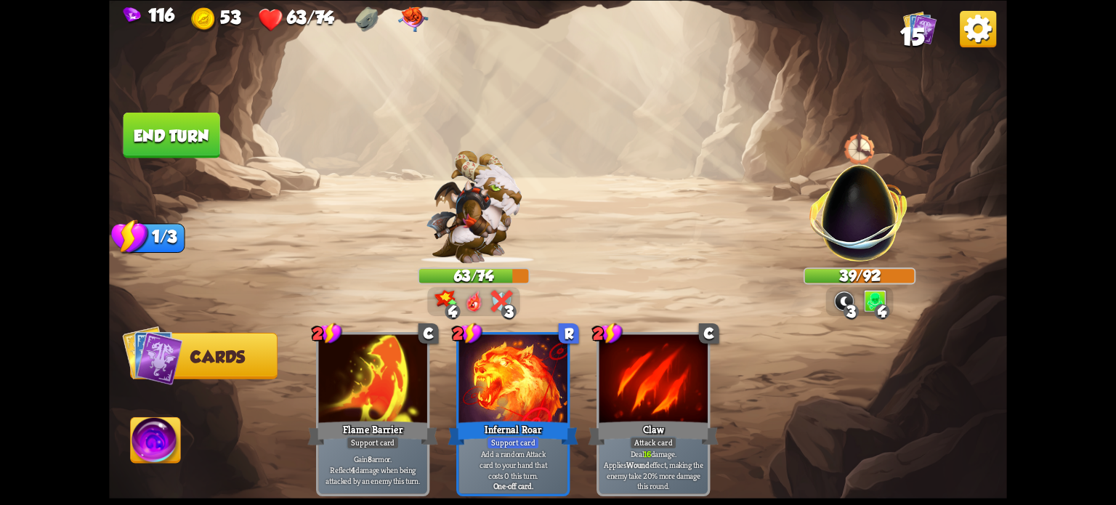
click at [154, 421] on img at bounding box center [156, 442] width 50 height 51
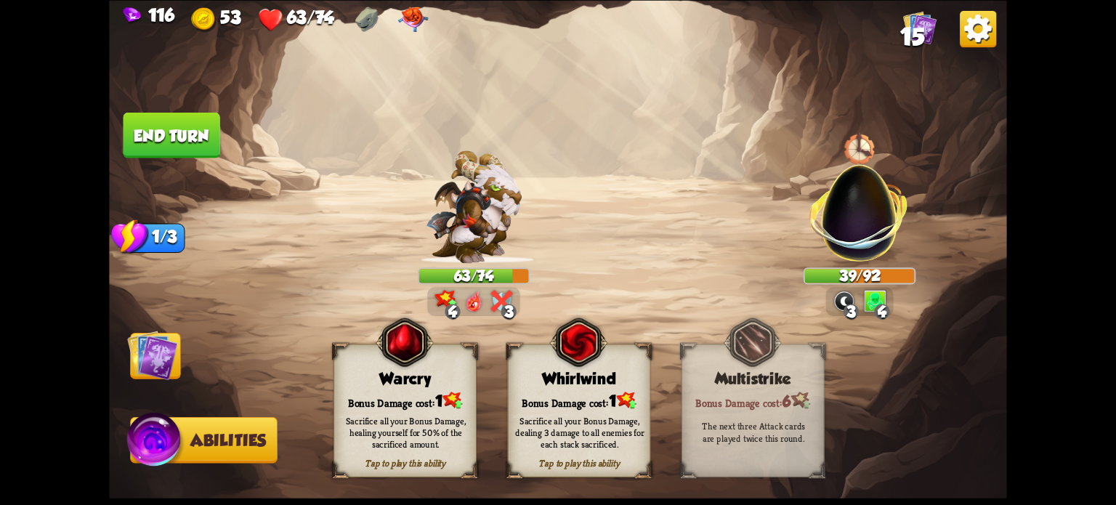
click at [143, 129] on button "End turn" at bounding box center [171, 135] width 97 height 46
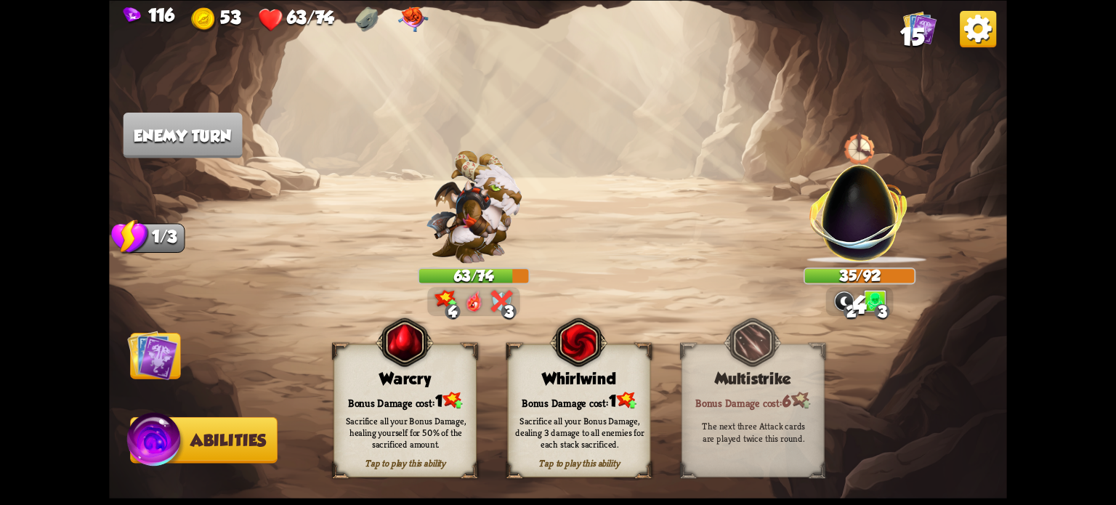
click at [153, 358] on img at bounding box center [152, 355] width 51 height 50
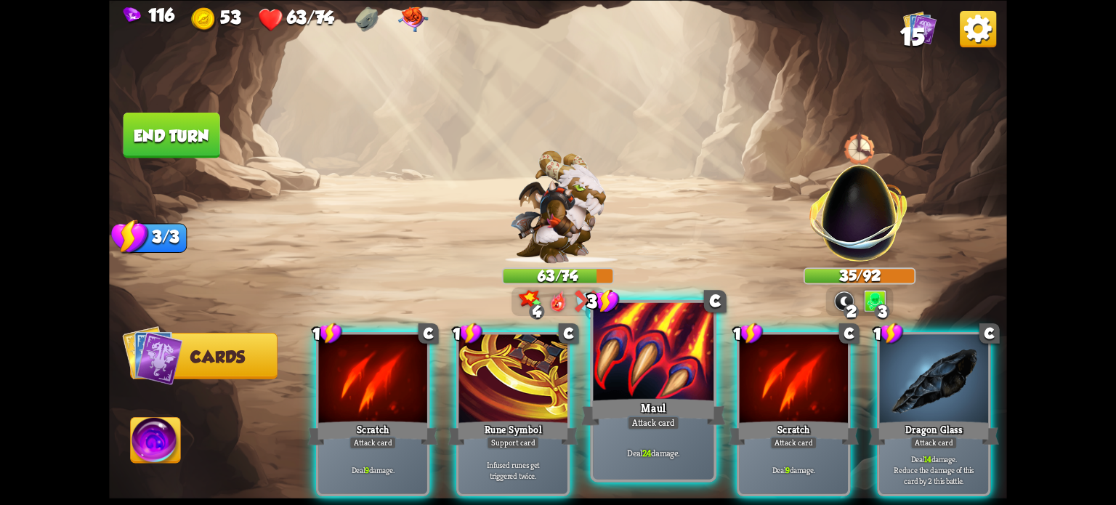
click at [650, 388] on div at bounding box center [653, 353] width 121 height 102
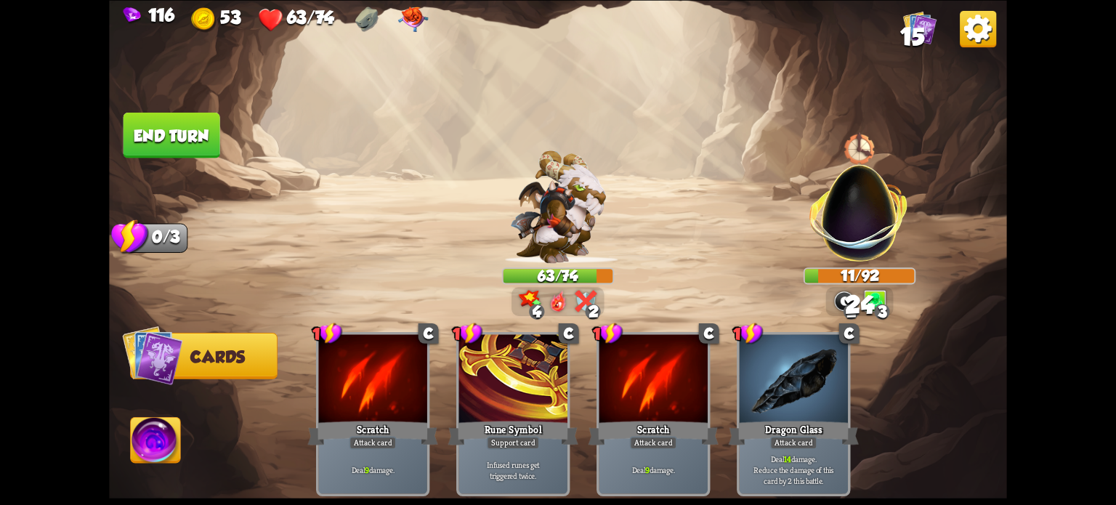
click at [206, 140] on button "End turn" at bounding box center [171, 135] width 97 height 46
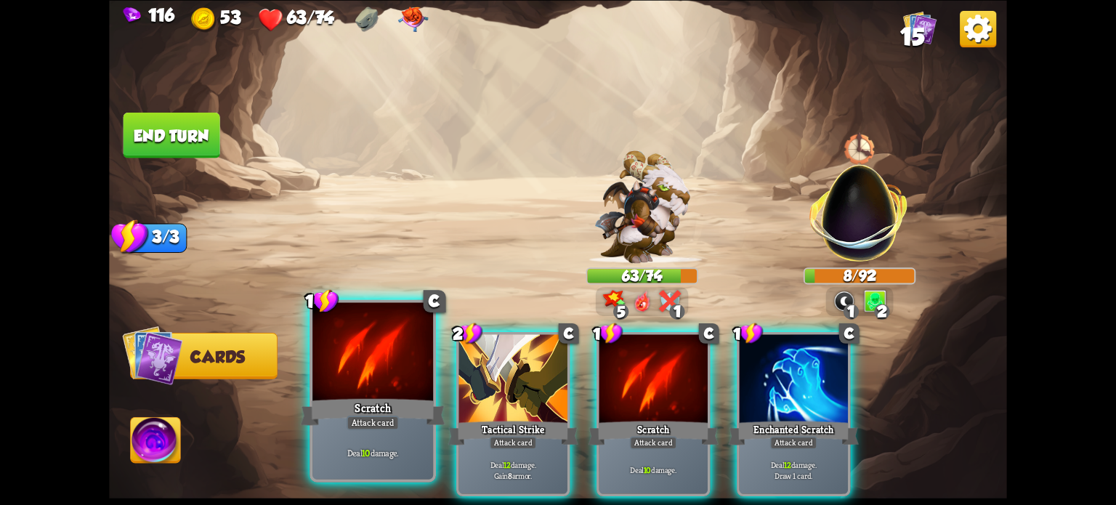
click at [413, 406] on div "Scratch" at bounding box center [373, 411] width 145 height 32
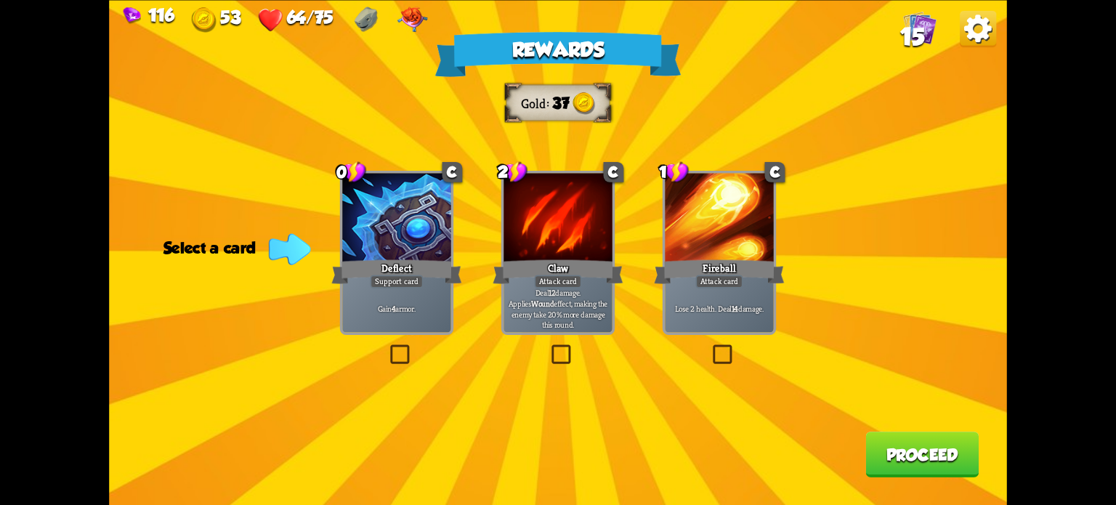
drag, startPoint x: 393, startPoint y: 348, endPoint x: 436, endPoint y: 350, distance: 42.9
click at [387, 347] on label at bounding box center [387, 347] width 0 height 0
click at [0, 0] on input "checkbox" at bounding box center [0, 0] width 0 height 0
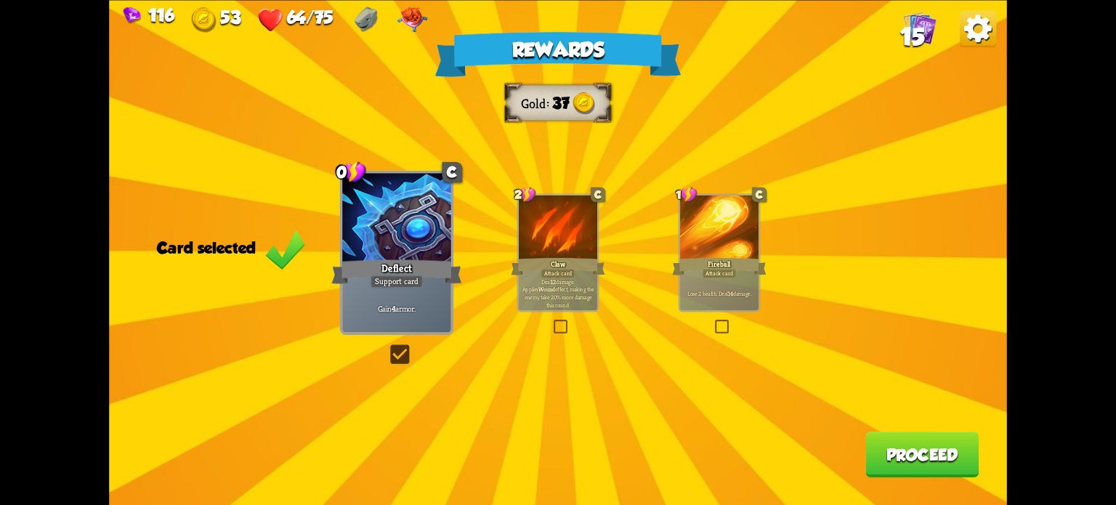
click at [916, 447] on button "Proceed" at bounding box center [921, 455] width 113 height 46
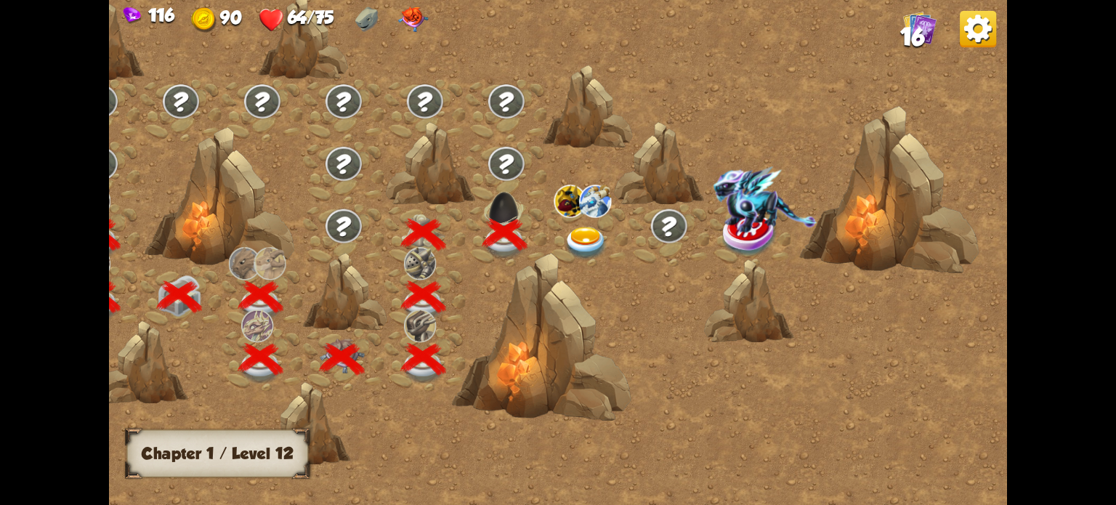
click at [580, 233] on img at bounding box center [586, 243] width 45 height 33
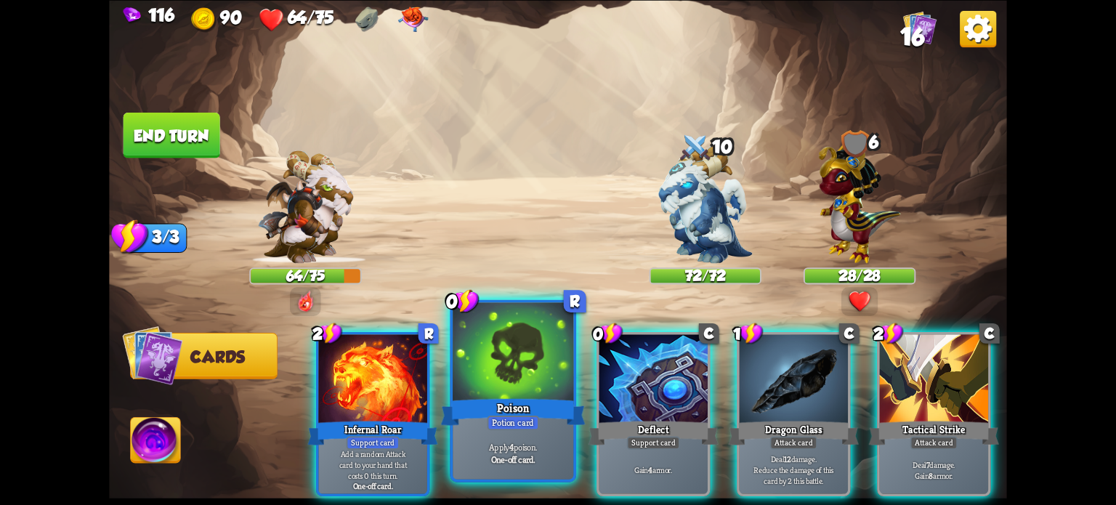
click at [523, 423] on div "Potion card" at bounding box center [513, 422] width 52 height 15
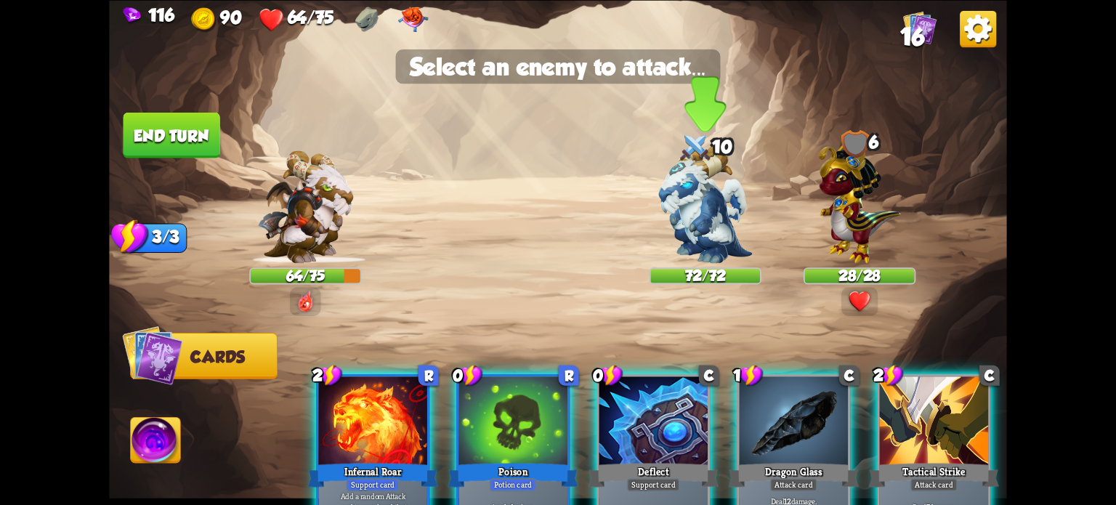
click at [712, 212] on img at bounding box center [705, 204] width 94 height 118
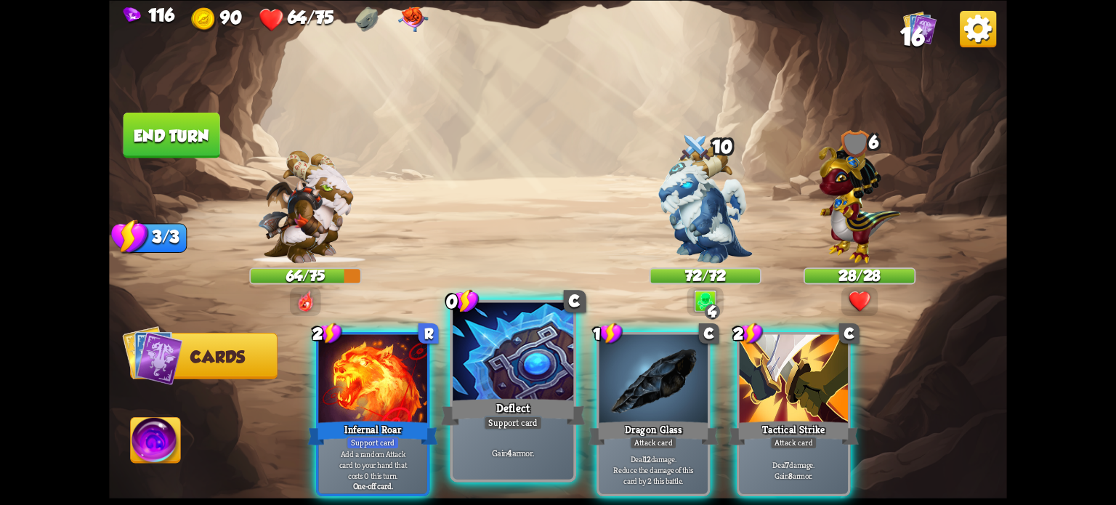
click at [501, 410] on div "Deflect" at bounding box center [513, 411] width 145 height 32
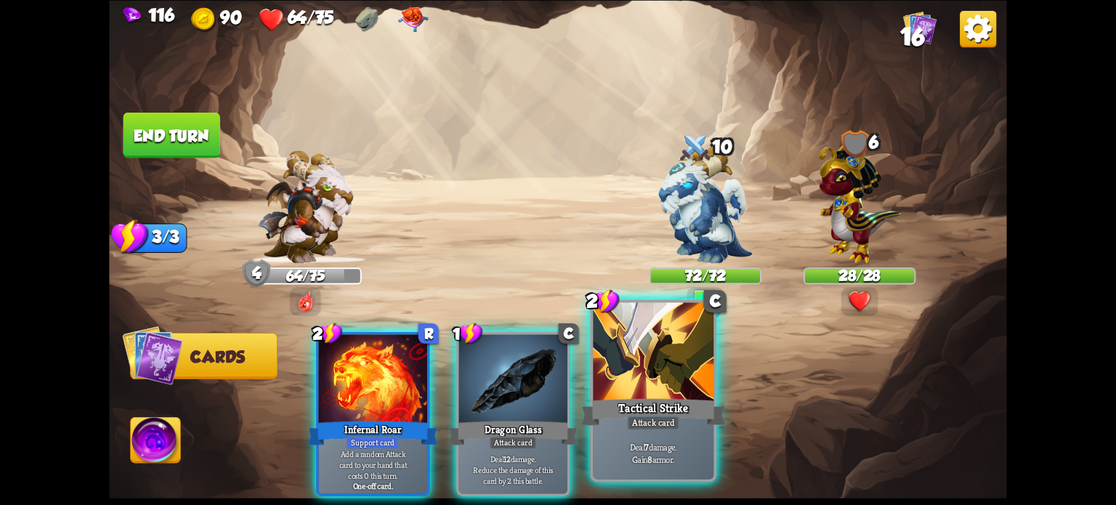
click at [629, 397] on div "Tactical Strike" at bounding box center [653, 411] width 145 height 32
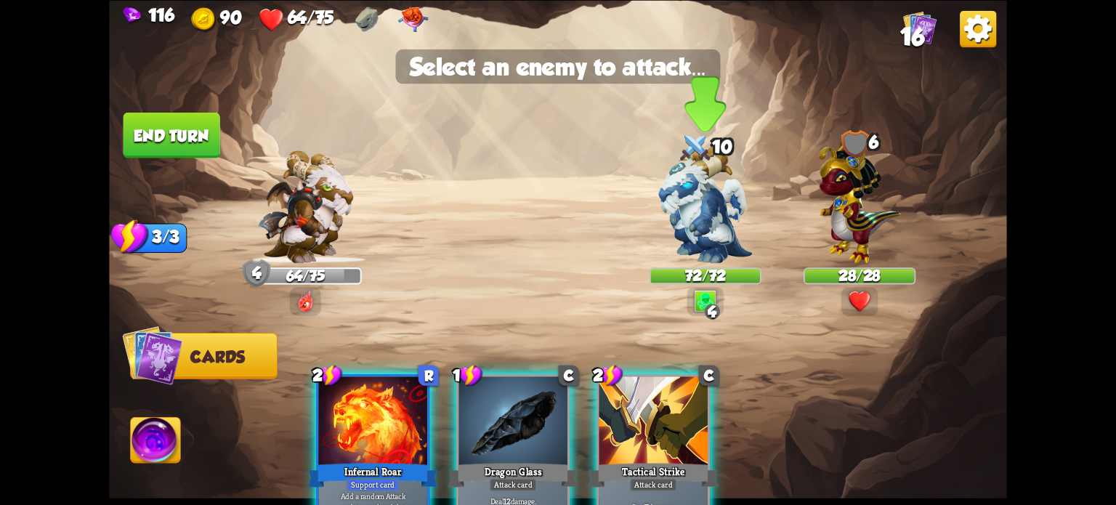
click at [709, 211] on img at bounding box center [705, 204] width 94 height 118
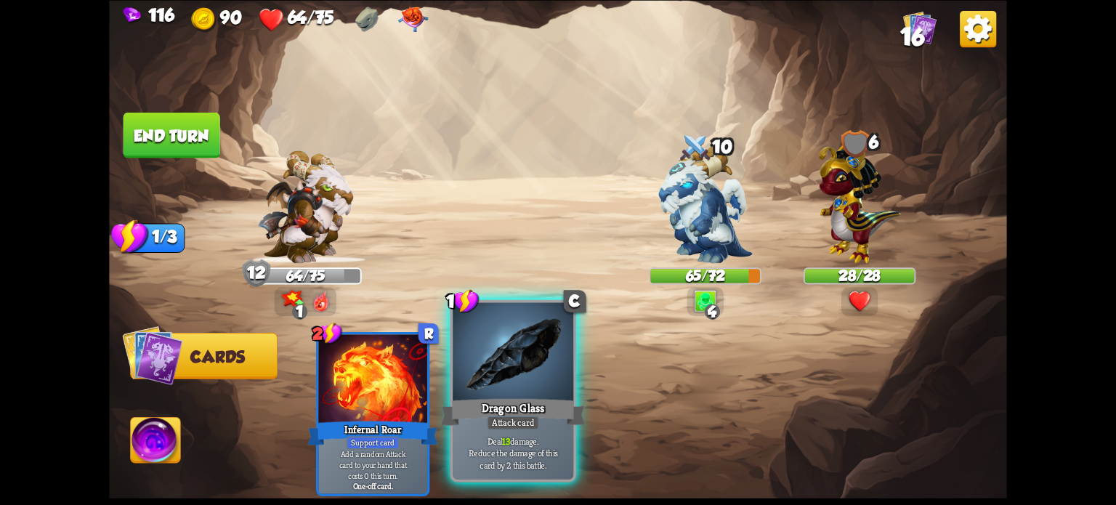
drag, startPoint x: 514, startPoint y: 412, endPoint x: 660, endPoint y: 328, distance: 168.0
click at [514, 409] on div "Dragon Glass" at bounding box center [513, 411] width 145 height 32
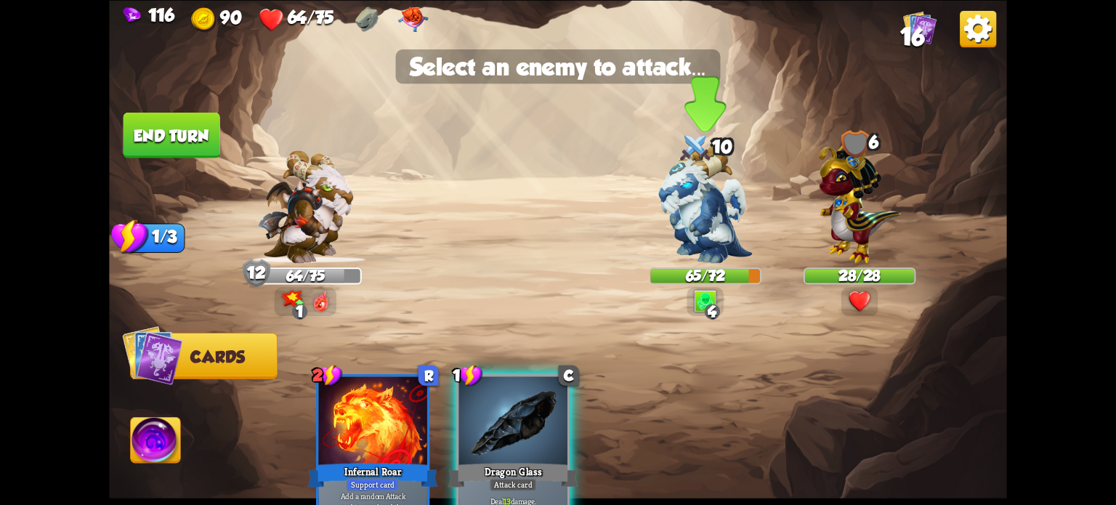
click at [706, 201] on img at bounding box center [705, 204] width 94 height 118
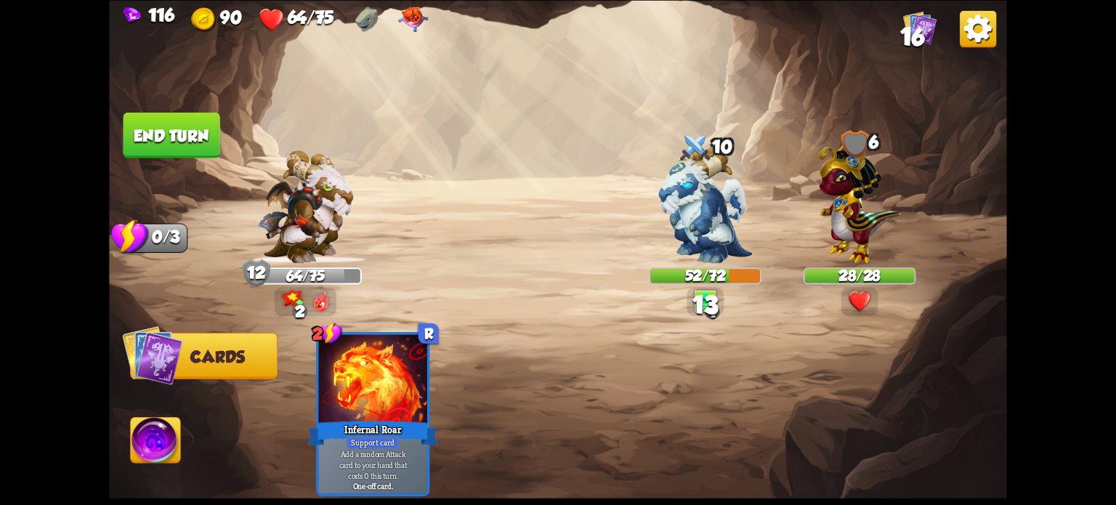
click at [187, 147] on button "End turn" at bounding box center [171, 135] width 97 height 46
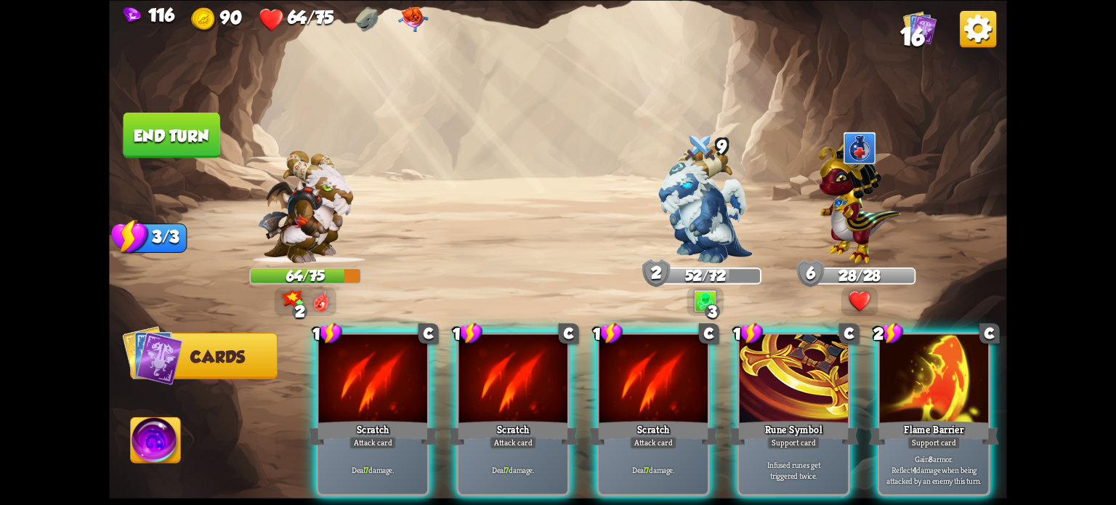
click at [918, 389] on div at bounding box center [934, 380] width 108 height 92
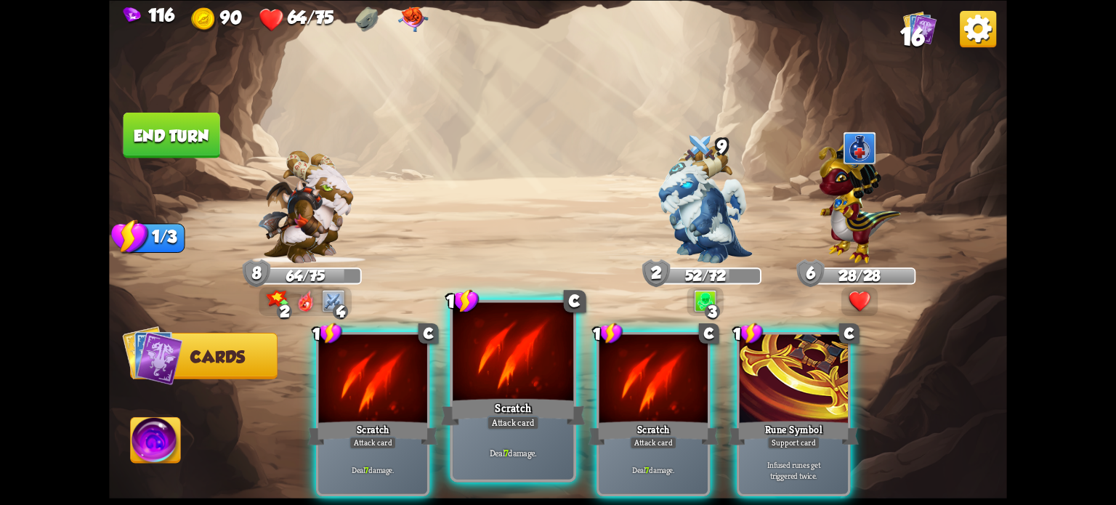
click at [482, 383] on div at bounding box center [513, 353] width 121 height 102
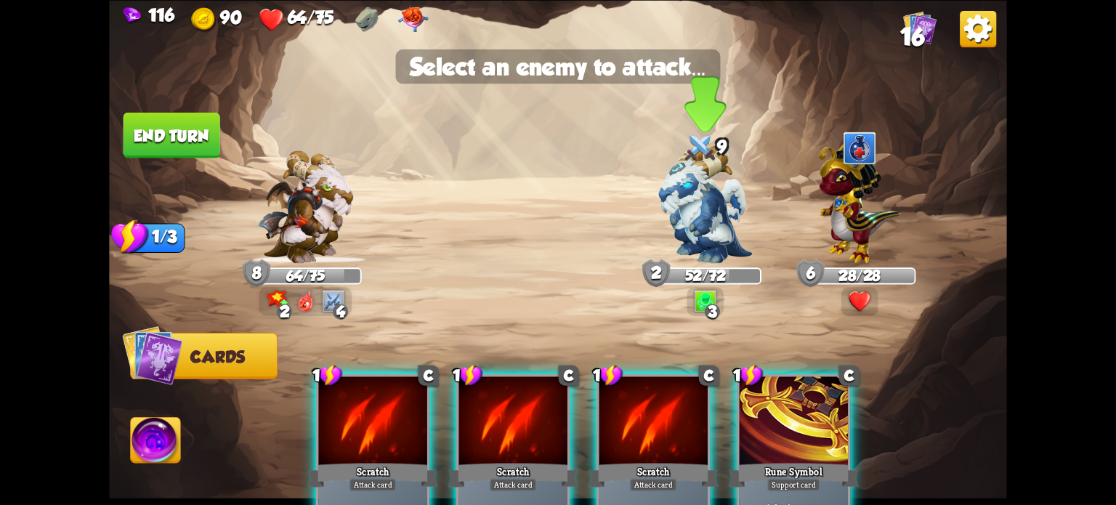
click at [716, 206] on img at bounding box center [705, 204] width 94 height 118
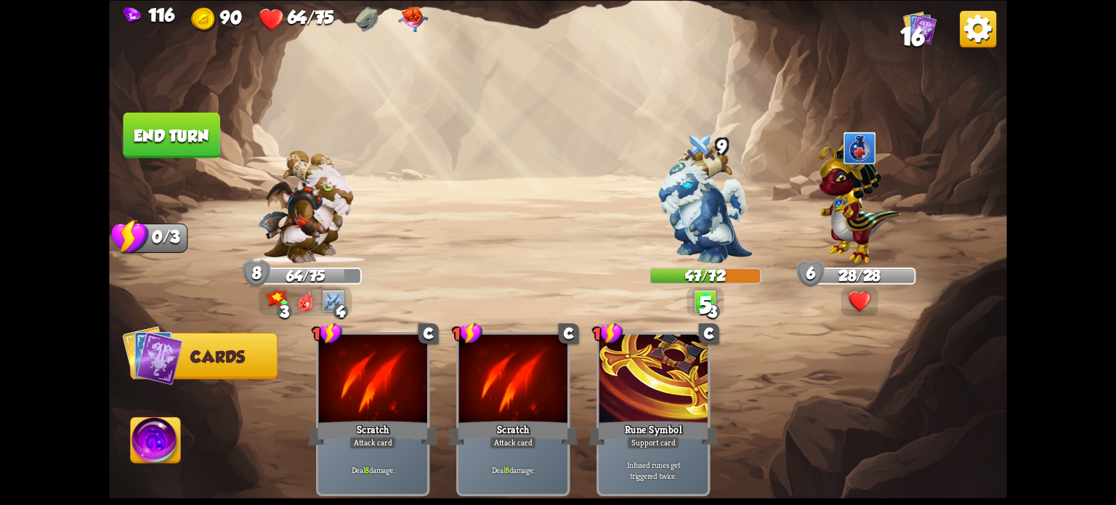
click at [201, 118] on button "End turn" at bounding box center [171, 135] width 97 height 46
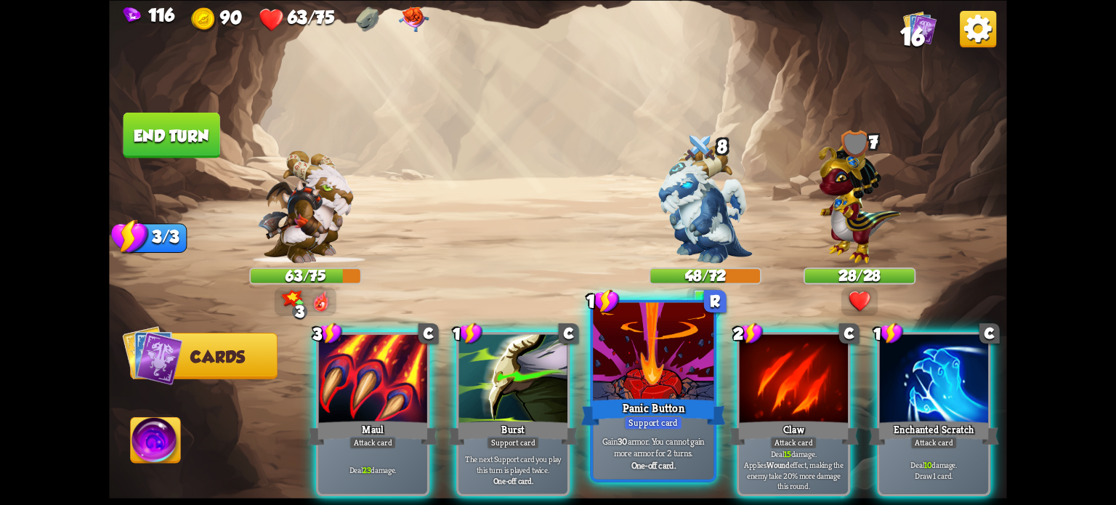
click at [657, 369] on div at bounding box center [653, 353] width 121 height 102
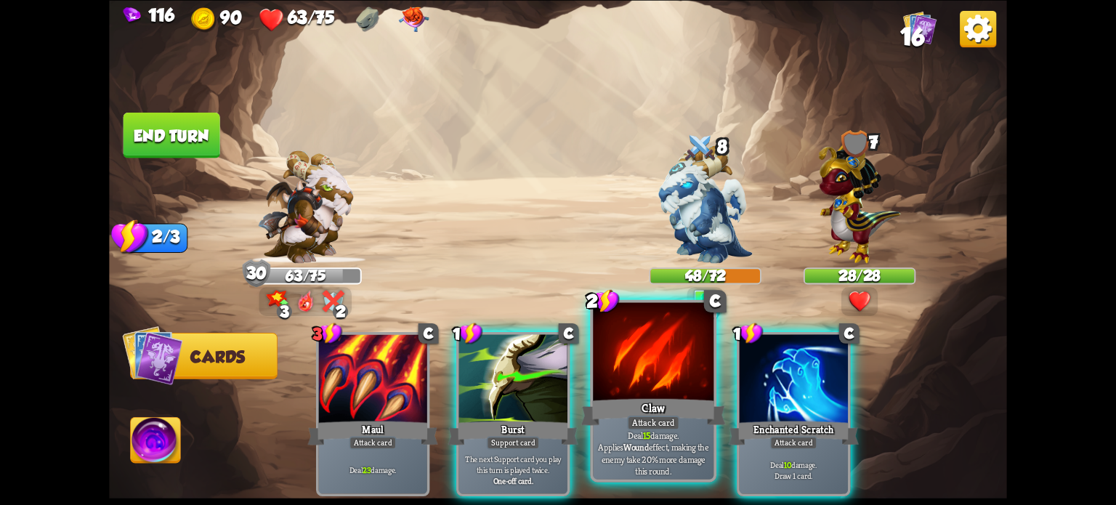
drag, startPoint x: 647, startPoint y: 347, endPoint x: 655, endPoint y: 313, distance: 34.4
click at [647, 345] on div at bounding box center [653, 353] width 121 height 102
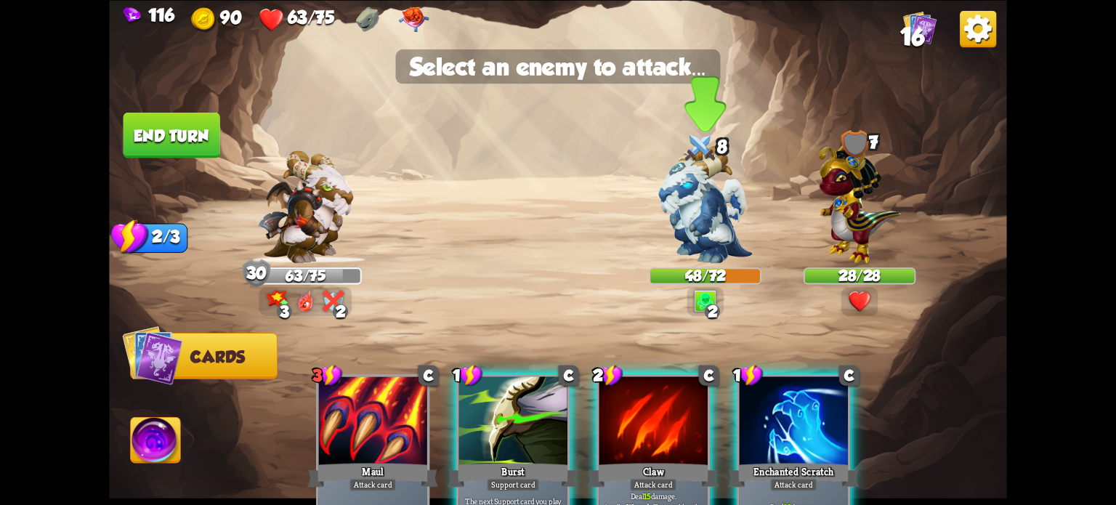
click at [700, 209] on img at bounding box center [705, 204] width 94 height 118
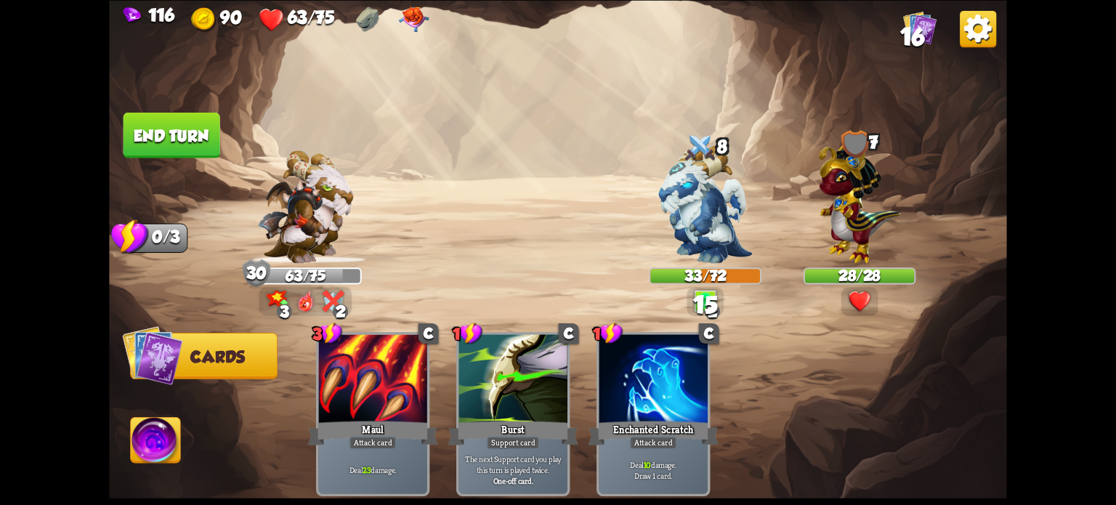
click at [190, 150] on button "End turn" at bounding box center [171, 135] width 97 height 46
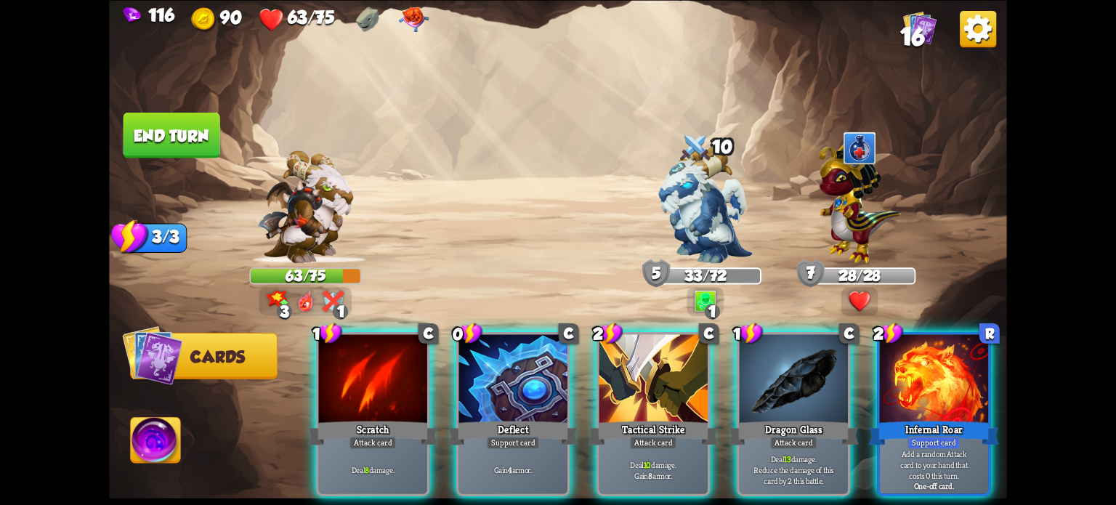
click at [540, 370] on div at bounding box center [513, 380] width 108 height 92
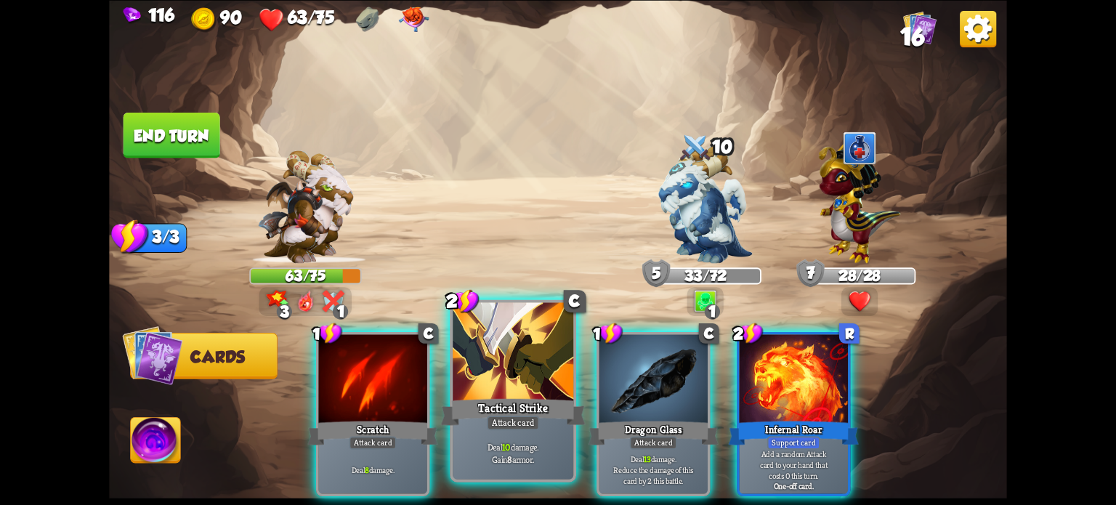
click at [503, 379] on div at bounding box center [513, 353] width 121 height 102
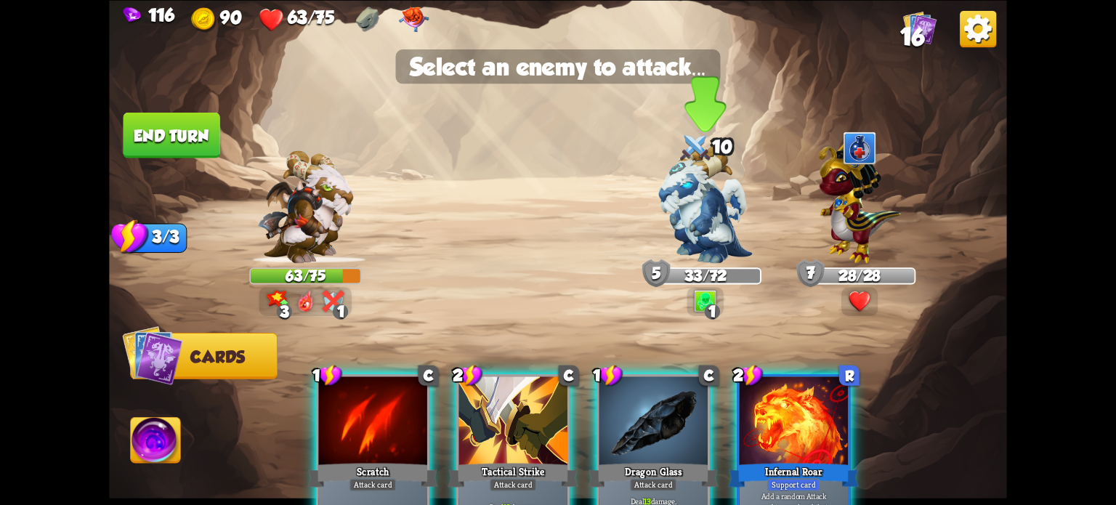
click at [711, 207] on img at bounding box center [705, 204] width 94 height 118
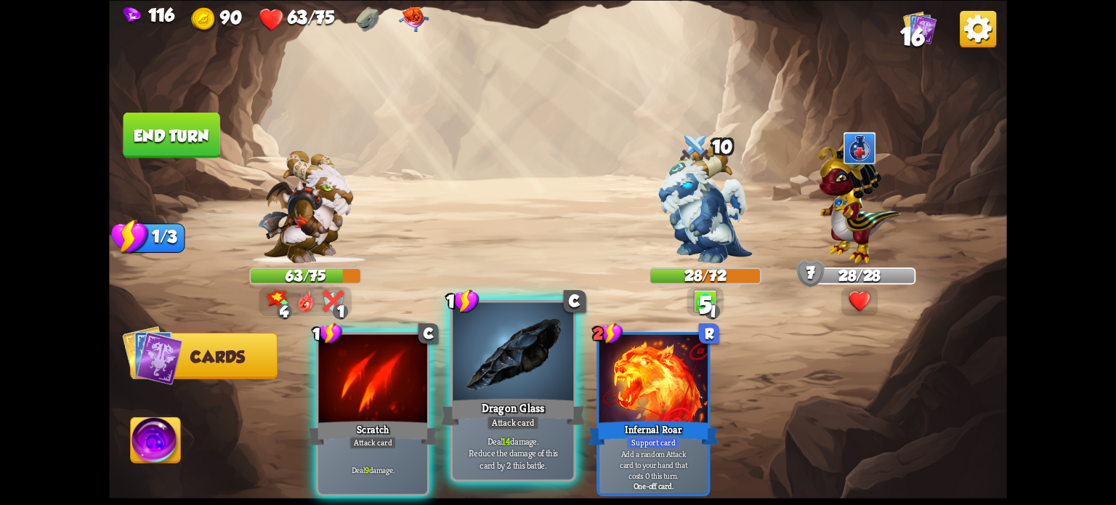
click at [502, 398] on div "Dragon Glass" at bounding box center [513, 411] width 145 height 32
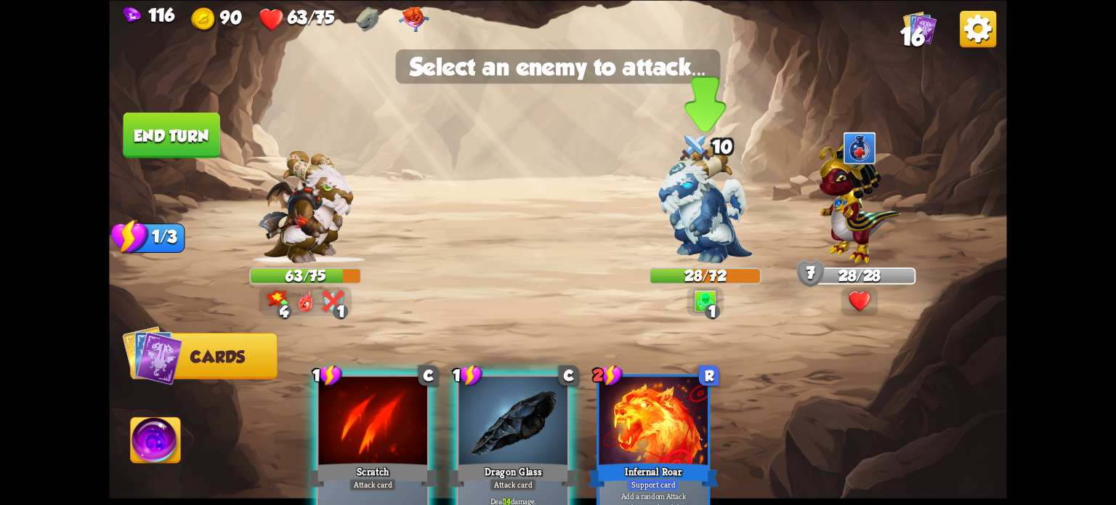
click at [710, 185] on img at bounding box center [705, 204] width 94 height 118
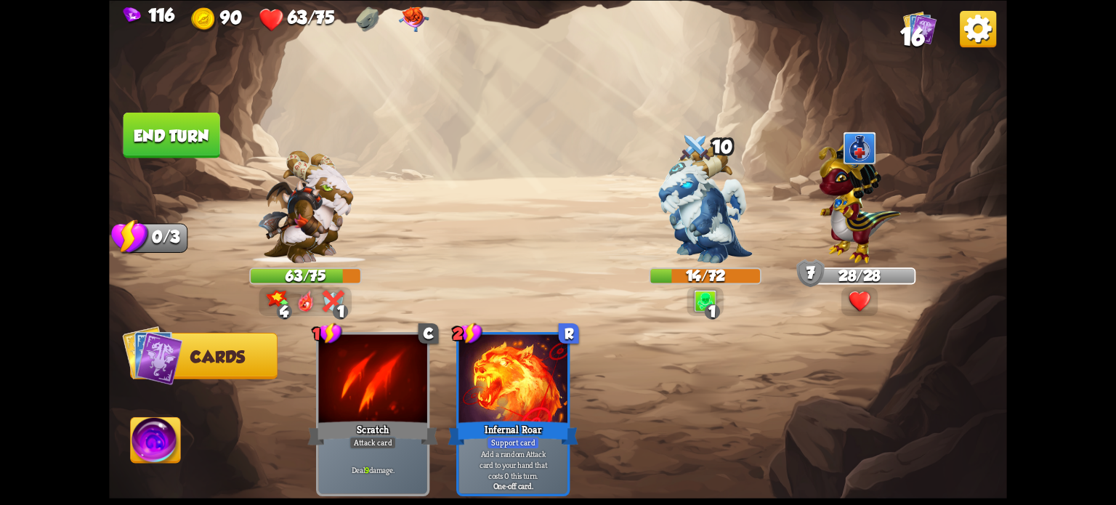
click at [186, 121] on button "End turn" at bounding box center [171, 135] width 97 height 46
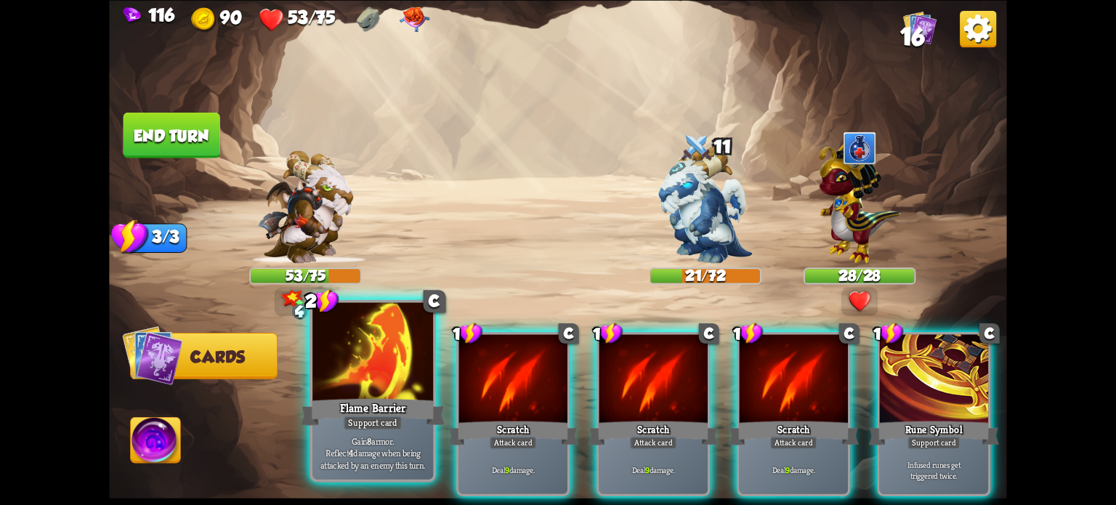
click at [356, 368] on div at bounding box center [372, 353] width 121 height 102
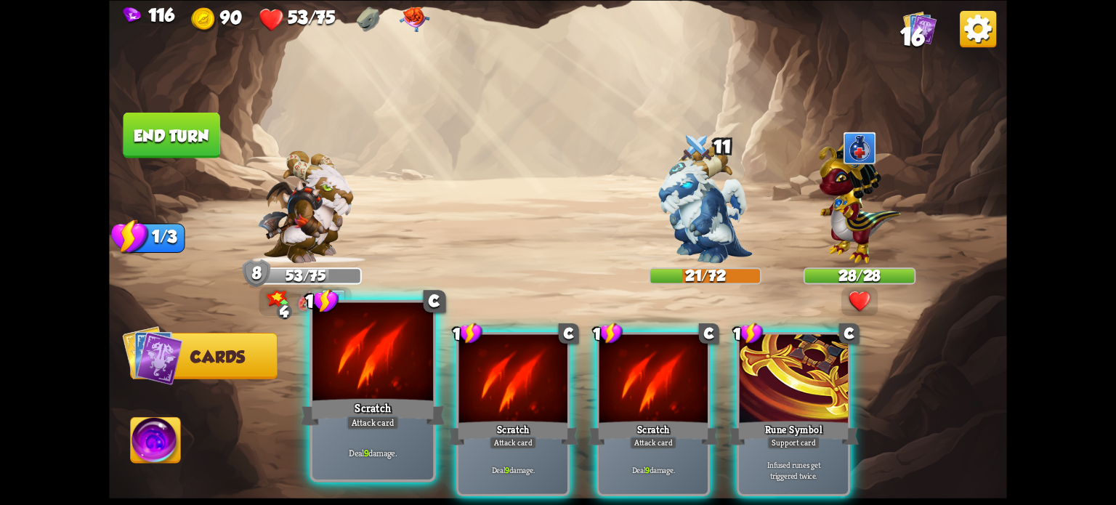
click at [355, 370] on div at bounding box center [372, 353] width 121 height 102
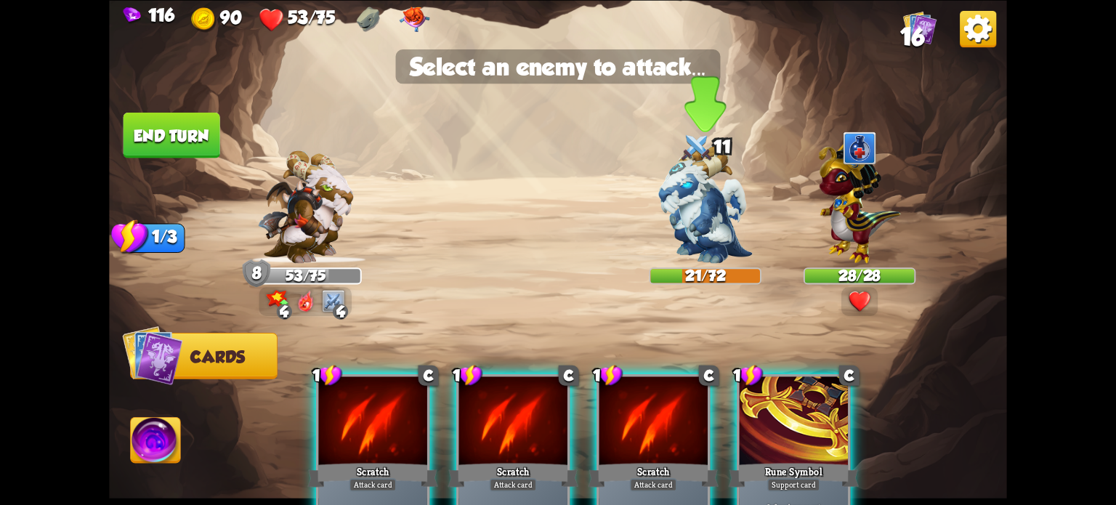
drag, startPoint x: 700, startPoint y: 204, endPoint x: 660, endPoint y: 206, distance: 40.7
click at [699, 204] on img at bounding box center [705, 204] width 94 height 118
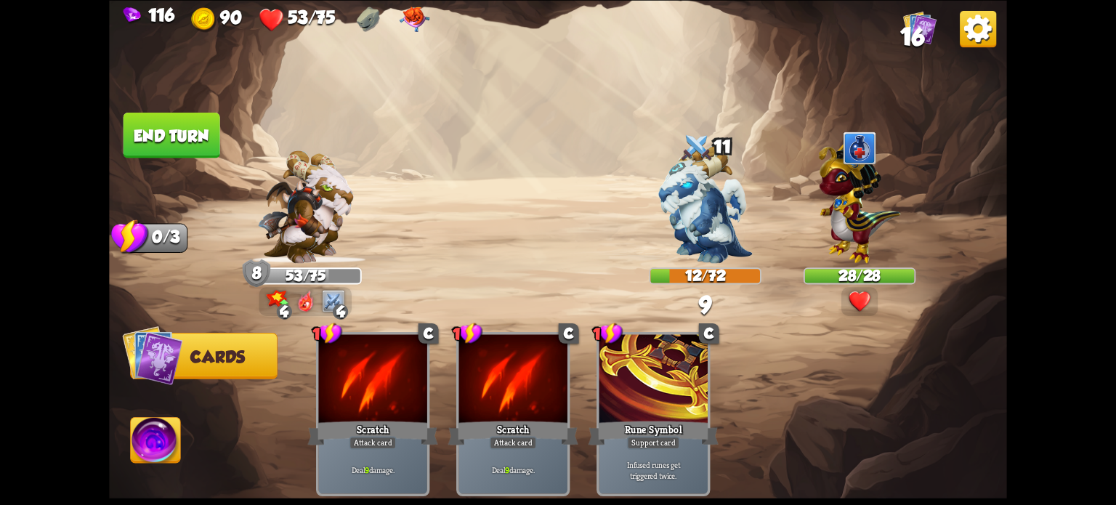
click at [153, 139] on button "End turn" at bounding box center [171, 135] width 97 height 46
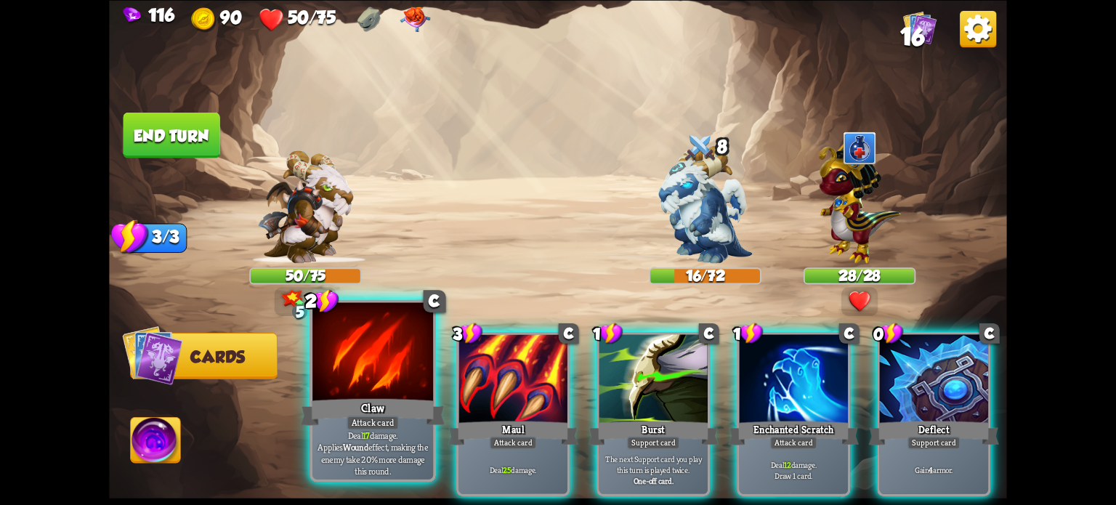
click at [364, 347] on div at bounding box center [372, 353] width 121 height 102
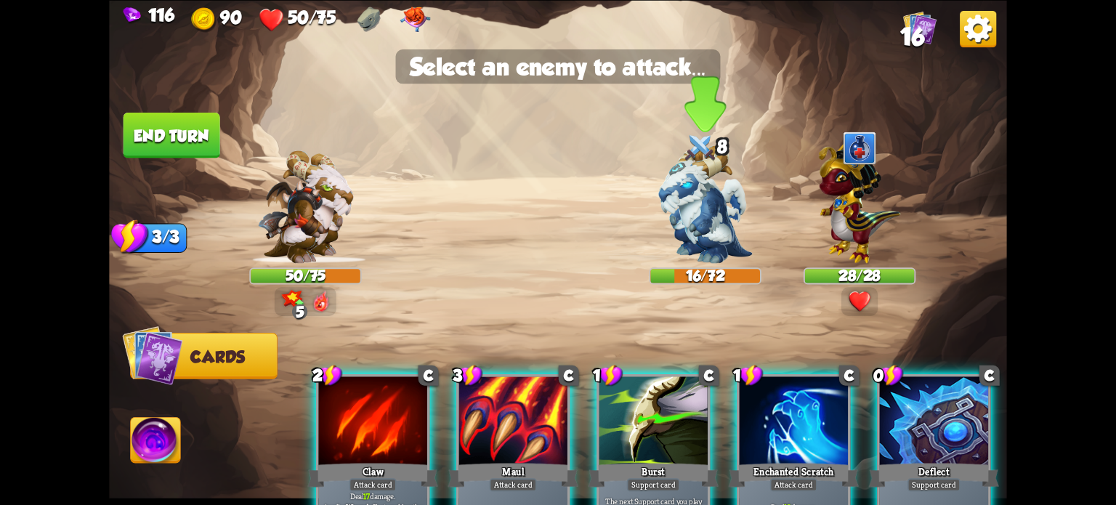
click at [716, 197] on img at bounding box center [705, 204] width 94 height 118
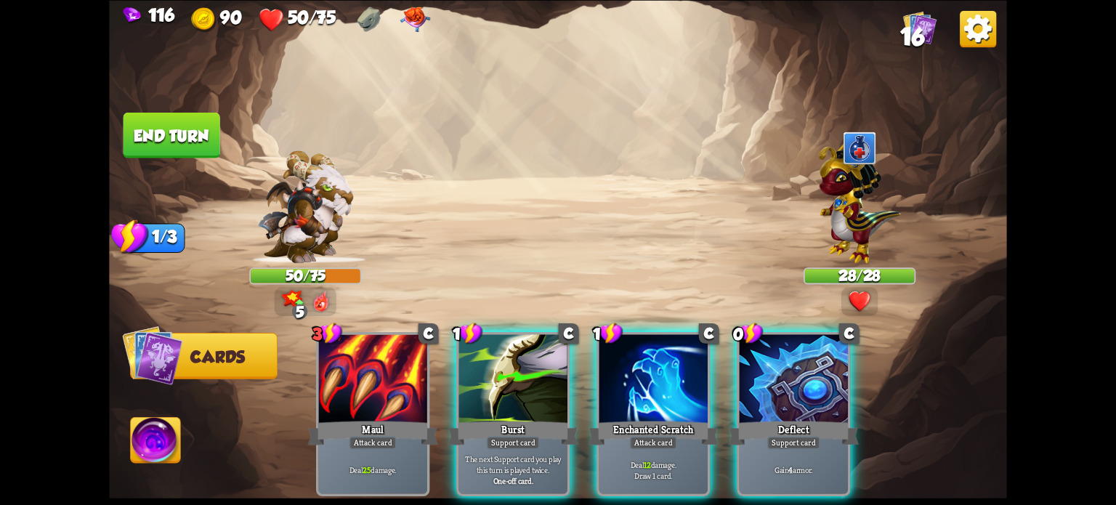
click at [764, 368] on div at bounding box center [794, 380] width 108 height 92
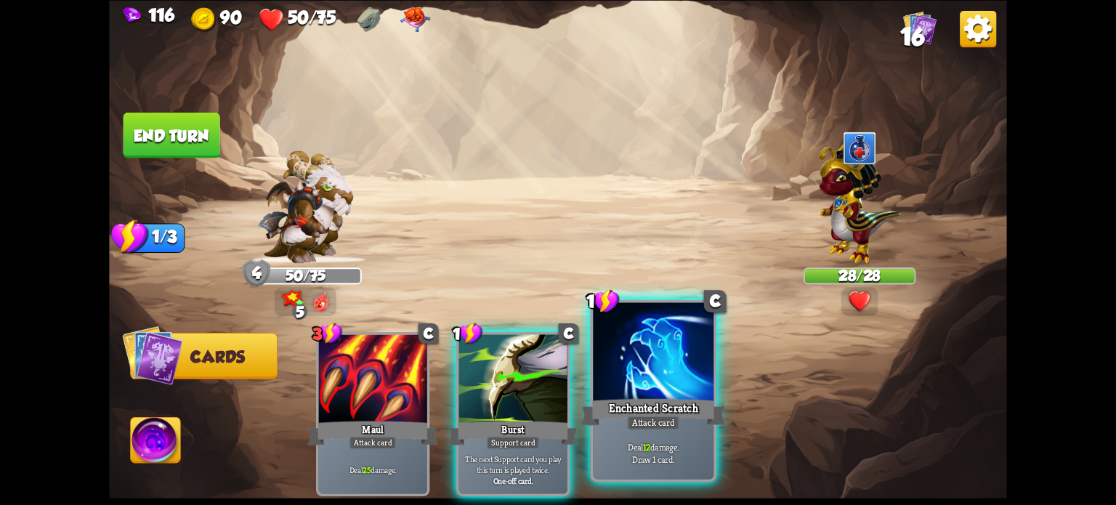
click at [641, 371] on div at bounding box center [653, 353] width 121 height 102
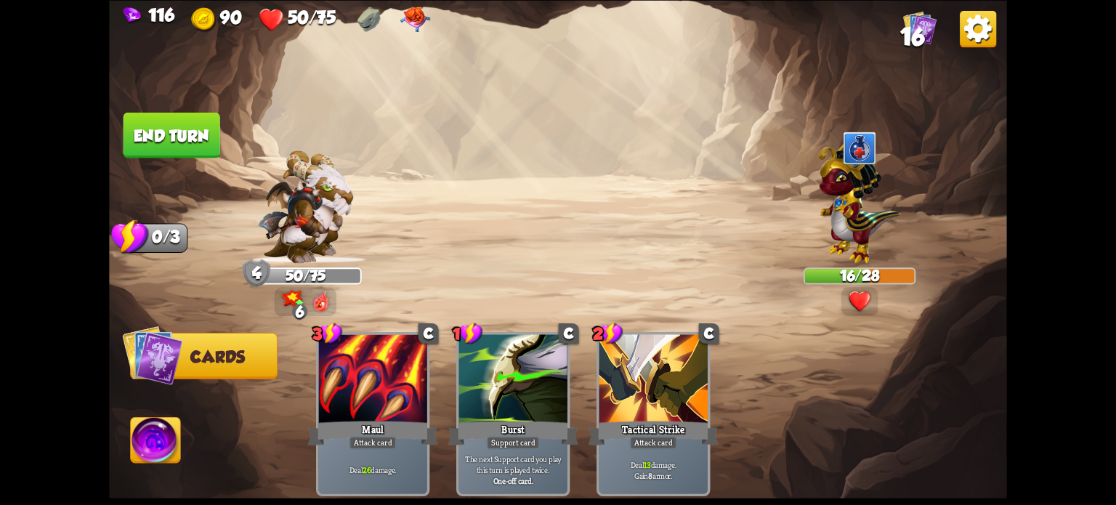
click at [158, 130] on button "End turn" at bounding box center [171, 135] width 97 height 46
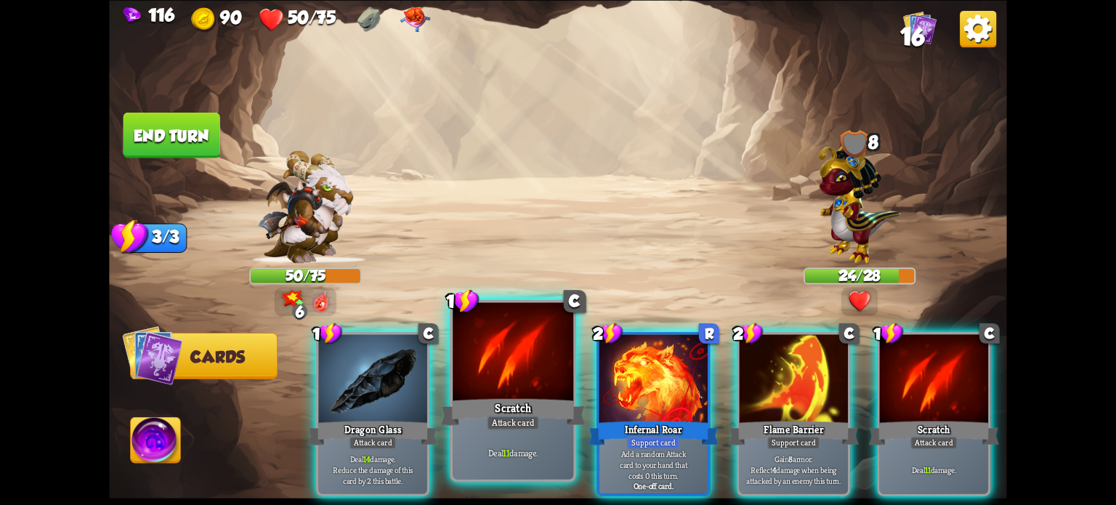
drag, startPoint x: 336, startPoint y: 426, endPoint x: 458, endPoint y: 406, distance: 122.9
click at [336, 426] on div "Dragon Glass" at bounding box center [373, 432] width 130 height 29
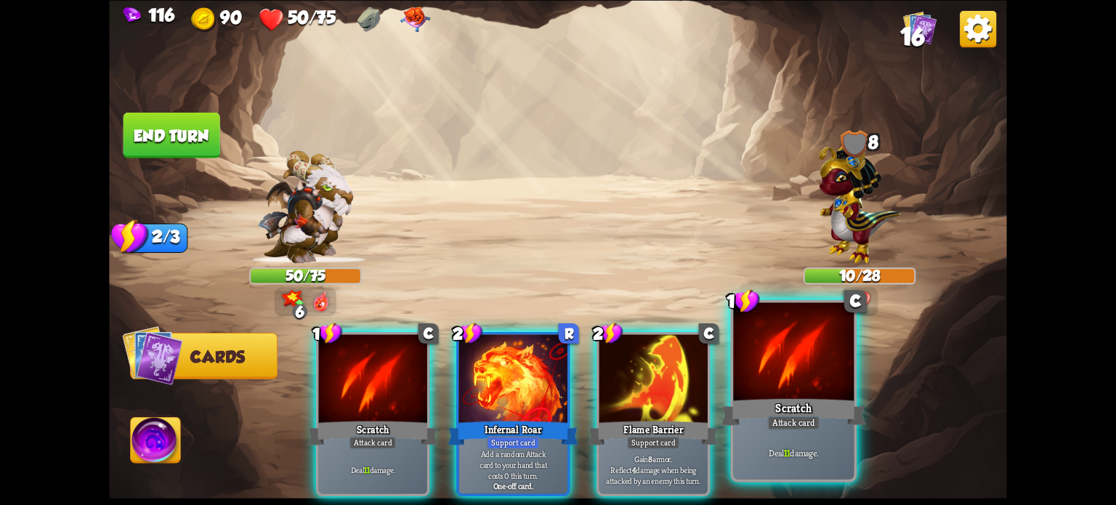
click at [789, 380] on div at bounding box center [793, 353] width 121 height 102
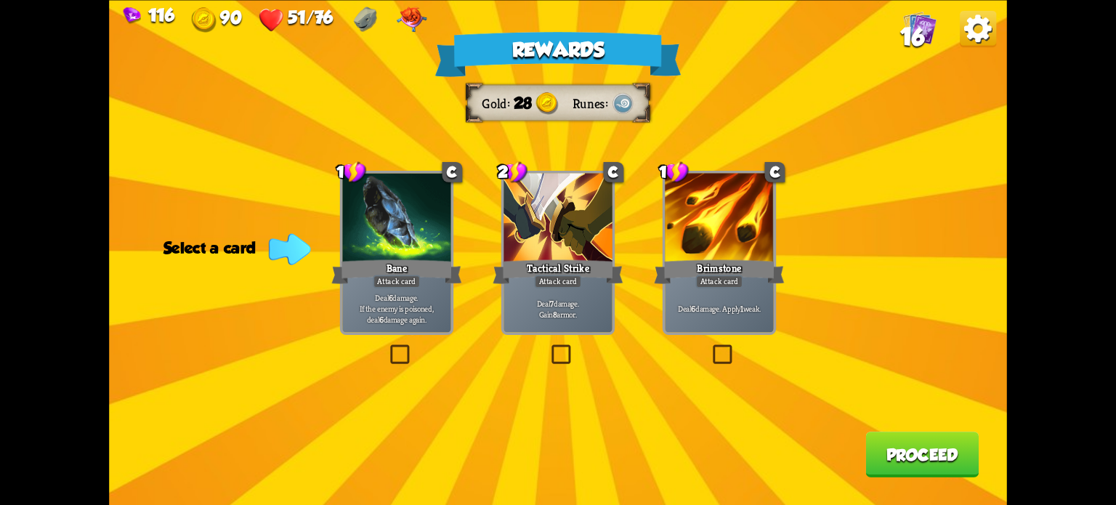
click at [387, 347] on label at bounding box center [387, 347] width 0 height 0
click at [0, 0] on input "checkbox" at bounding box center [0, 0] width 0 height 0
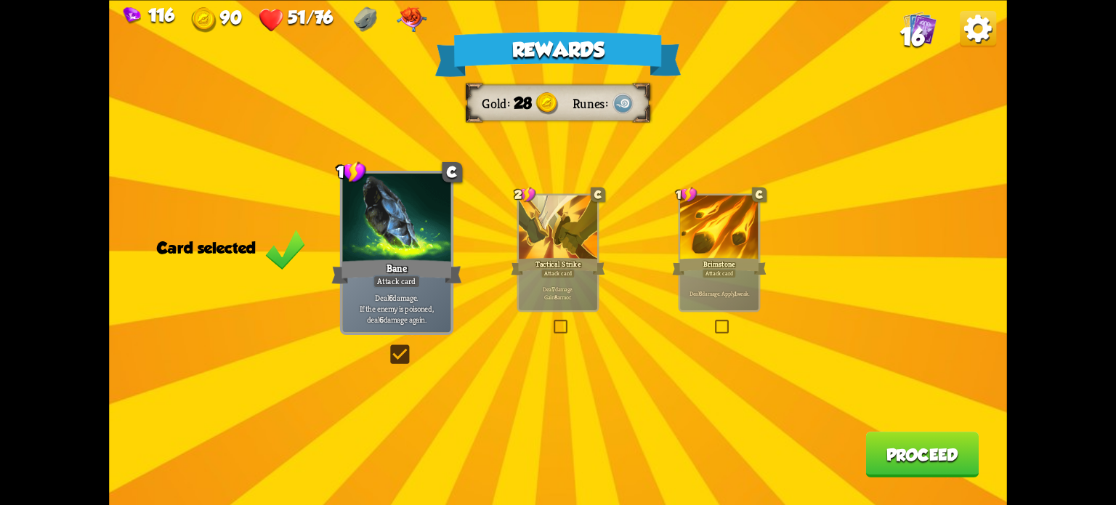
click at [904, 444] on button "Proceed" at bounding box center [921, 455] width 113 height 46
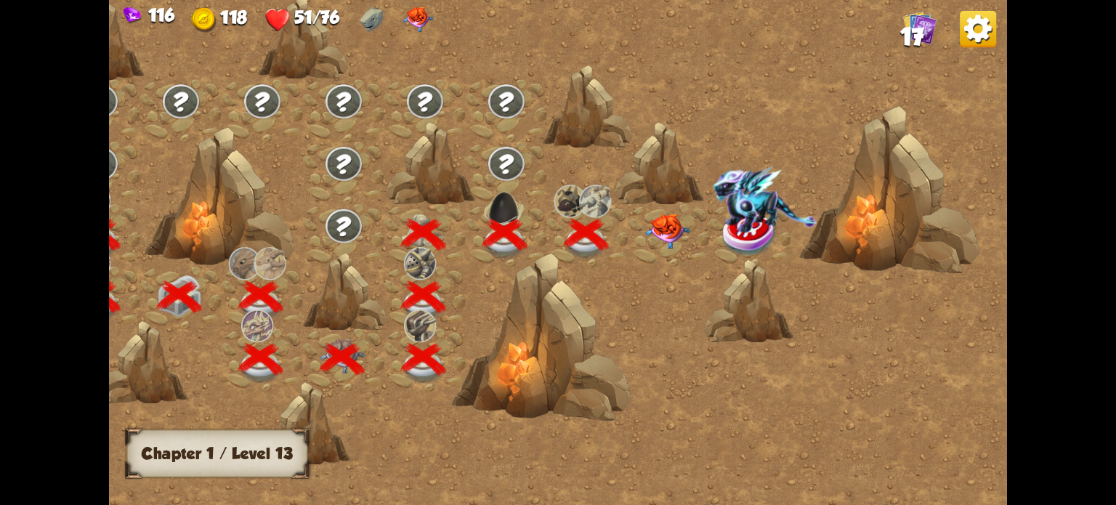
click at [665, 228] on img at bounding box center [667, 231] width 45 height 35
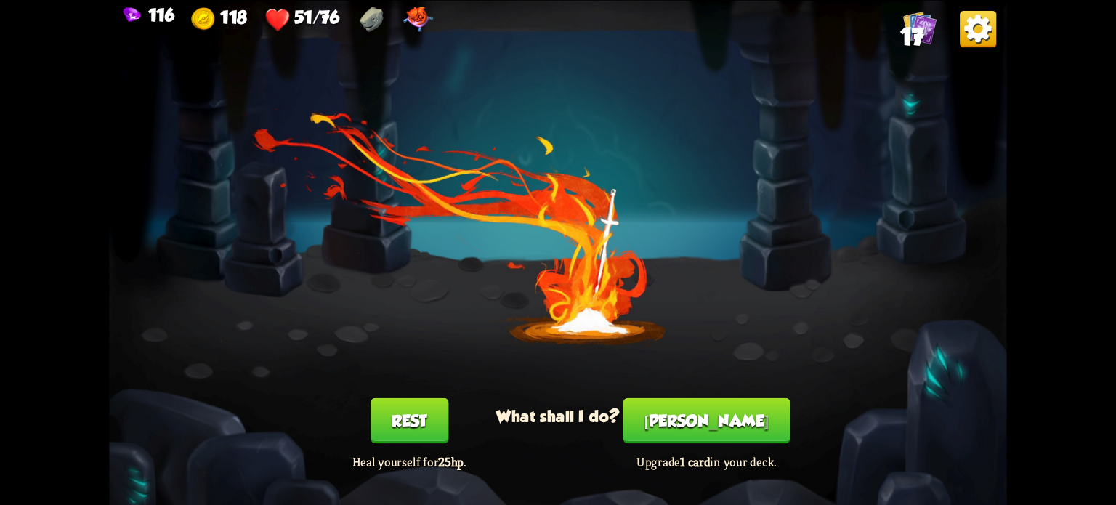
click at [405, 411] on button "Rest" at bounding box center [409, 420] width 78 height 46
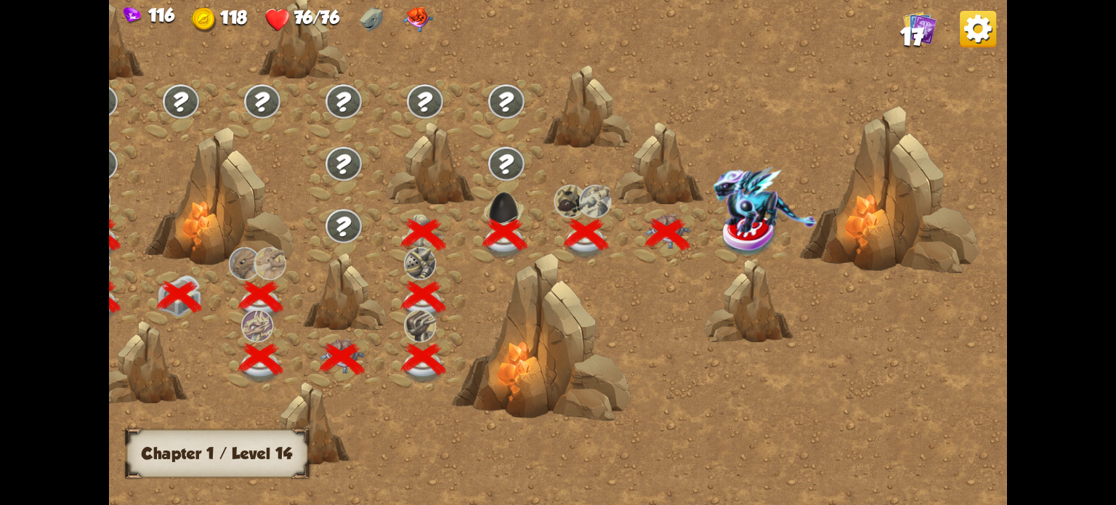
click at [747, 230] on img at bounding box center [765, 199] width 104 height 67
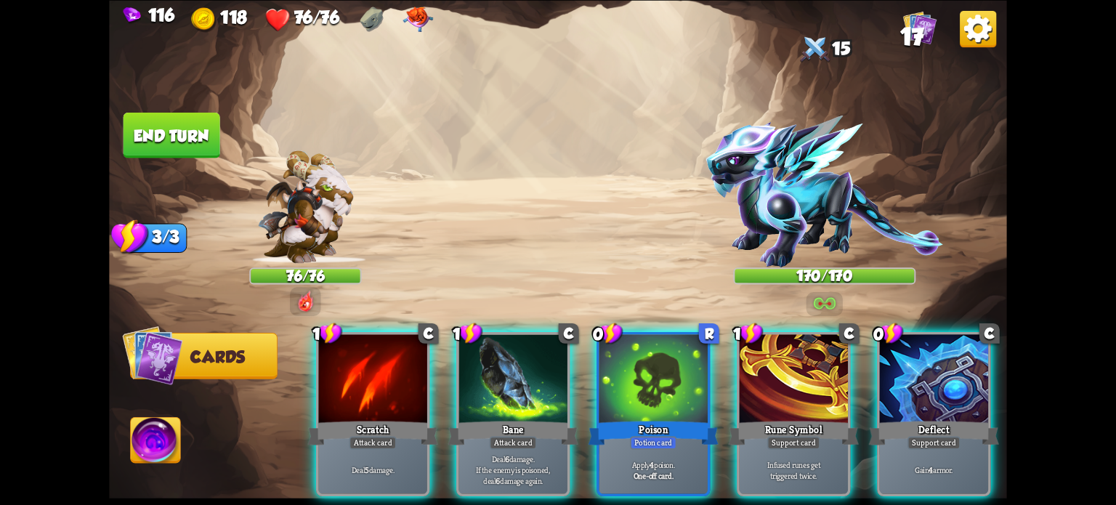
drag, startPoint x: 645, startPoint y: 413, endPoint x: 657, endPoint y: 412, distance: 11.7
click at [645, 418] on div "Poison" at bounding box center [653, 432] width 130 height 29
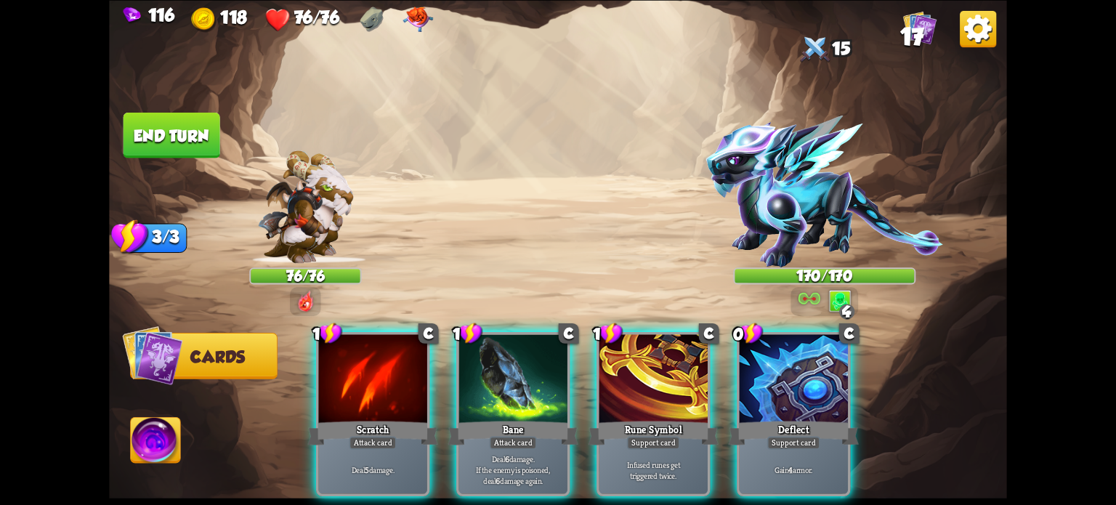
drag, startPoint x: 803, startPoint y: 400, endPoint x: 782, endPoint y: 405, distance: 22.4
click at [803, 418] on div "Deflect" at bounding box center [794, 432] width 130 height 29
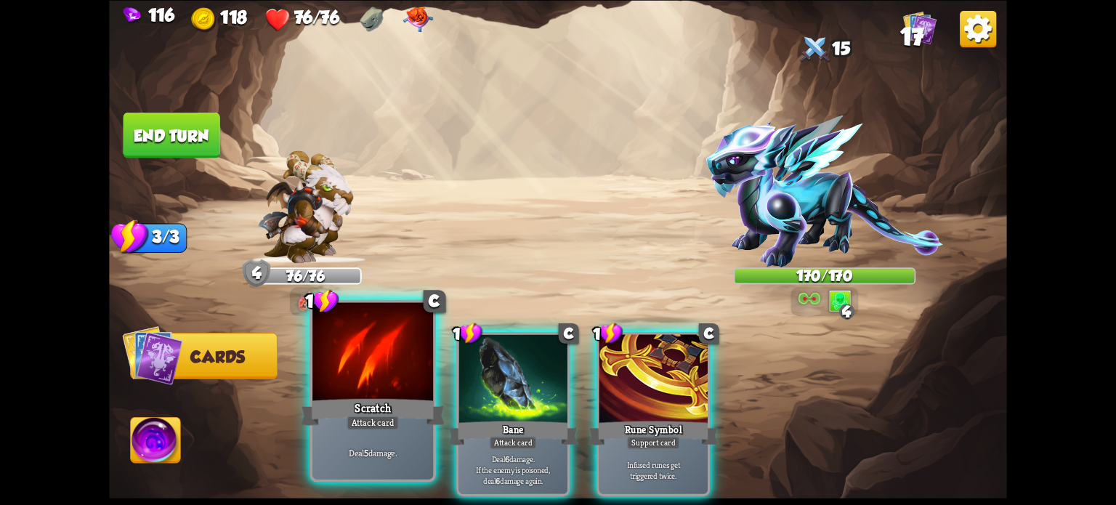
click at [363, 410] on div "Scratch" at bounding box center [373, 411] width 145 height 32
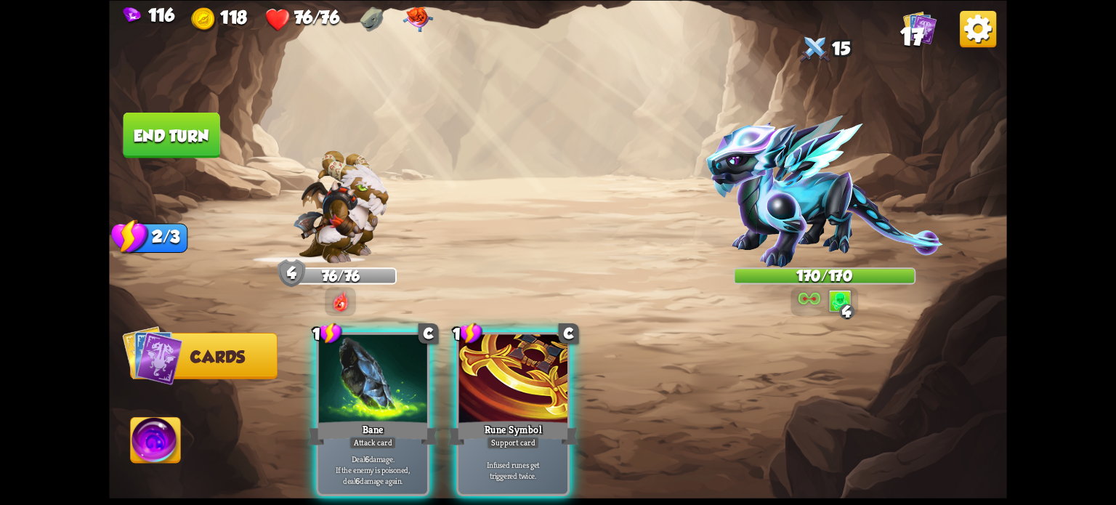
click at [363, 418] on div "Bane" at bounding box center [373, 432] width 130 height 29
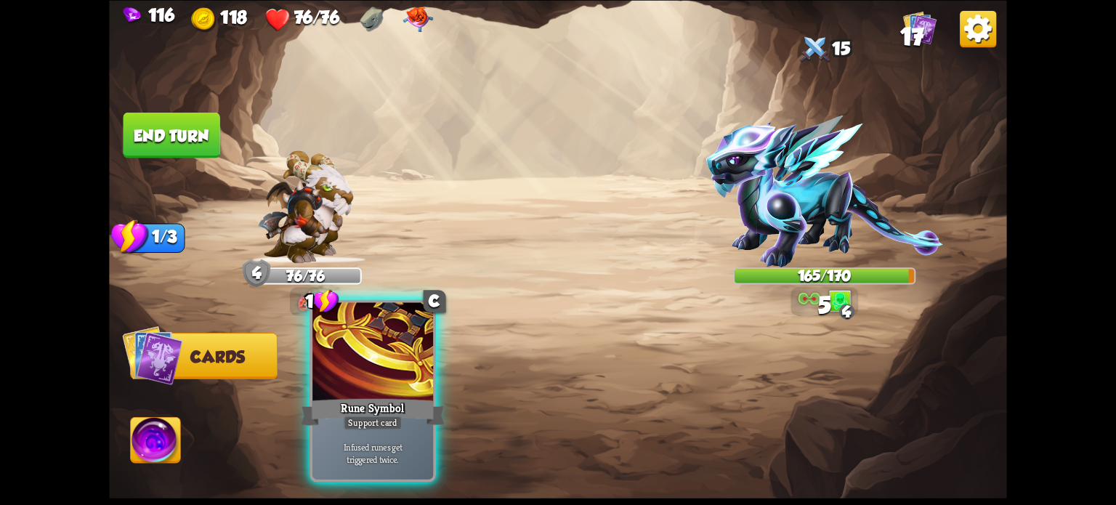
click at [366, 409] on div "Rune Symbol" at bounding box center [373, 411] width 145 height 32
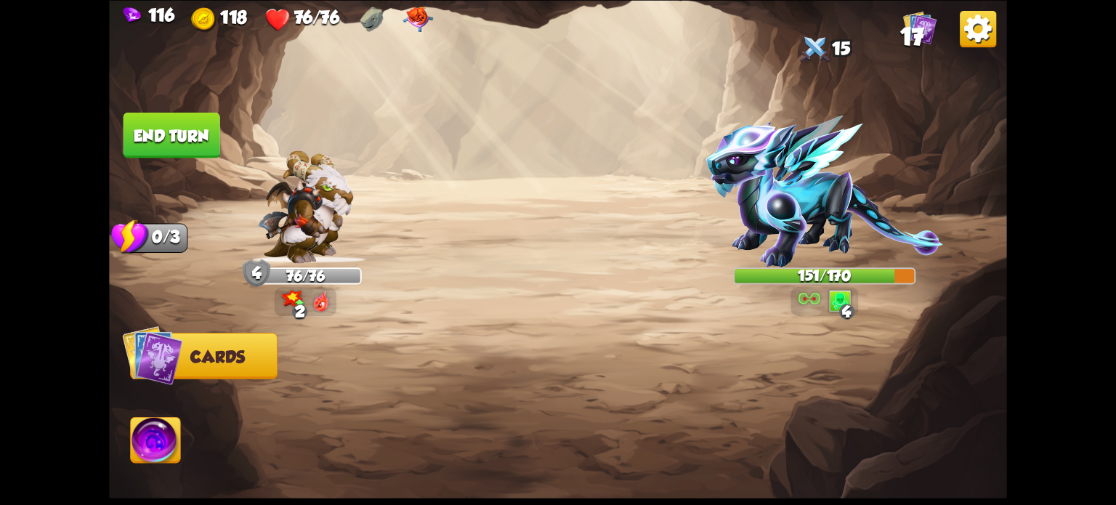
click at [147, 137] on button "End turn" at bounding box center [171, 135] width 97 height 46
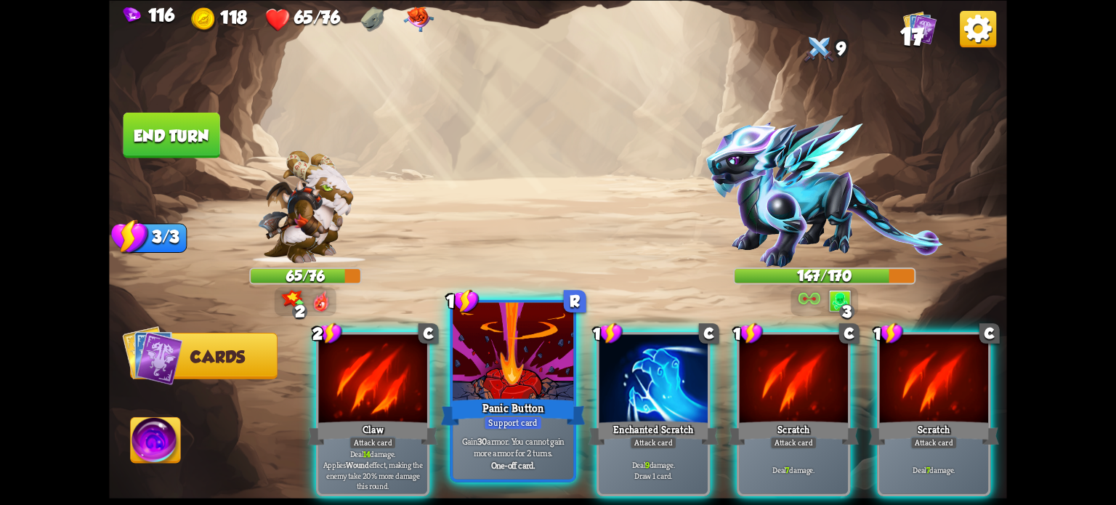
click at [511, 395] on div "1 R Panic Button Support card Gain 30 armor. You cannot gain more armor for 2 t…" at bounding box center [513, 390] width 126 height 182
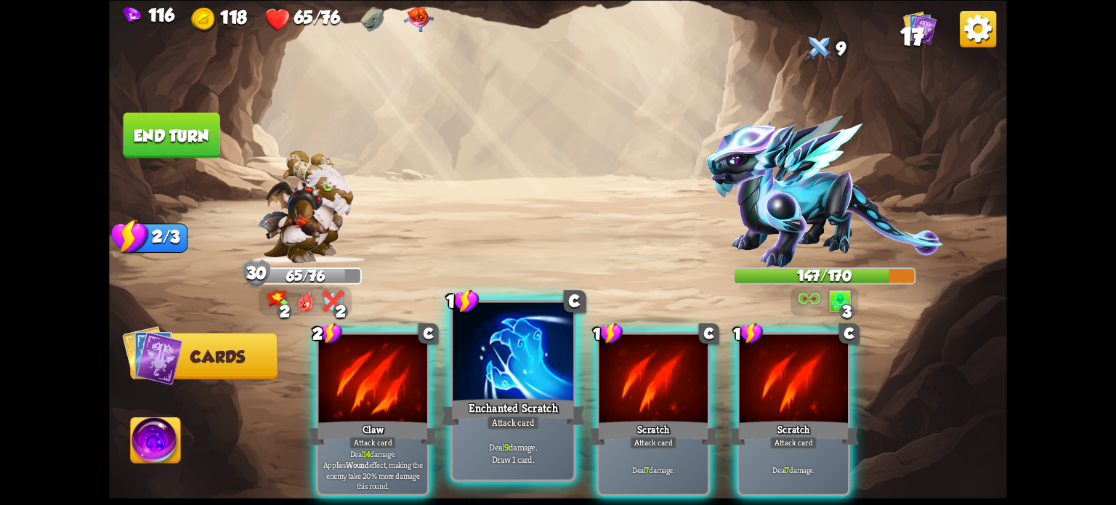
click at [504, 404] on div "Enchanted Scratch" at bounding box center [513, 411] width 145 height 32
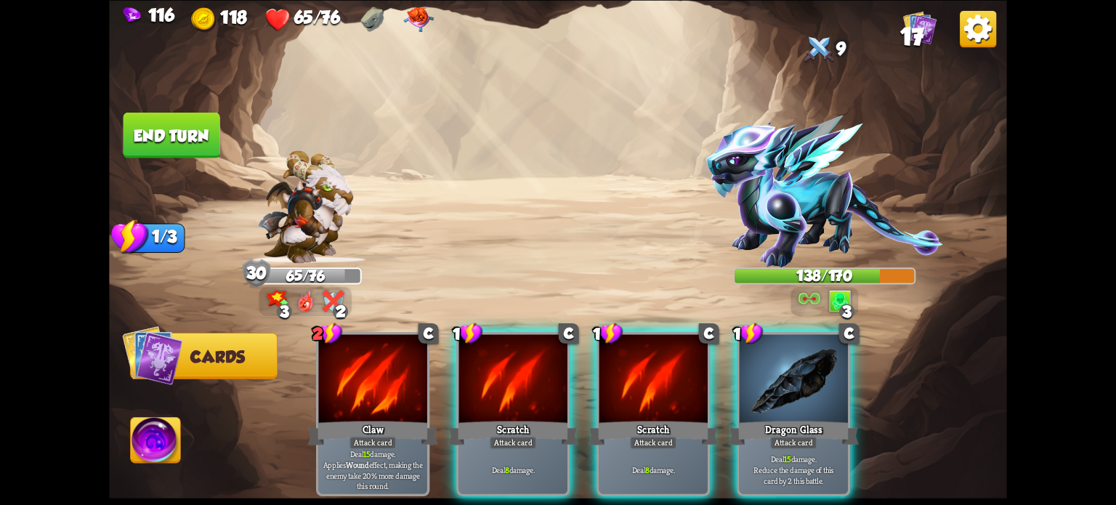
drag, startPoint x: 779, startPoint y: 382, endPoint x: 769, endPoint y: 371, distance: 14.4
click at [779, 383] on div at bounding box center [794, 380] width 108 height 92
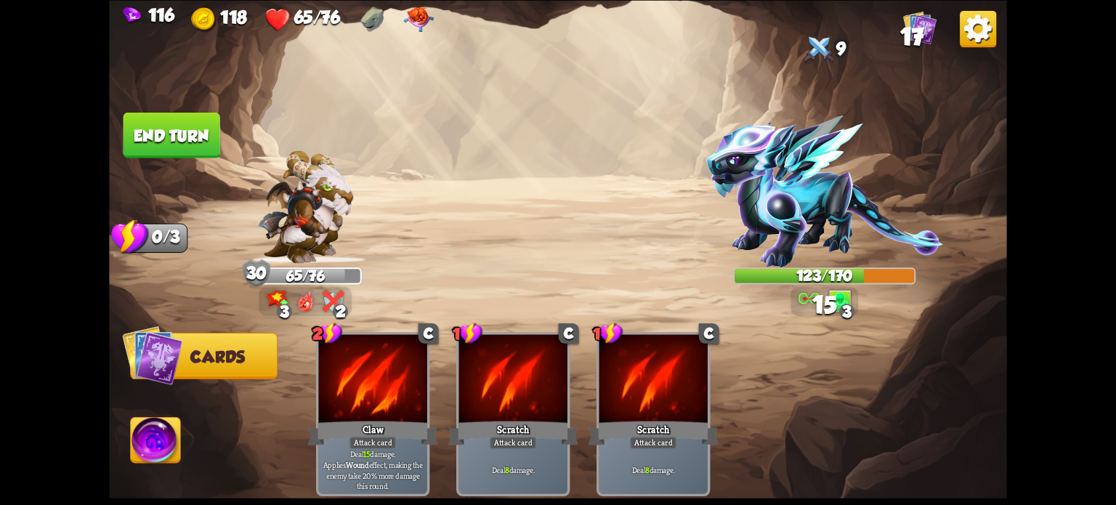
click at [171, 137] on button "End turn" at bounding box center [171, 135] width 97 height 46
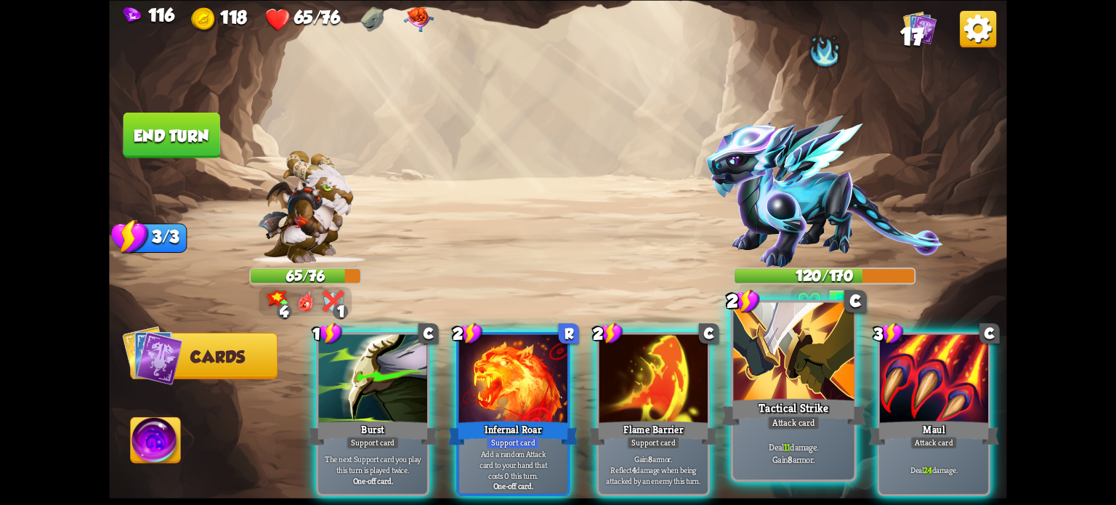
click at [786, 384] on div at bounding box center [793, 353] width 121 height 102
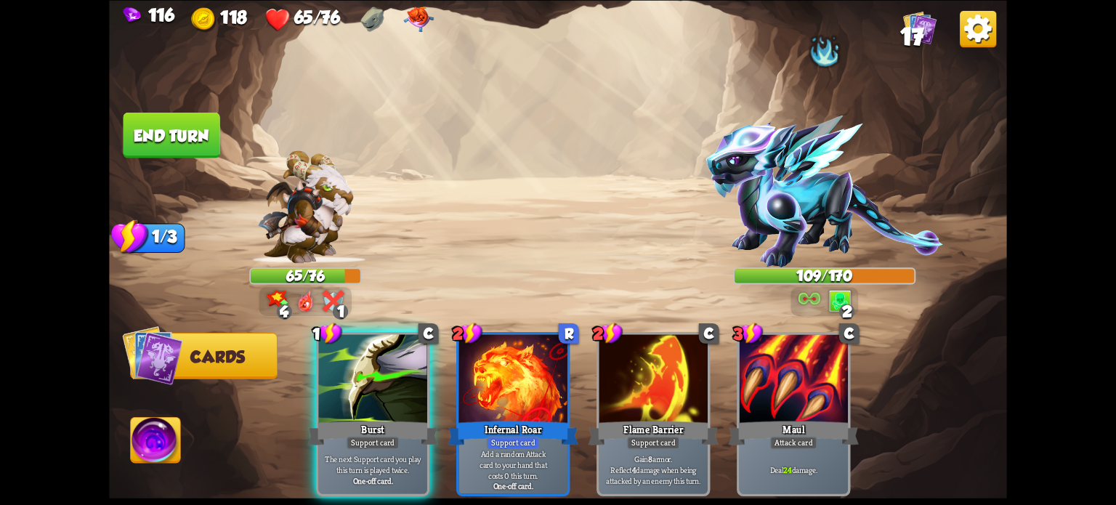
click at [389, 377] on div at bounding box center [372, 380] width 108 height 92
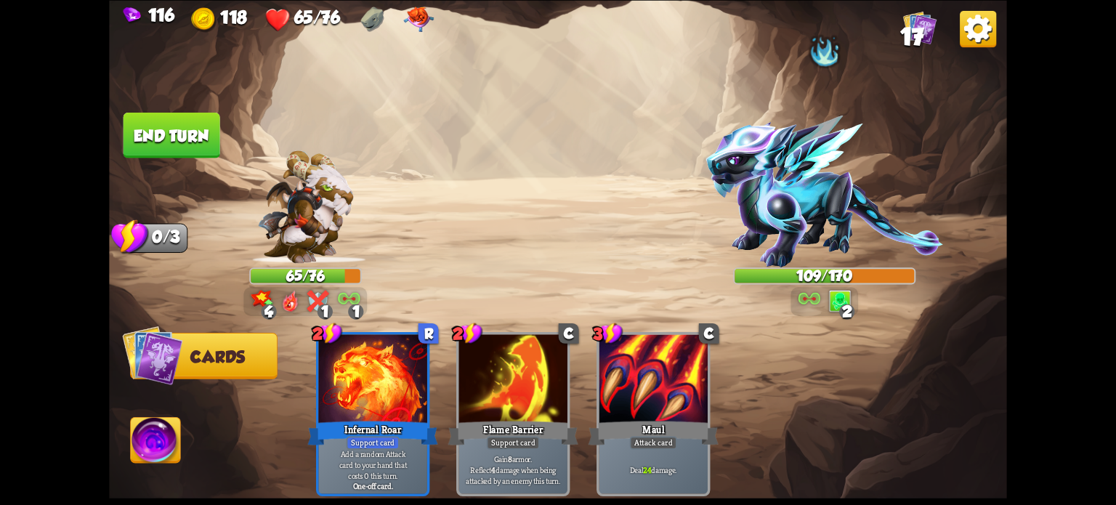
click at [178, 126] on button "End turn" at bounding box center [171, 135] width 97 height 46
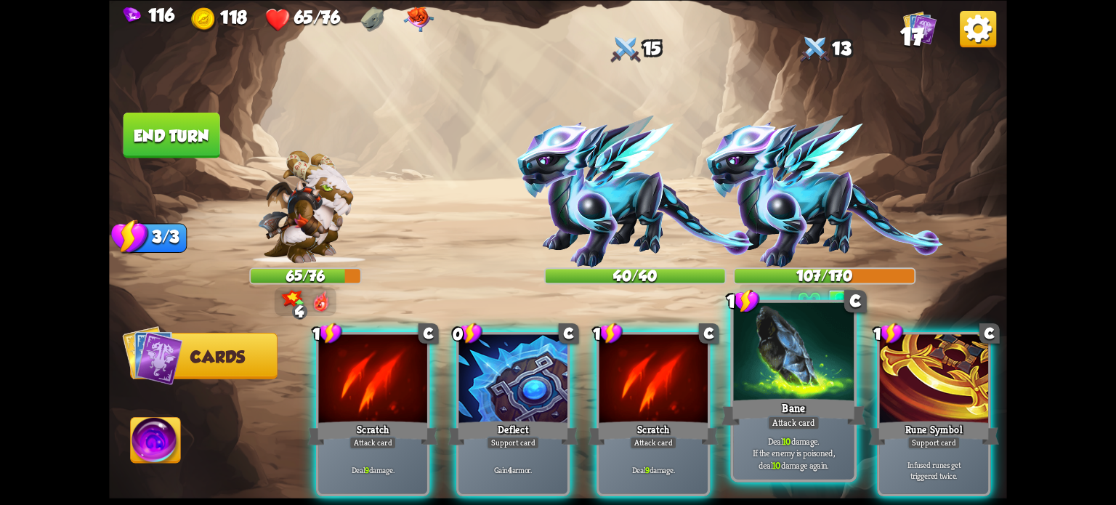
click at [793, 376] on div at bounding box center [793, 353] width 121 height 102
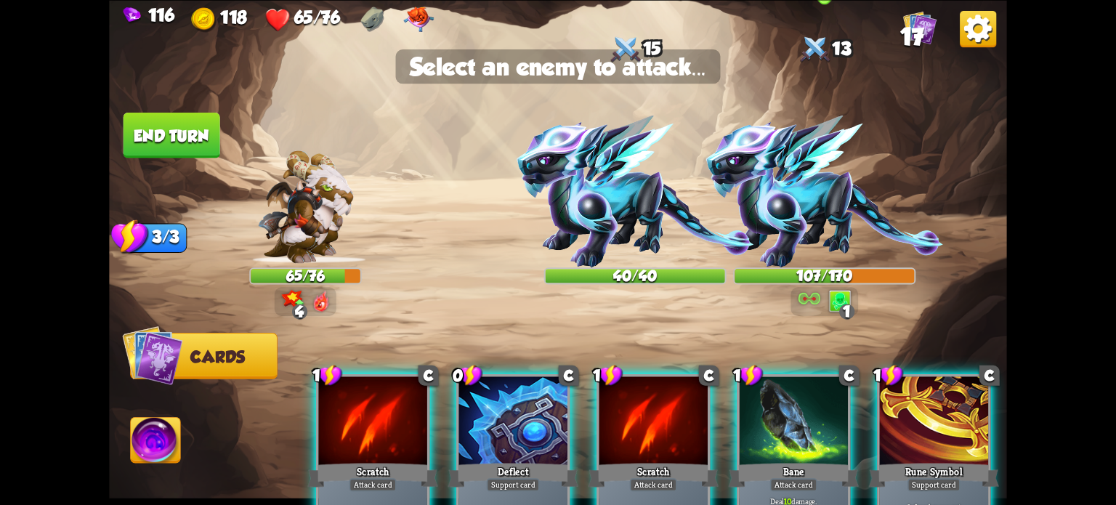
click at [797, 181] on img at bounding box center [824, 192] width 237 height 152
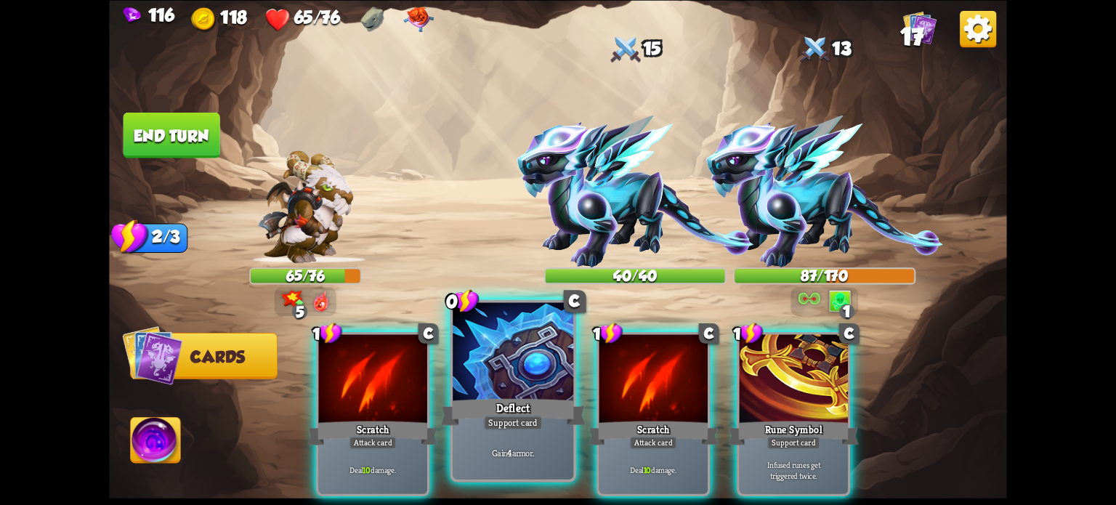
click at [500, 380] on div at bounding box center [513, 353] width 121 height 102
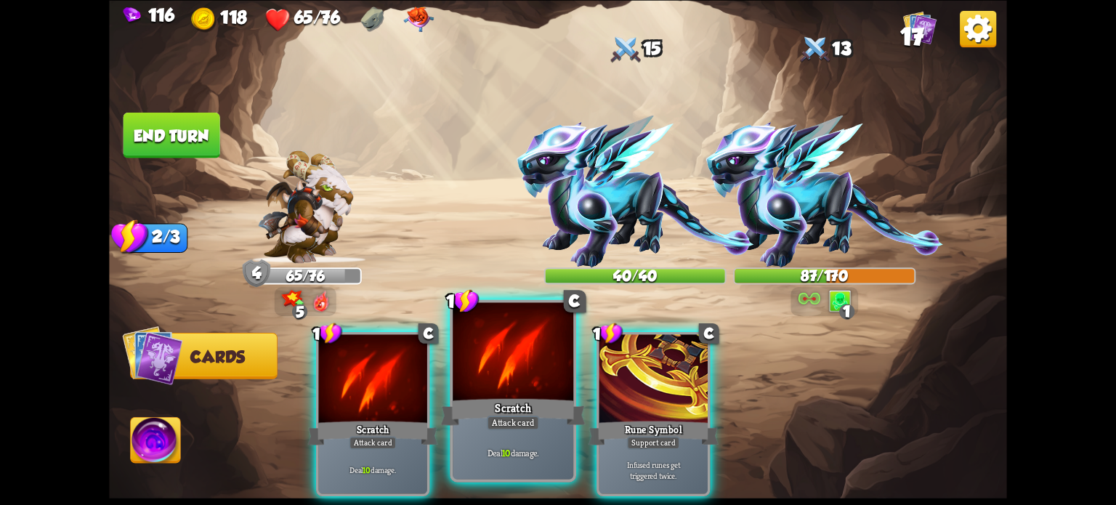
click at [499, 372] on div at bounding box center [513, 353] width 121 height 102
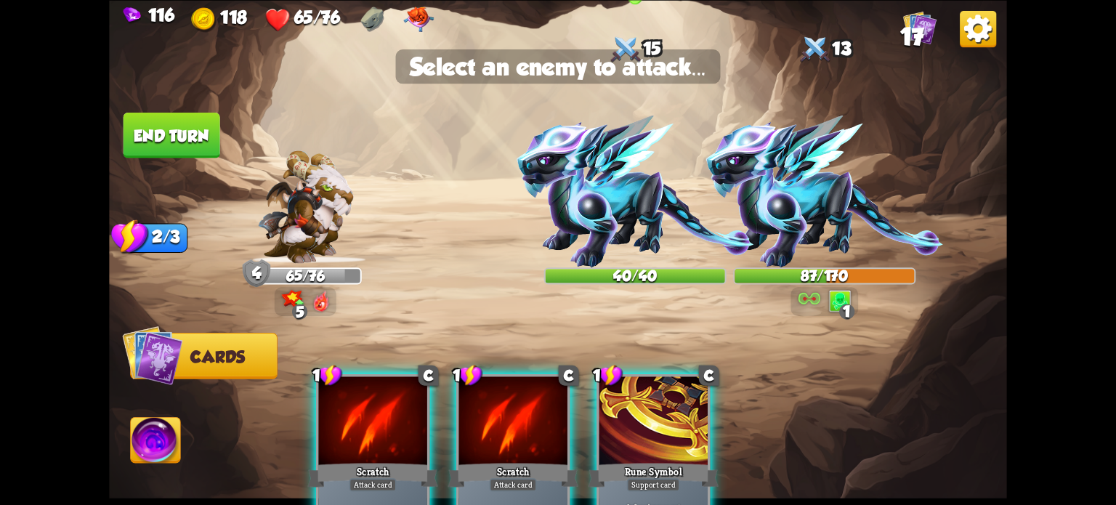
click at [607, 197] on img at bounding box center [635, 192] width 237 height 152
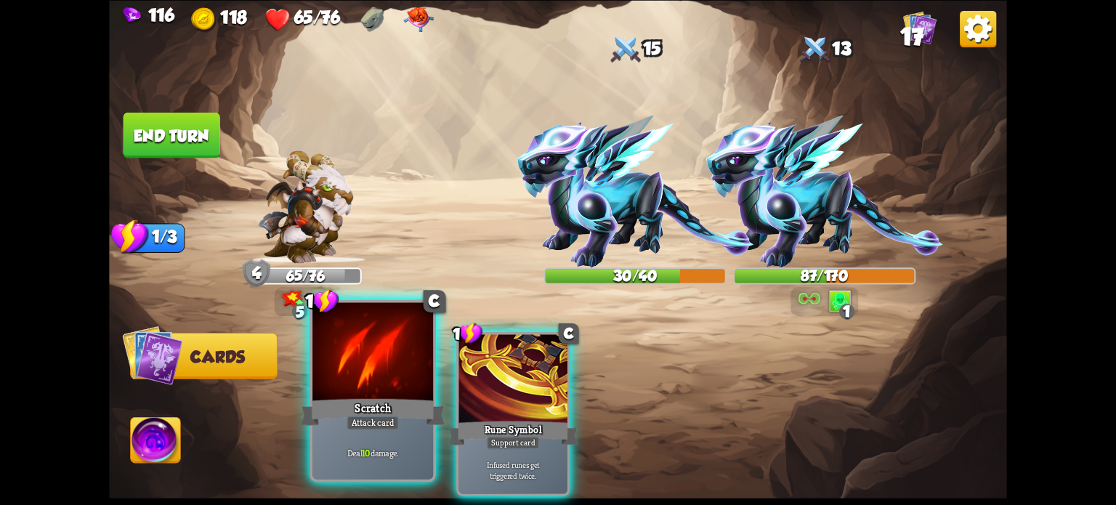
click at [381, 383] on div at bounding box center [372, 353] width 121 height 102
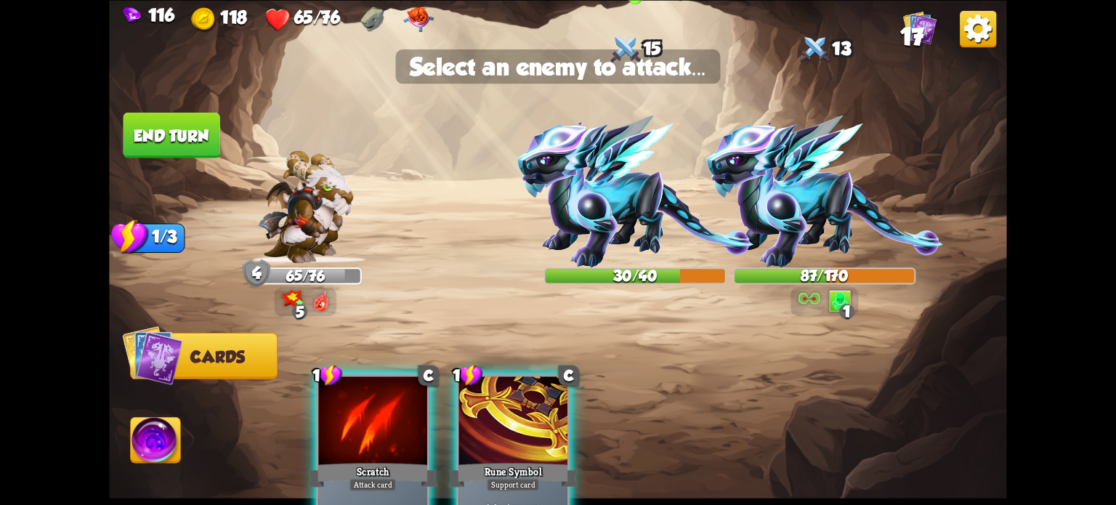
click at [605, 187] on img at bounding box center [635, 192] width 237 height 152
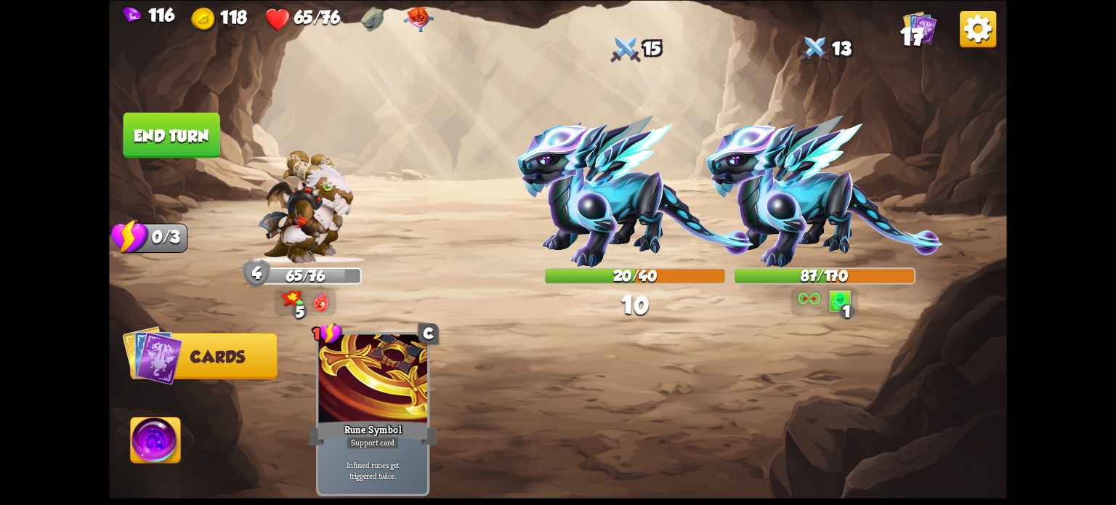
click at [147, 133] on button "End turn" at bounding box center [171, 135] width 97 height 46
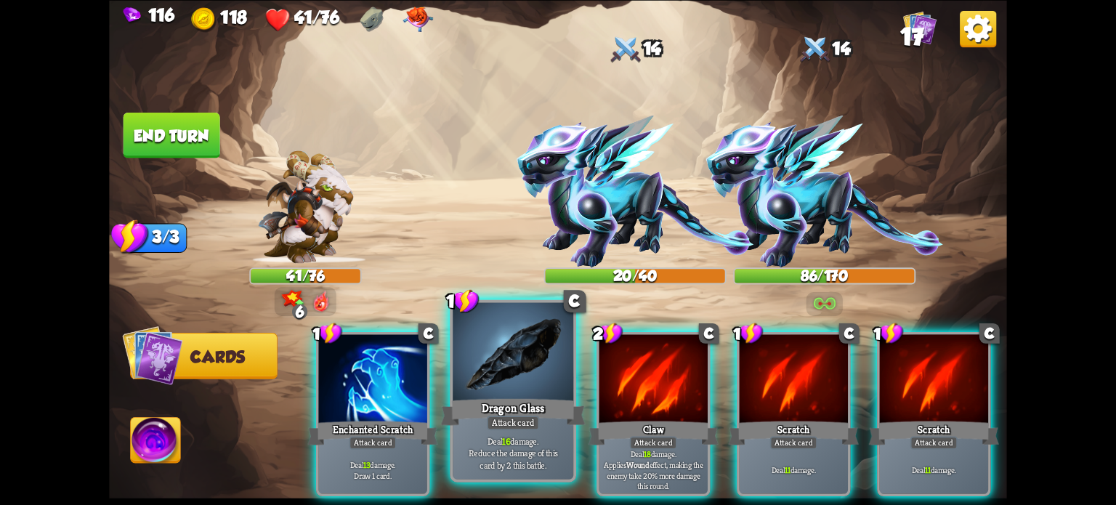
click at [540, 378] on div at bounding box center [513, 353] width 121 height 102
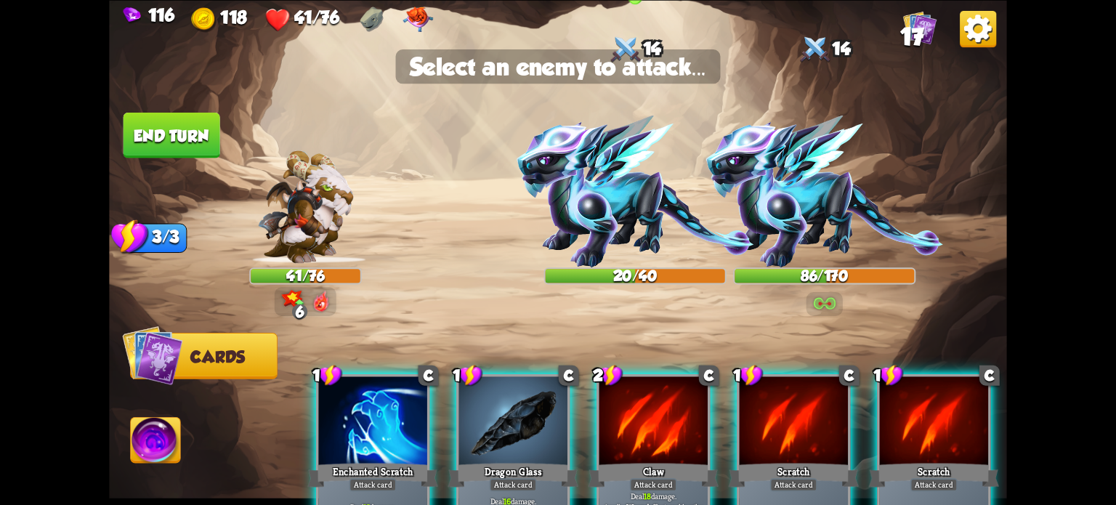
drag, startPoint x: 614, startPoint y: 195, endPoint x: 566, endPoint y: 241, distance: 66.3
click at [613, 195] on img at bounding box center [635, 192] width 237 height 152
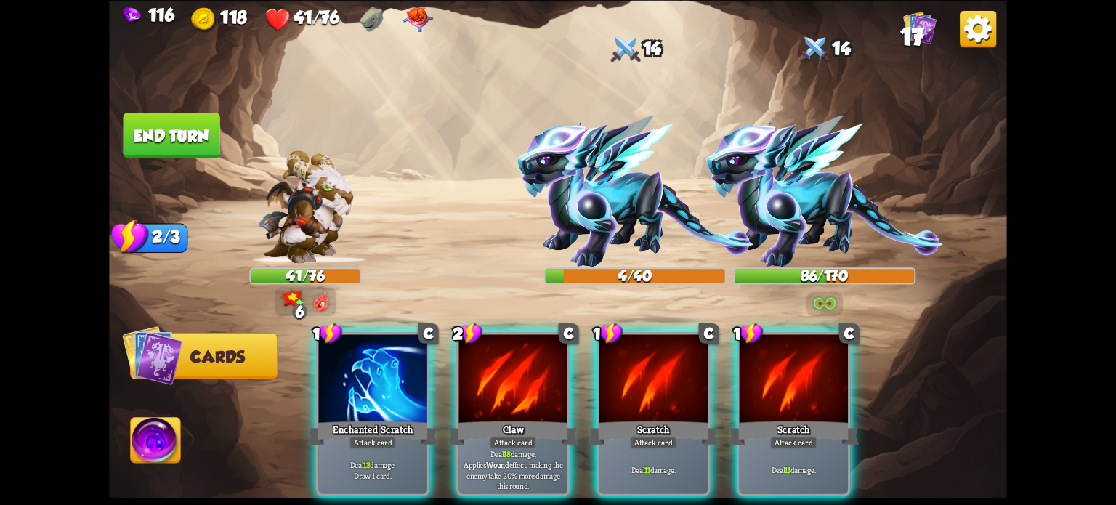
drag, startPoint x: 651, startPoint y: 394, endPoint x: 638, endPoint y: 298, distance: 96.8
click at [651, 393] on div at bounding box center [653, 380] width 108 height 92
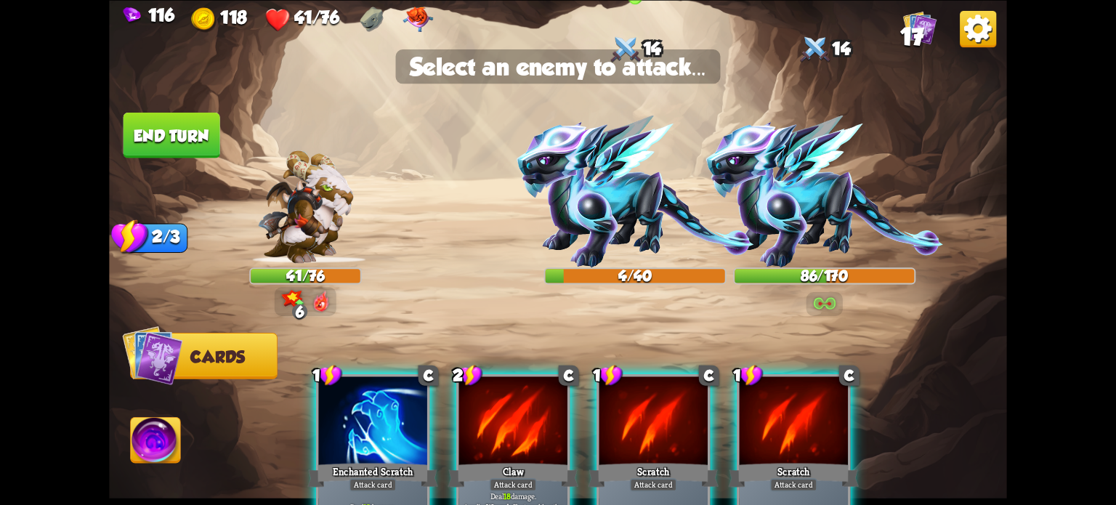
click at [619, 154] on img at bounding box center [635, 192] width 237 height 152
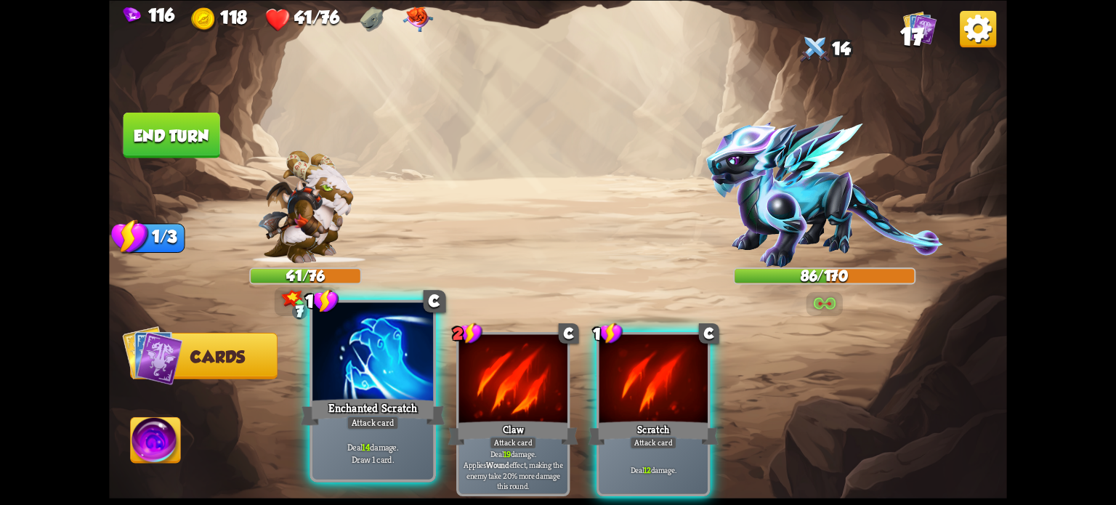
click at [386, 376] on div at bounding box center [372, 353] width 121 height 102
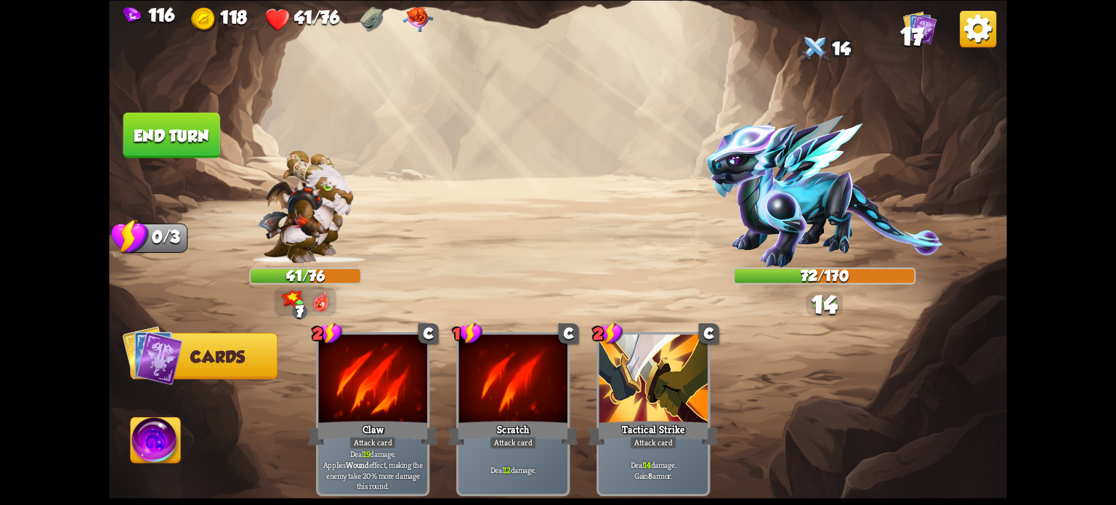
click at [163, 123] on button "End turn" at bounding box center [171, 135] width 97 height 46
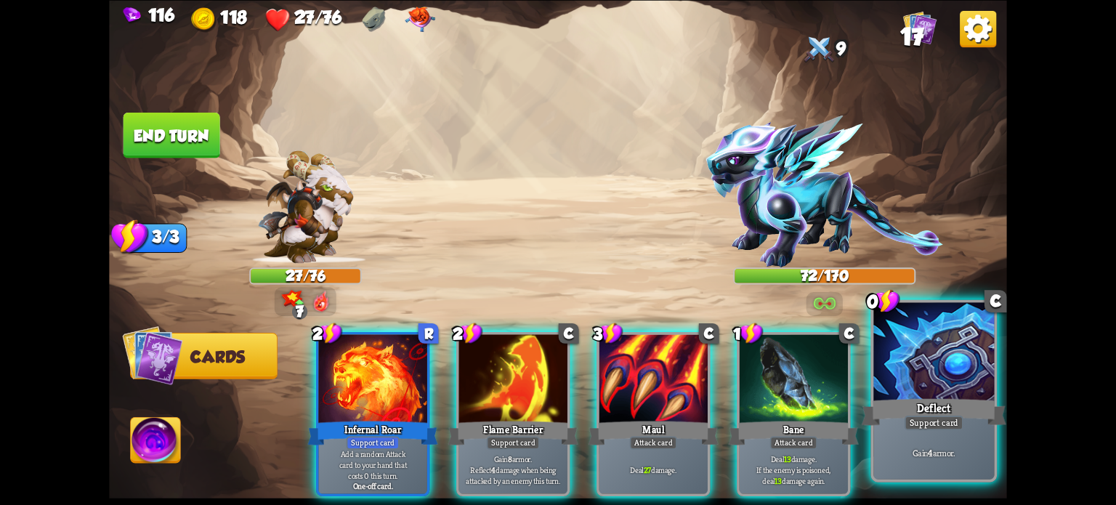
click at [943, 392] on div at bounding box center [933, 353] width 121 height 102
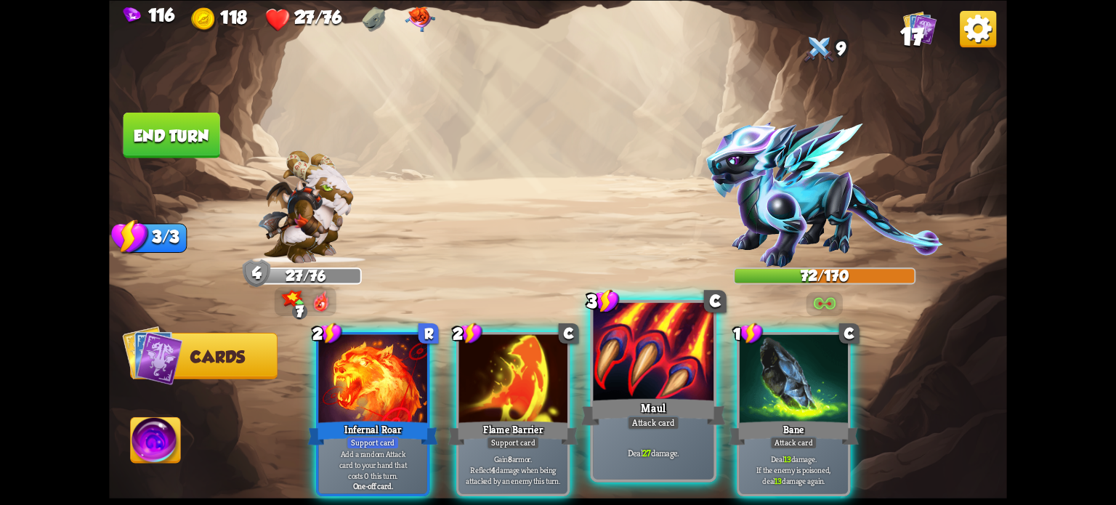
click at [643, 390] on div at bounding box center [653, 353] width 121 height 102
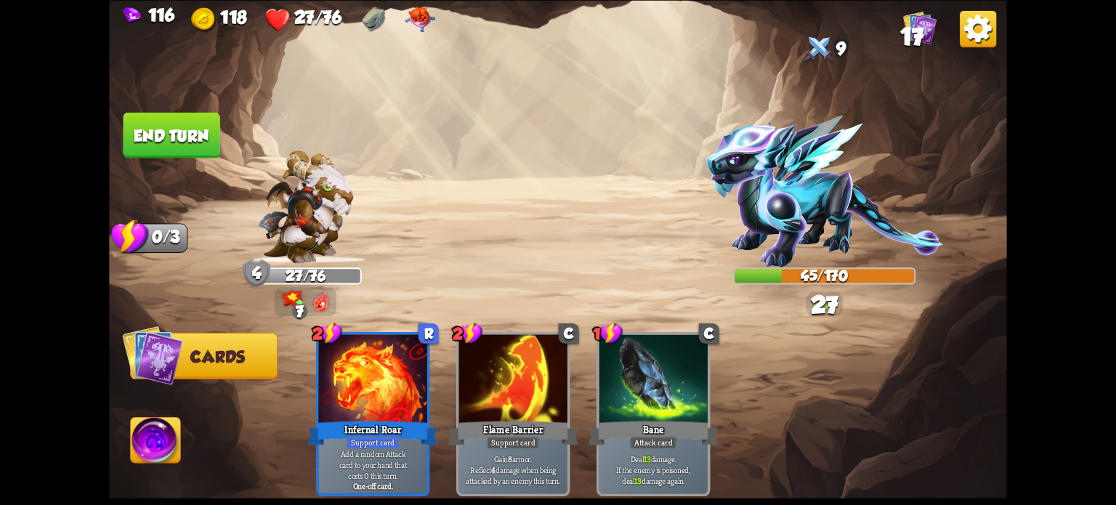
click at [193, 132] on button "End turn" at bounding box center [171, 135] width 97 height 46
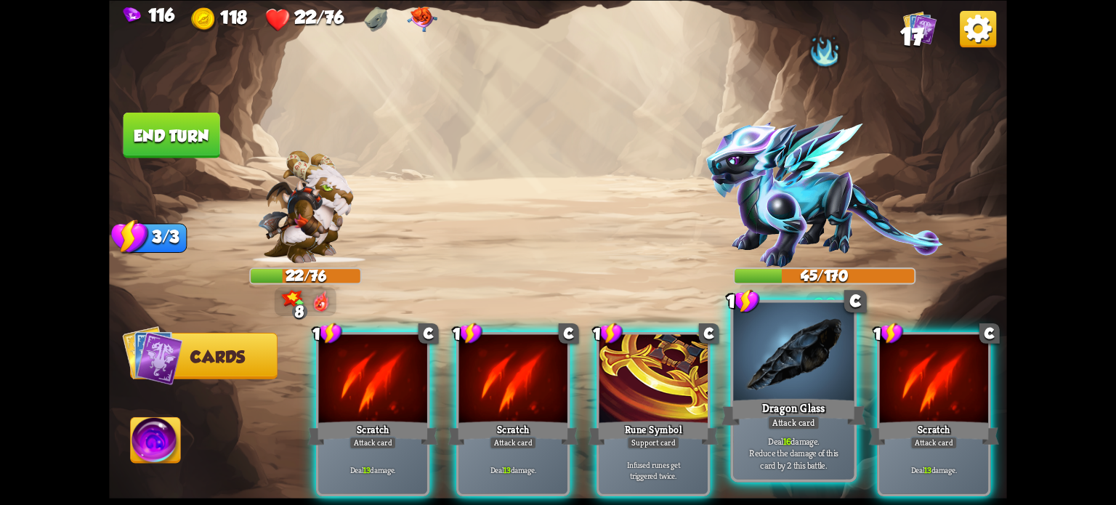
click at [767, 387] on div at bounding box center [793, 353] width 121 height 102
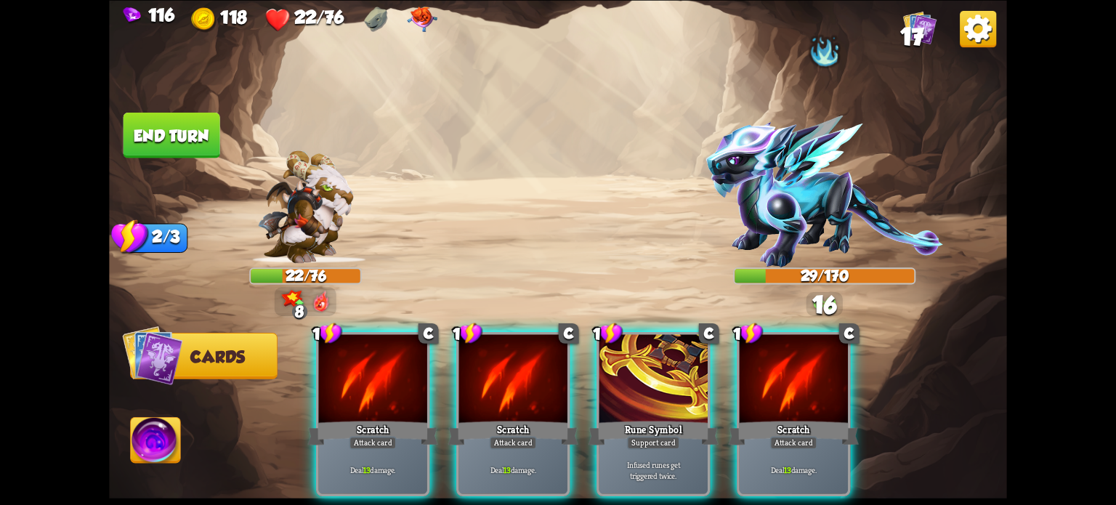
click at [767, 387] on div at bounding box center [794, 380] width 108 height 92
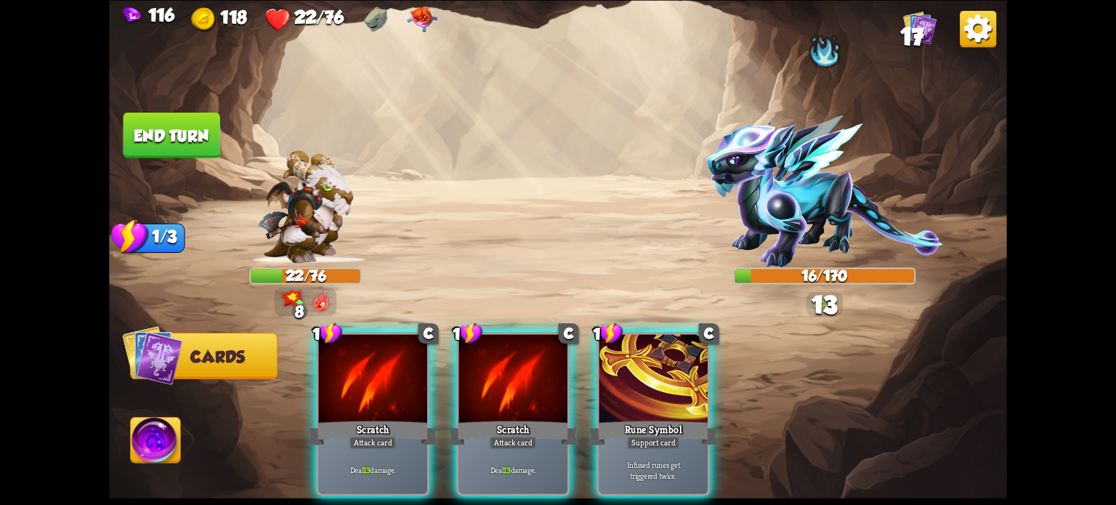
click at [312, 389] on div "1 C Scratch Attack card Deal 13 damage. 1 C Scratch Attack card Deal 13 damage.…" at bounding box center [647, 392] width 718 height 224
click at [377, 365] on div at bounding box center [372, 380] width 108 height 92
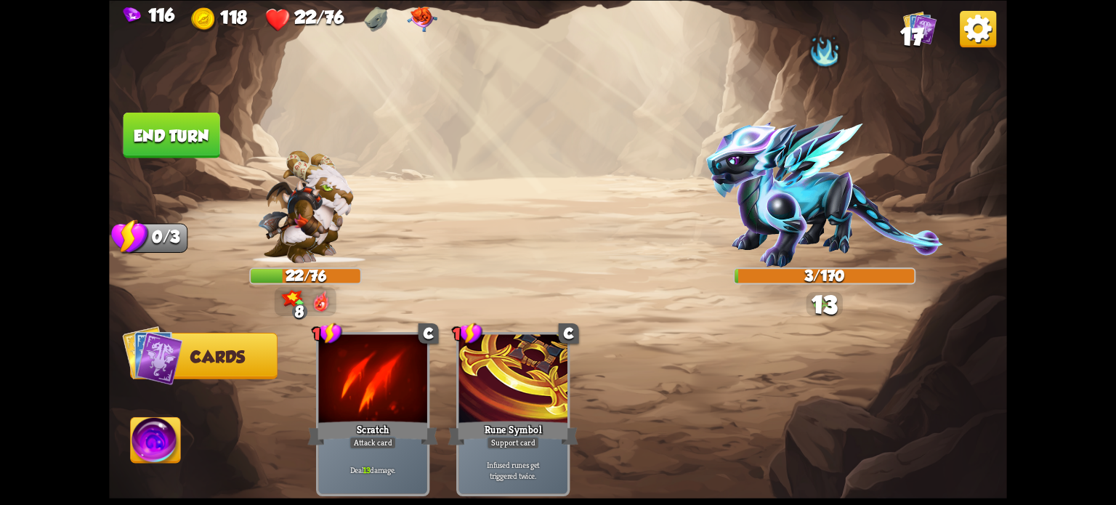
click at [181, 127] on button "End turn" at bounding box center [171, 135] width 97 height 46
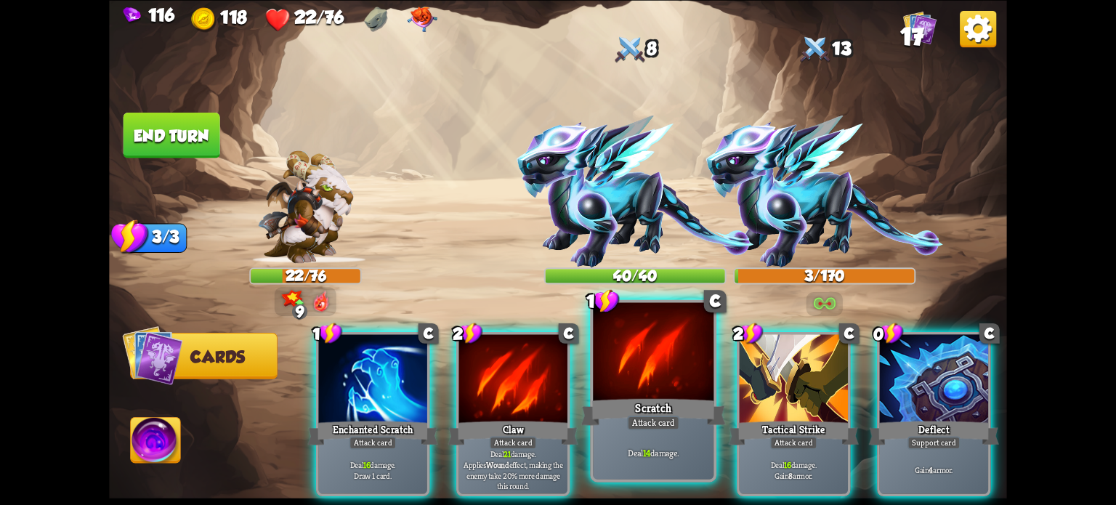
click at [677, 412] on div "Scratch" at bounding box center [653, 411] width 145 height 32
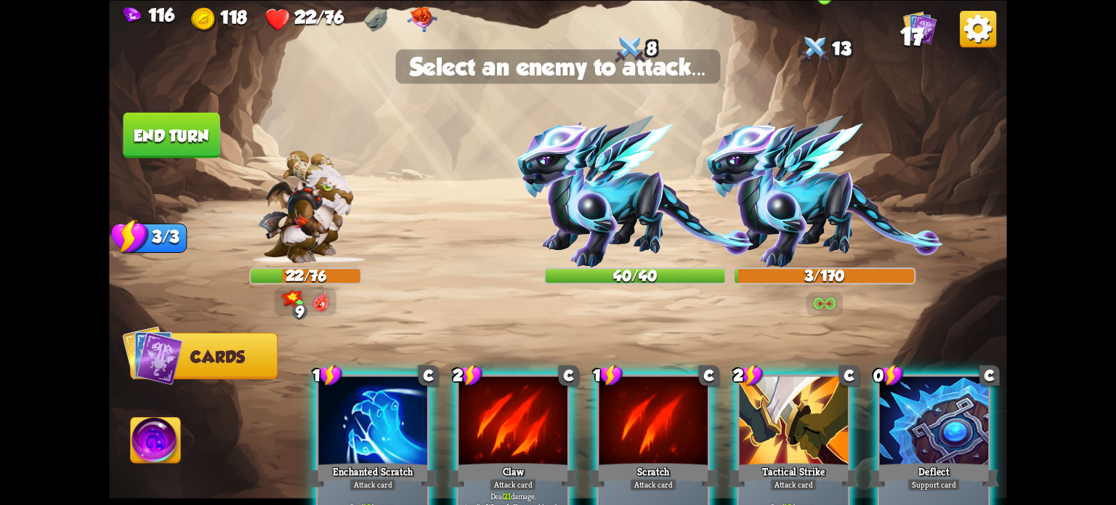
click at [799, 224] on img at bounding box center [824, 192] width 237 height 152
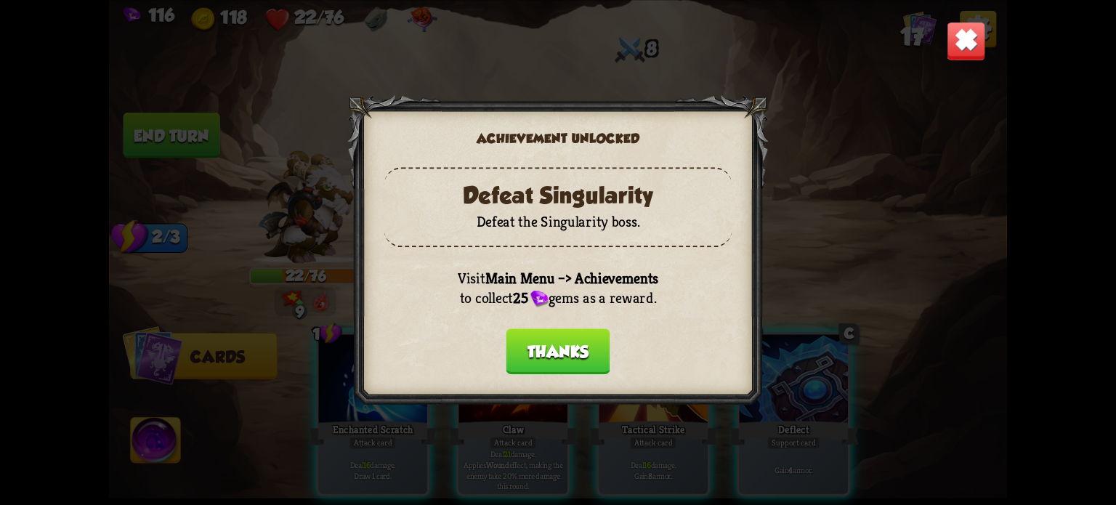
click at [569, 352] on button "Thanks" at bounding box center [558, 351] width 104 height 46
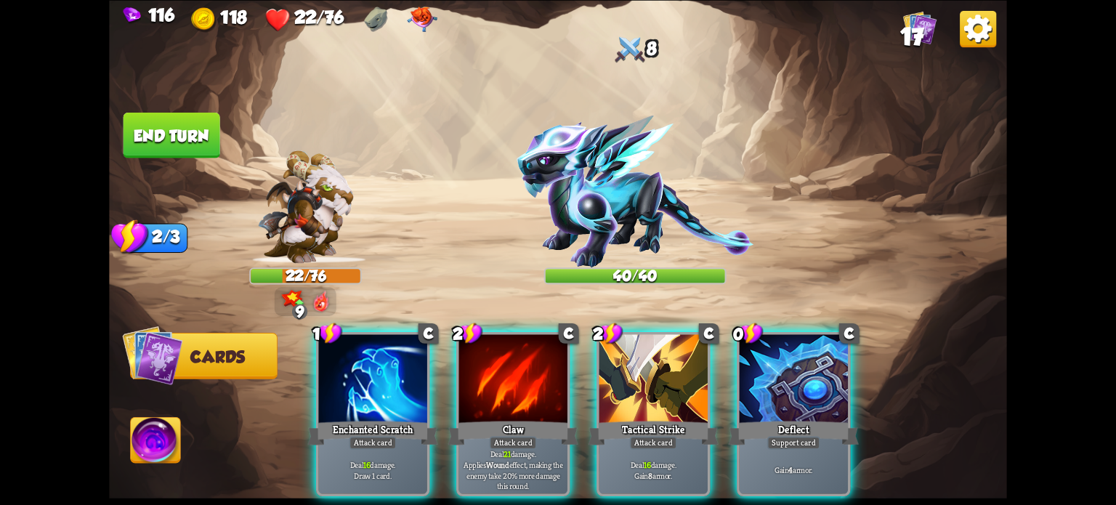
click at [641, 377] on div at bounding box center [653, 380] width 108 height 92
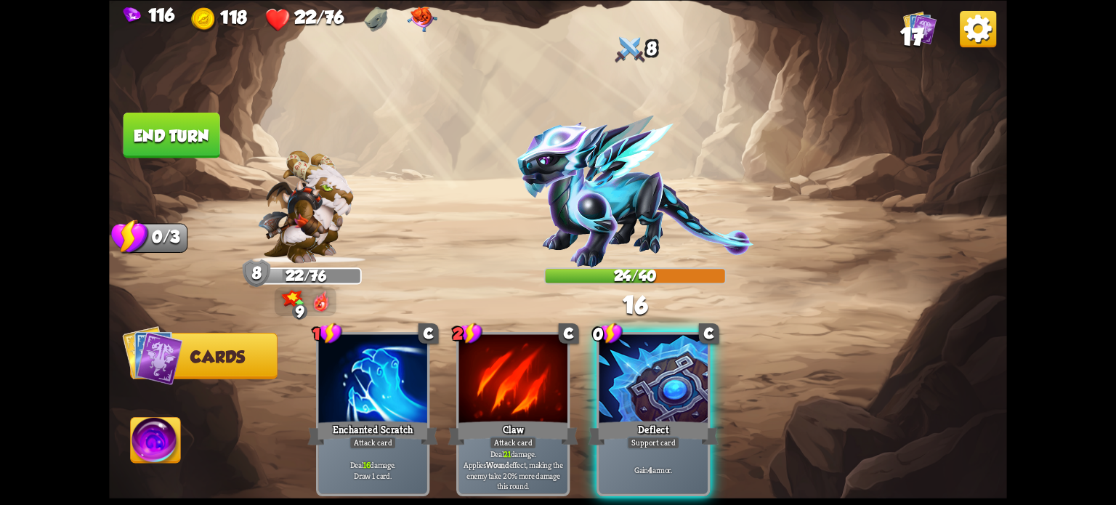
click at [176, 136] on button "End turn" at bounding box center [171, 135] width 97 height 46
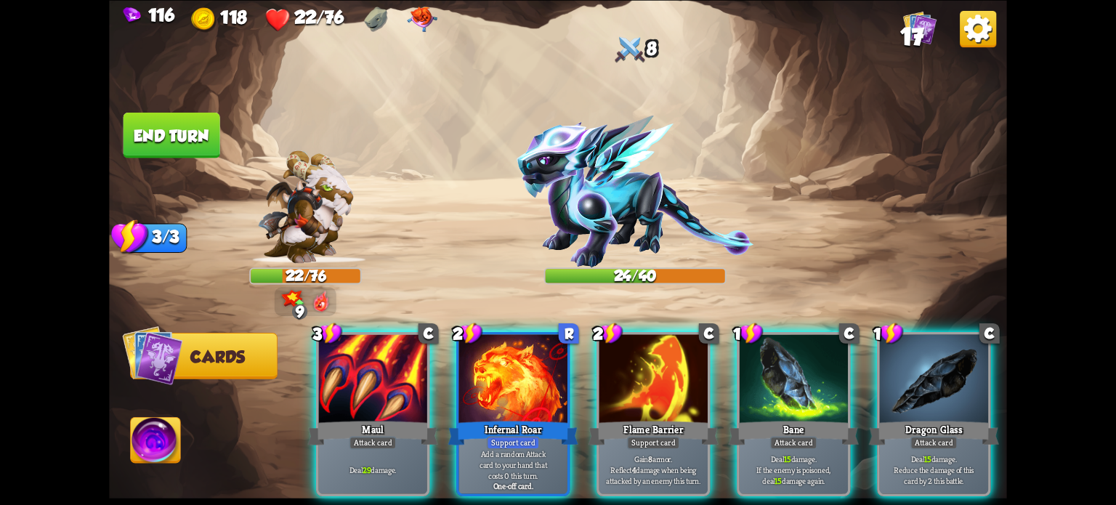
click at [360, 394] on div "3 C Maul Attack card Deal 29 damage." at bounding box center [372, 414] width 113 height 164
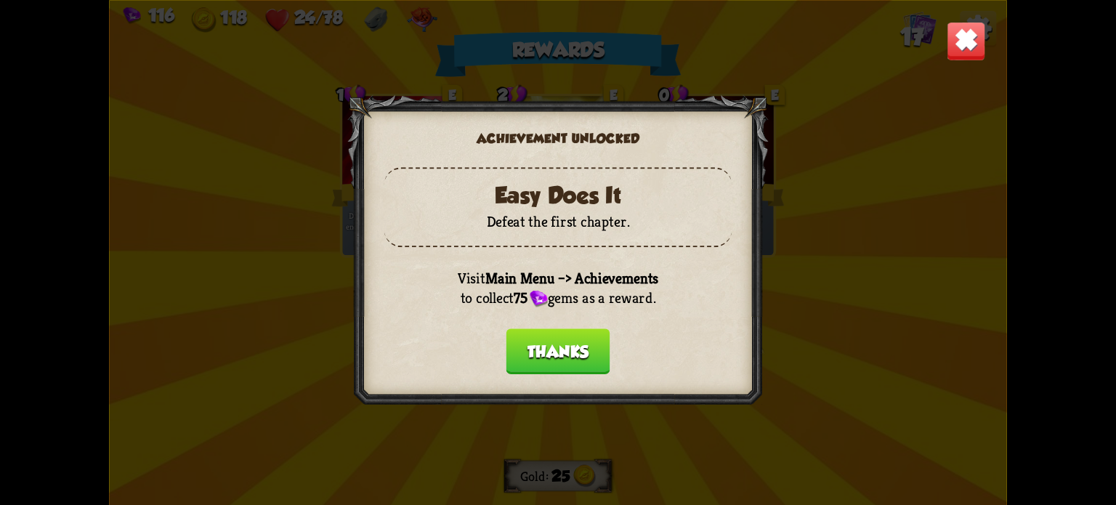
click at [575, 350] on button "Thanks" at bounding box center [558, 351] width 104 height 46
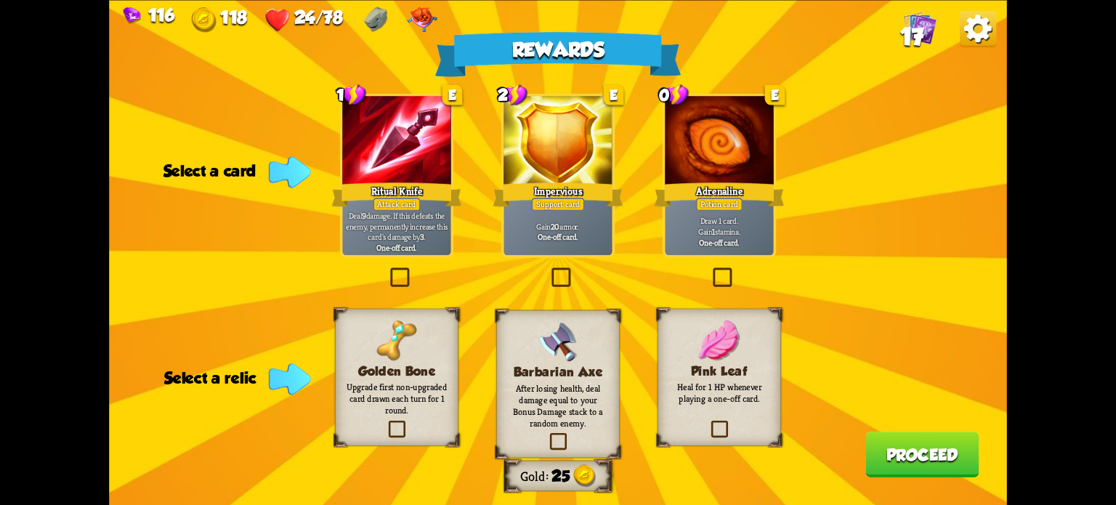
click at [710, 270] on label at bounding box center [710, 270] width 0 height 0
click at [0, 0] on input "checkbox" at bounding box center [0, 0] width 0 height 0
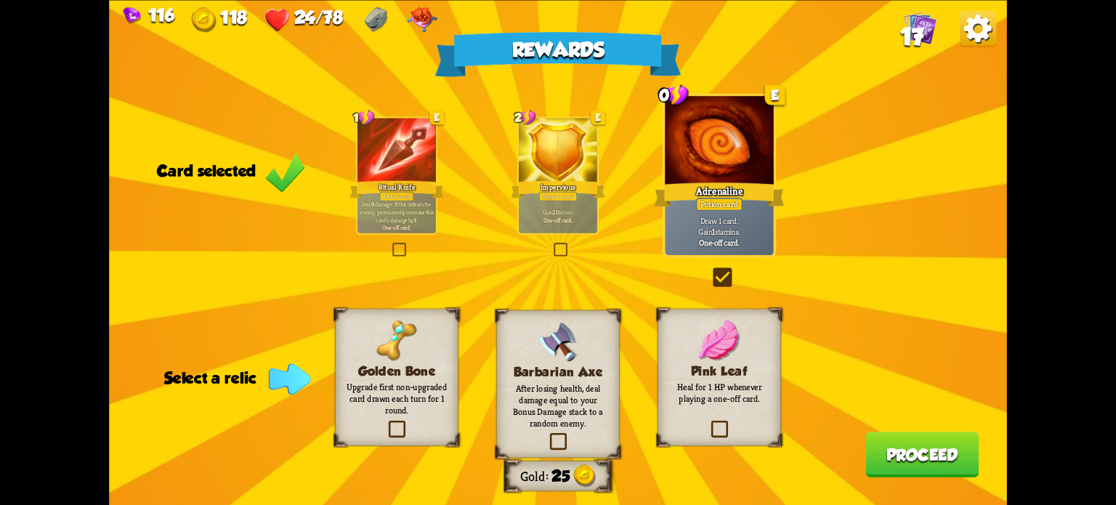
click at [708, 423] on label at bounding box center [708, 423] width 0 height 0
click at [0, 0] on input "checkbox" at bounding box center [0, 0] width 0 height 0
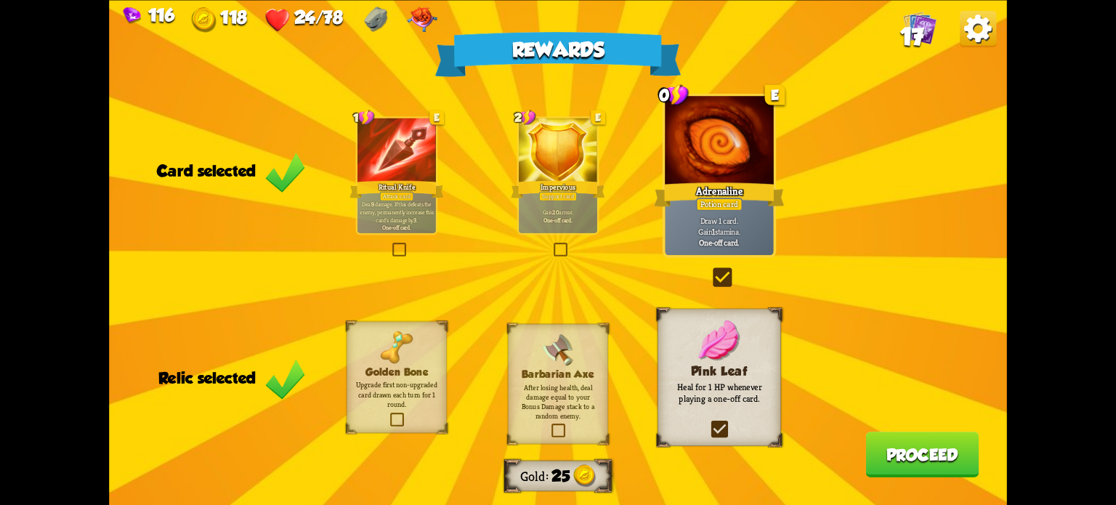
click at [929, 444] on button "Proceed" at bounding box center [921, 455] width 113 height 46
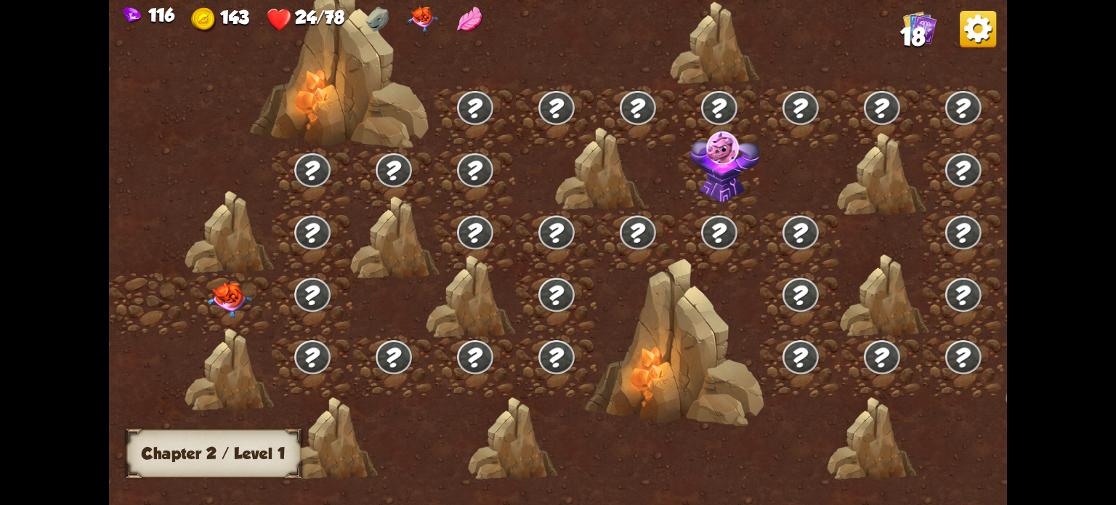
click at [227, 295] on img at bounding box center [229, 300] width 45 height 35
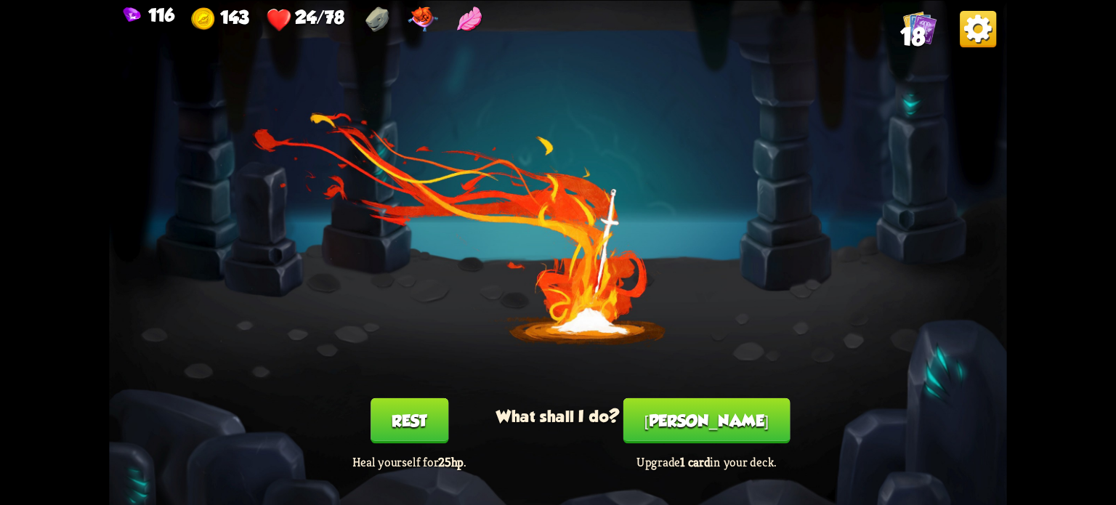
click at [407, 415] on button "Rest" at bounding box center [409, 420] width 78 height 46
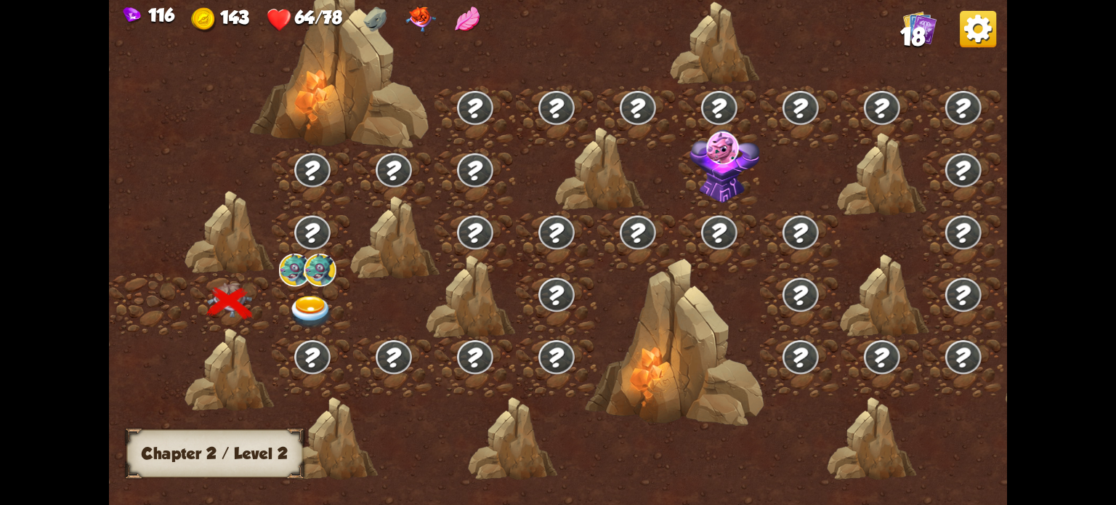
click at [310, 301] on img at bounding box center [310, 312] width 45 height 33
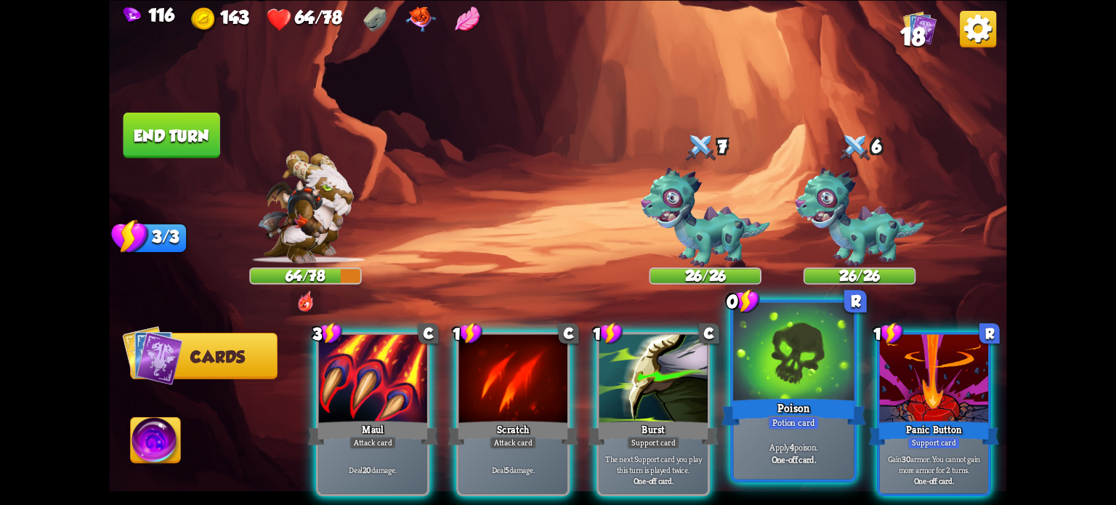
click at [796, 370] on div at bounding box center [793, 353] width 121 height 102
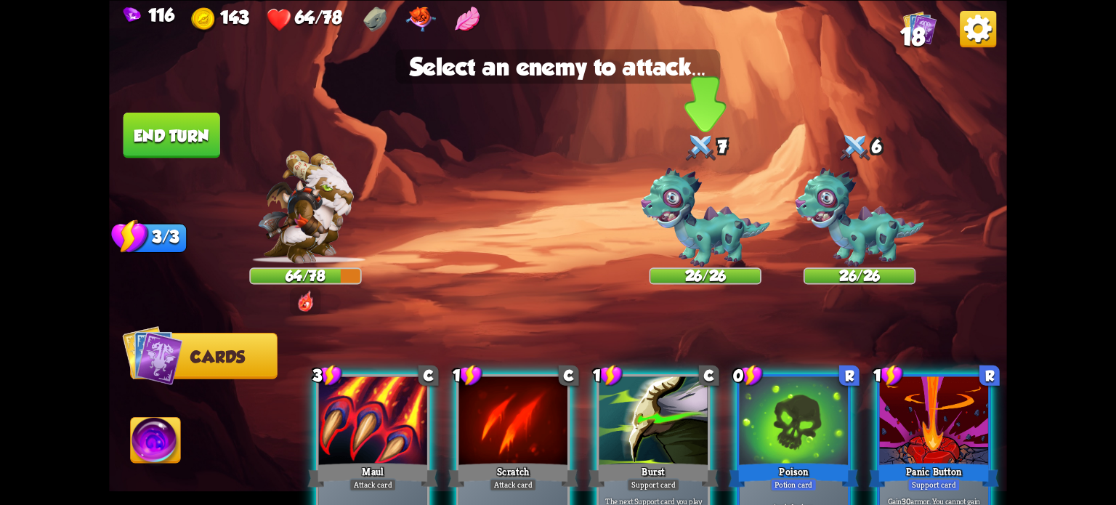
click at [696, 194] on img at bounding box center [705, 217] width 129 height 100
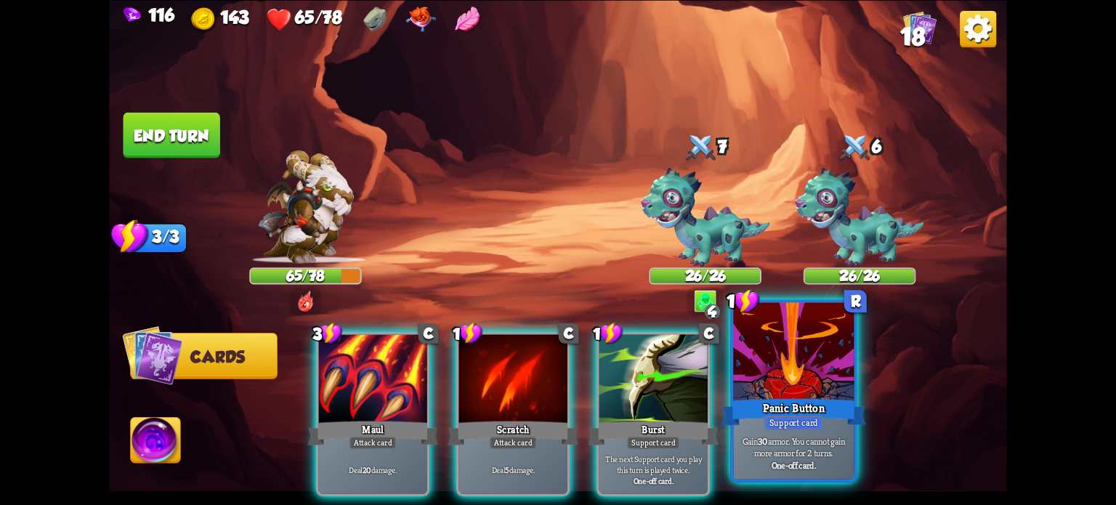
click at [797, 376] on div at bounding box center [793, 353] width 121 height 102
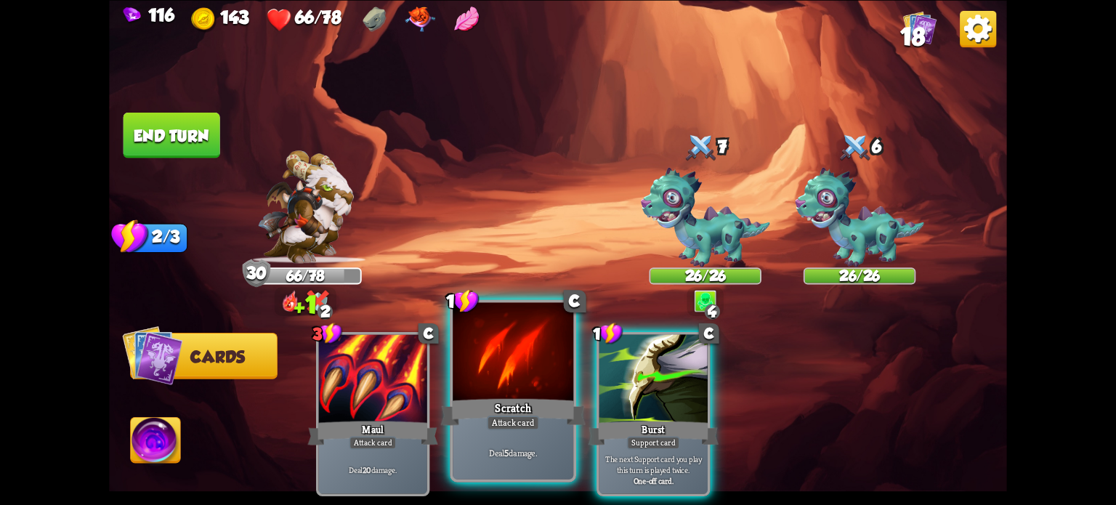
drag, startPoint x: 498, startPoint y: 372, endPoint x: 783, endPoint y: 190, distance: 338.8
click at [498, 371] on div at bounding box center [513, 353] width 121 height 102
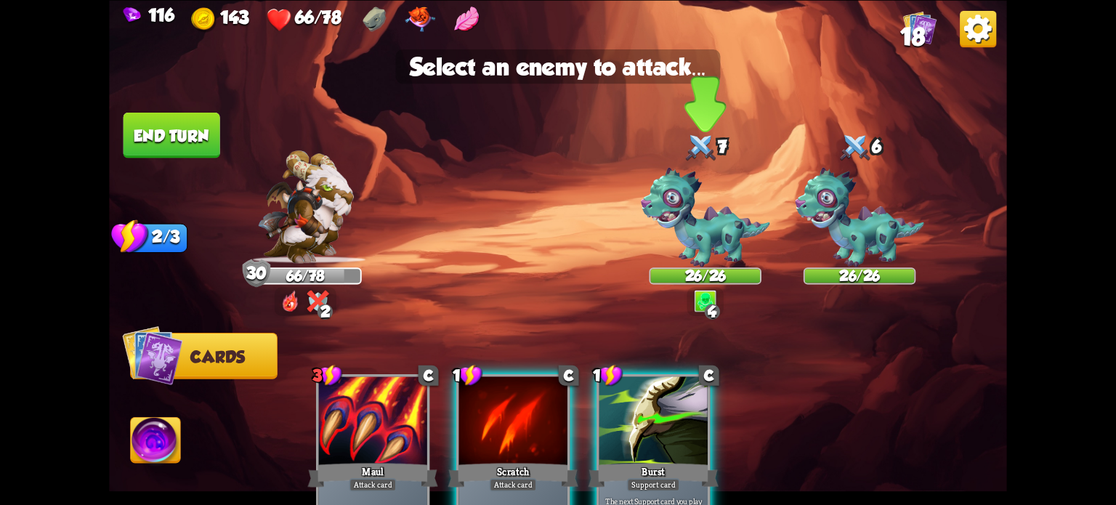
drag, startPoint x: 708, startPoint y: 222, endPoint x: 695, endPoint y: 219, distance: 12.5
click at [708, 222] on img at bounding box center [705, 217] width 129 height 100
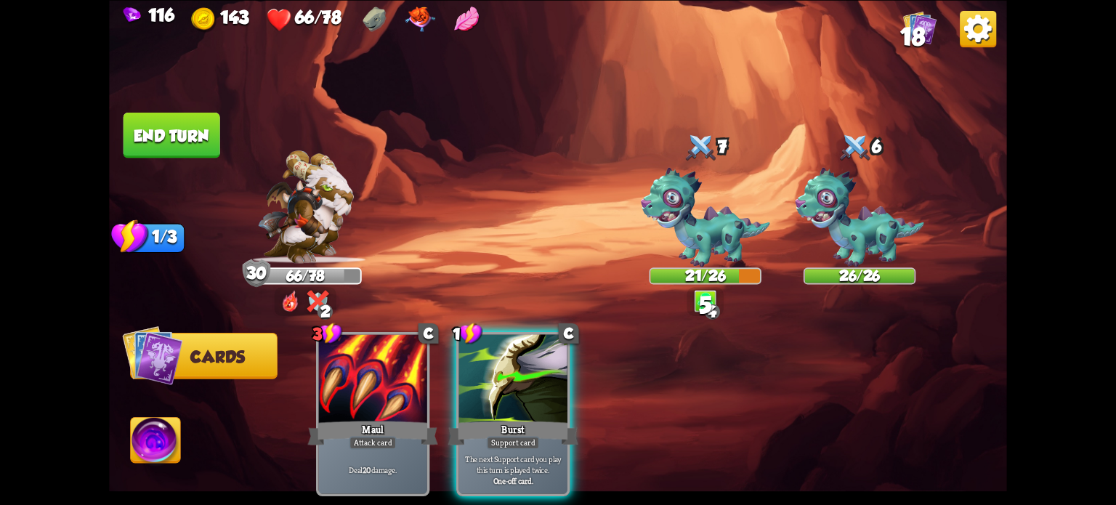
click at [150, 126] on button "End turn" at bounding box center [171, 135] width 97 height 46
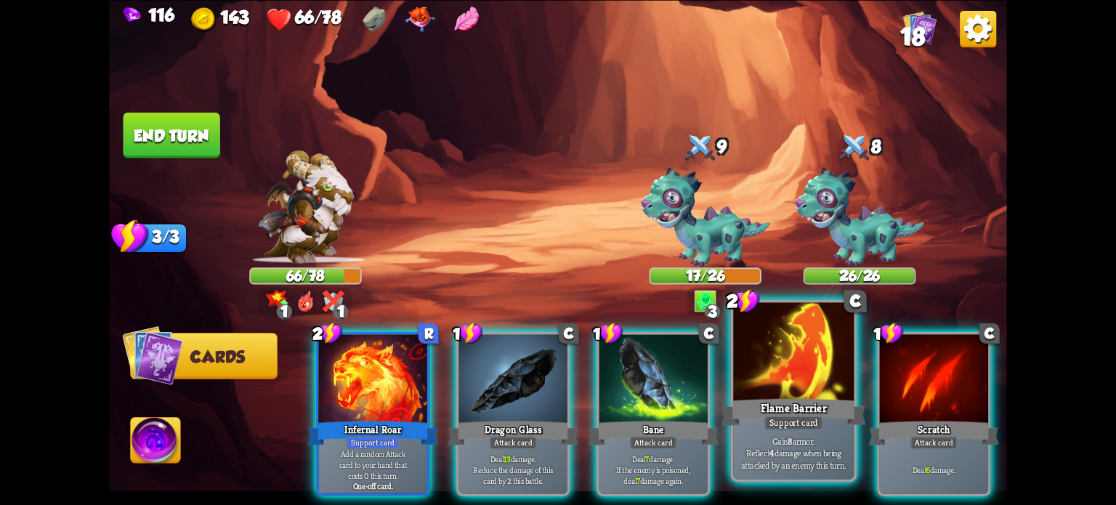
click at [779, 384] on div at bounding box center [793, 353] width 121 height 102
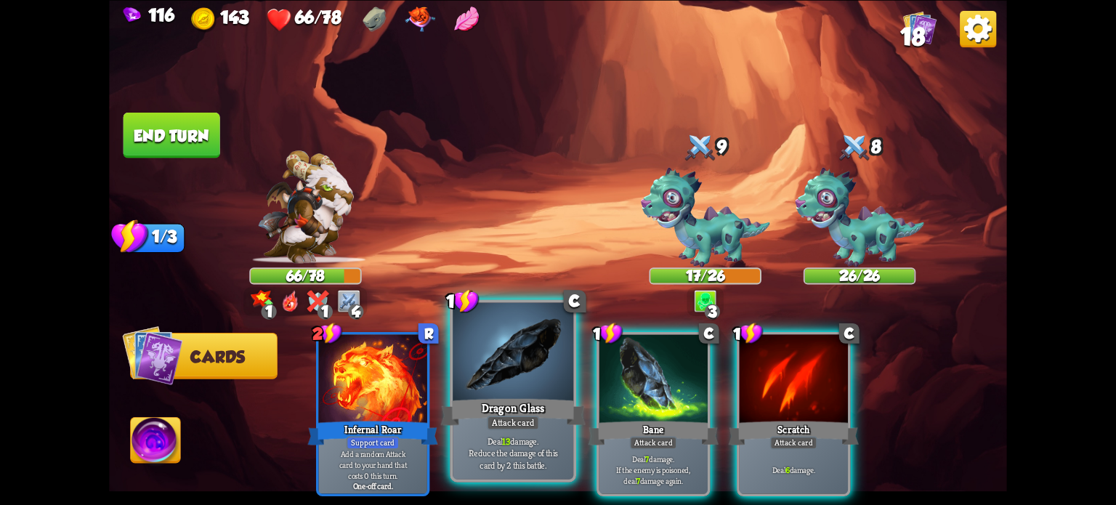
click at [511, 399] on div "Dragon Glass" at bounding box center [513, 411] width 145 height 32
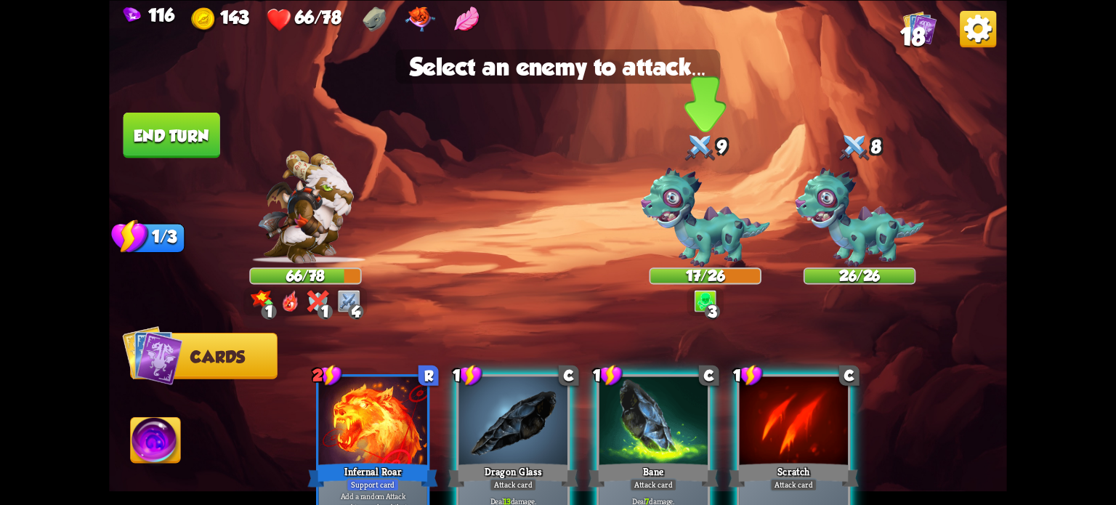
click at [691, 226] on img at bounding box center [705, 217] width 129 height 100
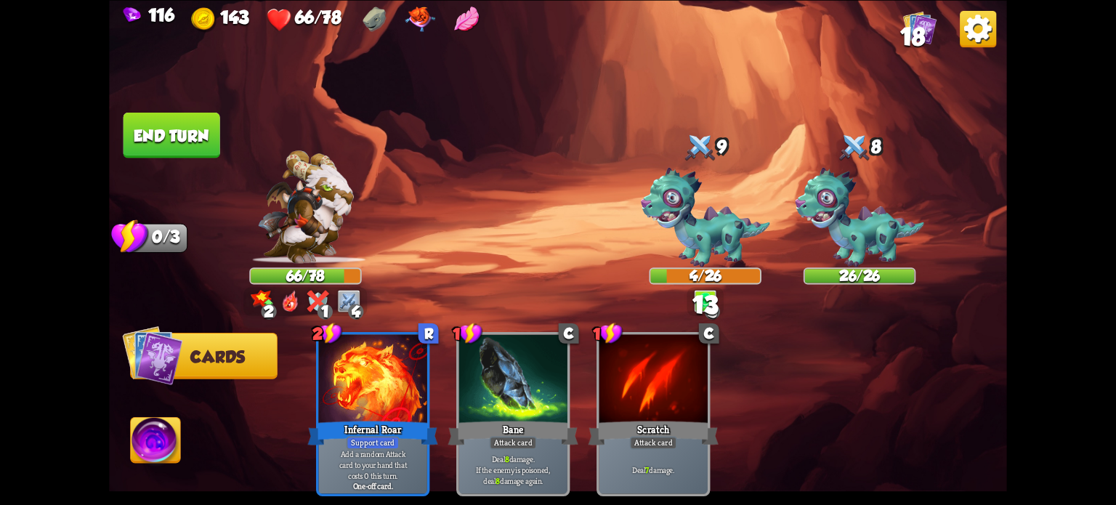
click at [183, 142] on button "End turn" at bounding box center [171, 135] width 97 height 46
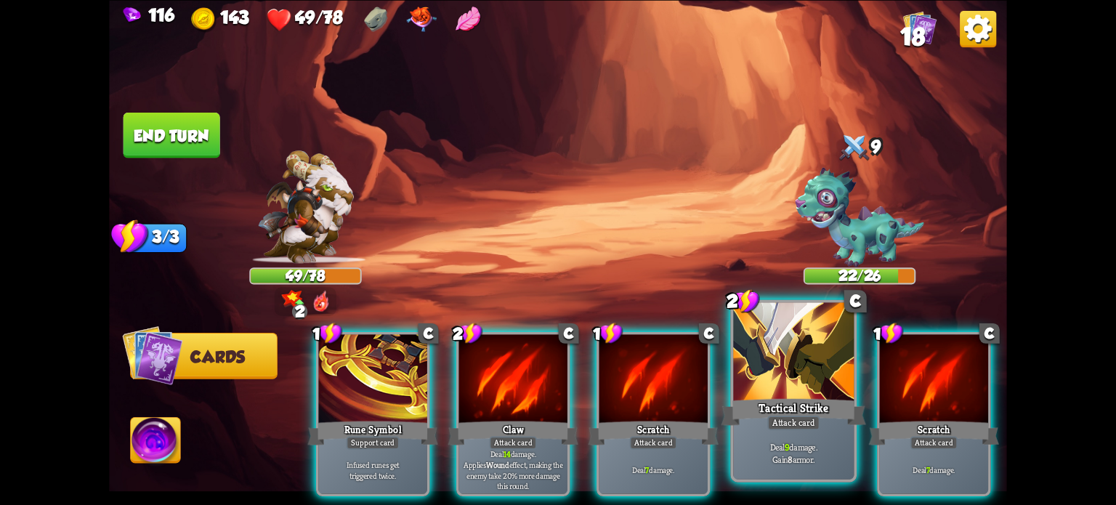
click at [801, 389] on div at bounding box center [793, 353] width 121 height 102
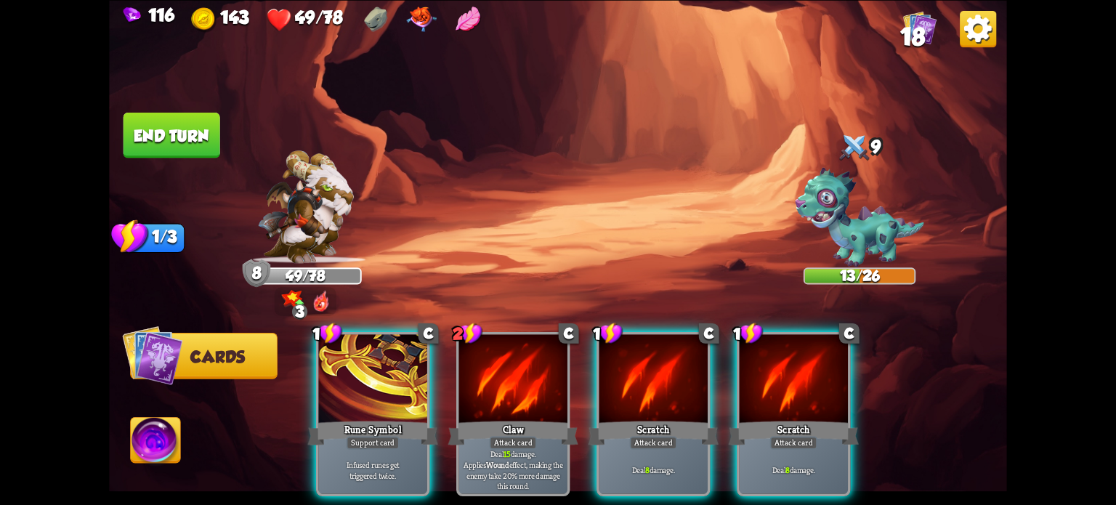
click at [651, 357] on div at bounding box center [653, 380] width 108 height 92
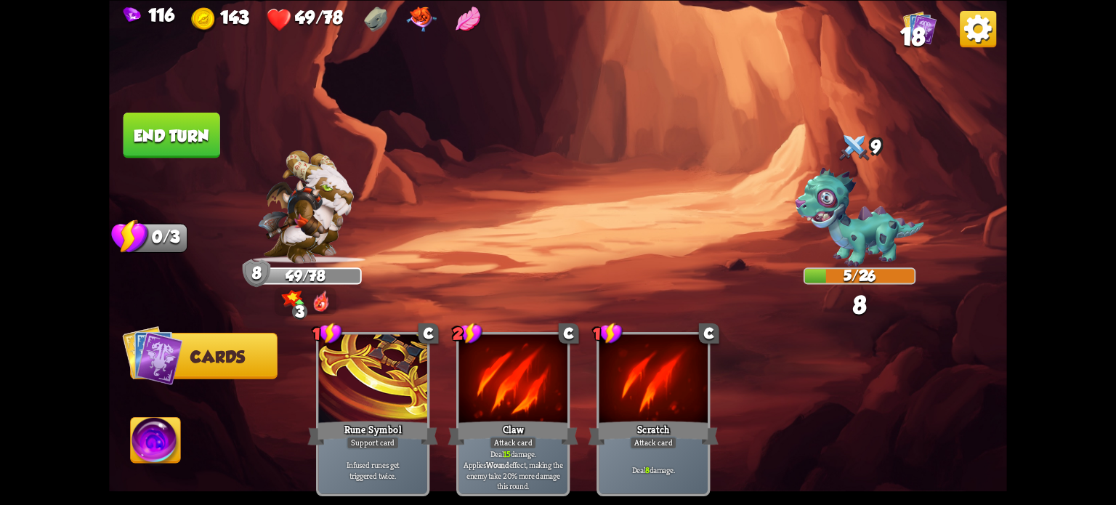
click at [193, 125] on button "End turn" at bounding box center [171, 135] width 97 height 46
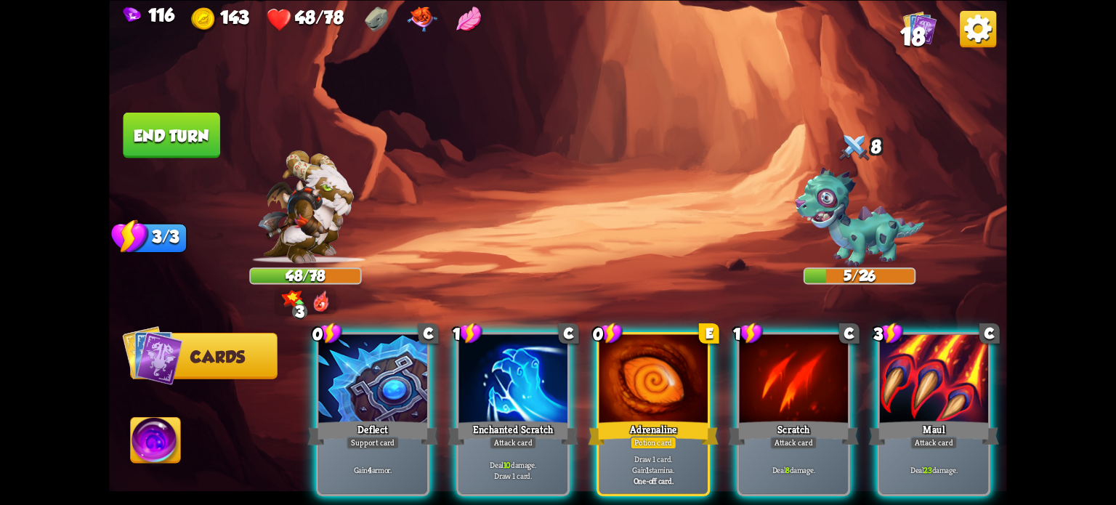
click at [372, 369] on div at bounding box center [372, 380] width 108 height 92
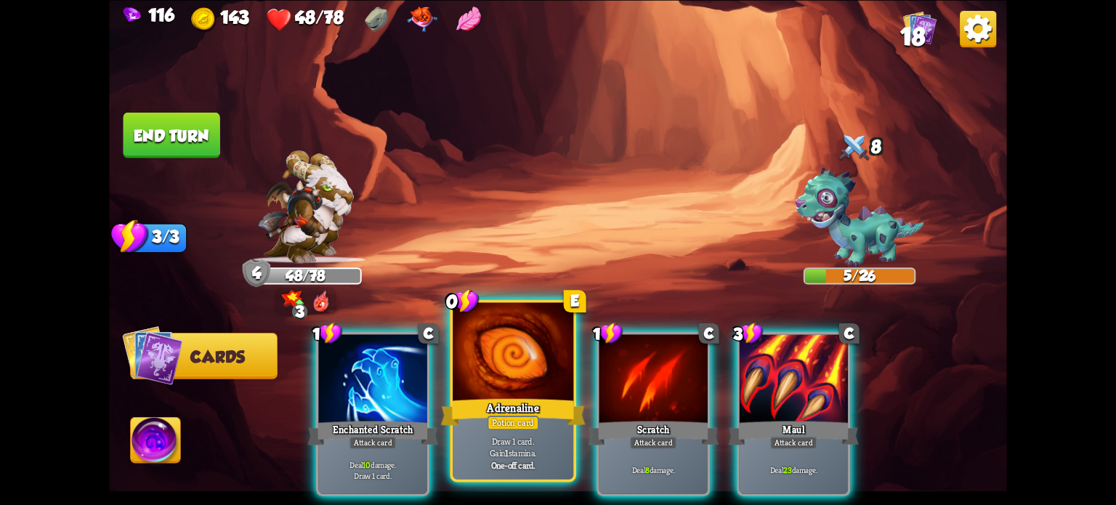
click at [509, 374] on div at bounding box center [513, 353] width 121 height 102
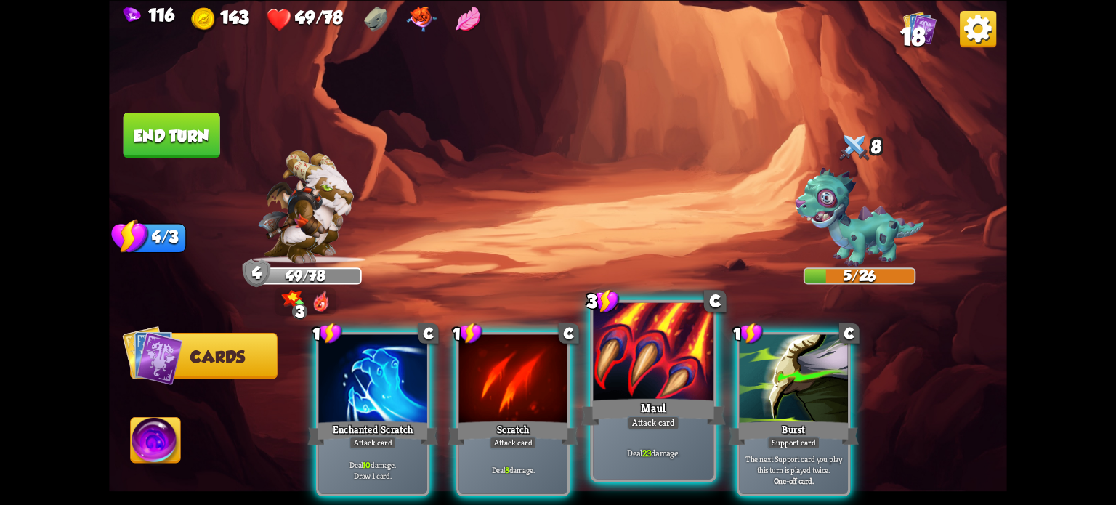
click at [626, 397] on div "Maul" at bounding box center [653, 411] width 145 height 32
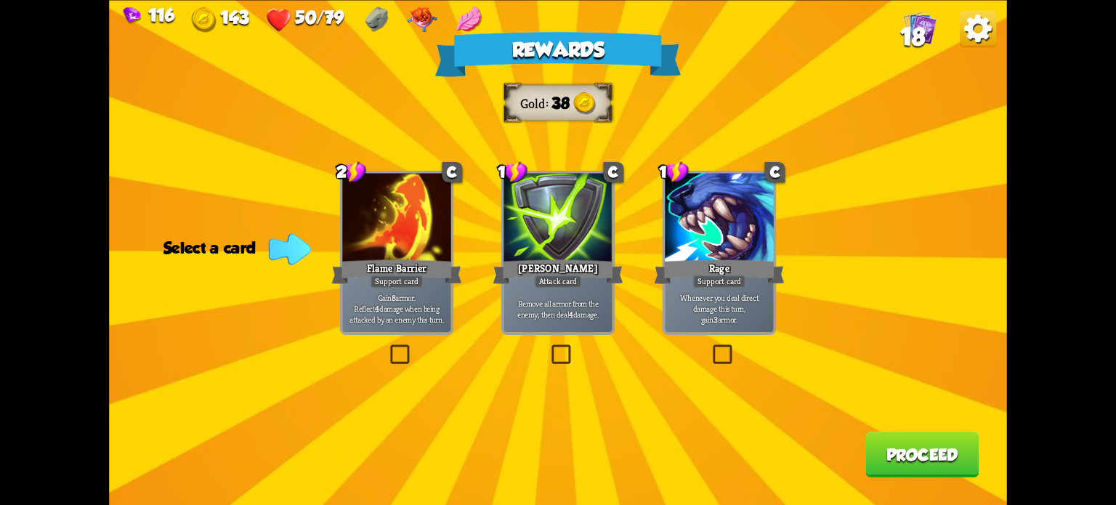
click at [710, 347] on label at bounding box center [710, 347] width 0 height 0
click at [0, 0] on input "checkbox" at bounding box center [0, 0] width 0 height 0
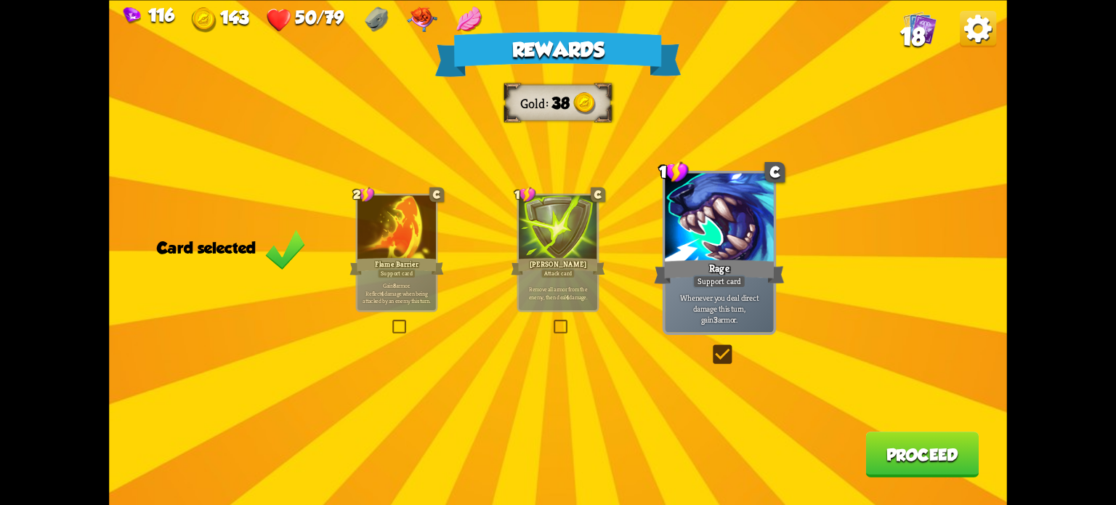
click at [911, 453] on button "Proceed" at bounding box center [921, 455] width 113 height 46
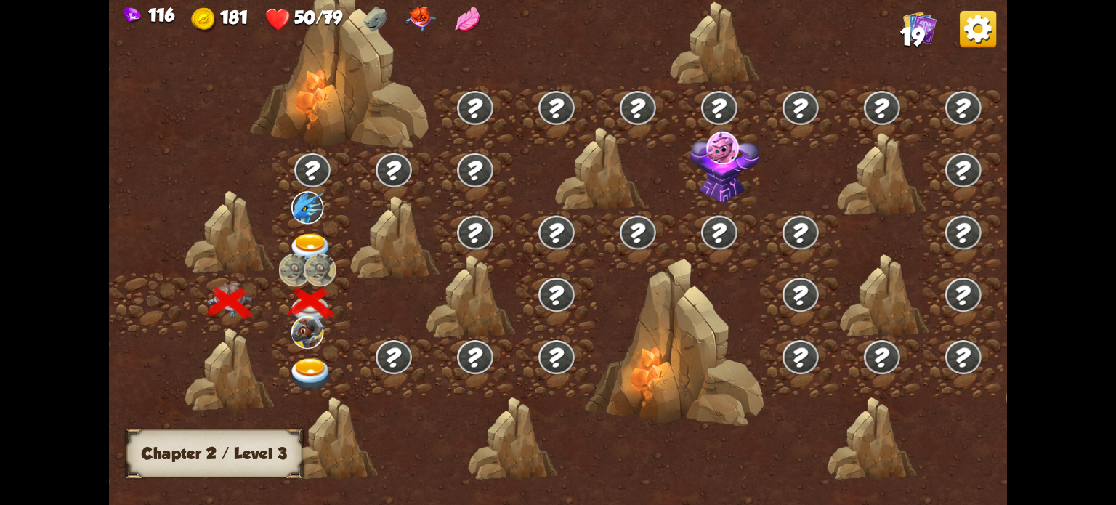
click at [305, 240] on img at bounding box center [310, 249] width 45 height 33
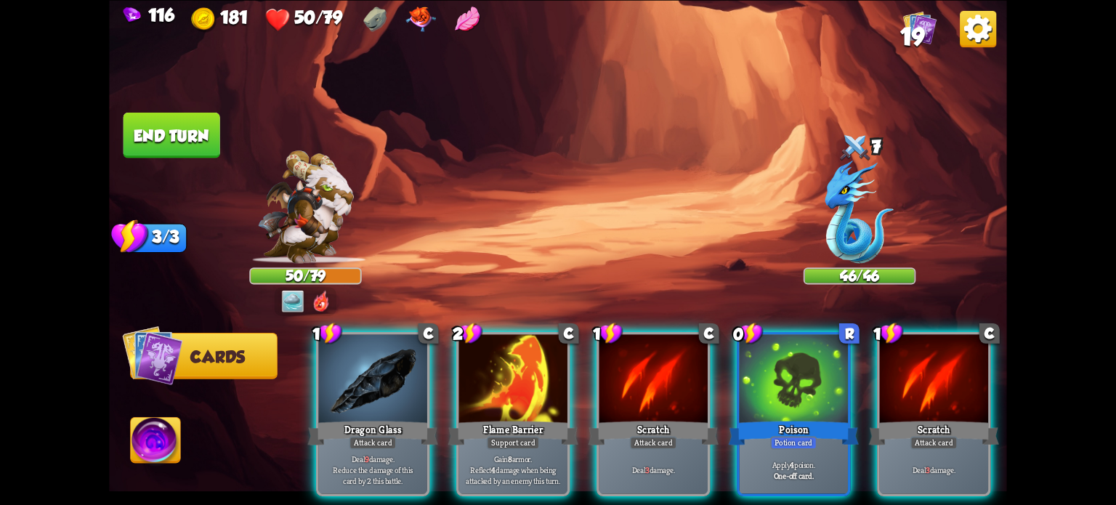
click at [779, 387] on div at bounding box center [794, 380] width 108 height 92
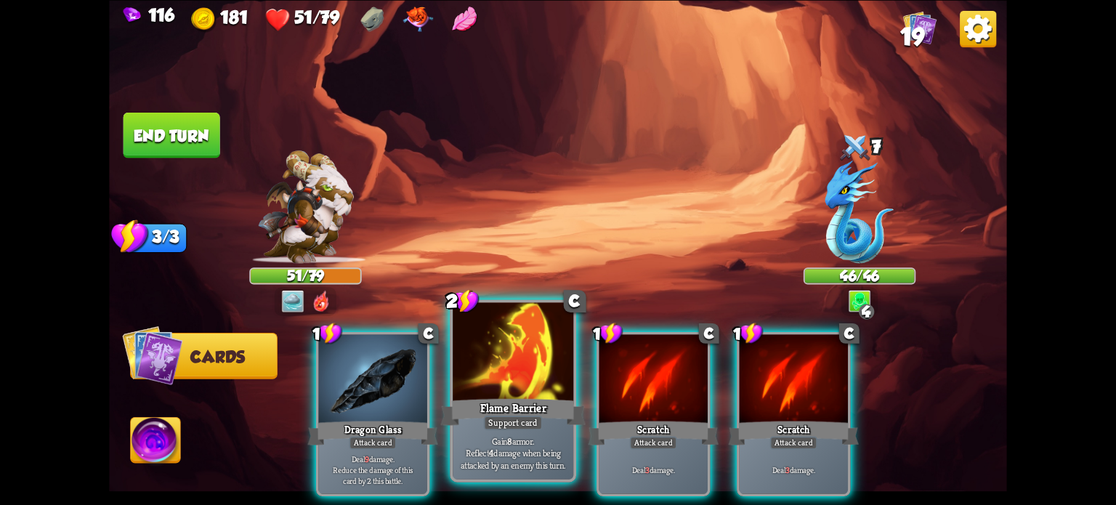
click at [500, 394] on div at bounding box center [513, 353] width 121 height 102
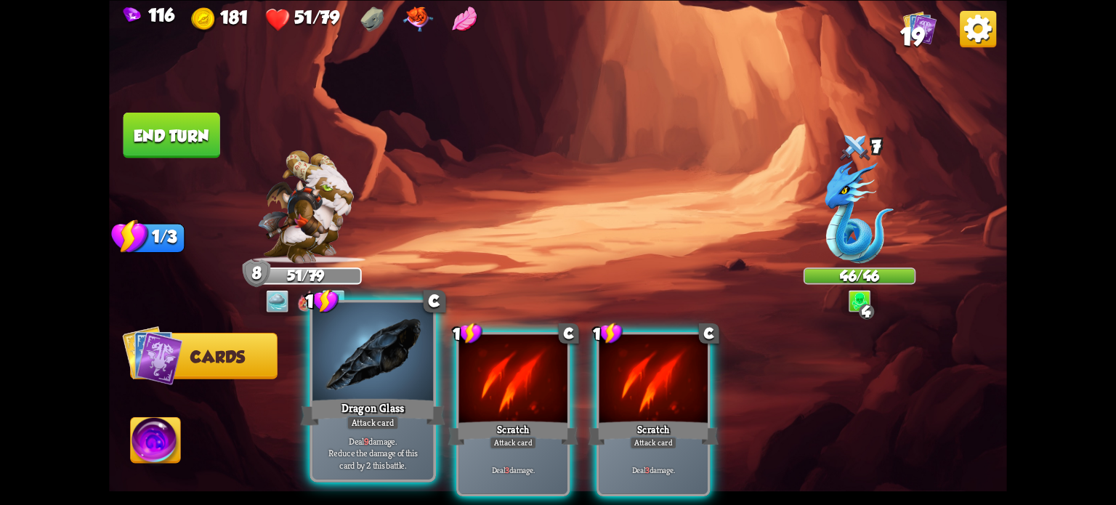
click at [400, 371] on div at bounding box center [372, 353] width 121 height 102
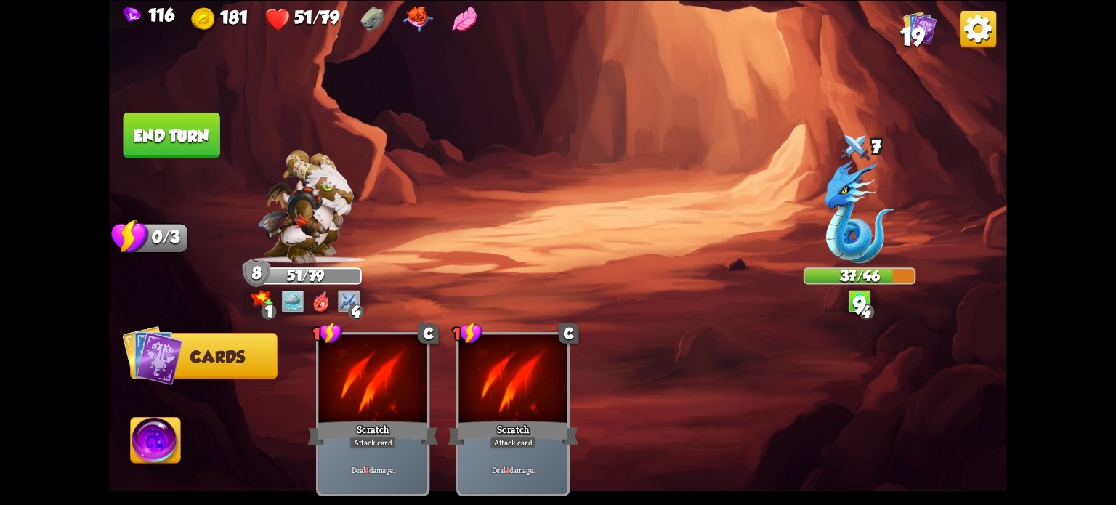
click at [155, 122] on button "End turn" at bounding box center [171, 135] width 97 height 46
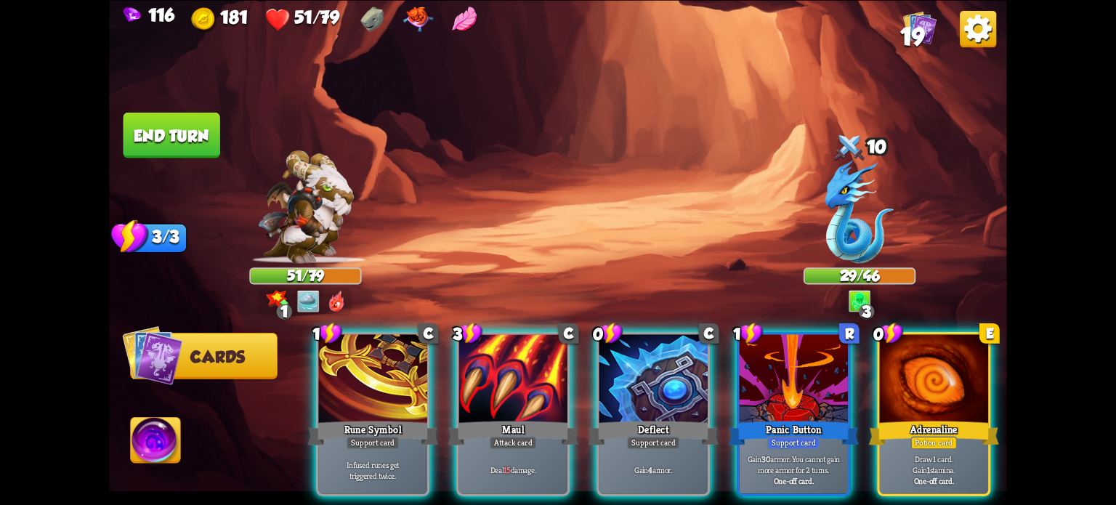
click at [654, 418] on div "Deflect" at bounding box center [653, 432] width 130 height 29
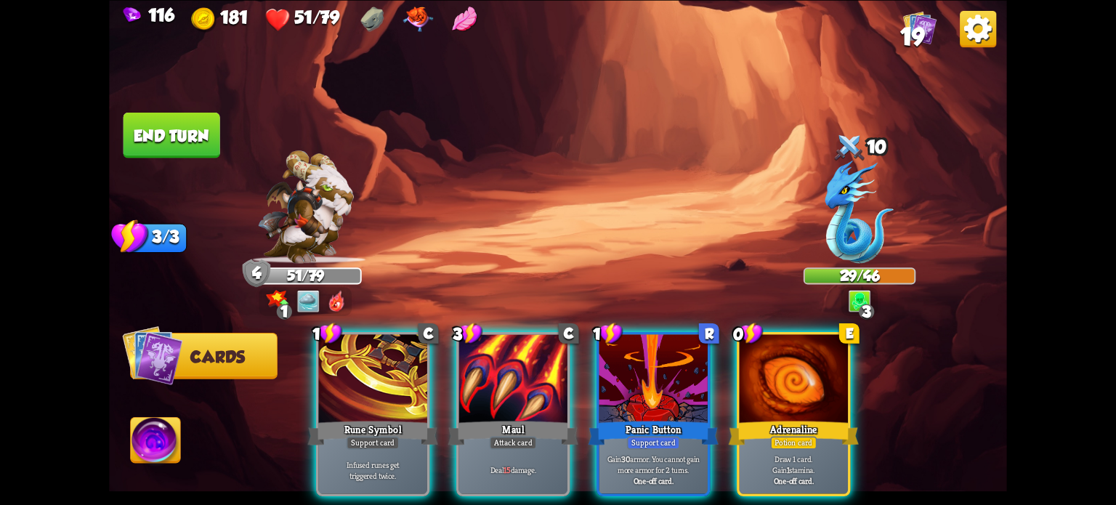
click at [800, 388] on div at bounding box center [794, 380] width 108 height 92
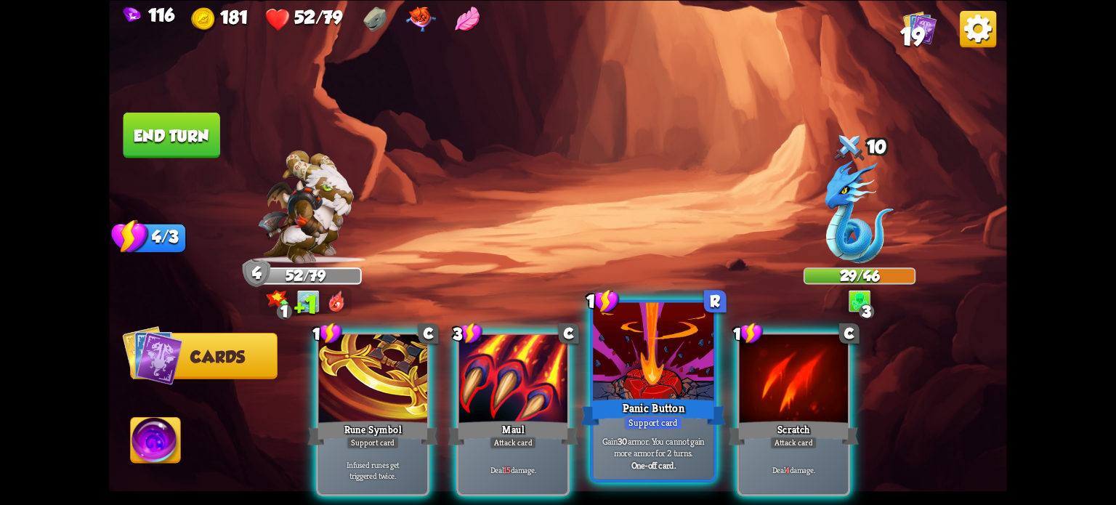
click at [664, 370] on div at bounding box center [653, 353] width 121 height 102
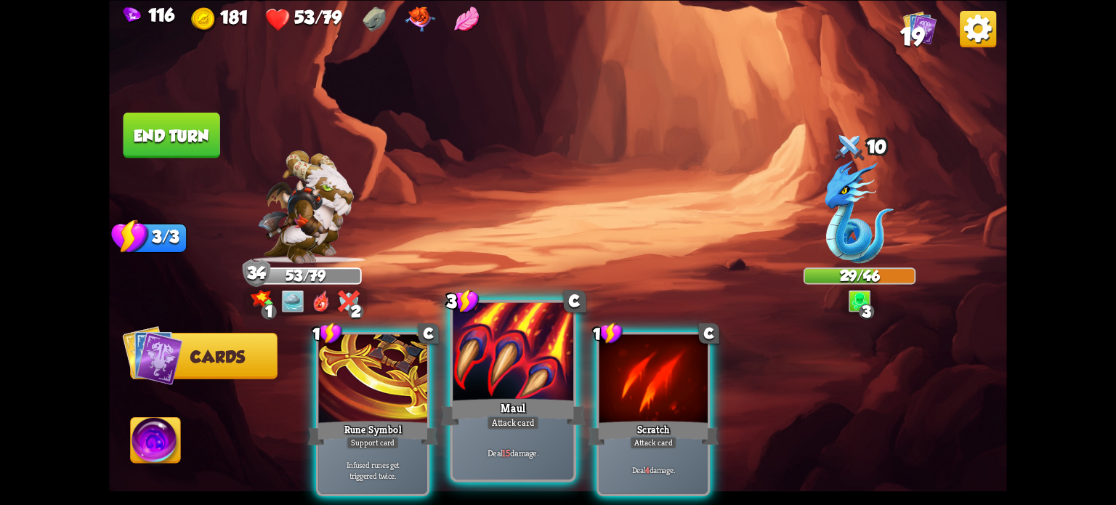
click at [516, 389] on div at bounding box center [513, 353] width 121 height 102
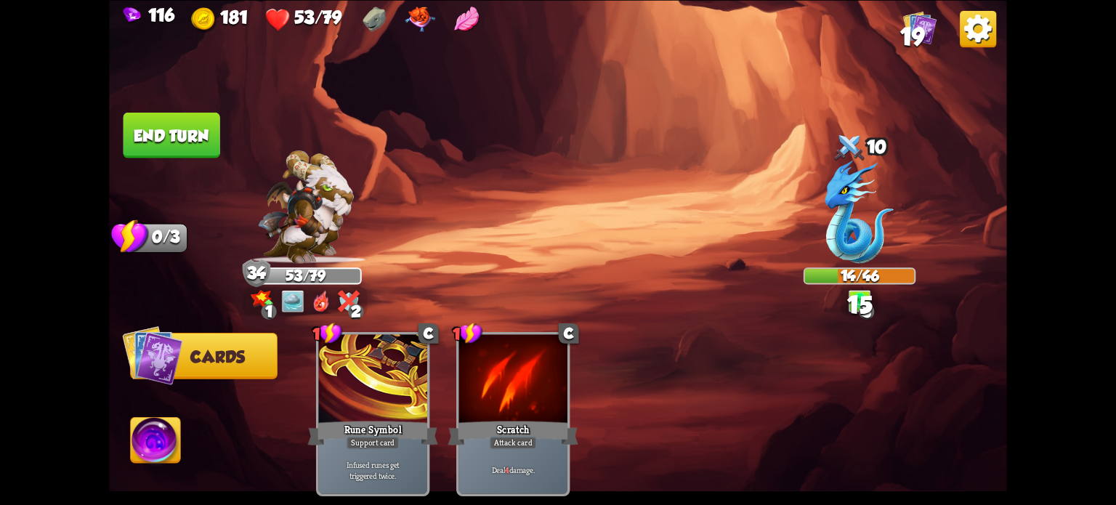
click at [189, 139] on button "End turn" at bounding box center [171, 135] width 97 height 46
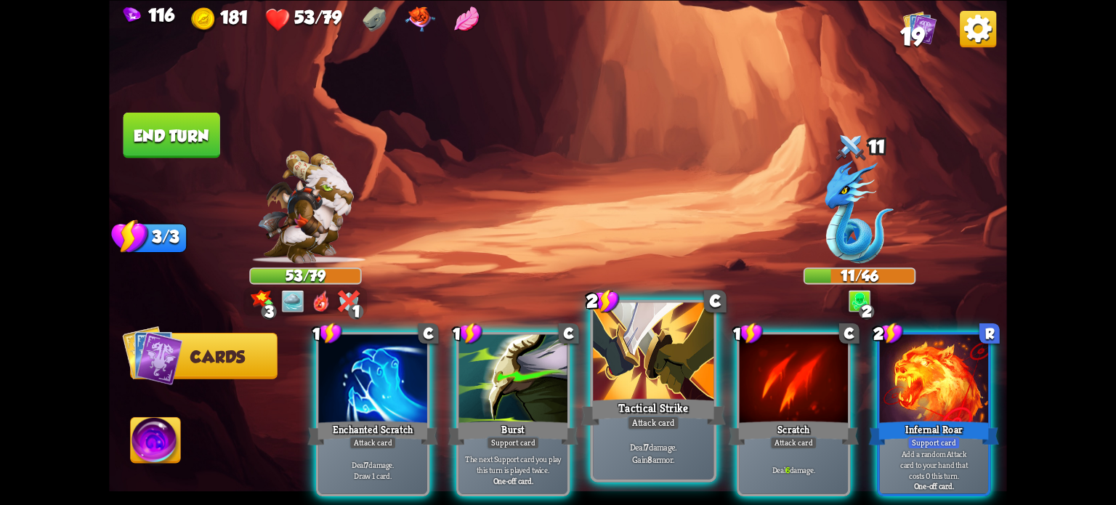
click at [628, 352] on div at bounding box center [653, 353] width 121 height 102
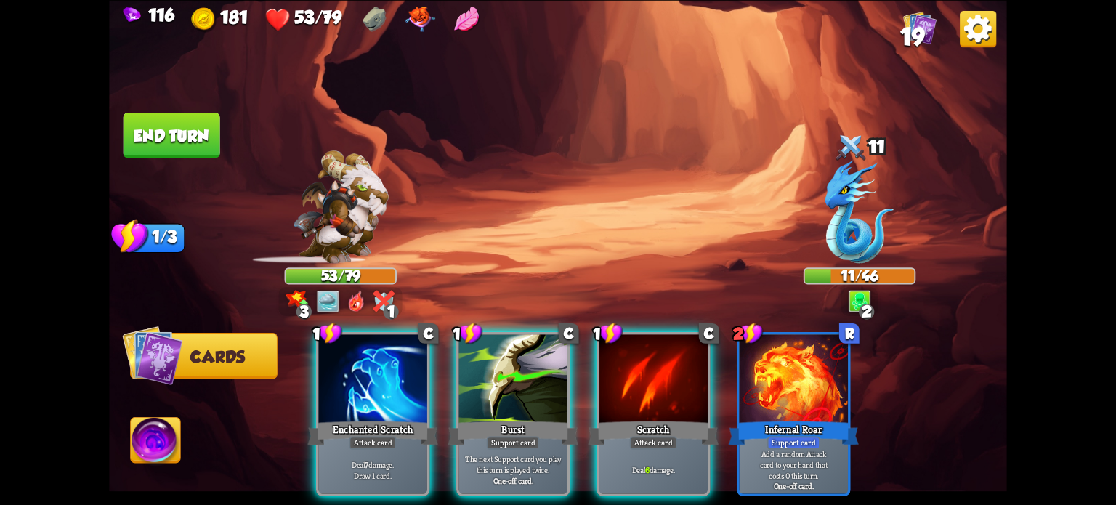
click at [392, 383] on div at bounding box center [372, 380] width 108 height 92
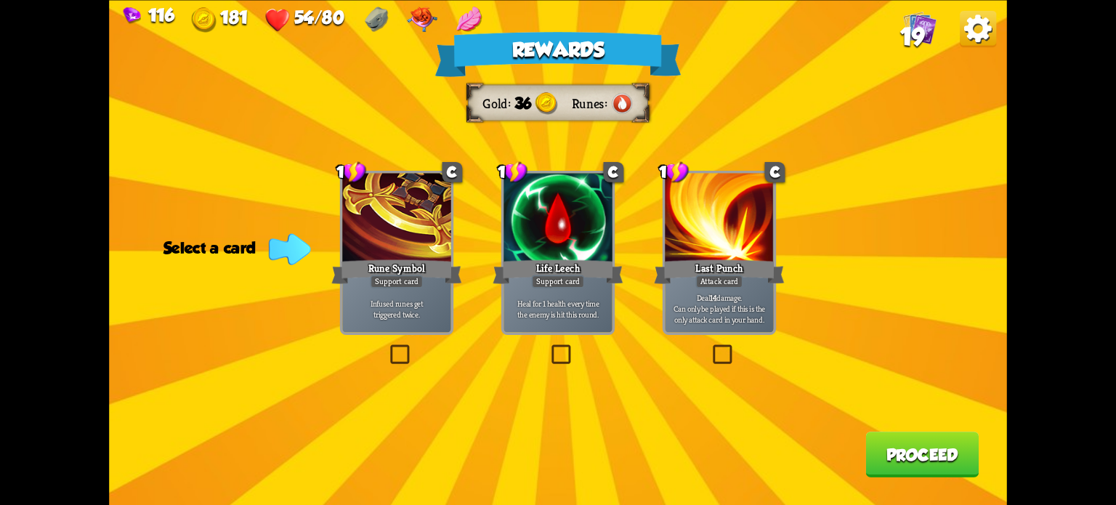
click at [621, 100] on img at bounding box center [622, 103] width 23 height 23
click at [710, 347] on label at bounding box center [710, 347] width 0 height 0
click at [0, 0] on input "checkbox" at bounding box center [0, 0] width 0 height 0
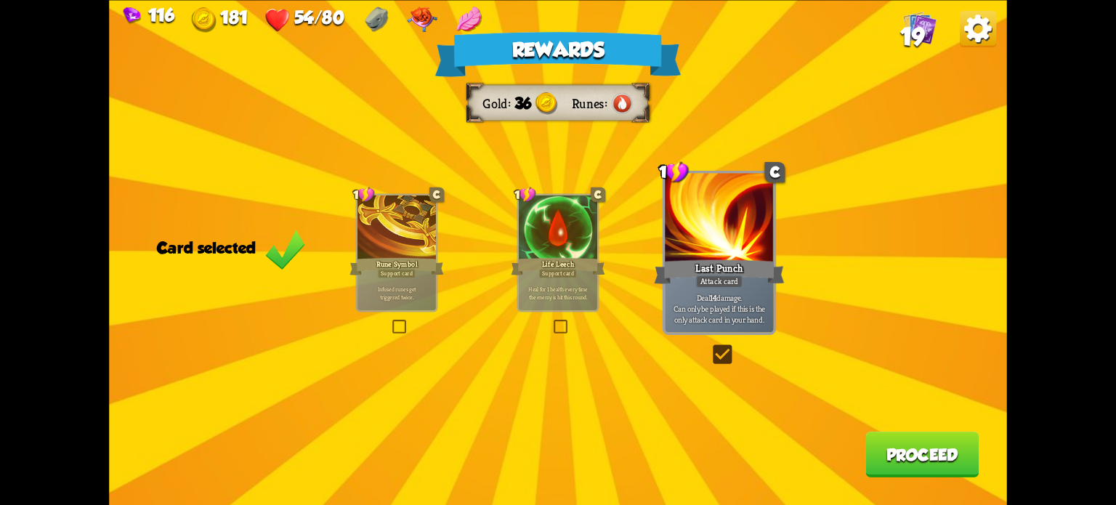
drag, startPoint x: 562, startPoint y: 333, endPoint x: 587, endPoint y: 344, distance: 27.7
click at [551, 321] on label at bounding box center [551, 321] width 0 height 0
click at [0, 0] on input "checkbox" at bounding box center [0, 0] width 0 height 0
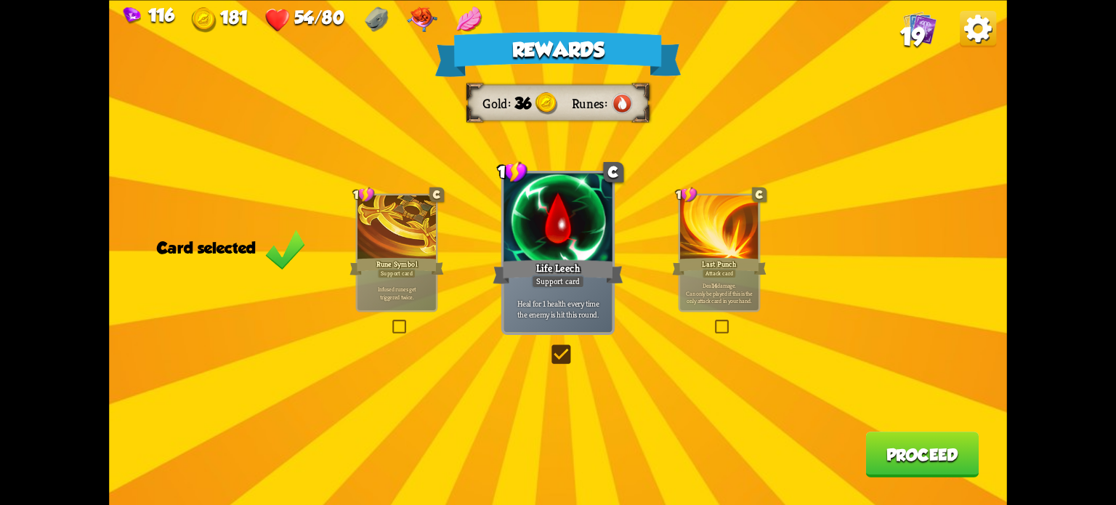
click at [944, 464] on button "Proceed" at bounding box center [921, 455] width 113 height 46
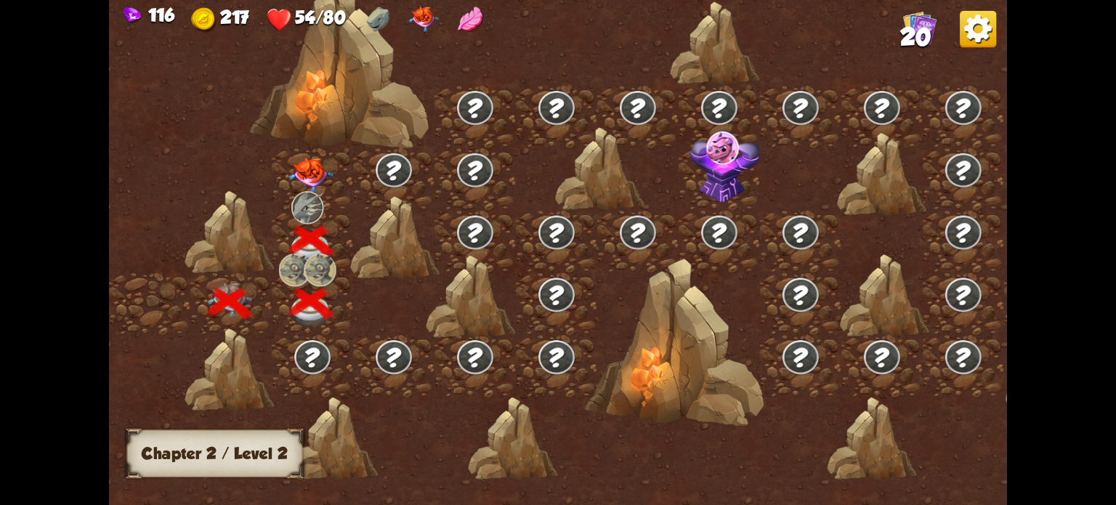
click at [315, 174] on img at bounding box center [310, 175] width 45 height 35
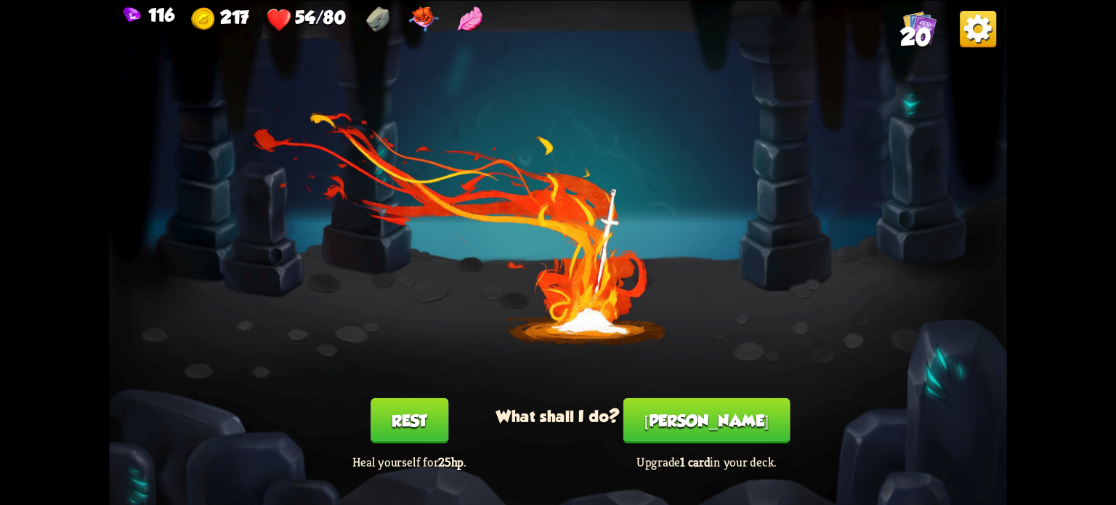
click at [437, 410] on button "Rest" at bounding box center [409, 420] width 78 height 46
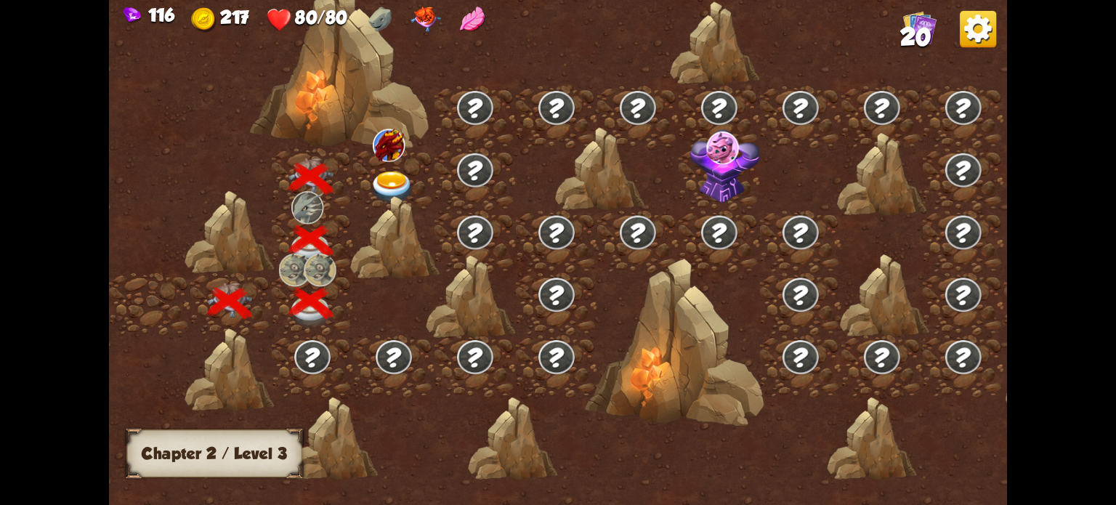
click at [390, 182] on img at bounding box center [392, 187] width 45 height 33
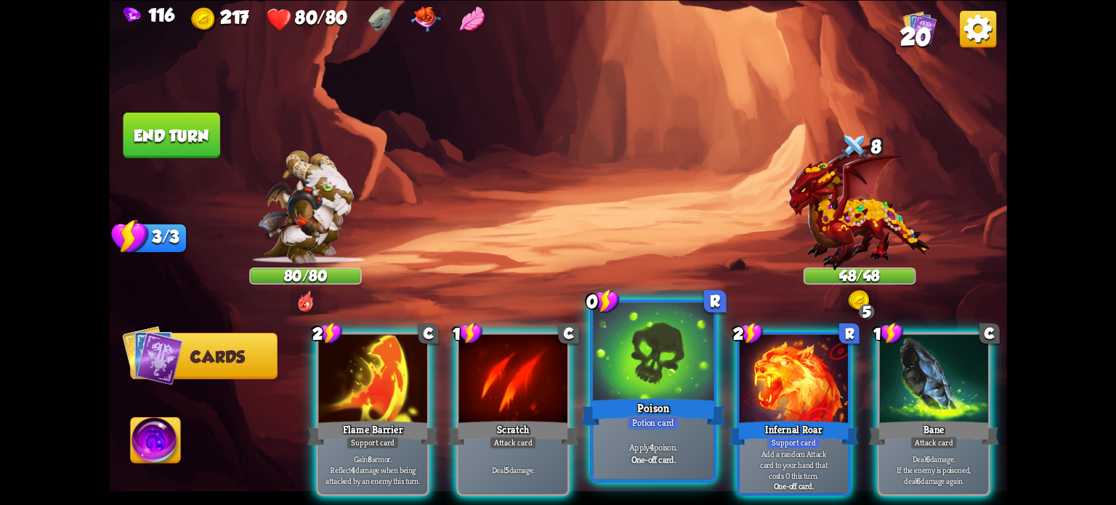
click at [625, 348] on div at bounding box center [653, 353] width 121 height 102
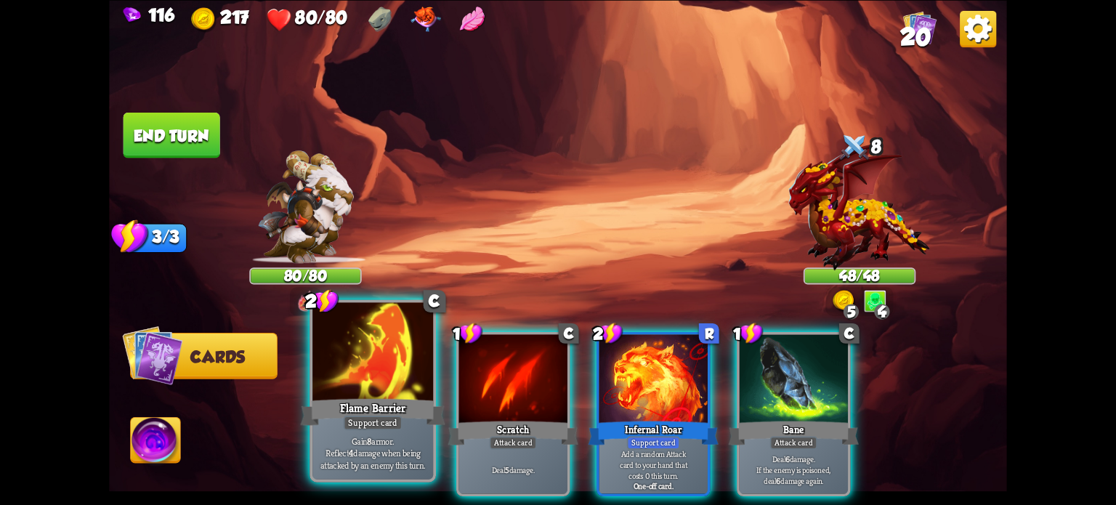
click at [365, 374] on div at bounding box center [372, 353] width 121 height 102
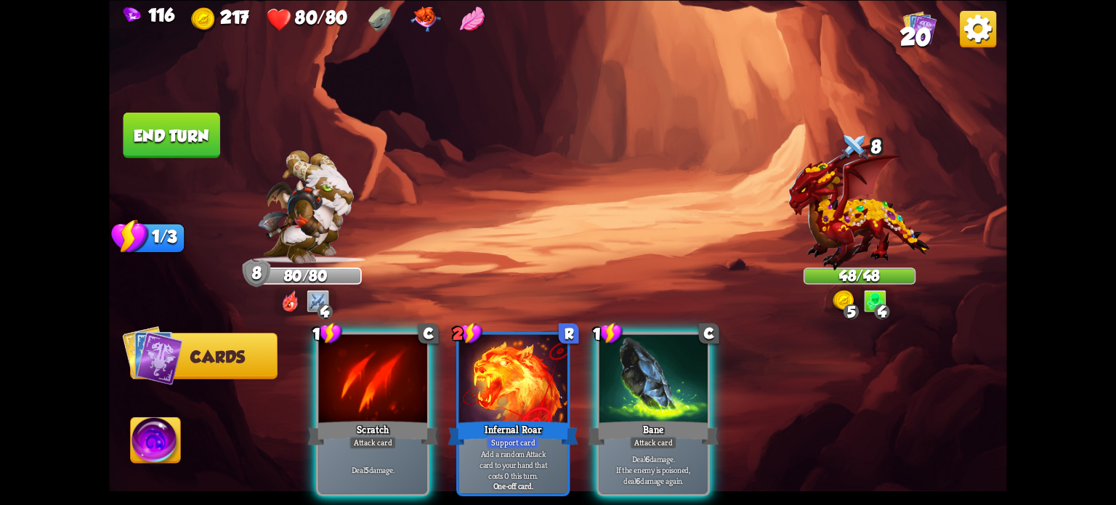
click at [639, 370] on div at bounding box center [653, 380] width 108 height 92
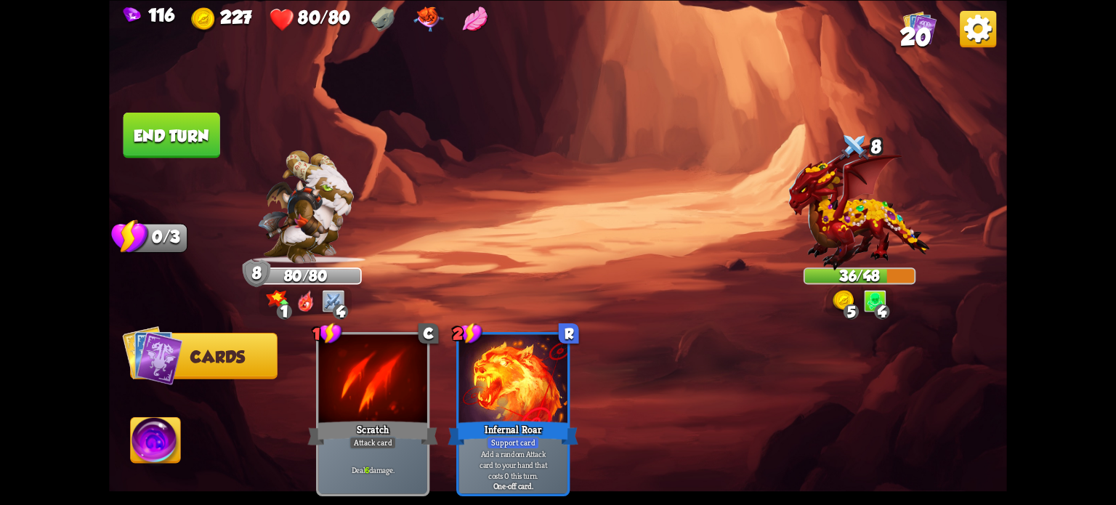
click at [160, 133] on button "End turn" at bounding box center [171, 135] width 97 height 46
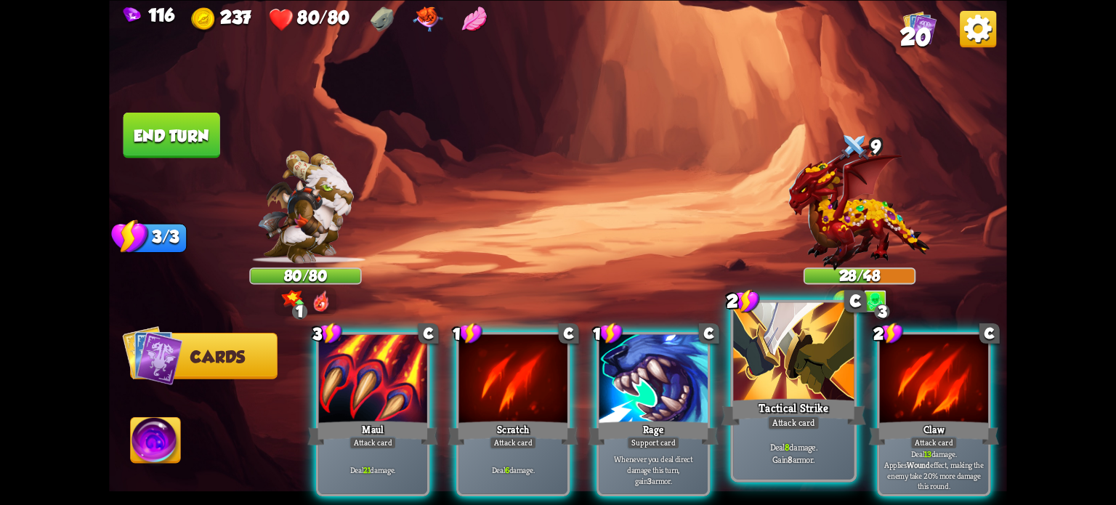
click at [779, 383] on div at bounding box center [793, 353] width 121 height 102
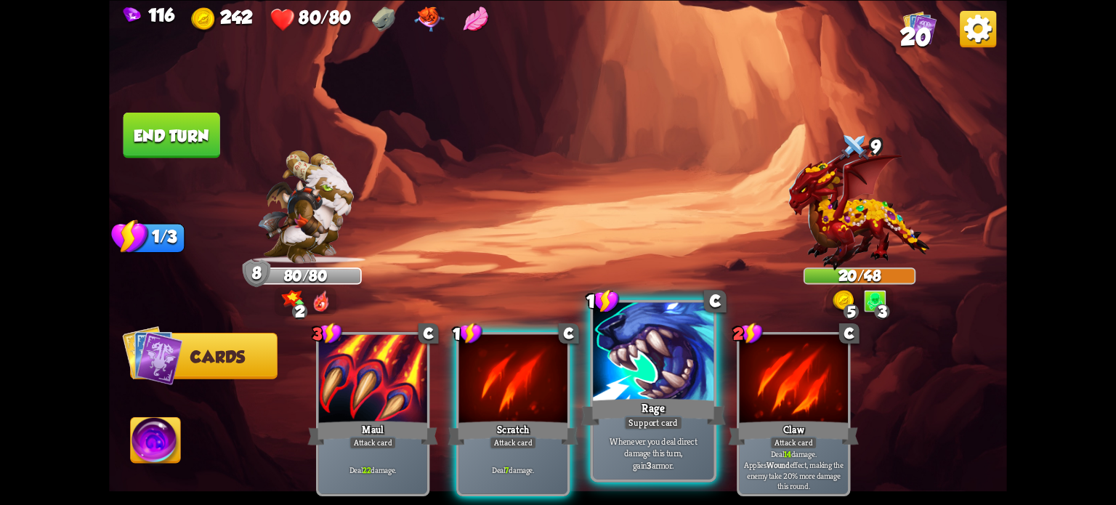
click at [639, 344] on div at bounding box center [653, 353] width 121 height 102
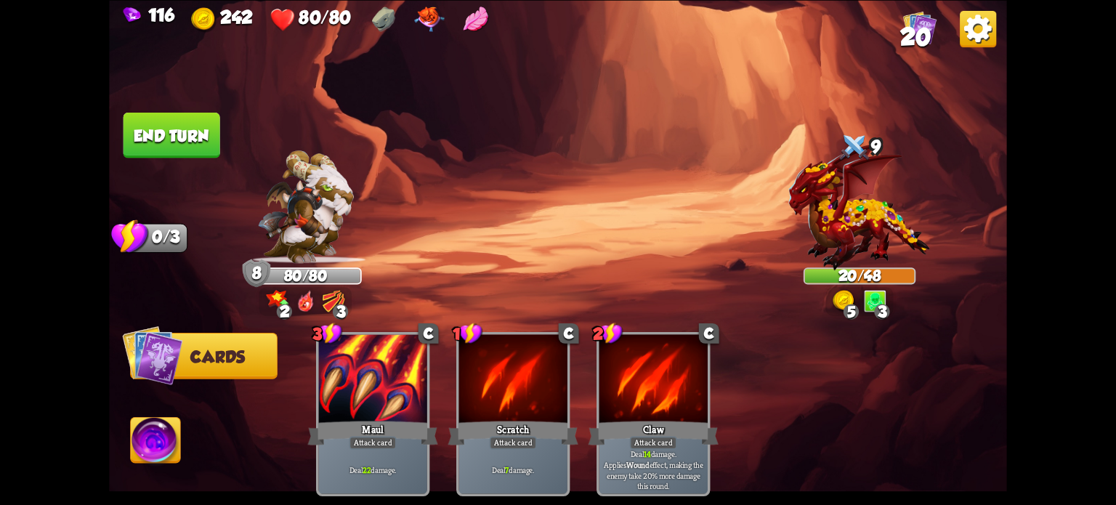
click at [184, 136] on button "End turn" at bounding box center [171, 135] width 97 height 46
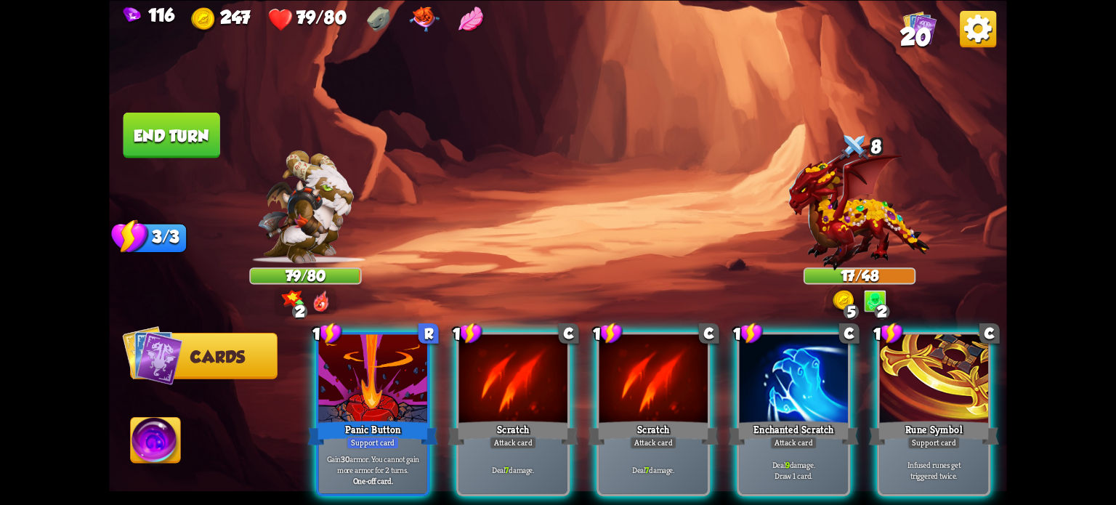
click at [495, 418] on div "Scratch" at bounding box center [513, 432] width 130 height 29
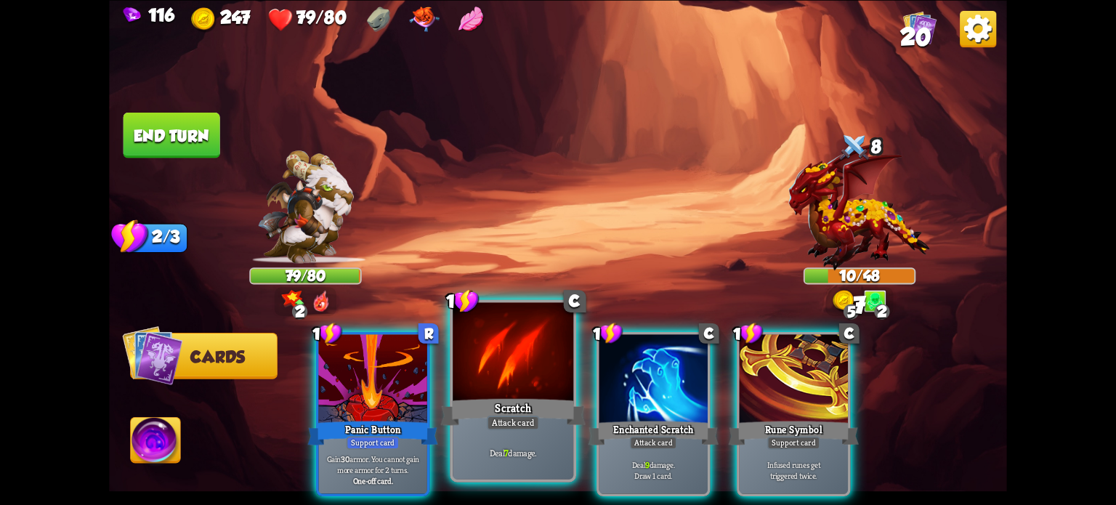
click at [494, 401] on div "Scratch" at bounding box center [513, 411] width 145 height 32
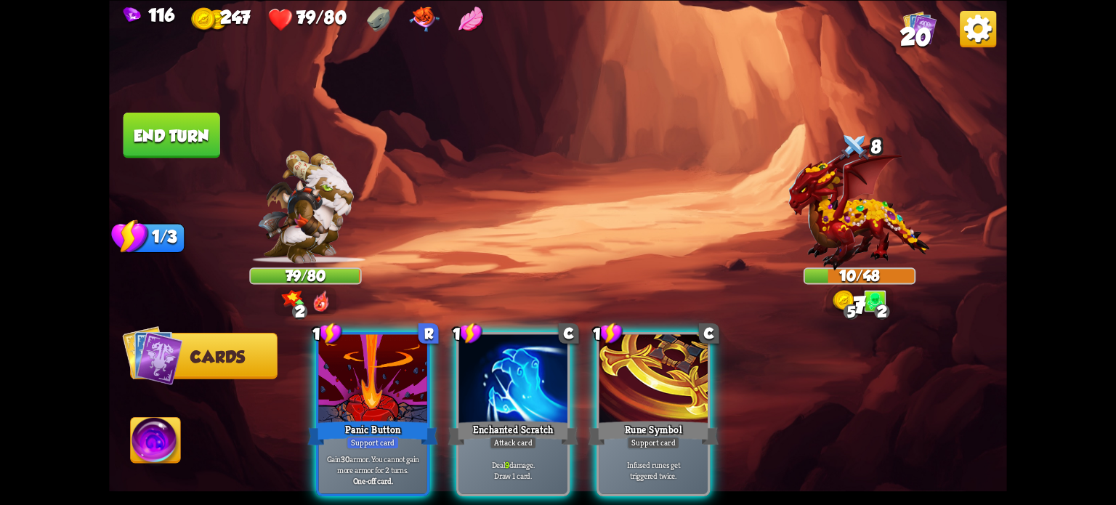
click at [493, 418] on div "Enchanted Scratch" at bounding box center [513, 432] width 130 height 29
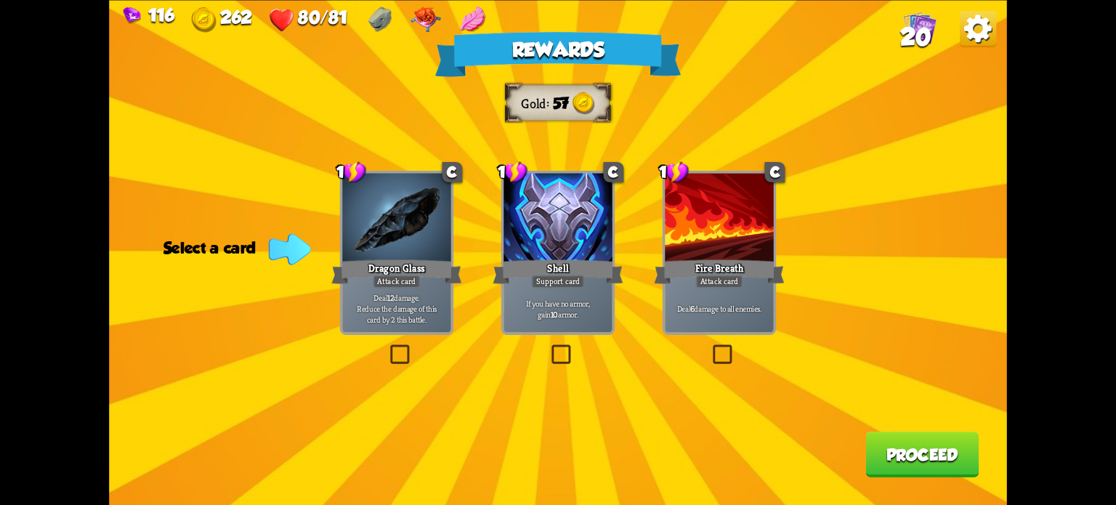
click at [548, 347] on label at bounding box center [548, 347] width 0 height 0
click at [0, 0] on input "checkbox" at bounding box center [0, 0] width 0 height 0
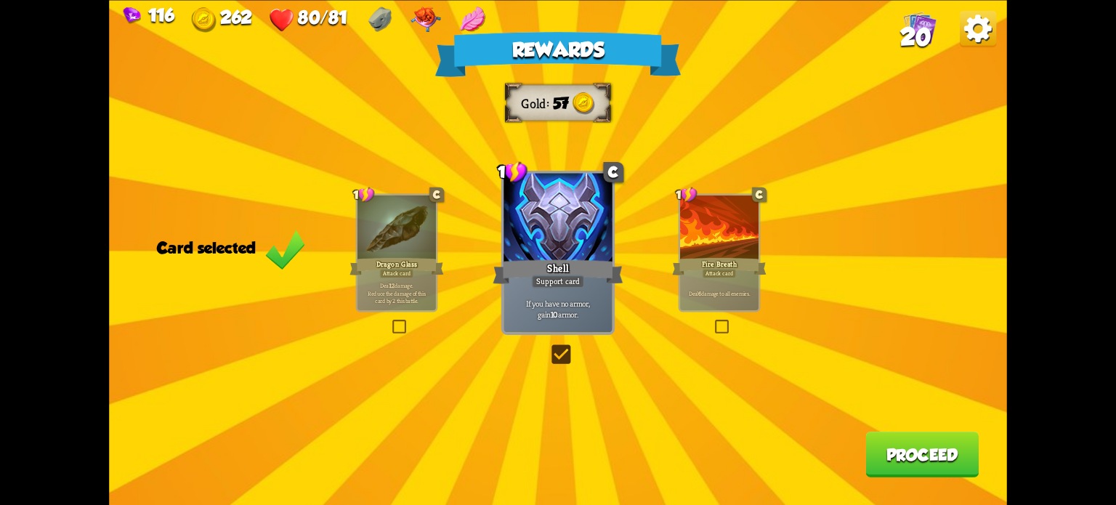
click at [915, 447] on button "Proceed" at bounding box center [921, 455] width 113 height 46
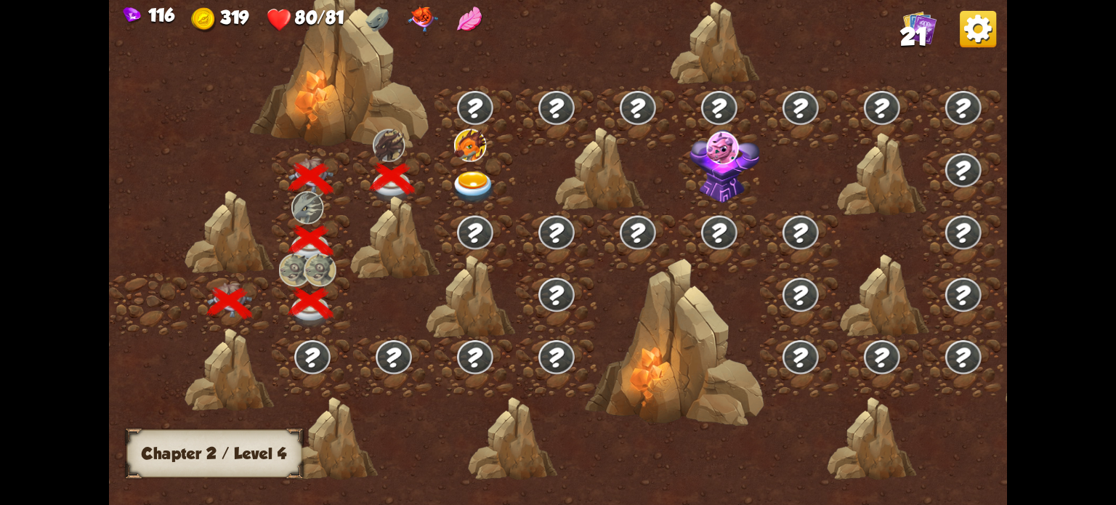
click at [723, 157] on img at bounding box center [723, 147] width 32 height 33
click at [477, 183] on img at bounding box center [473, 187] width 45 height 33
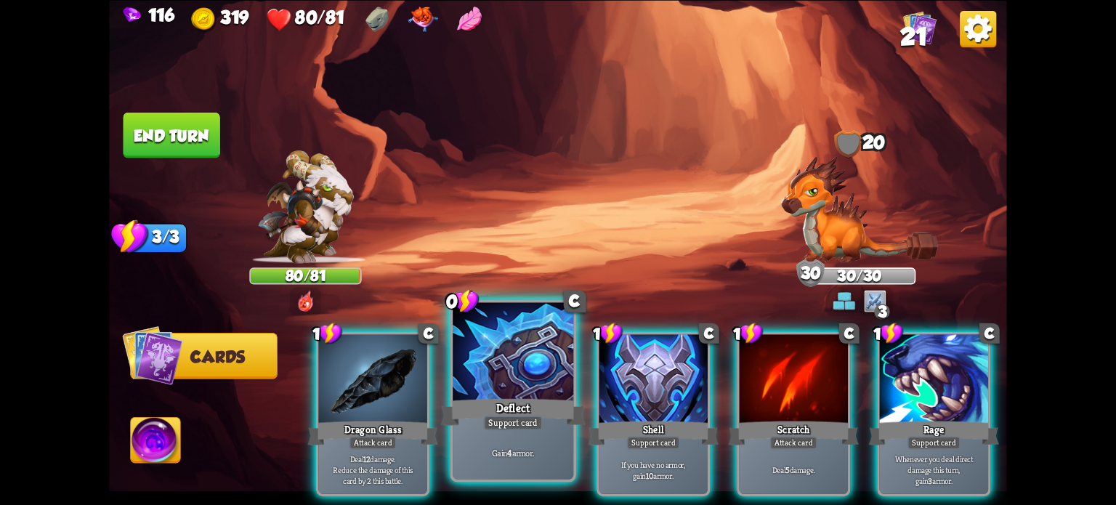
click at [509, 347] on div at bounding box center [513, 353] width 121 height 102
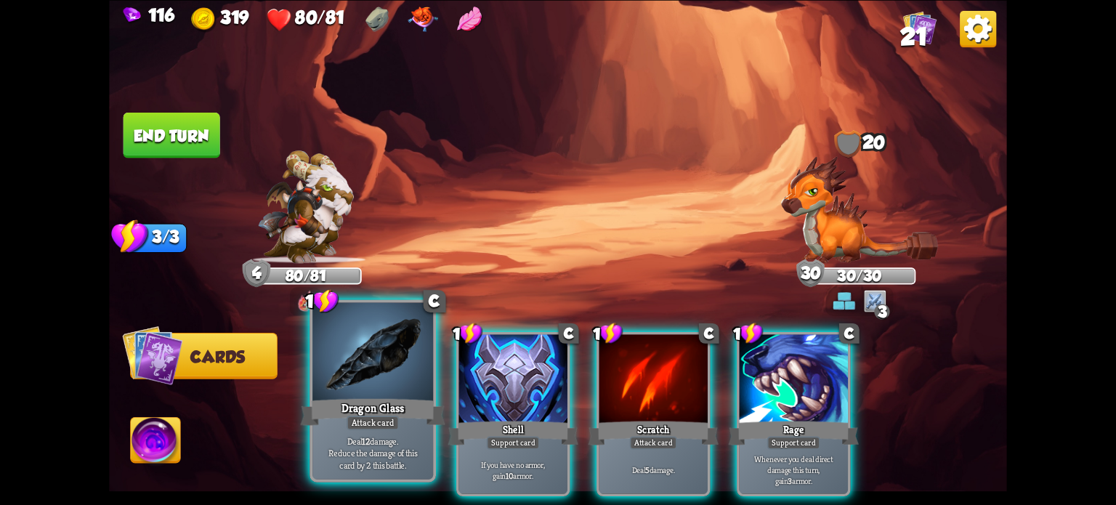
drag, startPoint x: 373, startPoint y: 421, endPoint x: 483, endPoint y: 416, distance: 110.5
click at [373, 421] on div "Attack card" at bounding box center [373, 422] width 52 height 15
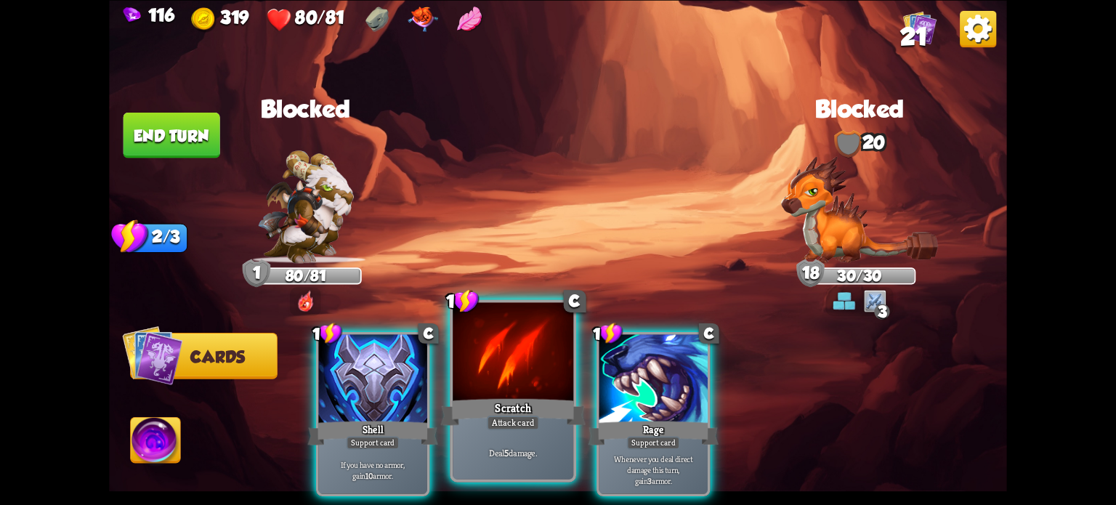
click at [531, 400] on div "Scratch" at bounding box center [513, 411] width 145 height 32
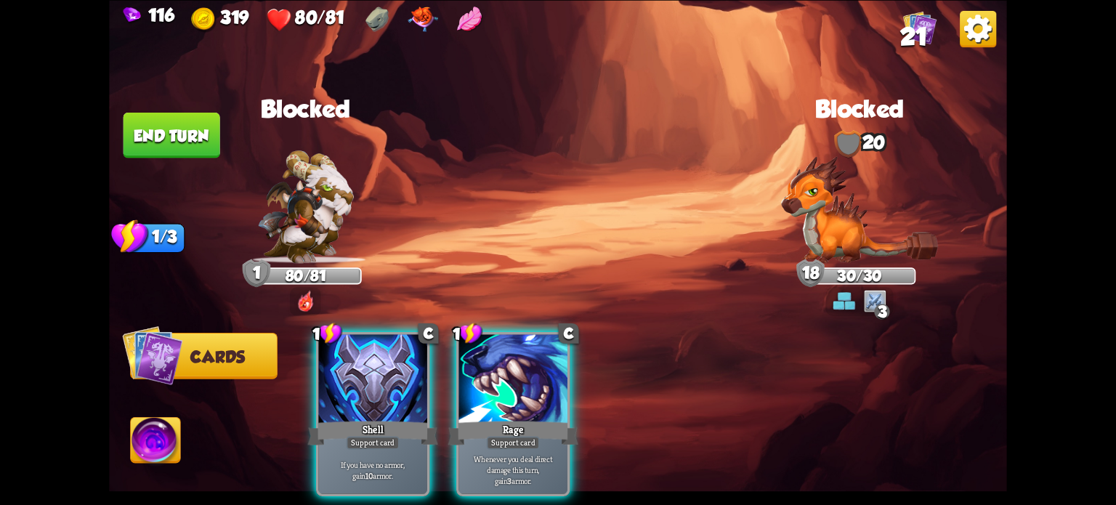
click at [530, 418] on div "Rage" at bounding box center [513, 432] width 130 height 29
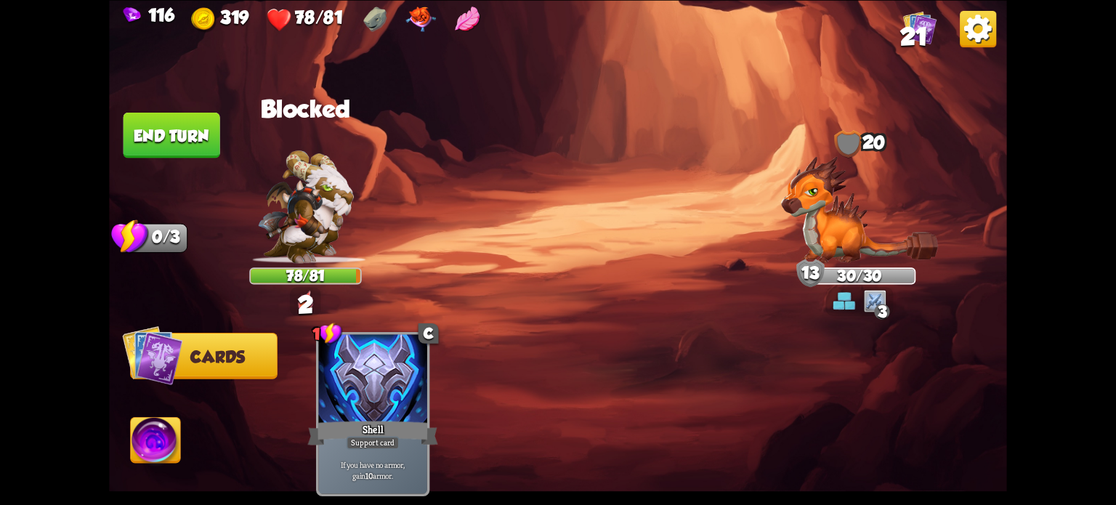
click at [177, 139] on button "End turn" at bounding box center [171, 135] width 97 height 46
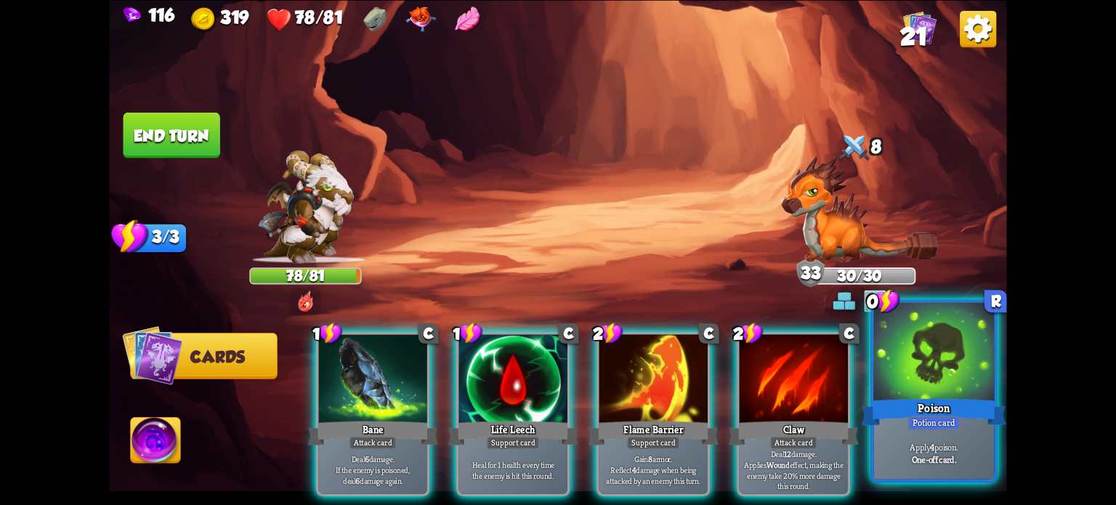
click at [896, 365] on div at bounding box center [933, 353] width 121 height 102
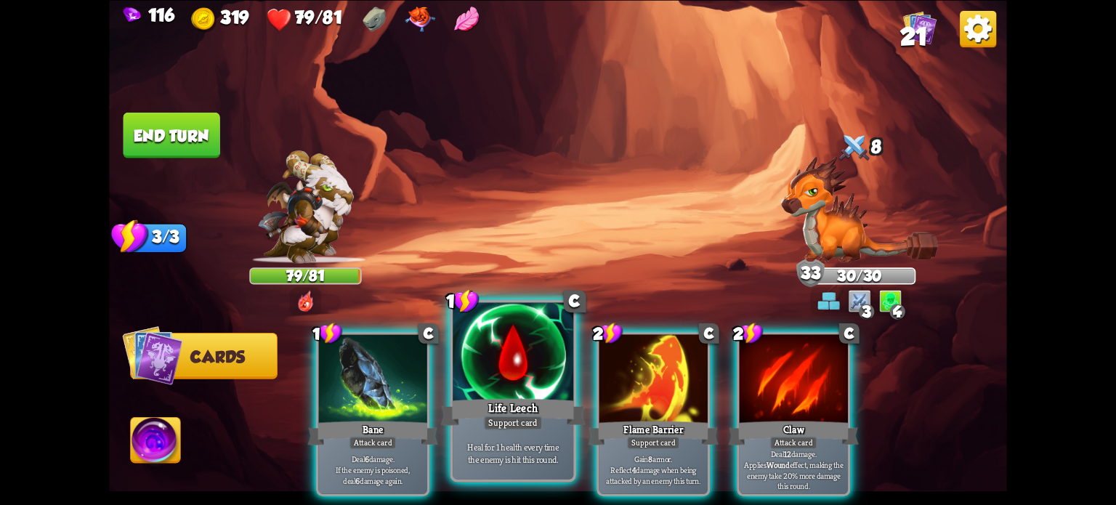
click at [491, 374] on div at bounding box center [513, 353] width 121 height 102
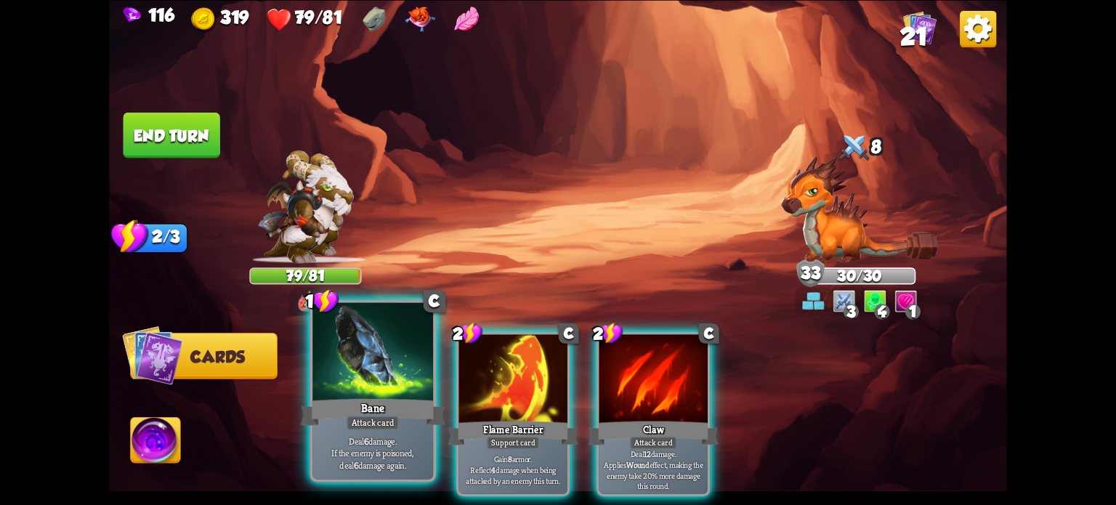
click at [357, 409] on div "Bane" at bounding box center [373, 411] width 145 height 32
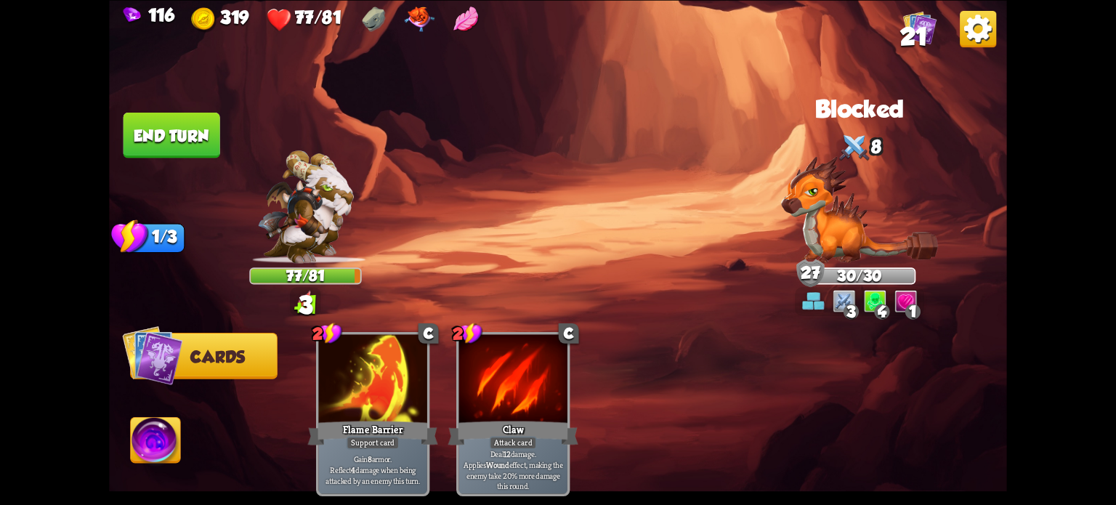
click at [180, 135] on button "End turn" at bounding box center [171, 135] width 97 height 46
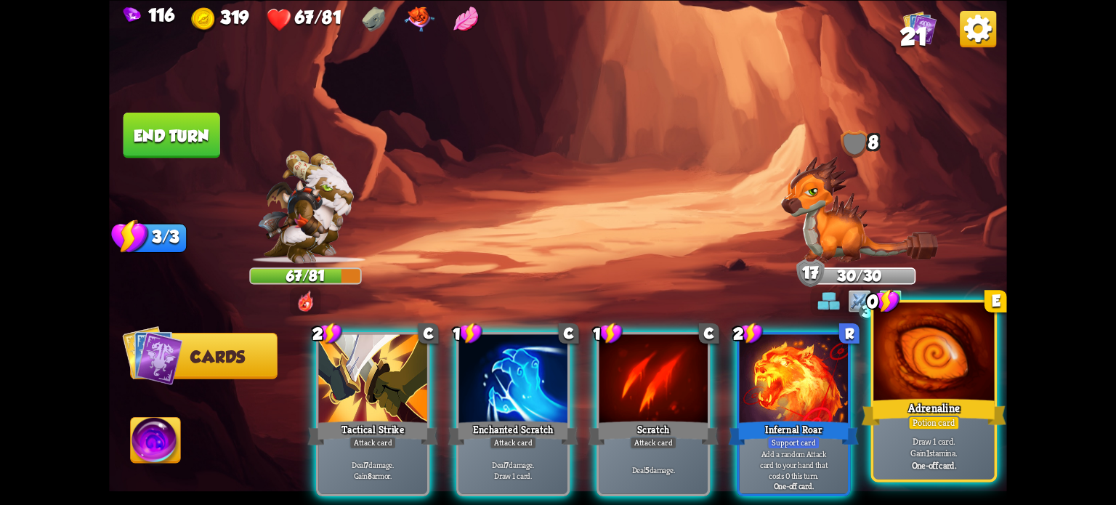
click at [930, 377] on div at bounding box center [933, 353] width 121 height 102
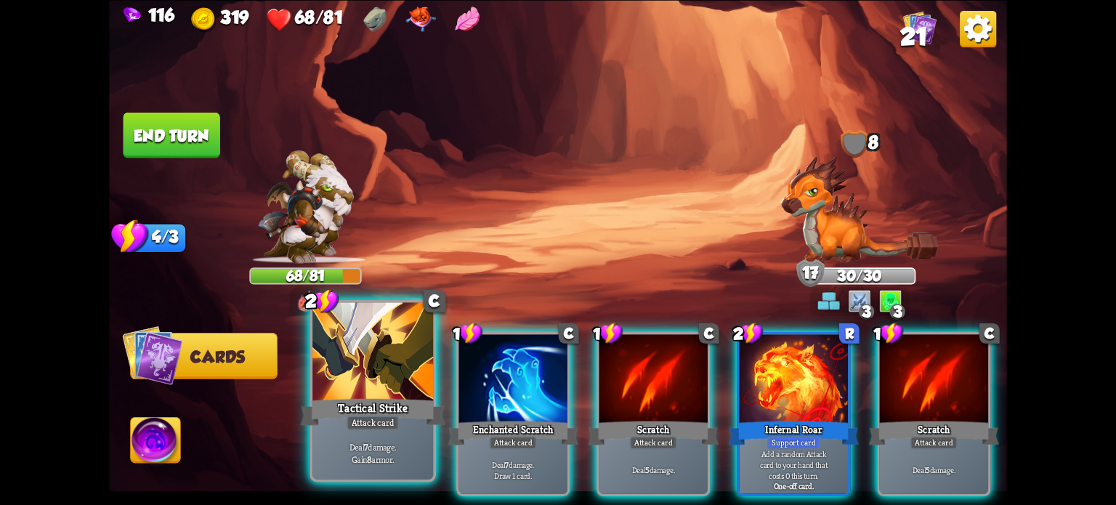
click at [357, 343] on div at bounding box center [372, 353] width 121 height 102
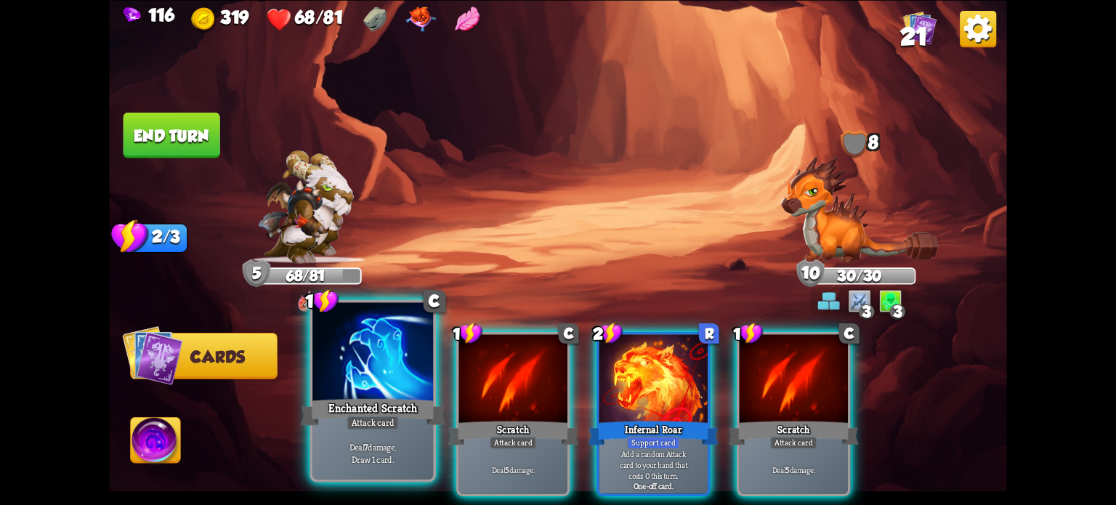
click at [370, 423] on div "Attack card" at bounding box center [373, 422] width 52 height 15
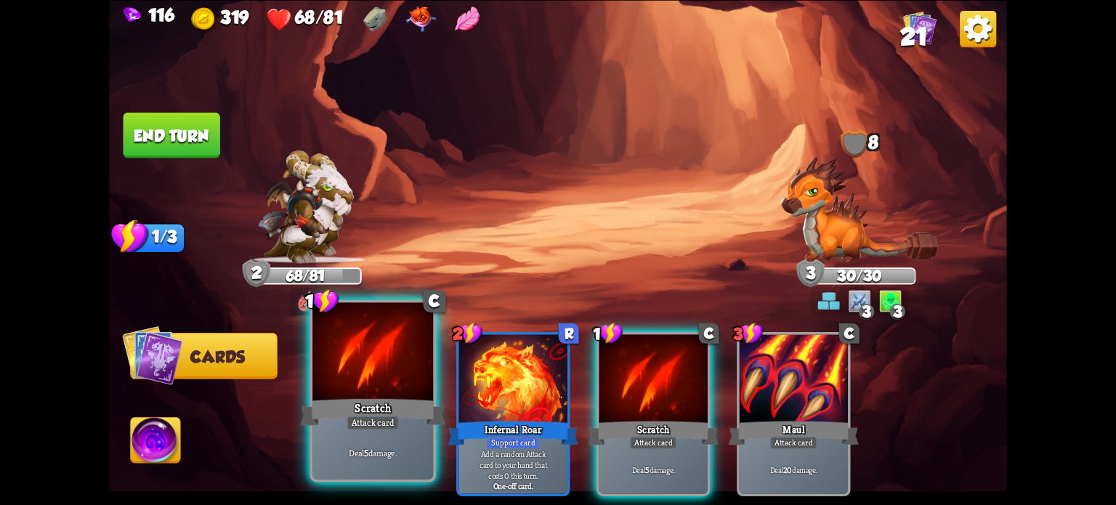
click at [394, 366] on div at bounding box center [372, 353] width 121 height 102
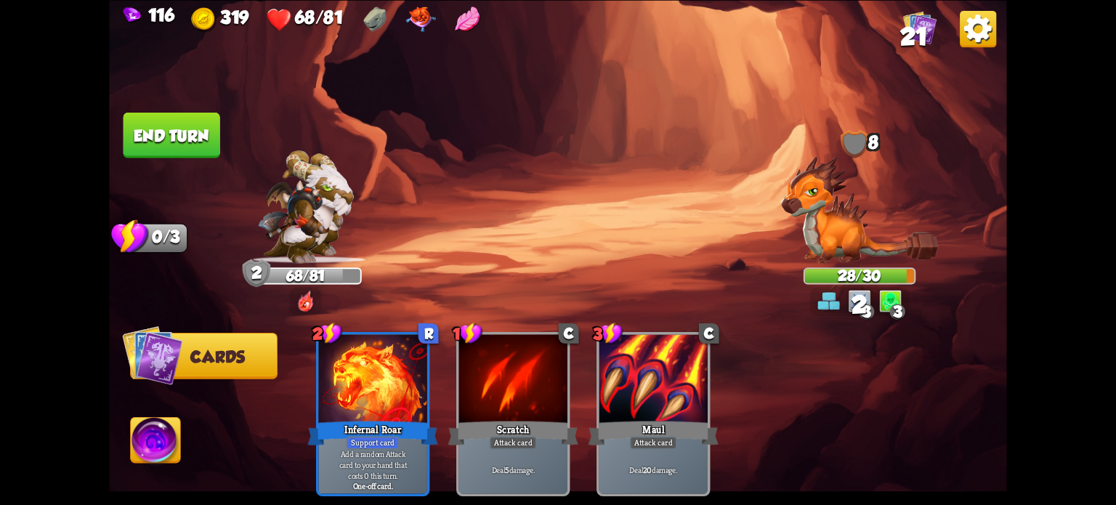
click at [180, 140] on button "End turn" at bounding box center [171, 135] width 97 height 46
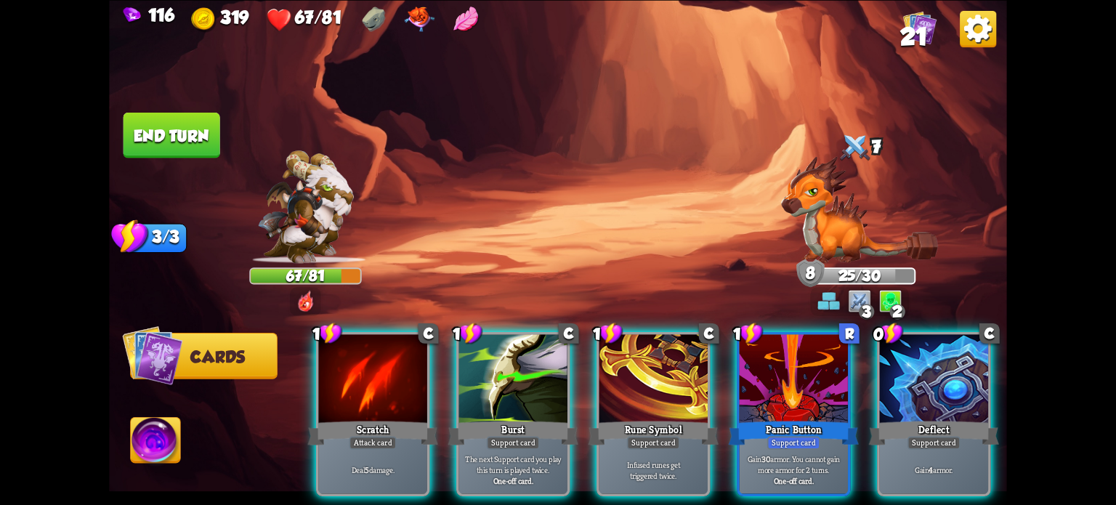
click at [744, 374] on div at bounding box center [794, 380] width 108 height 92
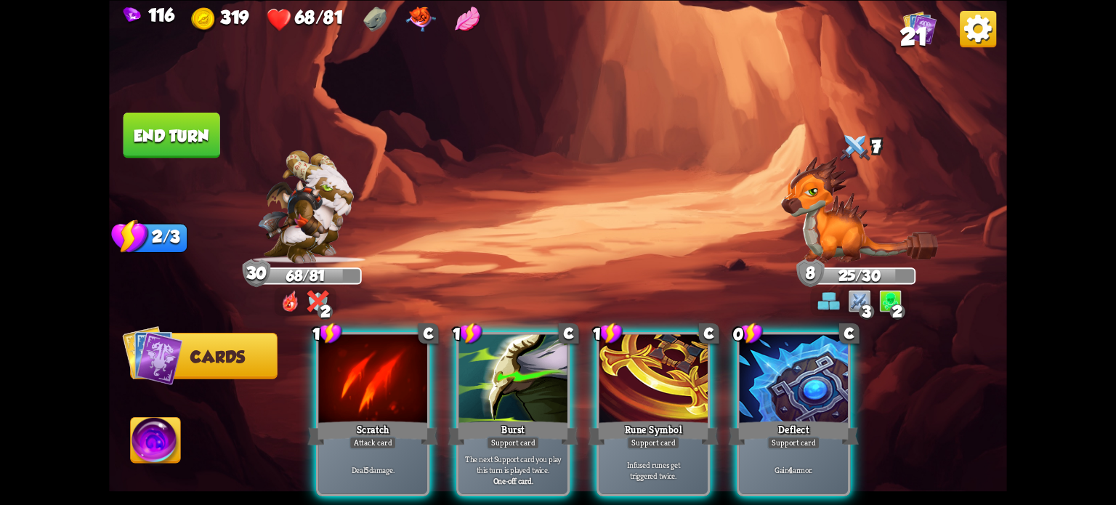
click at [520, 418] on div "Burst" at bounding box center [513, 432] width 130 height 29
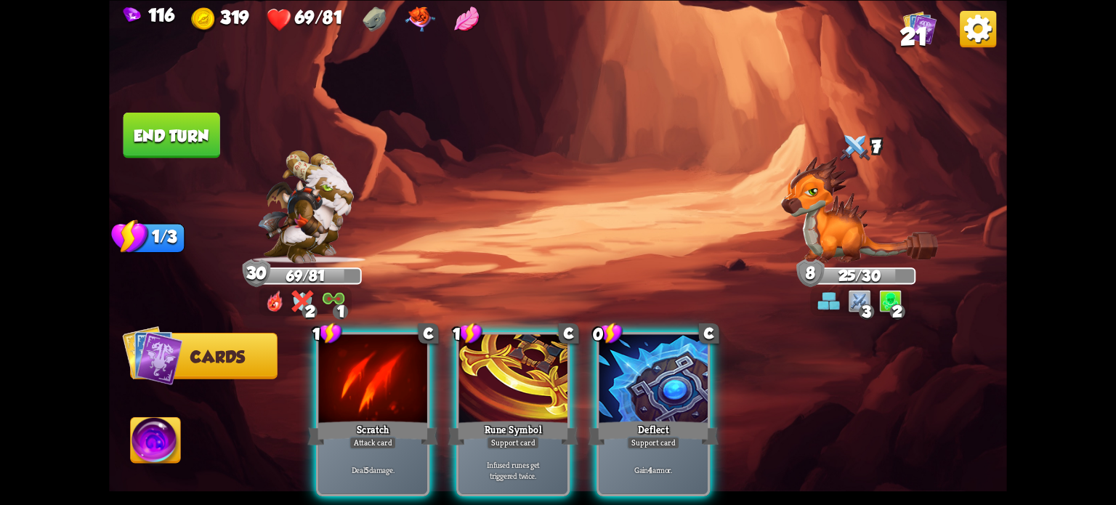
click at [653, 370] on div at bounding box center [653, 380] width 108 height 92
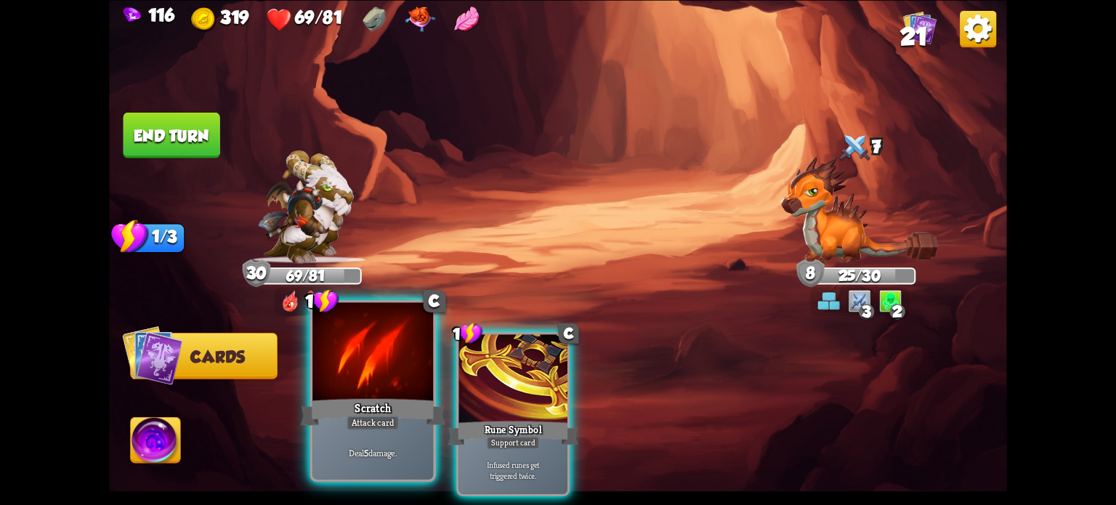
click at [384, 392] on div at bounding box center [372, 353] width 121 height 102
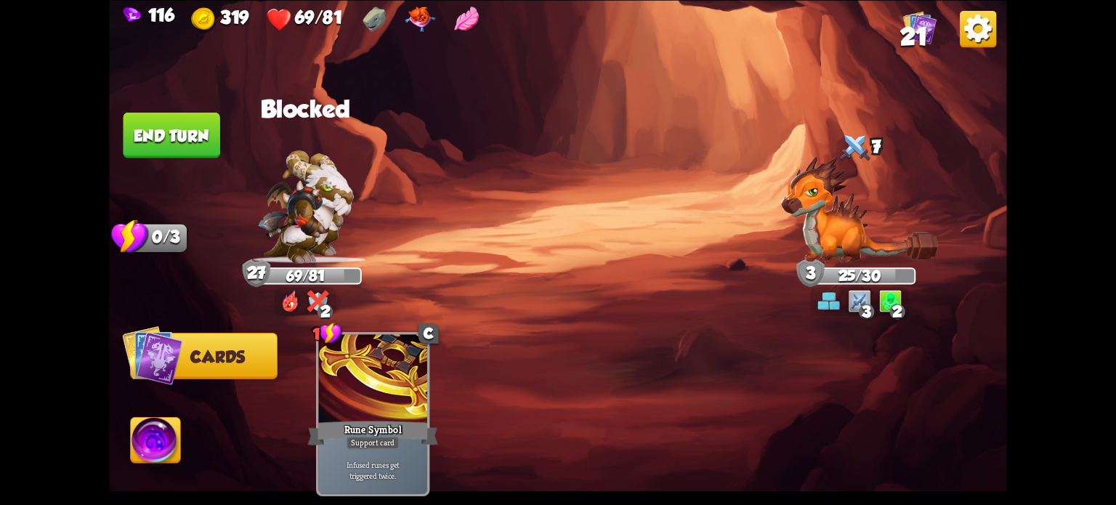
click at [162, 122] on button "End turn" at bounding box center [171, 135] width 97 height 46
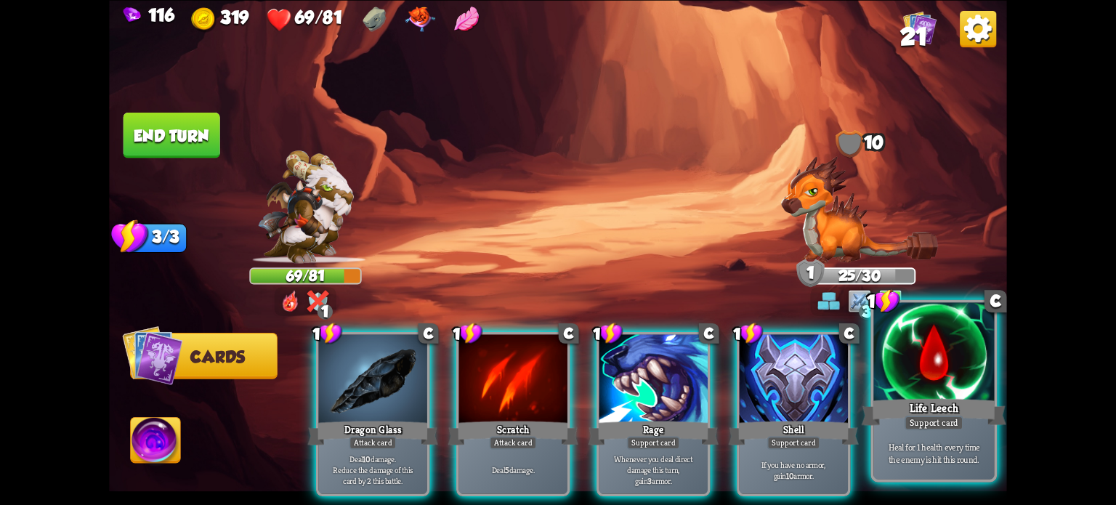
click at [939, 397] on div "Life Leech" at bounding box center [934, 411] width 145 height 32
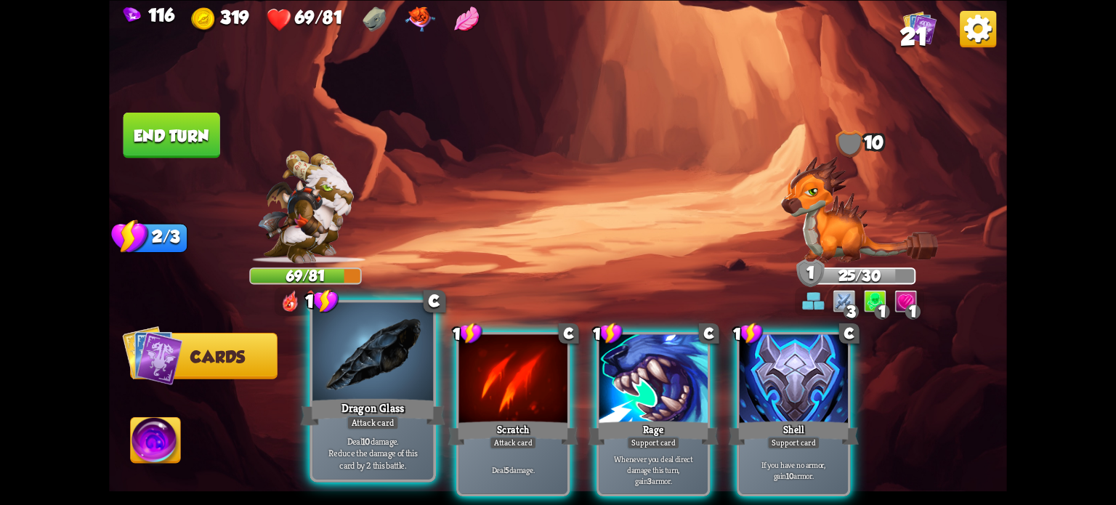
click at [363, 374] on div at bounding box center [372, 353] width 121 height 102
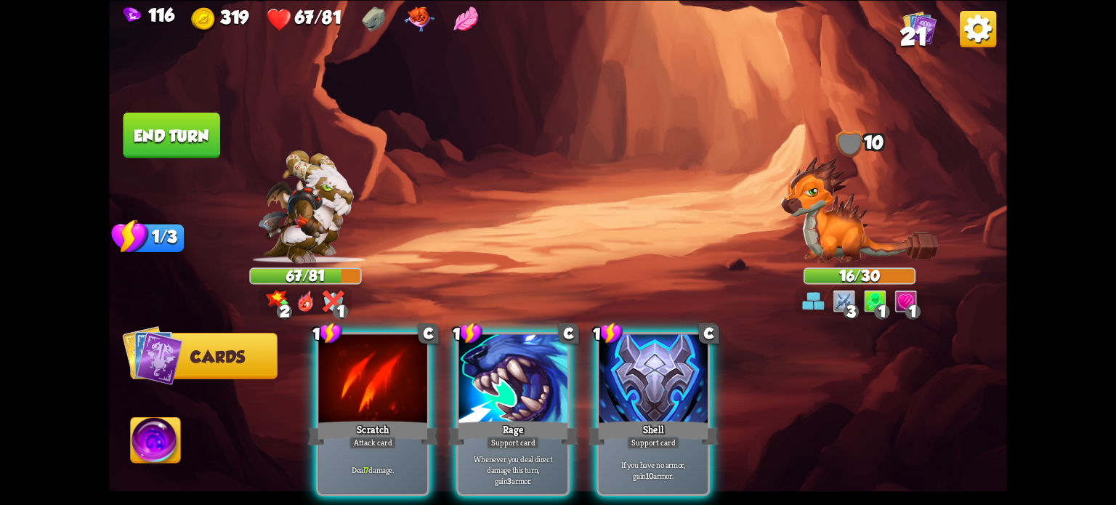
click at [721, 130] on img at bounding box center [558, 252] width 898 height 505
drag, startPoint x: 407, startPoint y: 394, endPoint x: 243, endPoint y: 256, distance: 214.5
click at [406, 392] on div at bounding box center [372, 380] width 108 height 92
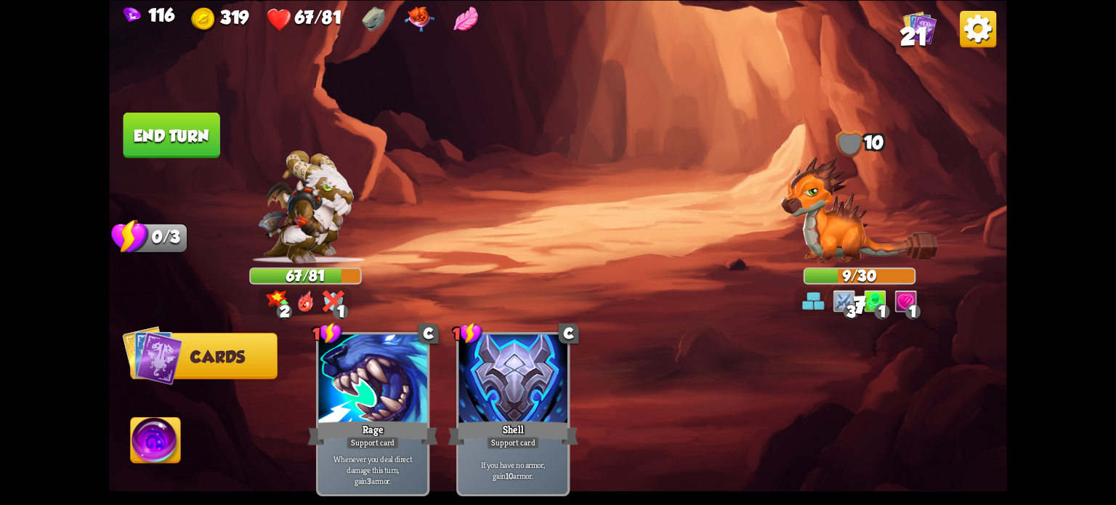
click at [157, 137] on button "End turn" at bounding box center [171, 135] width 97 height 46
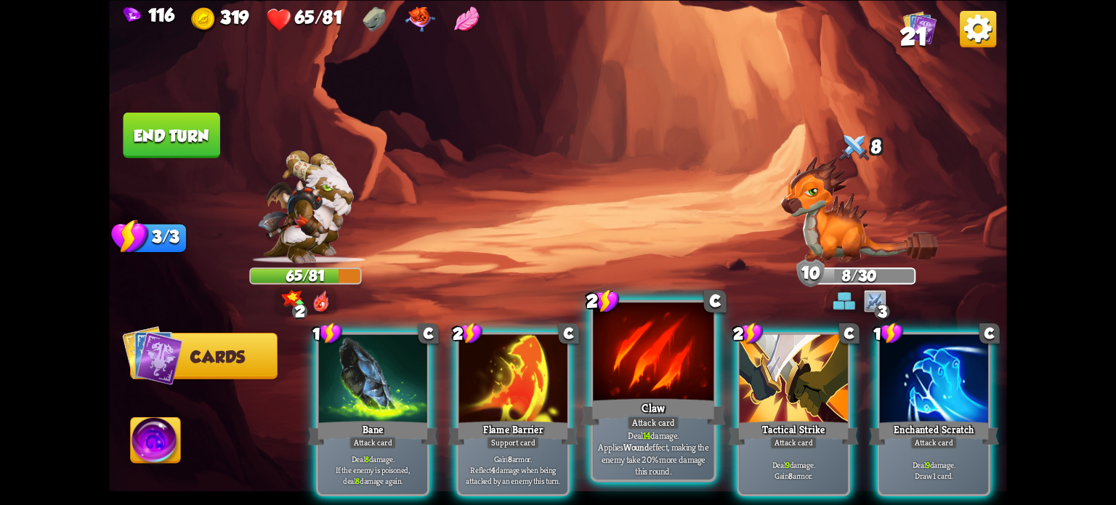
click at [656, 406] on div "Claw" at bounding box center [653, 411] width 145 height 32
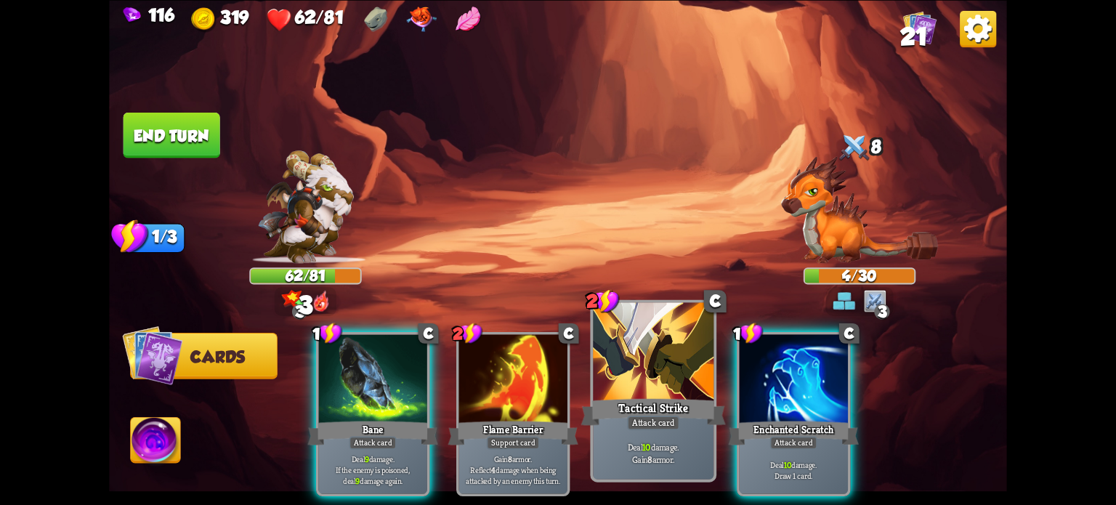
drag, startPoint x: 788, startPoint y: 422, endPoint x: 644, endPoint y: 349, distance: 162.1
click at [787, 436] on div "Attack card" at bounding box center [793, 442] width 47 height 13
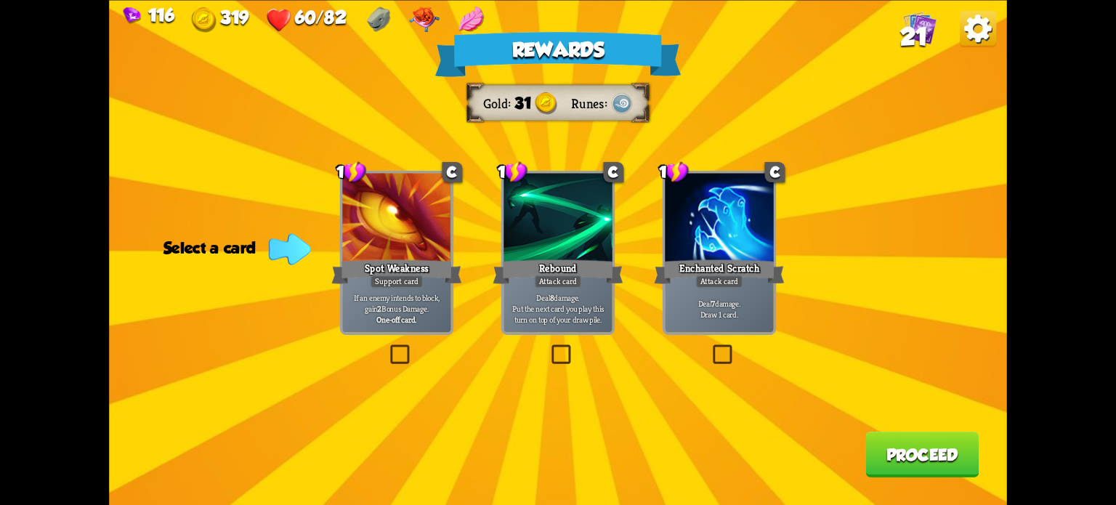
click at [710, 347] on label at bounding box center [710, 347] width 0 height 0
click at [0, 0] on input "checkbox" at bounding box center [0, 0] width 0 height 0
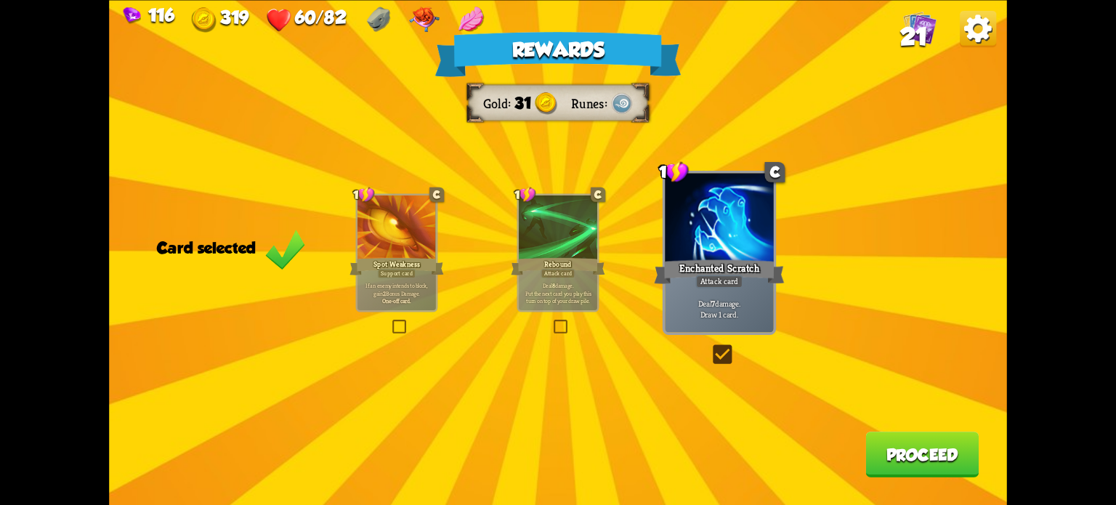
click at [924, 449] on button "Proceed" at bounding box center [921, 455] width 113 height 46
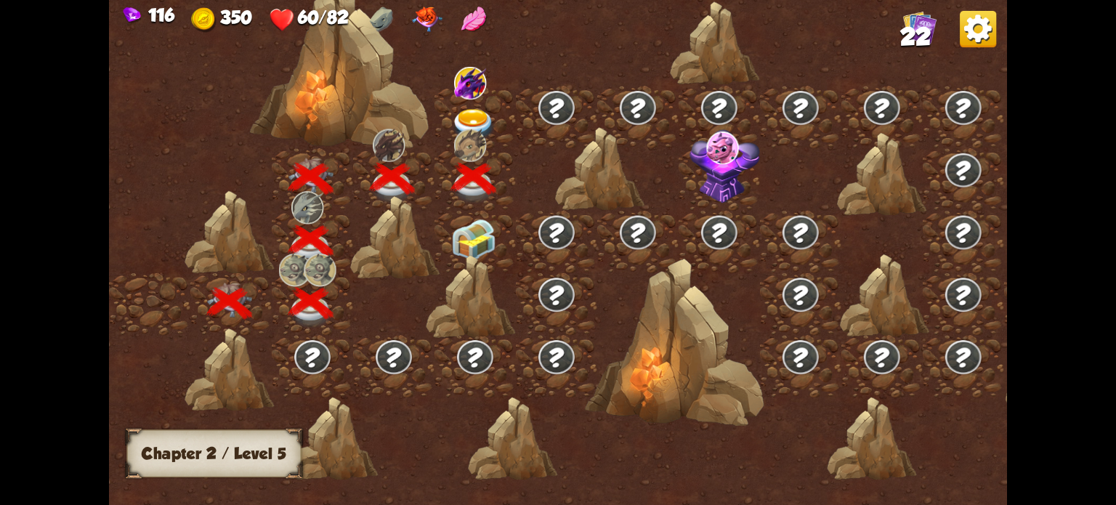
click at [472, 238] on img at bounding box center [473, 240] width 45 height 42
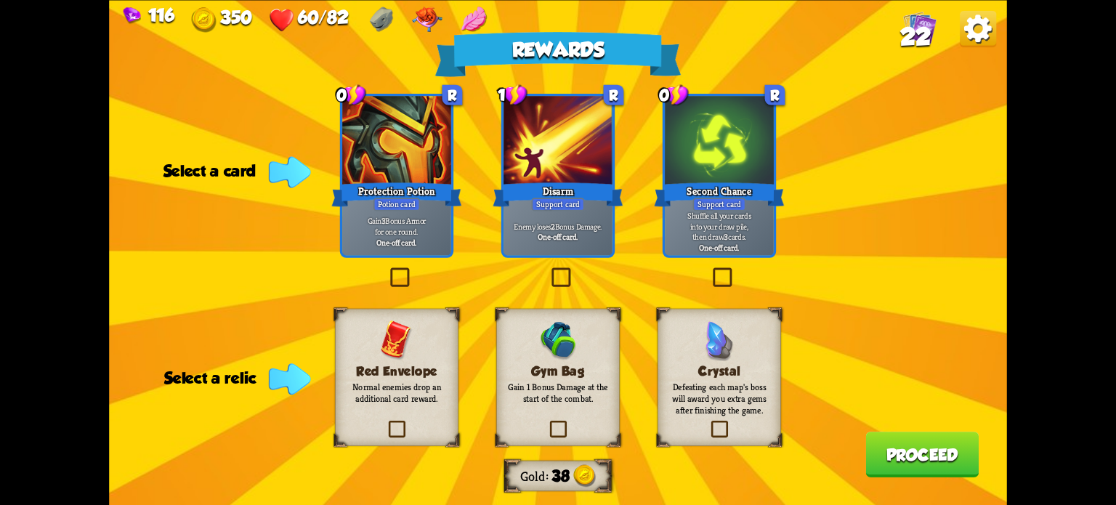
click at [708, 423] on label at bounding box center [708, 423] width 0 height 0
click at [0, 0] on input "checkbox" at bounding box center [0, 0] width 0 height 0
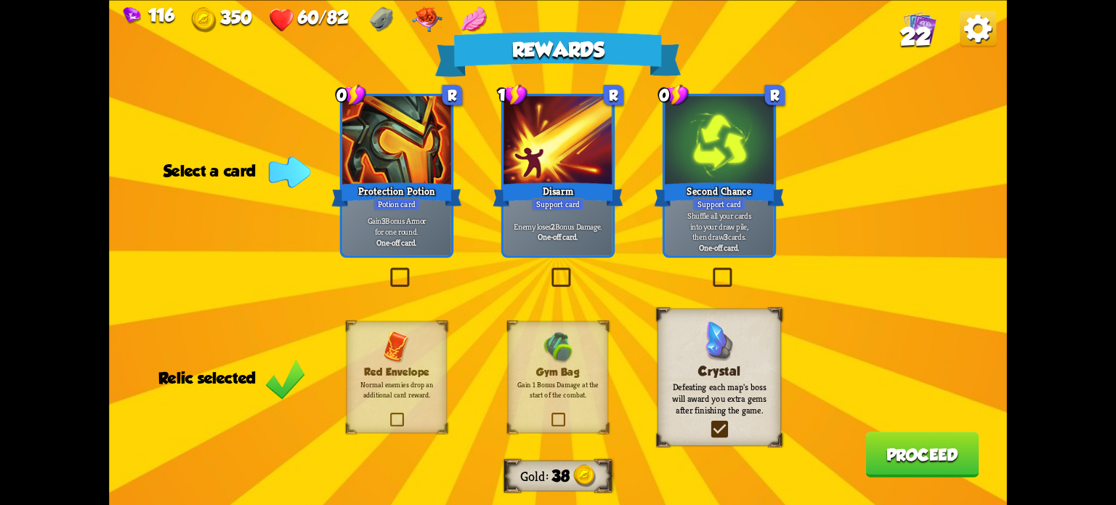
click at [387, 270] on label at bounding box center [387, 270] width 0 height 0
click at [0, 0] on input "checkbox" at bounding box center [0, 0] width 0 height 0
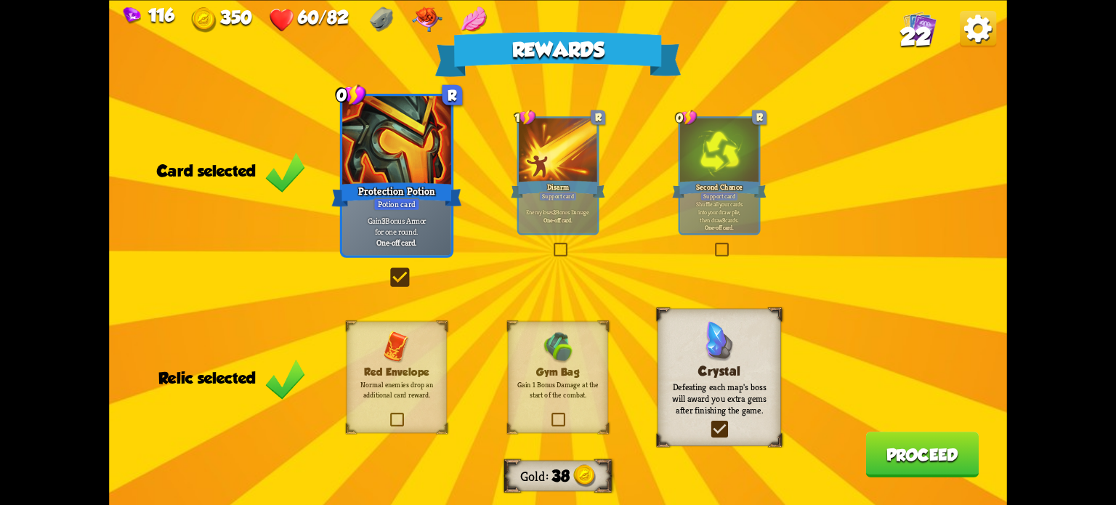
click at [918, 455] on button "Proceed" at bounding box center [921, 455] width 113 height 46
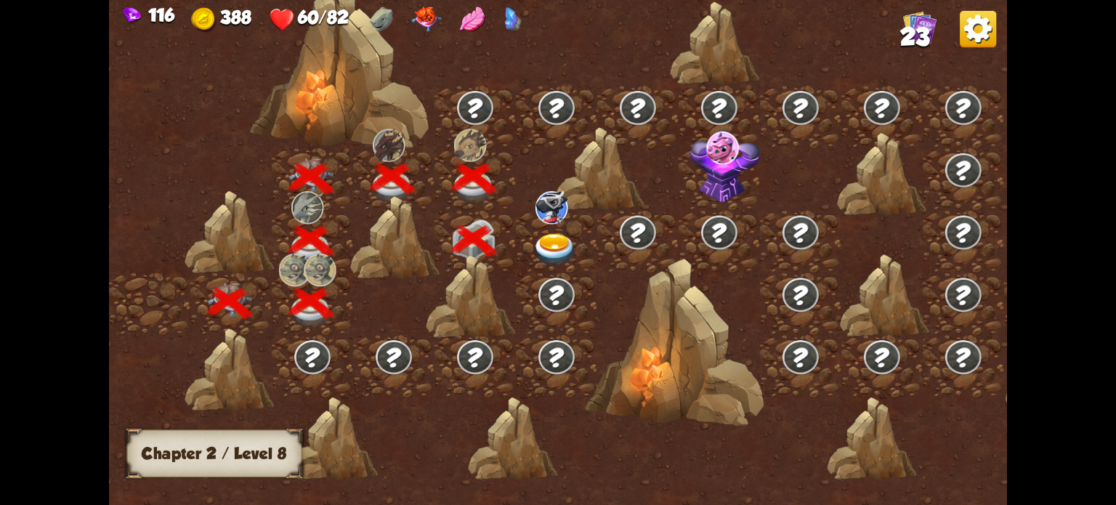
drag, startPoint x: 806, startPoint y: 185, endPoint x: 748, endPoint y: 177, distance: 57.8
click at [748, 177] on div at bounding box center [664, 261] width 1111 height 525
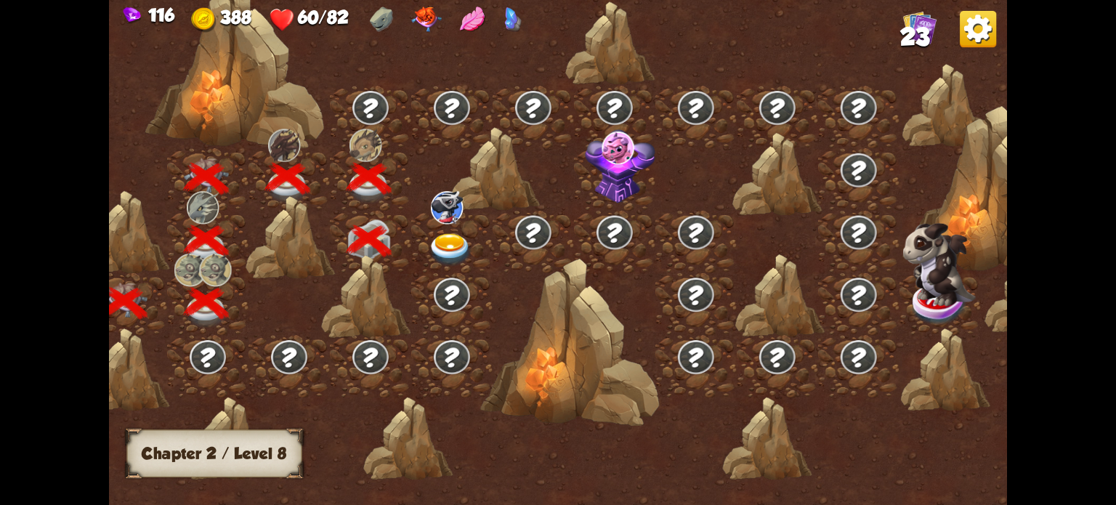
scroll to position [0, 109]
click at [442, 239] on img at bounding box center [449, 249] width 45 height 33
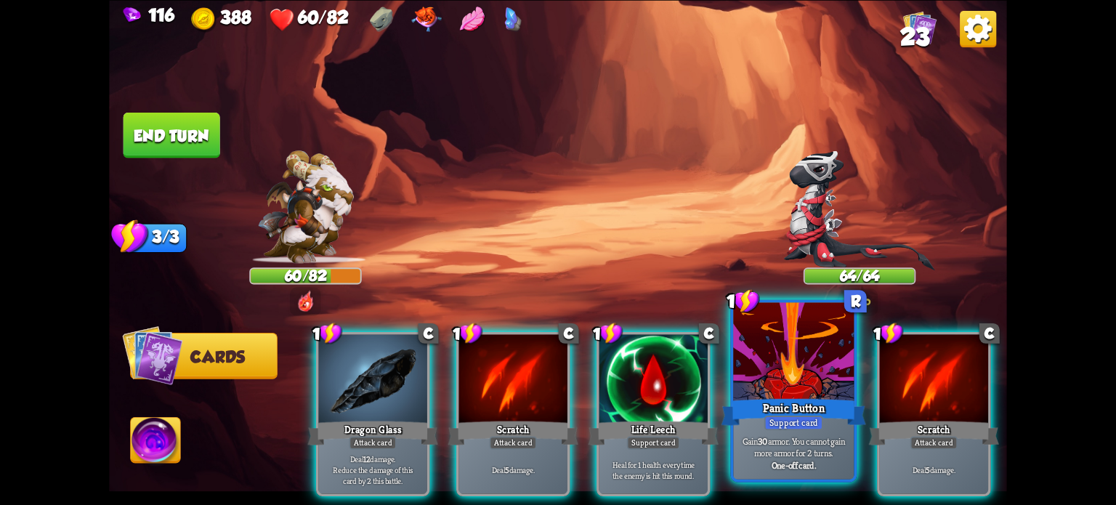
click at [777, 389] on div at bounding box center [793, 353] width 121 height 102
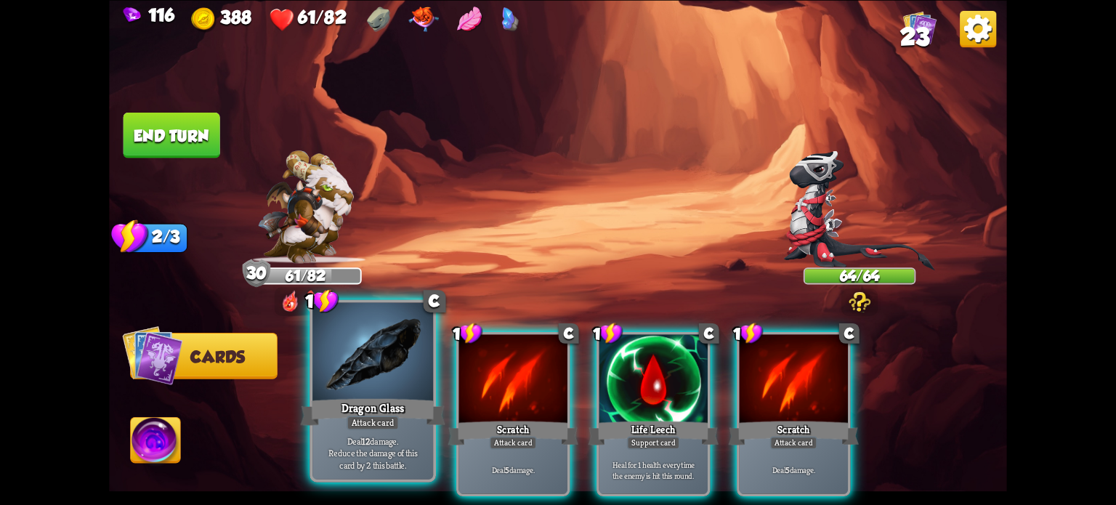
click at [368, 371] on div at bounding box center [372, 353] width 121 height 102
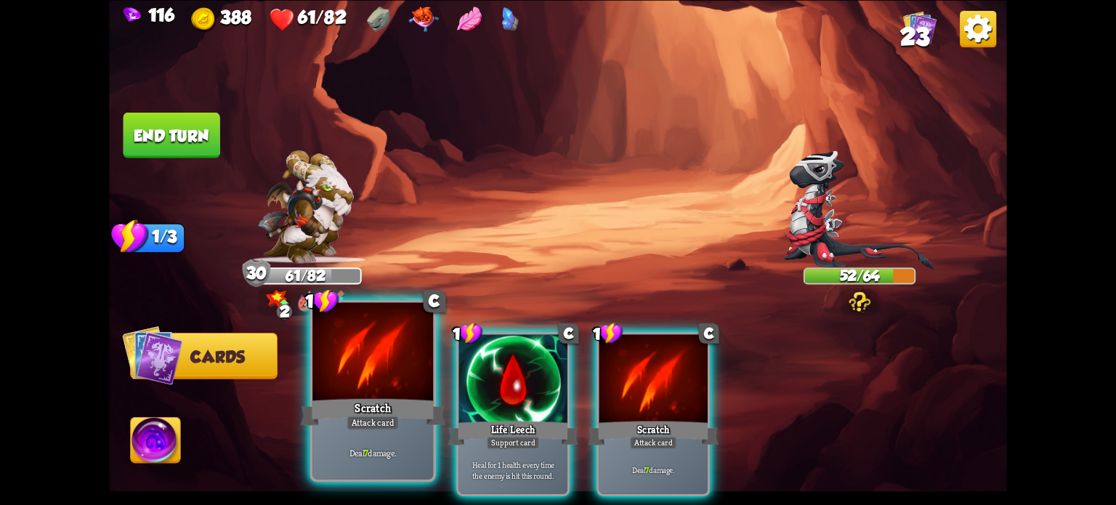
click at [380, 372] on div at bounding box center [372, 353] width 121 height 102
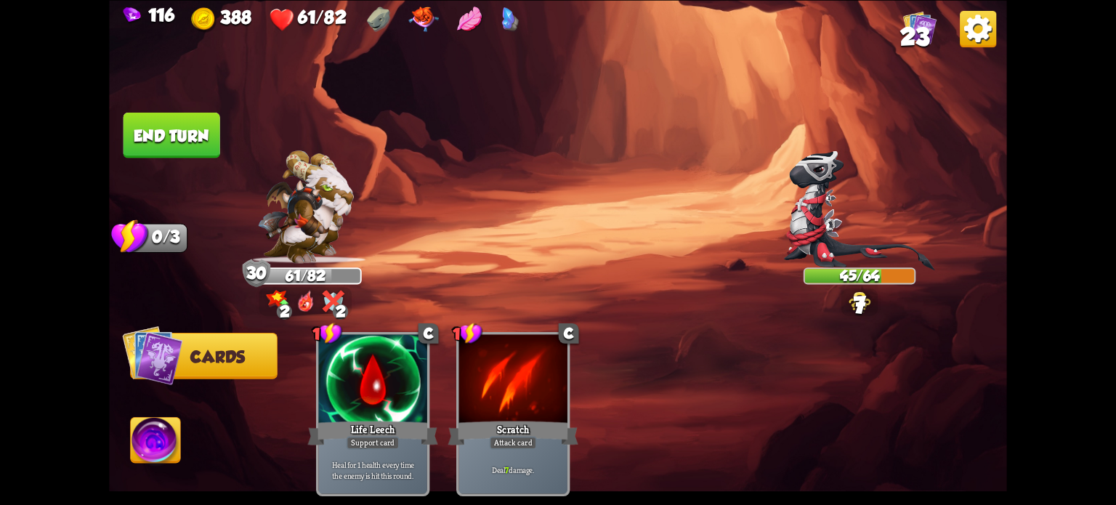
click at [201, 129] on button "End turn" at bounding box center [171, 135] width 97 height 46
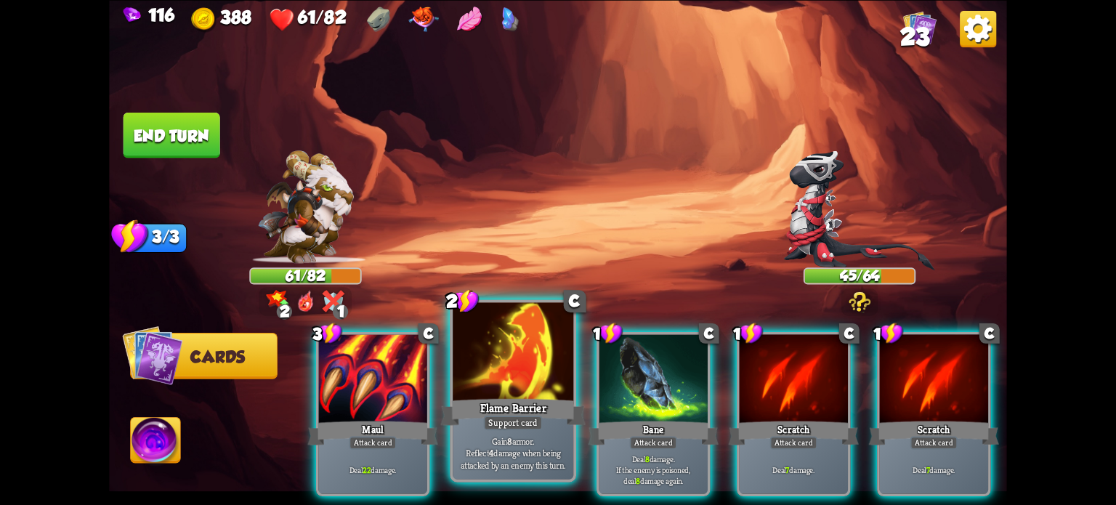
click at [539, 384] on div at bounding box center [513, 353] width 121 height 102
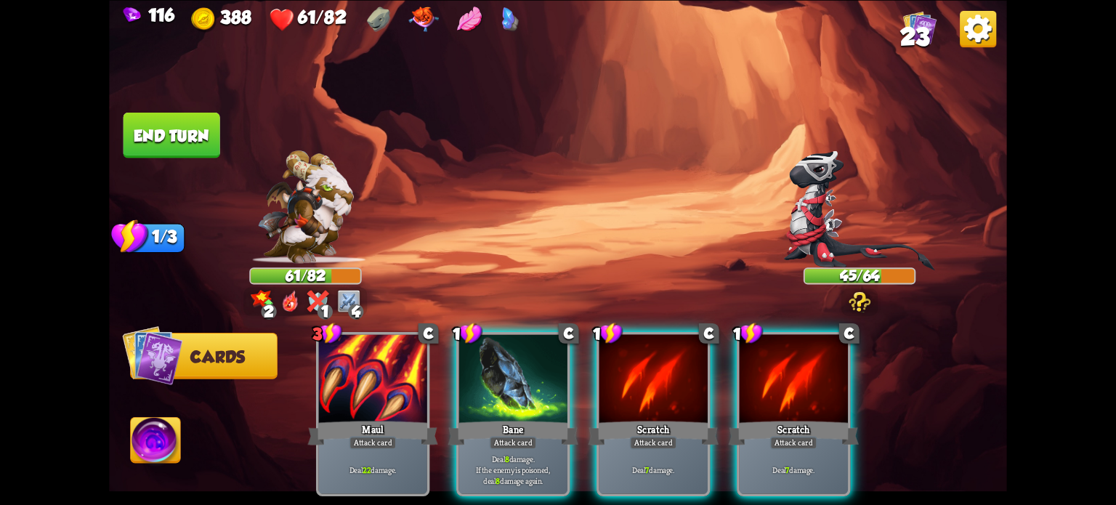
click at [619, 361] on div at bounding box center [653, 380] width 108 height 92
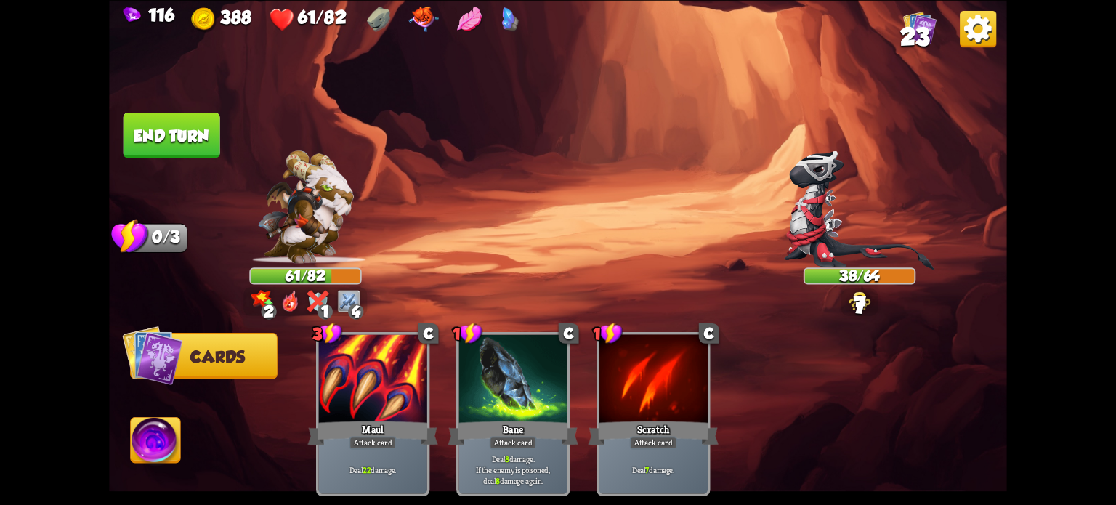
click at [193, 141] on button "End turn" at bounding box center [171, 135] width 97 height 46
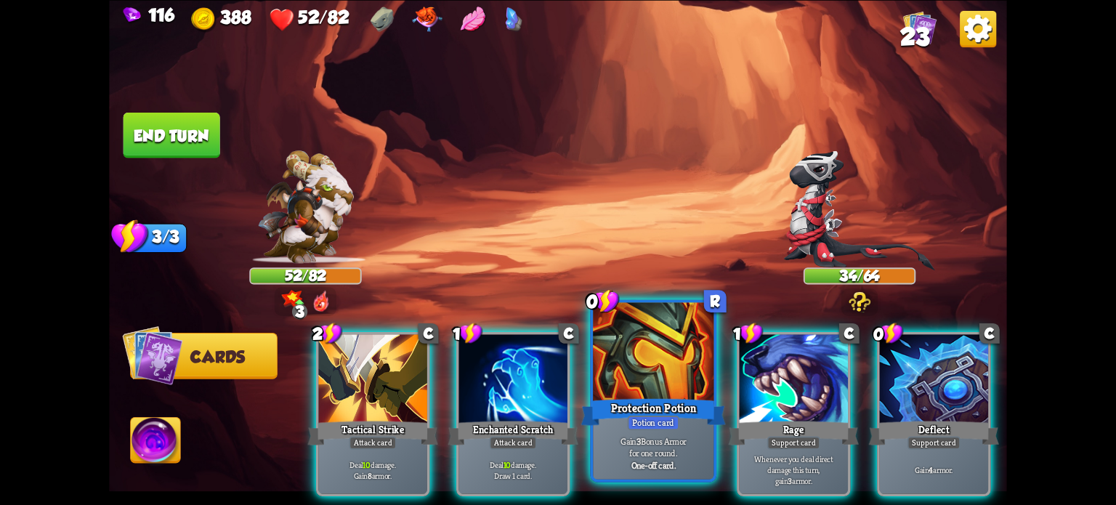
click at [630, 399] on div "Protection Potion" at bounding box center [653, 411] width 145 height 32
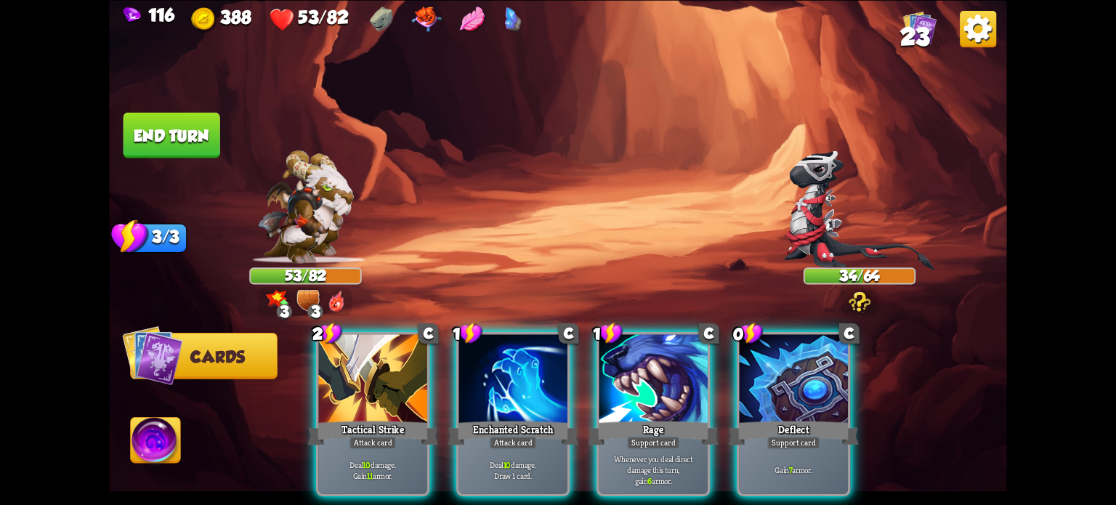
click at [267, 277] on div "53/82" at bounding box center [306, 276] width 110 height 14
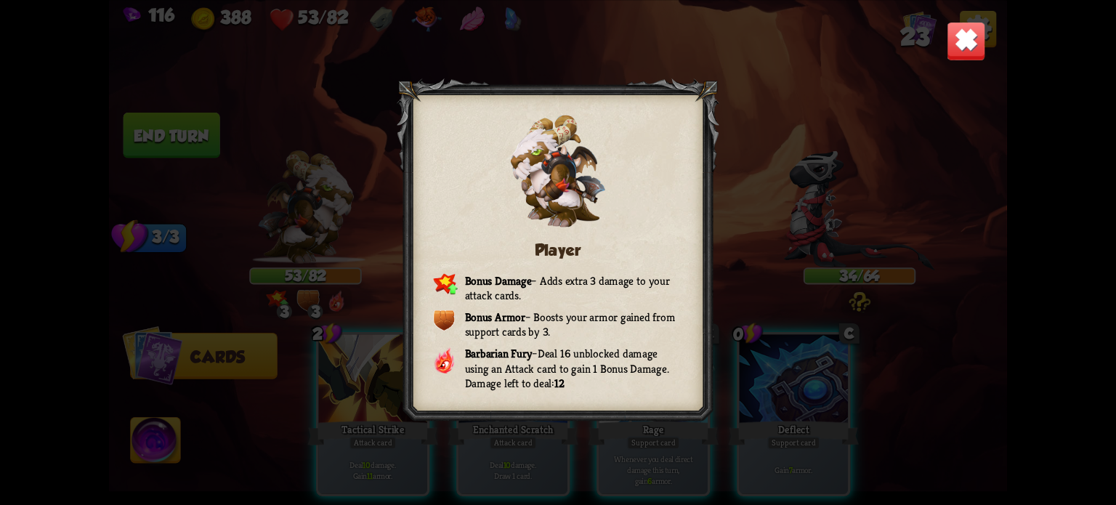
click at [267, 277] on div "Player Bonus Damage – Adds extra 3 damage to your attack cards. Bonus Armor – B…" at bounding box center [558, 252] width 898 height 505
click at [960, 38] on img at bounding box center [966, 40] width 39 height 39
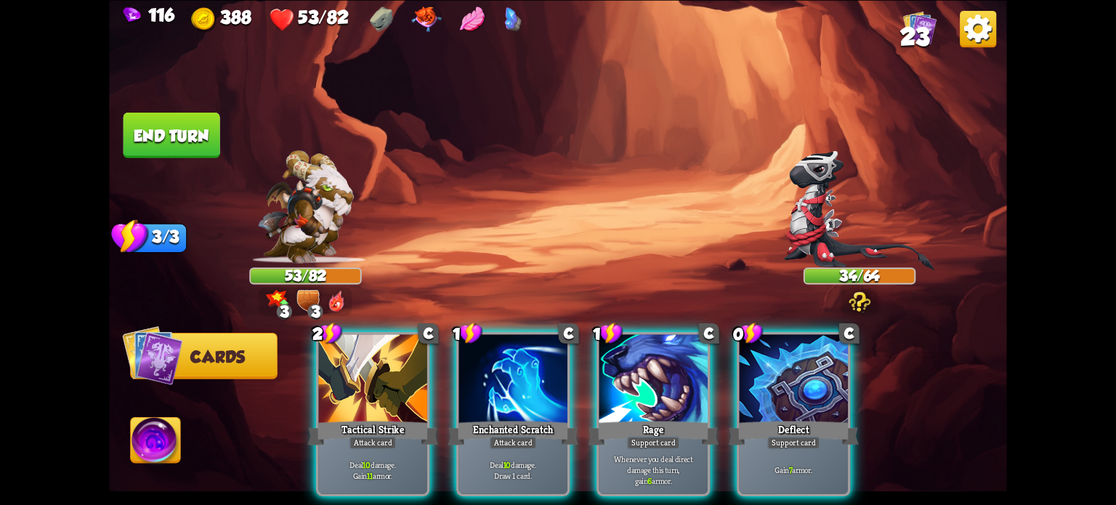
click at [827, 418] on div "Deflect" at bounding box center [794, 432] width 130 height 29
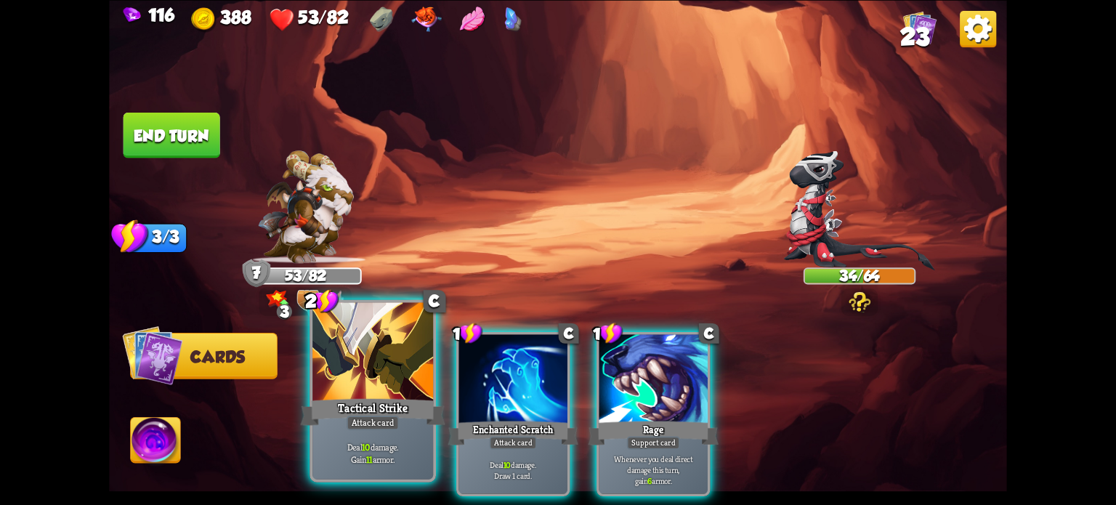
click at [366, 413] on div "Tactical Strike" at bounding box center [373, 411] width 145 height 32
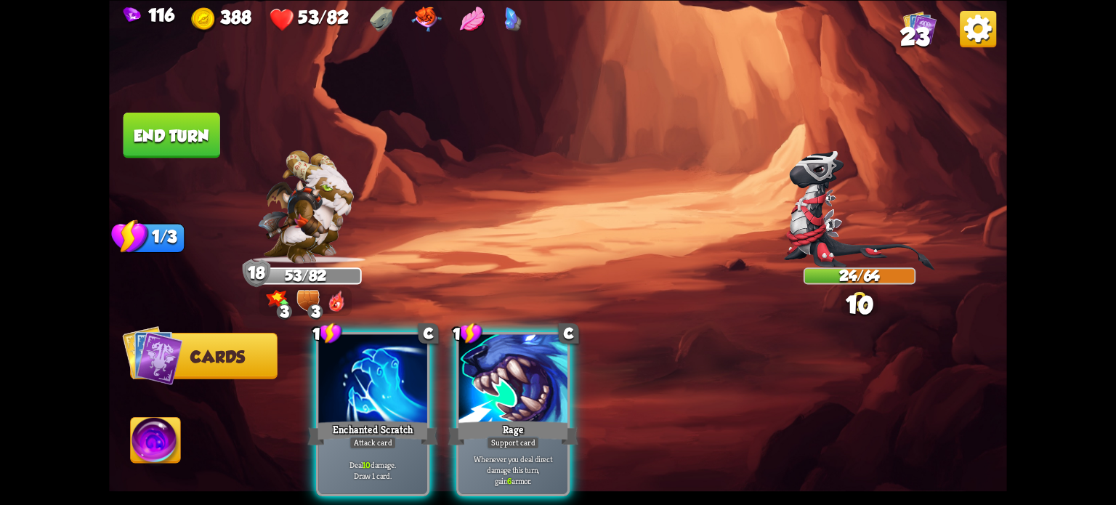
click at [346, 418] on div "Enchanted Scratch" at bounding box center [373, 432] width 130 height 29
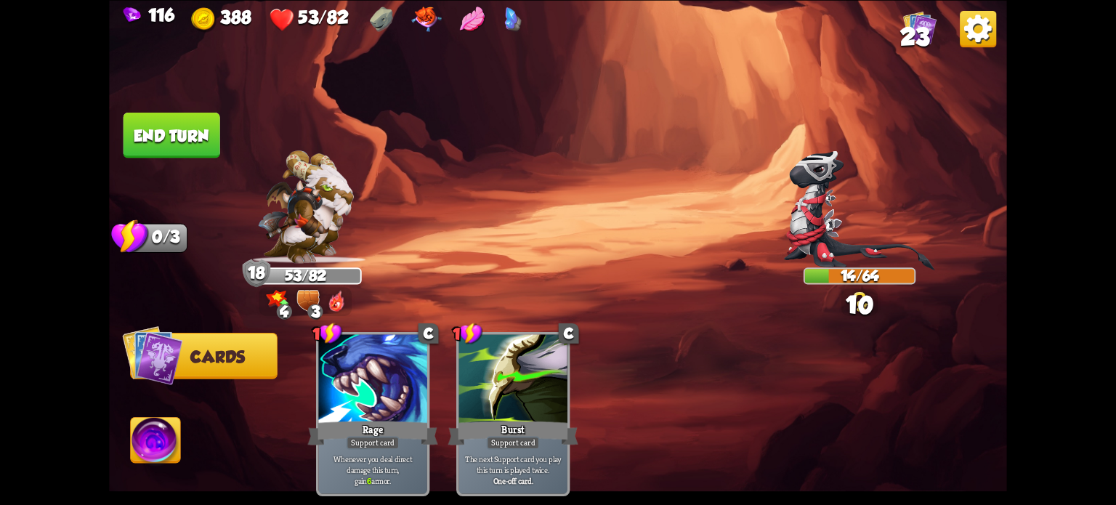
click at [169, 118] on button "End turn" at bounding box center [171, 135] width 97 height 46
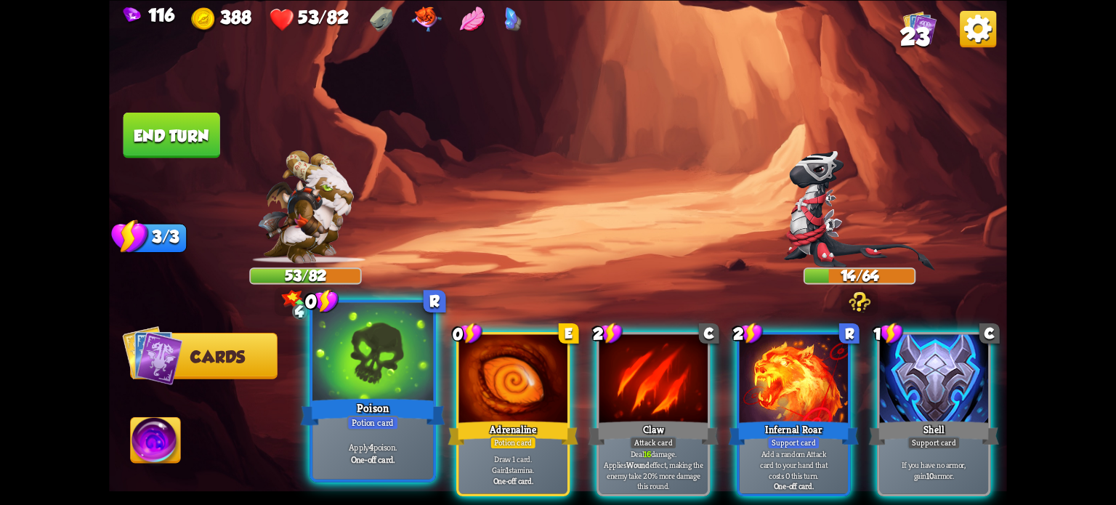
click at [366, 386] on div at bounding box center [372, 353] width 121 height 102
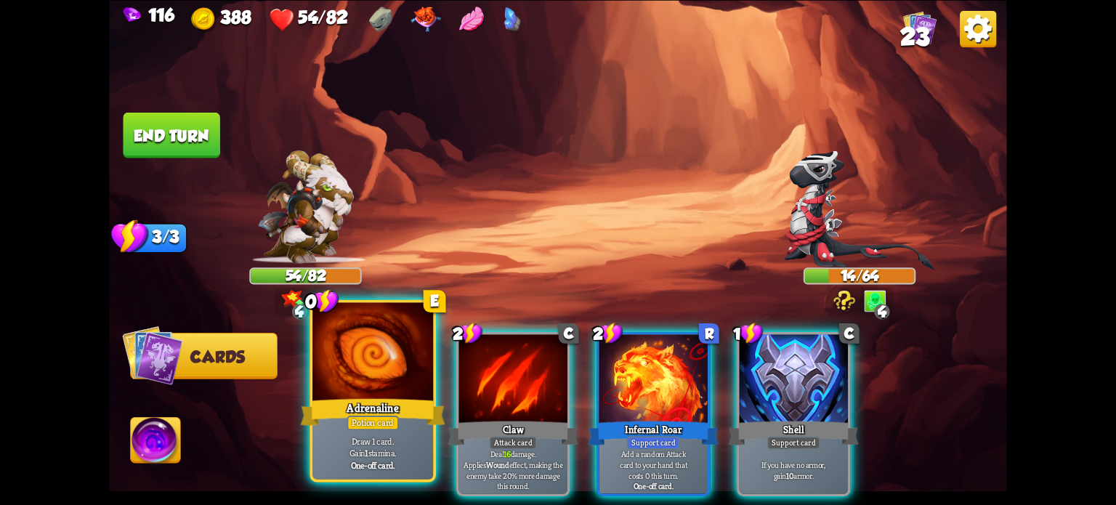
click at [346, 380] on div at bounding box center [372, 353] width 121 height 102
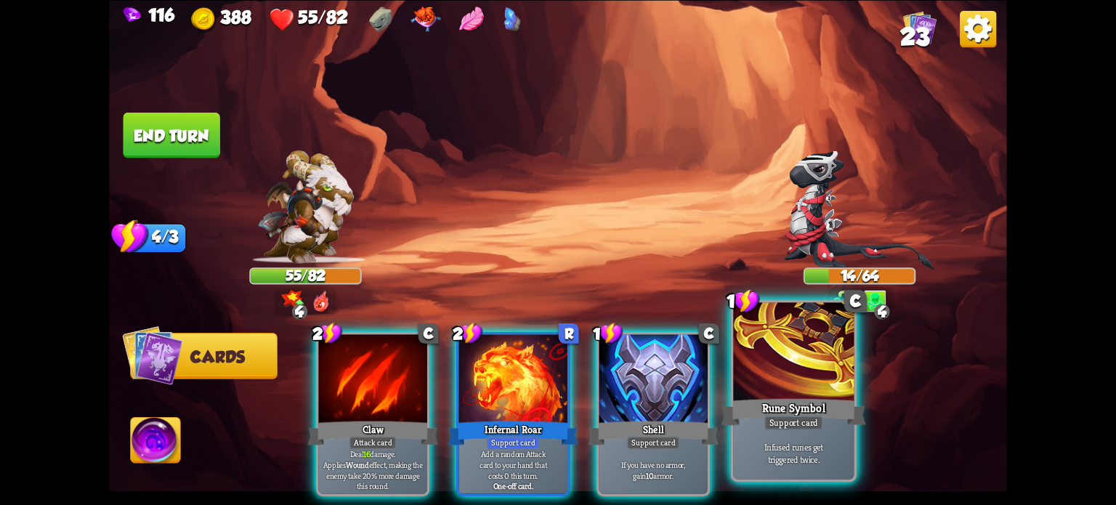
click at [796, 400] on div "Rune Symbol" at bounding box center [793, 411] width 145 height 32
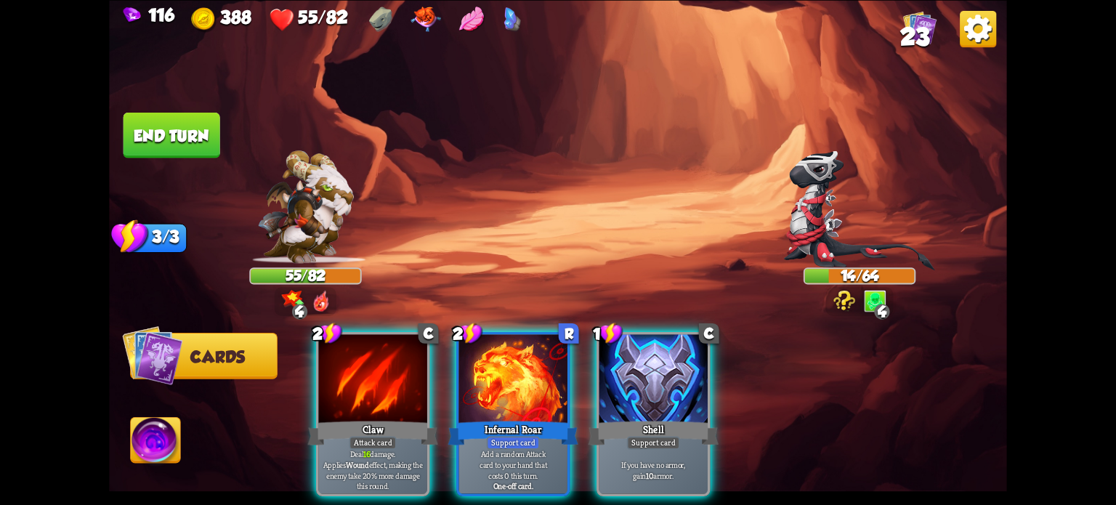
click at [817, 214] on img at bounding box center [860, 210] width 152 height 121
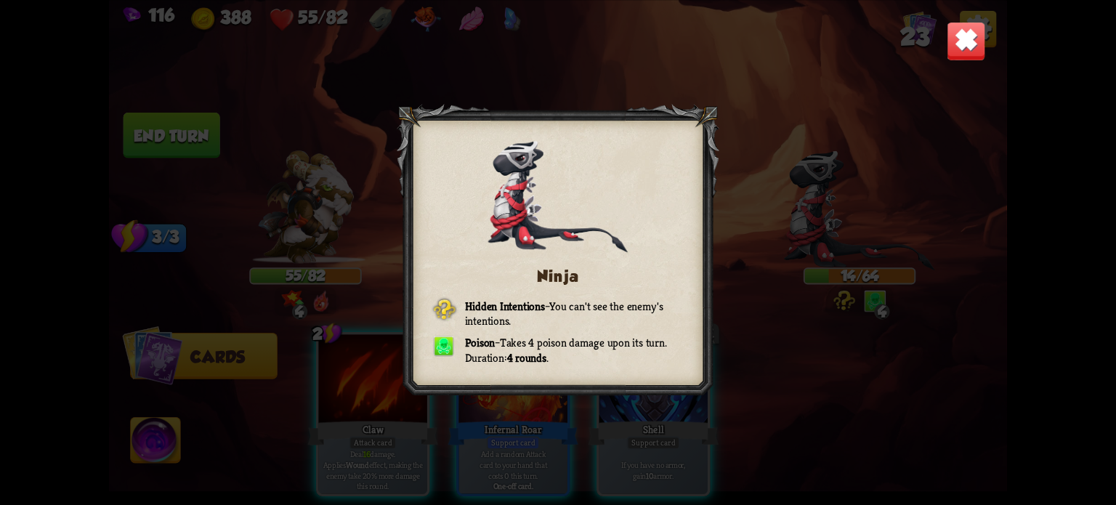
click at [957, 49] on img at bounding box center [966, 40] width 39 height 39
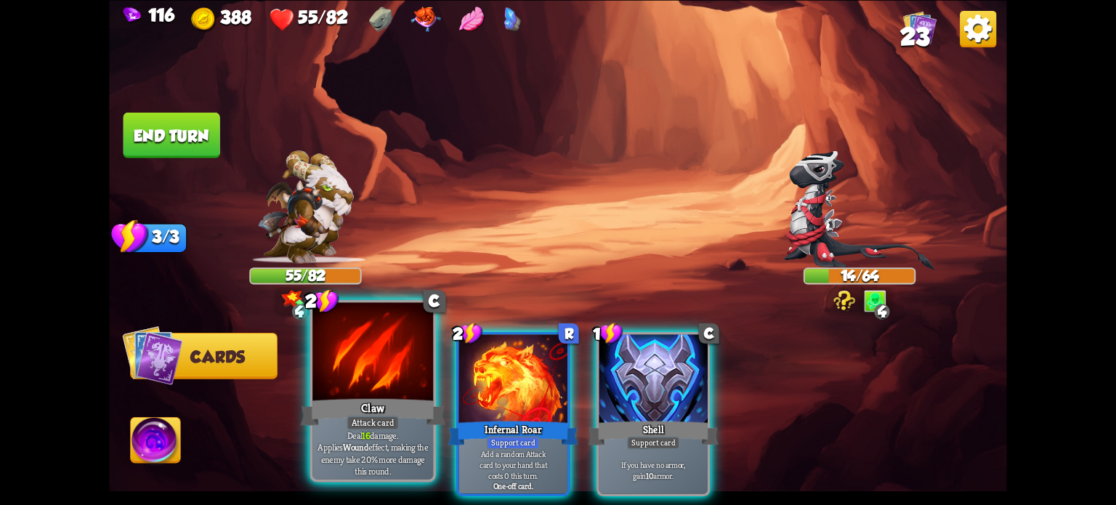
click at [361, 381] on div at bounding box center [372, 353] width 121 height 102
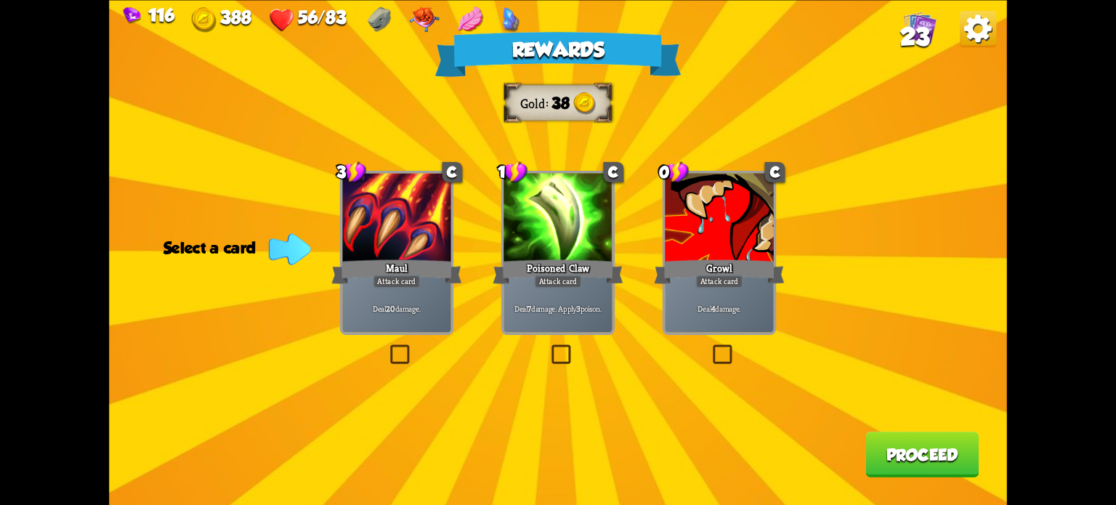
click at [548, 347] on label at bounding box center [548, 347] width 0 height 0
click at [0, 0] on input "checkbox" at bounding box center [0, 0] width 0 height 0
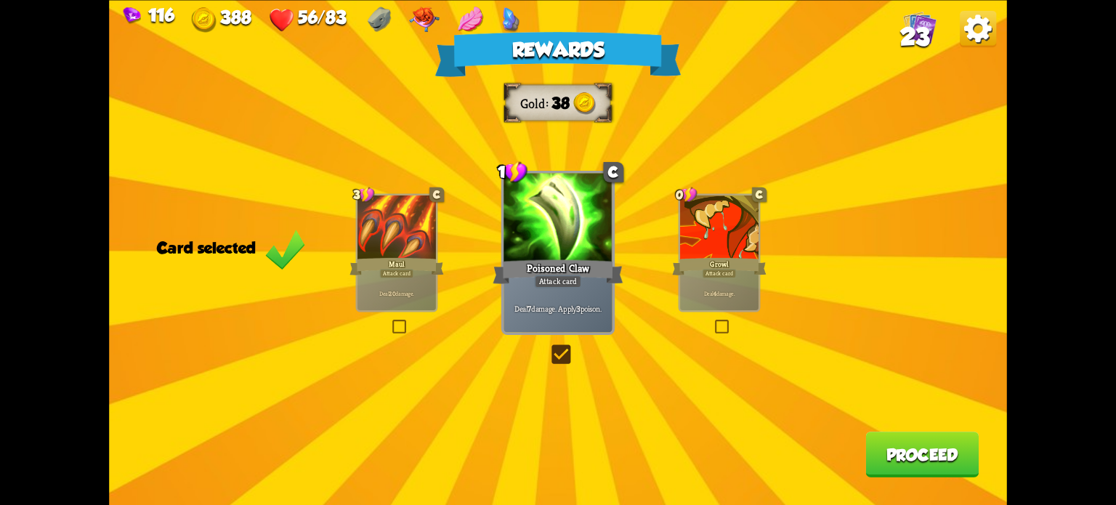
click at [713, 321] on label at bounding box center [713, 321] width 0 height 0
click at [0, 0] on input "checkbox" at bounding box center [0, 0] width 0 height 0
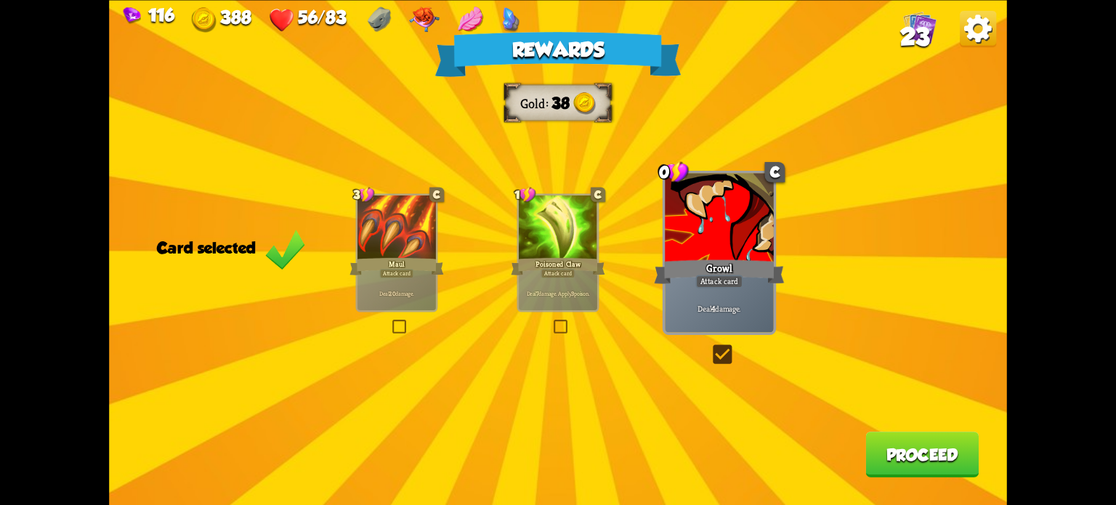
click at [895, 447] on button "Proceed" at bounding box center [921, 455] width 113 height 46
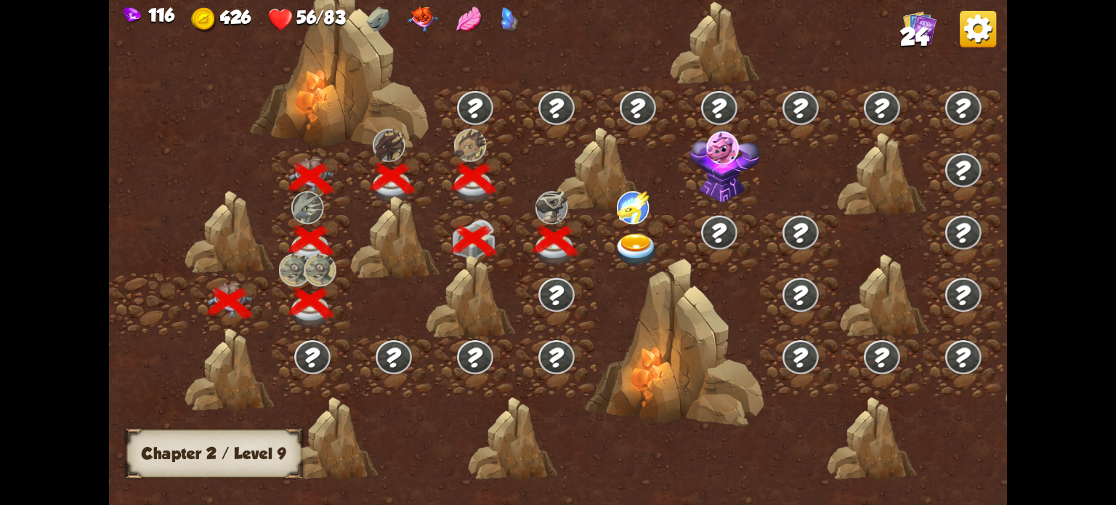
click at [635, 235] on img at bounding box center [636, 249] width 45 height 33
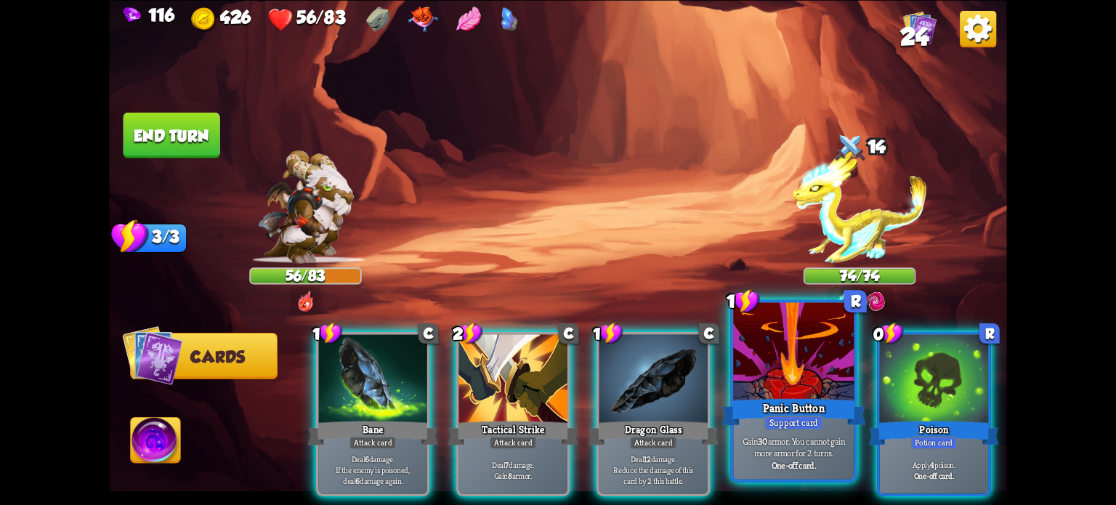
click at [775, 402] on div "Panic Button" at bounding box center [793, 411] width 145 height 32
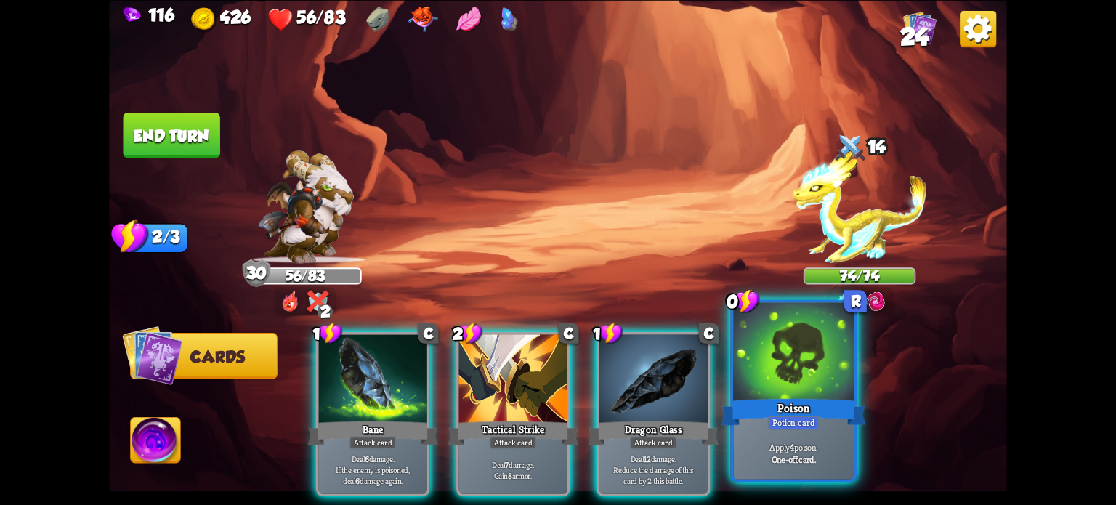
click at [764, 403] on div "Poison" at bounding box center [793, 411] width 145 height 32
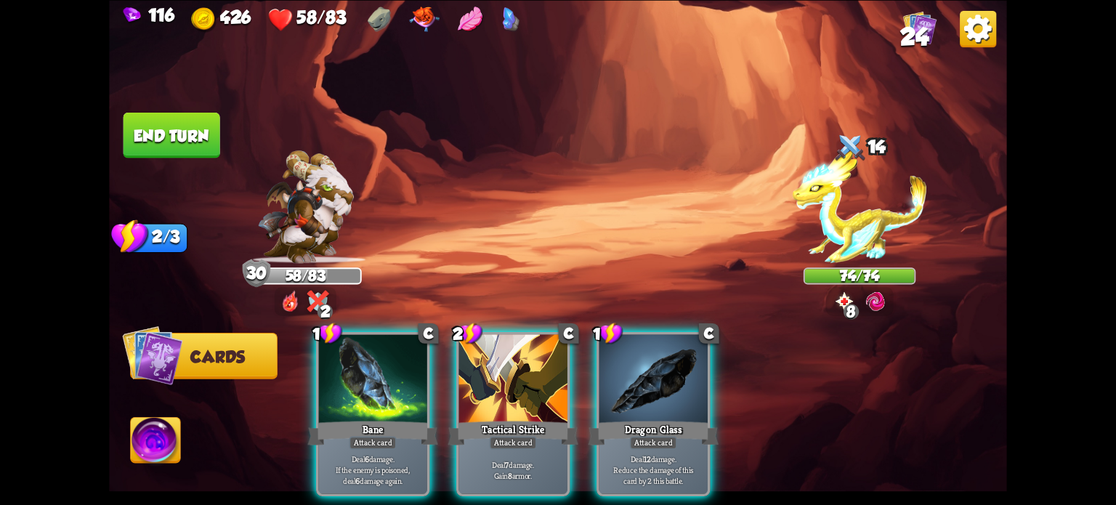
click at [367, 418] on div "Bane" at bounding box center [373, 432] width 130 height 29
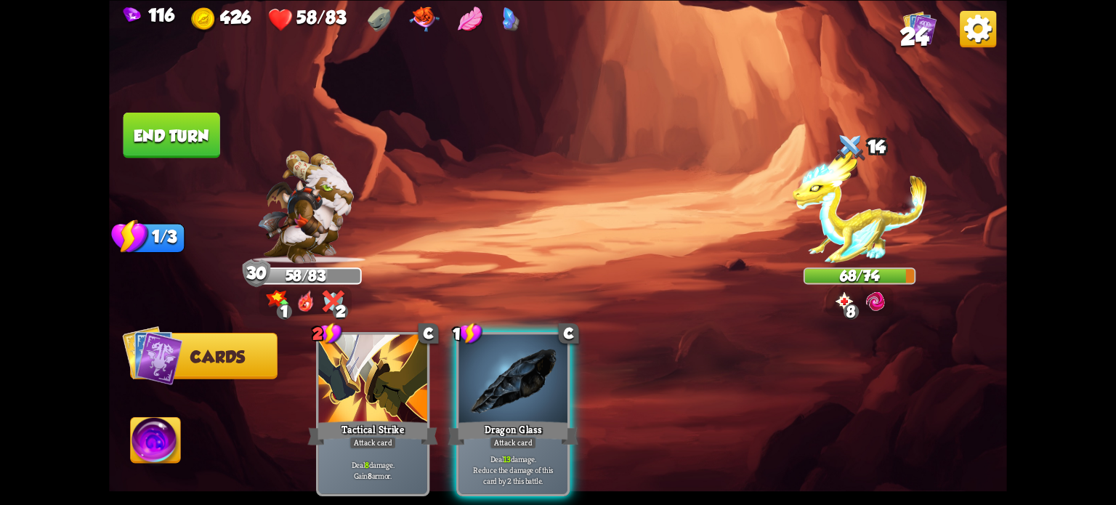
click at [492, 395] on div "1 C Dragon Glass Attack card Deal 13 damage. Reduce the damage of this card by …" at bounding box center [512, 414] width 113 height 164
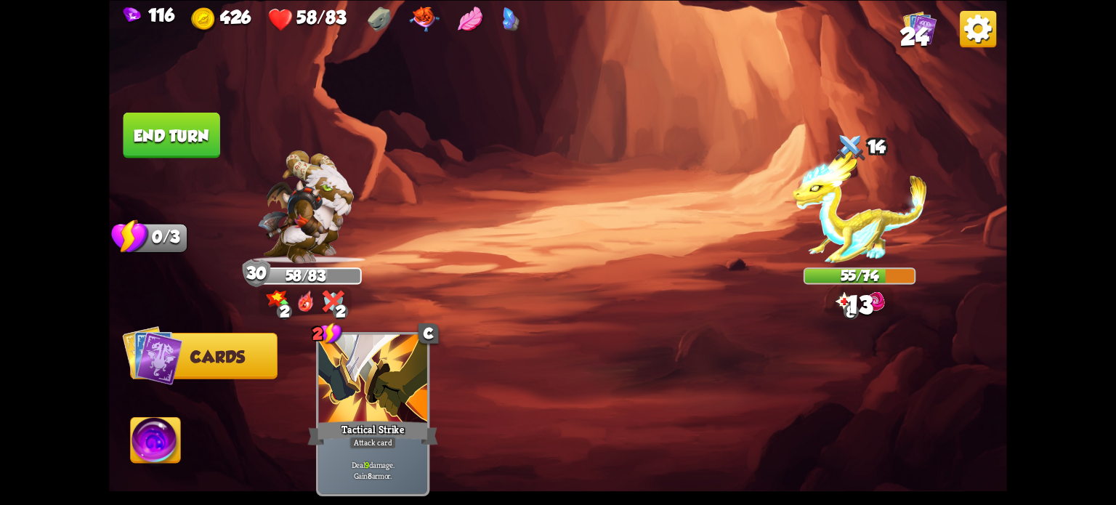
click at [163, 120] on button "End turn" at bounding box center [171, 135] width 97 height 46
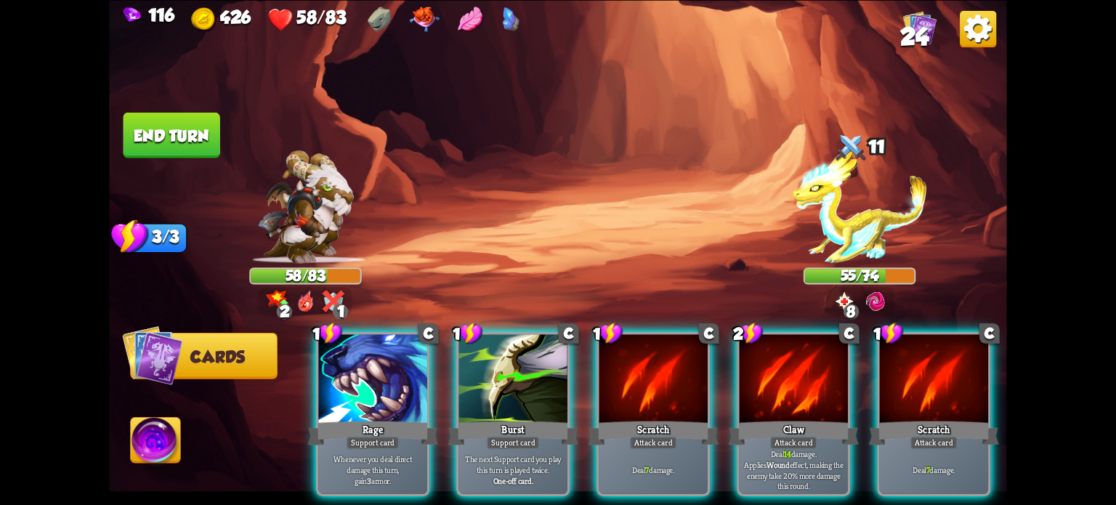
click at [179, 428] on img at bounding box center [156, 442] width 50 height 51
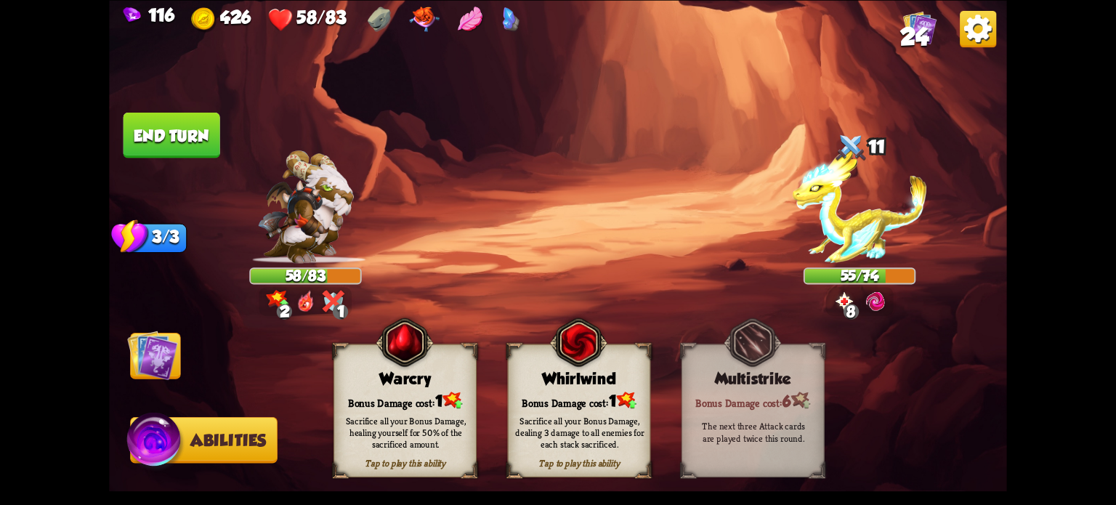
click at [163, 346] on img at bounding box center [152, 355] width 51 height 50
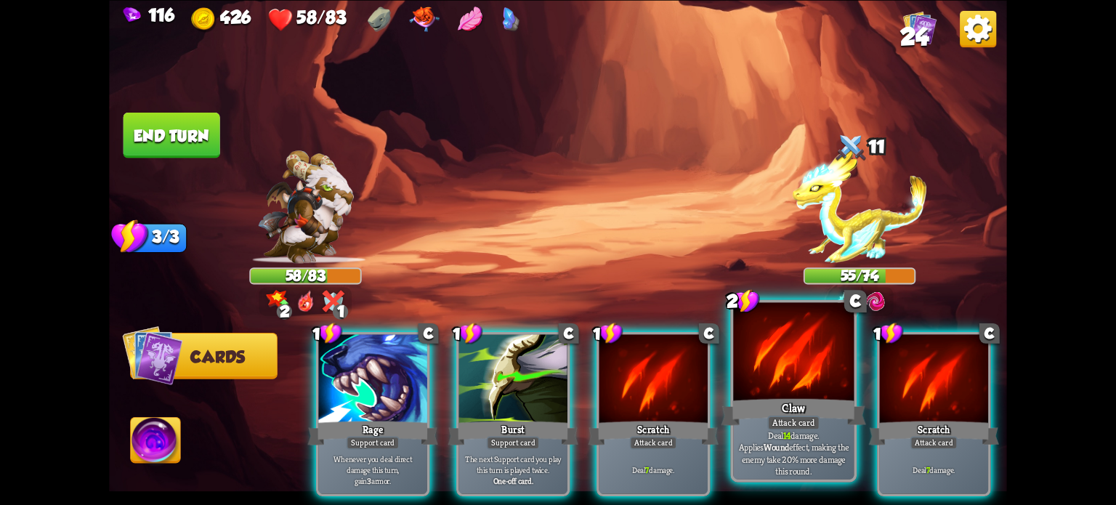
click at [777, 416] on div "Attack card" at bounding box center [793, 422] width 52 height 15
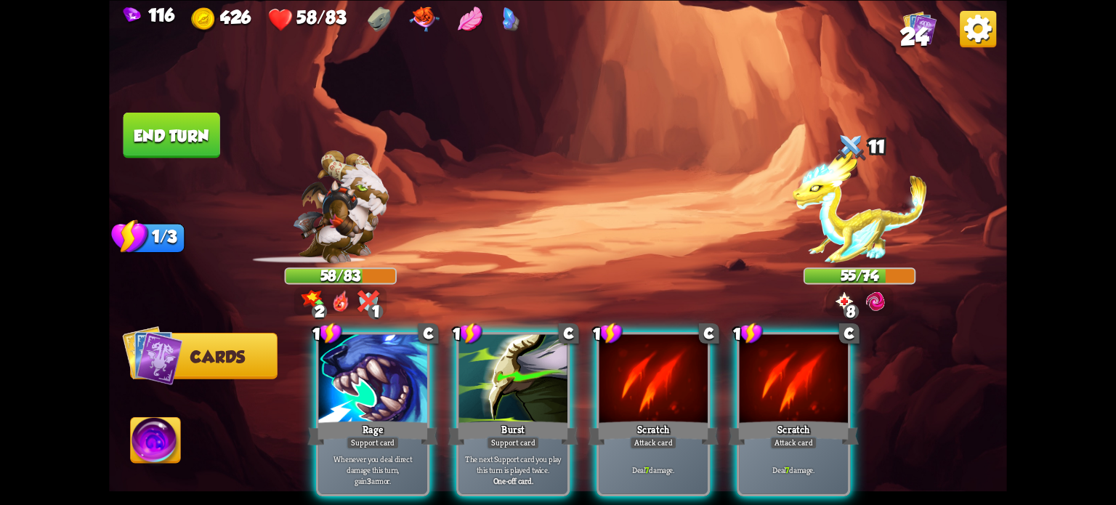
drag, startPoint x: 775, startPoint y: 418, endPoint x: 772, endPoint y: 410, distance: 8.5
click at [772, 410] on div "1 C Scratch Attack card Deal 7 damage." at bounding box center [793, 414] width 113 height 164
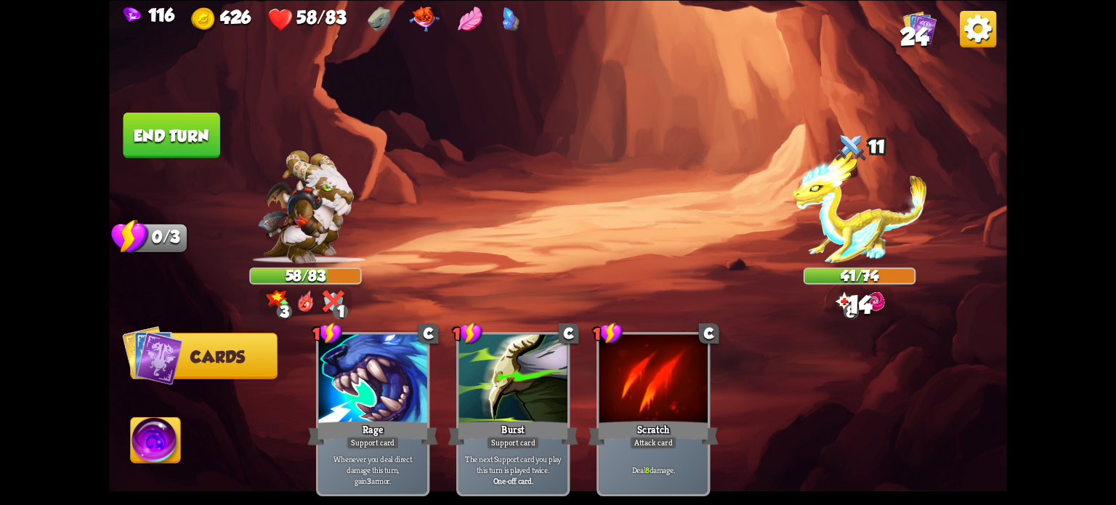
click at [198, 133] on button "End turn" at bounding box center [171, 135] width 97 height 46
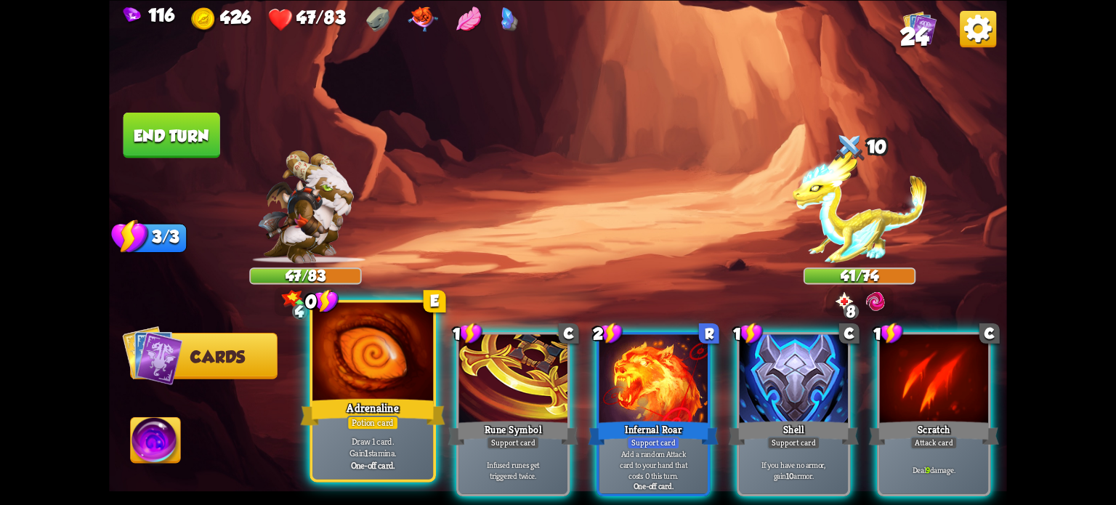
click at [389, 441] on p "Draw 1 card. Gain 1 stamina." at bounding box center [372, 446] width 115 height 24
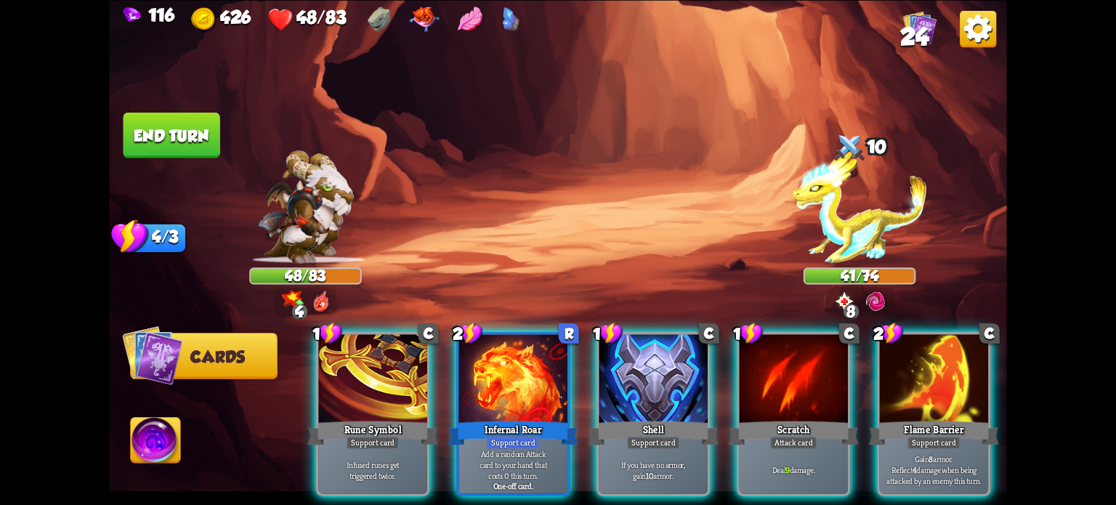
click at [668, 370] on div at bounding box center [653, 380] width 108 height 92
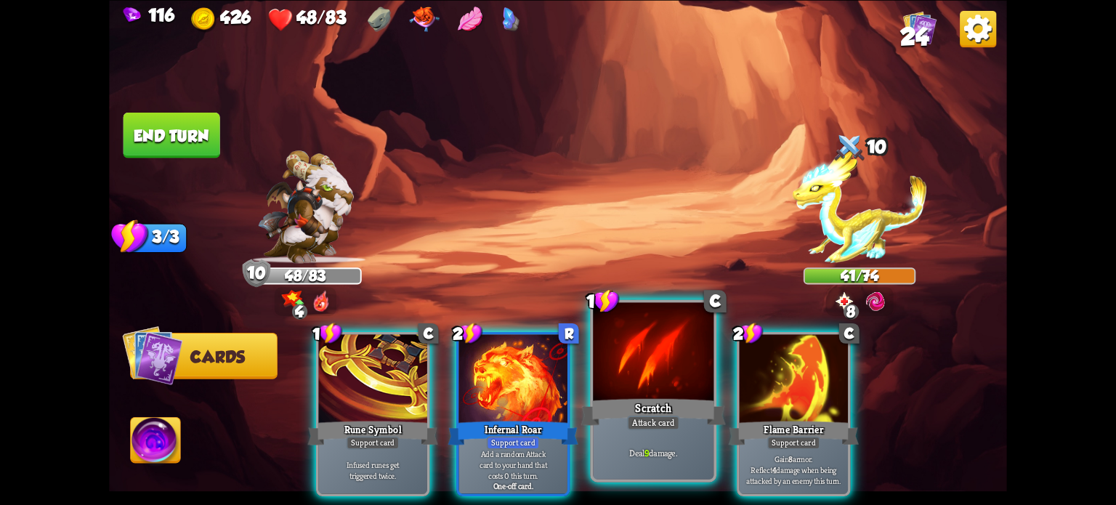
drag, startPoint x: 509, startPoint y: 432, endPoint x: 520, endPoint y: 424, distance: 14.5
click at [509, 448] on p "Add a random Attack card to your hand that costs 0 this turn." at bounding box center [512, 464] width 103 height 32
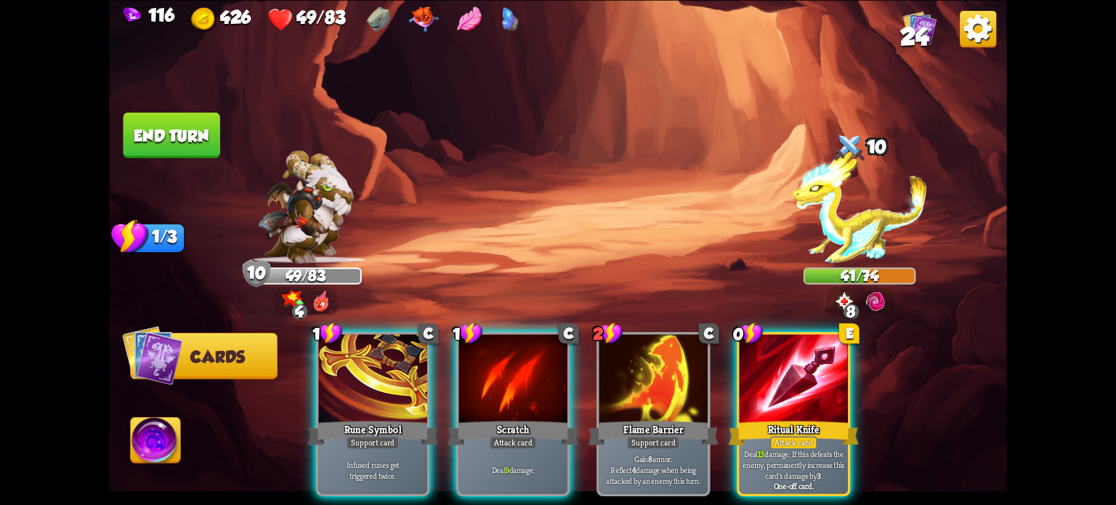
click at [780, 372] on div at bounding box center [794, 380] width 108 height 92
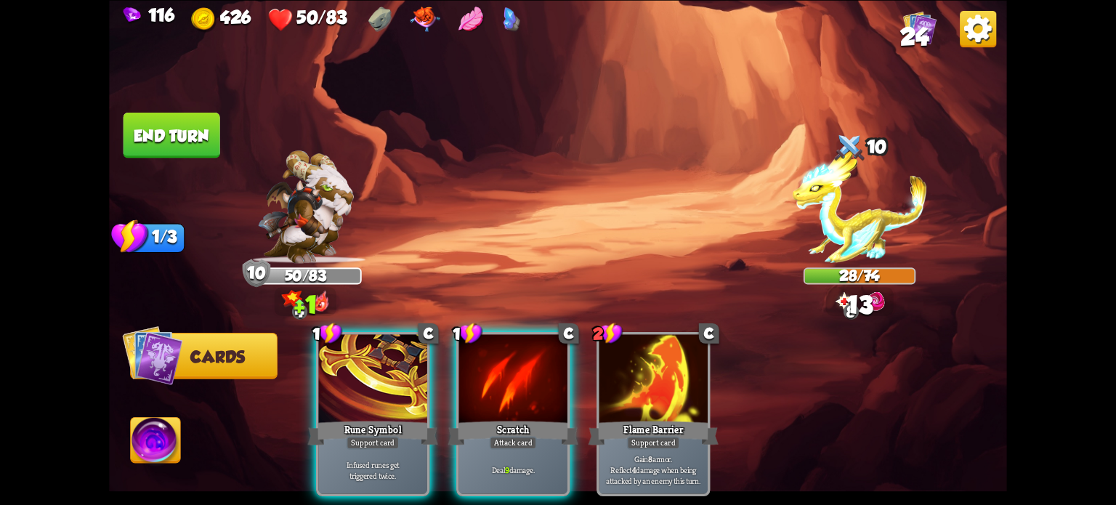
click at [515, 364] on div at bounding box center [513, 380] width 108 height 92
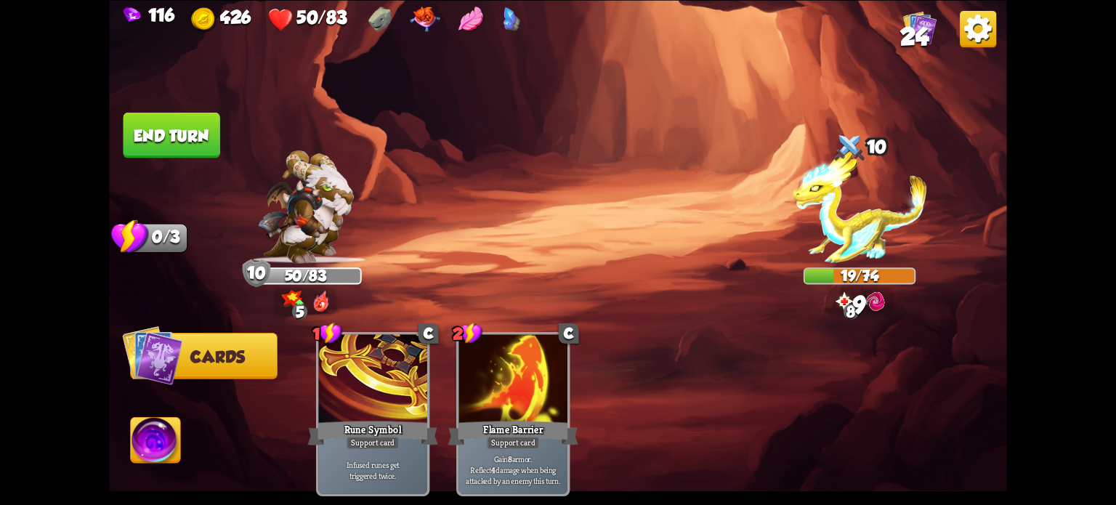
click at [169, 142] on button "End turn" at bounding box center [171, 135] width 97 height 46
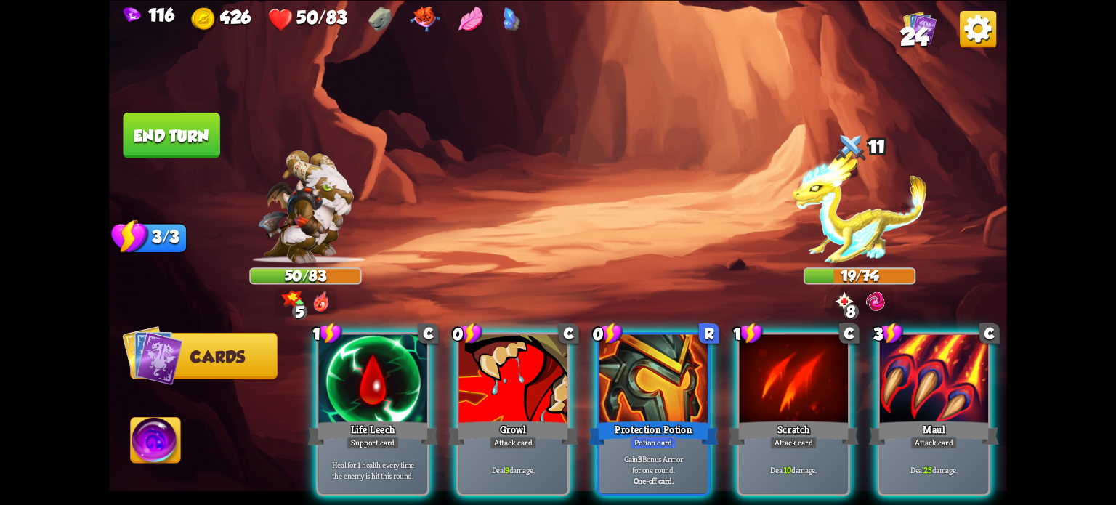
click at [912, 418] on div "Maul" at bounding box center [934, 432] width 130 height 29
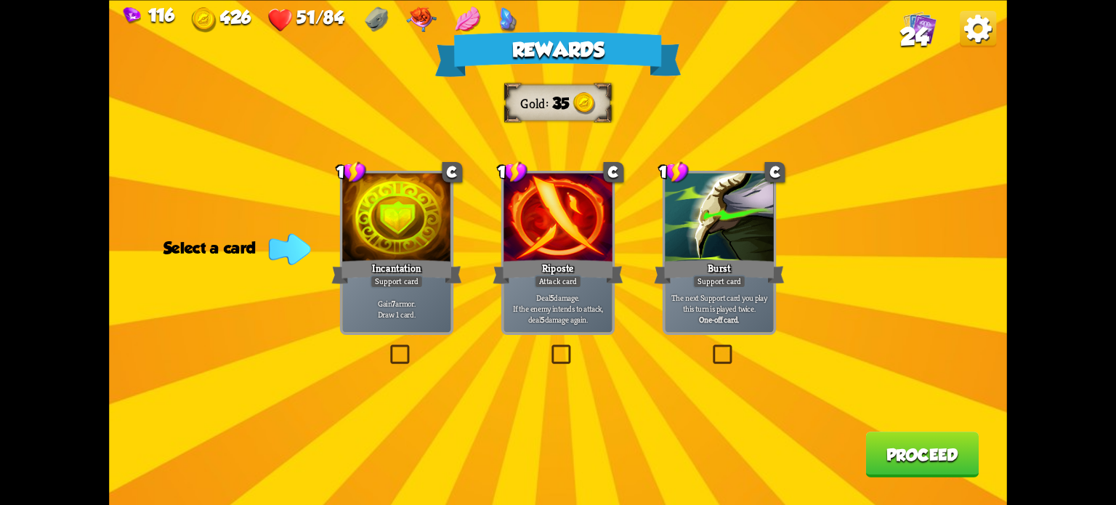
click at [387, 347] on label at bounding box center [387, 347] width 0 height 0
click at [0, 0] on input "checkbox" at bounding box center [0, 0] width 0 height 0
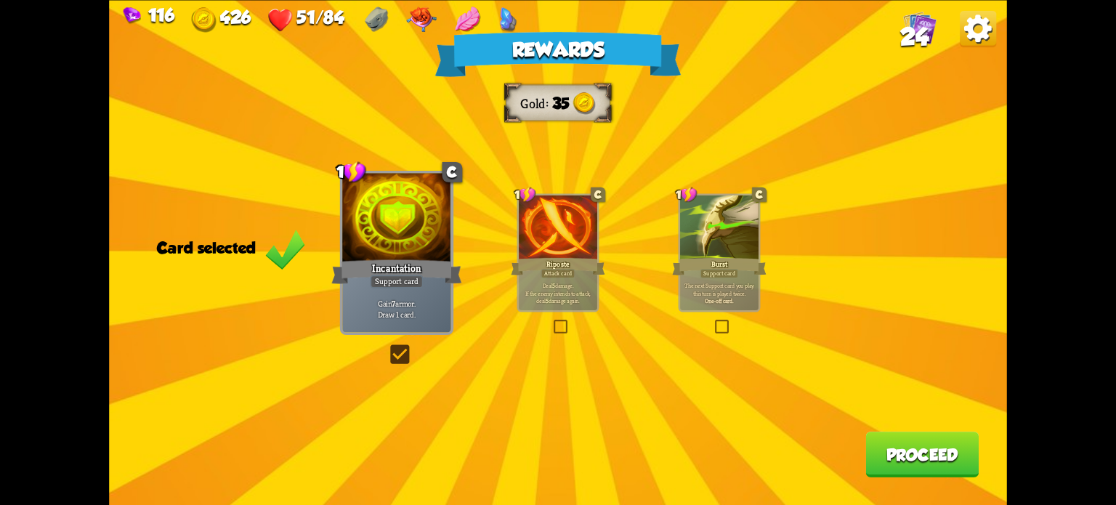
click at [902, 455] on button "Proceed" at bounding box center [921, 455] width 113 height 46
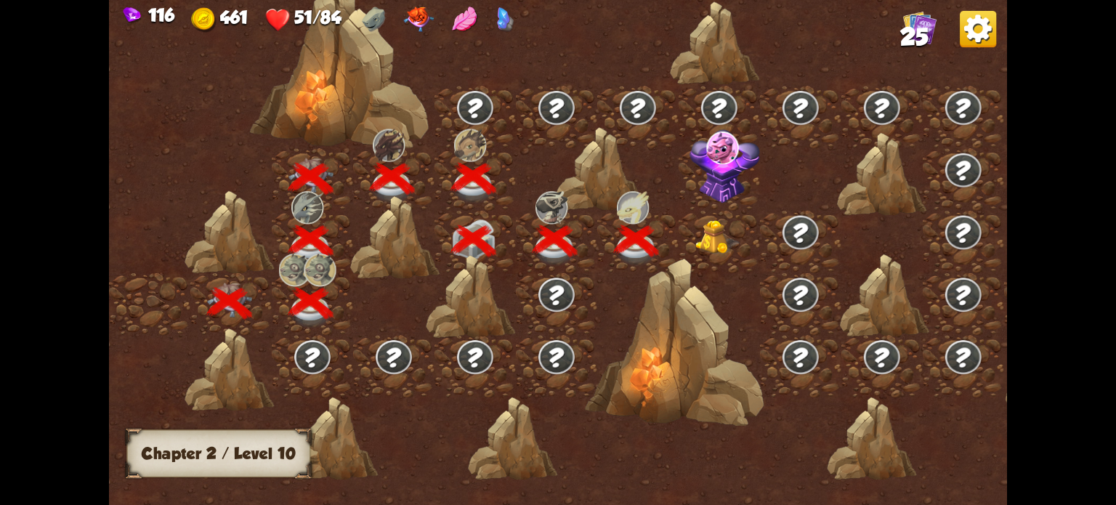
click at [710, 235] on img at bounding box center [717, 237] width 45 height 34
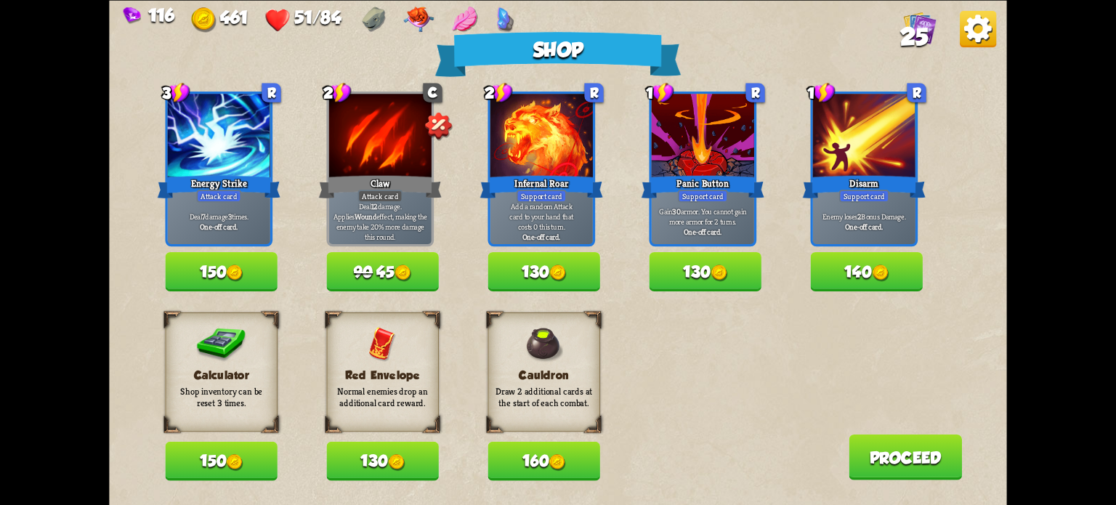
click at [383, 271] on button "90 45" at bounding box center [382, 271] width 112 height 39
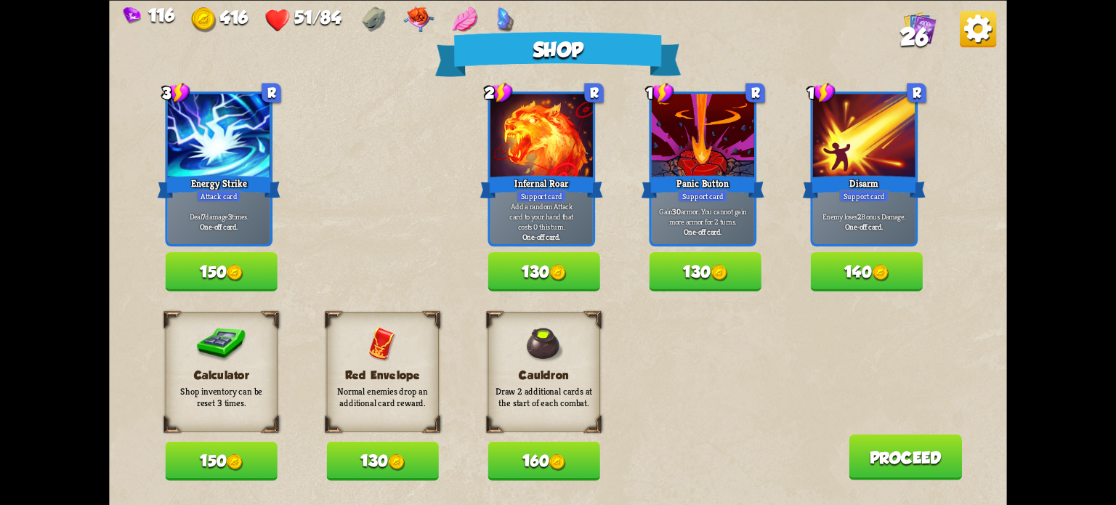
click at [230, 278] on img at bounding box center [235, 272] width 17 height 17
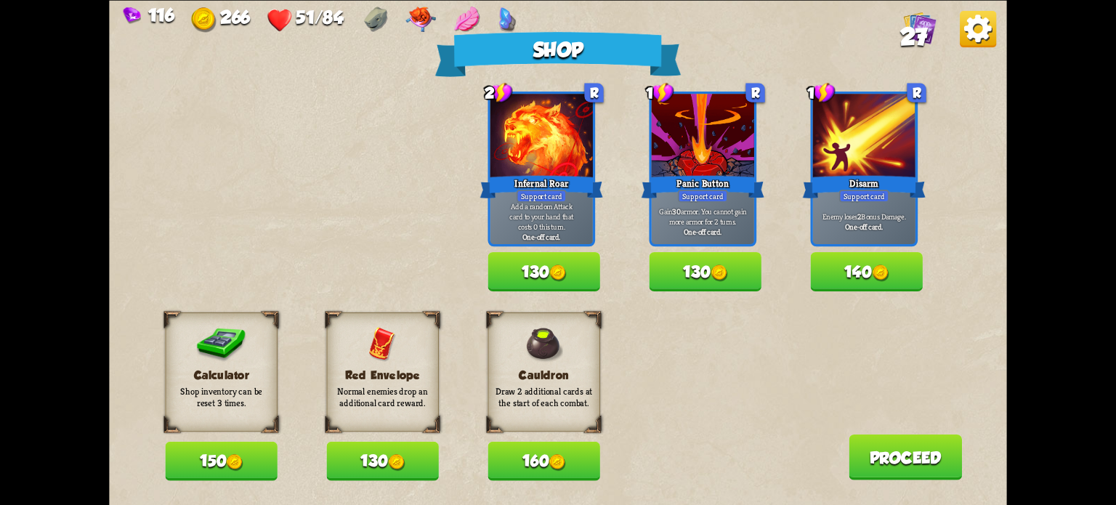
click at [543, 461] on button "160" at bounding box center [543, 461] width 112 height 39
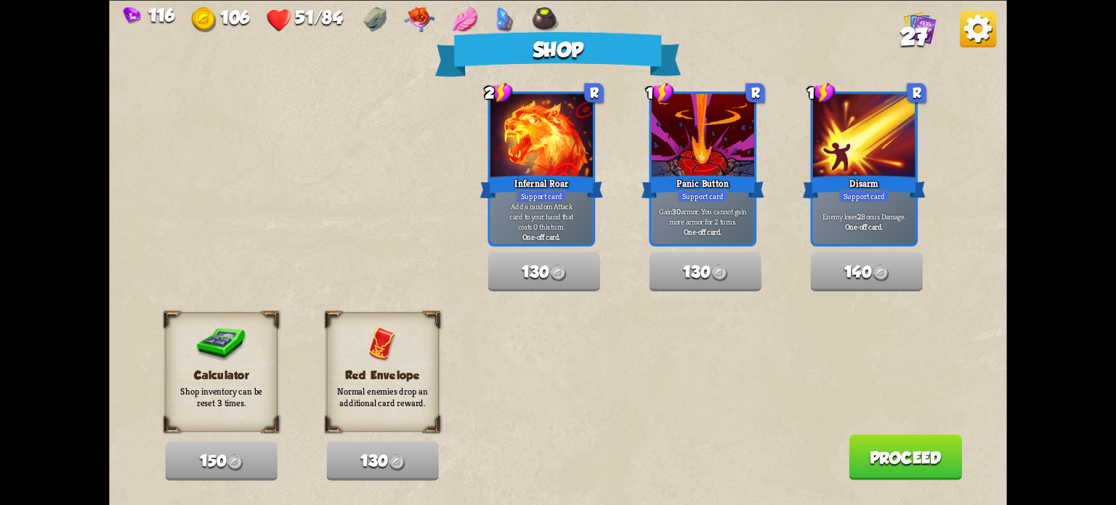
click at [929, 452] on button "Proceed" at bounding box center [905, 457] width 113 height 46
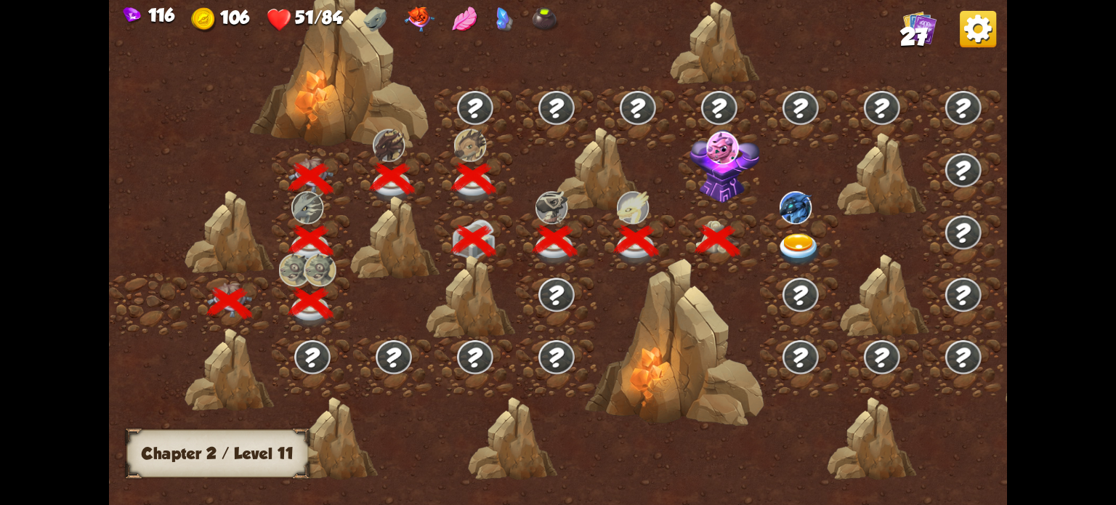
scroll to position [0, 221]
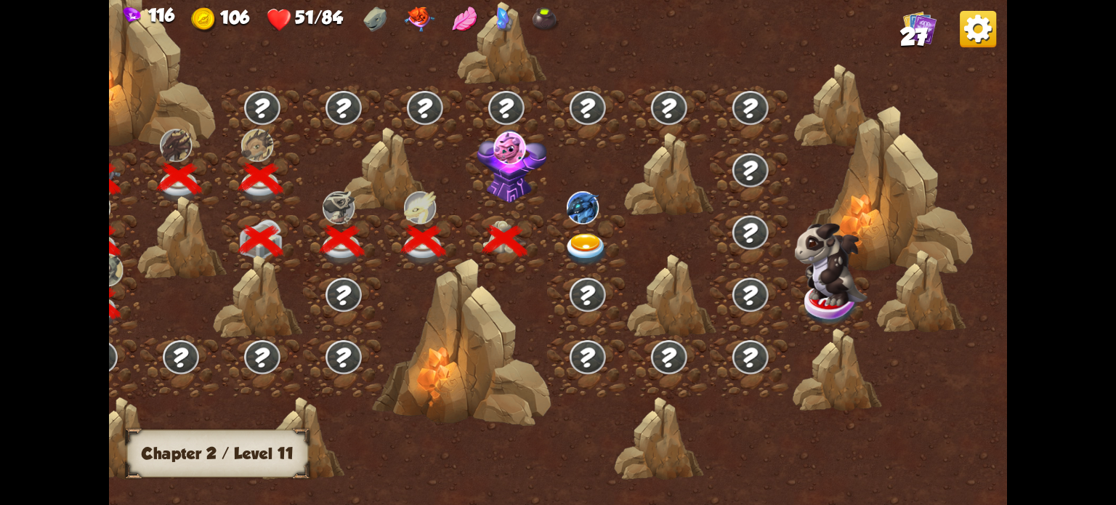
click at [498, 168] on img at bounding box center [512, 166] width 70 height 74
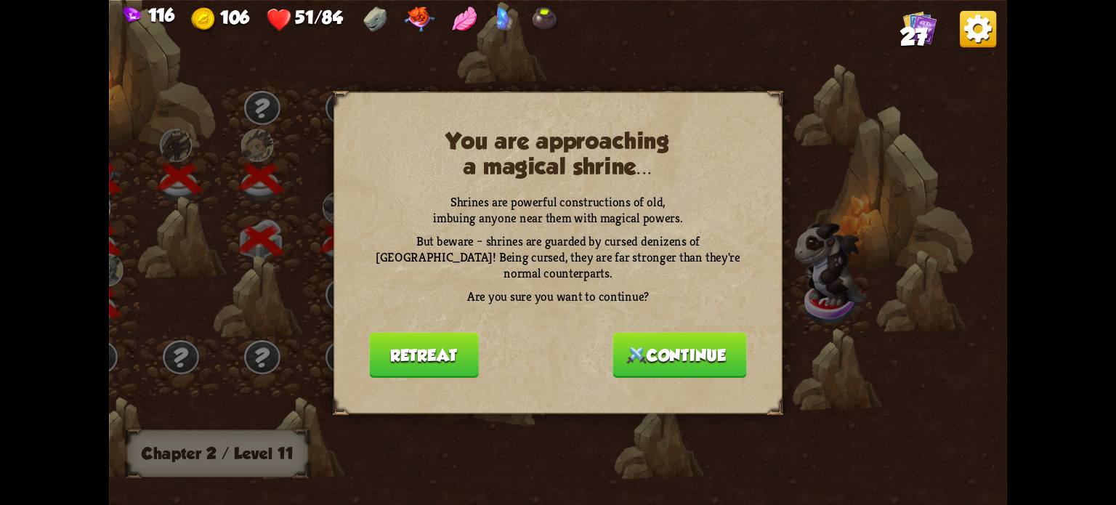
click at [446, 346] on button "Retreat" at bounding box center [423, 355] width 109 height 46
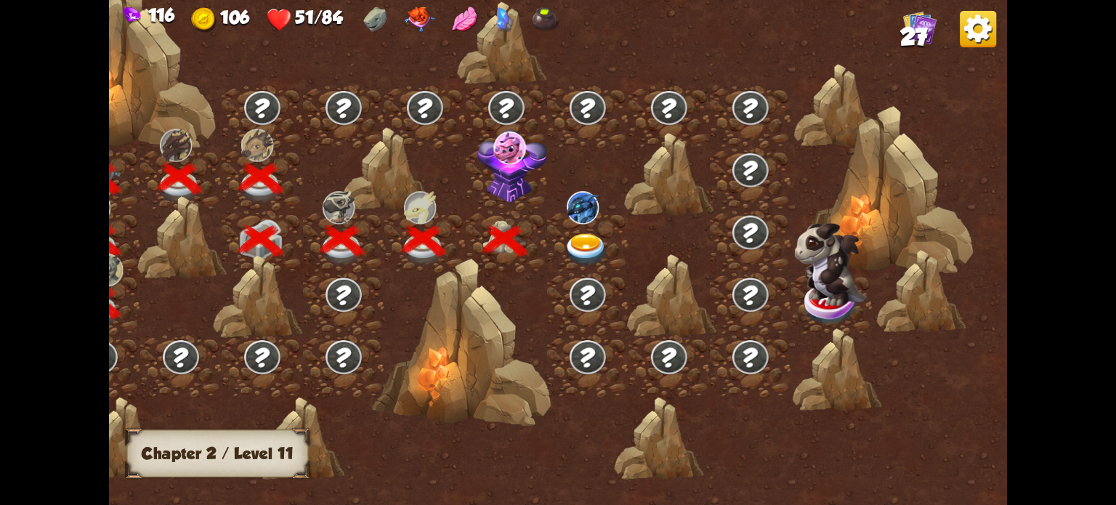
click at [501, 142] on img at bounding box center [509, 147] width 32 height 33
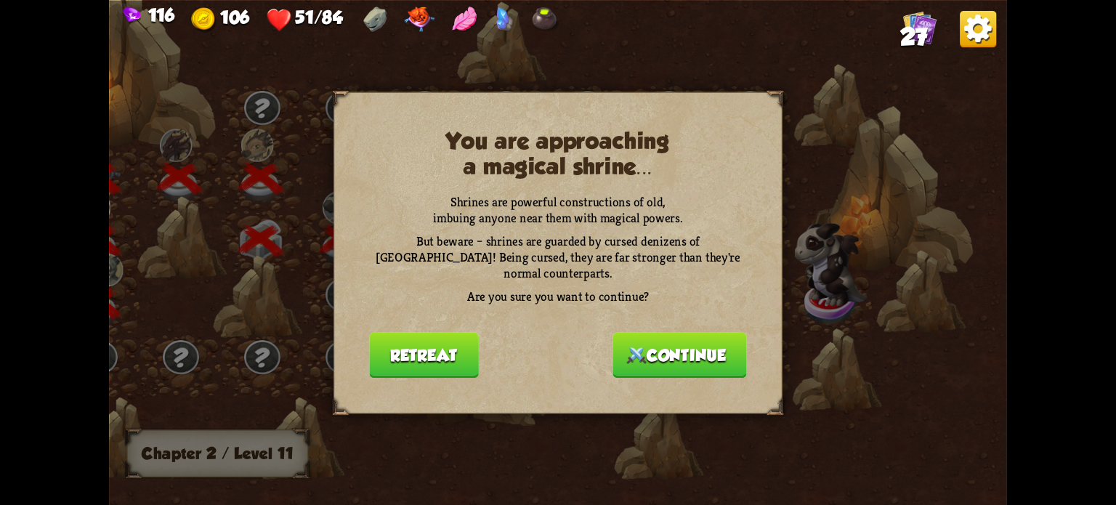
click at [427, 349] on button "Retreat" at bounding box center [423, 355] width 109 height 46
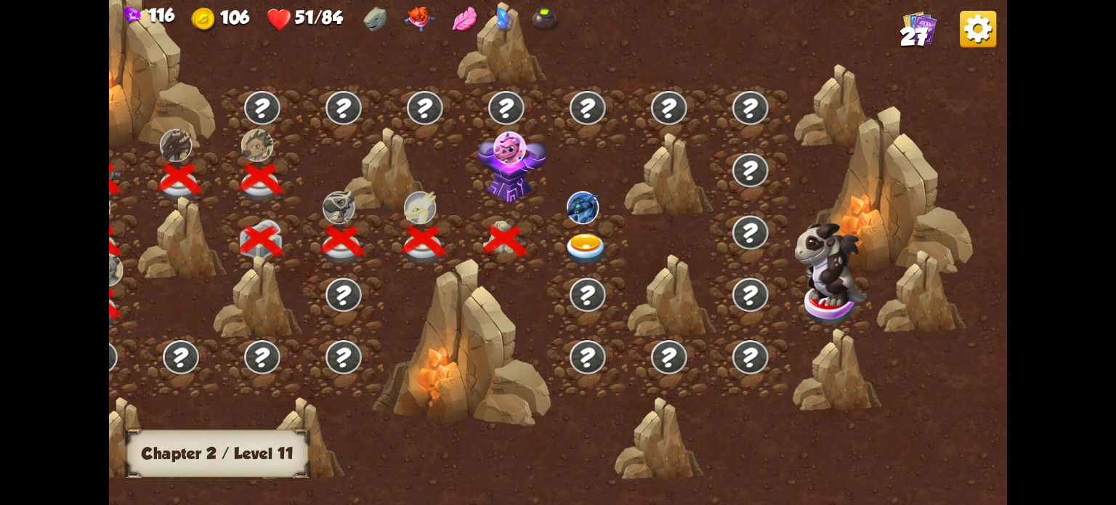
click at [575, 240] on img at bounding box center [586, 249] width 45 height 33
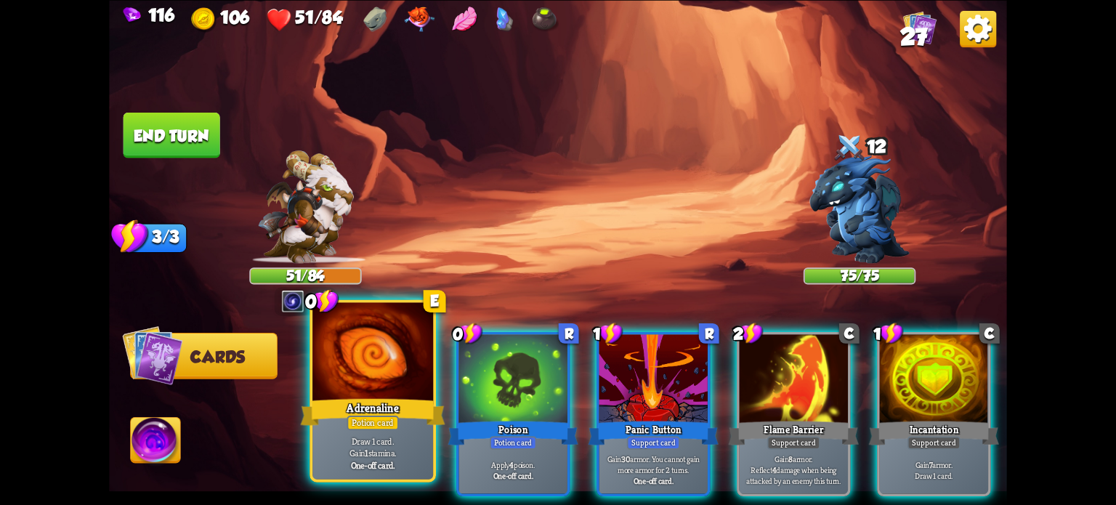
click at [387, 381] on div at bounding box center [372, 353] width 121 height 102
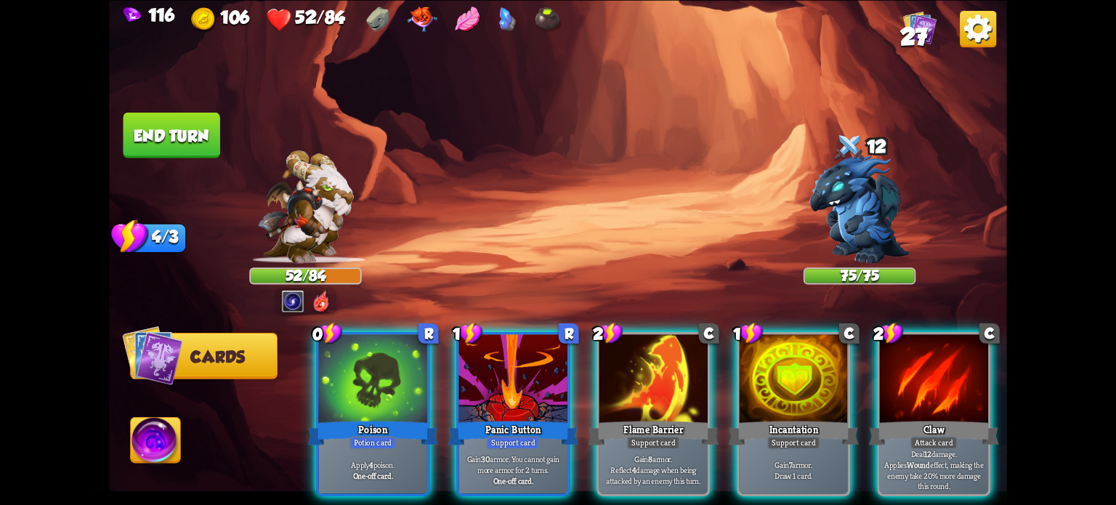
drag, startPoint x: 380, startPoint y: 393, endPoint x: 365, endPoint y: 367, distance: 29.9
click at [375, 386] on div at bounding box center [372, 380] width 108 height 92
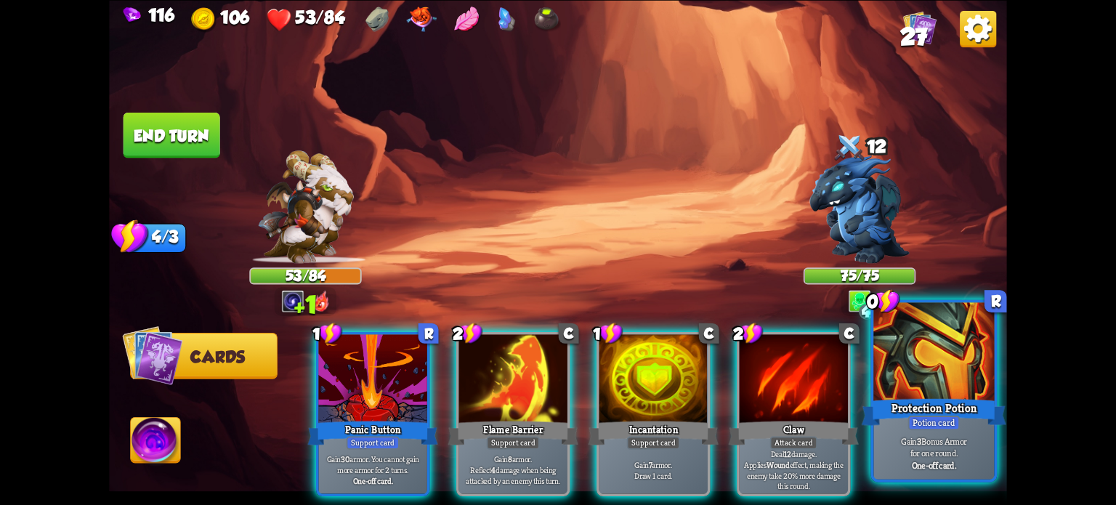
click at [951, 394] on div at bounding box center [933, 353] width 121 height 102
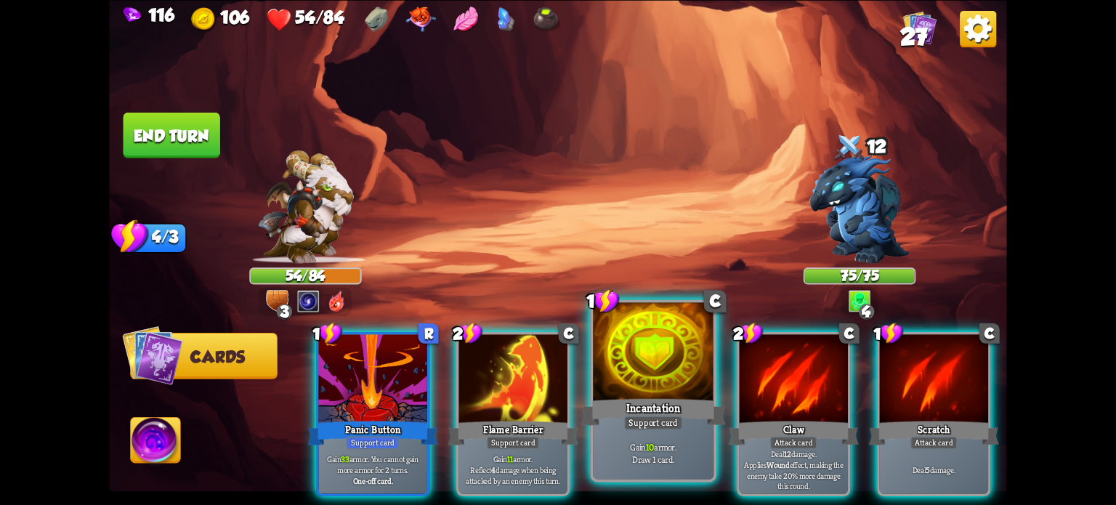
click at [650, 385] on div at bounding box center [653, 353] width 121 height 102
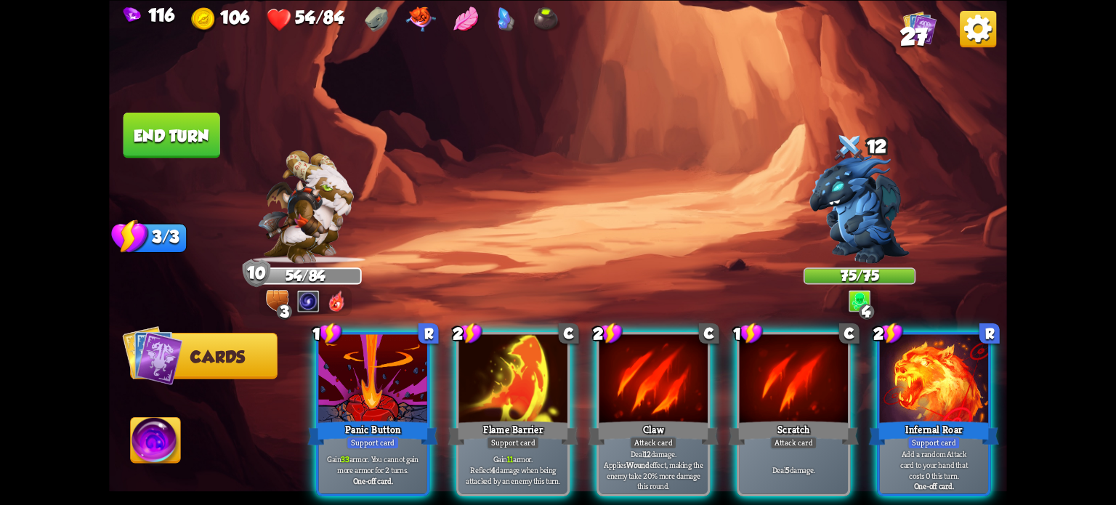
click at [394, 356] on div at bounding box center [372, 380] width 108 height 92
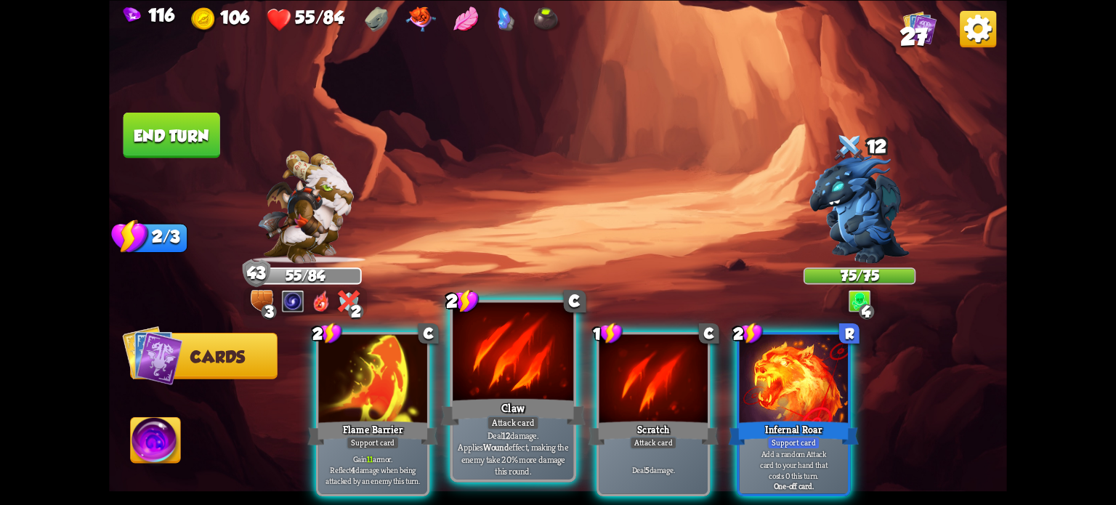
click at [511, 363] on div at bounding box center [513, 353] width 121 height 102
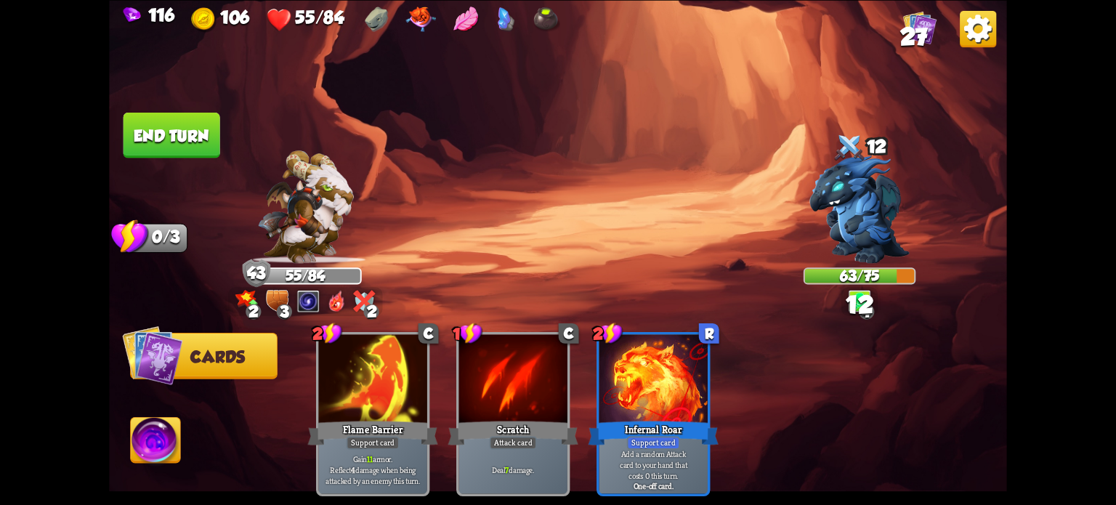
click at [205, 139] on button "End turn" at bounding box center [171, 135] width 97 height 46
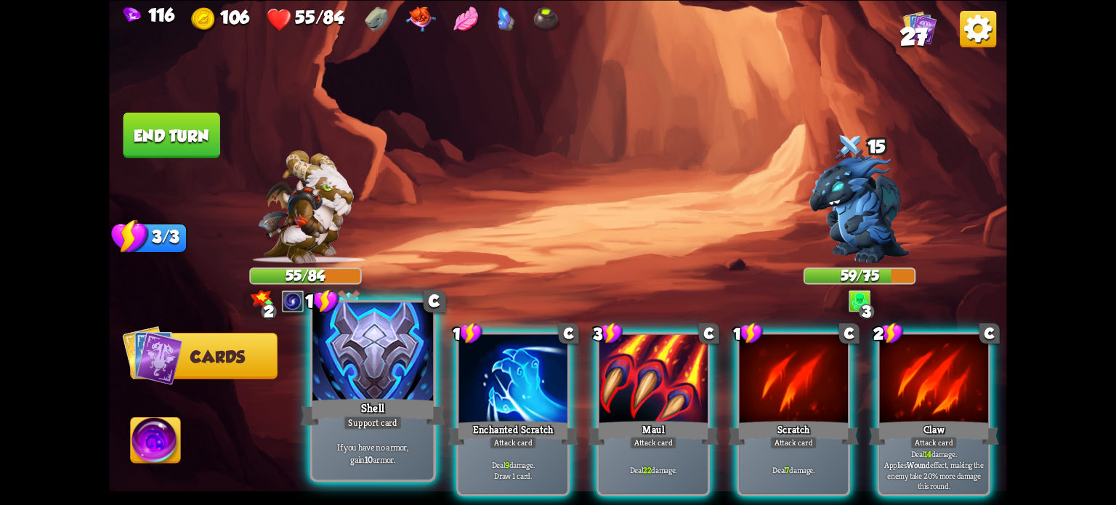
click at [357, 380] on div at bounding box center [372, 353] width 121 height 102
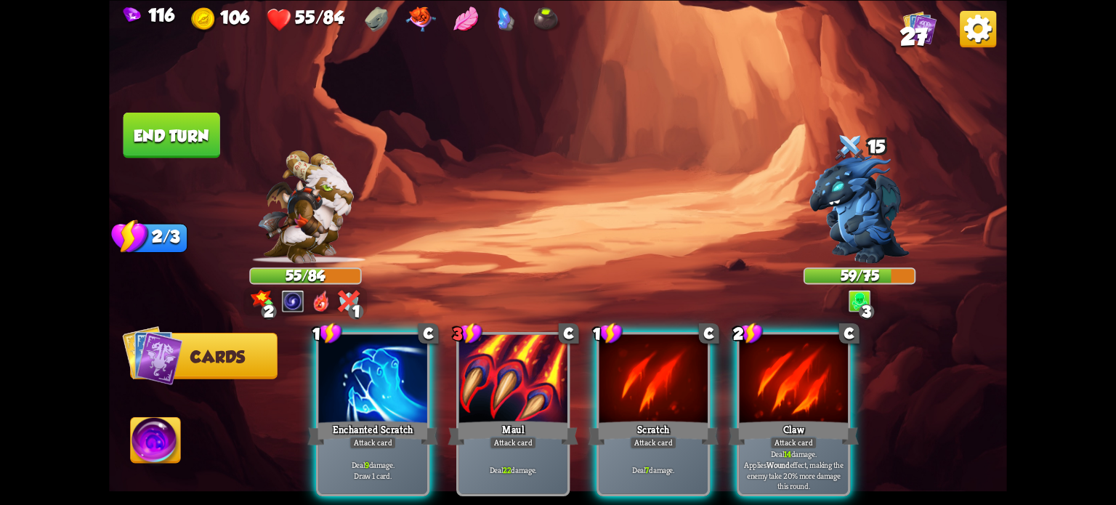
click at [377, 418] on div "Enchanted Scratch" at bounding box center [373, 432] width 130 height 29
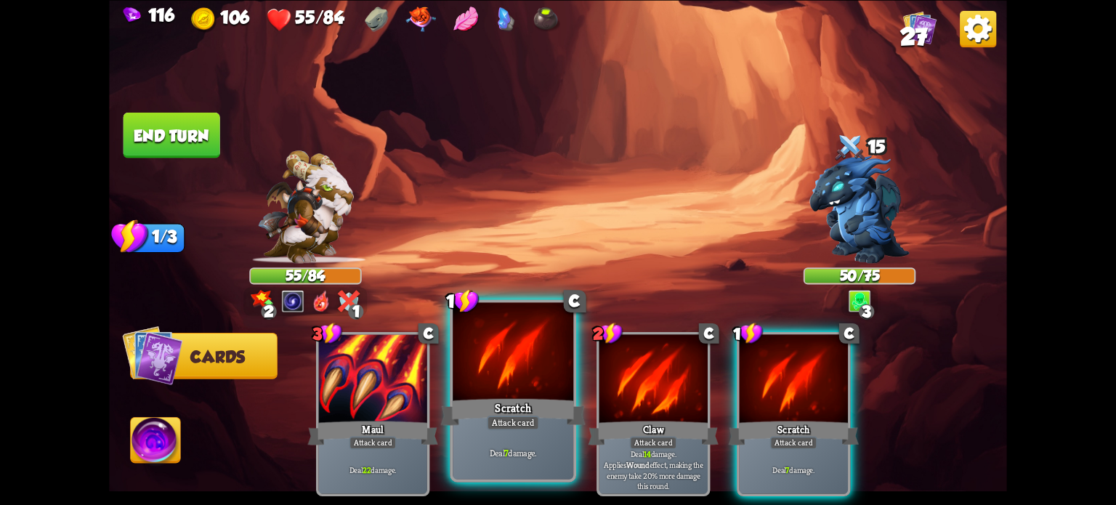
click at [477, 432] on div "Deal 7 damage." at bounding box center [513, 452] width 121 height 52
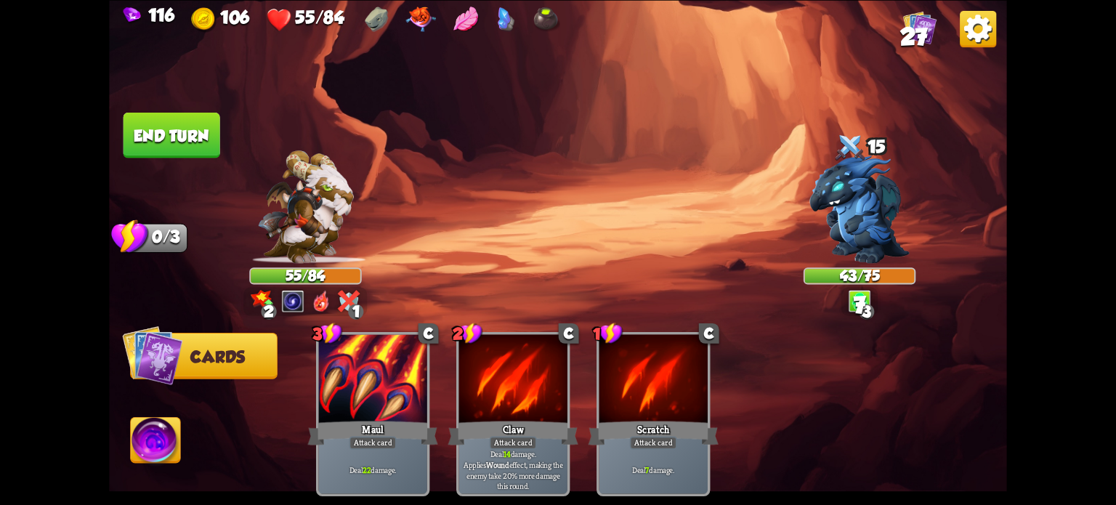
click at [149, 145] on button "End turn" at bounding box center [171, 135] width 97 height 46
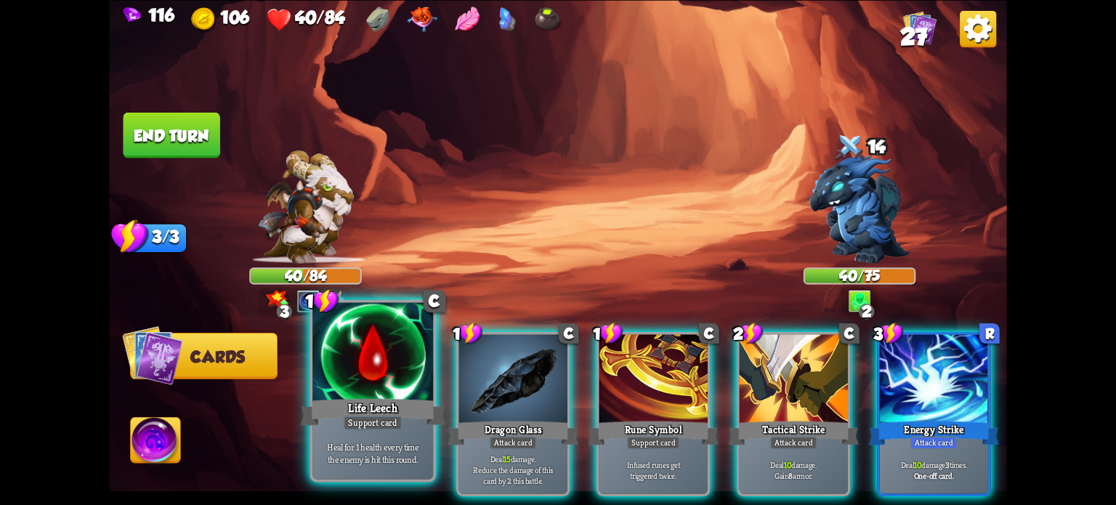
click at [366, 381] on div at bounding box center [372, 353] width 121 height 102
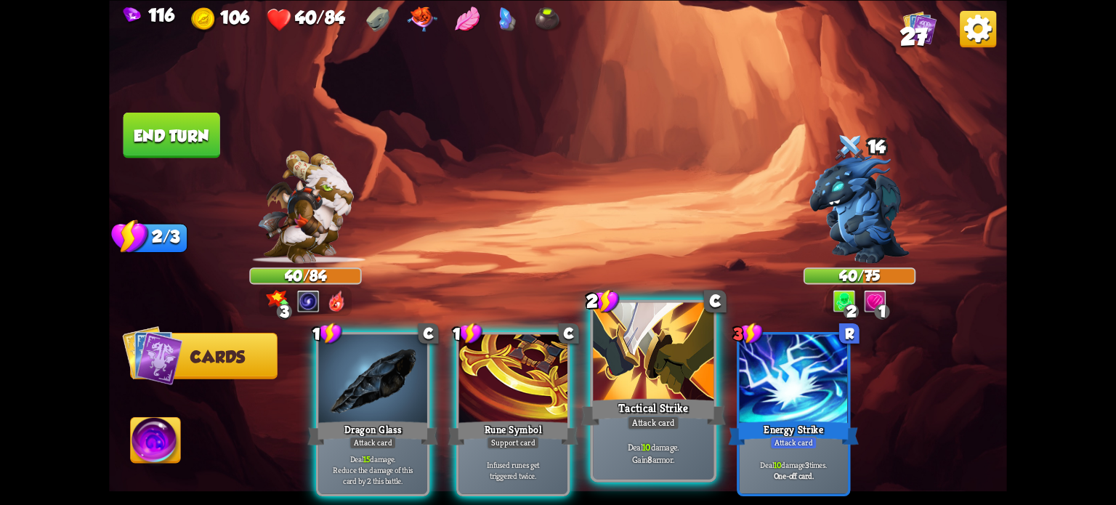
click at [651, 403] on div "Tactical Strike" at bounding box center [653, 411] width 145 height 32
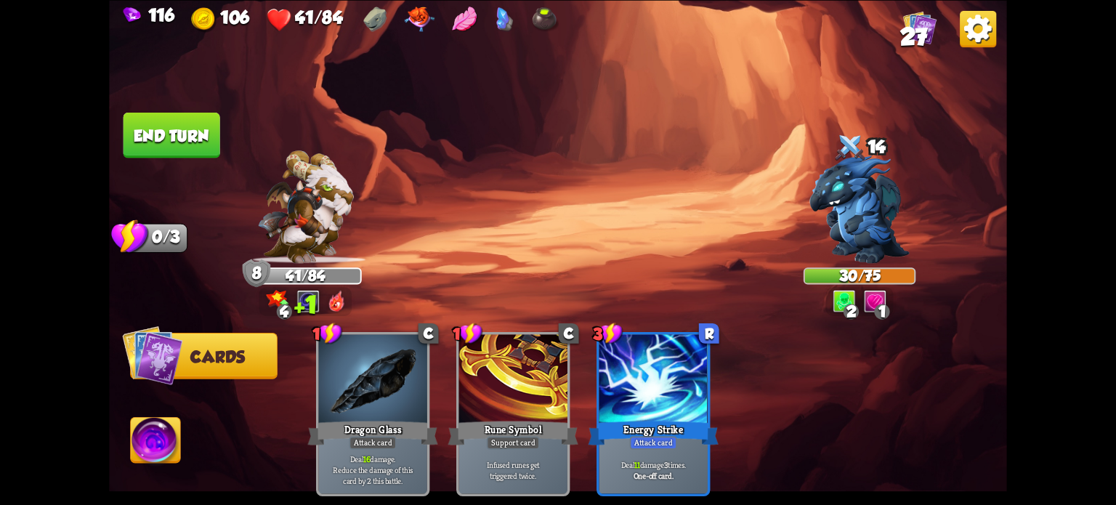
click at [165, 124] on button "End turn" at bounding box center [171, 135] width 97 height 46
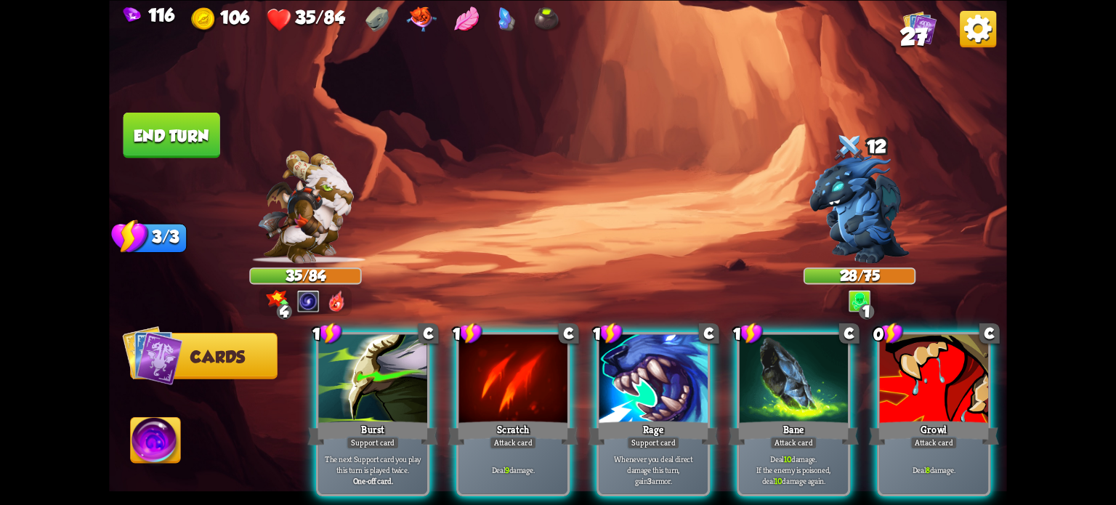
click at [776, 375] on div at bounding box center [794, 380] width 108 height 92
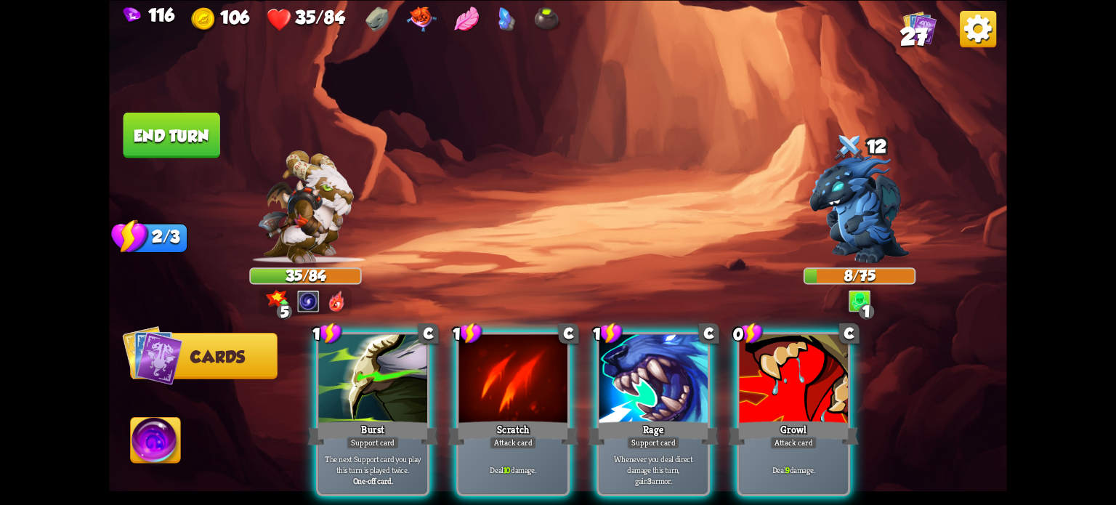
drag, startPoint x: 758, startPoint y: 391, endPoint x: 729, endPoint y: 383, distance: 30.1
click at [758, 392] on div at bounding box center [794, 380] width 108 height 92
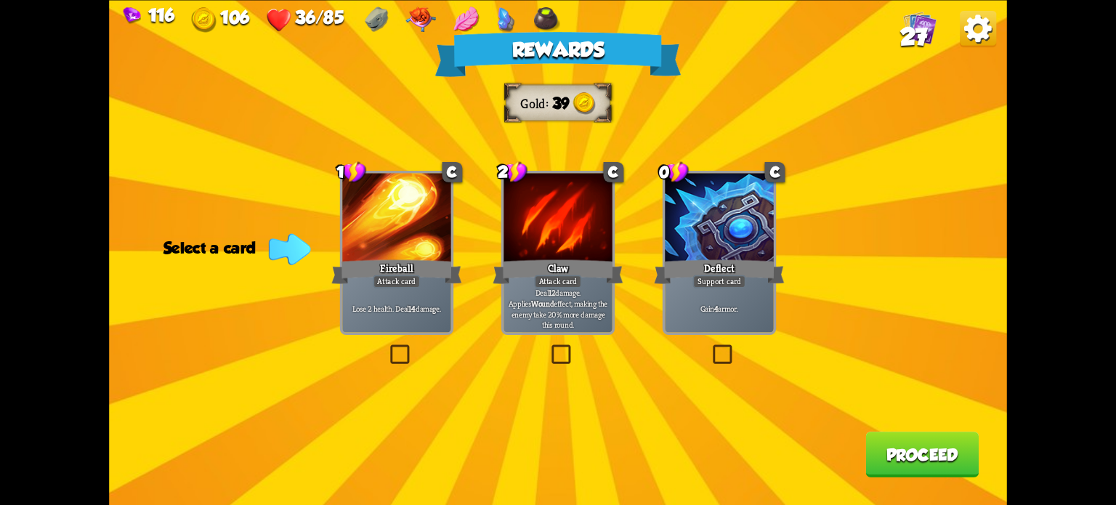
drag, startPoint x: 398, startPoint y: 347, endPoint x: 593, endPoint y: 392, distance: 199.7
click at [387, 347] on label at bounding box center [387, 347] width 0 height 0
click at [0, 0] on input "checkbox" at bounding box center [0, 0] width 0 height 0
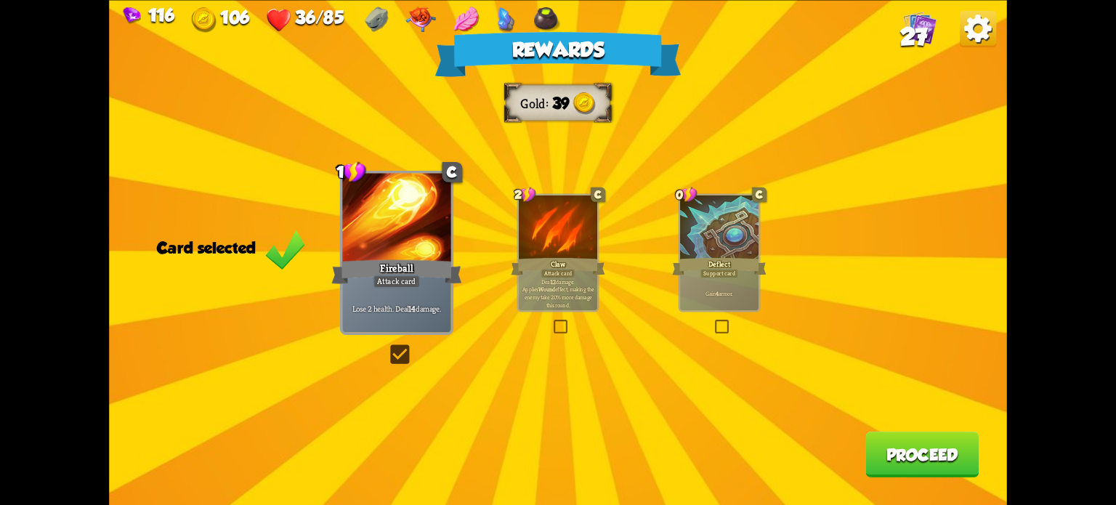
click at [908, 455] on button "Proceed" at bounding box center [921, 455] width 113 height 46
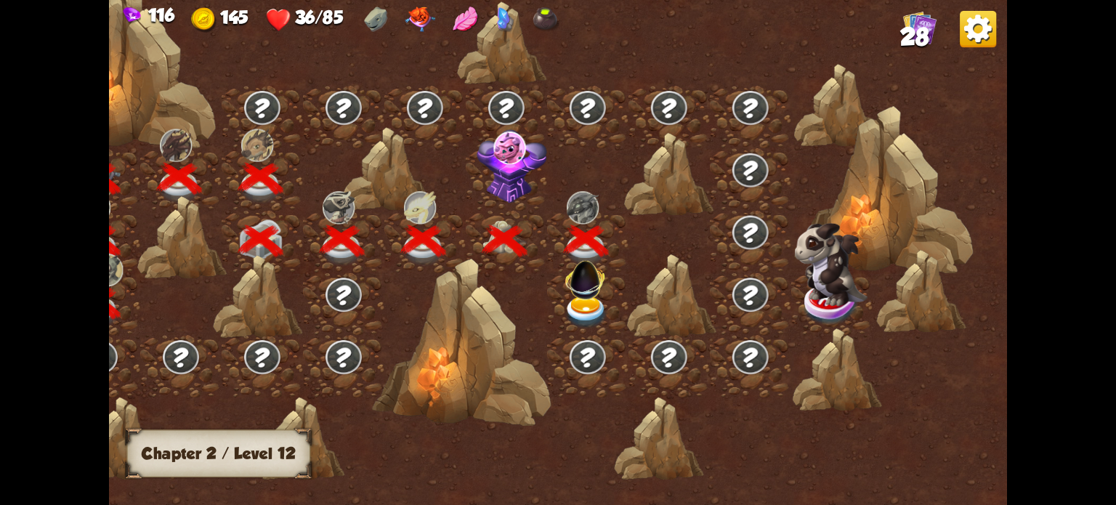
click at [572, 305] on img at bounding box center [586, 312] width 45 height 33
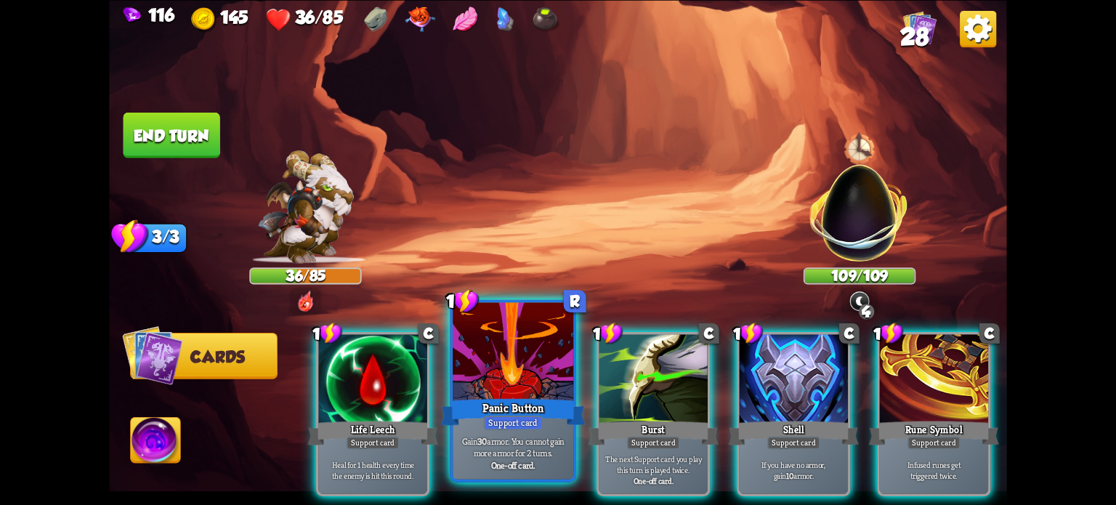
click at [501, 367] on div at bounding box center [513, 353] width 121 height 102
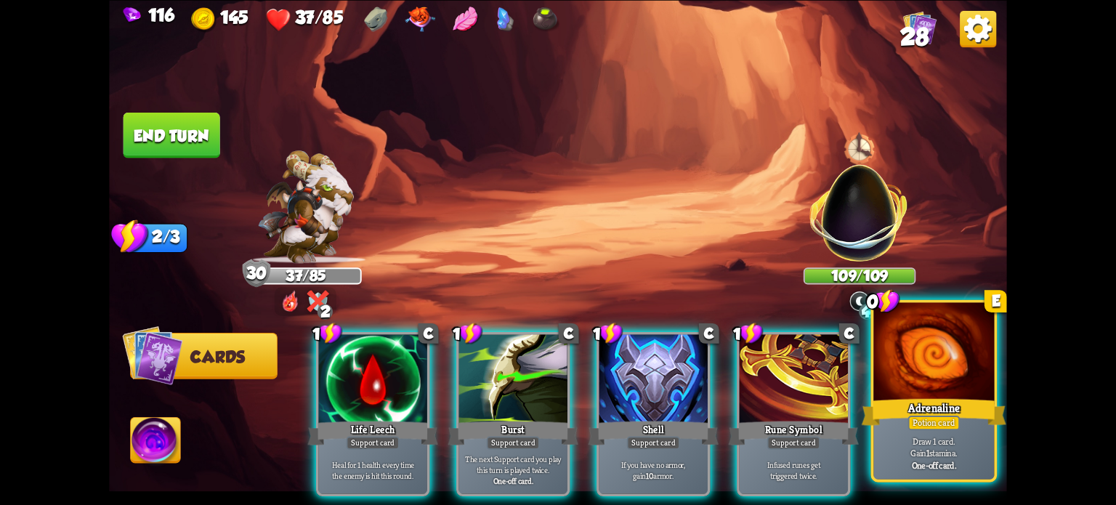
click at [927, 397] on div "Adrenaline" at bounding box center [934, 411] width 145 height 32
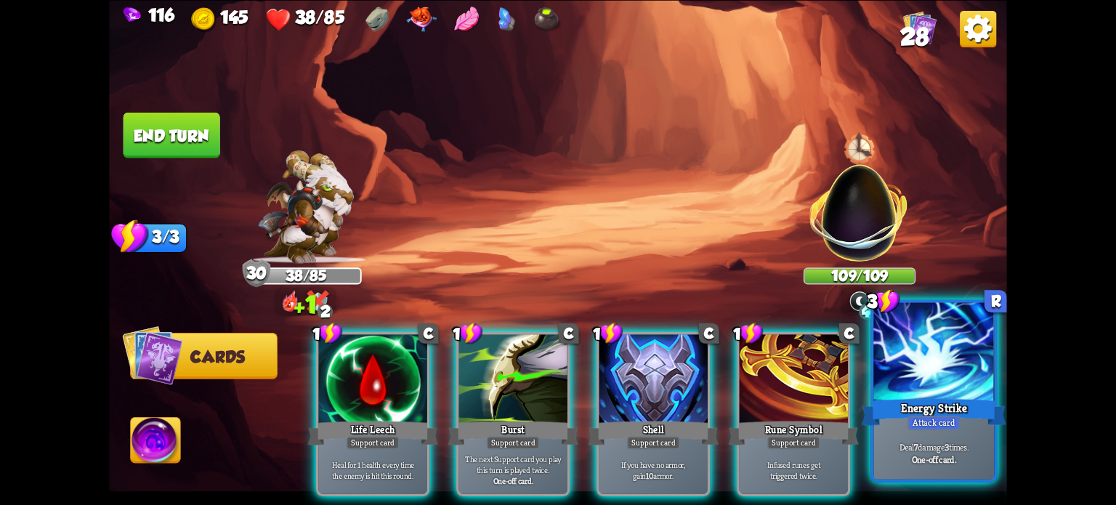
click at [919, 363] on div at bounding box center [933, 353] width 121 height 102
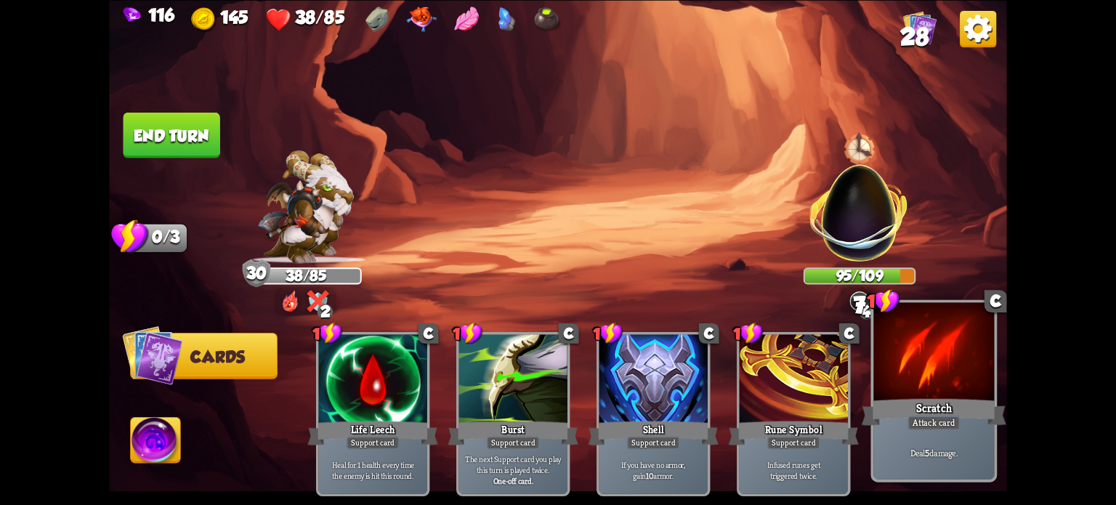
click at [918, 363] on div at bounding box center [933, 353] width 121 height 102
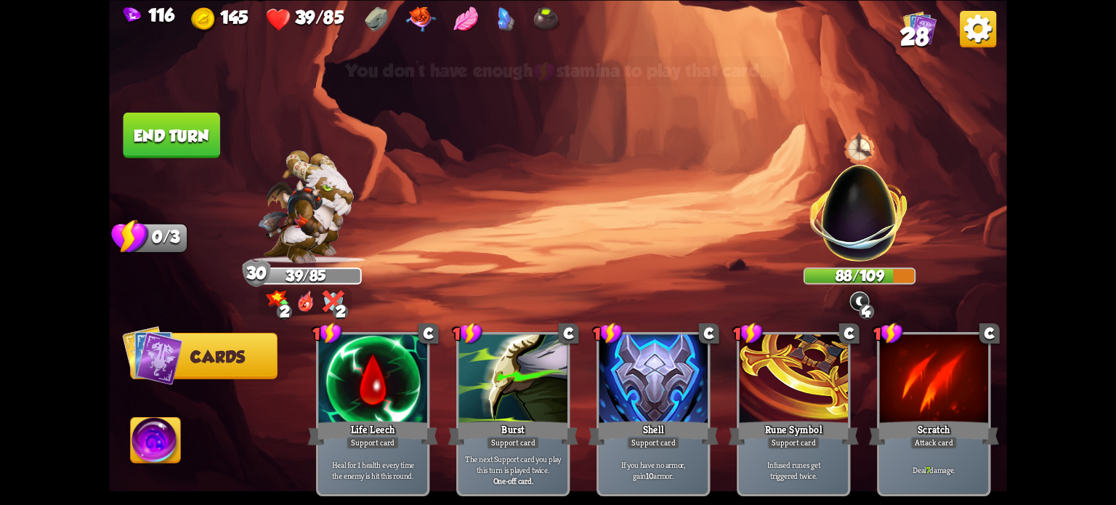
click at [158, 137] on button "End turn" at bounding box center [171, 135] width 97 height 46
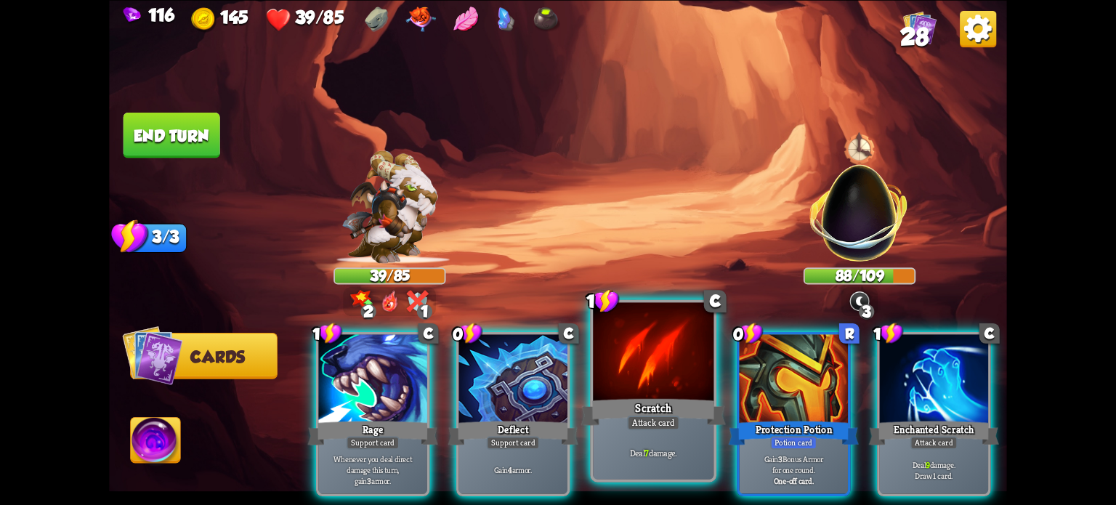
click at [646, 409] on div "Scratch" at bounding box center [653, 411] width 145 height 32
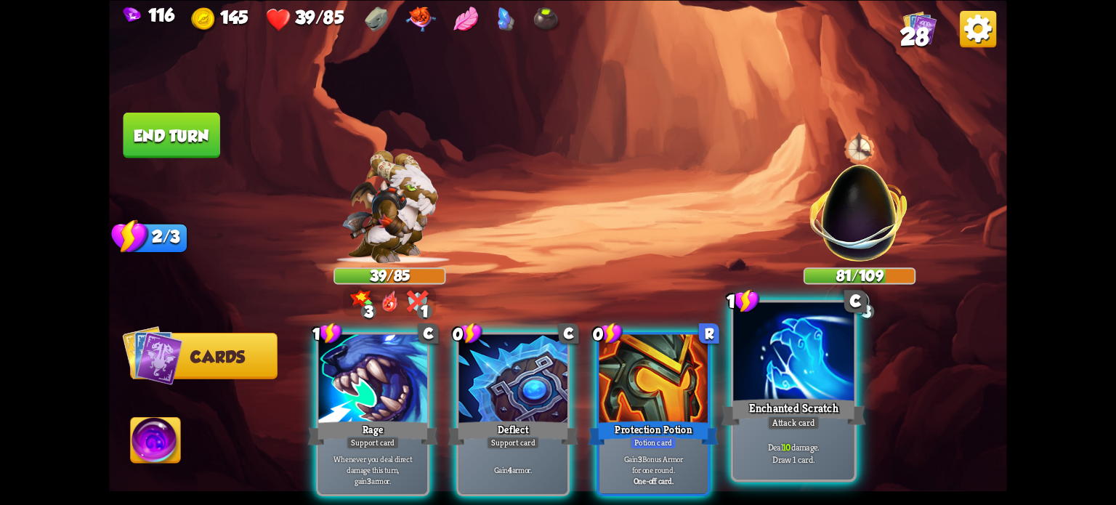
click at [790, 390] on div at bounding box center [793, 353] width 121 height 102
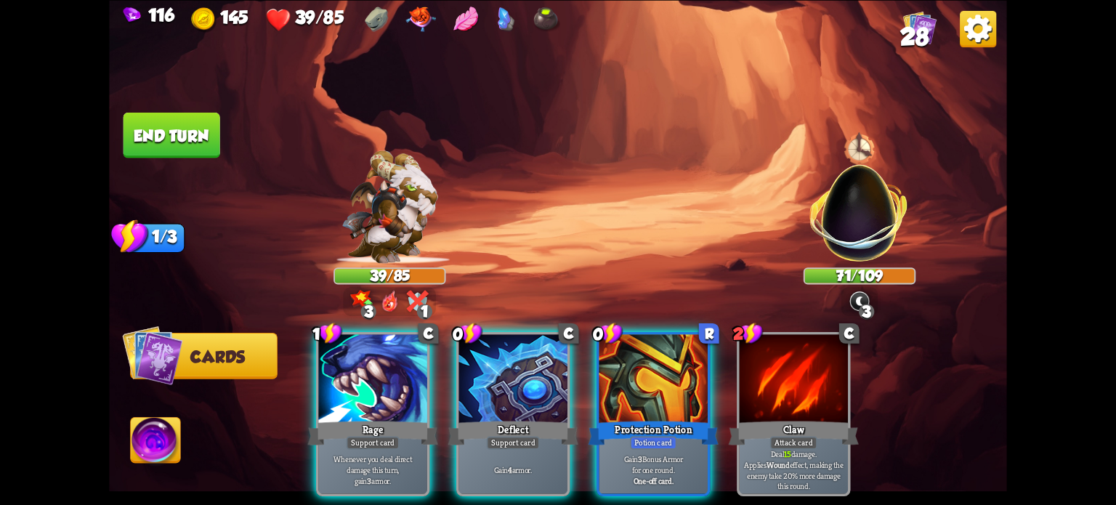
click at [172, 134] on button "End turn" at bounding box center [171, 135] width 97 height 46
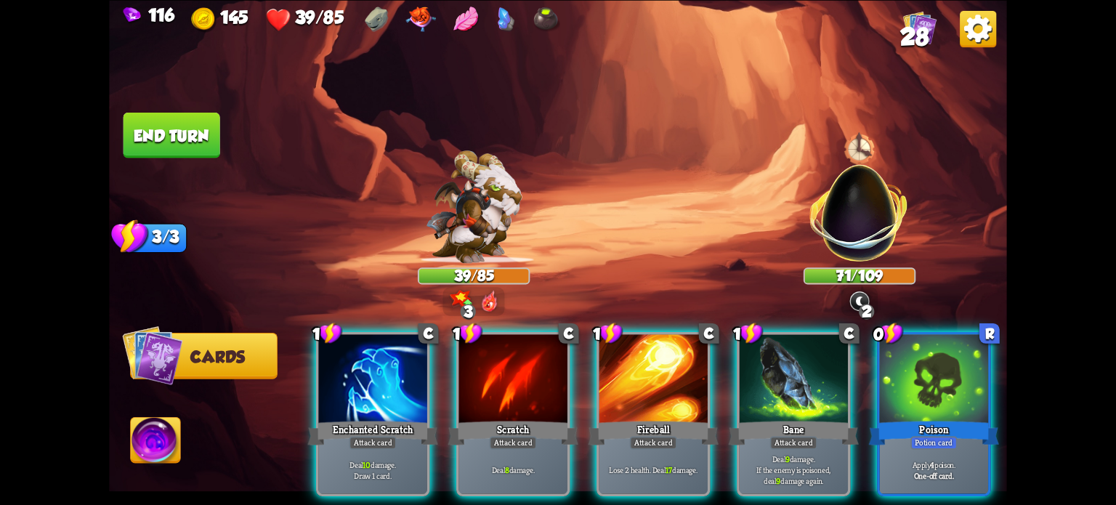
click at [950, 379] on div at bounding box center [934, 380] width 108 height 92
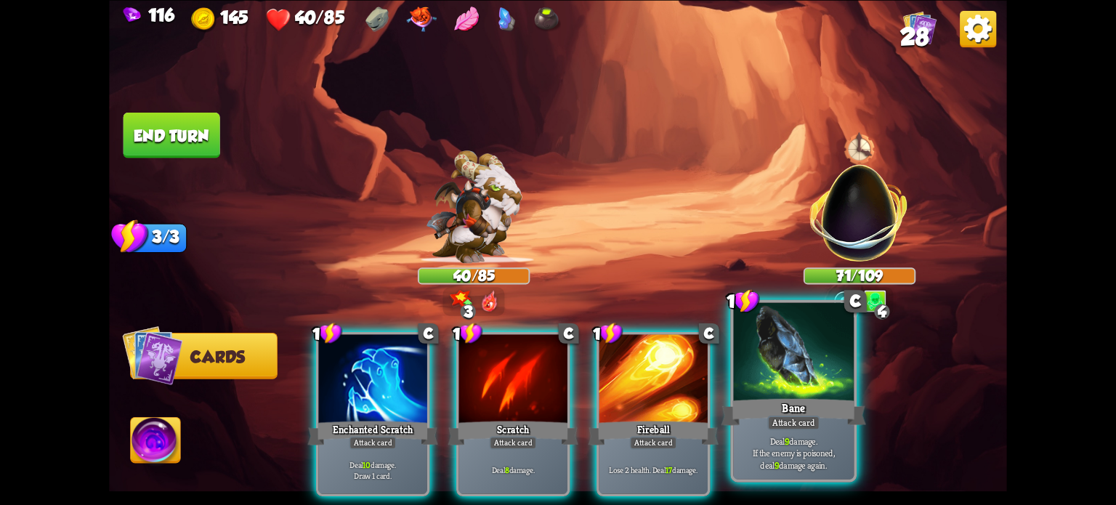
click at [800, 380] on div at bounding box center [793, 353] width 121 height 102
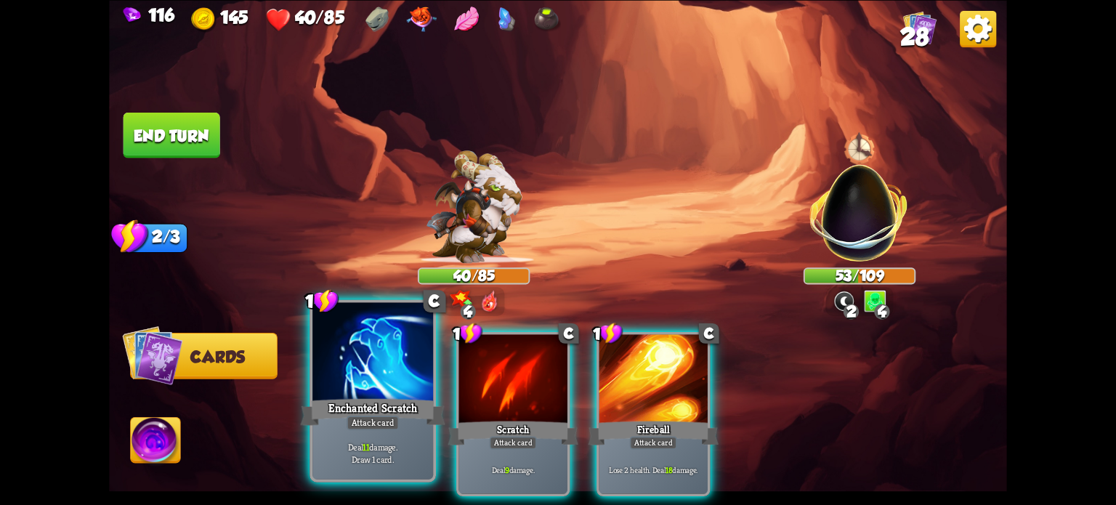
click at [376, 405] on div "Enchanted Scratch" at bounding box center [373, 411] width 145 height 32
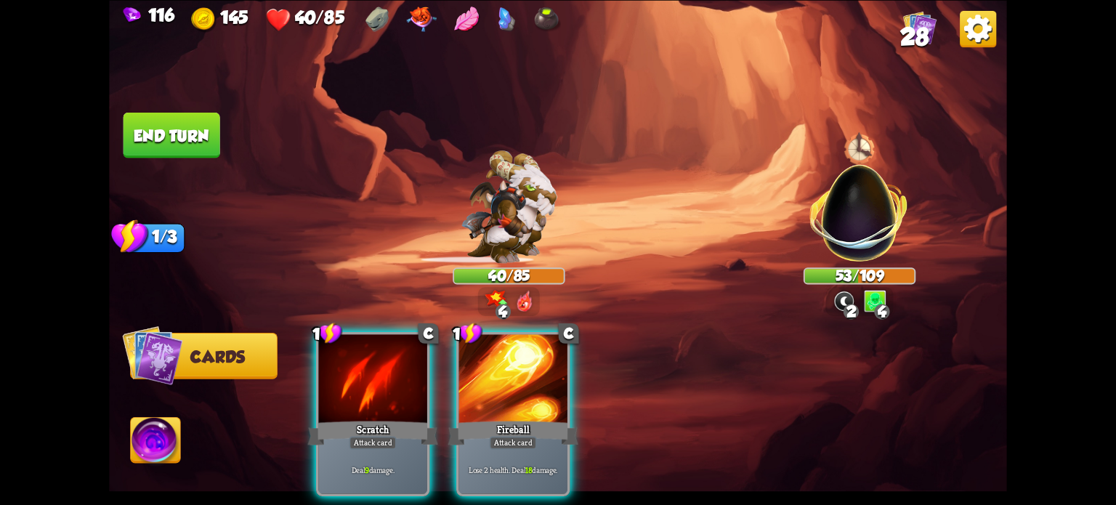
click at [376, 418] on div "Scratch" at bounding box center [373, 432] width 130 height 29
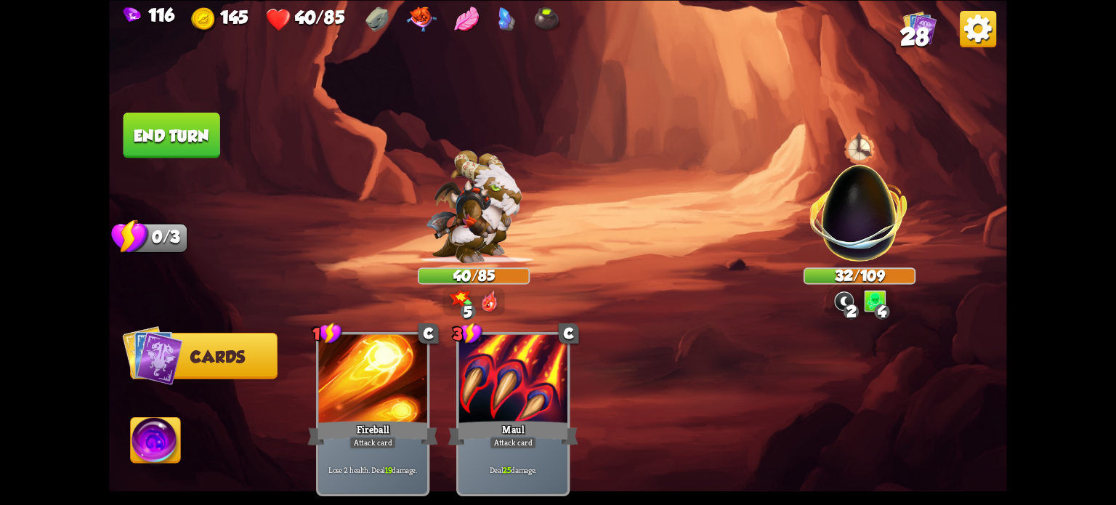
click at [171, 129] on button "End turn" at bounding box center [171, 135] width 97 height 46
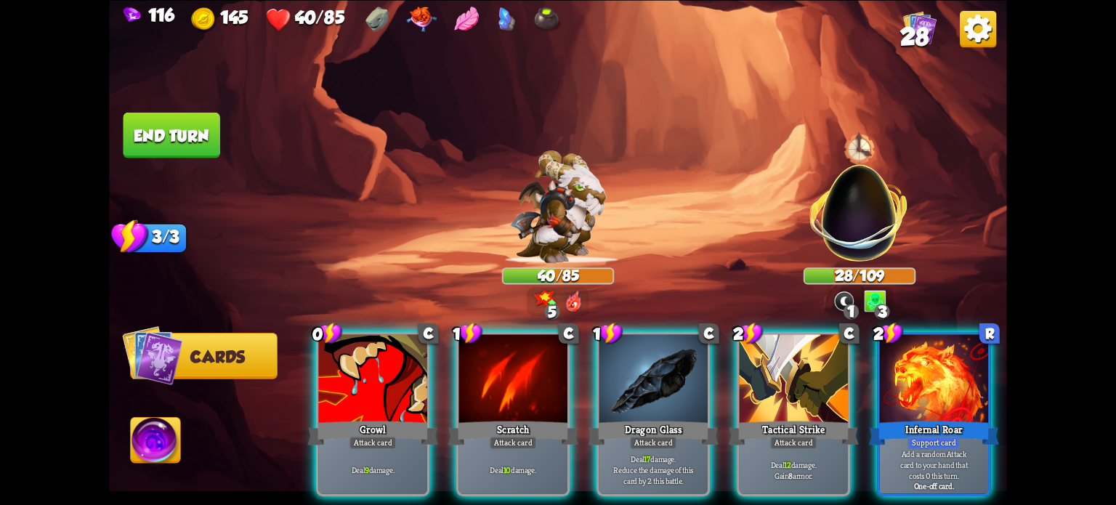
click at [373, 378] on div at bounding box center [372, 380] width 108 height 92
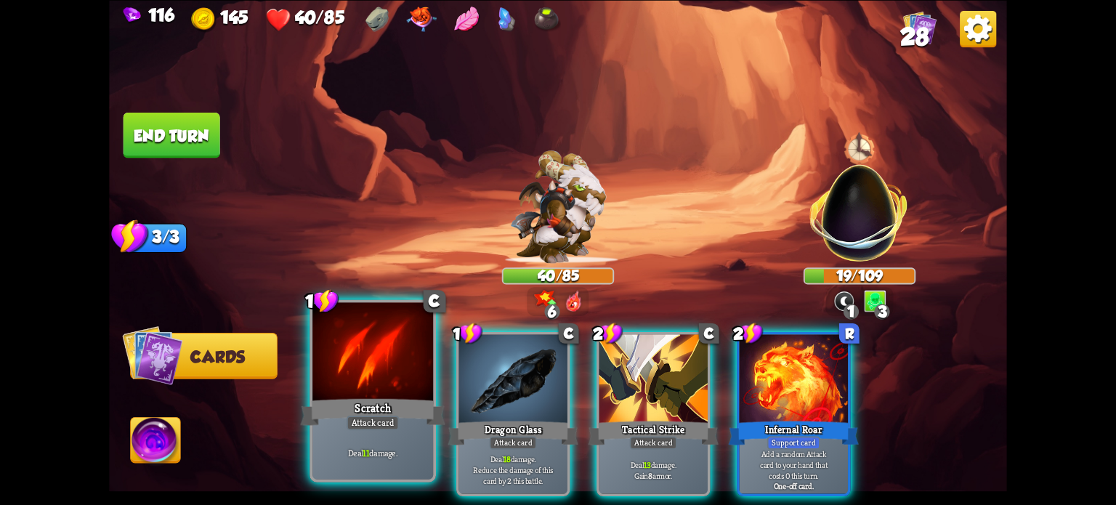
click at [346, 384] on div at bounding box center [372, 353] width 121 height 102
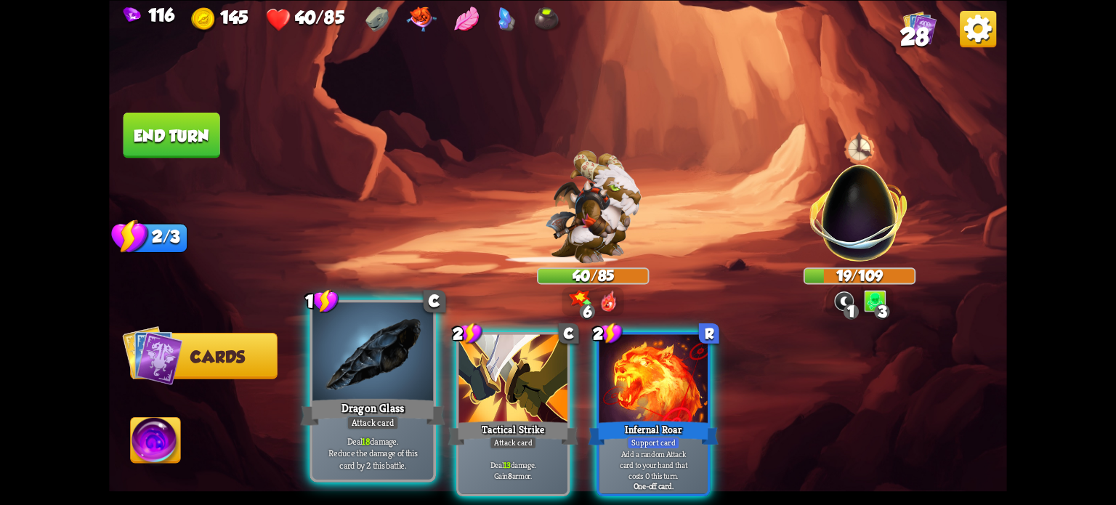
click at [345, 384] on div at bounding box center [372, 353] width 121 height 102
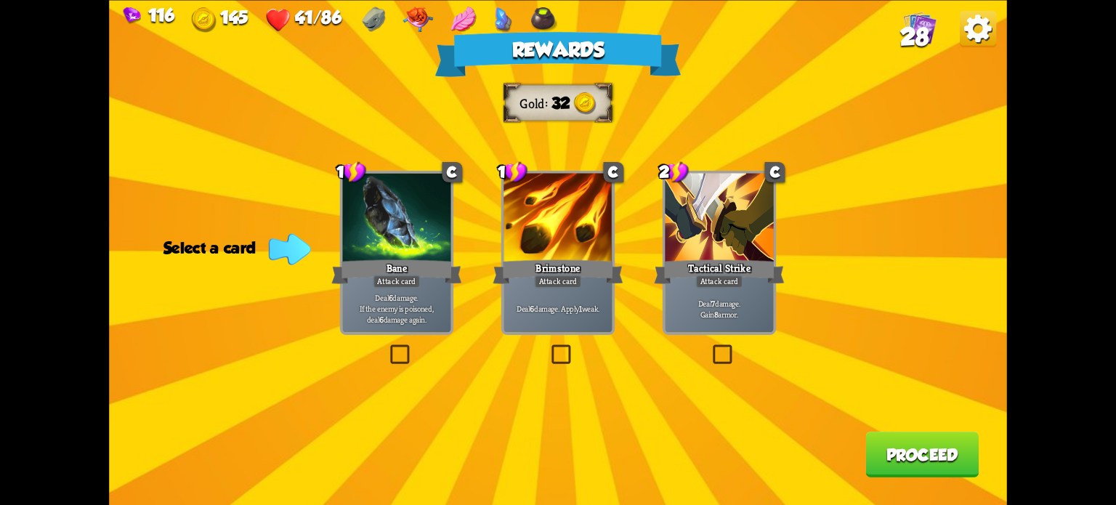
click at [710, 347] on label at bounding box center [710, 347] width 0 height 0
click at [0, 0] on input "checkbox" at bounding box center [0, 0] width 0 height 0
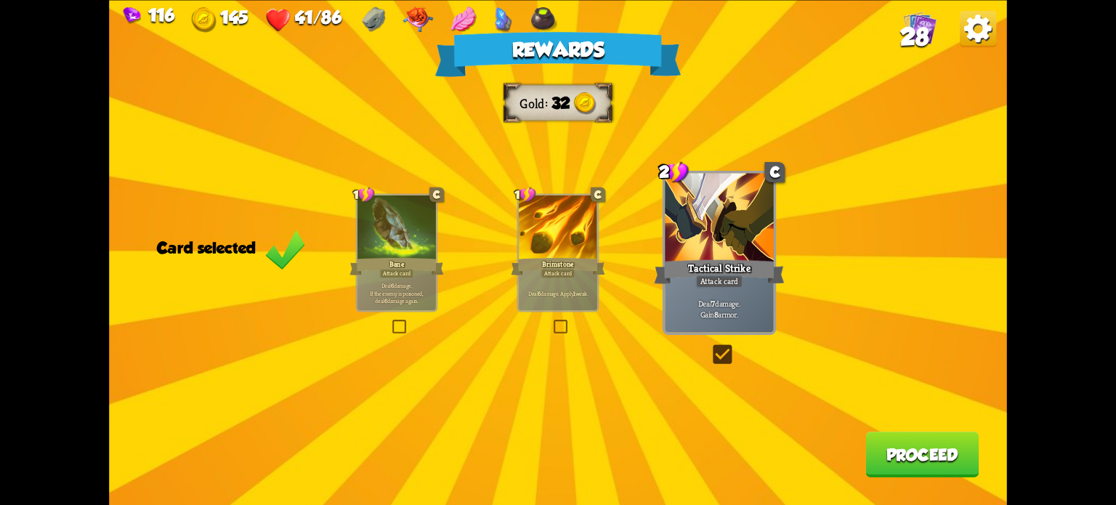
click at [390, 321] on label at bounding box center [390, 321] width 0 height 0
click at [0, 0] on input "checkbox" at bounding box center [0, 0] width 0 height 0
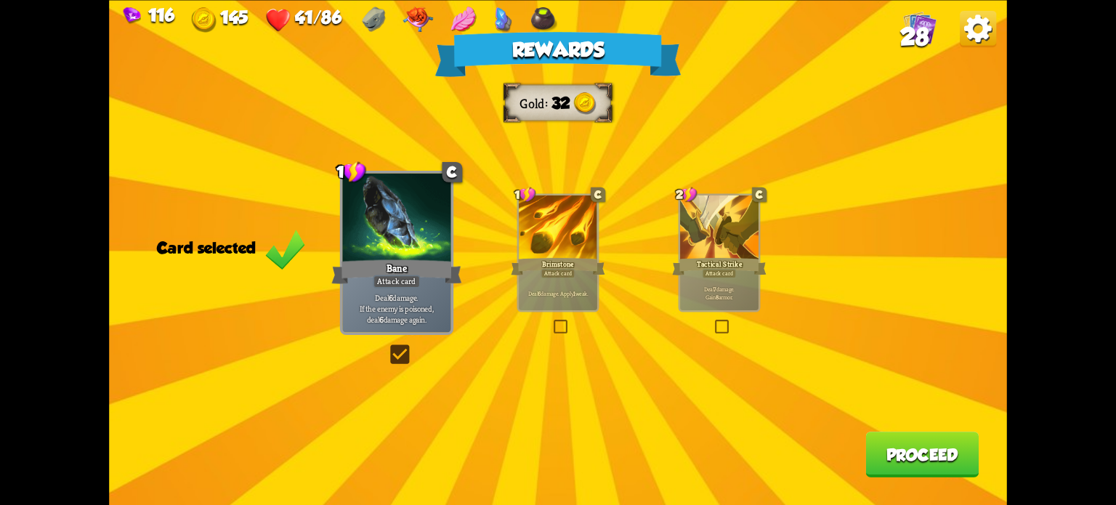
click at [890, 454] on button "Proceed" at bounding box center [921, 455] width 113 height 46
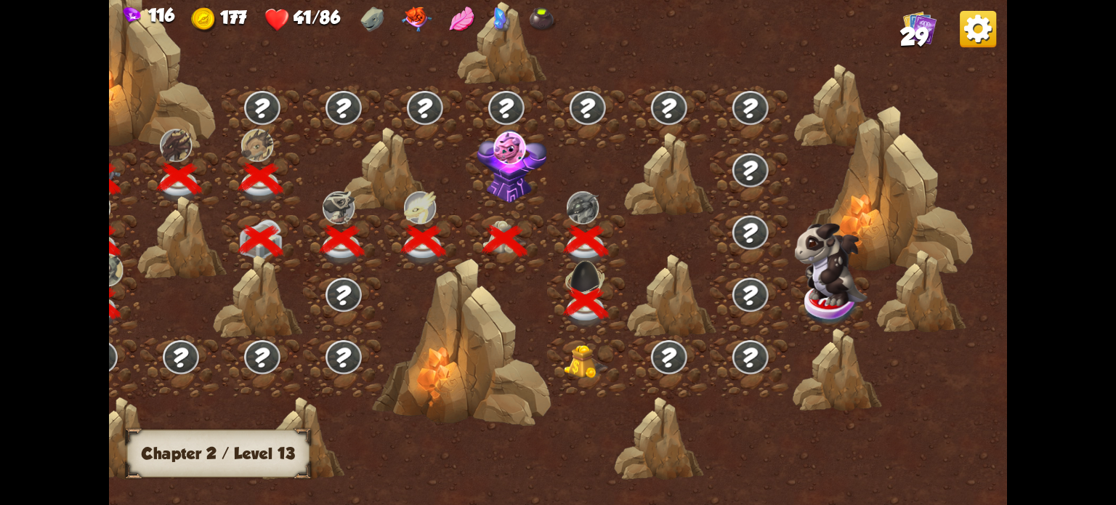
click at [580, 355] on img at bounding box center [586, 362] width 45 height 34
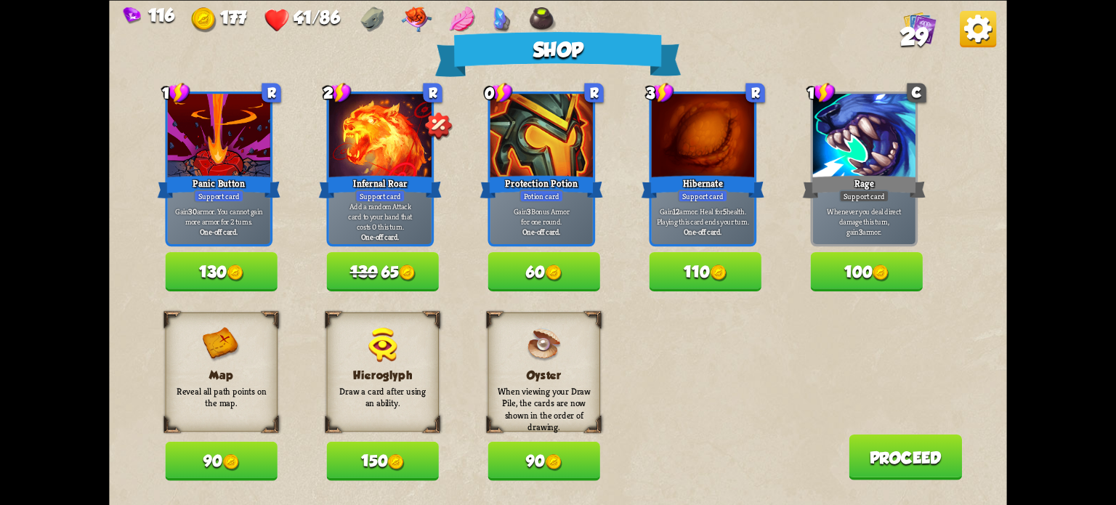
click at [222, 461] on button "90" at bounding box center [221, 461] width 112 height 39
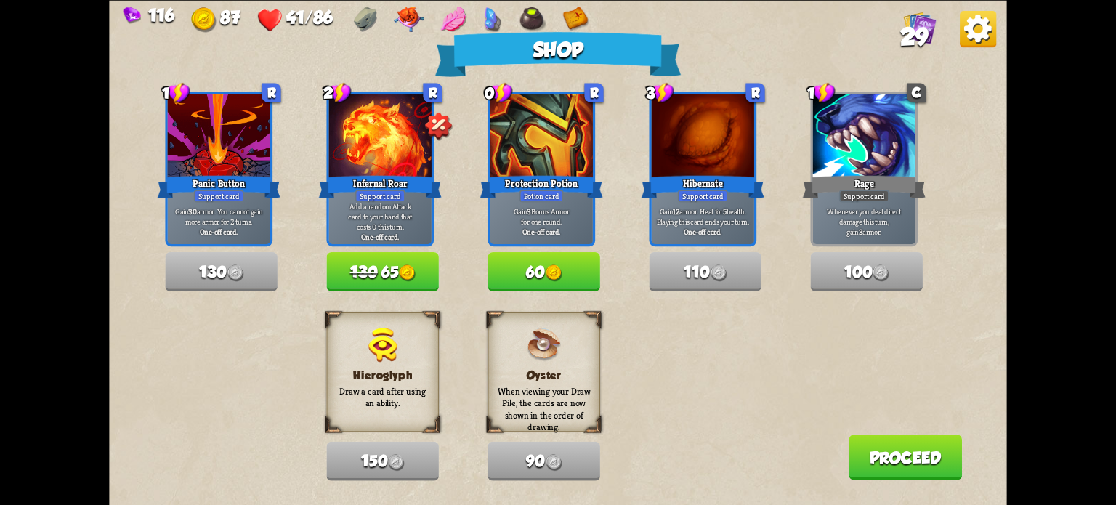
click at [535, 273] on button "60" at bounding box center [543, 271] width 112 height 39
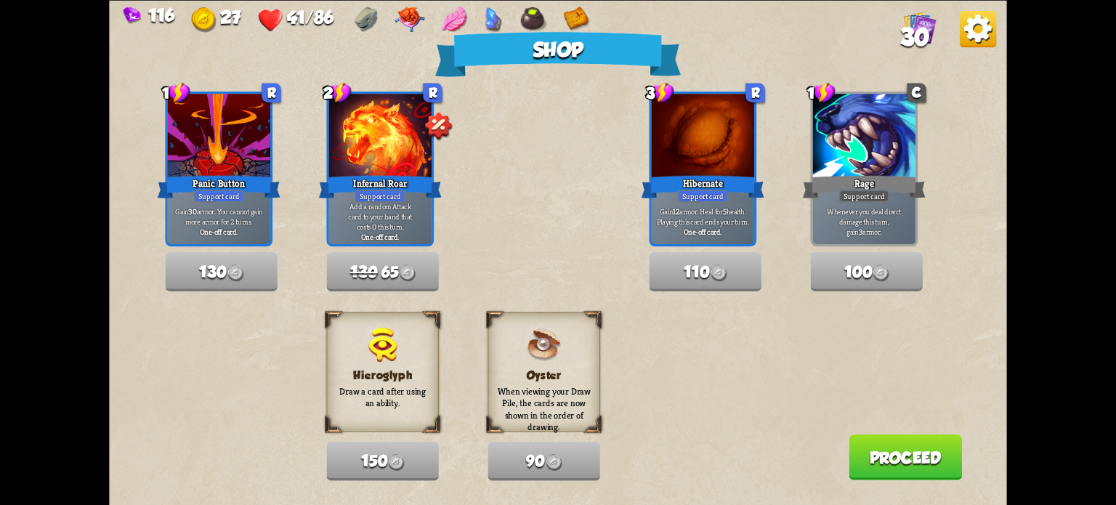
click at [915, 457] on button "Proceed" at bounding box center [905, 457] width 113 height 46
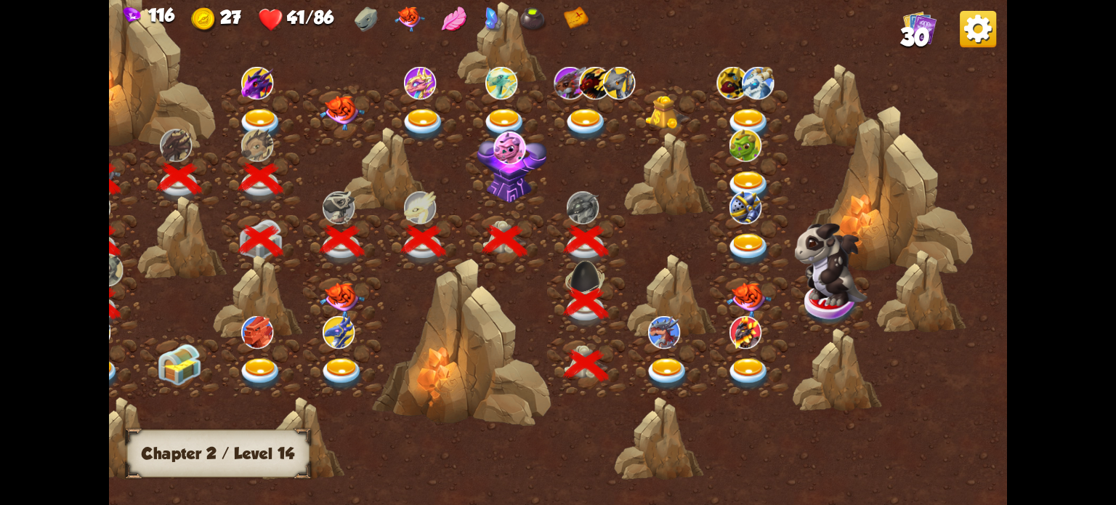
click at [338, 113] on img at bounding box center [342, 113] width 45 height 35
click at [339, 110] on img at bounding box center [342, 113] width 45 height 35
click at [248, 111] on img at bounding box center [260, 125] width 45 height 33
click at [252, 113] on img at bounding box center [260, 125] width 45 height 33
drag, startPoint x: 150, startPoint y: 253, endPoint x: 309, endPoint y: 379, distance: 202.6
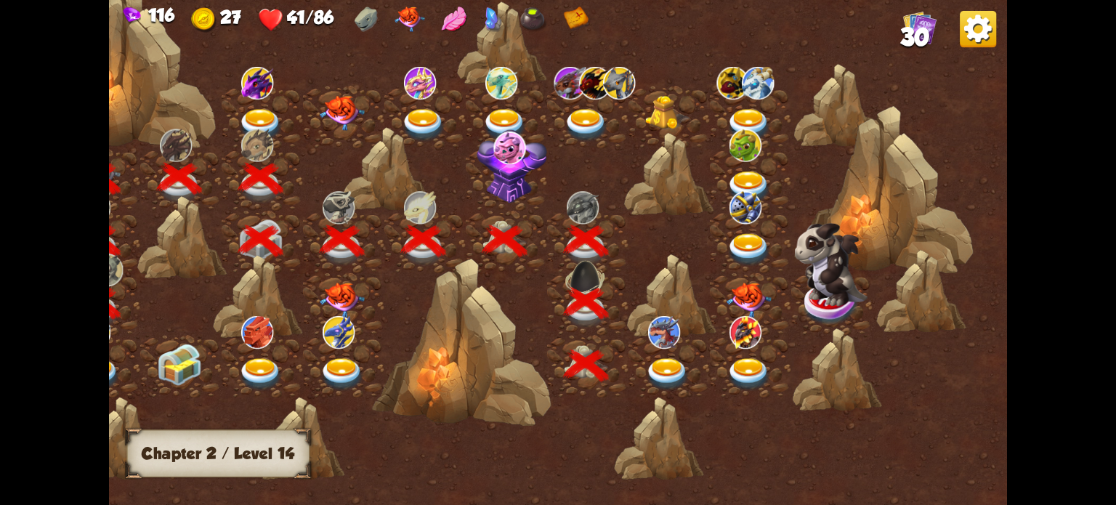
click at [309, 379] on div at bounding box center [451, 261] width 1111 height 525
drag, startPoint x: 339, startPoint y: 158, endPoint x: 398, endPoint y: 200, distance: 73.0
click at [394, 198] on div at bounding box center [451, 261] width 1111 height 525
drag, startPoint x: 446, startPoint y: 299, endPoint x: 516, endPoint y: 349, distance: 85.5
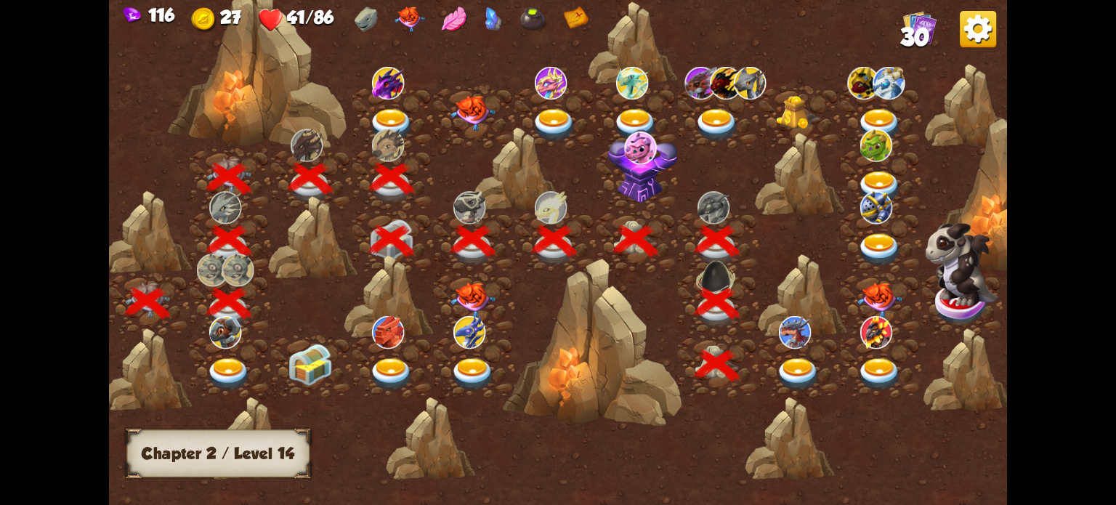
scroll to position [0, 84]
click at [312, 370] on img at bounding box center [310, 365] width 45 height 42
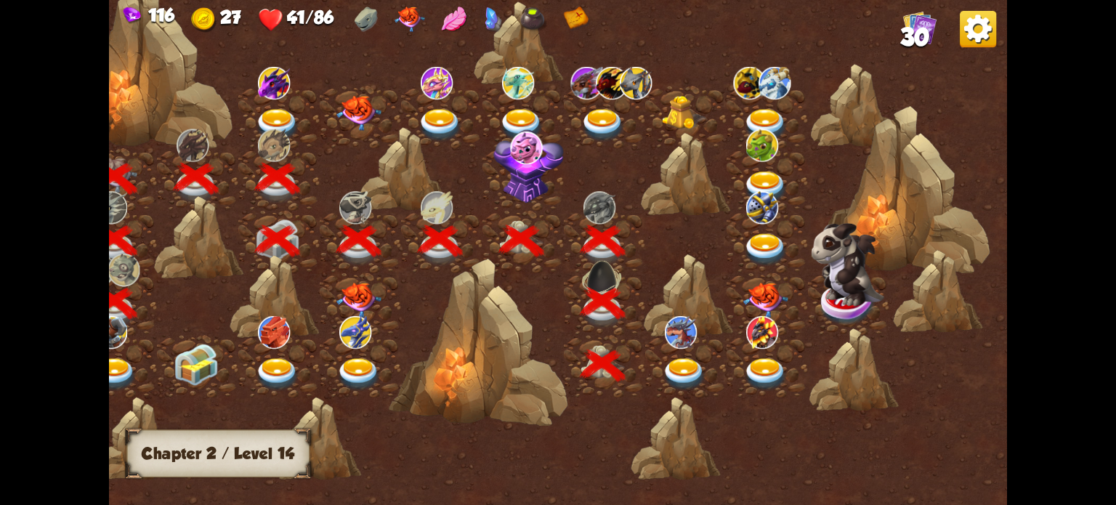
scroll to position [0, 221]
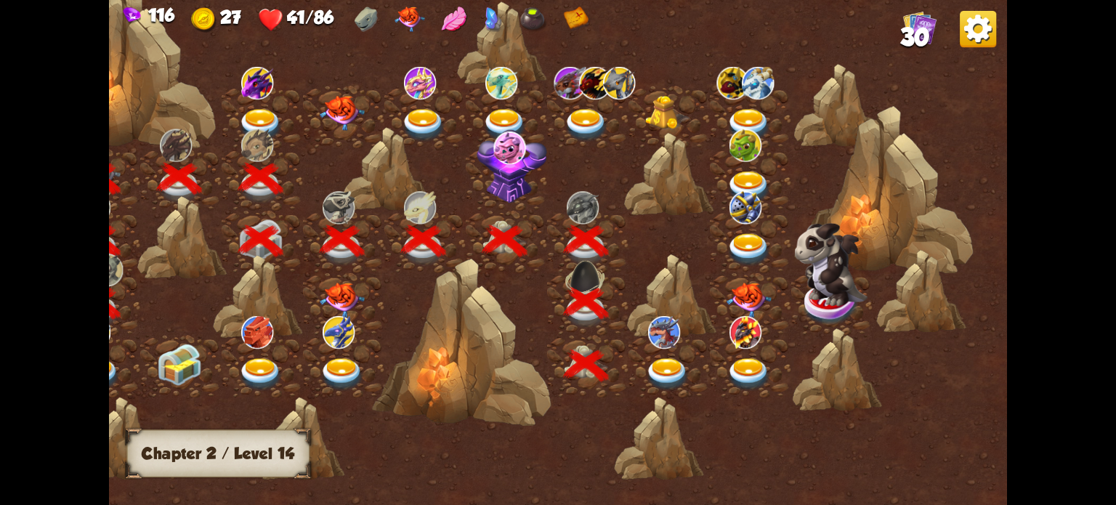
click at [666, 368] on img at bounding box center [667, 374] width 45 height 33
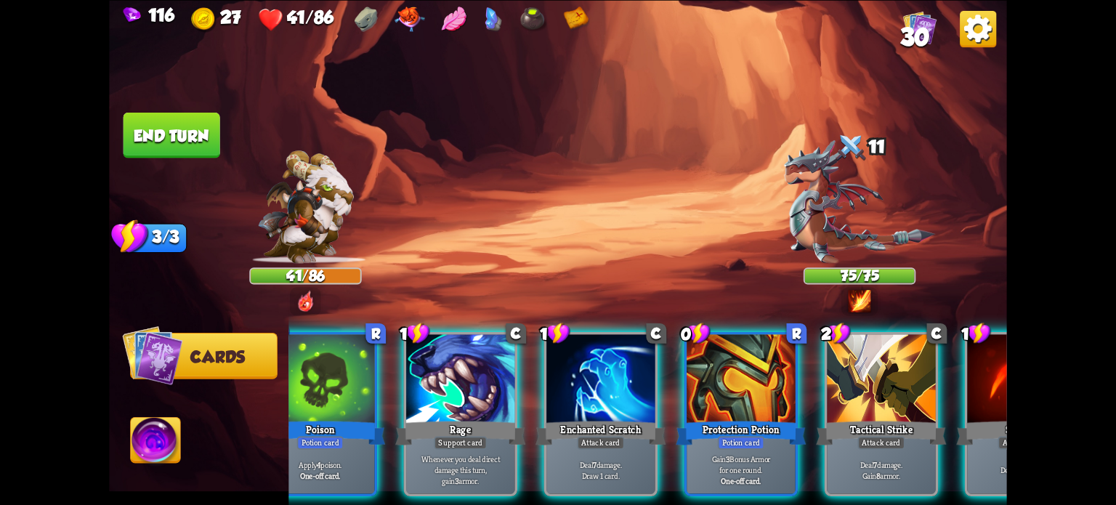
scroll to position [0, 56]
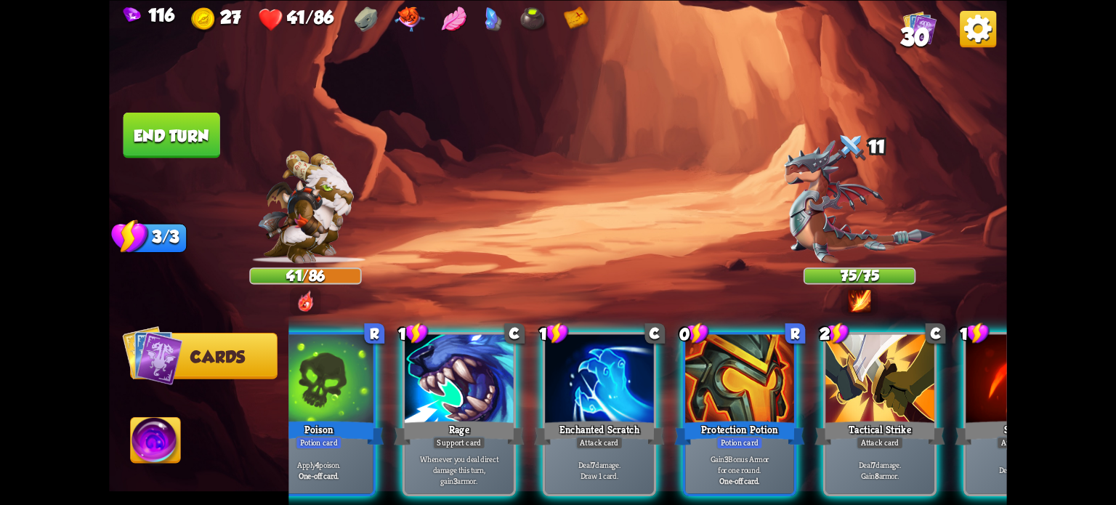
click at [742, 436] on div "Potion card" at bounding box center [739, 442] width 46 height 13
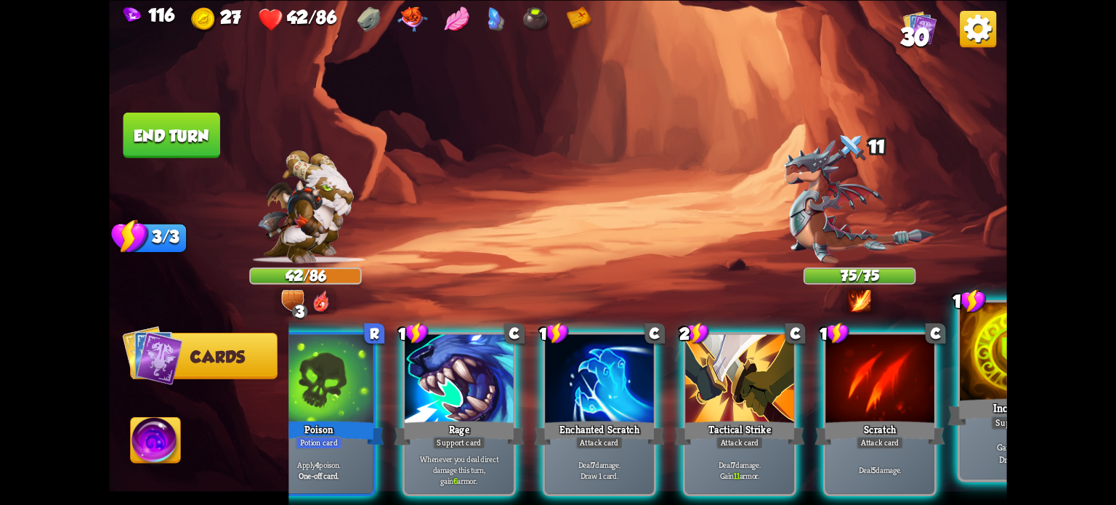
click at [980, 405] on div "Incantation" at bounding box center [1020, 411] width 145 height 32
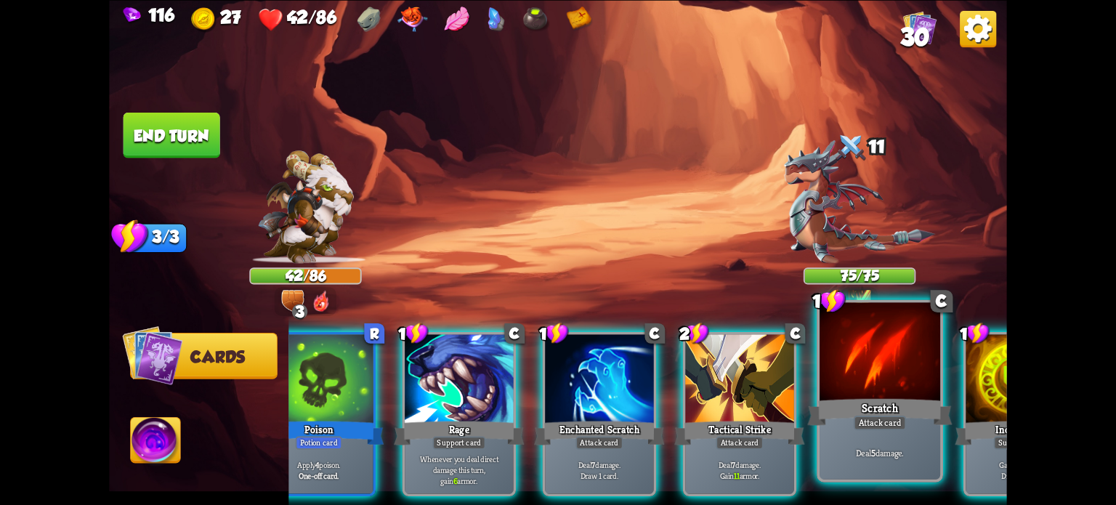
scroll to position [0, 0]
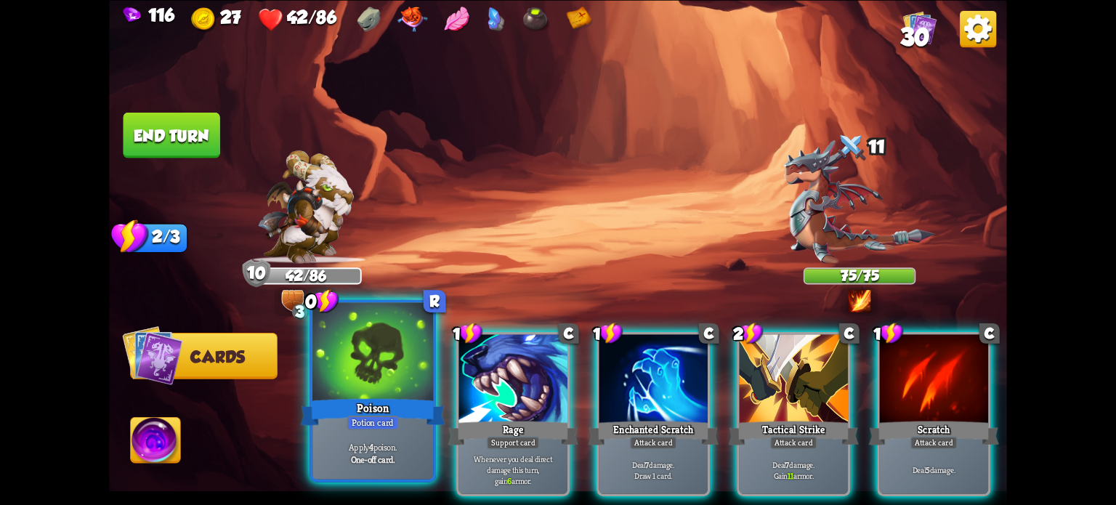
click at [349, 405] on div "Poison" at bounding box center [373, 411] width 145 height 32
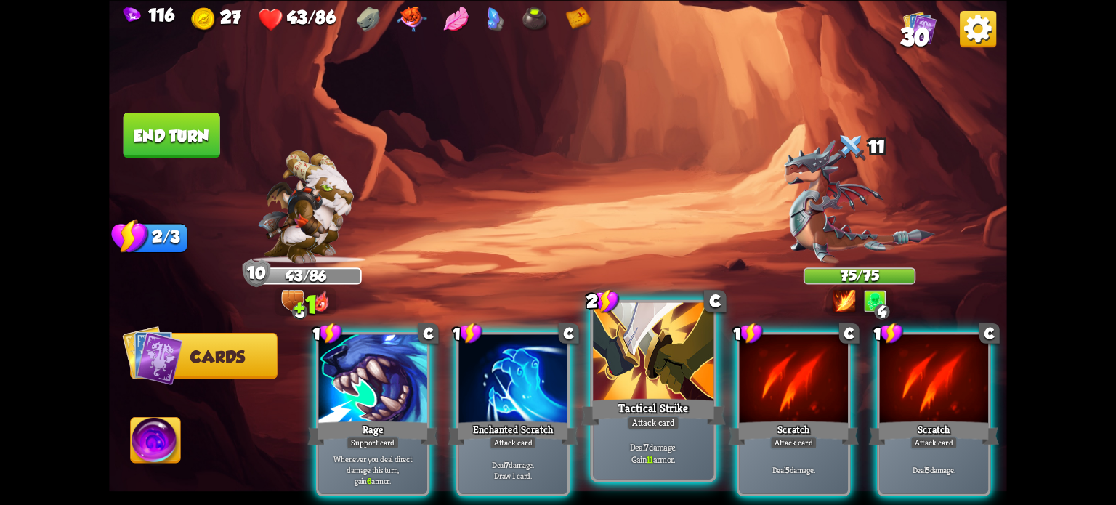
click at [663, 398] on div "Tactical Strike" at bounding box center [653, 411] width 145 height 32
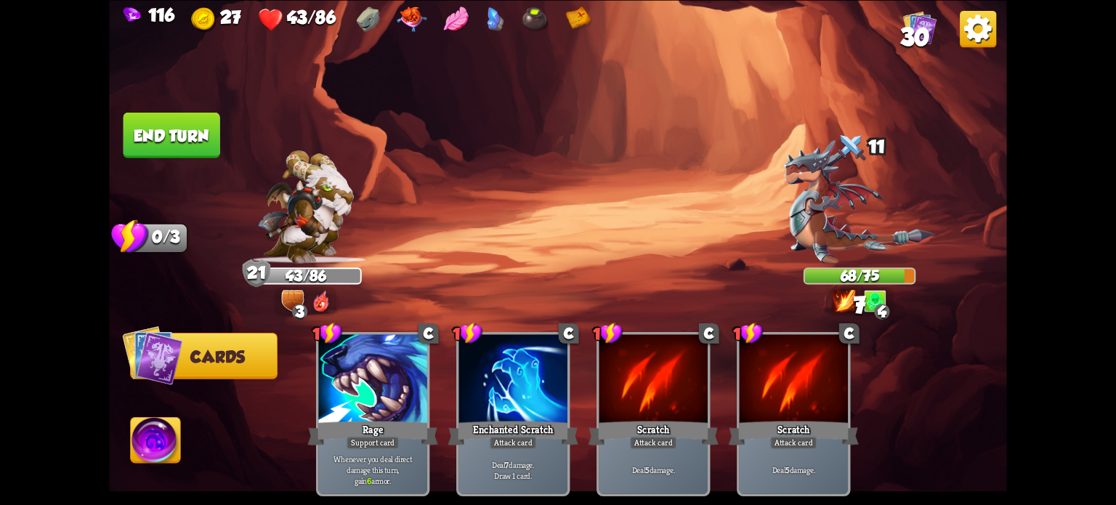
click at [163, 133] on button "End turn" at bounding box center [171, 135] width 97 height 46
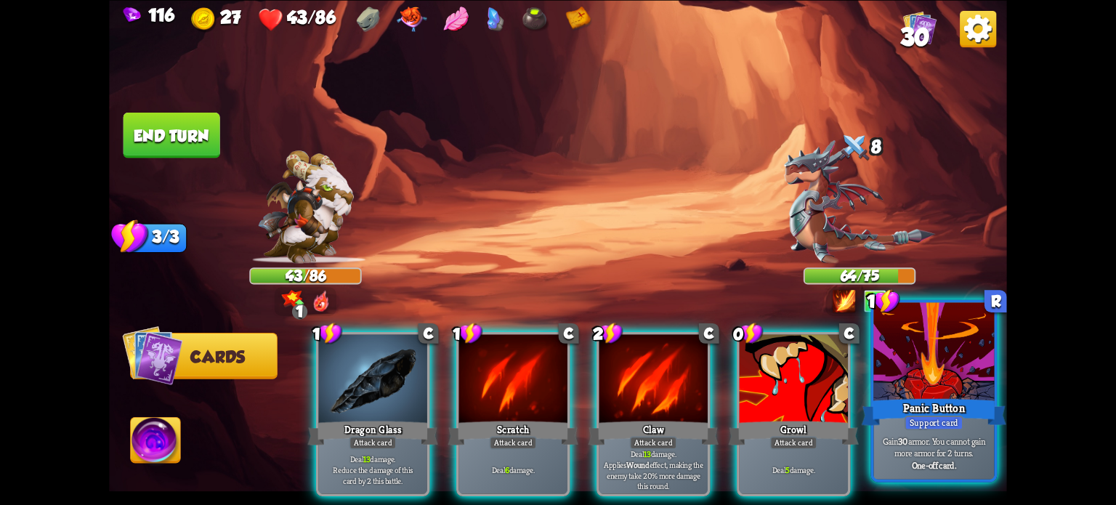
click at [947, 381] on div at bounding box center [933, 353] width 121 height 102
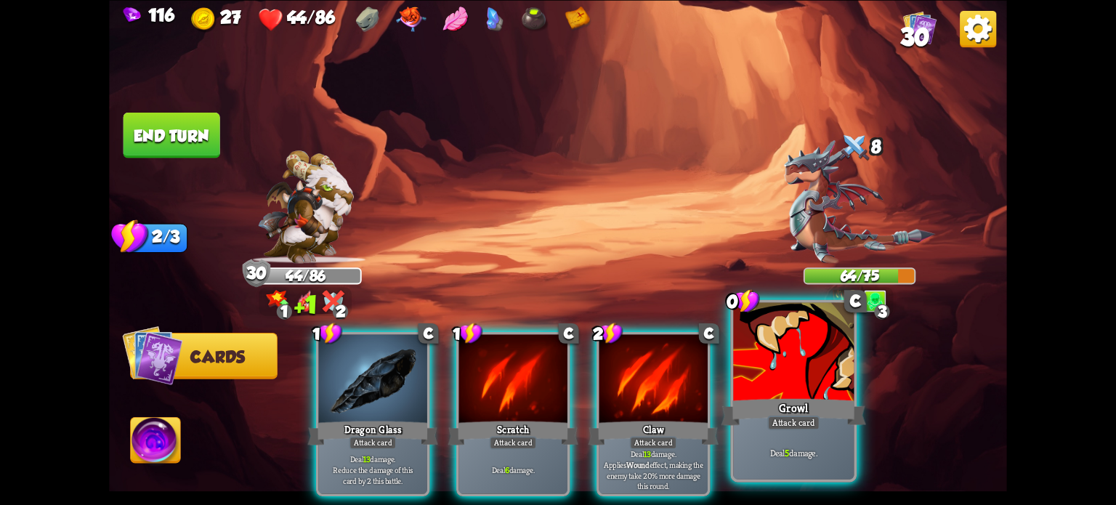
click at [782, 354] on div at bounding box center [793, 353] width 121 height 102
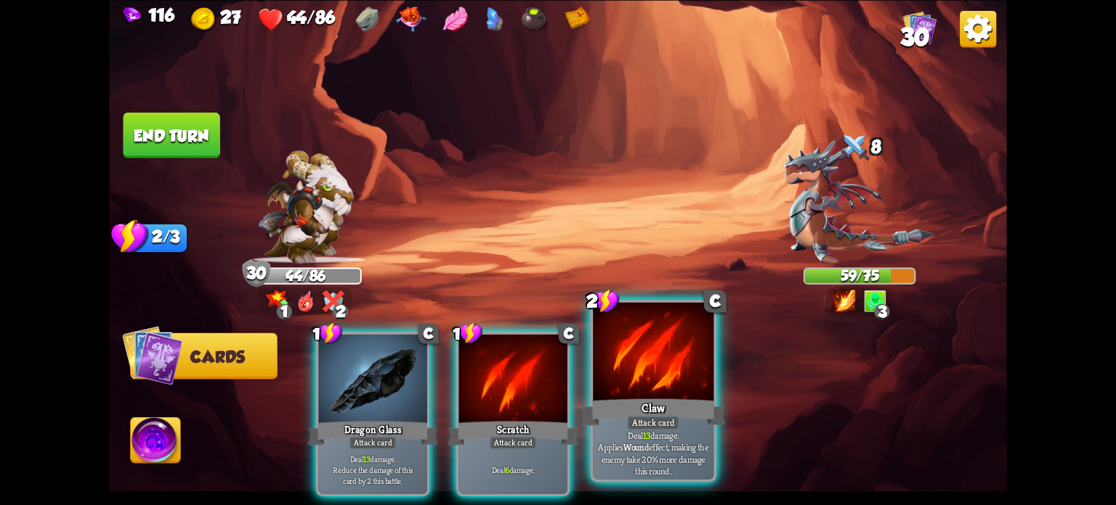
click at [647, 365] on div at bounding box center [653, 353] width 121 height 102
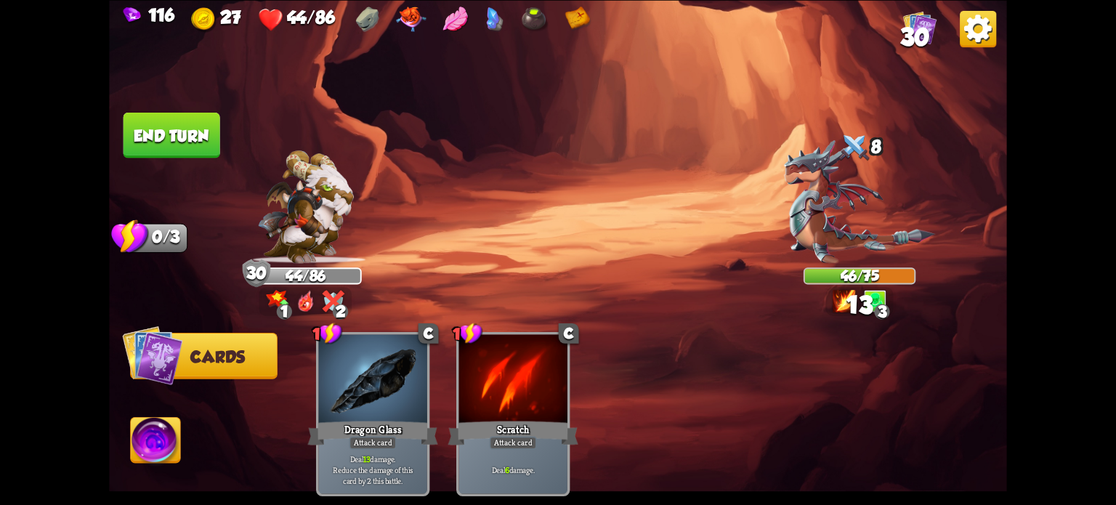
click at [160, 121] on button "End turn" at bounding box center [171, 135] width 97 height 46
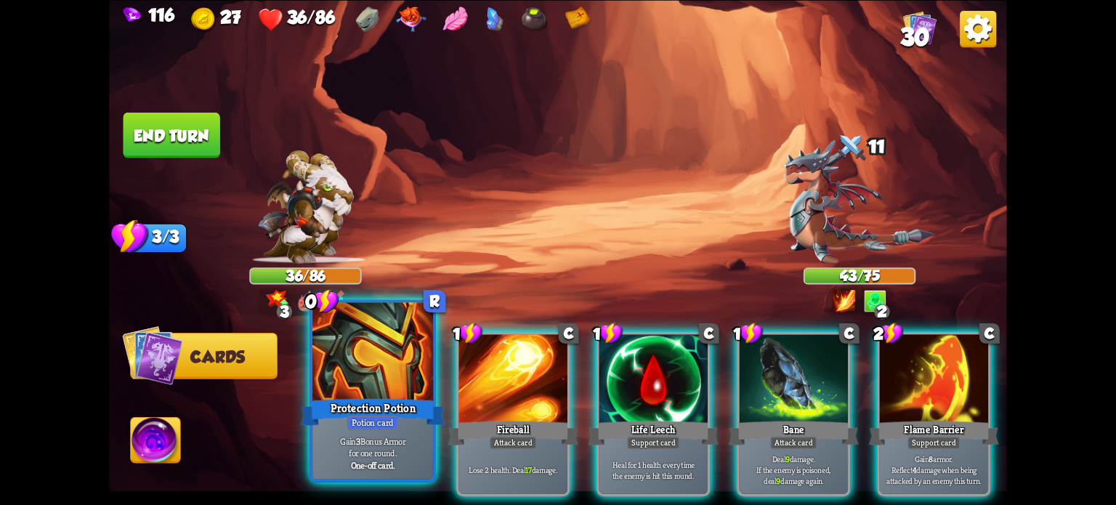
click at [350, 380] on div at bounding box center [372, 353] width 121 height 102
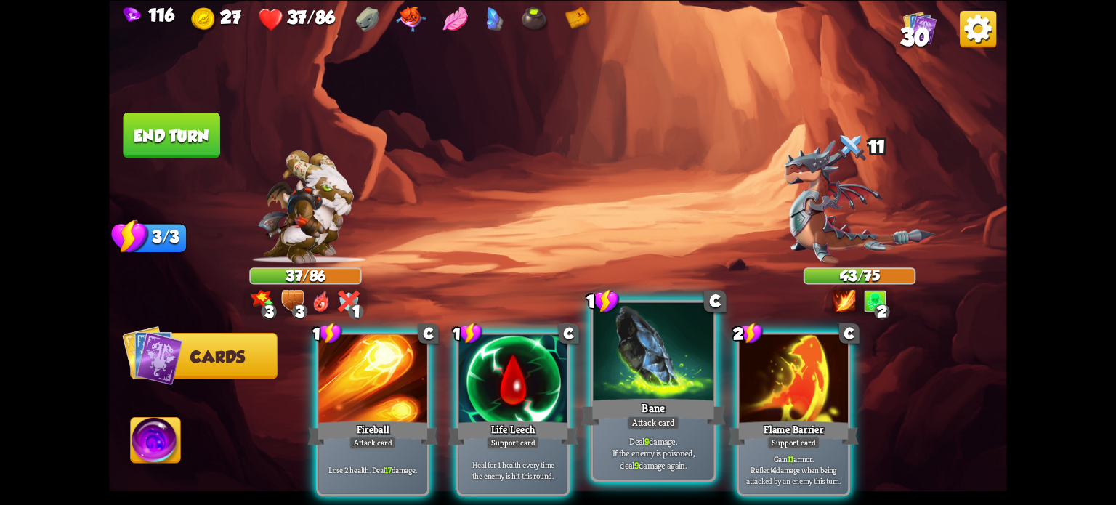
click at [631, 403] on div "Bane" at bounding box center [653, 411] width 145 height 32
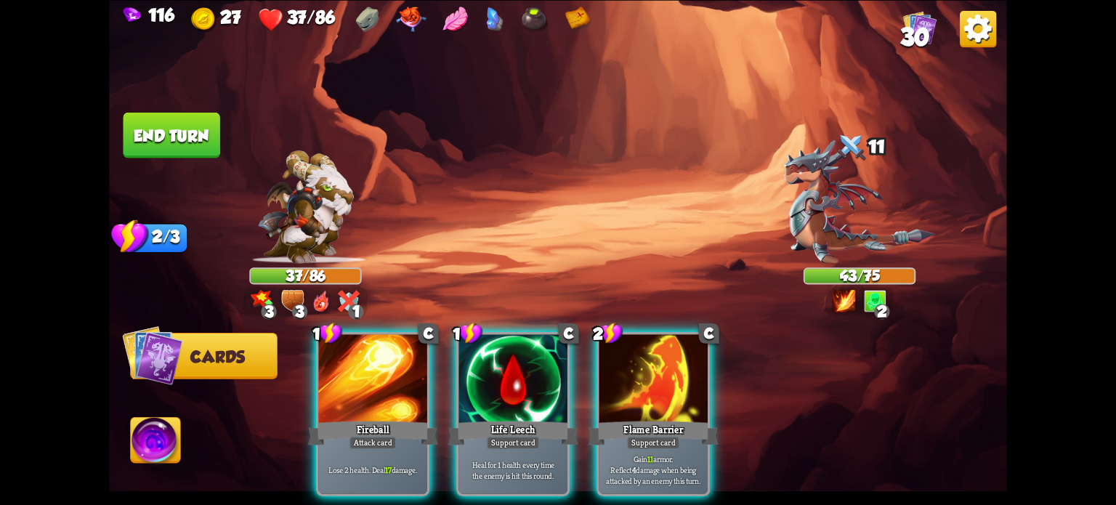
click at [631, 418] on div "Flame Barrier" at bounding box center [653, 432] width 130 height 29
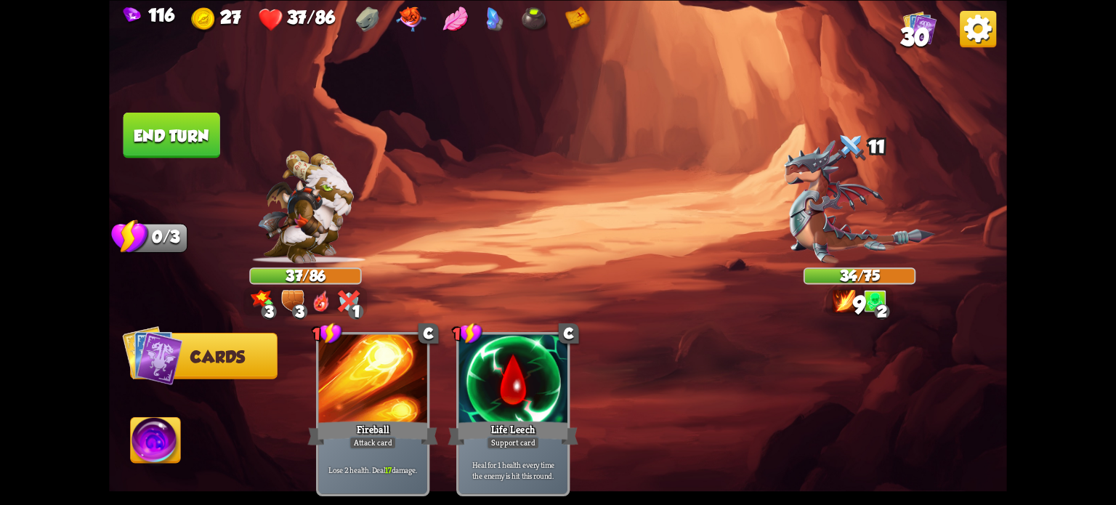
click at [177, 136] on button "End turn" at bounding box center [171, 135] width 97 height 46
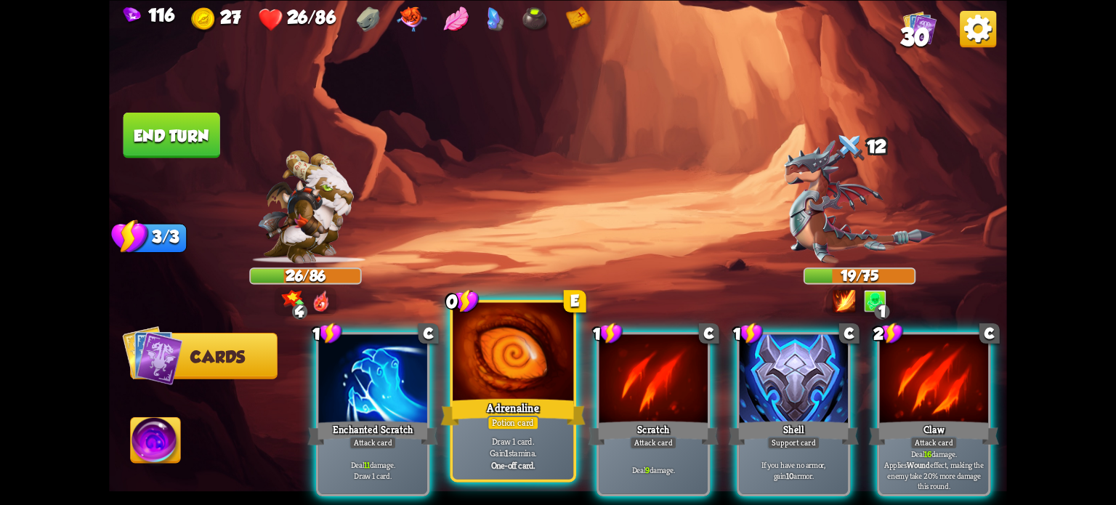
click at [498, 361] on div at bounding box center [513, 353] width 121 height 102
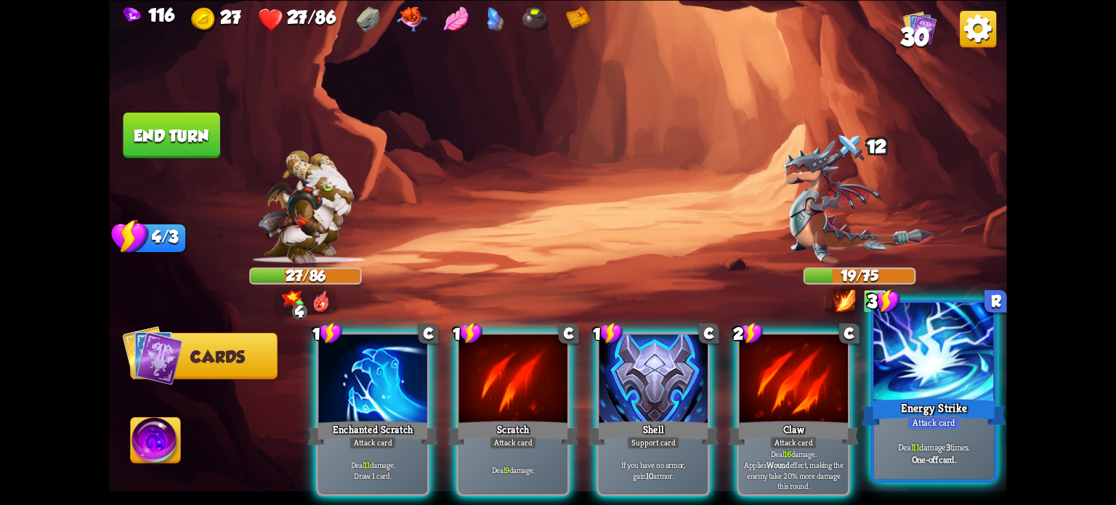
click at [938, 365] on div at bounding box center [933, 353] width 121 height 102
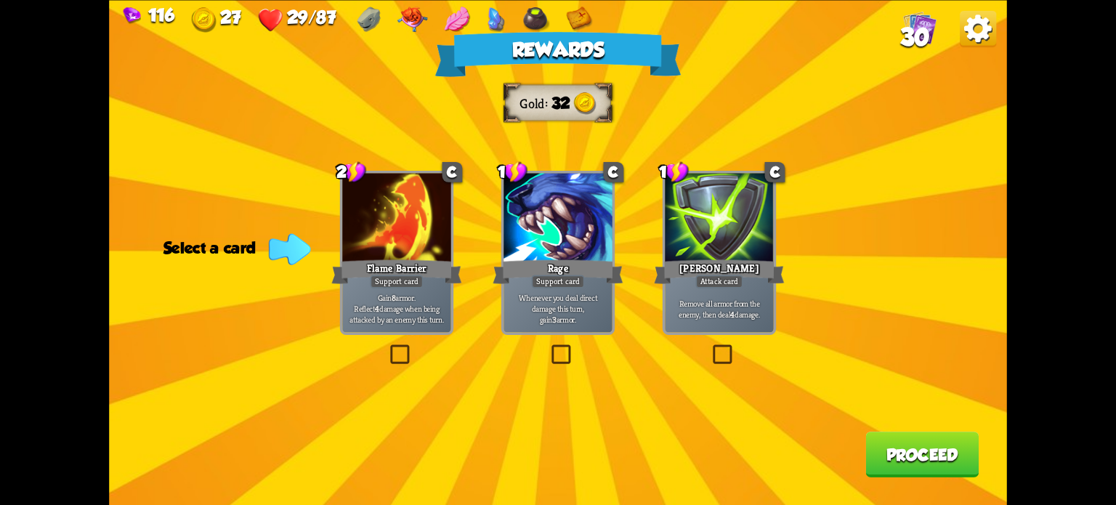
click at [387, 347] on label at bounding box center [387, 347] width 0 height 0
click at [0, 0] on input "checkbox" at bounding box center [0, 0] width 0 height 0
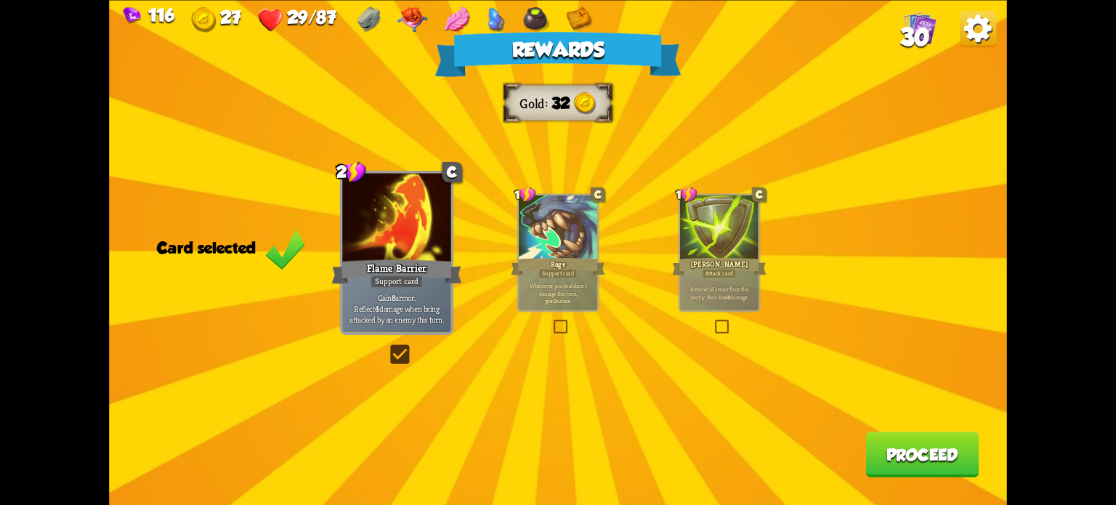
click at [883, 453] on button "Proceed" at bounding box center [921, 455] width 113 height 46
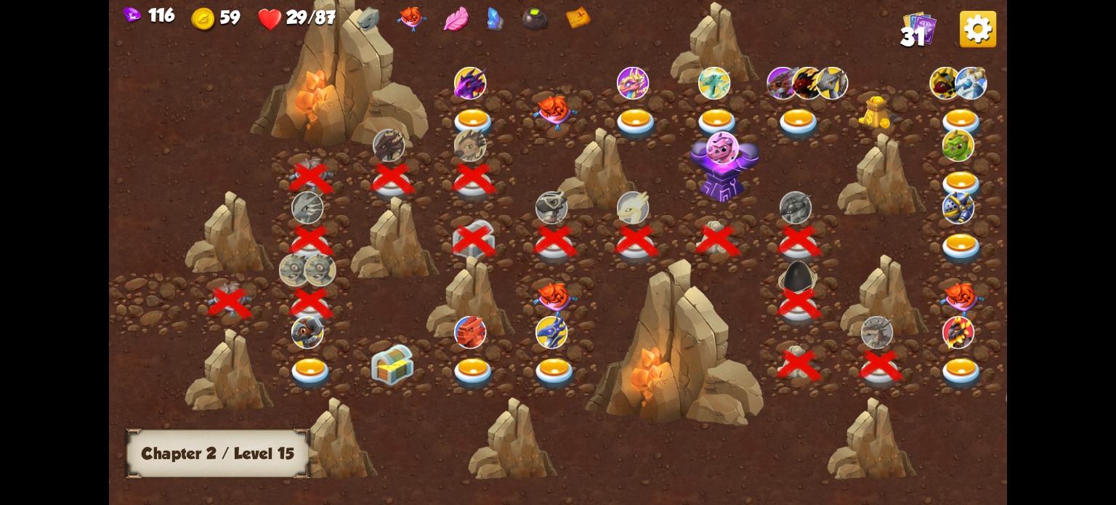
scroll to position [0, 221]
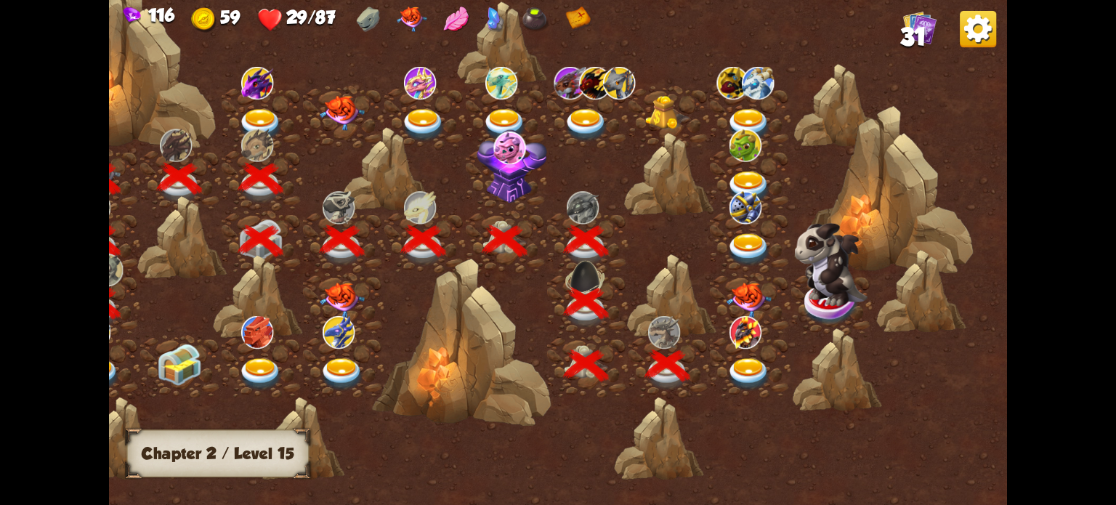
click at [747, 296] on img at bounding box center [748, 300] width 45 height 35
click at [748, 298] on img at bounding box center [748, 300] width 45 height 35
click at [740, 368] on img at bounding box center [748, 374] width 45 height 33
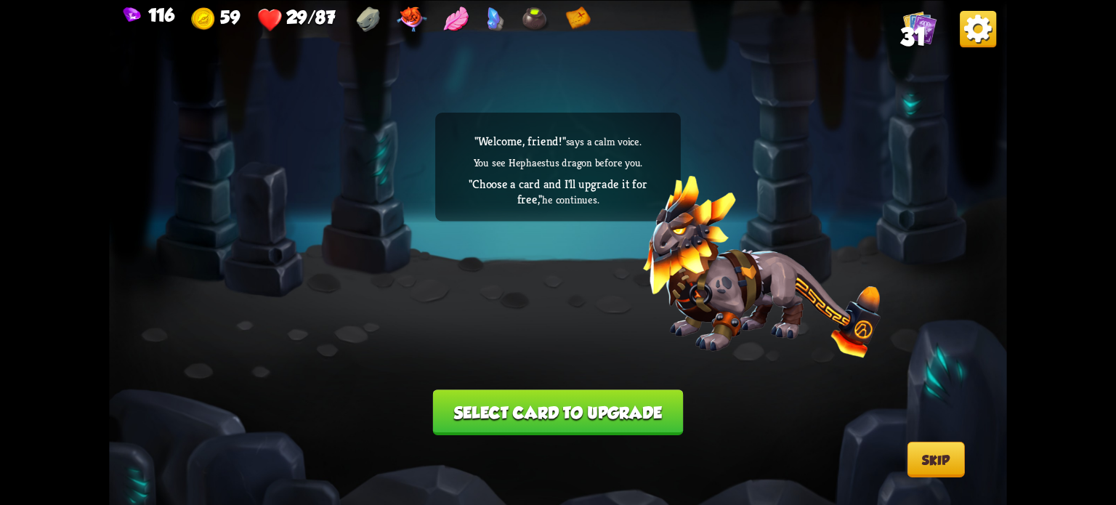
click at [592, 404] on button "Select card to upgrade" at bounding box center [558, 412] width 251 height 46
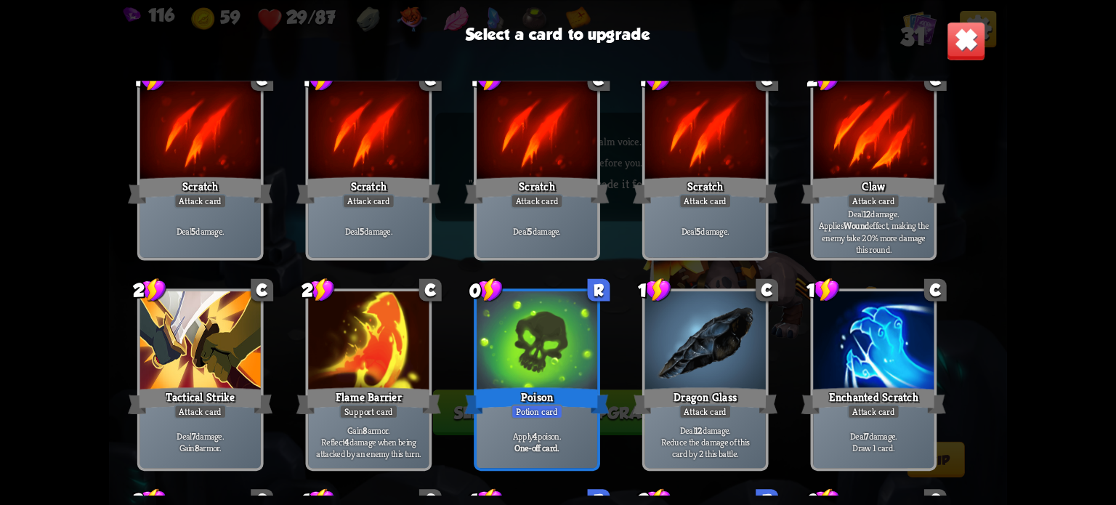
scroll to position [21, 0]
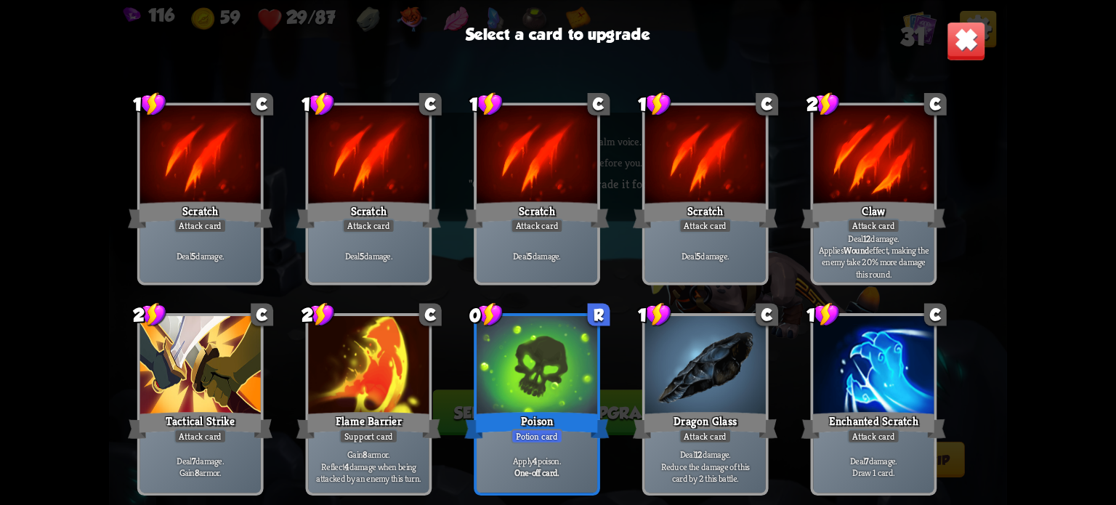
click at [201, 199] on div "Scratch" at bounding box center [200, 214] width 145 height 32
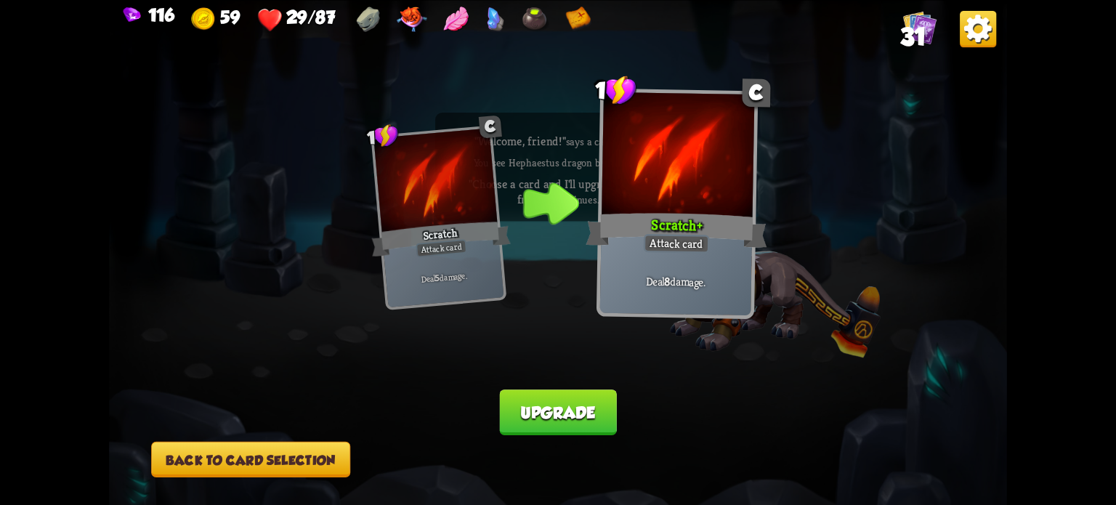
click at [544, 405] on button "Upgrade" at bounding box center [558, 412] width 117 height 46
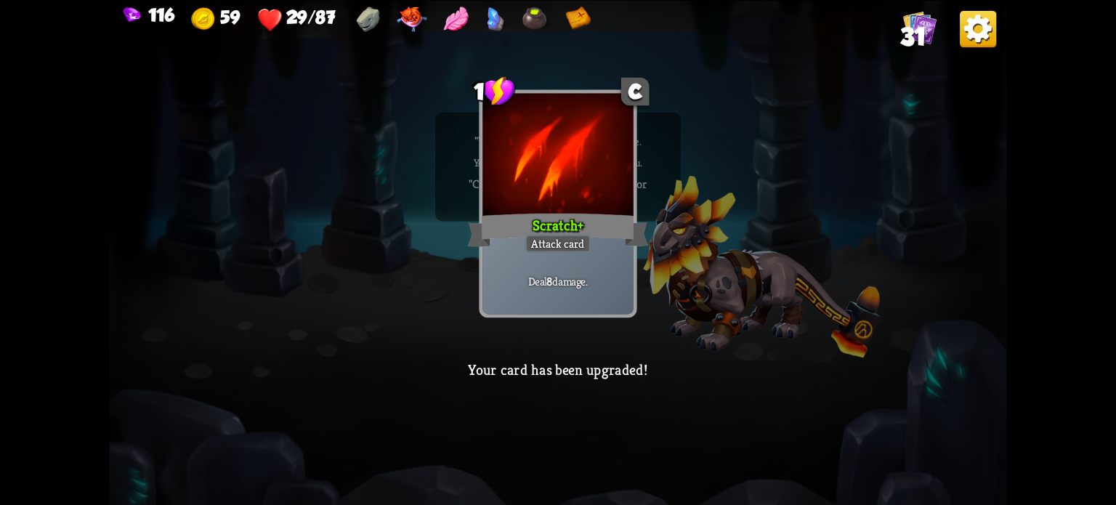
click at [523, 356] on div "1 C Scratch+ Attack card Deal 8 damage. 1 C Scratch+ Attack card Deal 8 damage.…" at bounding box center [558, 252] width 898 height 505
click at [517, 376] on p "Your card has been upgraded!" at bounding box center [557, 369] width 179 height 18
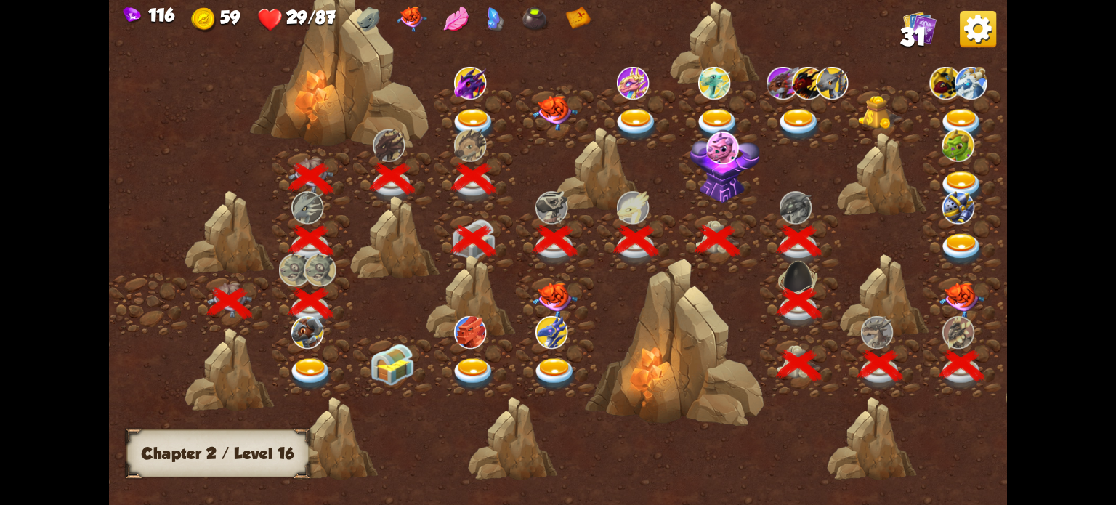
scroll to position [0, 221]
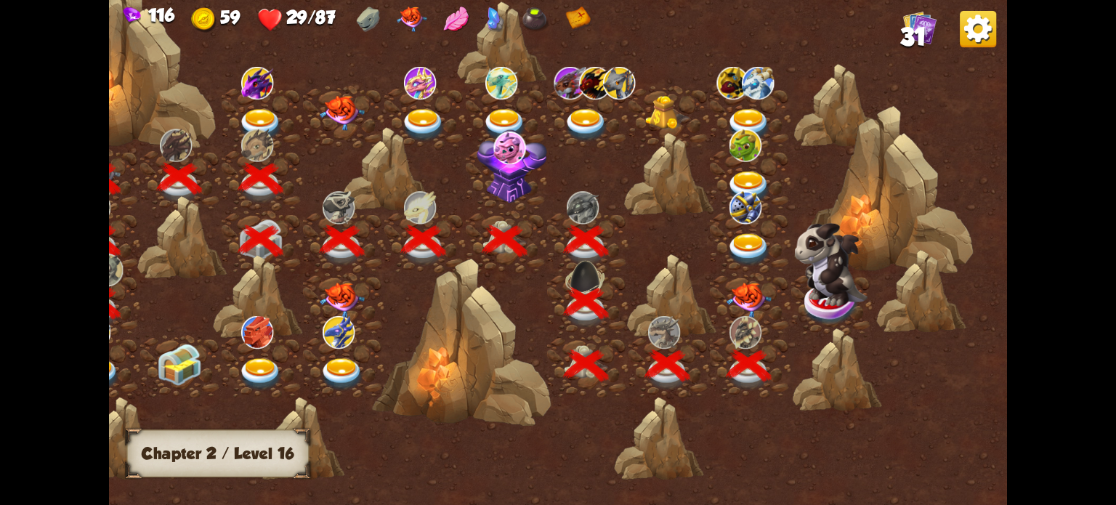
click at [740, 299] on img at bounding box center [748, 300] width 45 height 35
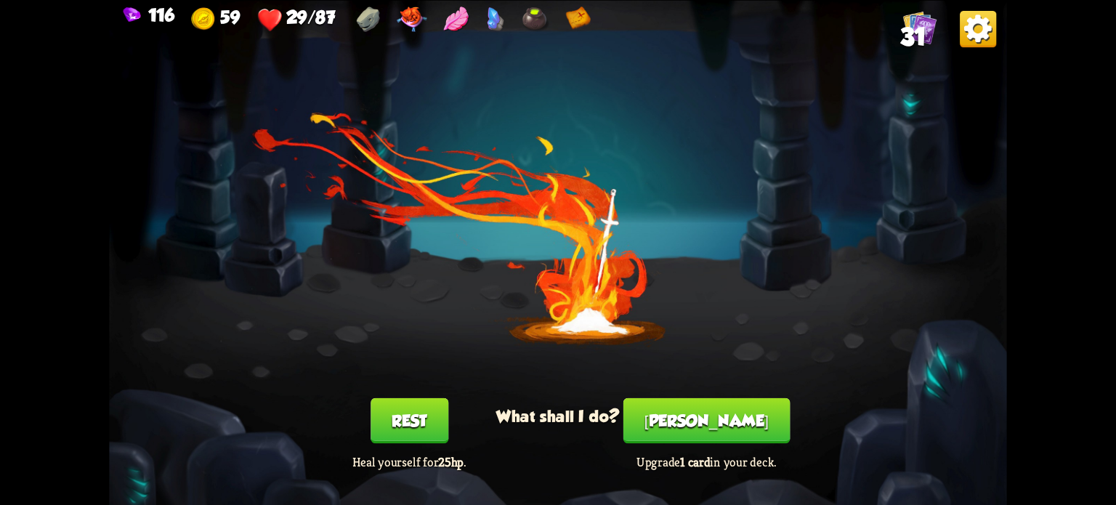
click at [395, 425] on button "Rest" at bounding box center [409, 420] width 78 height 46
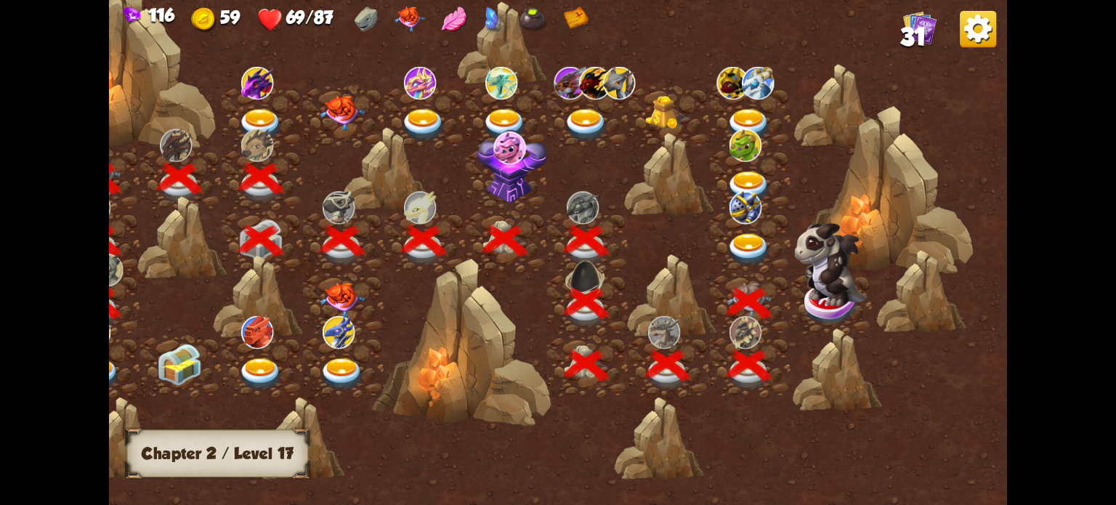
click at [822, 304] on img at bounding box center [830, 264] width 73 height 83
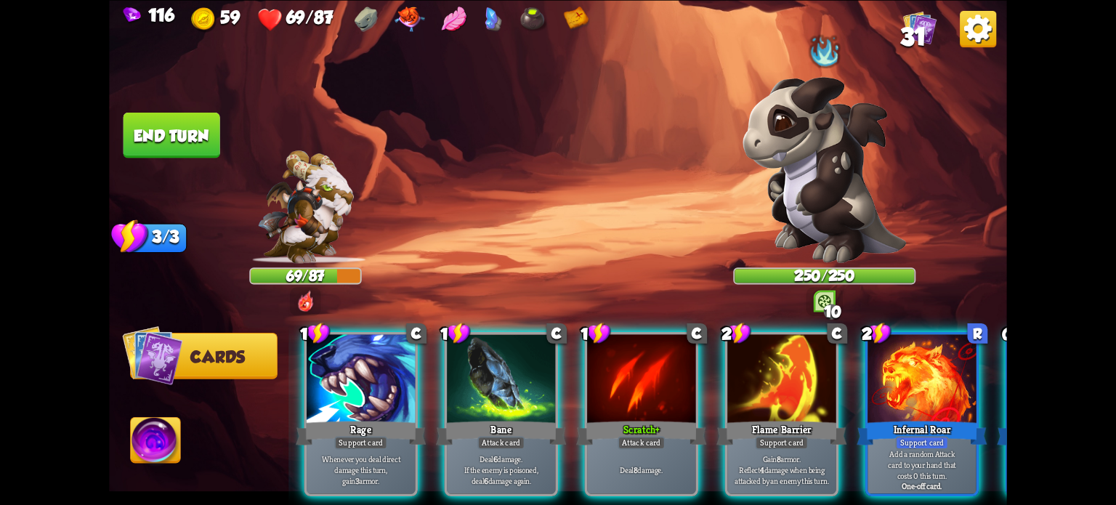
scroll to position [0, 283]
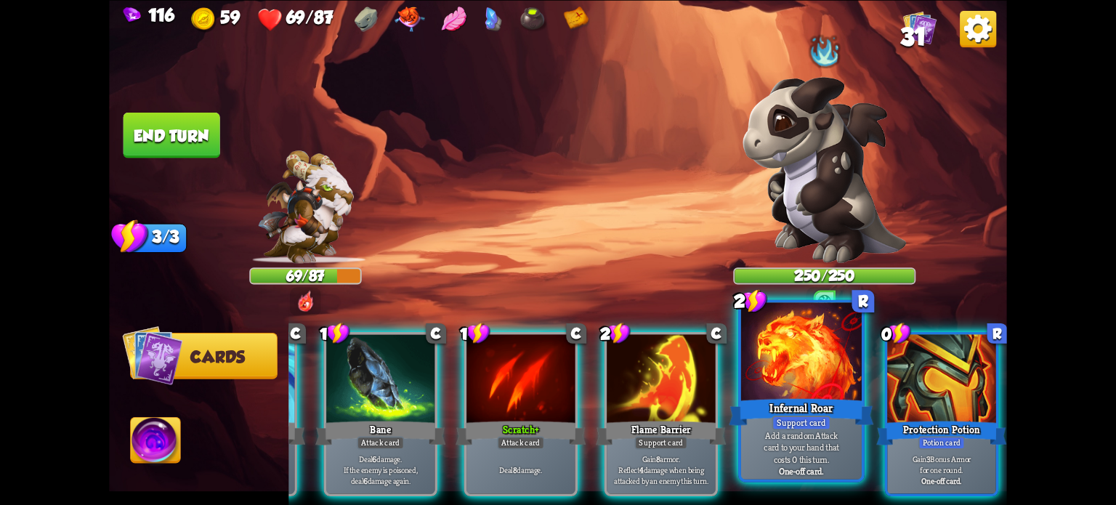
click at [955, 418] on div "Protection Potion" at bounding box center [941, 432] width 130 height 29
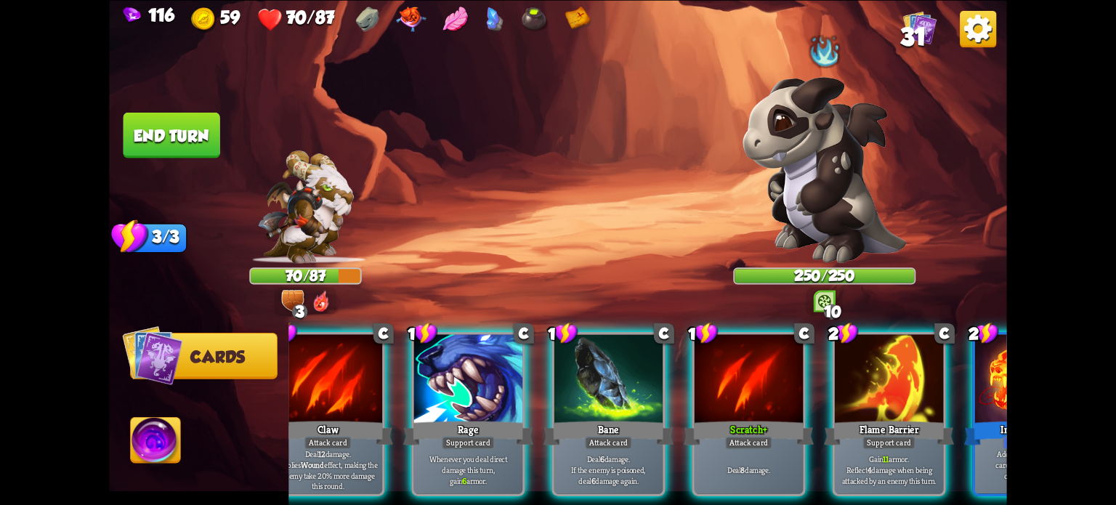
scroll to position [0, 46]
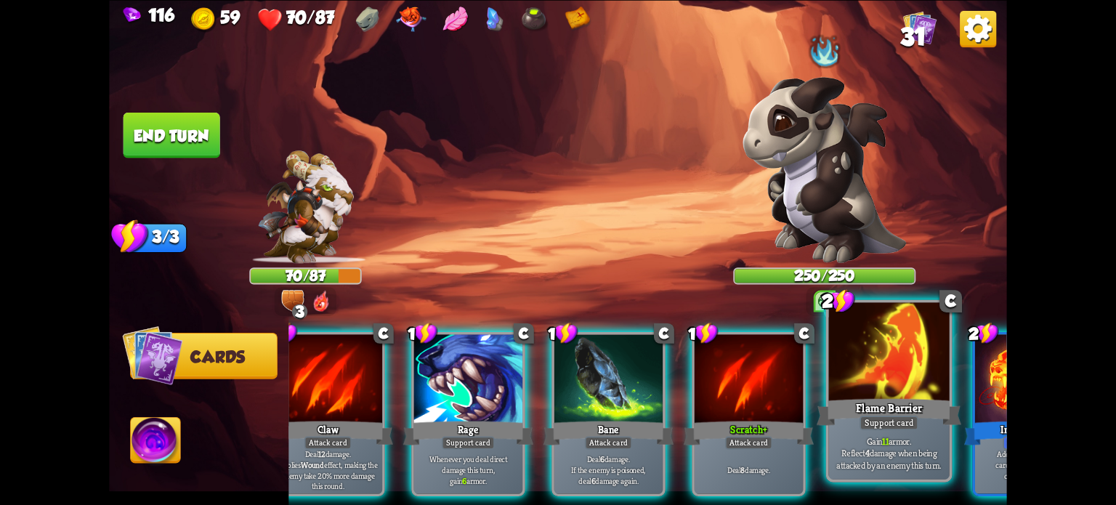
click at [880, 406] on div "Flame Barrier" at bounding box center [889, 411] width 145 height 32
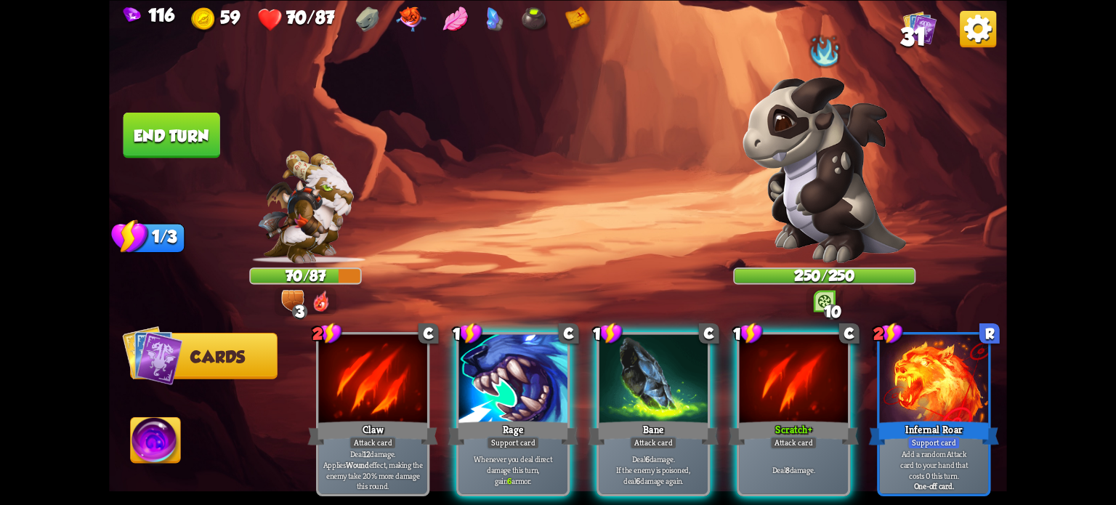
scroll to position [0, 0]
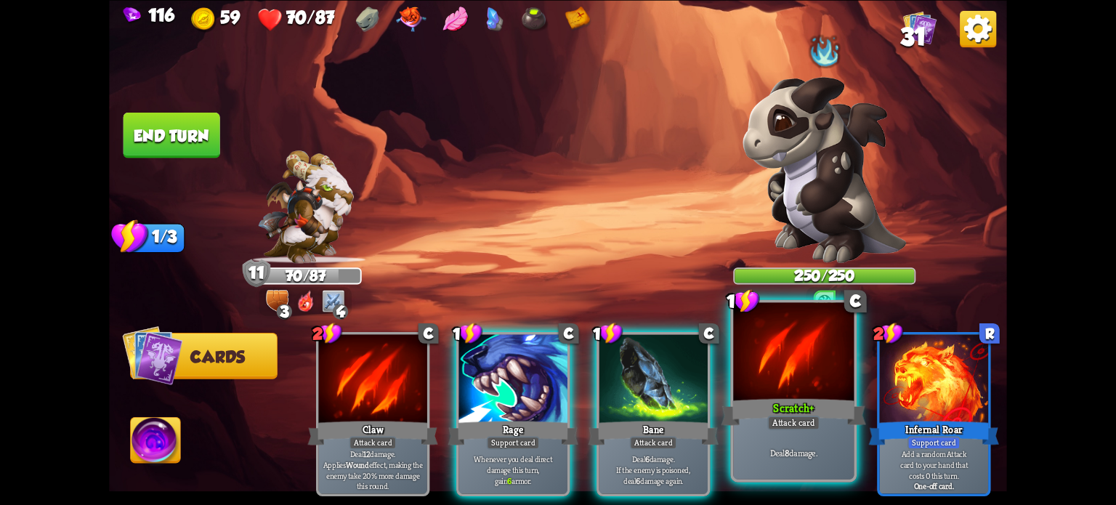
click at [792, 403] on div "Scratch+" at bounding box center [793, 411] width 145 height 32
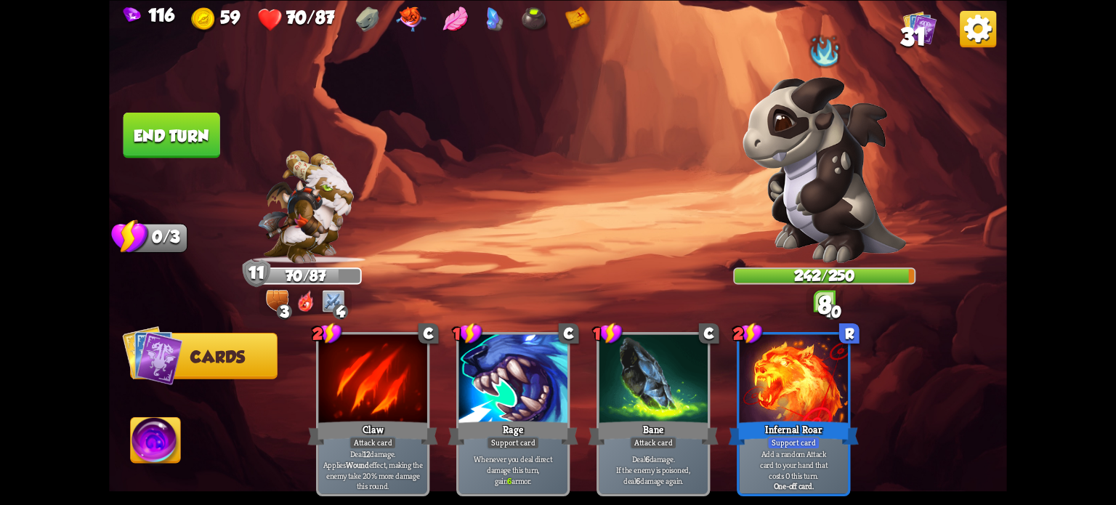
click at [184, 132] on button "End turn" at bounding box center [171, 135] width 97 height 46
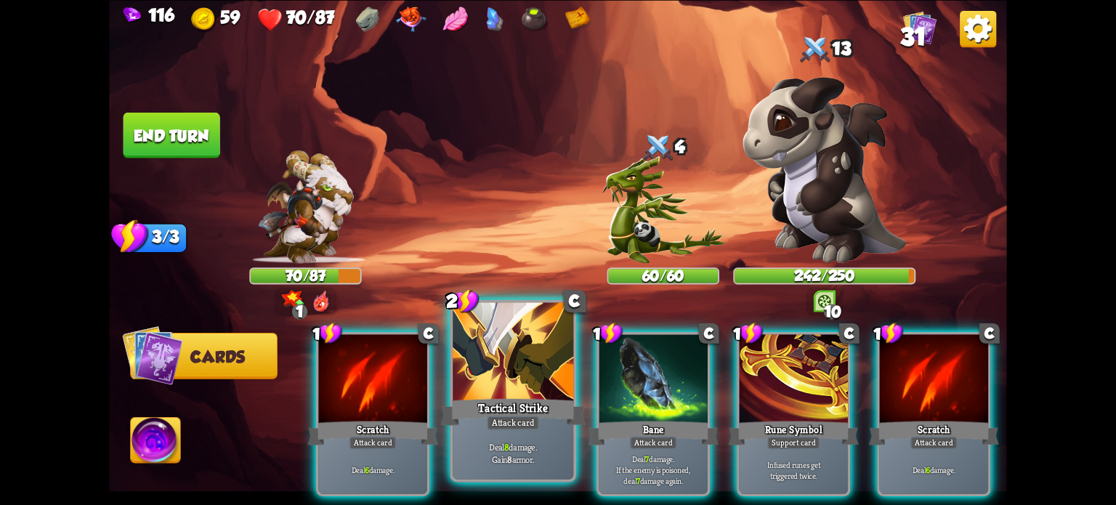
click at [514, 398] on div "Tactical Strike" at bounding box center [513, 411] width 145 height 32
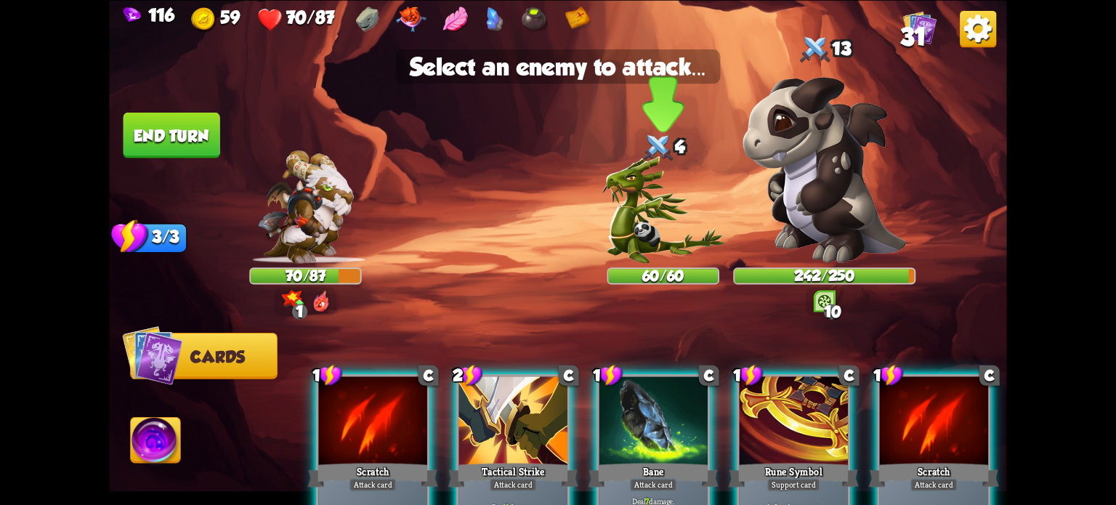
click at [628, 213] on img at bounding box center [663, 209] width 123 height 107
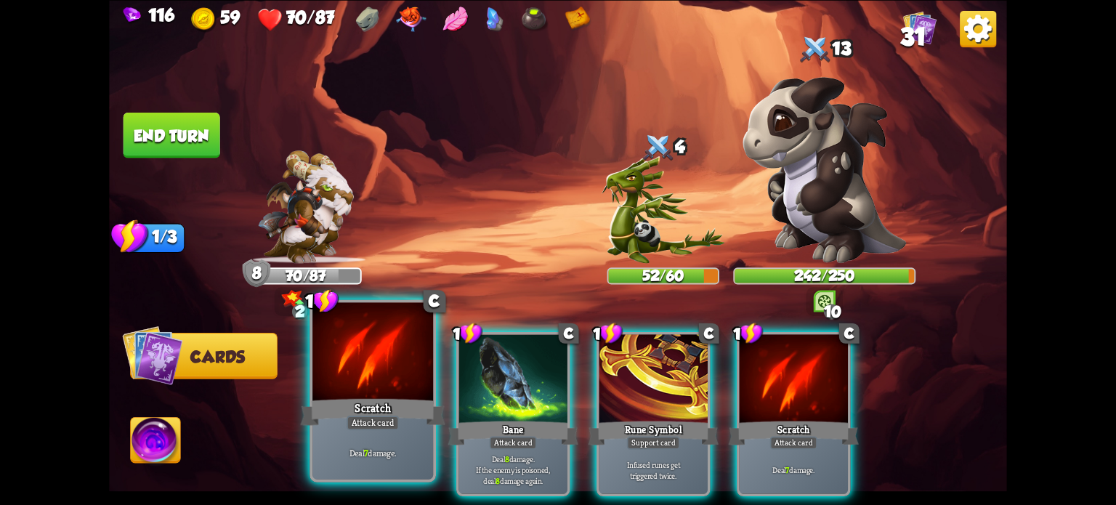
click at [398, 372] on div at bounding box center [372, 353] width 121 height 102
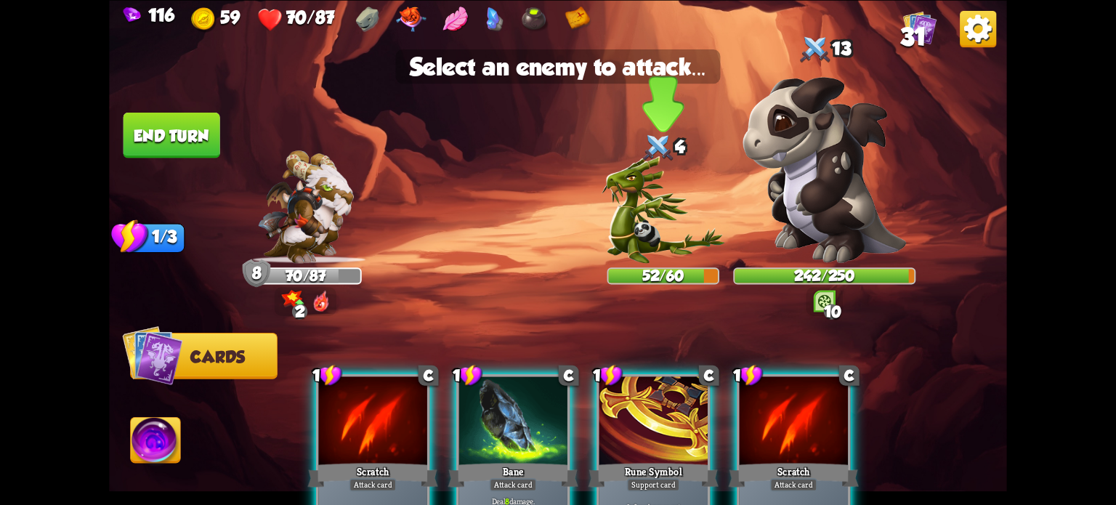
click at [636, 205] on img at bounding box center [663, 209] width 123 height 107
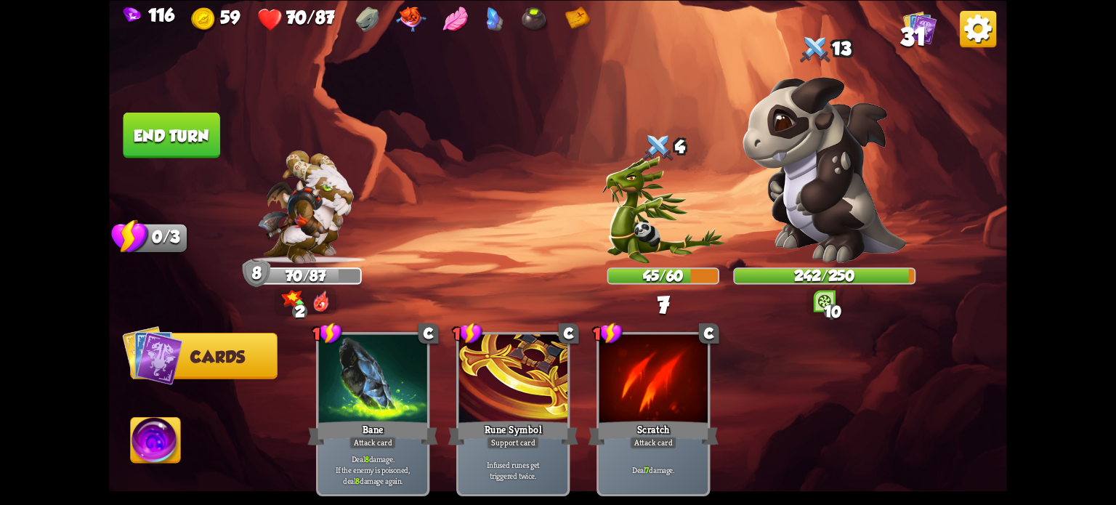
click at [163, 136] on button "End turn" at bounding box center [171, 135] width 97 height 46
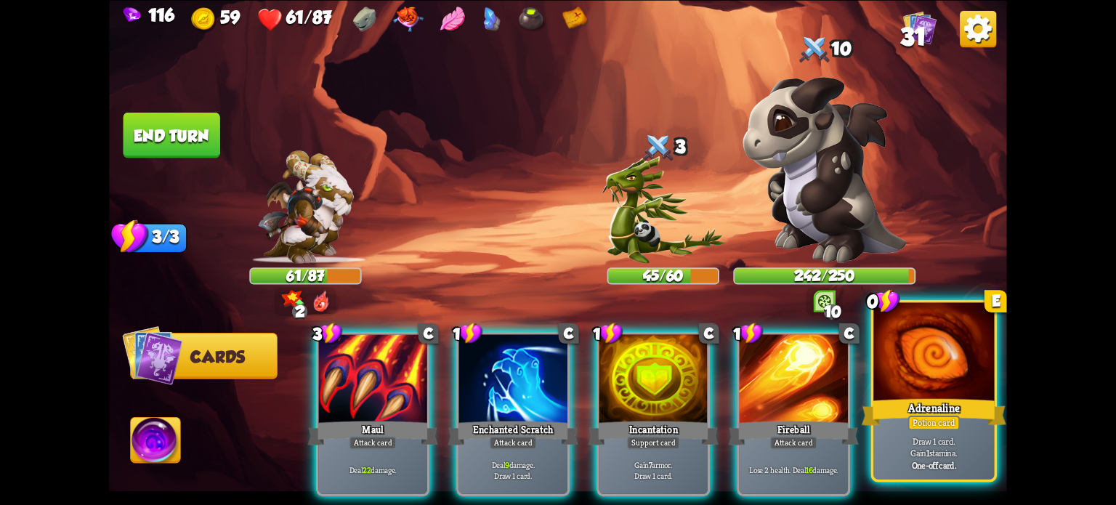
click at [927, 379] on div at bounding box center [933, 353] width 121 height 102
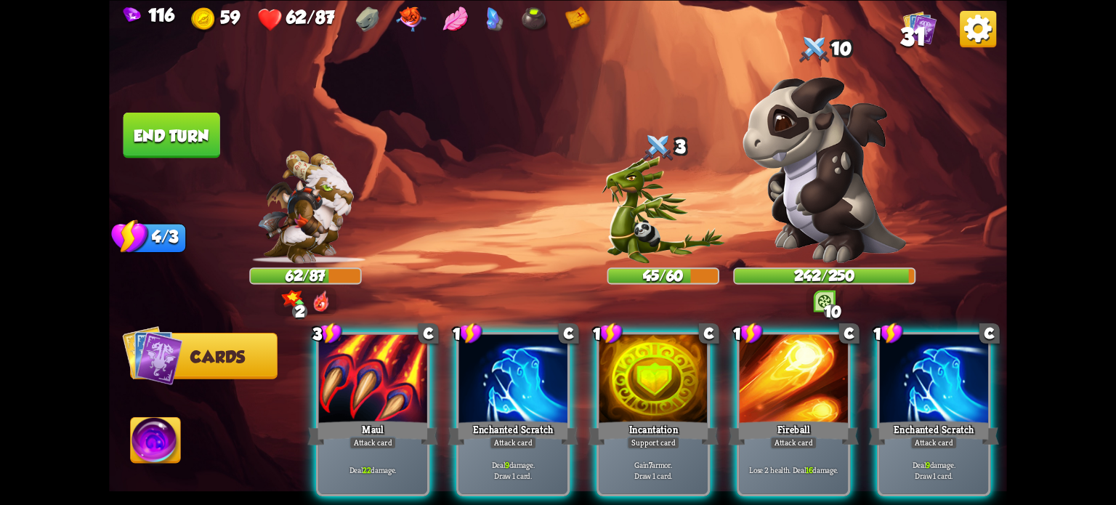
click at [643, 392] on div at bounding box center [653, 380] width 108 height 92
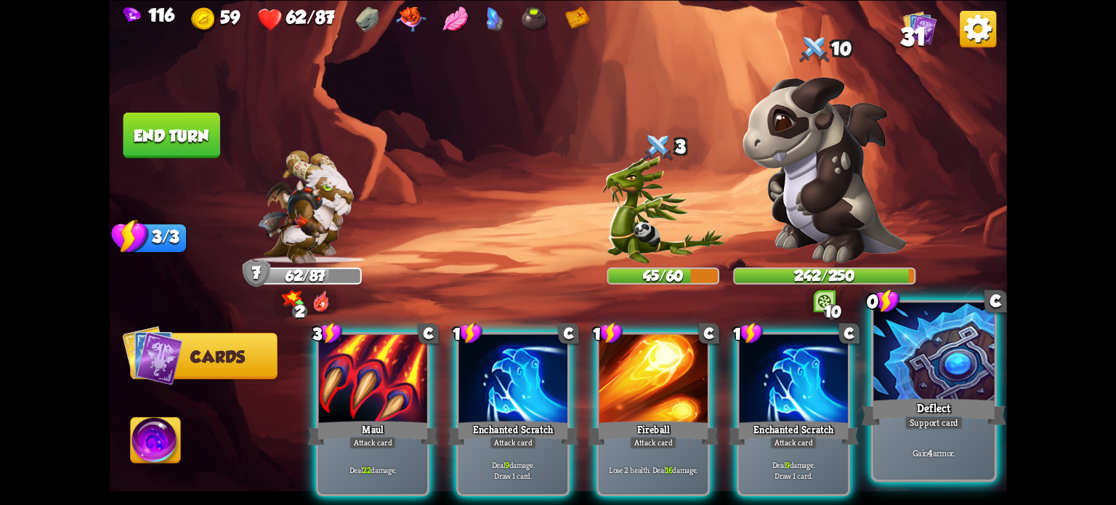
click at [939, 365] on div at bounding box center [933, 353] width 121 height 102
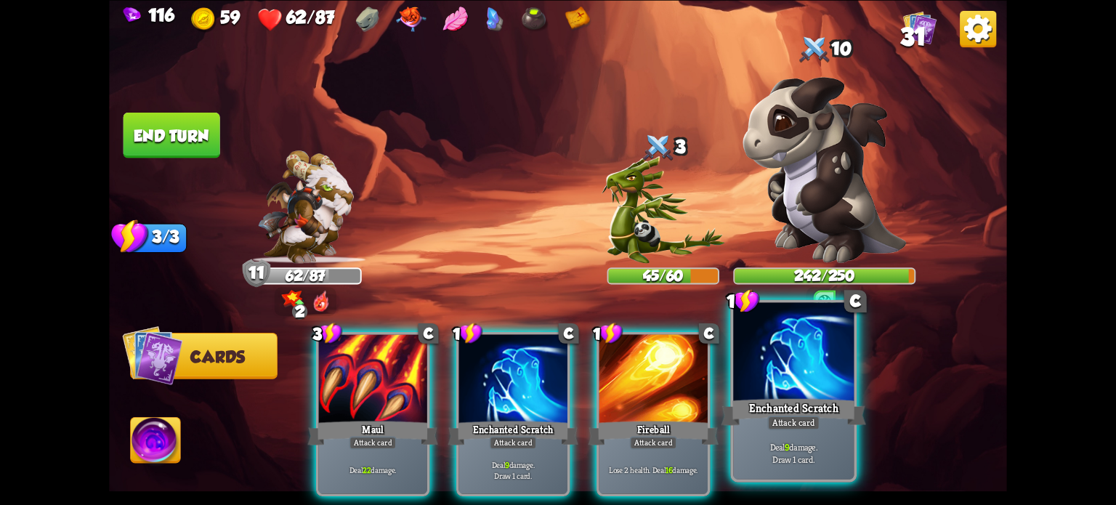
click at [782, 379] on div at bounding box center [793, 353] width 121 height 102
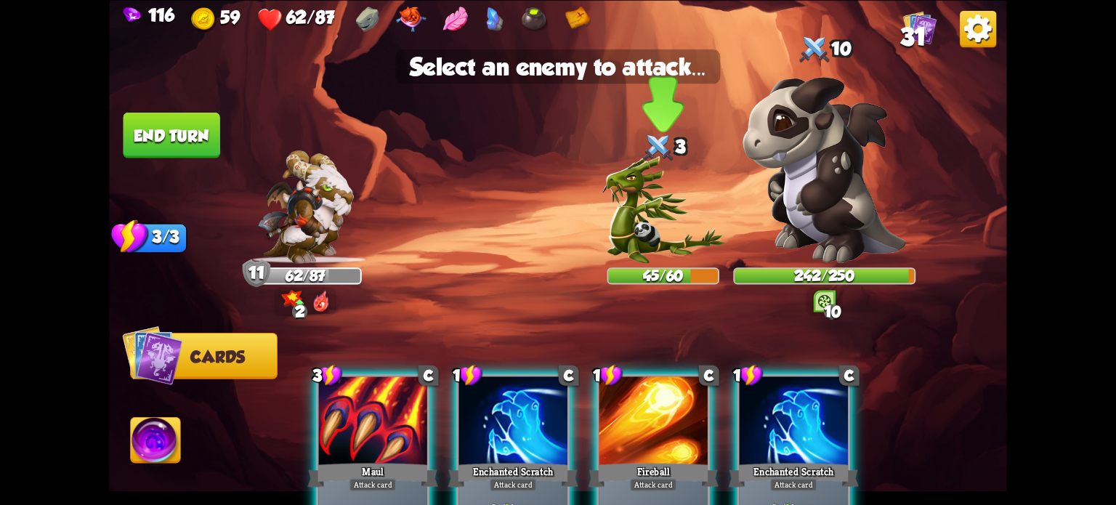
click at [636, 200] on img at bounding box center [663, 209] width 123 height 107
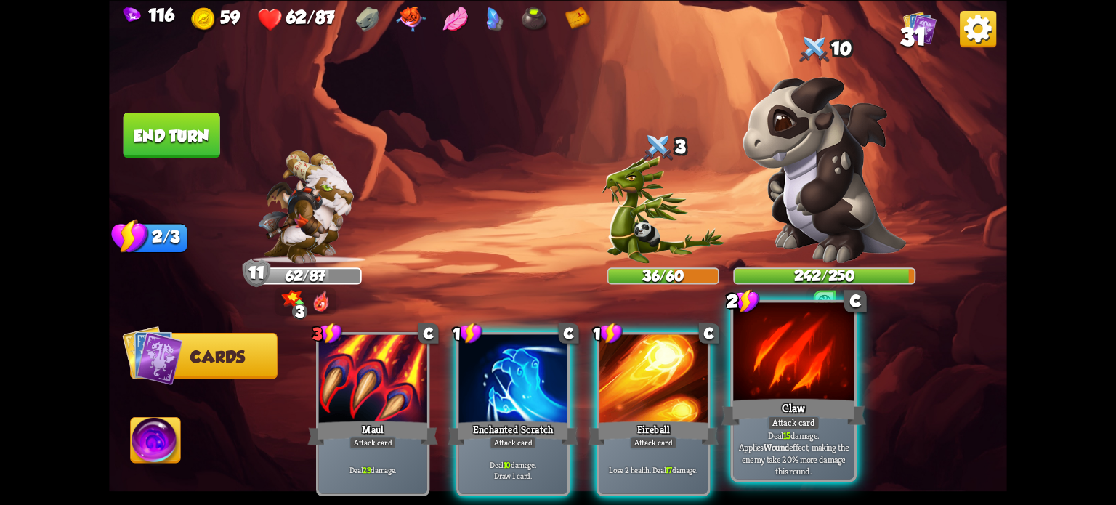
click at [785, 407] on div "Claw" at bounding box center [793, 411] width 145 height 32
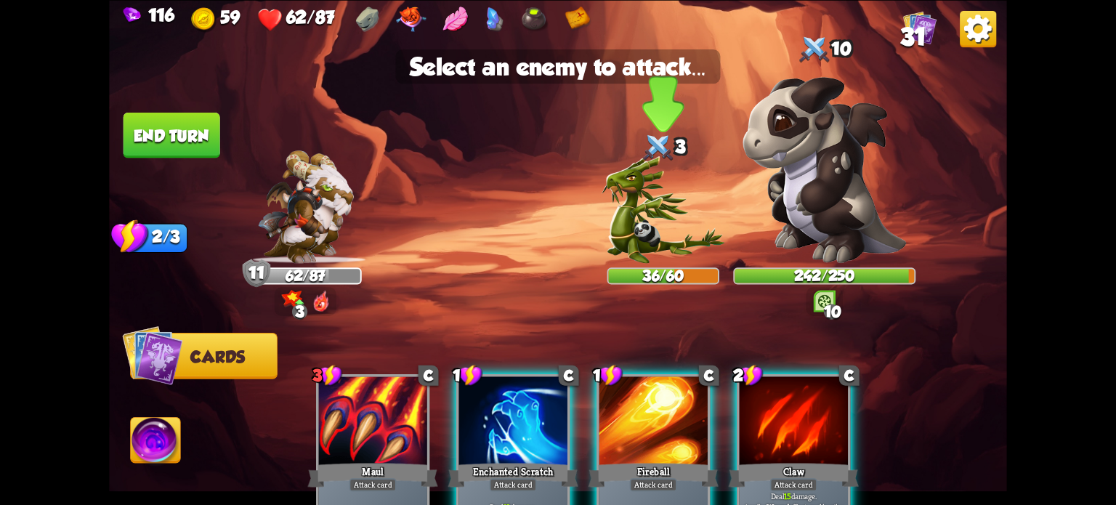
click at [630, 216] on img at bounding box center [663, 209] width 123 height 107
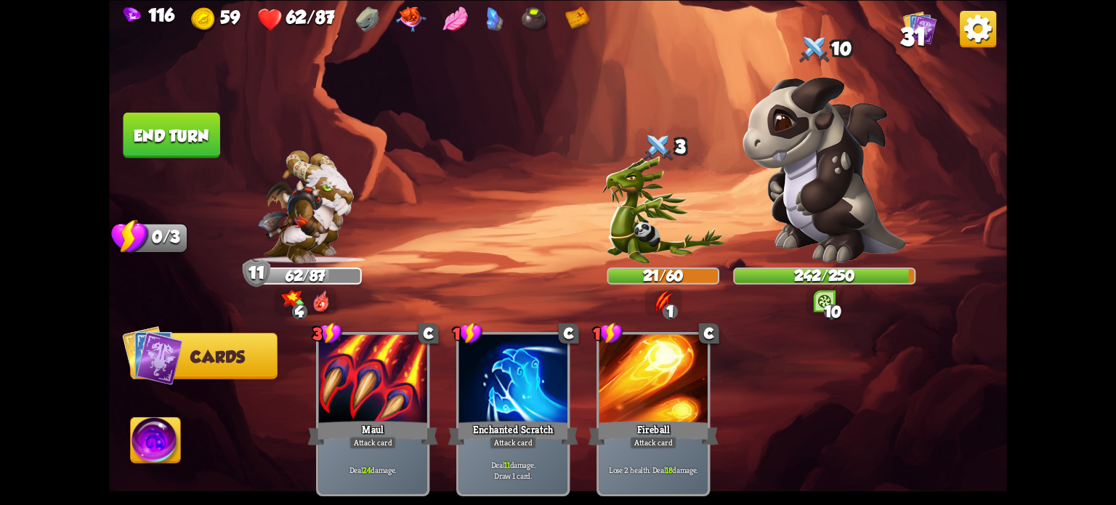
click at [182, 136] on button "End turn" at bounding box center [171, 135] width 97 height 46
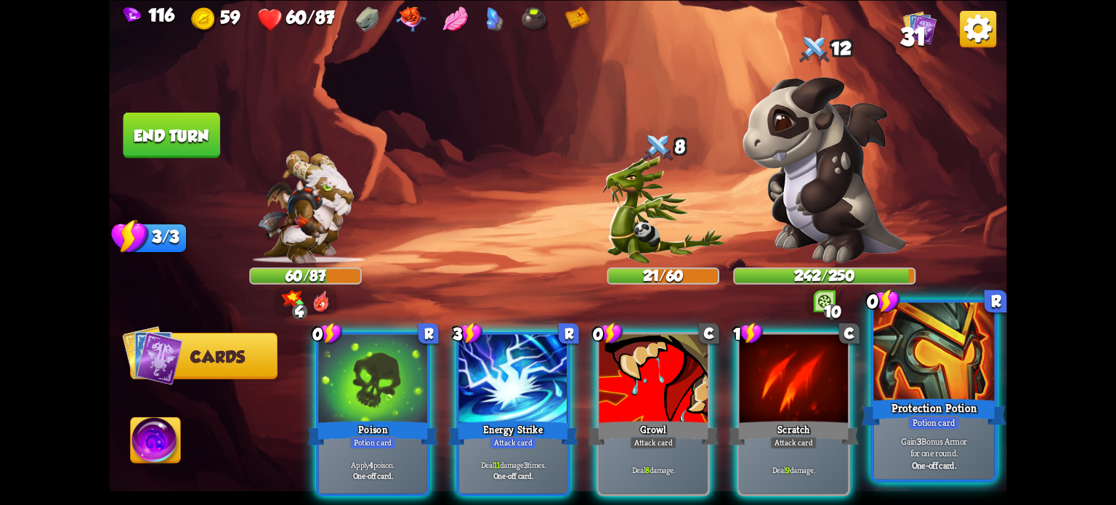
click at [944, 394] on div at bounding box center [933, 353] width 121 height 102
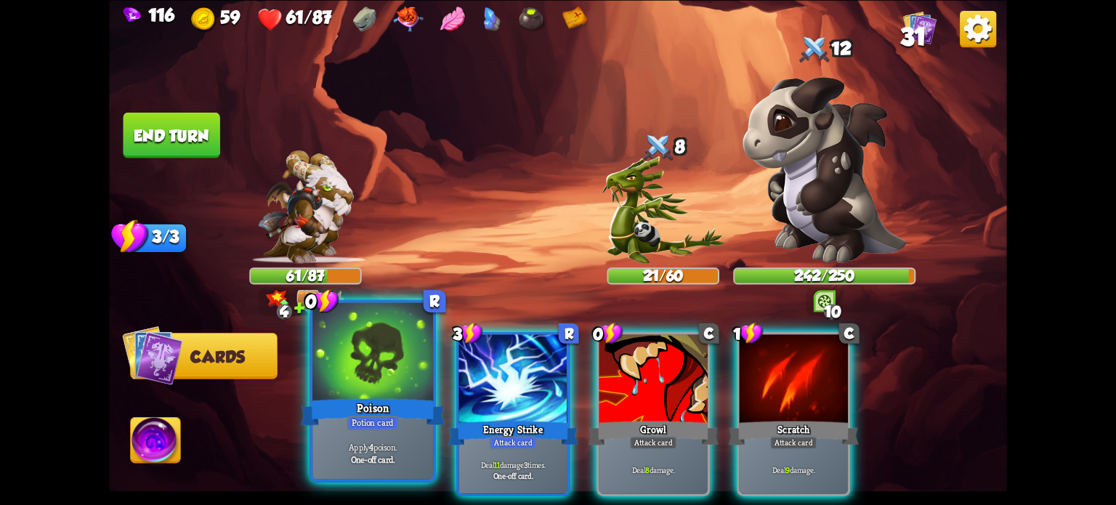
click at [377, 400] on div "Poison" at bounding box center [373, 411] width 145 height 32
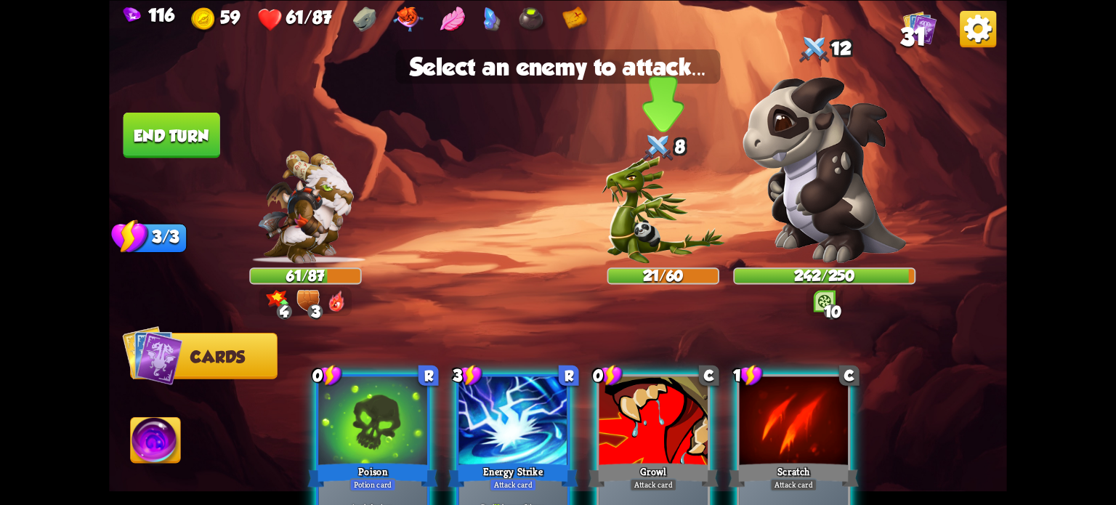
click at [636, 213] on img at bounding box center [663, 209] width 123 height 107
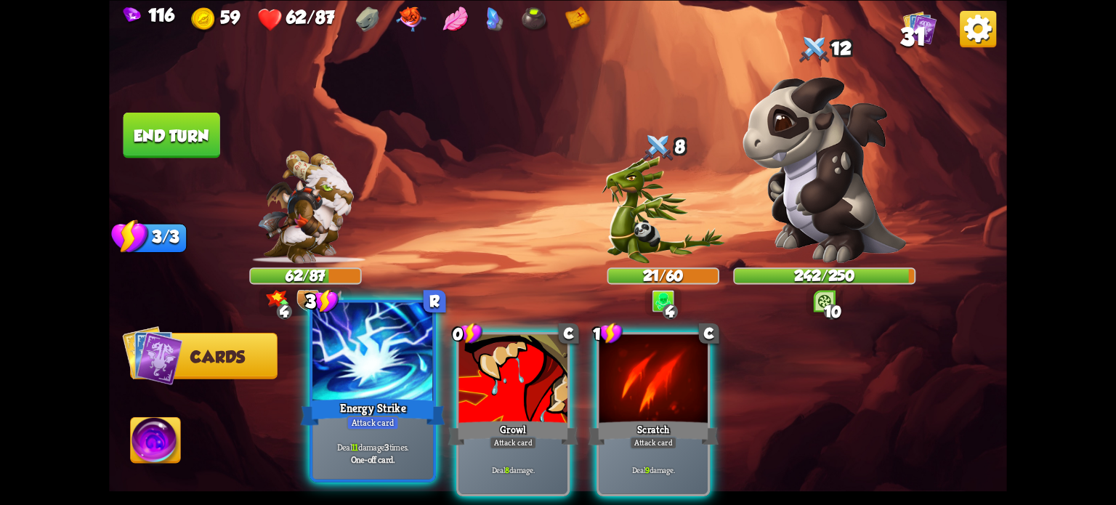
click at [360, 397] on div "Energy Strike" at bounding box center [373, 411] width 145 height 32
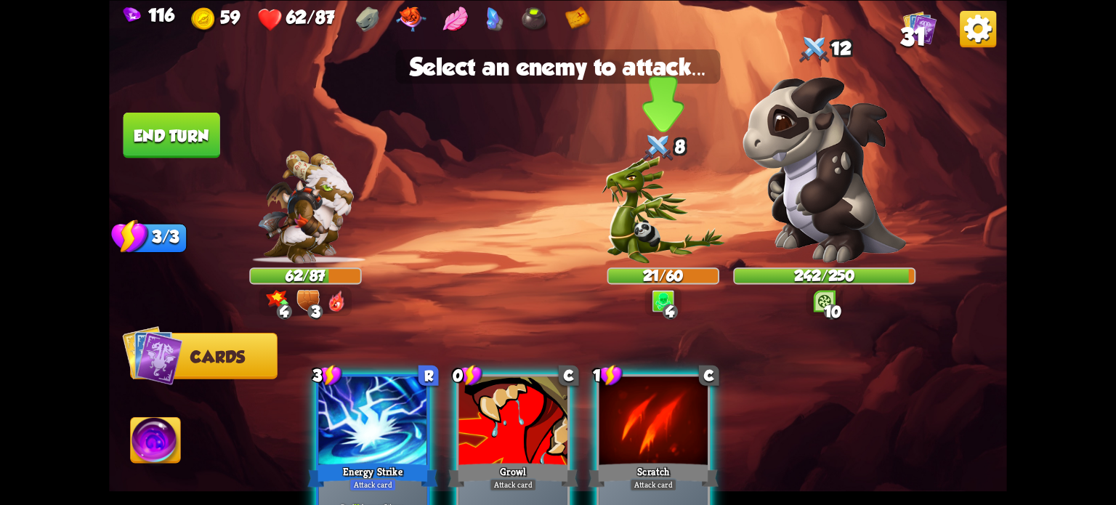
click at [633, 219] on img at bounding box center [663, 209] width 123 height 107
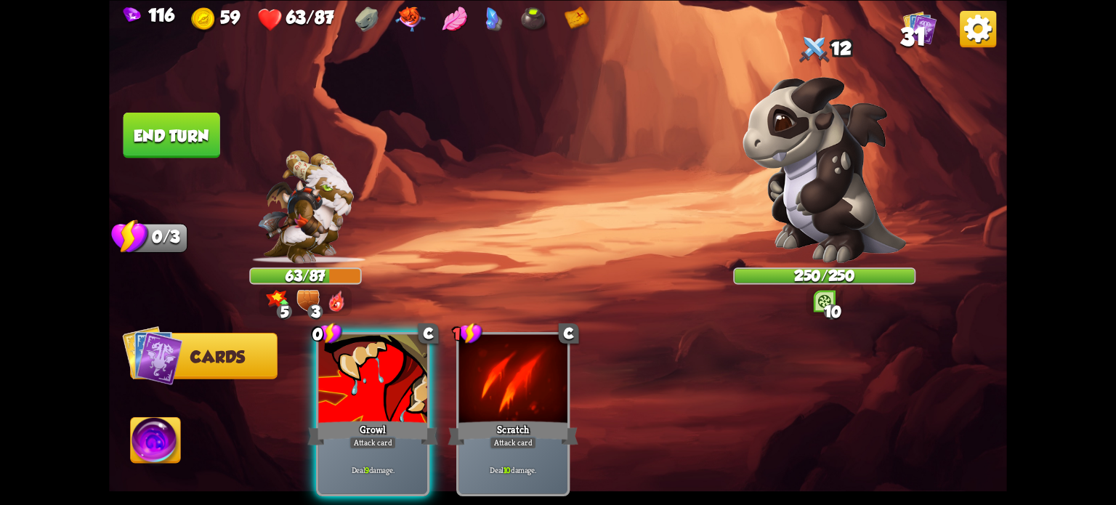
drag, startPoint x: 380, startPoint y: 381, endPoint x: 370, endPoint y: 368, distance: 16.0
click at [380, 380] on div at bounding box center [372, 380] width 108 height 92
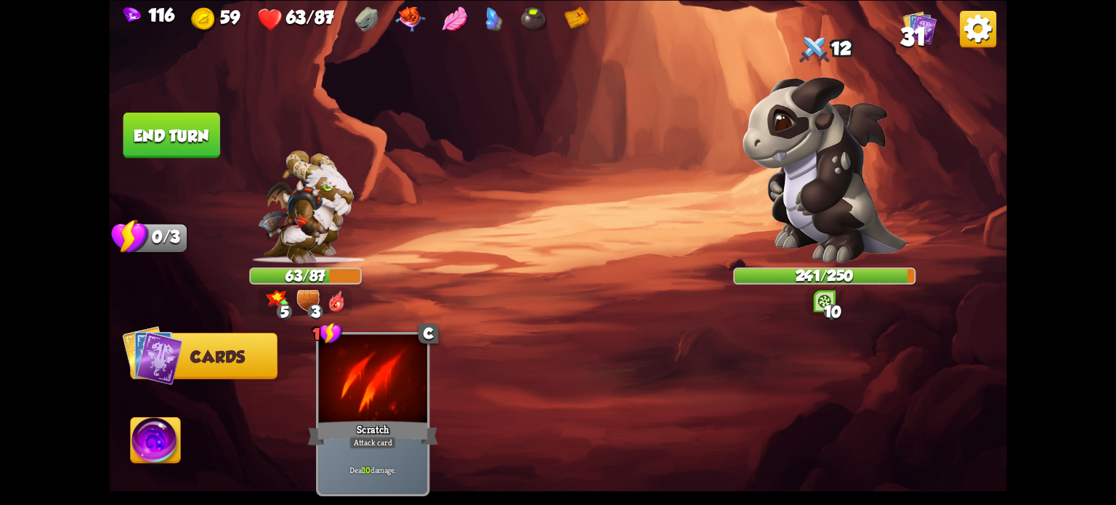
click at [187, 137] on button "End turn" at bounding box center [171, 135] width 97 height 46
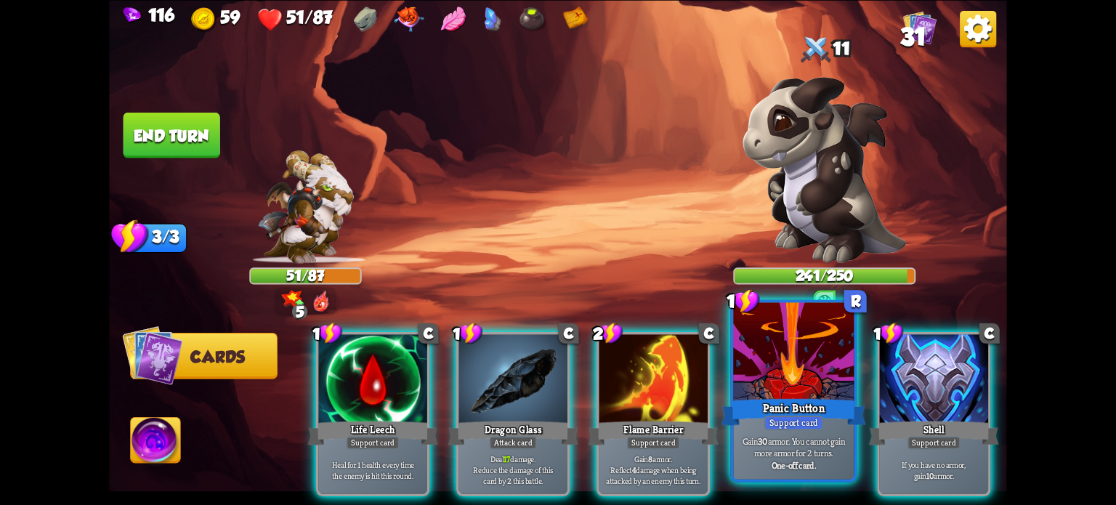
click at [787, 392] on div at bounding box center [793, 353] width 121 height 102
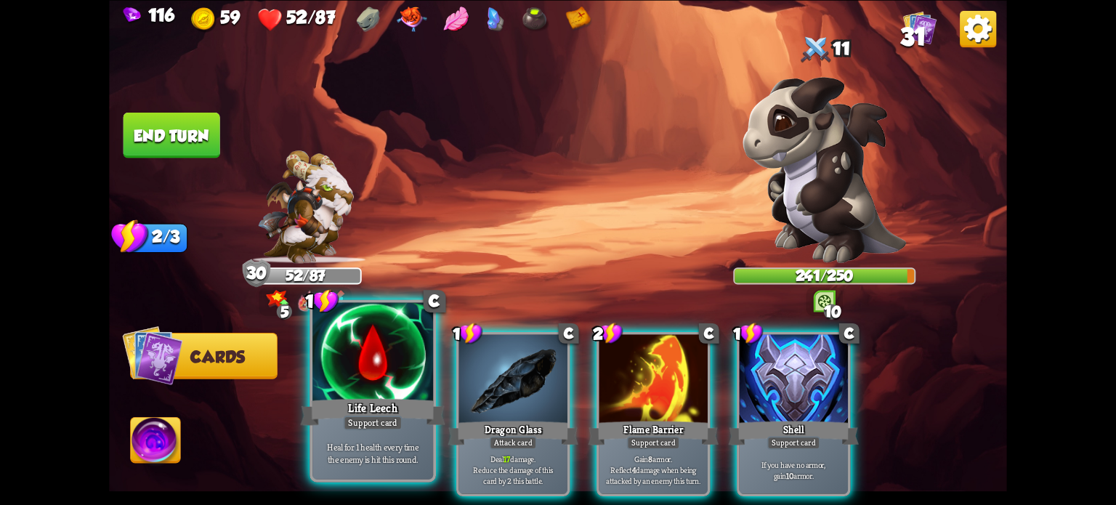
click at [381, 394] on div at bounding box center [372, 353] width 121 height 102
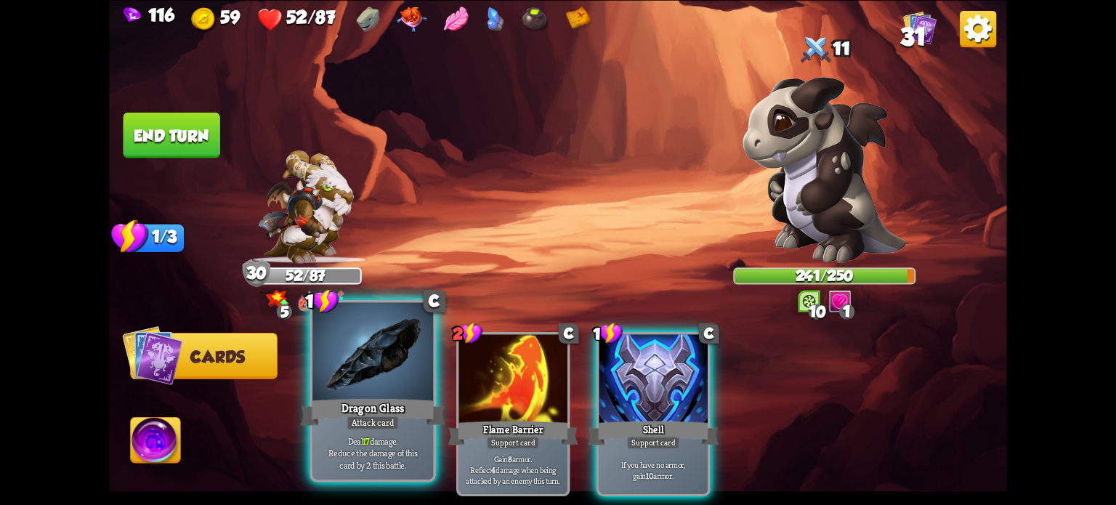
click at [366, 394] on div at bounding box center [372, 353] width 121 height 102
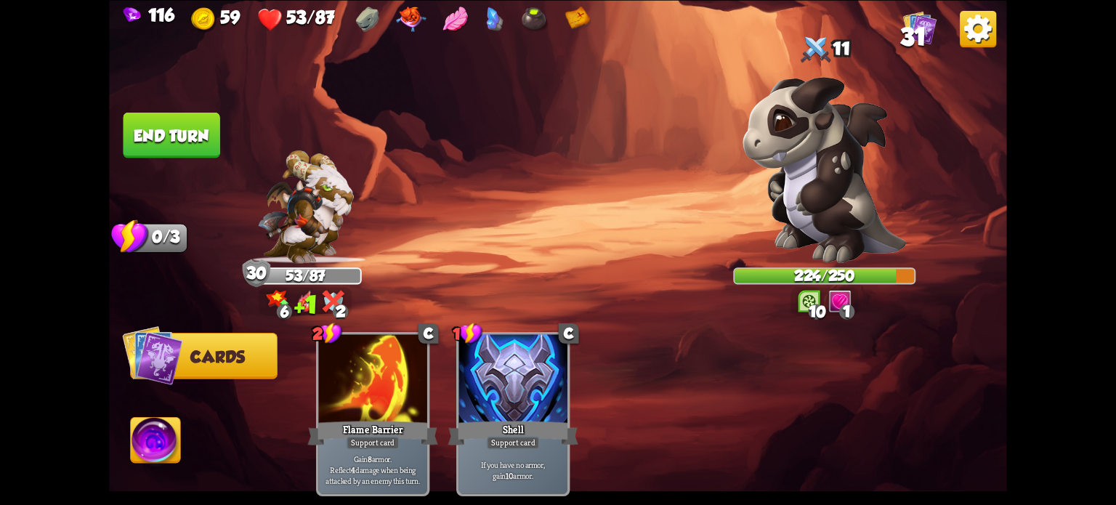
click at [171, 135] on button "End turn" at bounding box center [171, 135] width 97 height 46
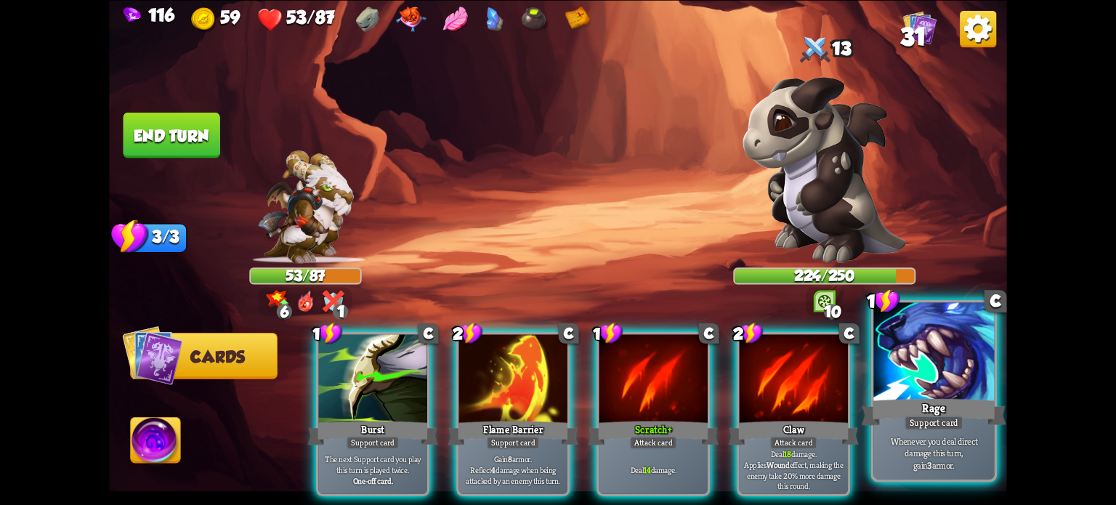
drag, startPoint x: 939, startPoint y: 357, endPoint x: 829, endPoint y: 335, distance: 111.8
click at [938, 357] on div at bounding box center [933, 353] width 121 height 102
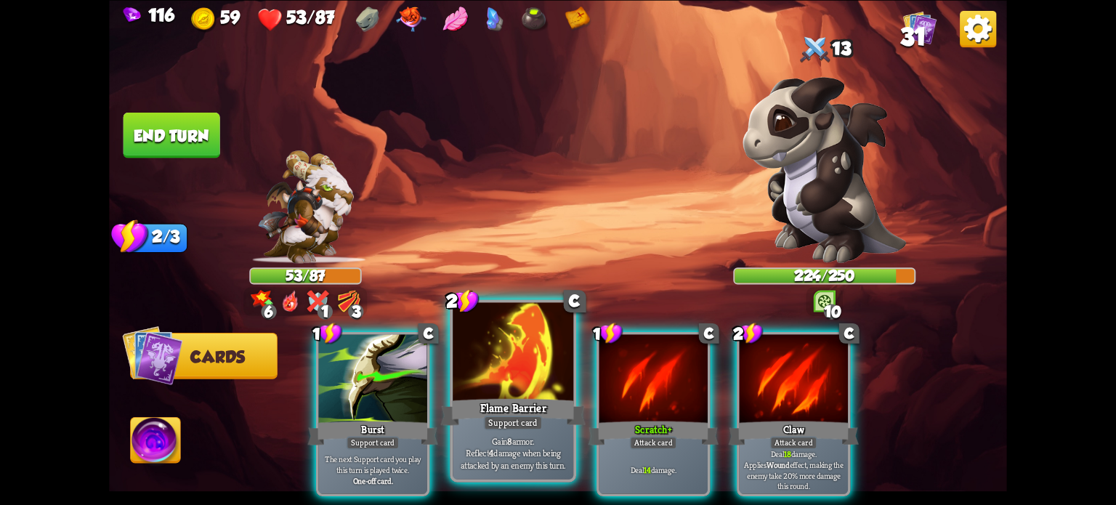
click at [492, 404] on div "Flame Barrier" at bounding box center [513, 411] width 145 height 32
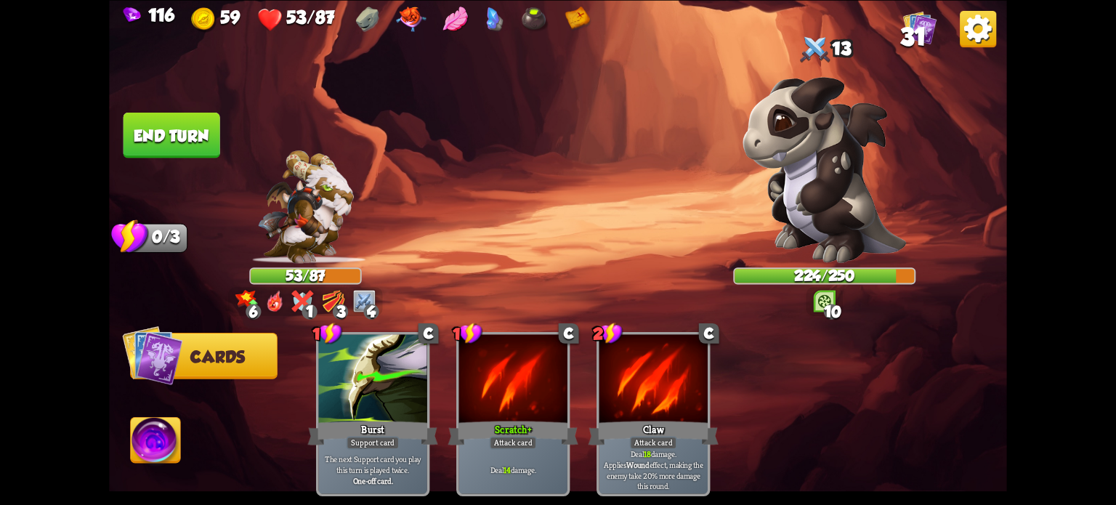
click at [177, 137] on button "End turn" at bounding box center [171, 135] width 97 height 46
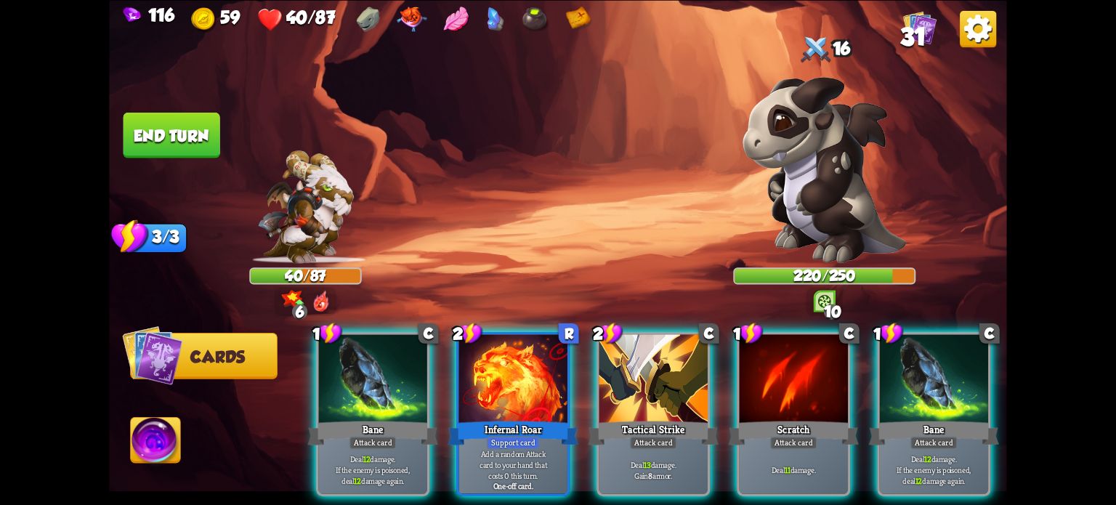
click at [633, 418] on div "Tactical Strike" at bounding box center [653, 432] width 130 height 29
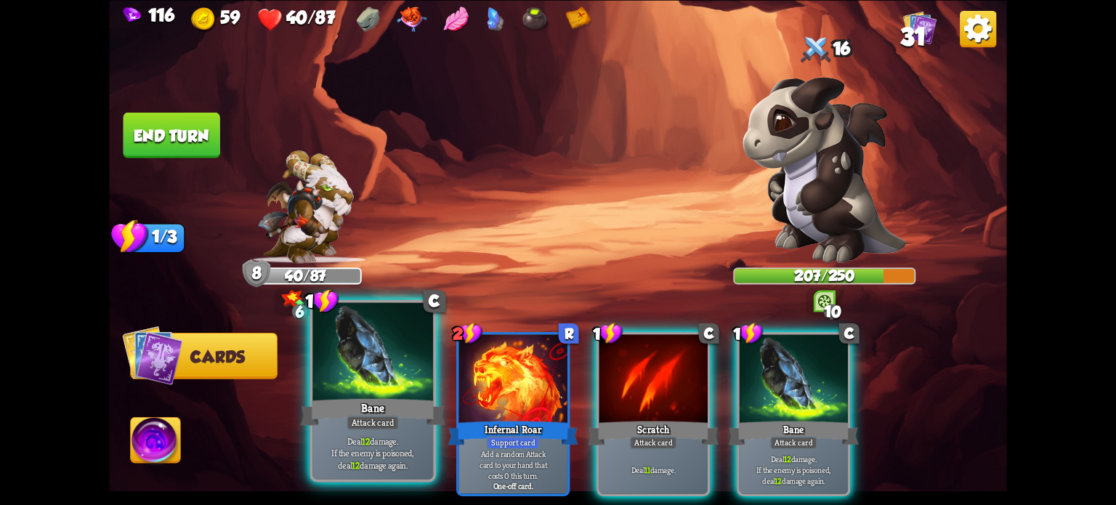
click at [376, 363] on div at bounding box center [372, 353] width 121 height 102
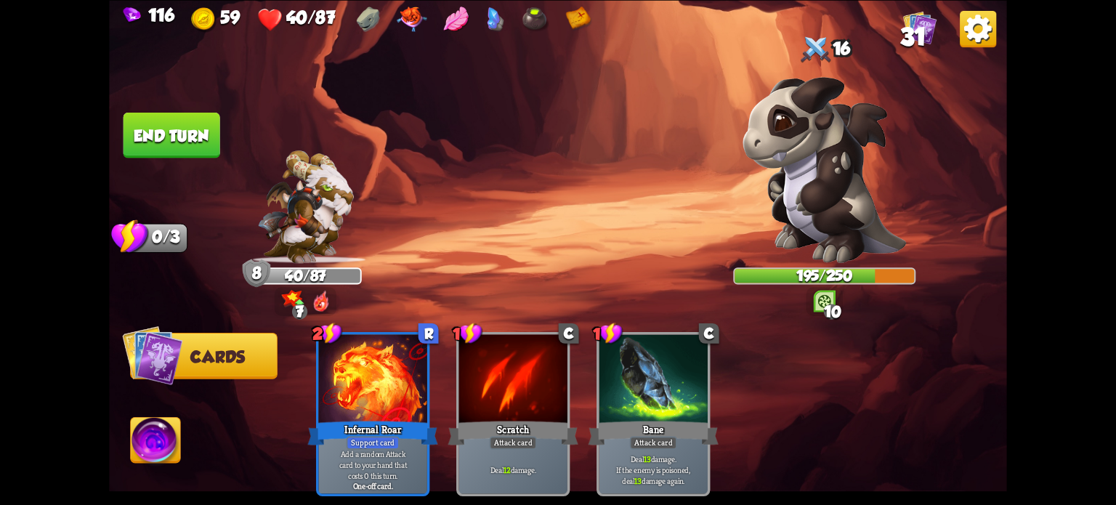
click at [178, 123] on button "End turn" at bounding box center [171, 135] width 97 height 46
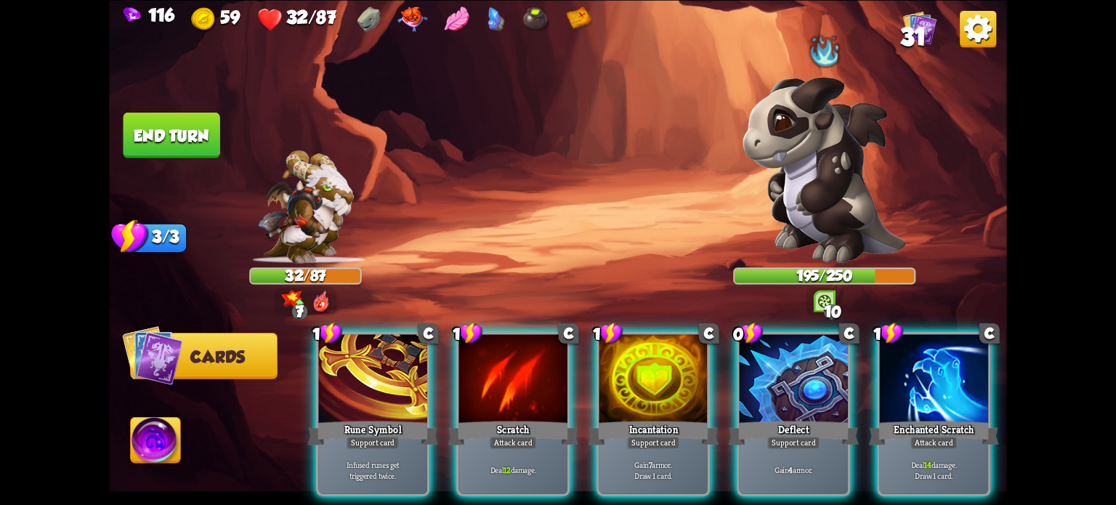
click at [795, 436] on div "Support card" at bounding box center [793, 442] width 53 height 13
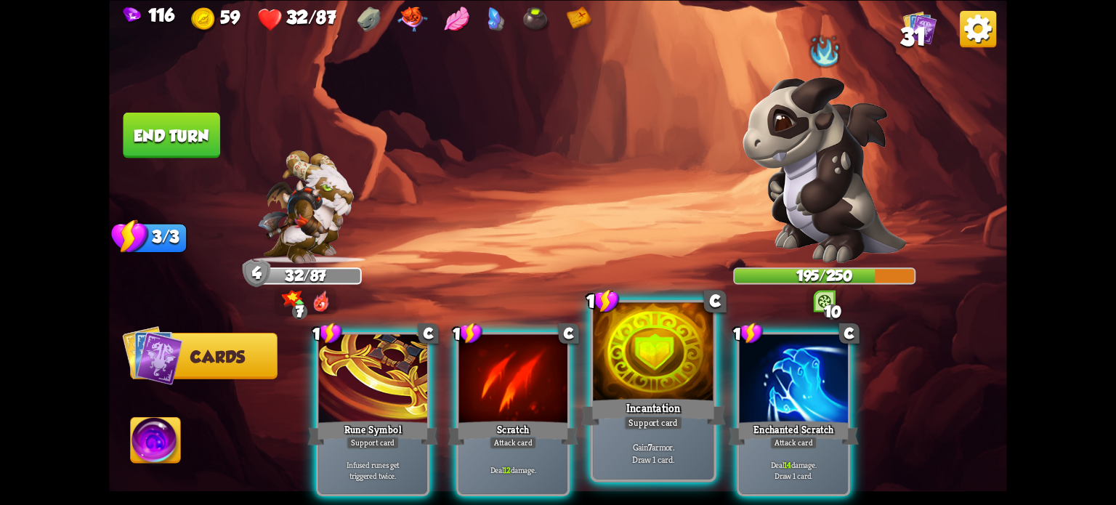
click at [645, 397] on div "Incantation" at bounding box center [653, 411] width 145 height 32
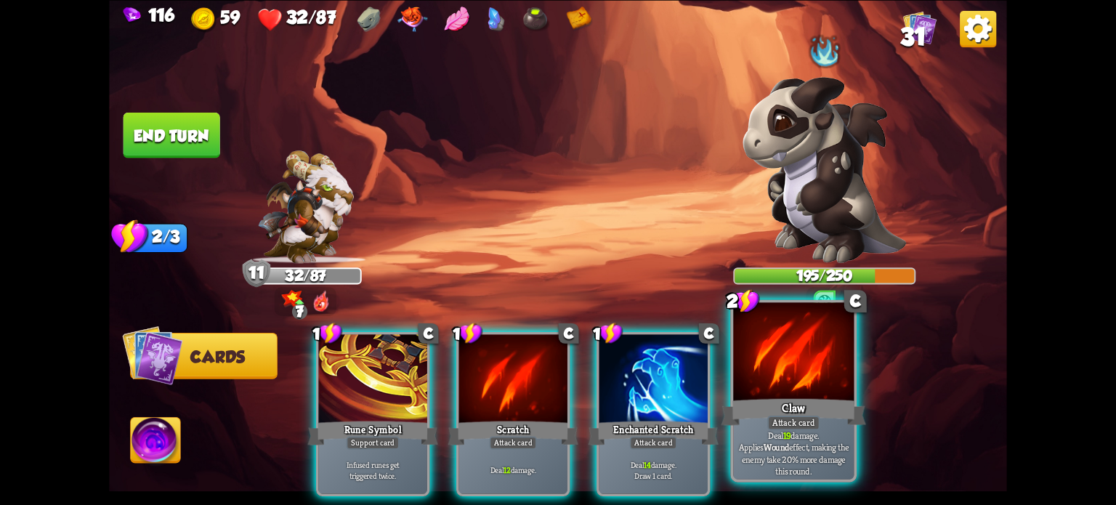
click at [781, 381] on div at bounding box center [793, 353] width 121 height 102
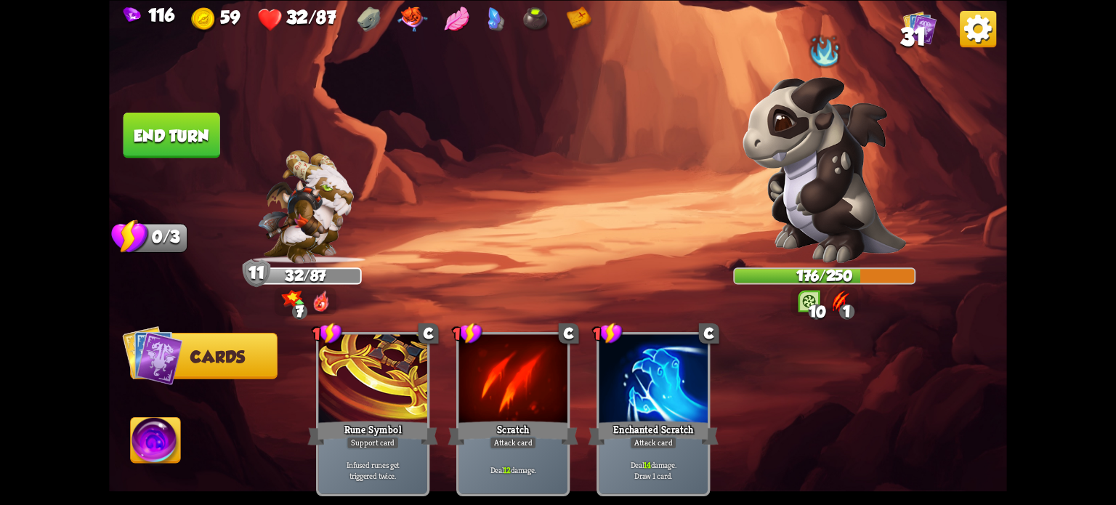
click at [199, 132] on button "End turn" at bounding box center [171, 135] width 97 height 46
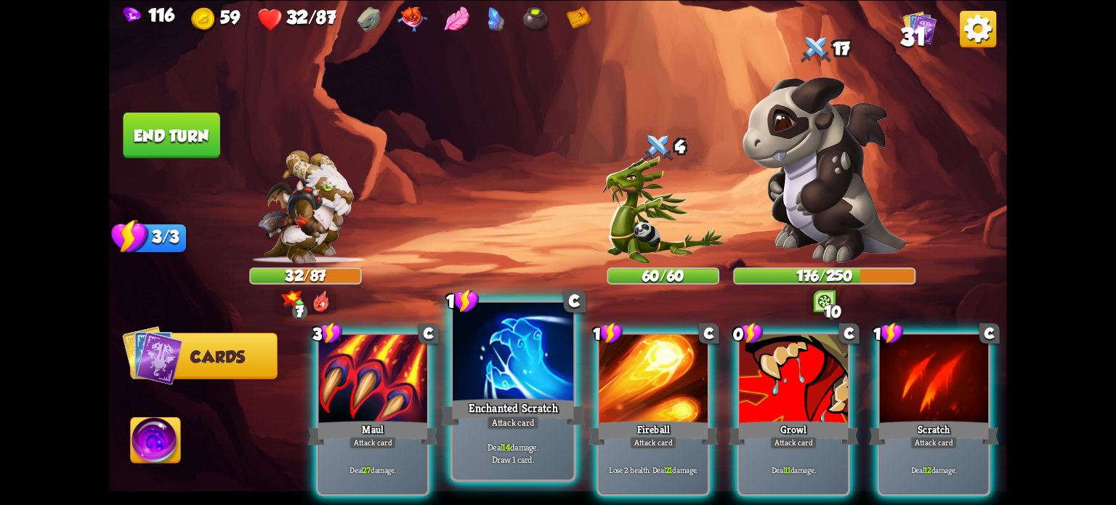
click at [502, 332] on div at bounding box center [513, 353] width 121 height 102
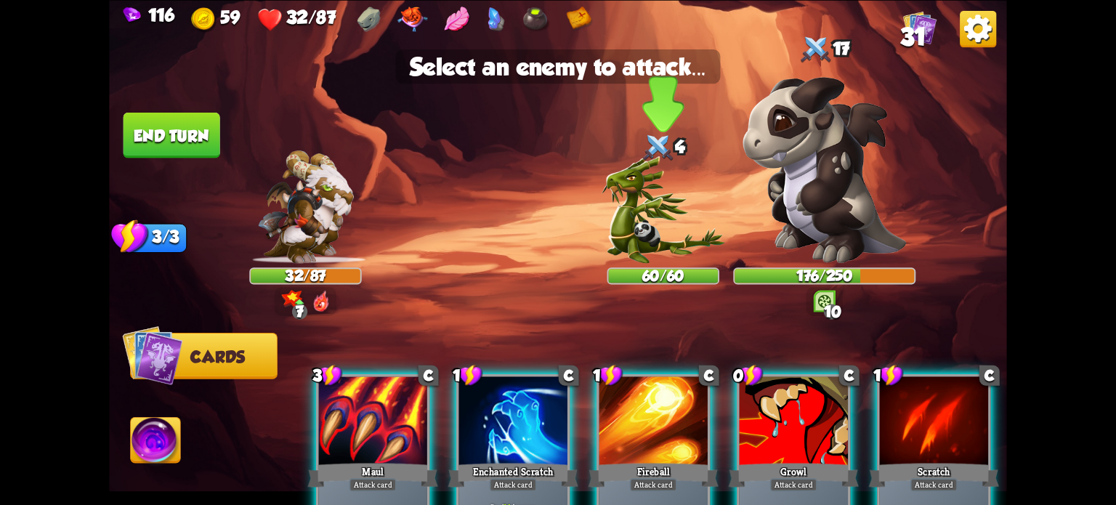
click at [658, 194] on img at bounding box center [663, 209] width 123 height 107
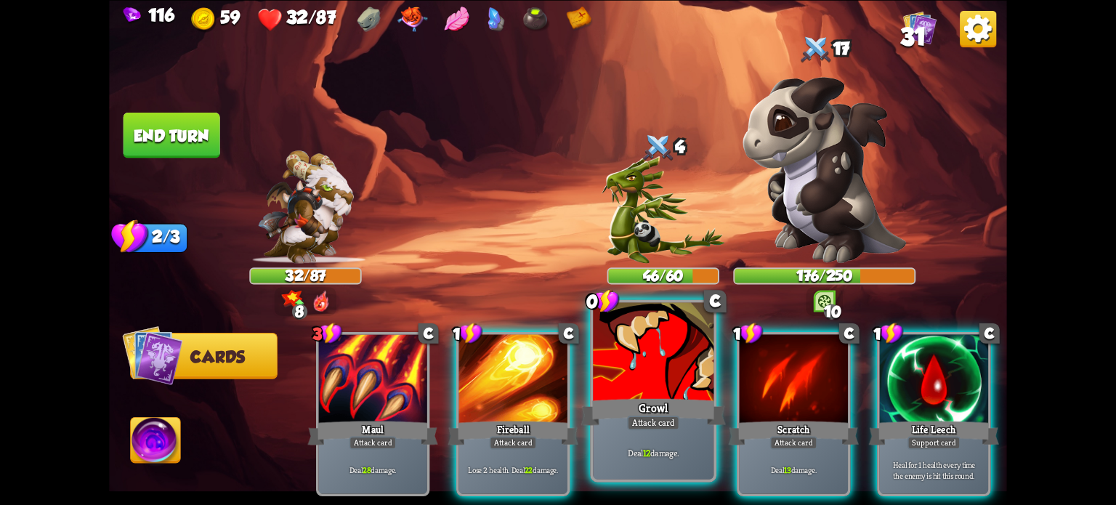
click at [658, 412] on div "Growl" at bounding box center [653, 411] width 145 height 32
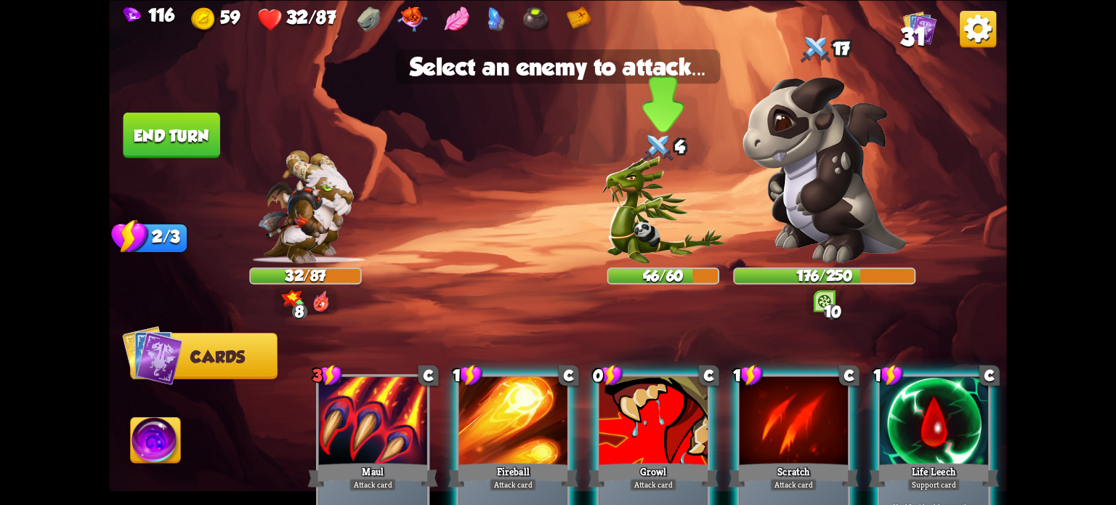
click at [645, 214] on img at bounding box center [663, 209] width 123 height 107
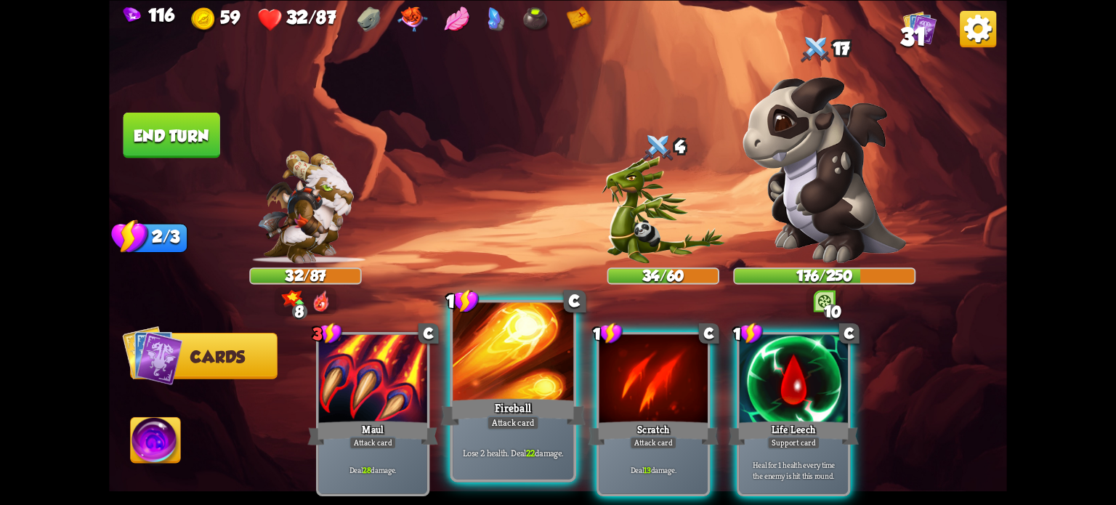
click at [506, 415] on div "Fireball" at bounding box center [513, 411] width 145 height 32
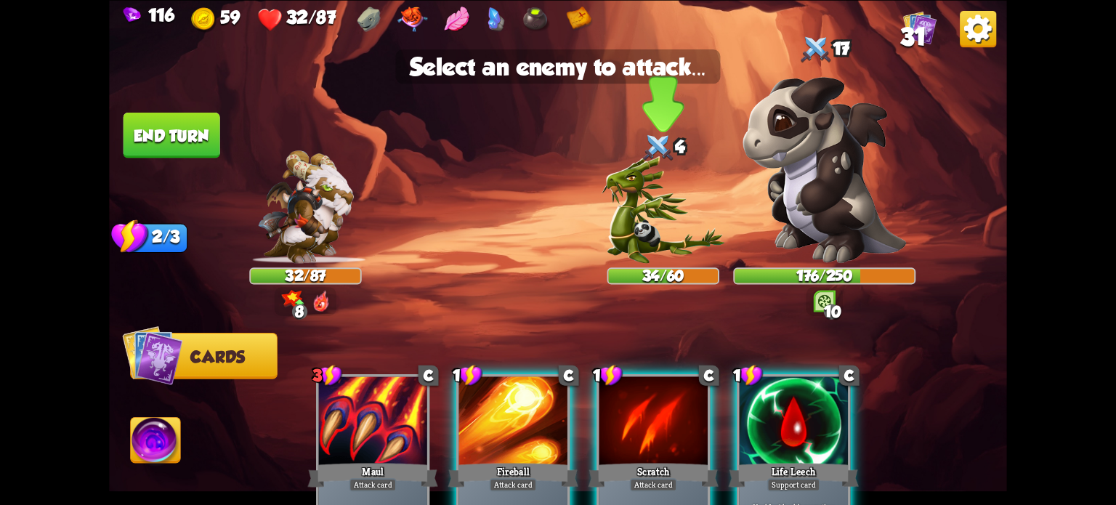
click at [626, 208] on img at bounding box center [663, 209] width 123 height 107
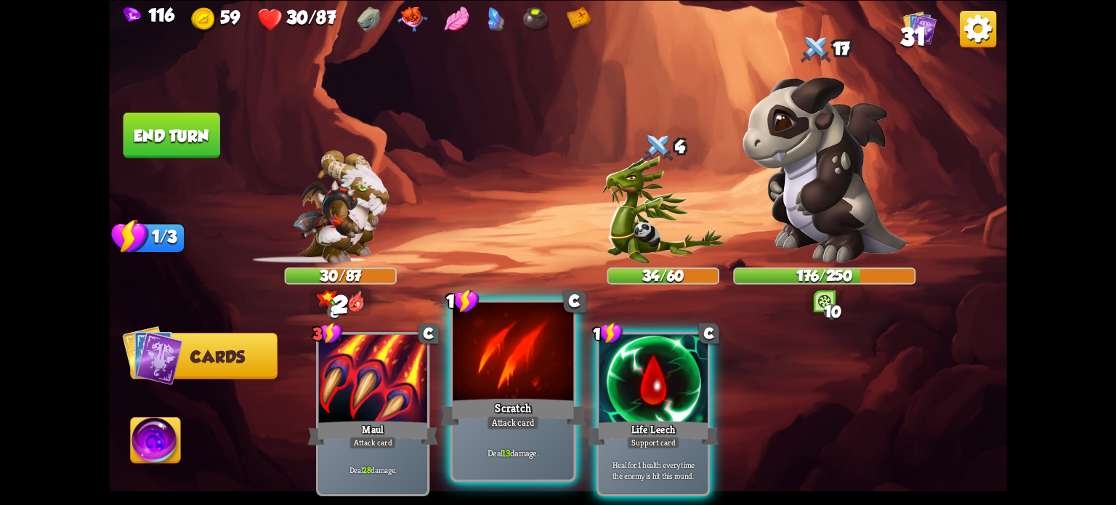
drag, startPoint x: 498, startPoint y: 393, endPoint x: 540, endPoint y: 354, distance: 58.1
click at [500, 389] on div at bounding box center [513, 353] width 121 height 102
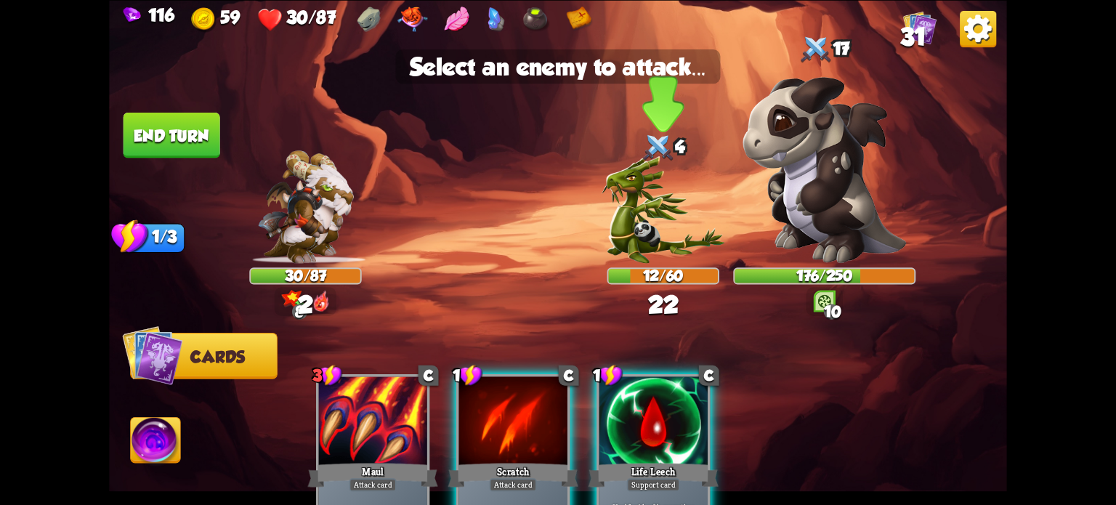
click at [623, 224] on img at bounding box center [663, 209] width 123 height 107
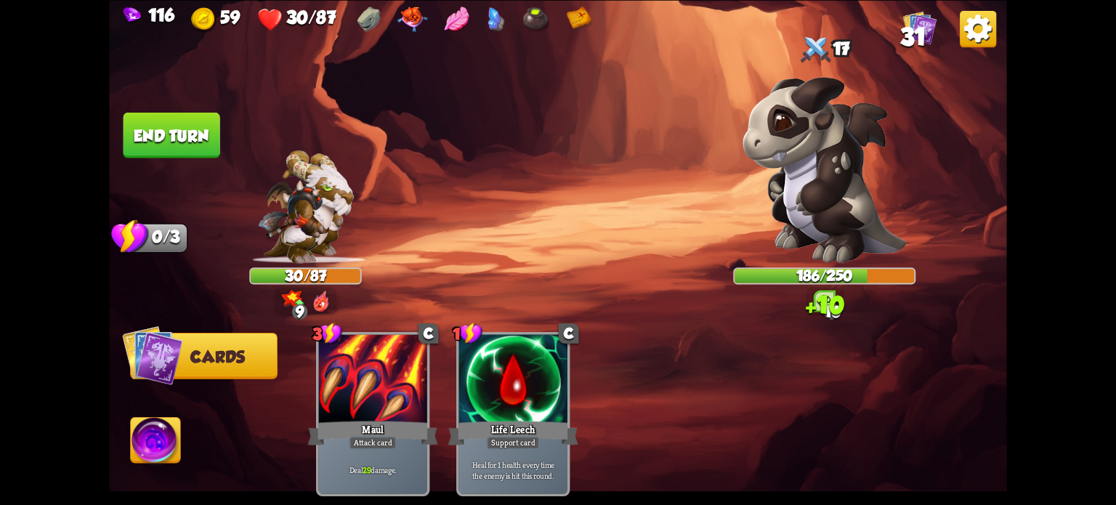
click at [177, 134] on button "End turn" at bounding box center [171, 135] width 97 height 46
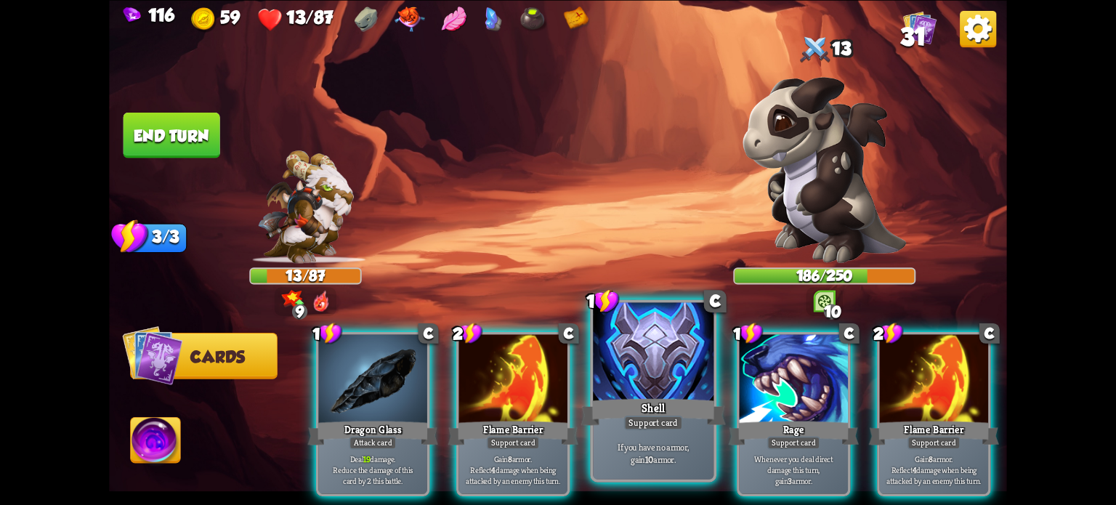
click at [626, 388] on div at bounding box center [653, 353] width 121 height 102
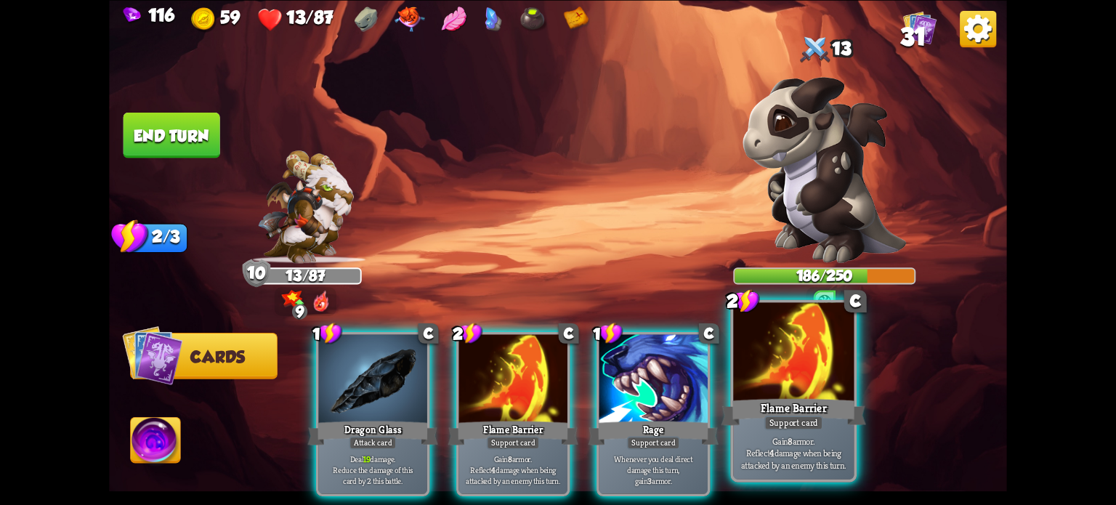
click at [756, 392] on div at bounding box center [793, 353] width 121 height 102
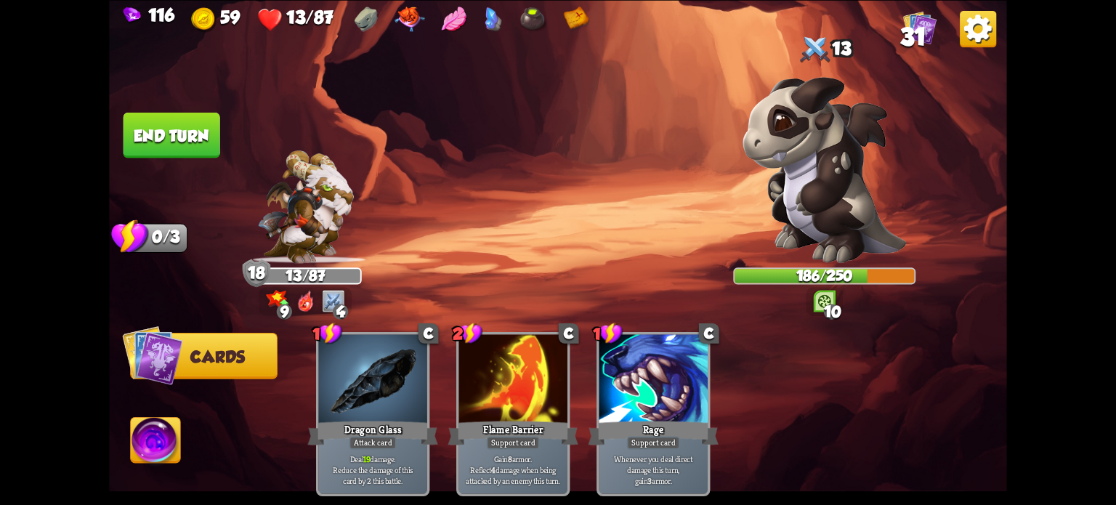
click at [191, 127] on button "End turn" at bounding box center [171, 135] width 97 height 46
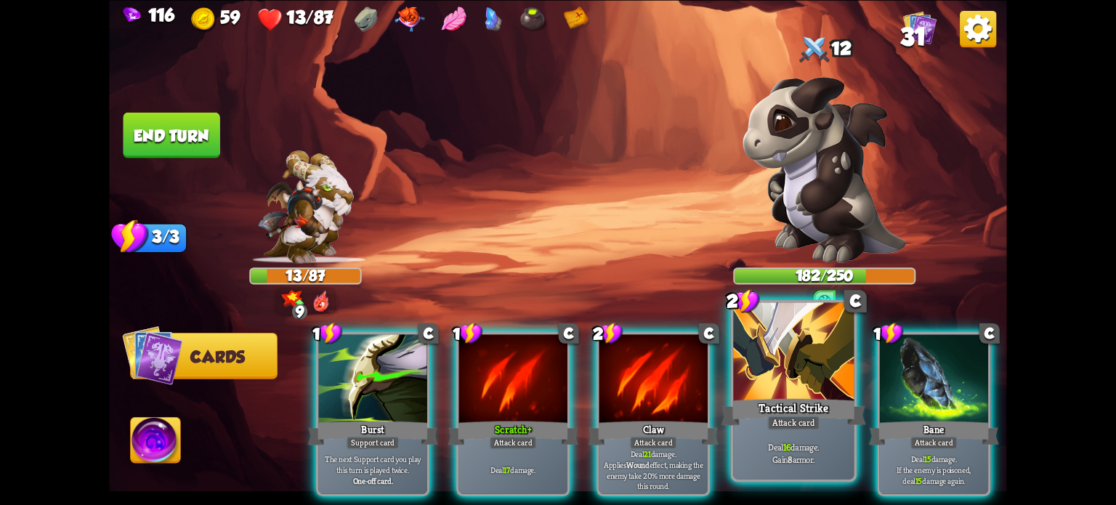
click at [756, 381] on div at bounding box center [793, 353] width 121 height 102
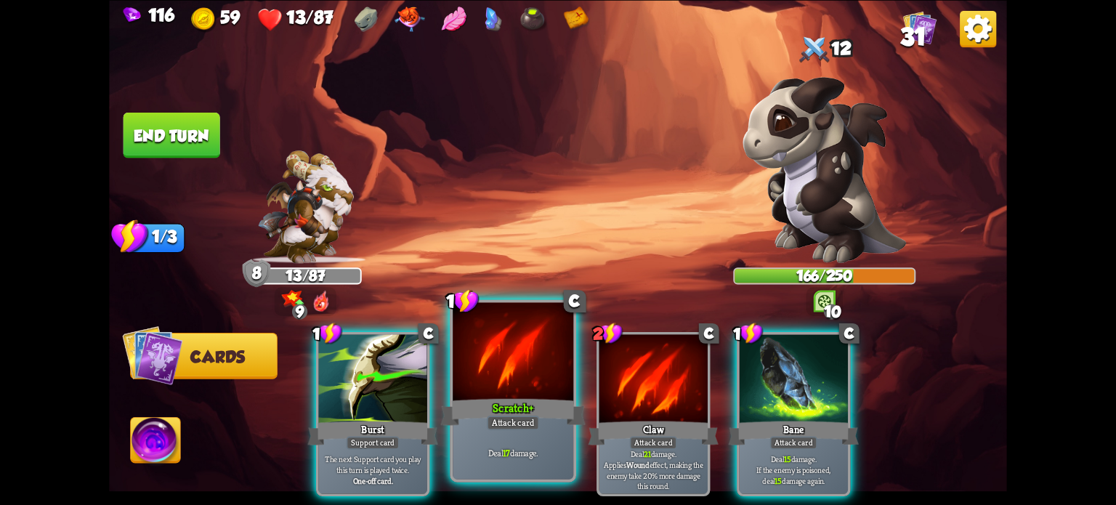
click at [484, 356] on div at bounding box center [513, 353] width 121 height 102
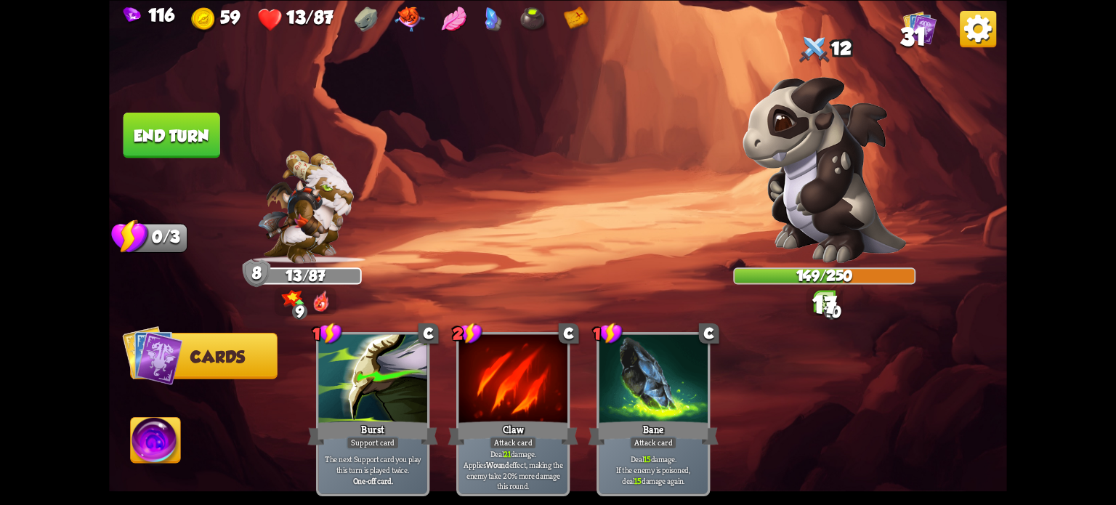
click at [171, 126] on button "End turn" at bounding box center [171, 135] width 97 height 46
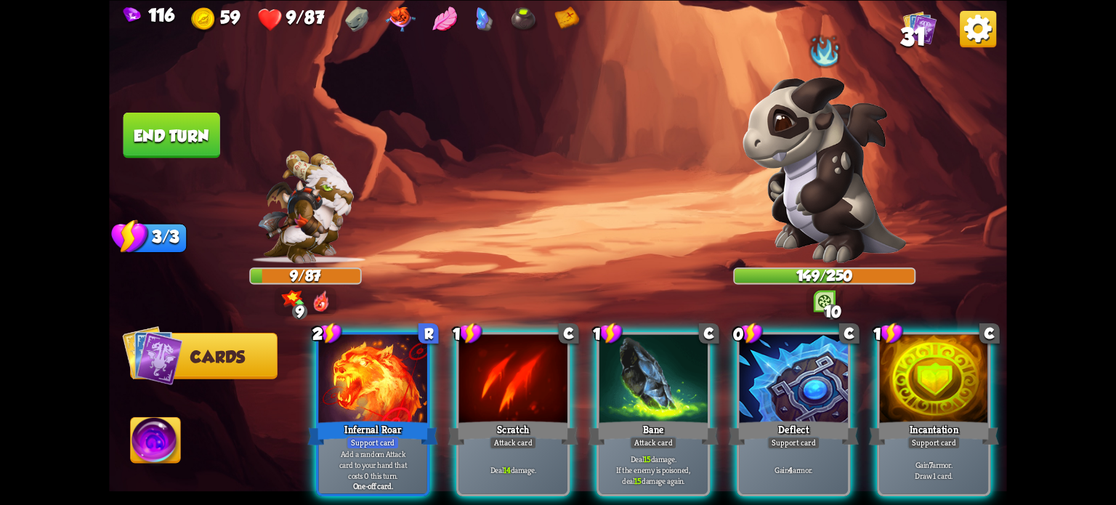
click at [793, 436] on div "Support card" at bounding box center [793, 442] width 53 height 13
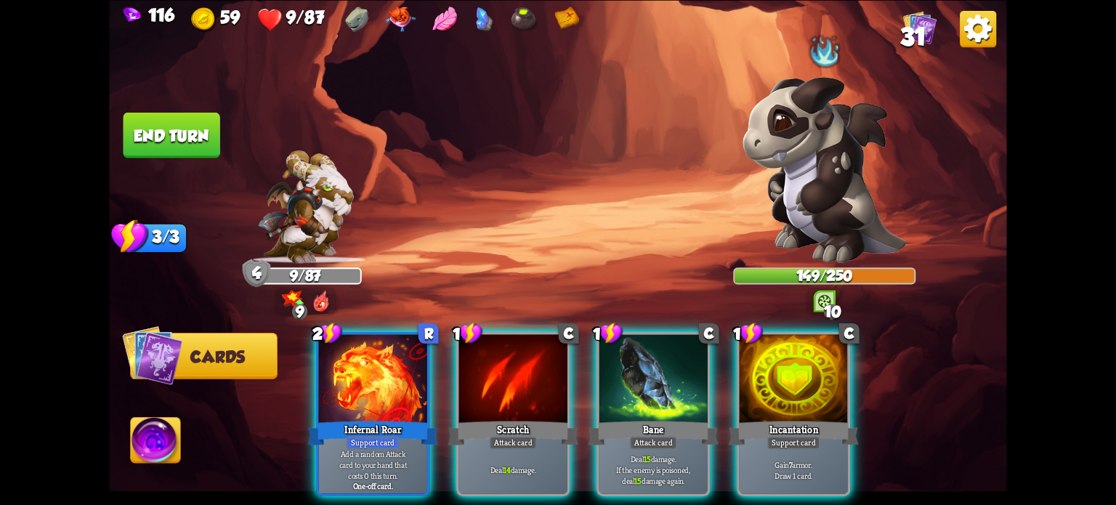
click at [787, 365] on div at bounding box center [794, 380] width 108 height 92
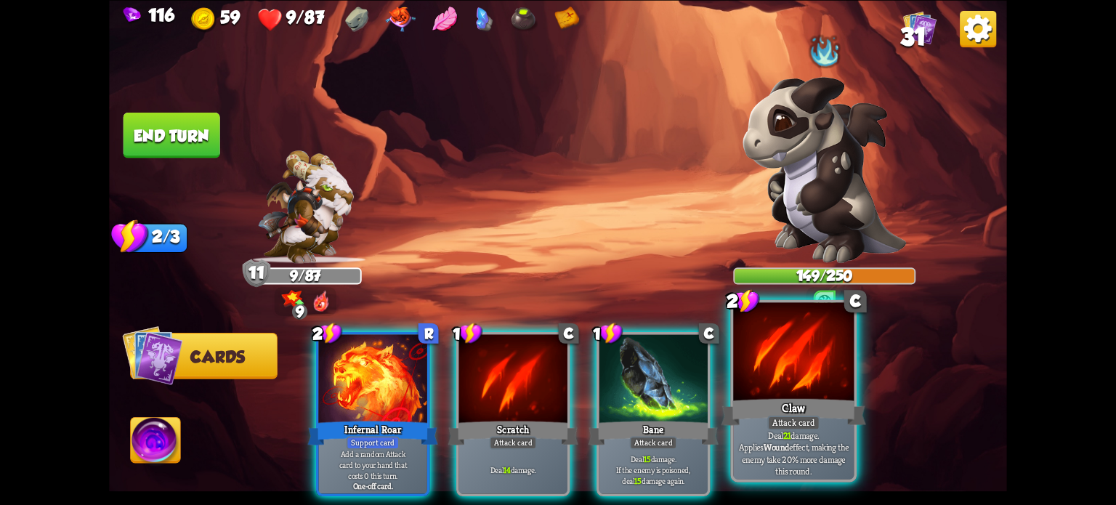
click at [786, 370] on div at bounding box center [793, 353] width 121 height 102
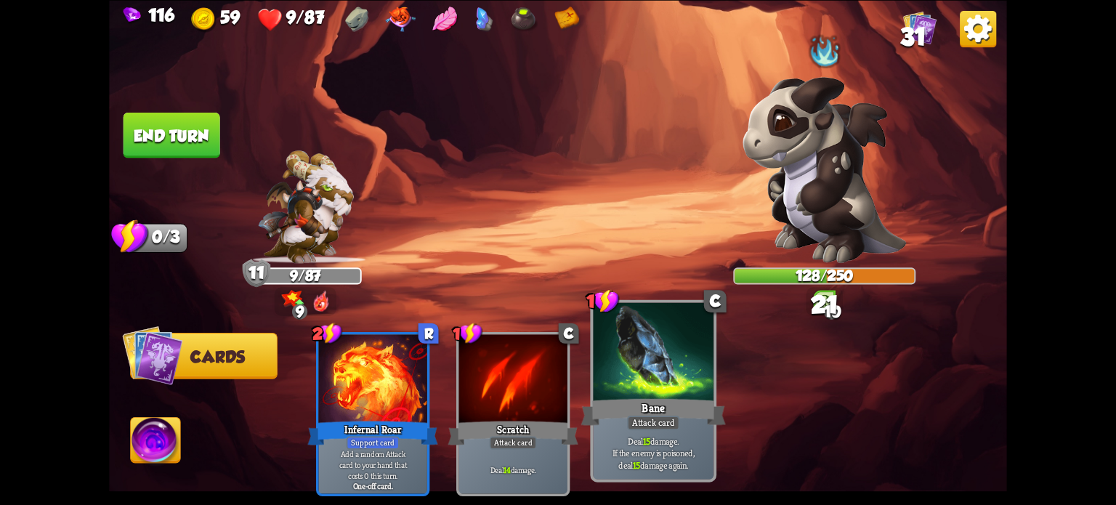
click at [668, 376] on div at bounding box center [653, 353] width 121 height 102
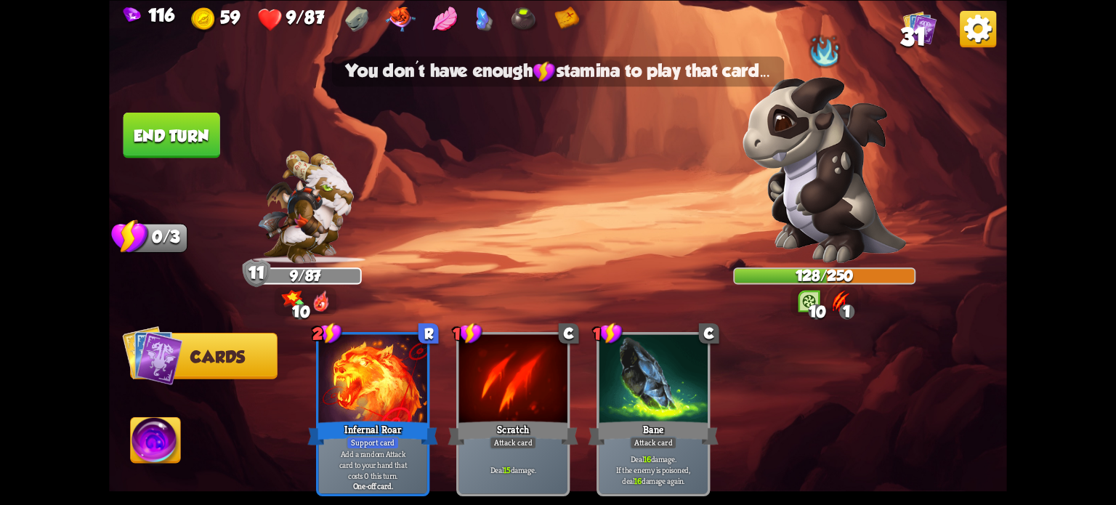
click at [142, 137] on button "End turn" at bounding box center [171, 135] width 97 height 46
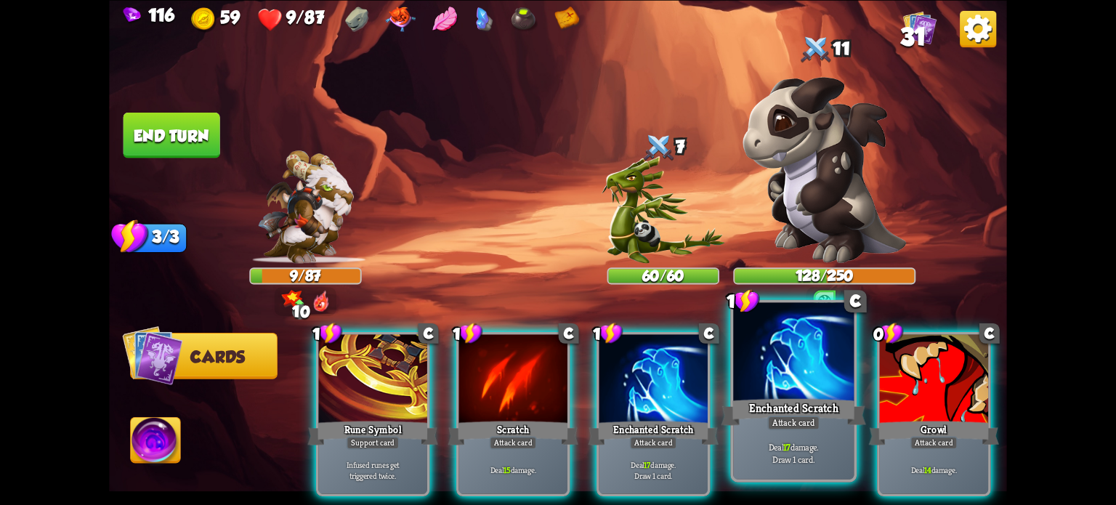
click at [790, 425] on div "Attack card" at bounding box center [793, 422] width 52 height 15
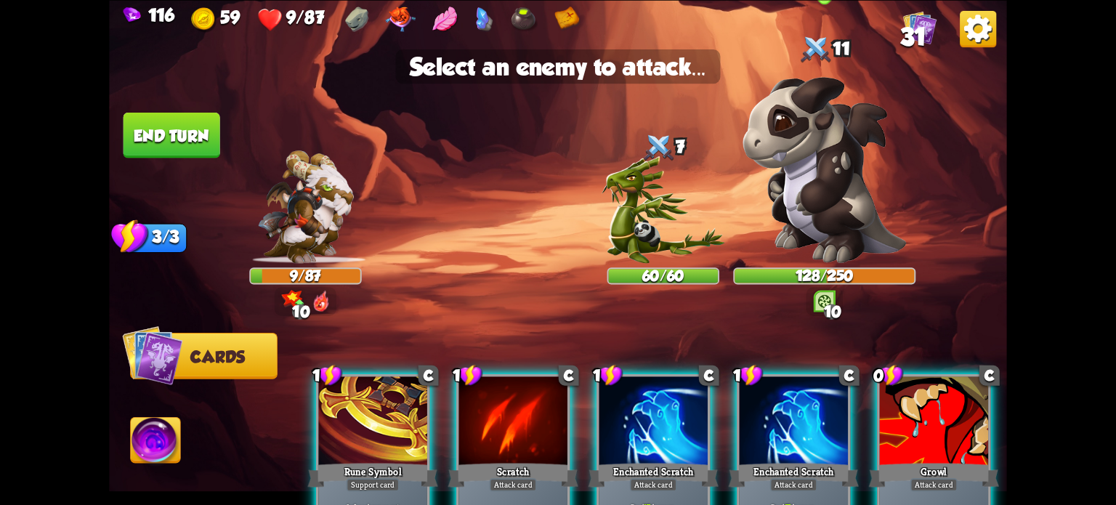
click at [794, 163] on img at bounding box center [823, 169] width 163 height 187
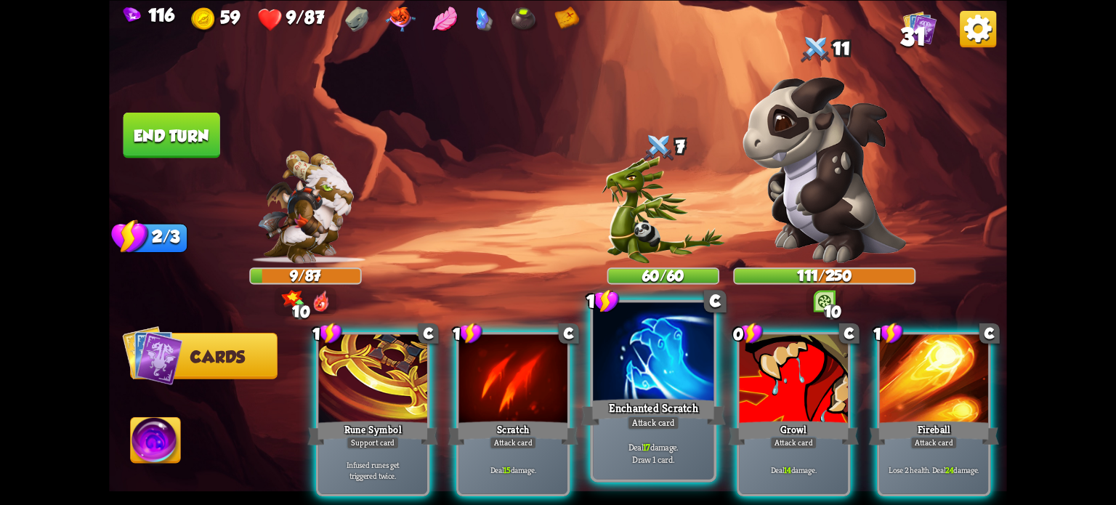
click at [625, 412] on div "Enchanted Scratch" at bounding box center [653, 411] width 145 height 32
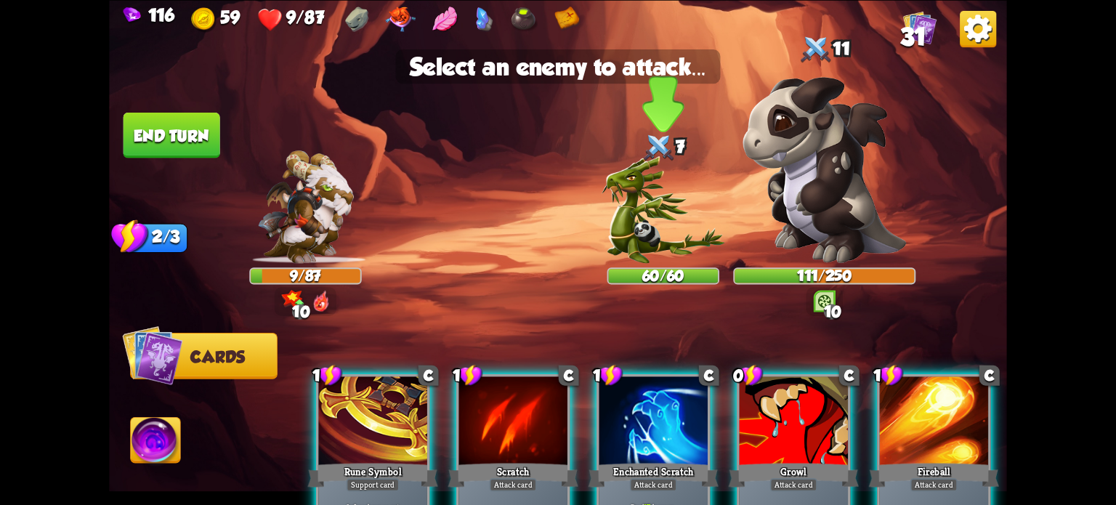
click at [669, 208] on img at bounding box center [663, 209] width 123 height 107
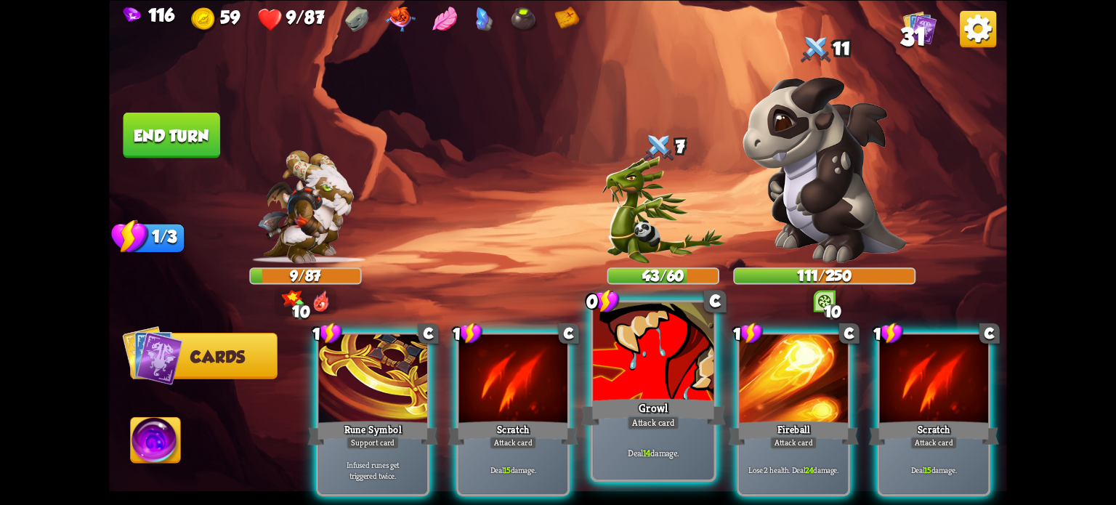
click at [656, 405] on div "Growl" at bounding box center [653, 411] width 145 height 32
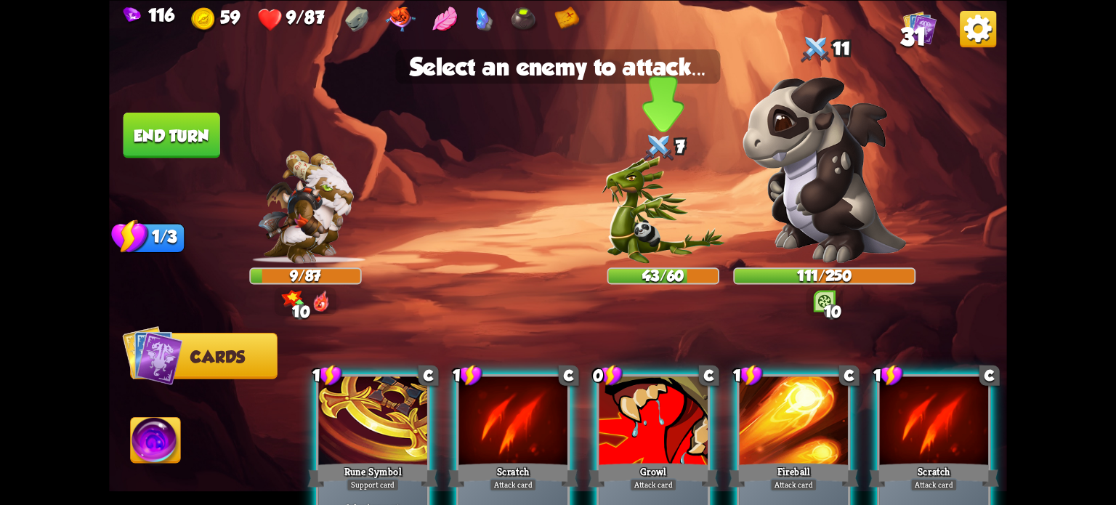
click at [631, 177] on img at bounding box center [663, 209] width 123 height 107
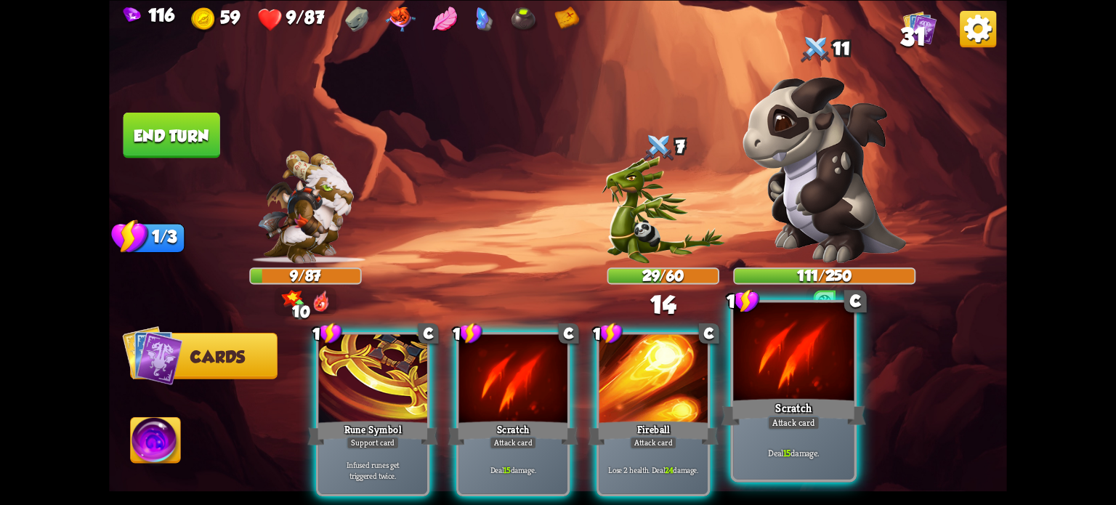
click at [822, 389] on div at bounding box center [793, 353] width 121 height 102
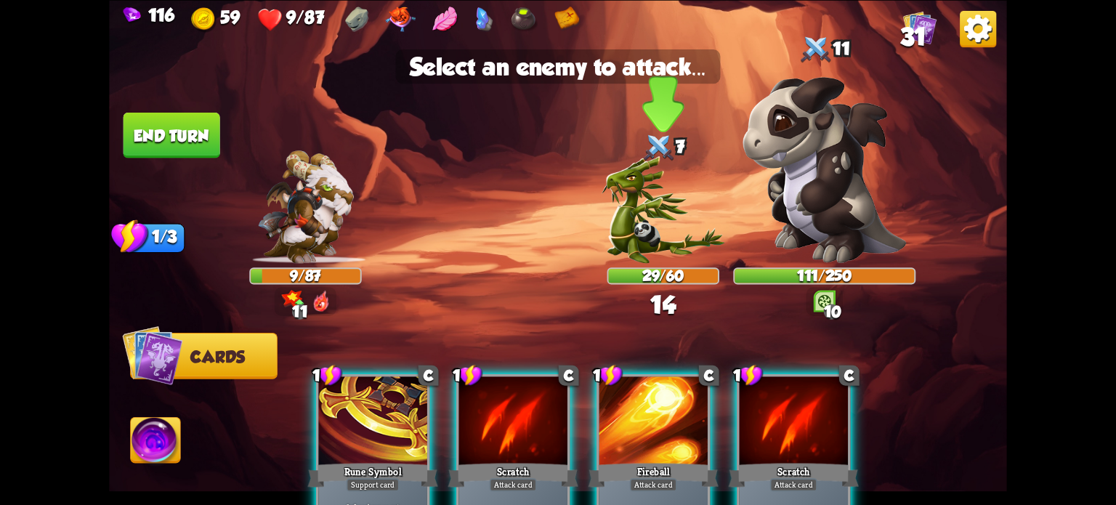
click at [651, 206] on img at bounding box center [663, 209] width 123 height 107
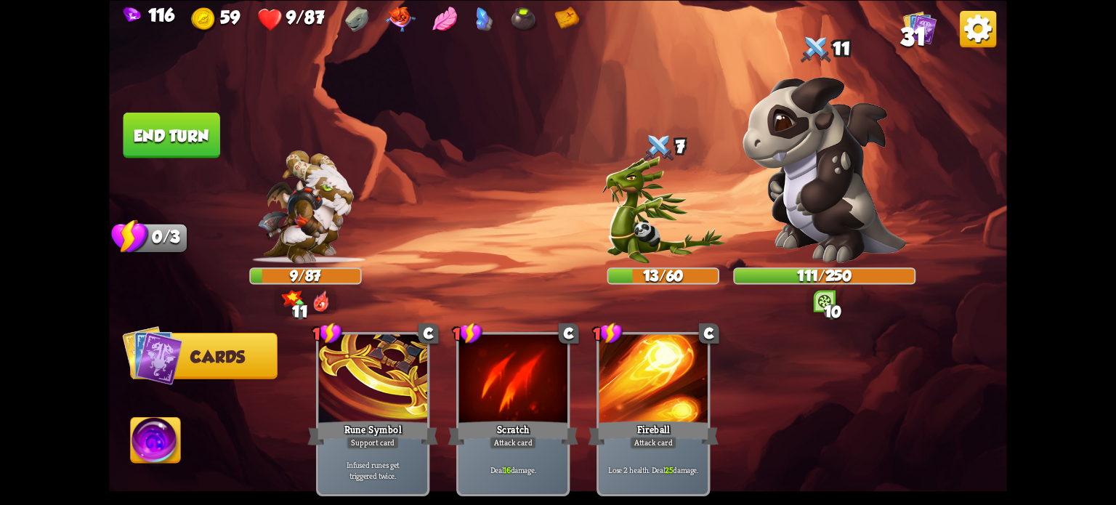
click at [164, 120] on button "End turn" at bounding box center [171, 135] width 97 height 46
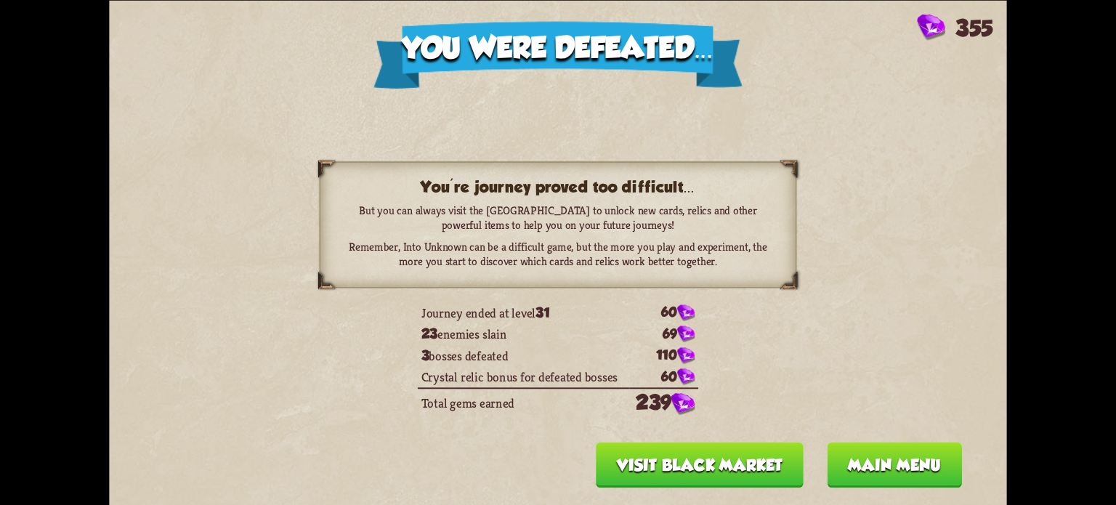
click at [696, 464] on button "Visit Black Market" at bounding box center [700, 465] width 208 height 46
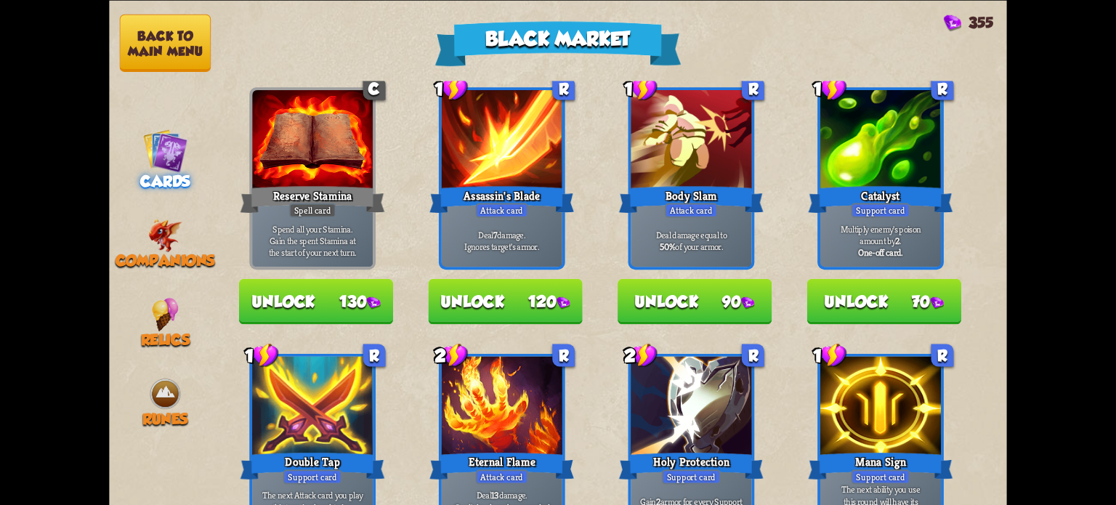
scroll to position [73, 0]
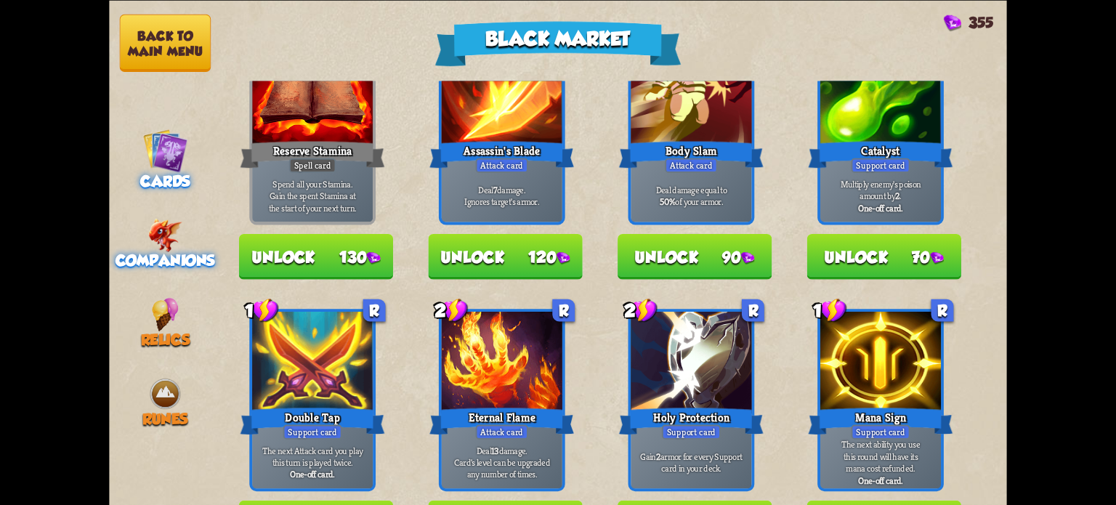
click at [159, 242] on img at bounding box center [165, 234] width 34 height 33
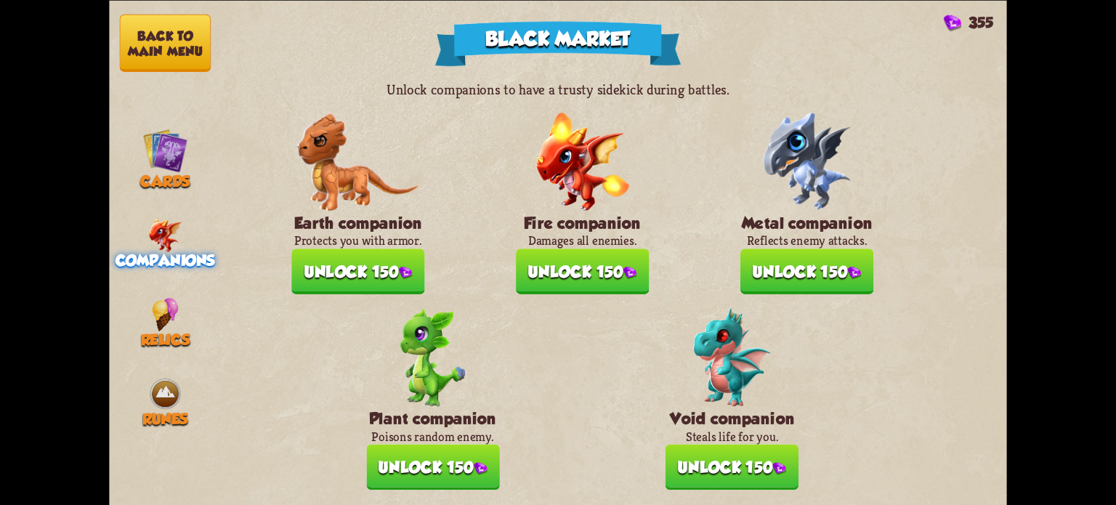
click at [179, 31] on button "Back to main menu" at bounding box center [165, 42] width 91 height 57
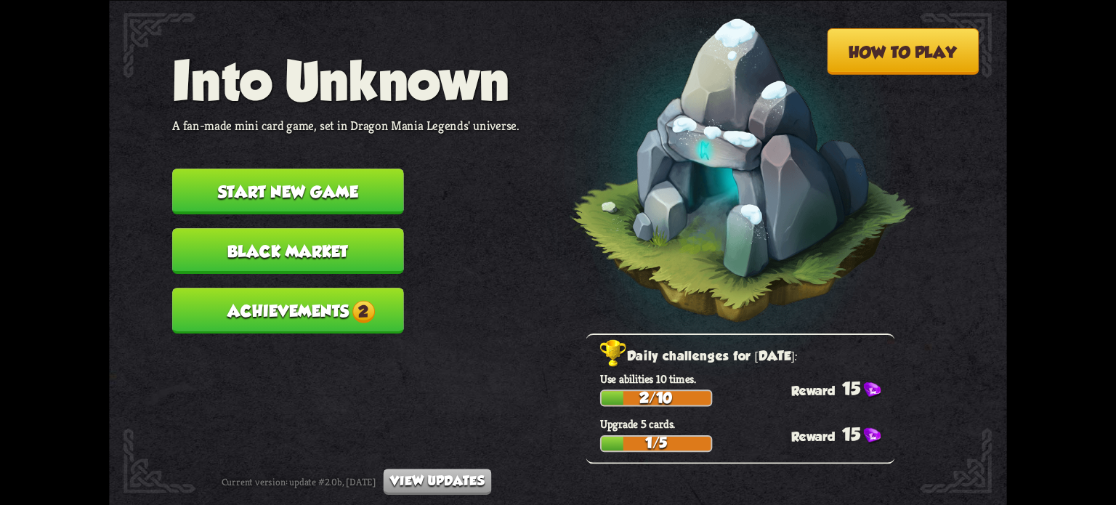
click at [299, 301] on button "Achievements 2" at bounding box center [288, 311] width 232 height 46
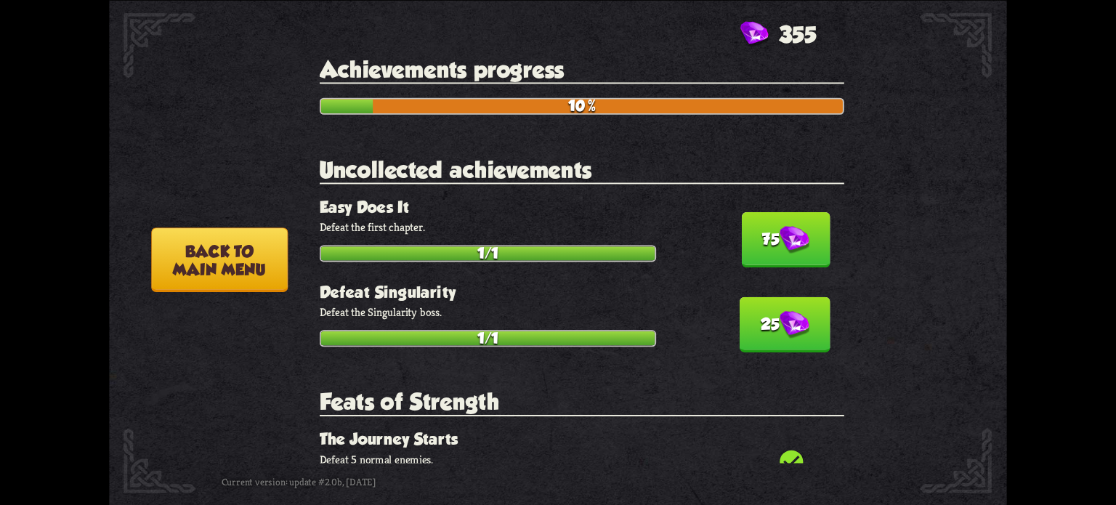
click at [753, 239] on button "75" at bounding box center [785, 239] width 89 height 55
click at [762, 316] on button "25" at bounding box center [785, 323] width 91 height 55
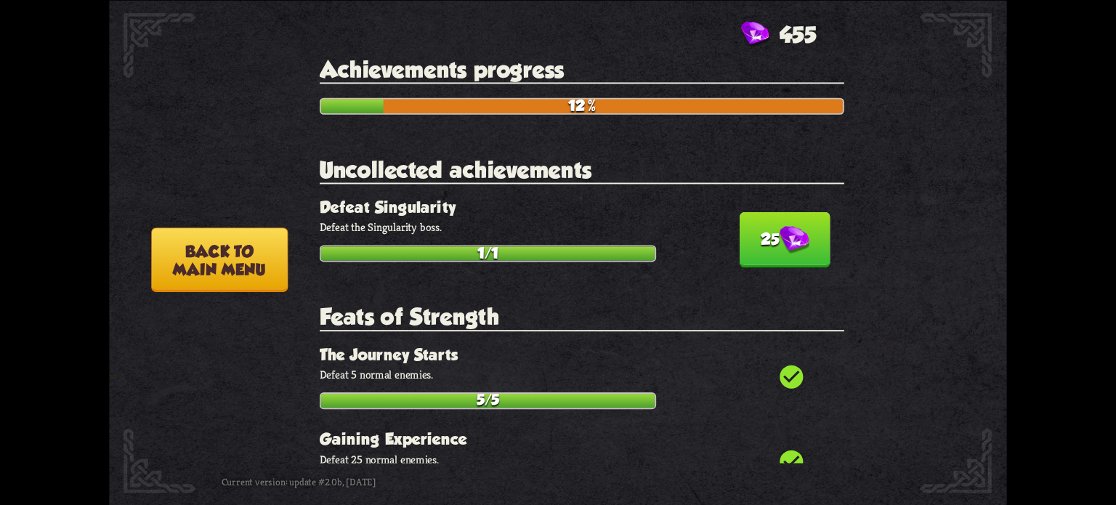
click at [758, 233] on button "25" at bounding box center [785, 239] width 91 height 55
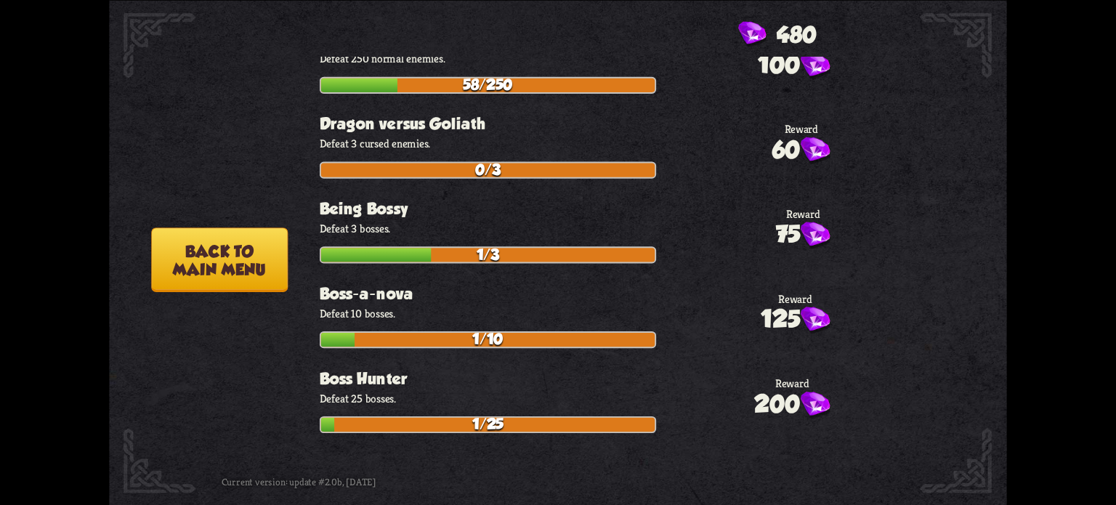
scroll to position [436, 0]
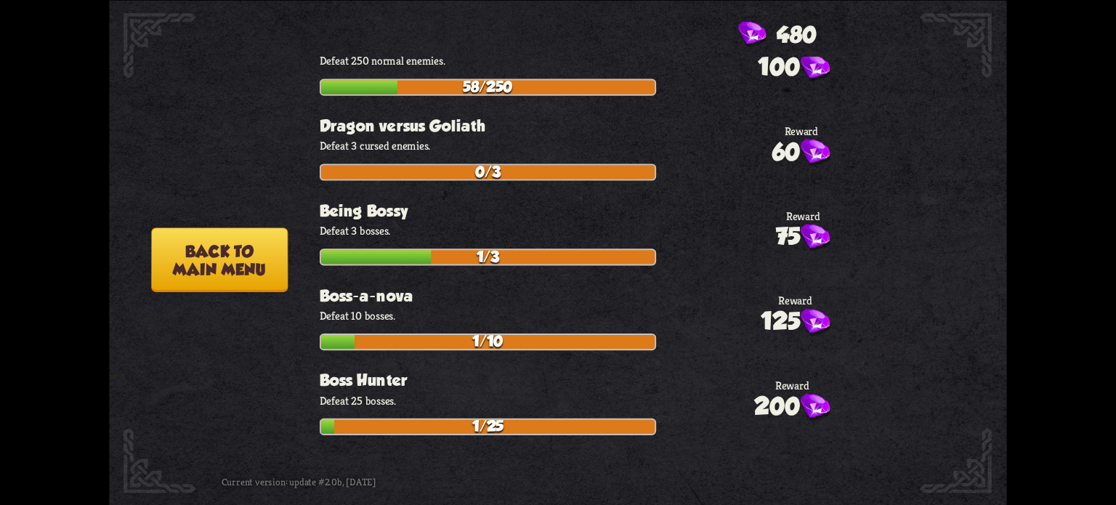
click at [264, 267] on button "Back to main menu" at bounding box center [219, 259] width 137 height 65
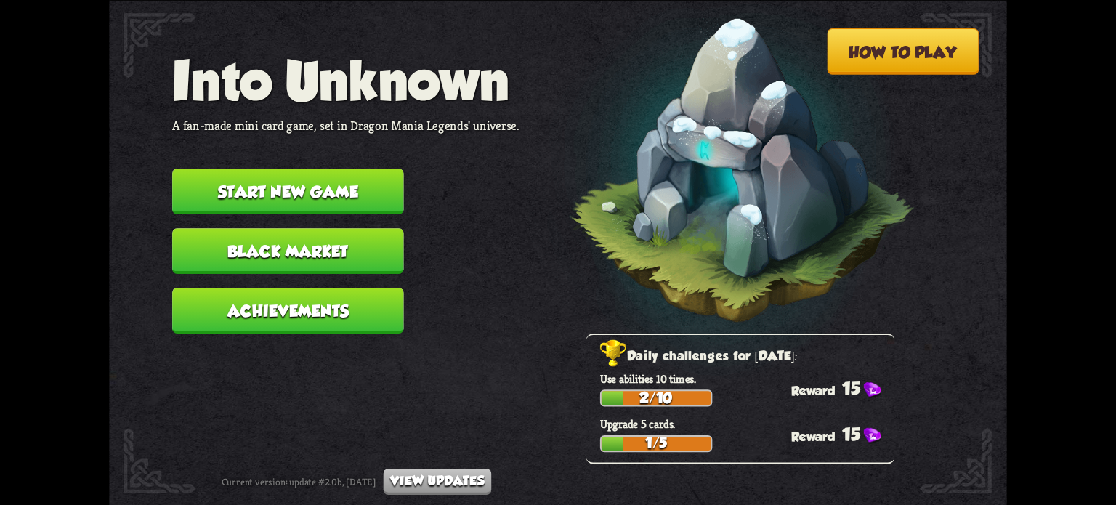
click at [299, 254] on button "Black Market" at bounding box center [288, 251] width 232 height 46
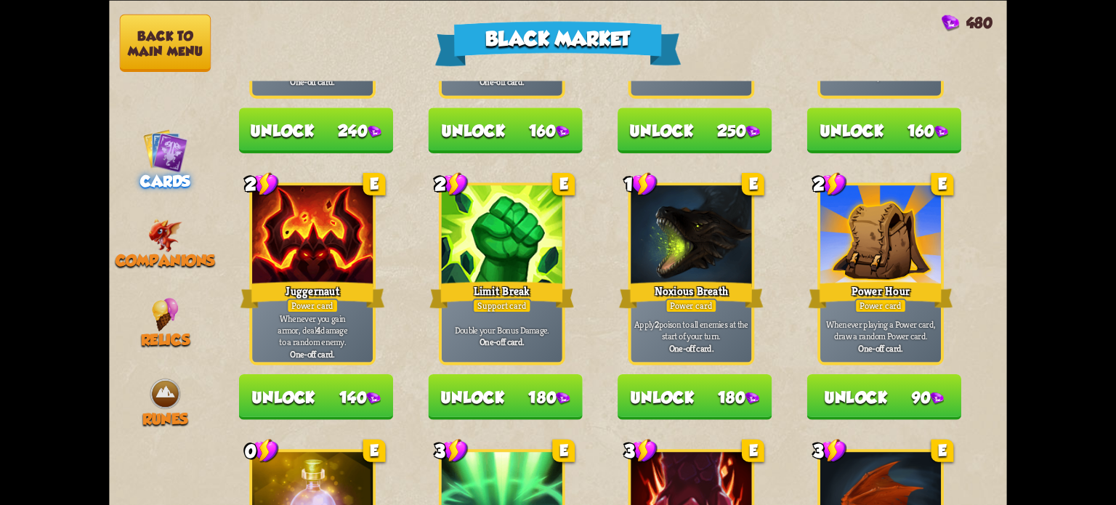
scroll to position [1511, 0]
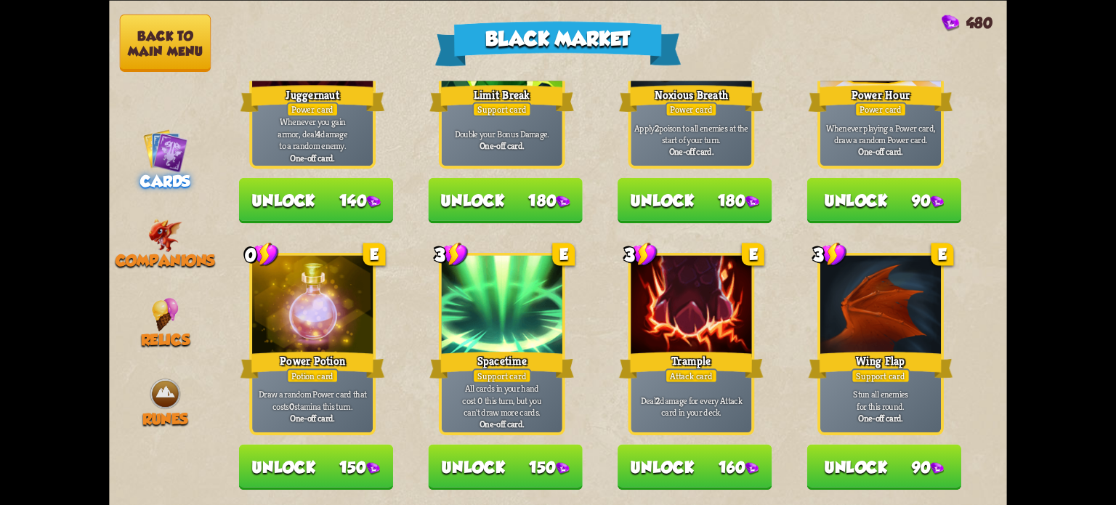
click at [137, 201] on nav "Back to main menu Cards Companions Relics Runes" at bounding box center [165, 252] width 112 height 505
click at [162, 252] on span "Companions" at bounding box center [166, 260] width 100 height 17
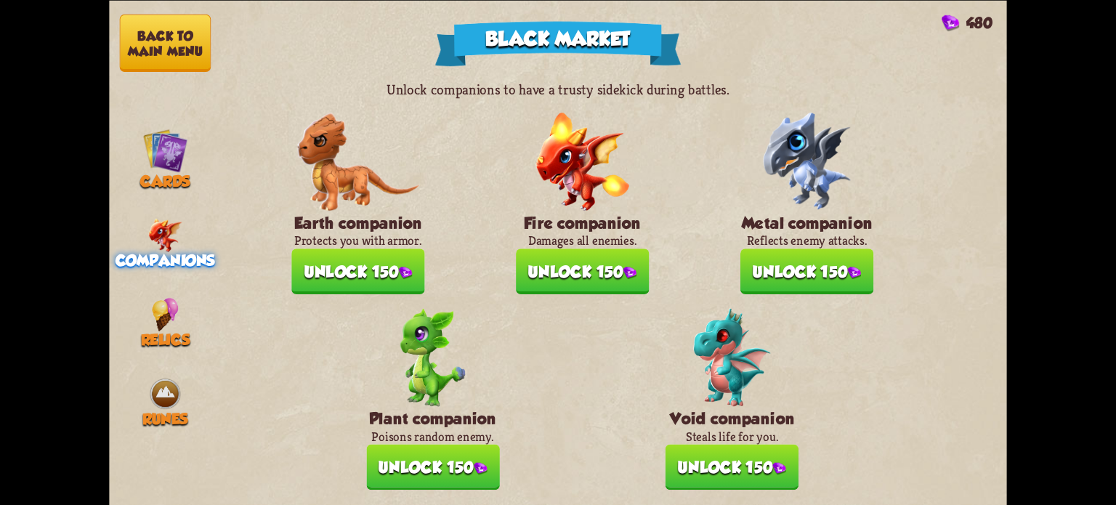
click at [724, 460] on button "Unlock 150" at bounding box center [731, 467] width 133 height 46
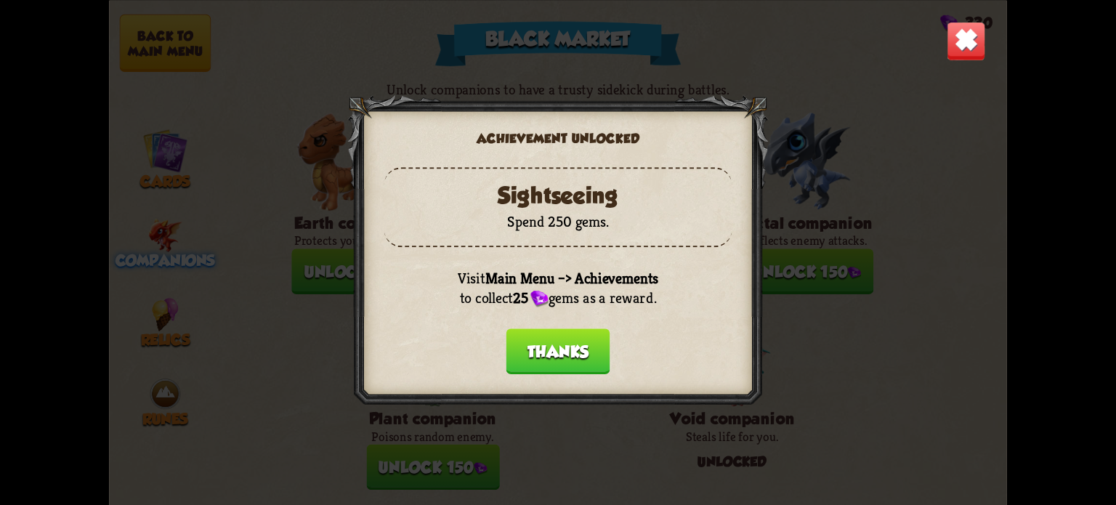
click at [547, 342] on button "Thanks" at bounding box center [558, 351] width 104 height 46
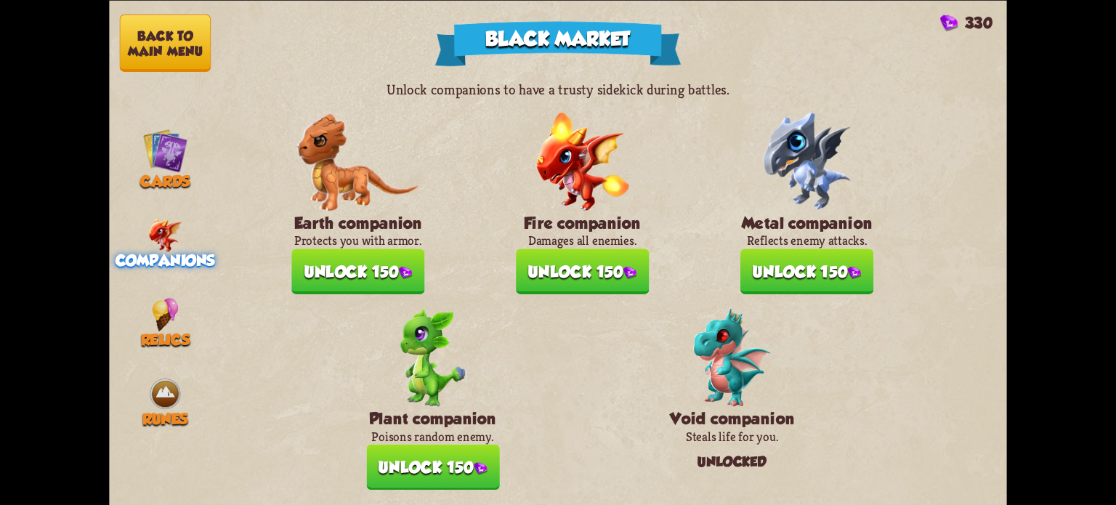
click at [426, 464] on button "Unlock 150" at bounding box center [432, 467] width 133 height 46
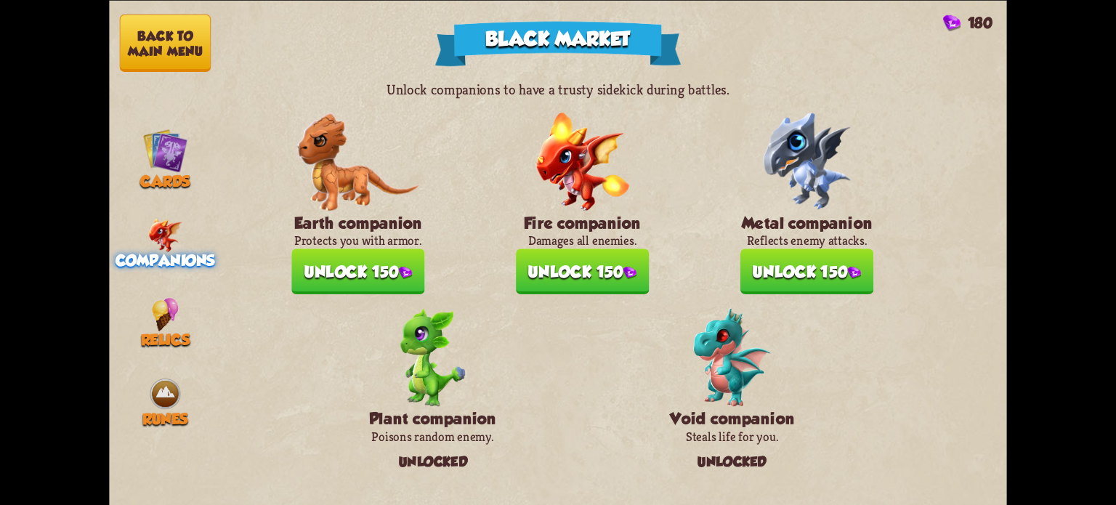
click at [796, 271] on button "Unlock 150" at bounding box center [806, 271] width 133 height 46
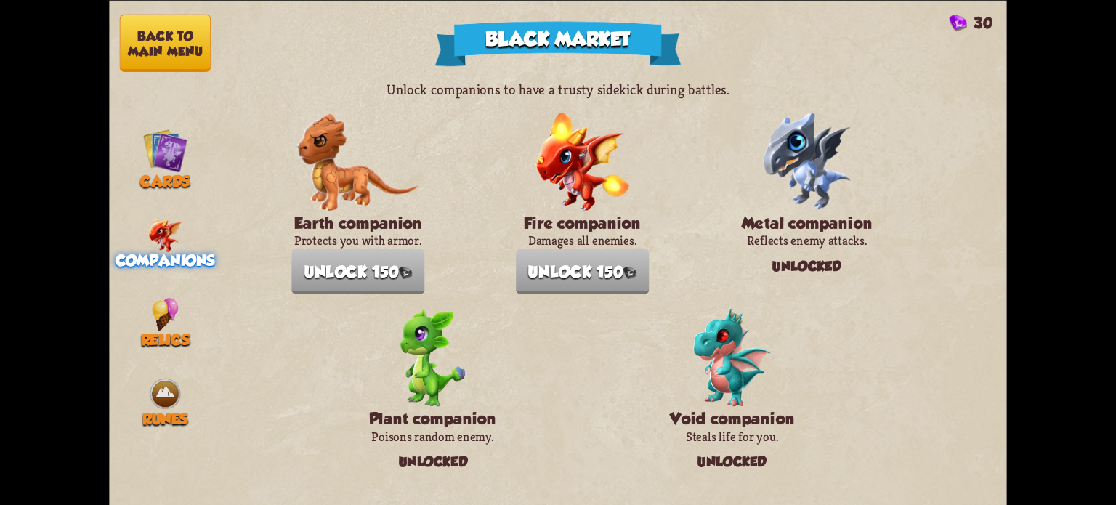
click at [163, 43] on button "Back to main menu" at bounding box center [165, 42] width 91 height 57
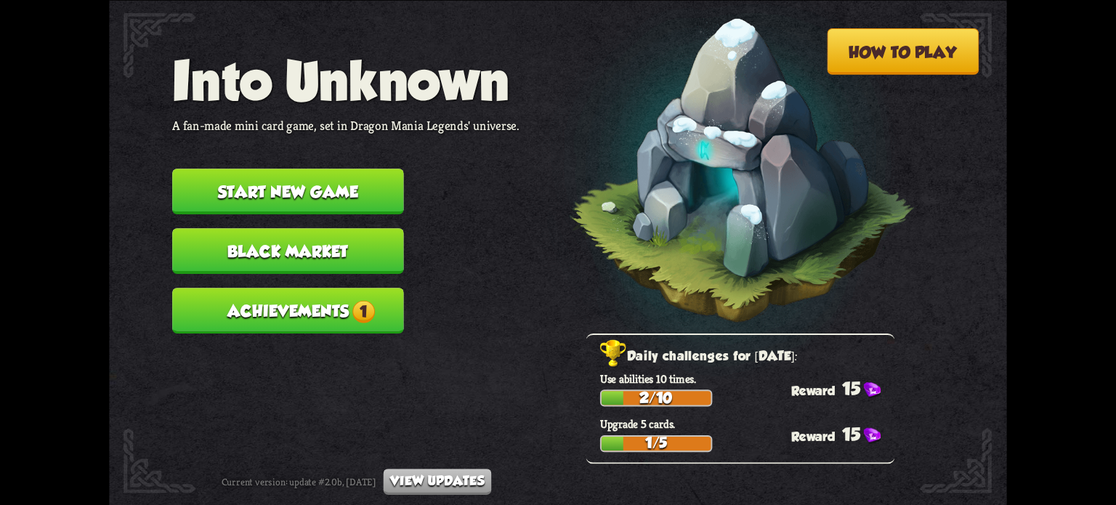
click at [339, 310] on button "Achievements 1" at bounding box center [288, 311] width 232 height 46
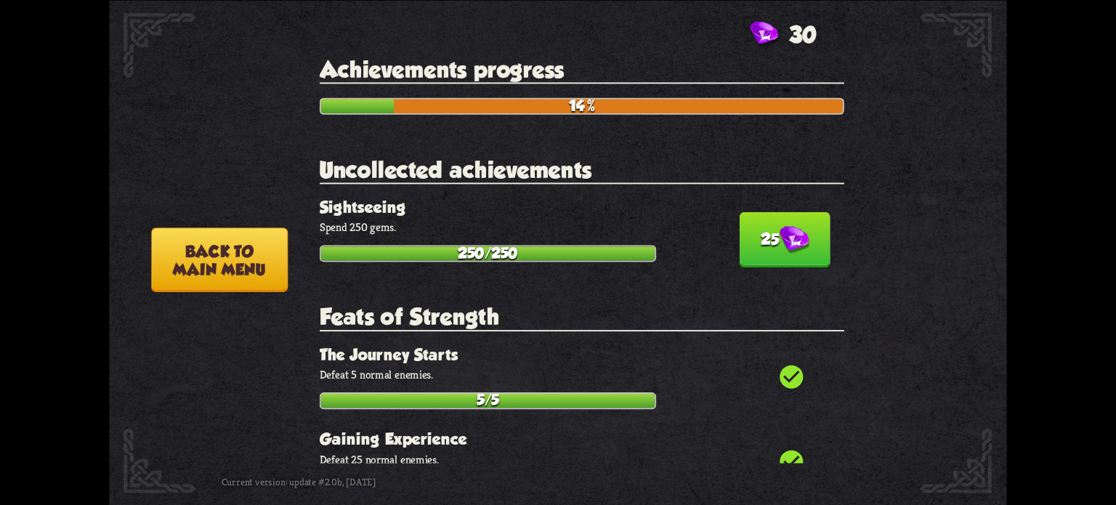
click at [785, 247] on img at bounding box center [794, 240] width 30 height 28
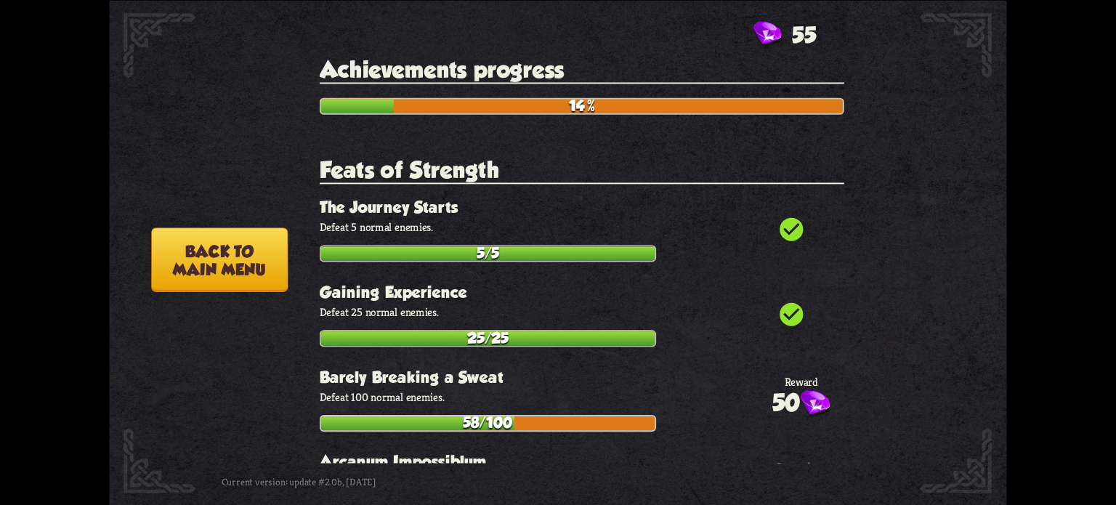
click at [180, 280] on button "Back to main menu" at bounding box center [219, 259] width 137 height 65
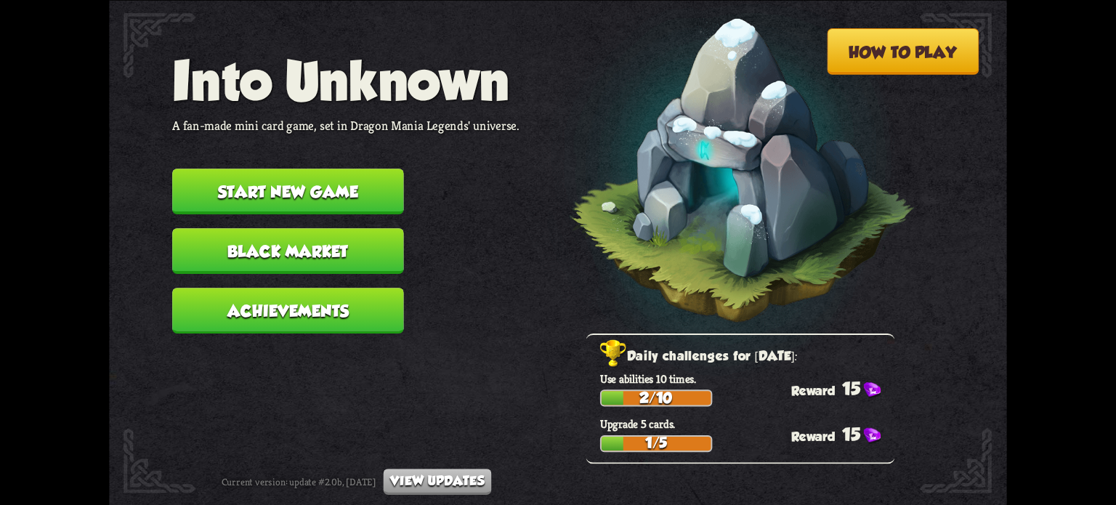
click at [279, 194] on button "Start new game" at bounding box center [288, 192] width 232 height 46
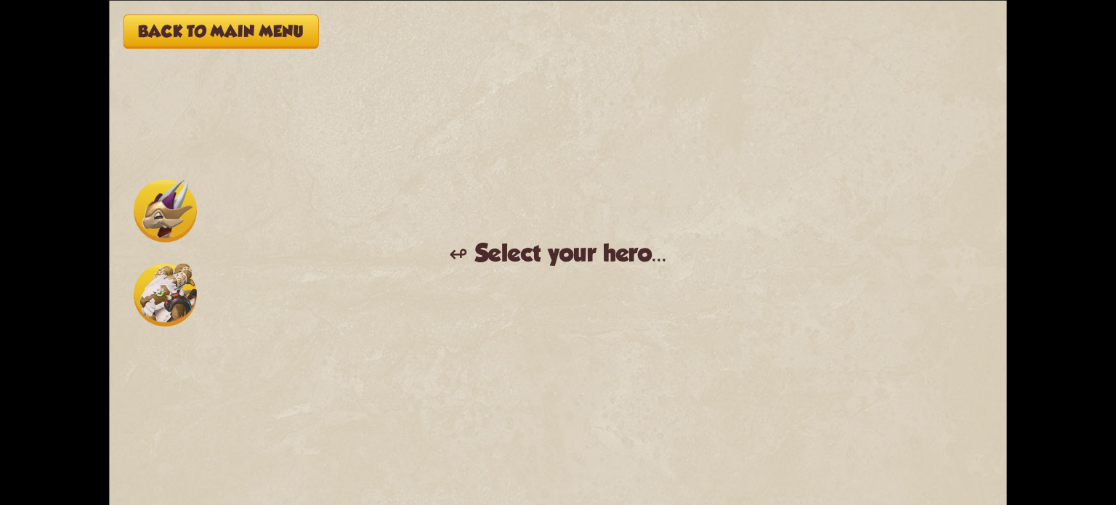
click at [174, 201] on img at bounding box center [165, 210] width 63 height 63
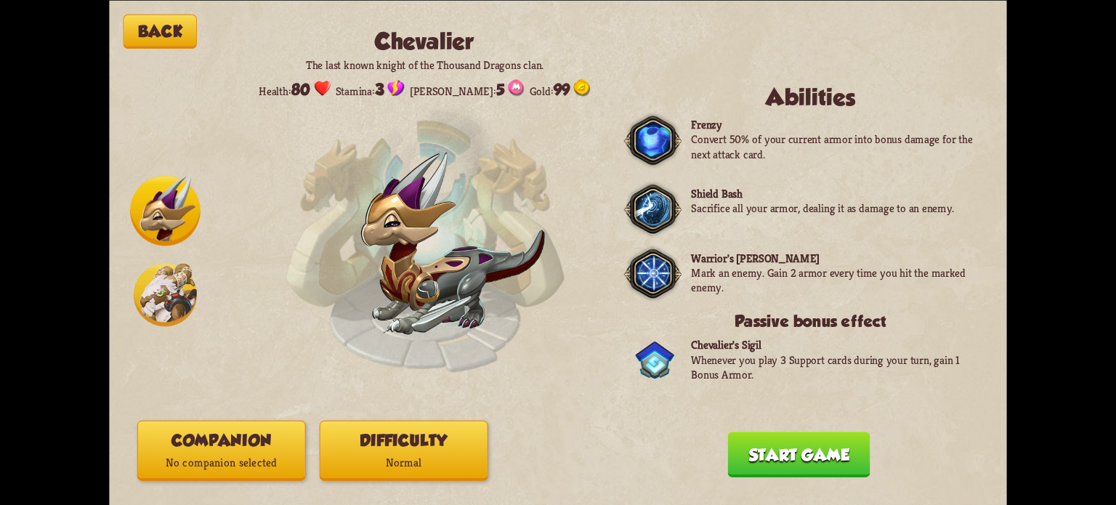
click at [139, 293] on img at bounding box center [165, 294] width 63 height 63
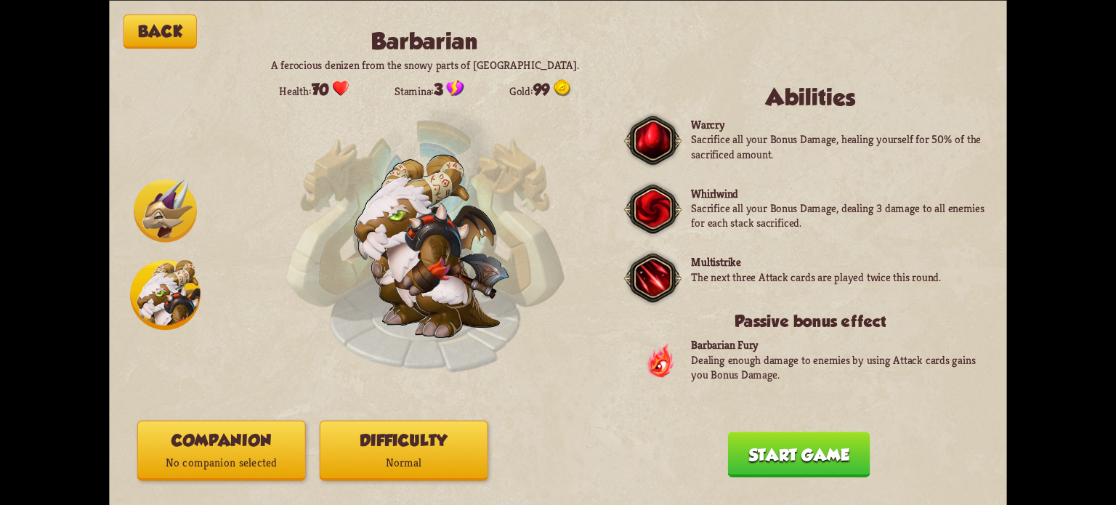
click at [216, 450] on button "Companion No companion selected" at bounding box center [221, 450] width 169 height 60
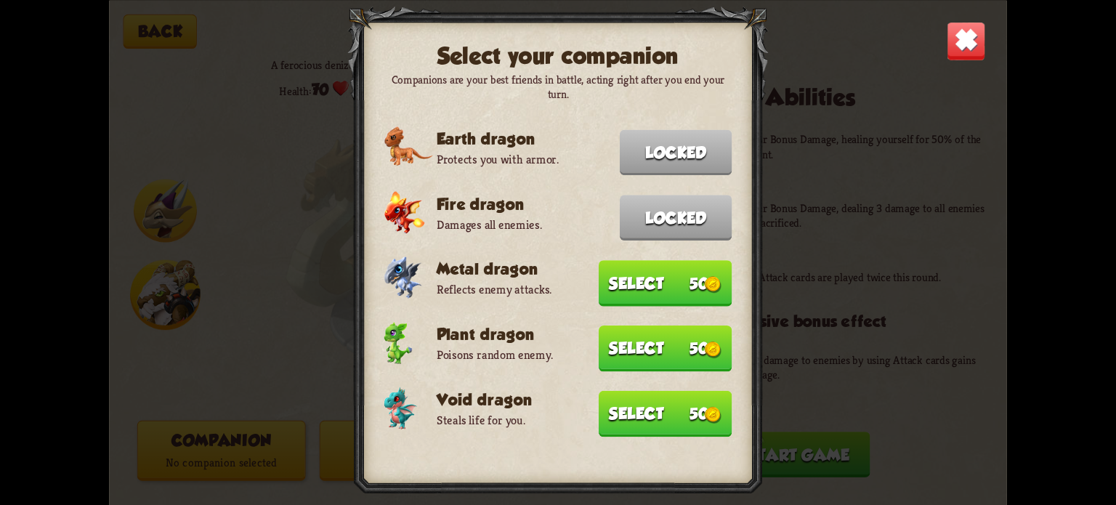
click at [644, 278] on button "Select 50" at bounding box center [665, 283] width 133 height 46
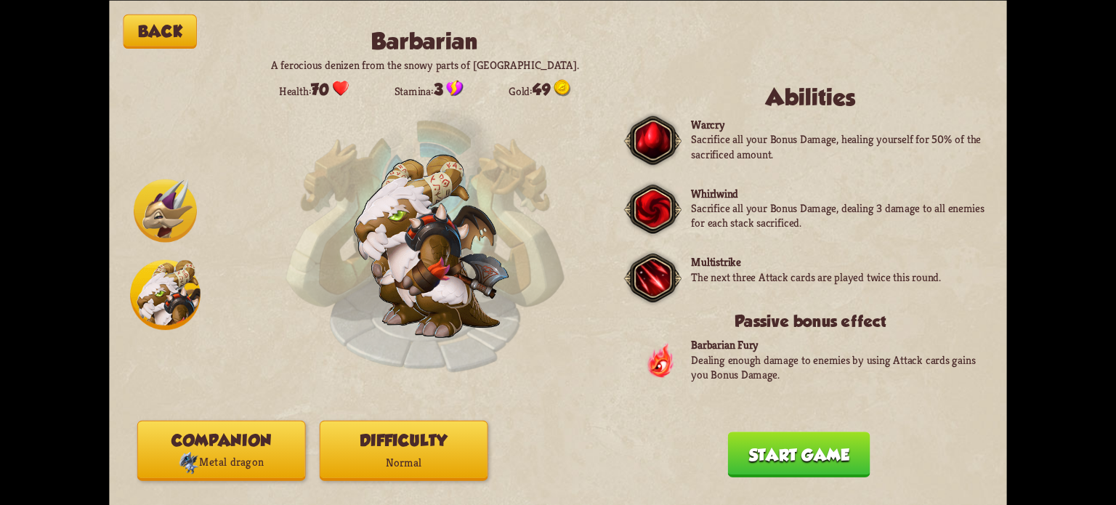
click at [247, 444] on button "Companion Metal dragon" at bounding box center [221, 450] width 169 height 60
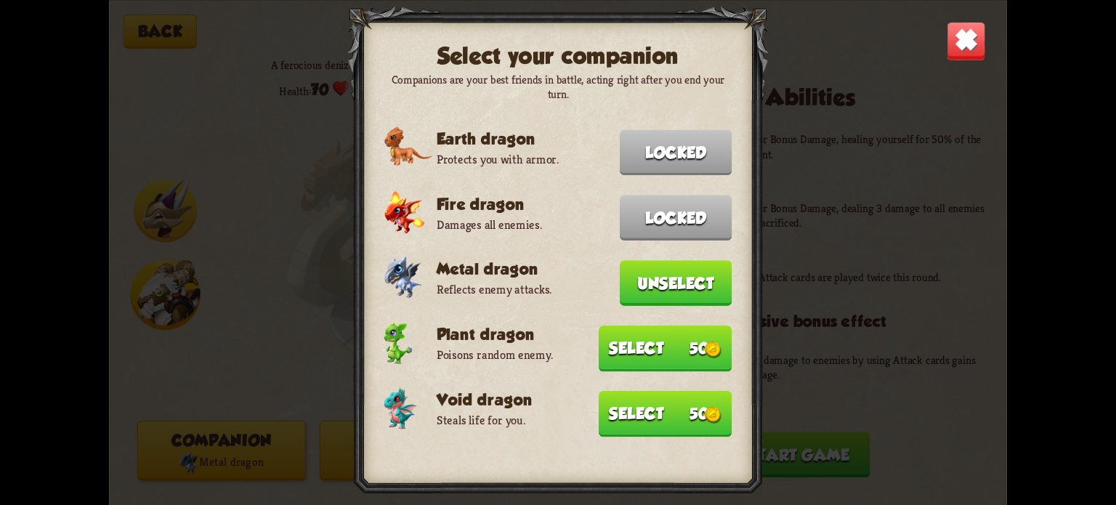
click at [635, 336] on button "Select 50" at bounding box center [665, 348] width 133 height 46
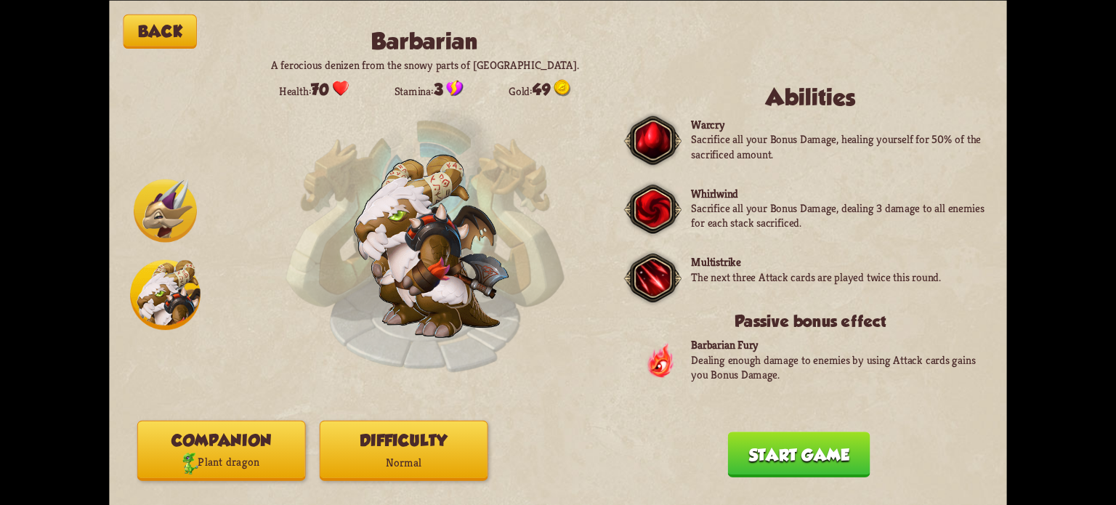
click at [250, 444] on button "Companion Plant dragon" at bounding box center [221, 450] width 169 height 60
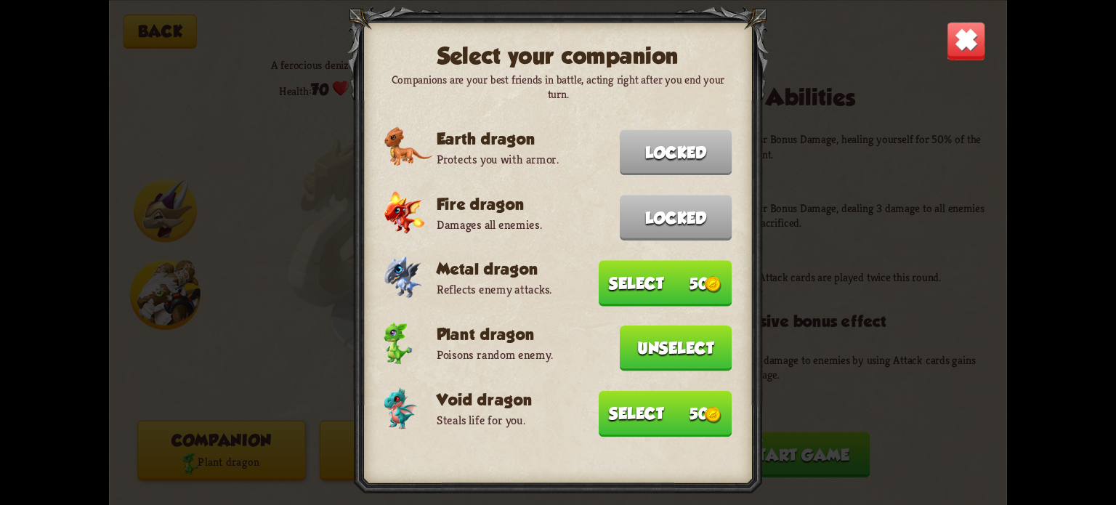
click at [680, 408] on button "Select 50" at bounding box center [665, 413] width 133 height 46
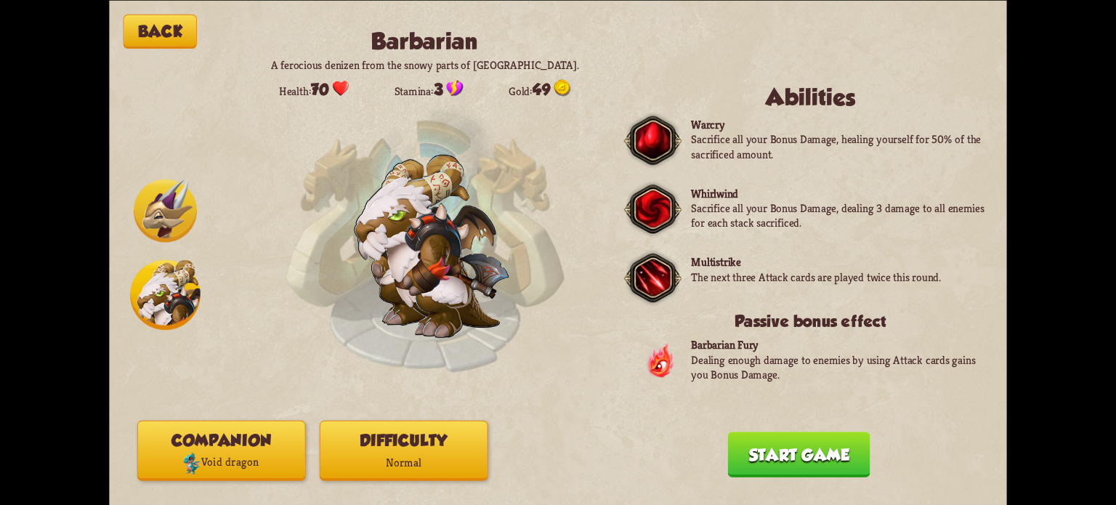
click at [160, 28] on button "Back" at bounding box center [159, 31] width 73 height 34
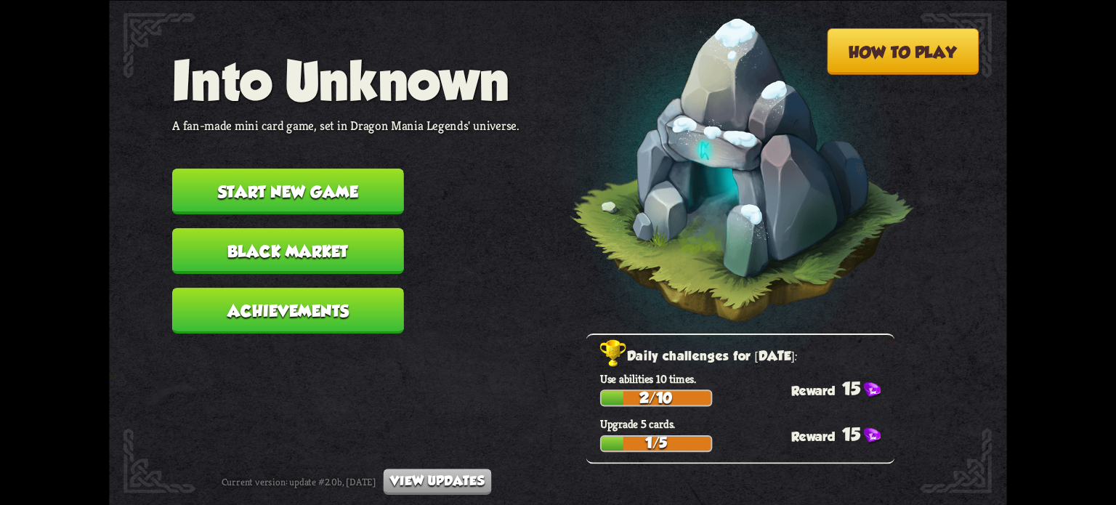
click at [309, 191] on button "Start new game" at bounding box center [288, 192] width 232 height 46
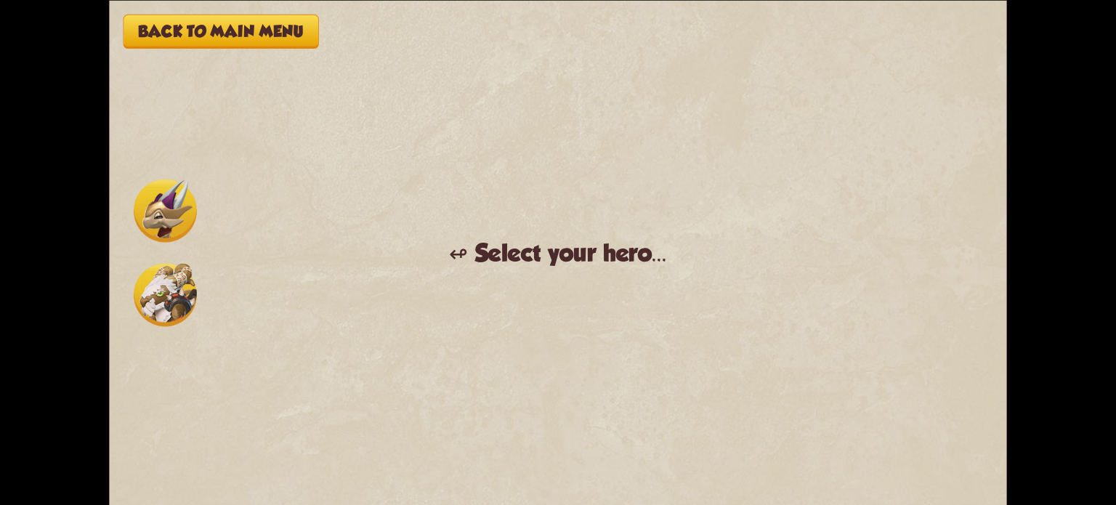
click at [167, 277] on img at bounding box center [165, 294] width 63 height 63
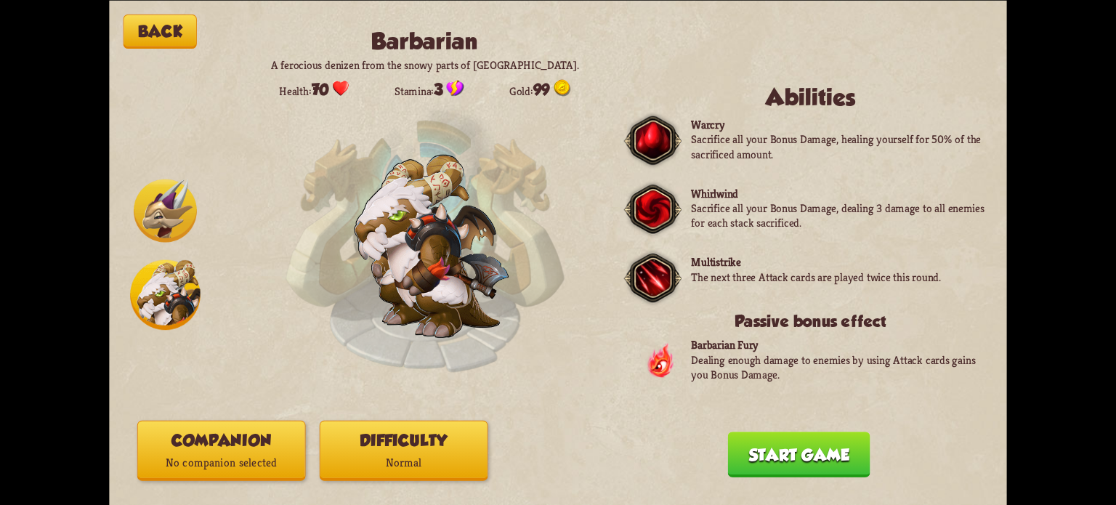
click at [418, 455] on p "Normal" at bounding box center [403, 463] width 167 height 23
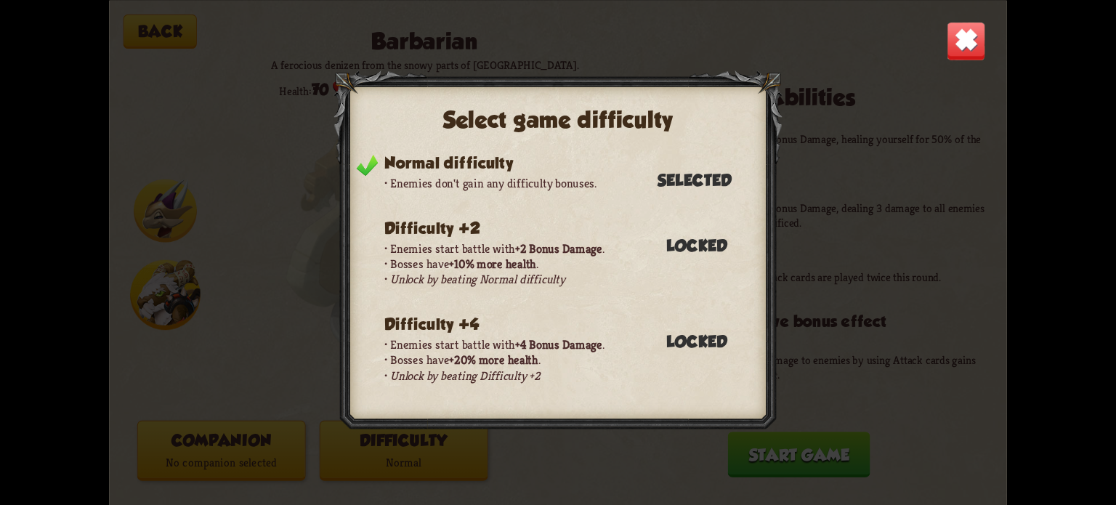
click at [423, 237] on header "Difficulty +2" at bounding box center [568, 230] width 369 height 22
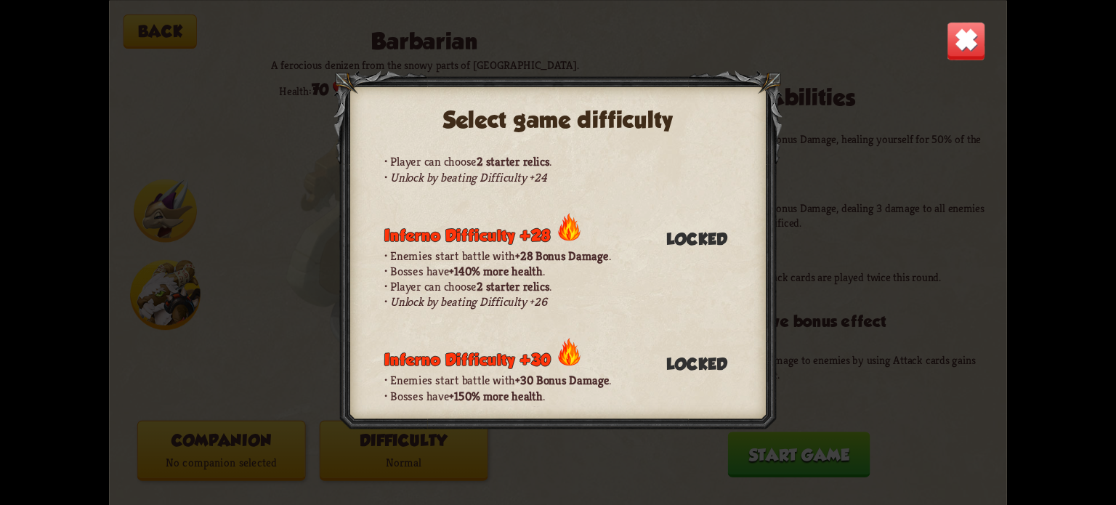
scroll to position [0, 0]
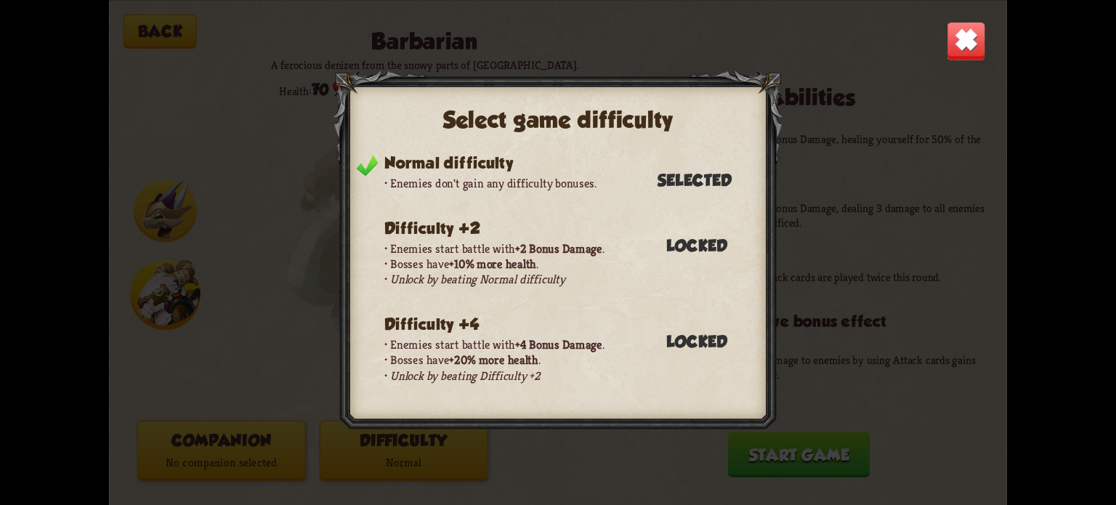
click at [964, 49] on img at bounding box center [966, 40] width 39 height 39
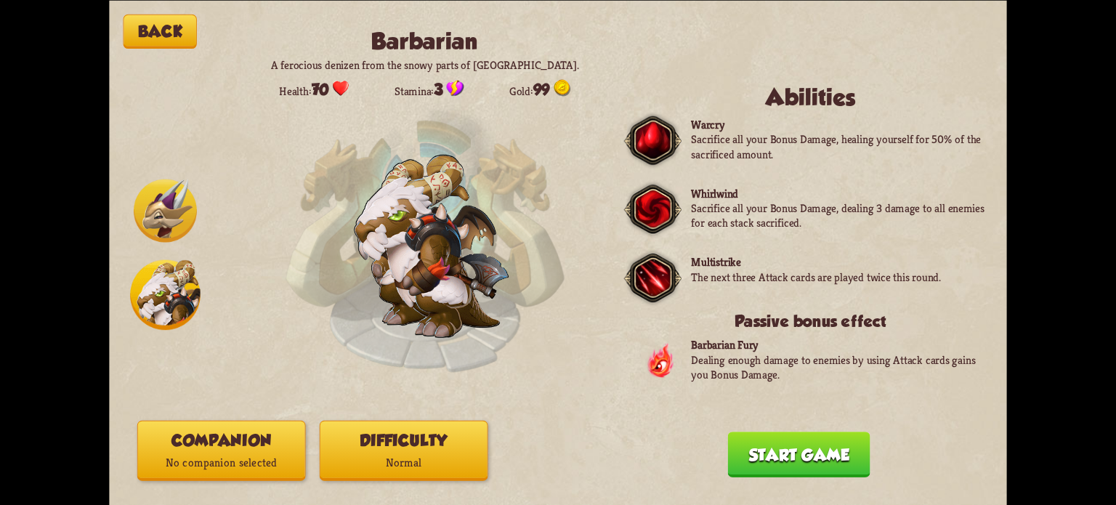
click at [795, 453] on button "Start game" at bounding box center [799, 455] width 142 height 46
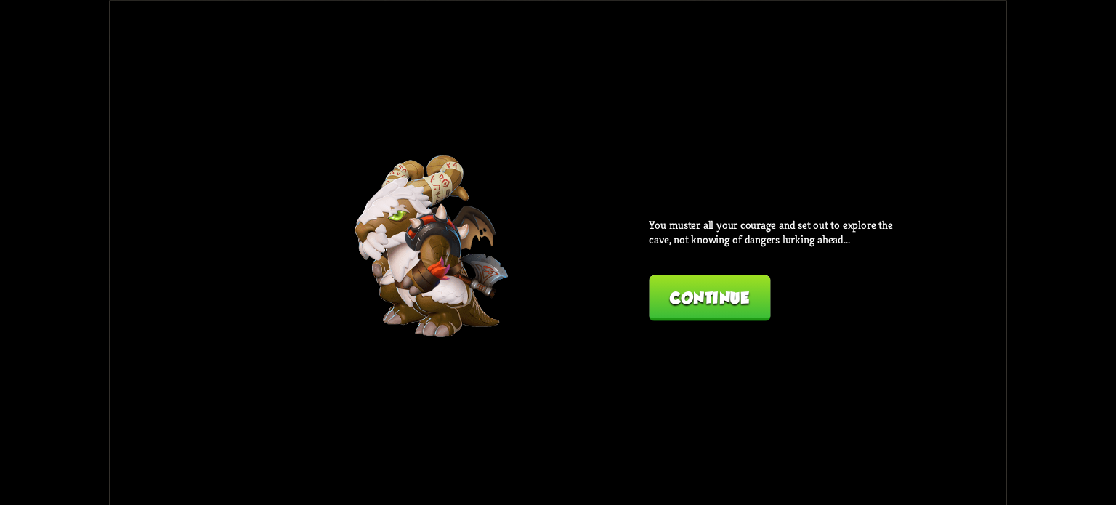
click at [729, 302] on button "Continue" at bounding box center [709, 298] width 121 height 46
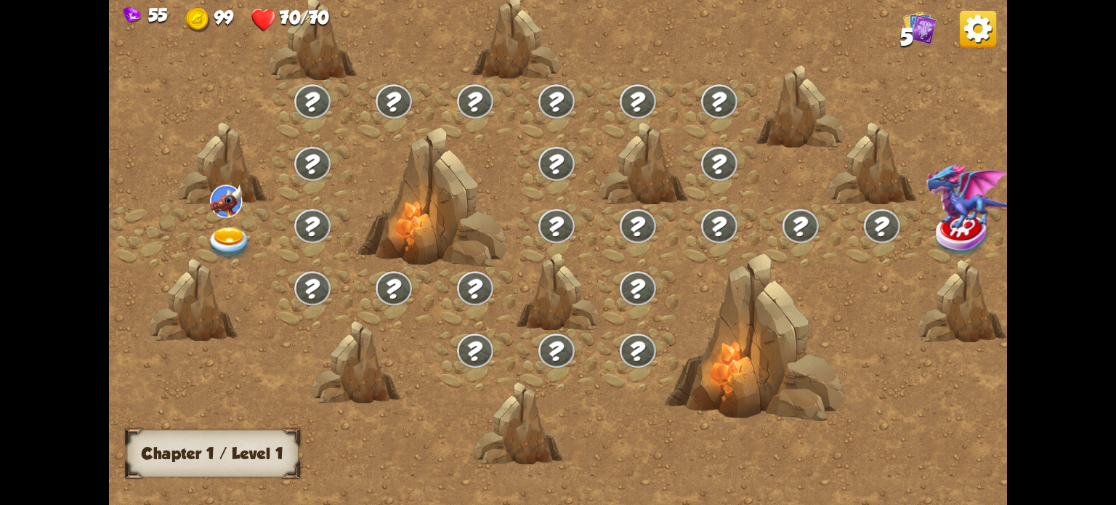
click at [257, 451] on h3 "Chapter 1 / Level 1" at bounding box center [213, 453] width 142 height 18
drag, startPoint x: 251, startPoint y: 455, endPoint x: 108, endPoint y: 407, distance: 151.2
click at [107, 409] on div "55 99 70/70 5 Chapter I Chapter 1 / Level 1" at bounding box center [558, 252] width 1116 height 505
click at [904, 23] on img at bounding box center [919, 26] width 33 height 33
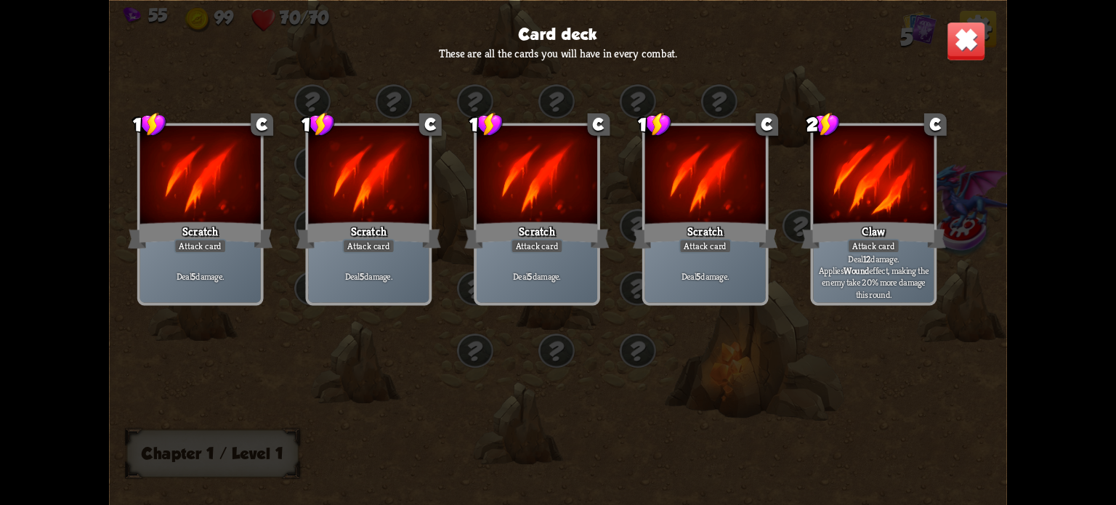
drag, startPoint x: 957, startPoint y: 54, endPoint x: 947, endPoint y: 57, distance: 9.9
click at [957, 54] on img at bounding box center [966, 40] width 39 height 39
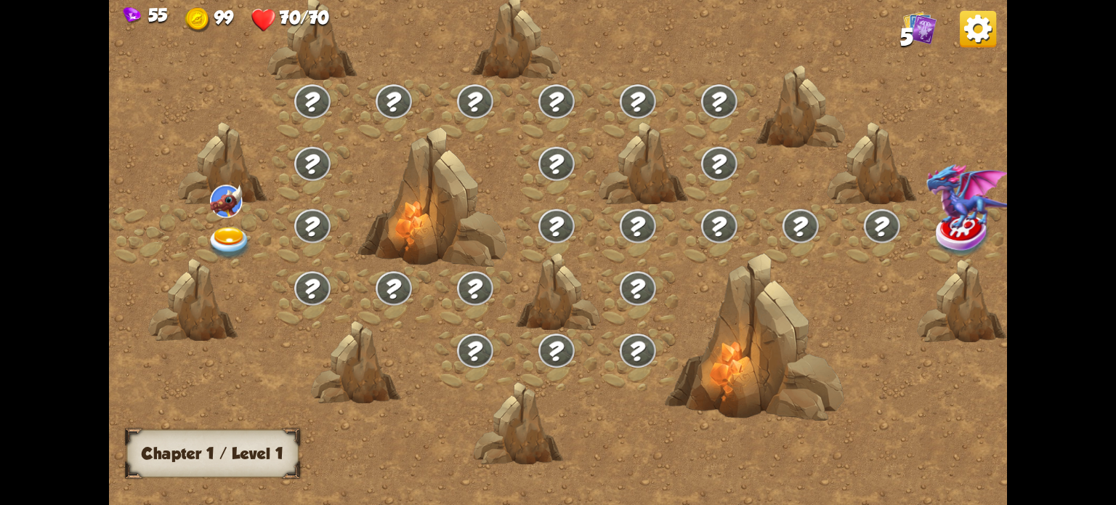
click at [221, 233] on img at bounding box center [229, 243] width 45 height 33
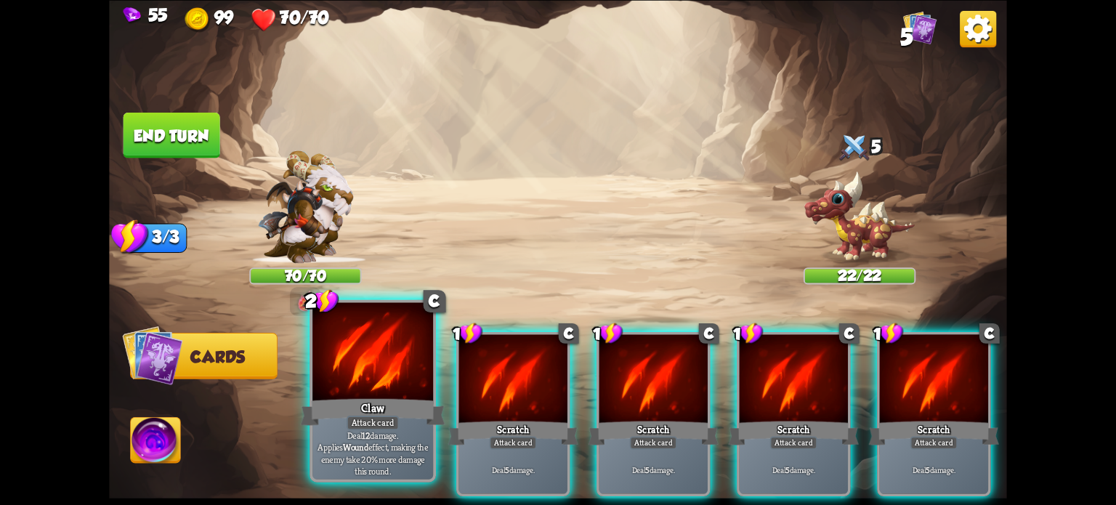
click at [378, 359] on div at bounding box center [372, 353] width 121 height 102
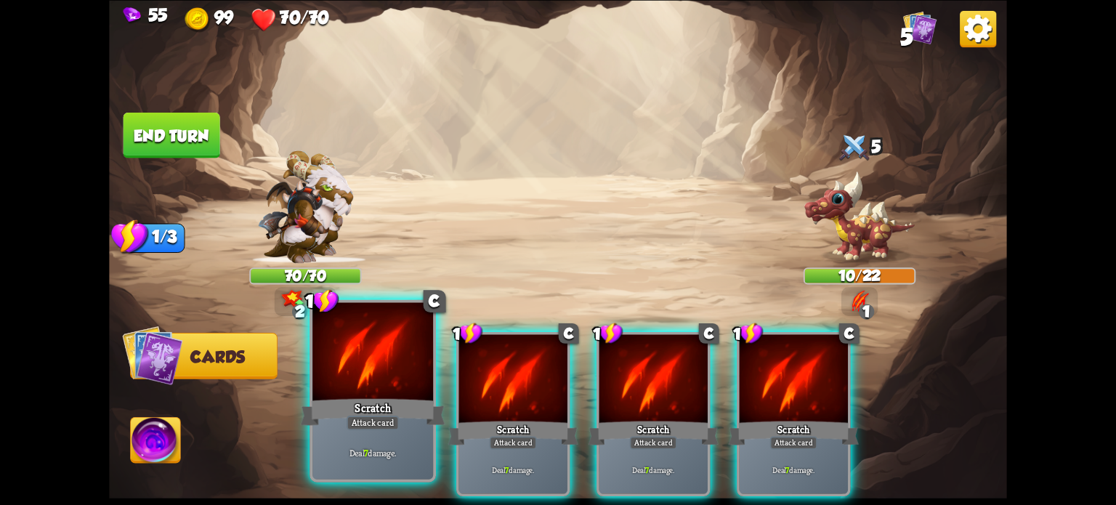
click at [365, 406] on div "Scratch" at bounding box center [373, 411] width 145 height 32
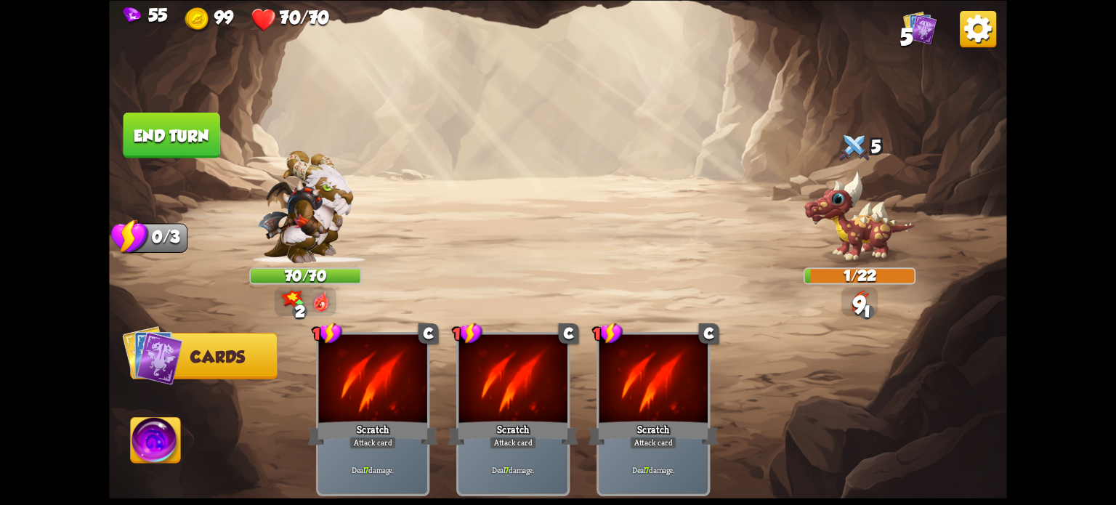
click at [159, 133] on button "End turn" at bounding box center [171, 135] width 97 height 46
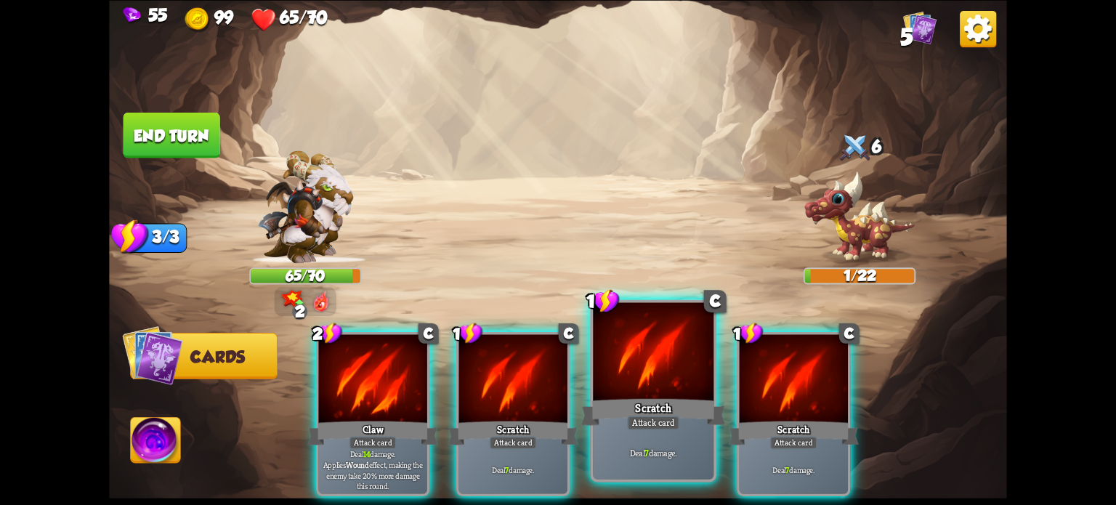
drag, startPoint x: 572, startPoint y: 424, endPoint x: 536, endPoint y: 421, distance: 36.4
click at [570, 426] on div "Scratch" at bounding box center [513, 432] width 130 height 29
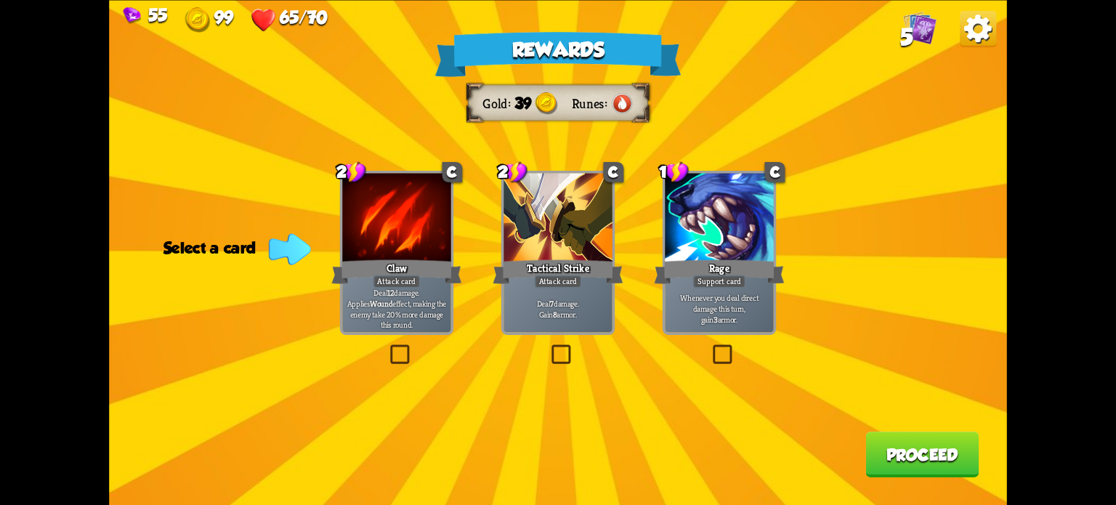
click at [548, 347] on label at bounding box center [548, 347] width 0 height 0
click at [0, 0] on input "checkbox" at bounding box center [0, 0] width 0 height 0
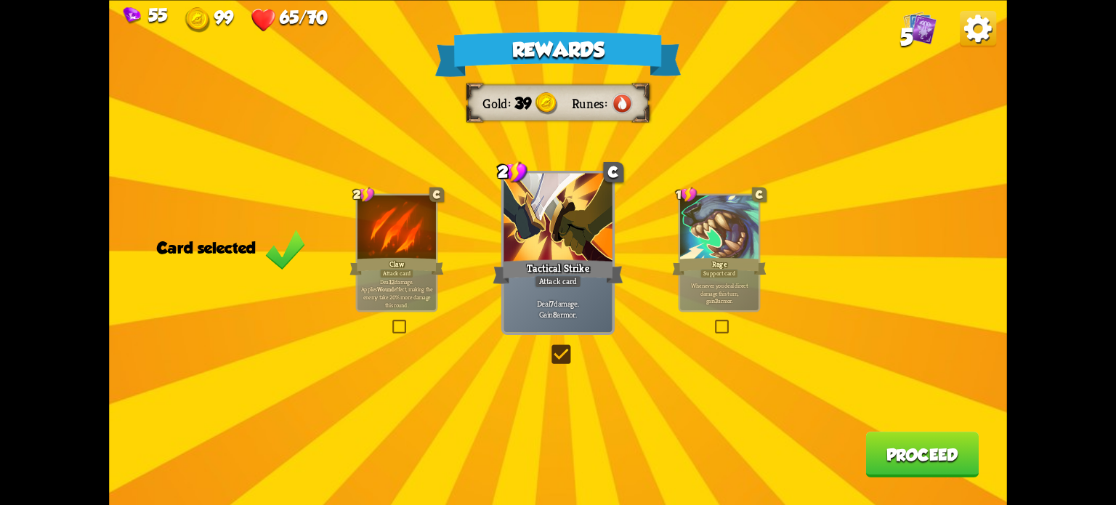
drag, startPoint x: 816, startPoint y: 378, endPoint x: 906, endPoint y: 434, distance: 106.0
click at [899, 429] on div "Rewards Gold 39 Runes Card selected 2 C Claw Attack card Deal 12 damage. Applie…" at bounding box center [558, 252] width 898 height 505
click at [918, 453] on button "Proceed" at bounding box center [921, 455] width 113 height 46
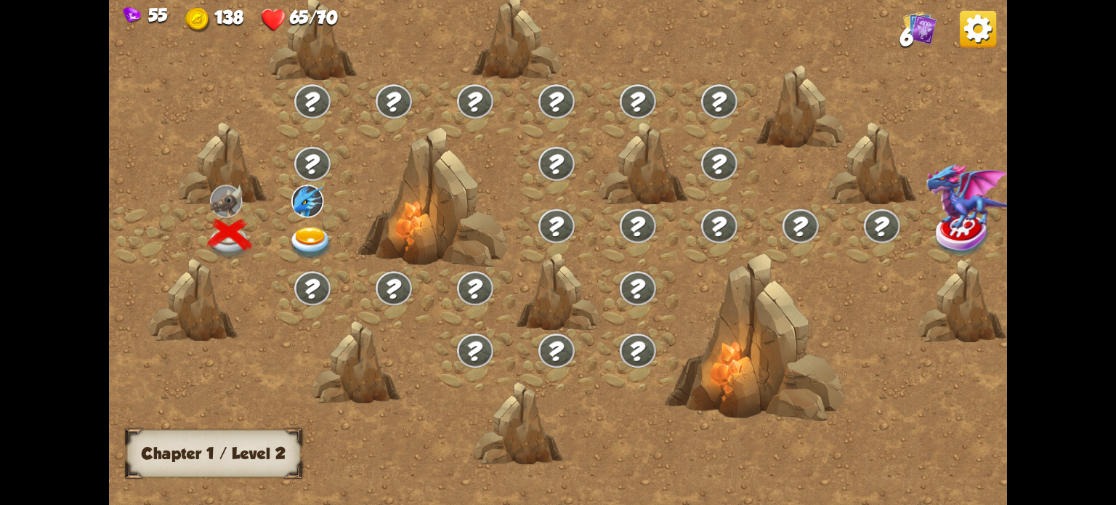
click at [985, 36] on img at bounding box center [978, 28] width 36 height 36
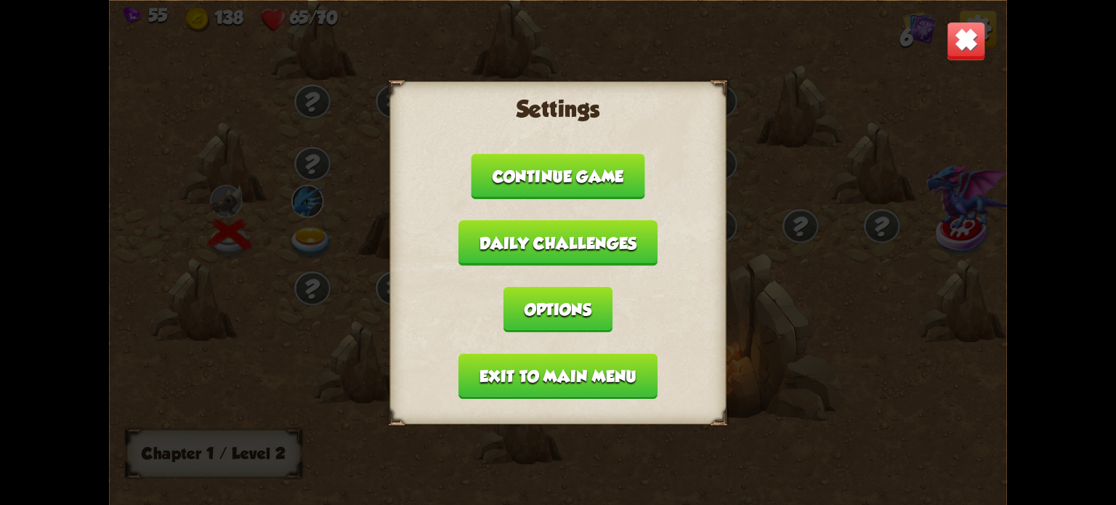
click at [514, 345] on div "Settings Continue game Daily challenges Options Exit to main menu" at bounding box center [557, 252] width 336 height 343
click at [527, 374] on button "Exit to main menu" at bounding box center [557, 376] width 199 height 46
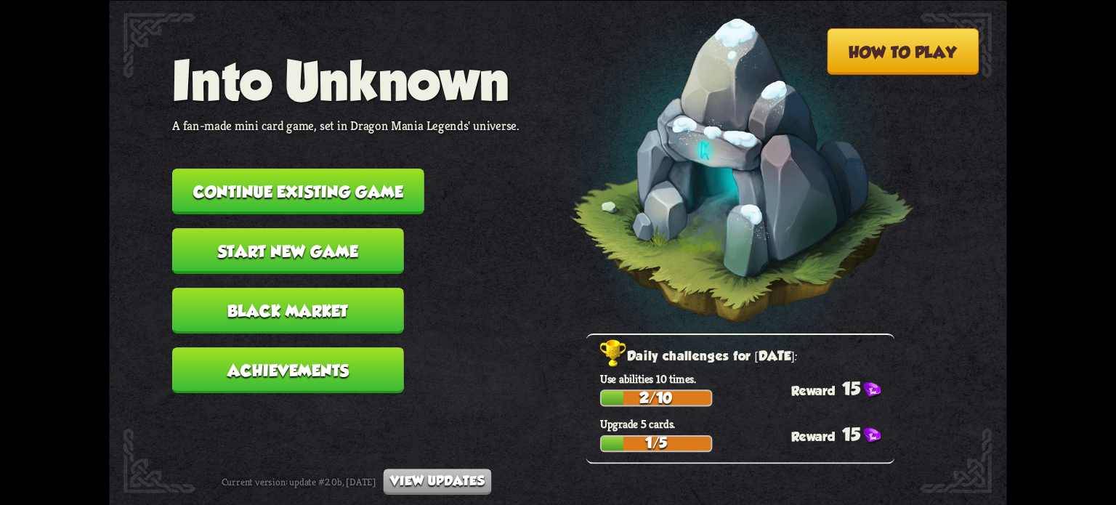
click at [283, 316] on button "Black Market" at bounding box center [288, 311] width 232 height 46
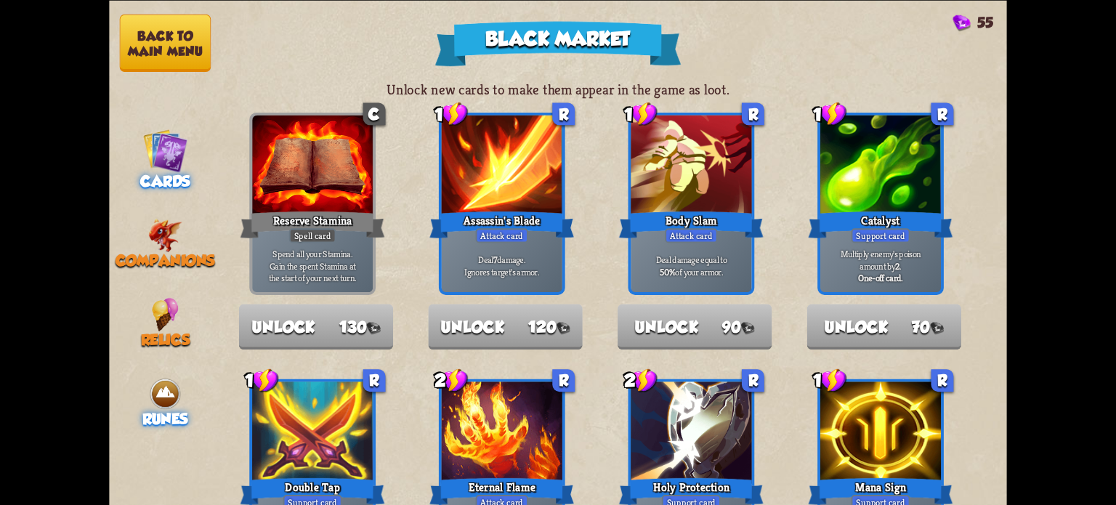
click at [179, 392] on img at bounding box center [164, 392] width 33 height 33
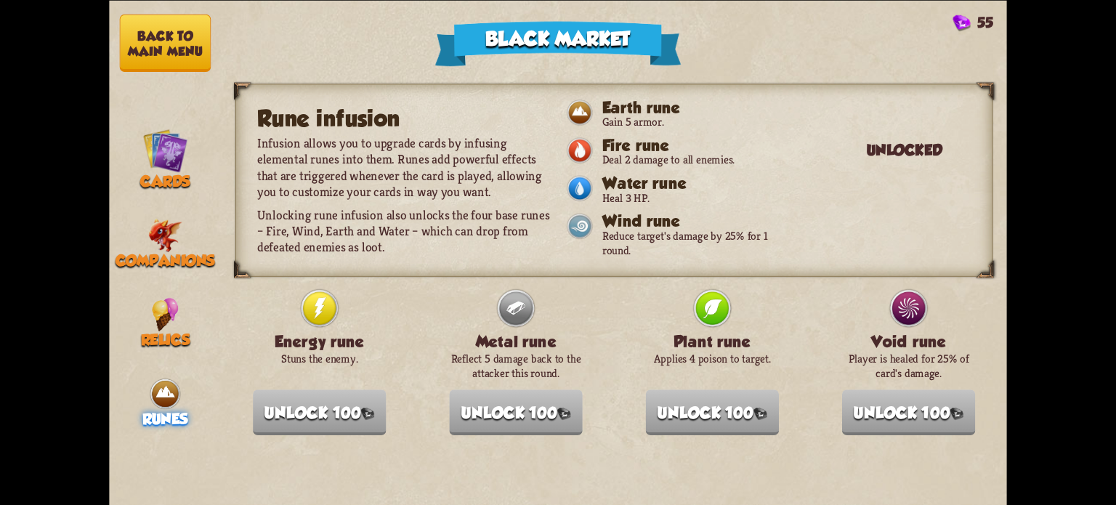
click at [134, 46] on button "Back to main menu" at bounding box center [165, 42] width 91 height 57
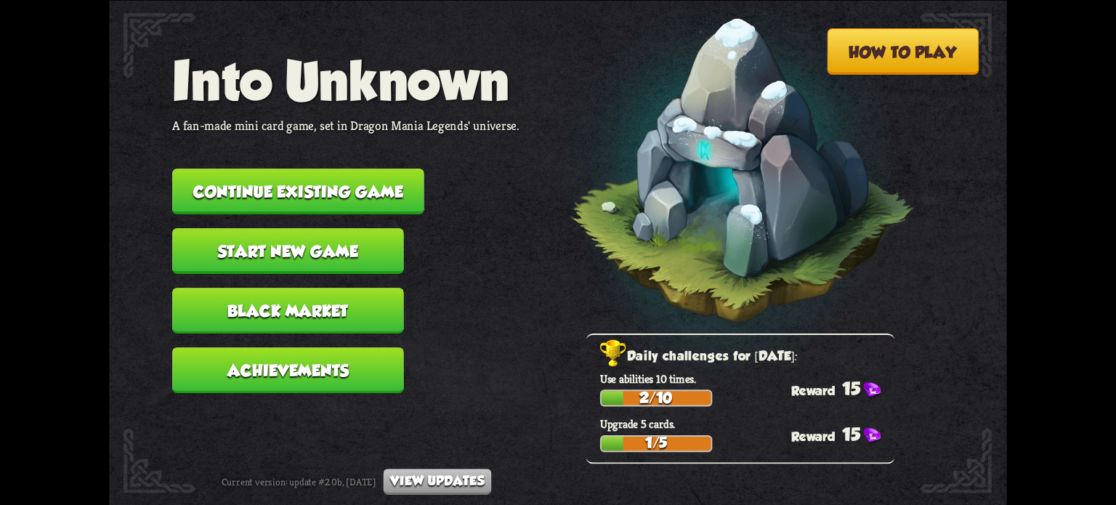
click at [256, 372] on button "Achievements" at bounding box center [288, 370] width 232 height 46
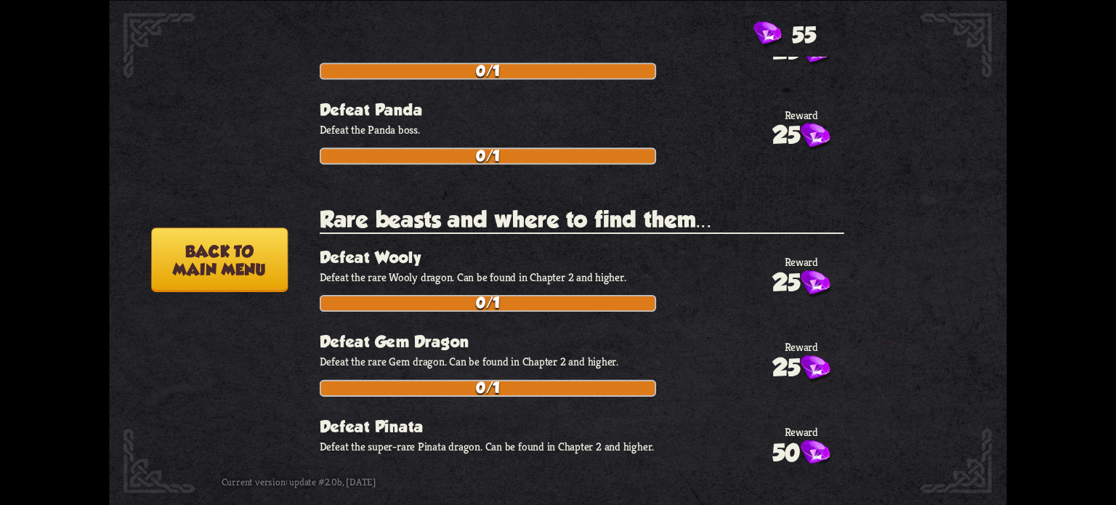
scroll to position [2325, 0]
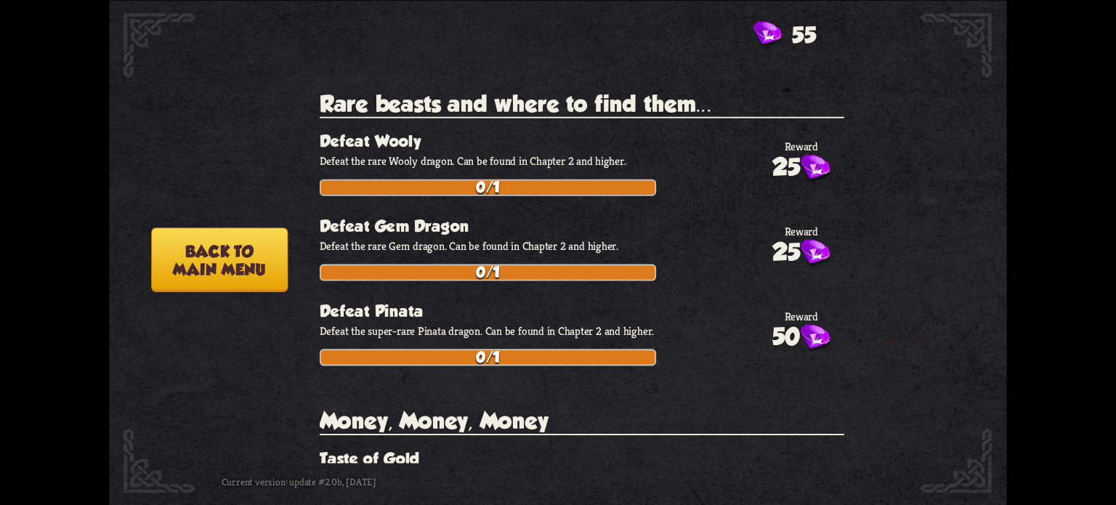
drag, startPoint x: 488, startPoint y: 154, endPoint x: 470, endPoint y: 227, distance: 75.6
click at [490, 227] on section "Rare beasts and where to find them... 25 Defeat Wooly Defeat the rare Wooly dra…" at bounding box center [582, 228] width 525 height 275
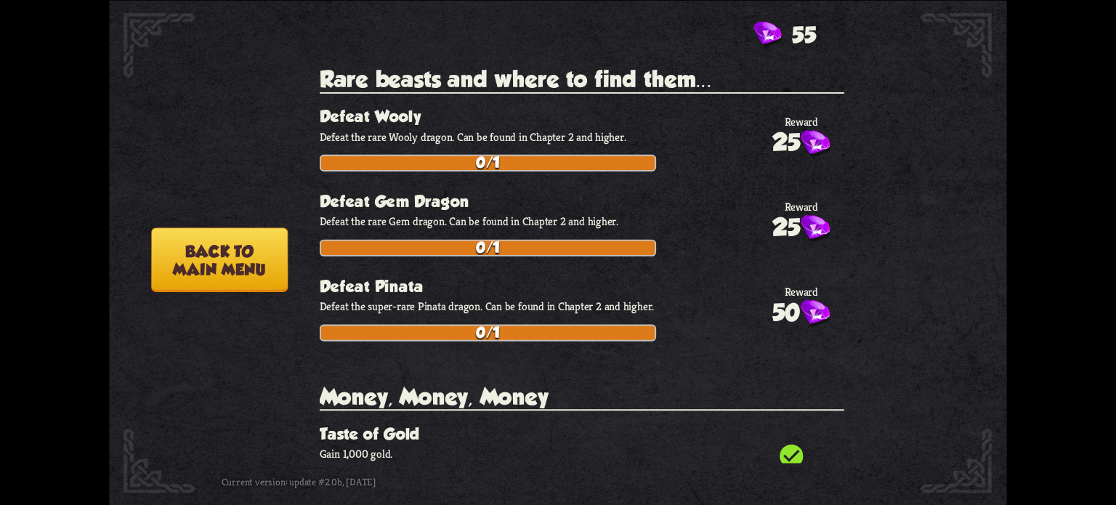
click at [221, 261] on button "Back to main menu" at bounding box center [219, 259] width 137 height 65
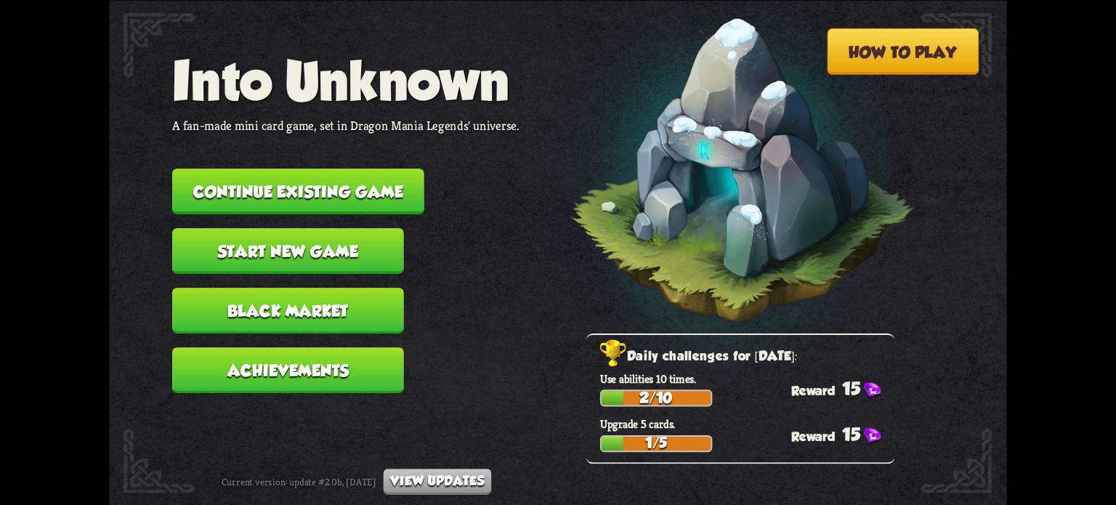
click at [705, 208] on img at bounding box center [719, 176] width 393 height 408
